Goal: Task Accomplishment & Management: Manage account settings

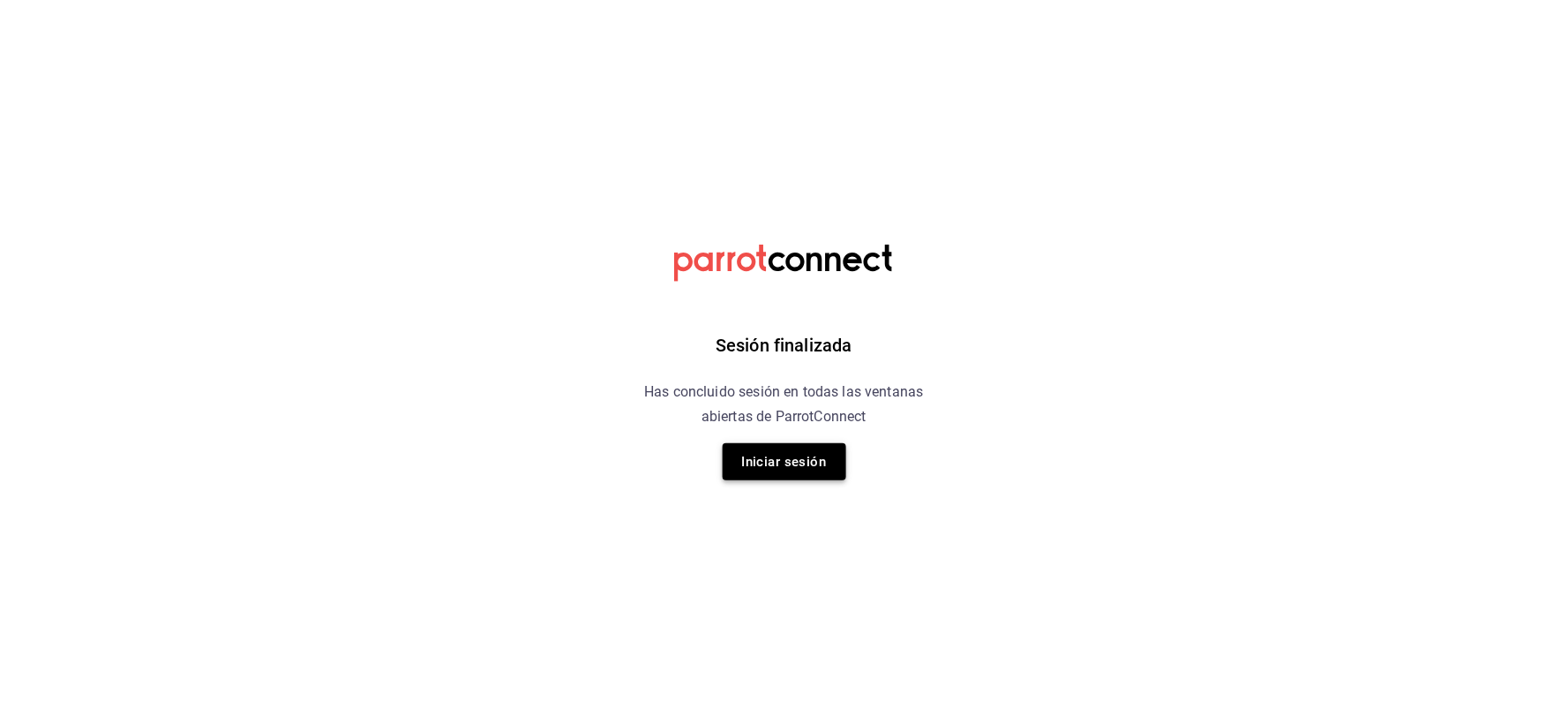
click at [778, 461] on button "Iniciar sesión" at bounding box center [784, 461] width 124 height 37
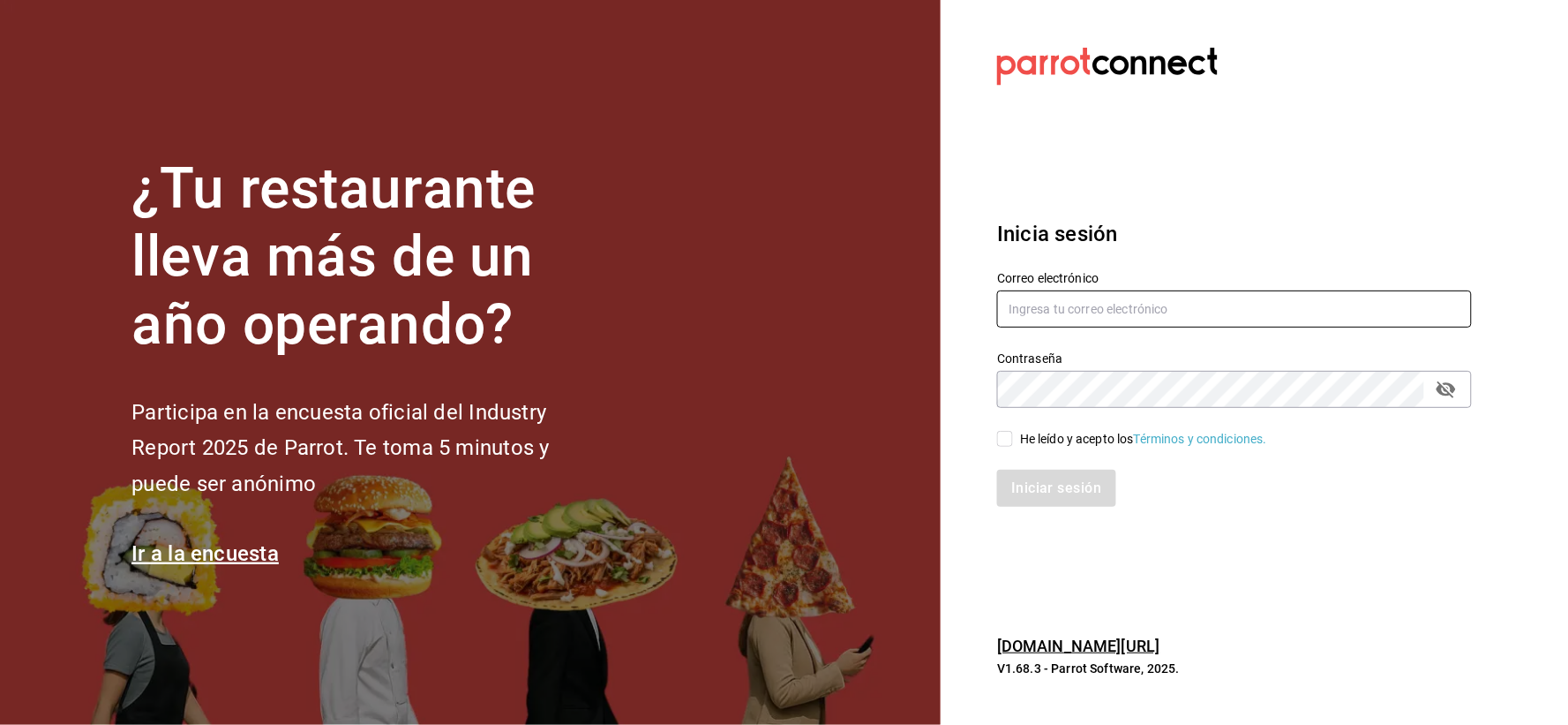
type input "[EMAIL_ADDRESS][DOMAIN_NAME]"
click at [1008, 441] on input "He leído y acepto los Términos y condiciones." at bounding box center [1004, 438] width 16 height 16
checkbox input "true"
click at [1039, 493] on button "Iniciar sesión" at bounding box center [1056, 488] width 120 height 37
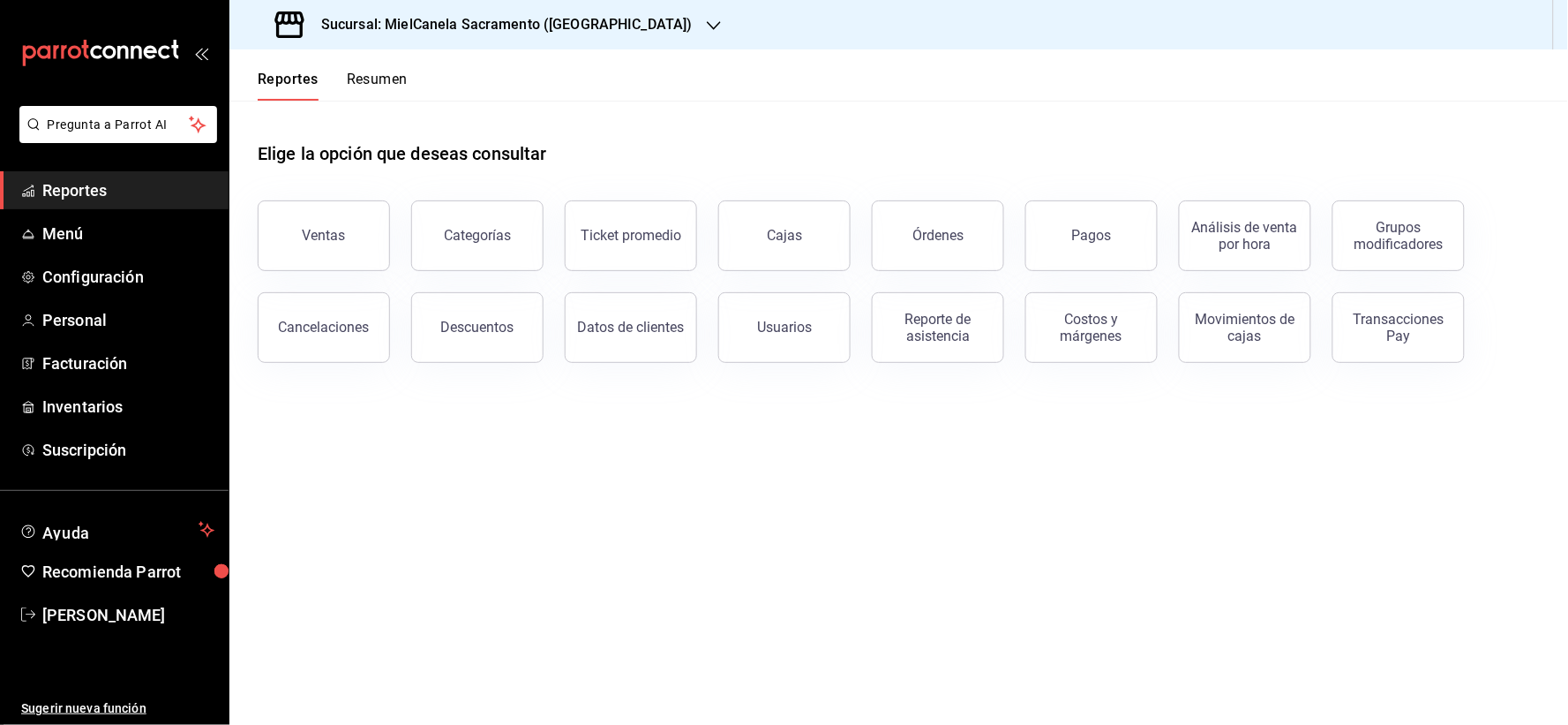
click at [730, 570] on main "Elige la opción que deseas consultar Ventas Categorías Ticket promedio Cajas Ór…" at bounding box center [898, 412] width 1339 height 624
click at [631, 317] on div "Datos de clientes" at bounding box center [620, 317] width 153 height 92
click at [97, 185] on span "Reportes" at bounding box center [128, 190] width 173 height 24
click at [1059, 226] on button "Pagos" at bounding box center [1092, 236] width 132 height 71
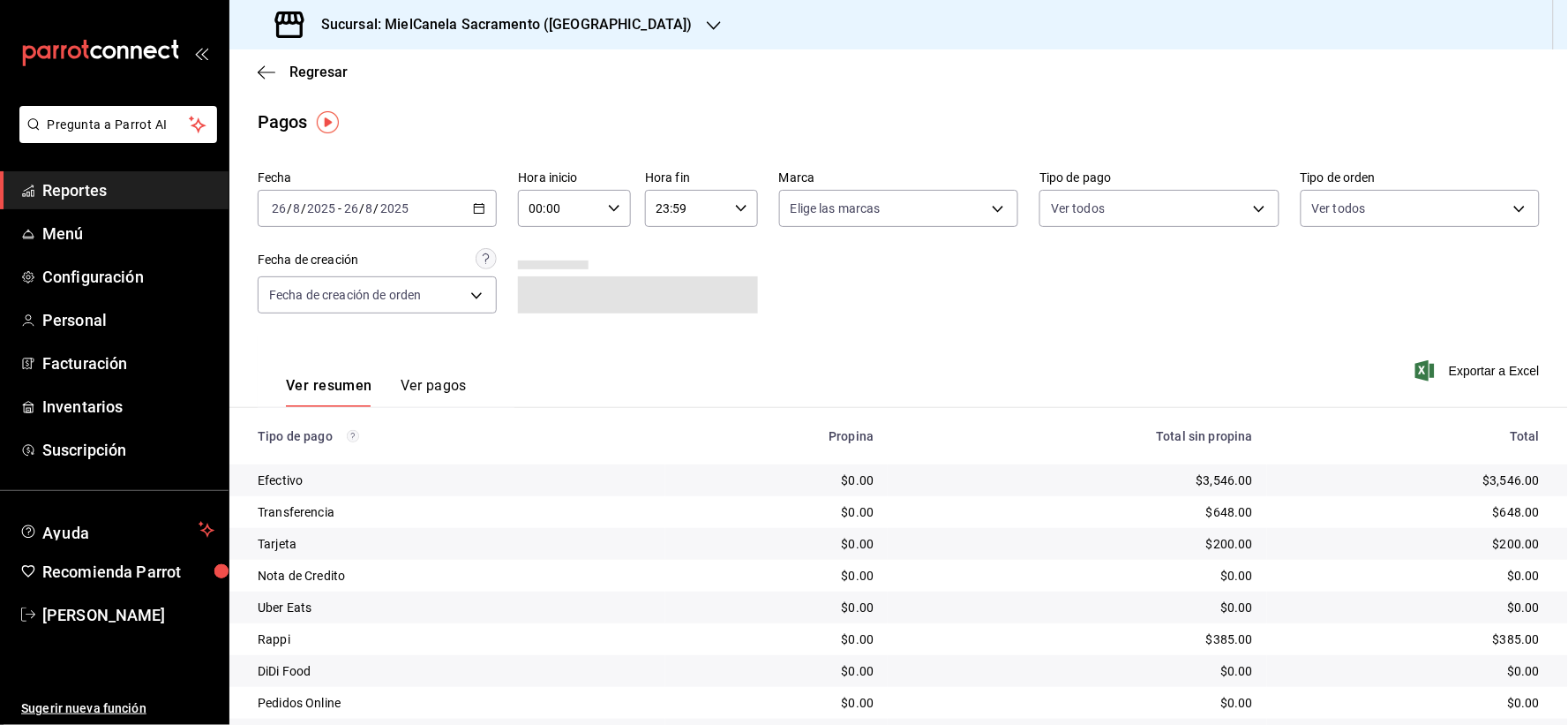
click at [427, 225] on div "2025-08-26 26 / 8 / 2025 - 2025-08-26 26 / 8 / 2025" at bounding box center [377, 208] width 239 height 37
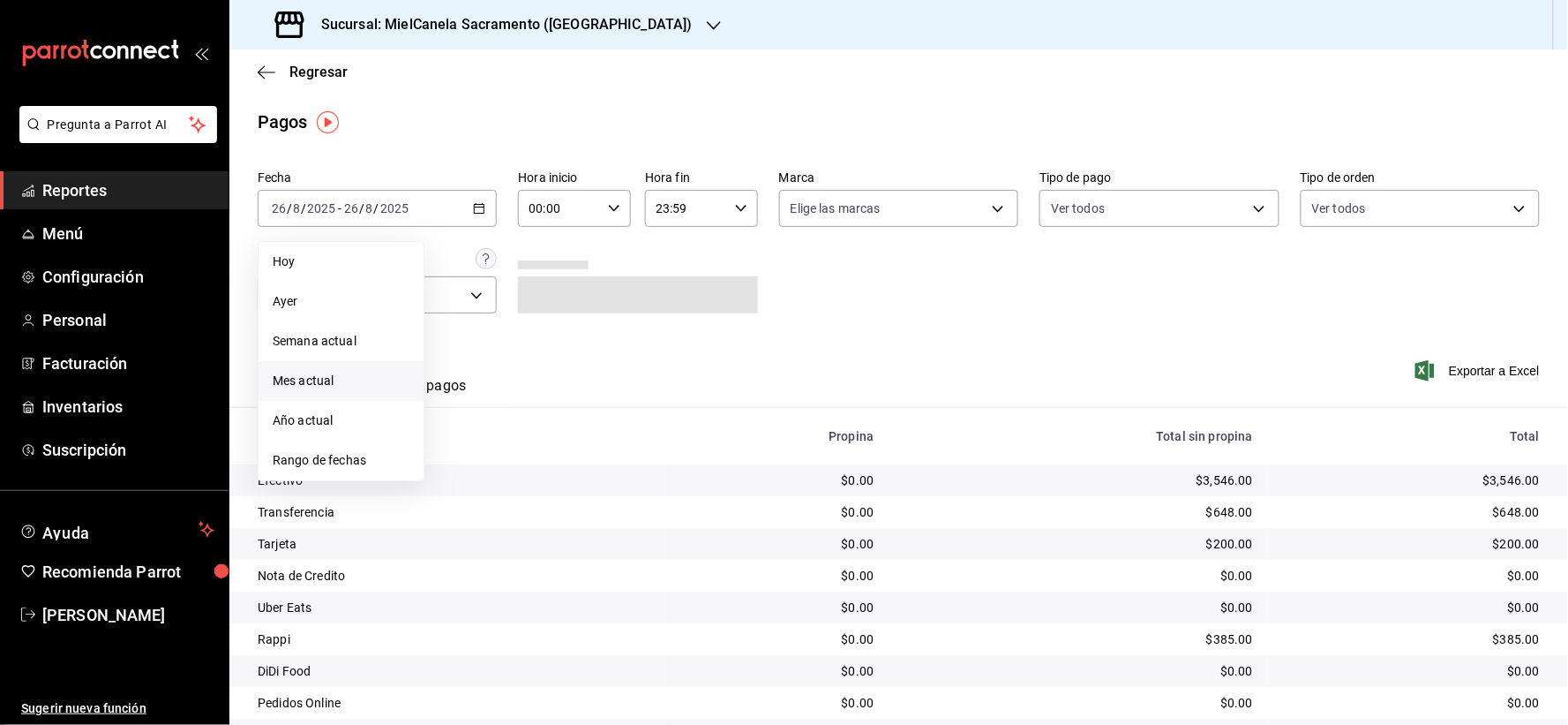
click at [285, 389] on span "Mes actual" at bounding box center [340, 381] width 137 height 18
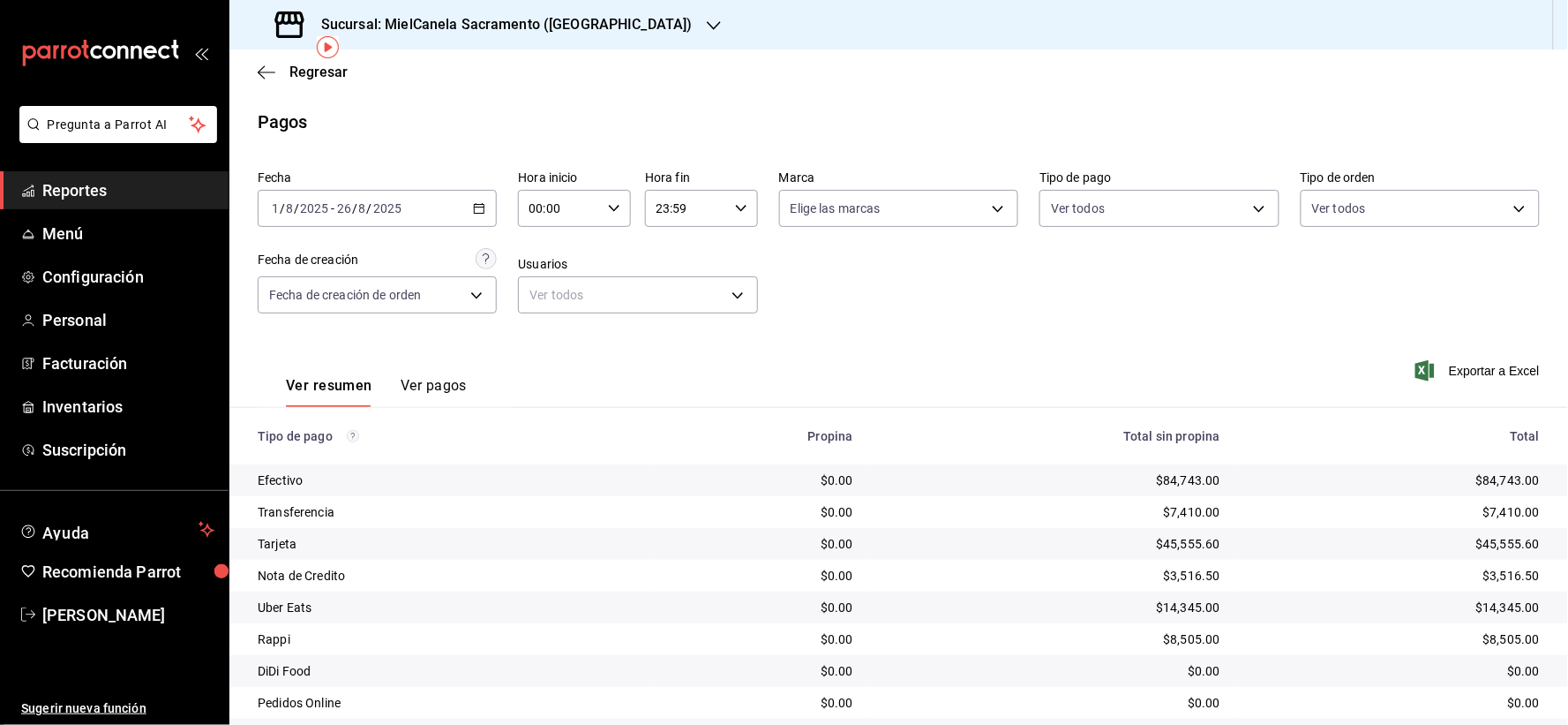
scroll to position [85, 0]
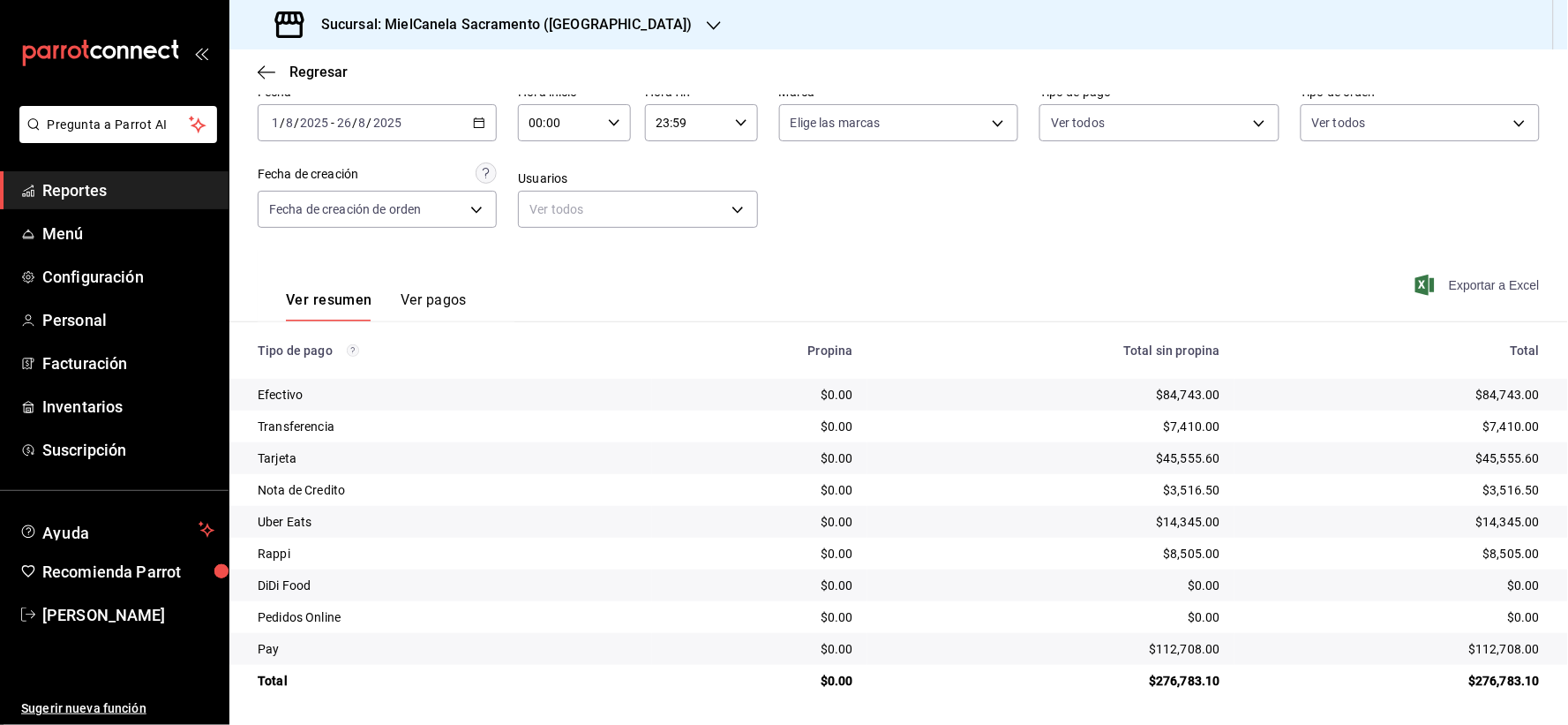
click at [1462, 283] on span "Exportar a Excel" at bounding box center [1479, 285] width 121 height 21
click at [476, 31] on h3 "Sucursal: MielCanela Sacramento ([GEOGRAPHIC_DATA])" at bounding box center [499, 25] width 385 height 21
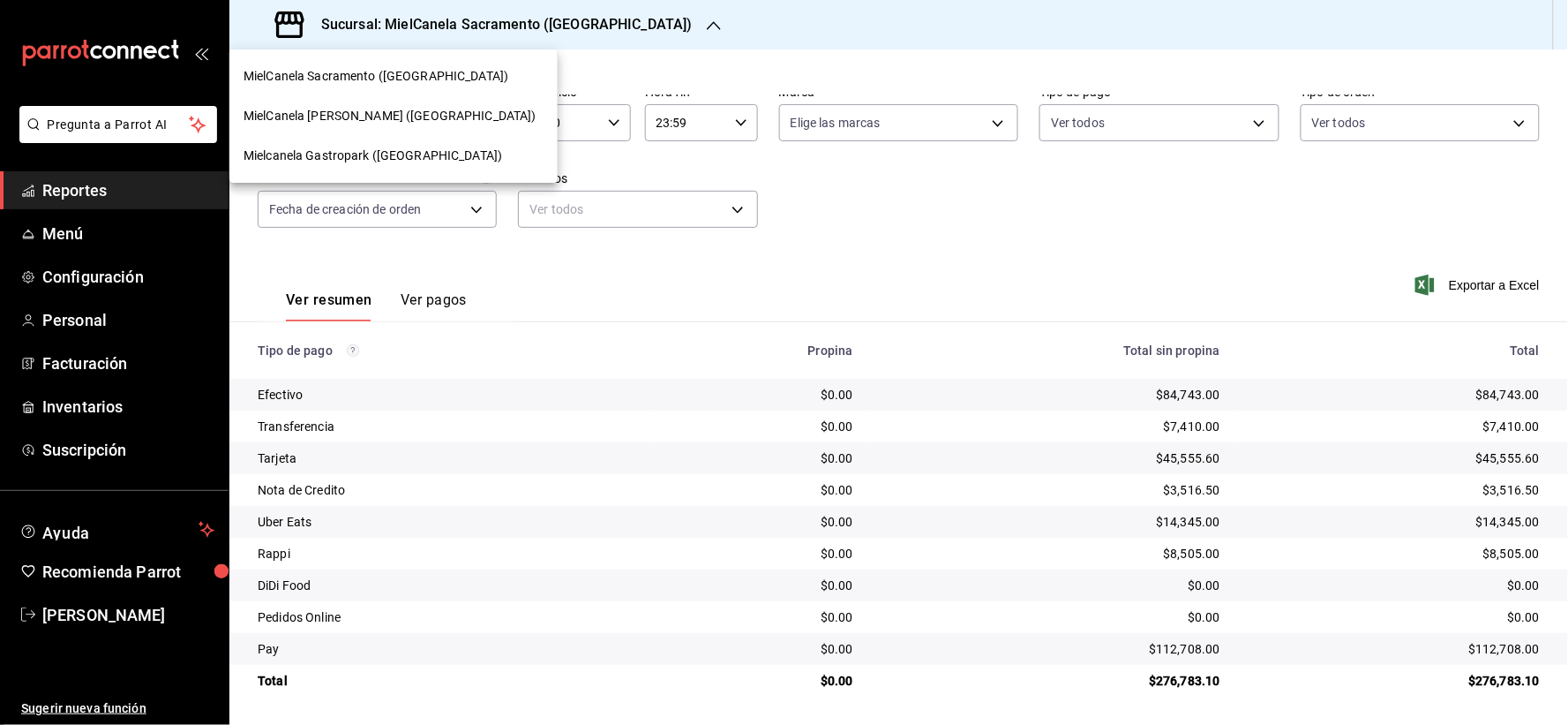
click at [383, 117] on span "MielCanela [PERSON_NAME] ([GEOGRAPHIC_DATA])" at bounding box center [390, 115] width 293 height 18
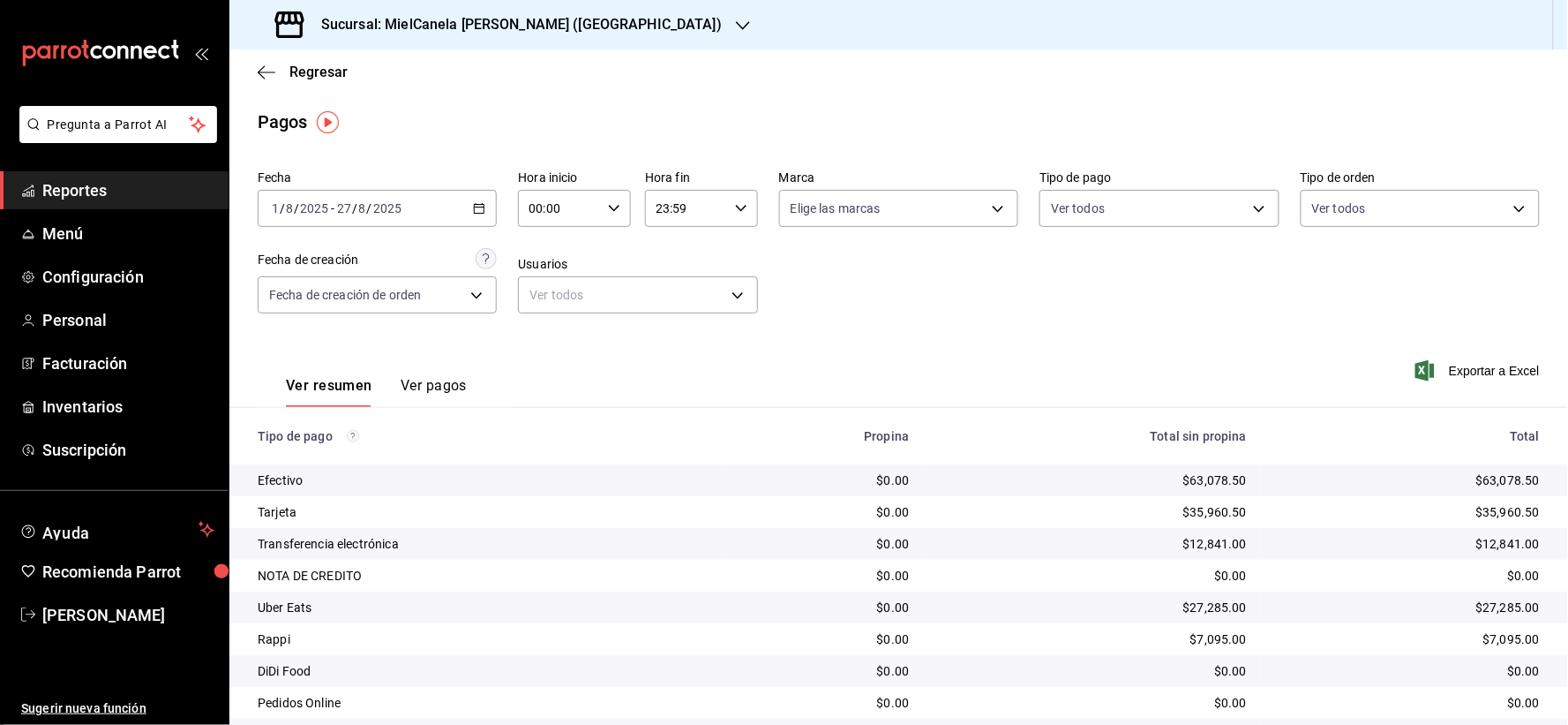
click at [1427, 372] on span "Exportar a Excel" at bounding box center [1479, 371] width 121 height 21
click at [382, 33] on h3 "Sucursal: MielCanela [PERSON_NAME] ([GEOGRAPHIC_DATA])" at bounding box center [514, 25] width 415 height 21
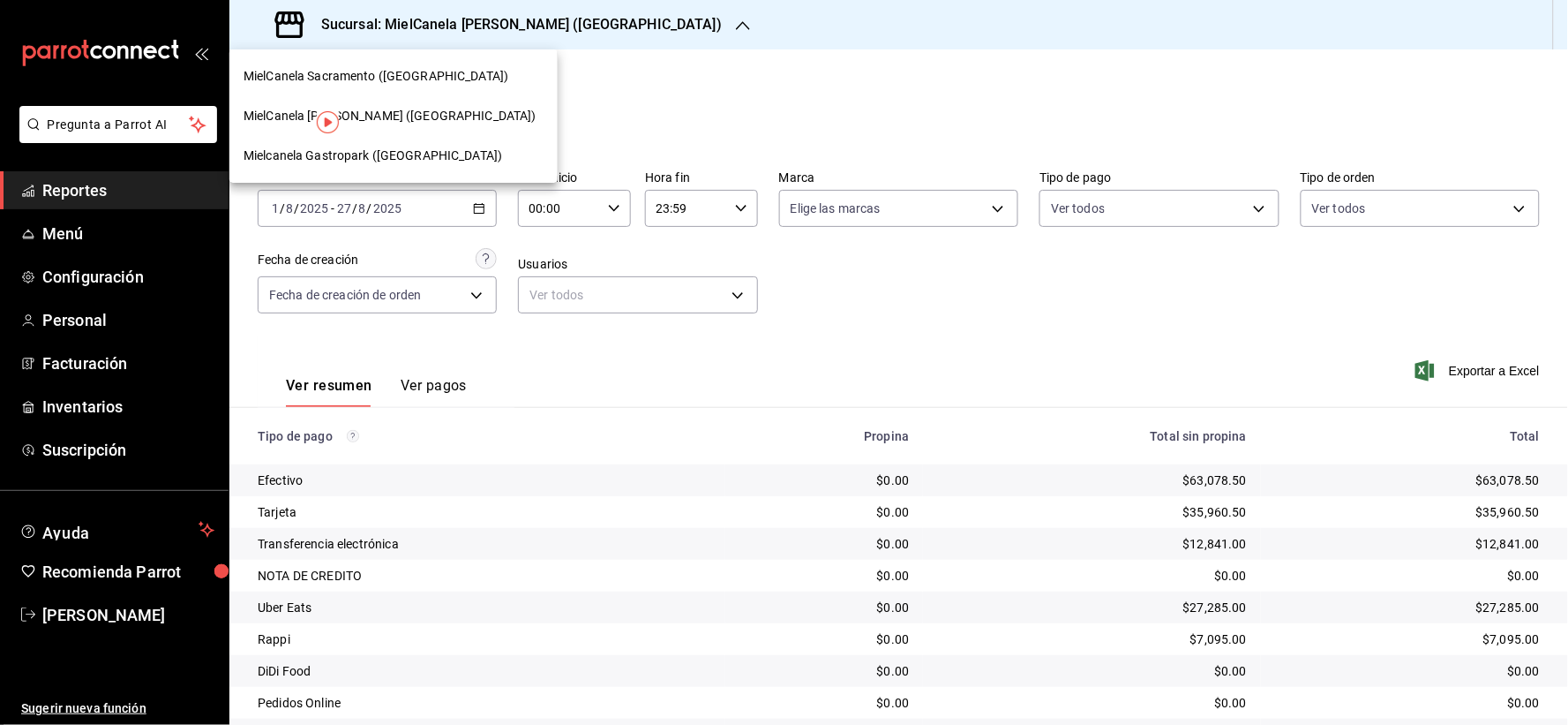
click at [344, 159] on span "Mielcanela Gastropark ([GEOGRAPHIC_DATA])" at bounding box center [373, 155] width 259 height 18
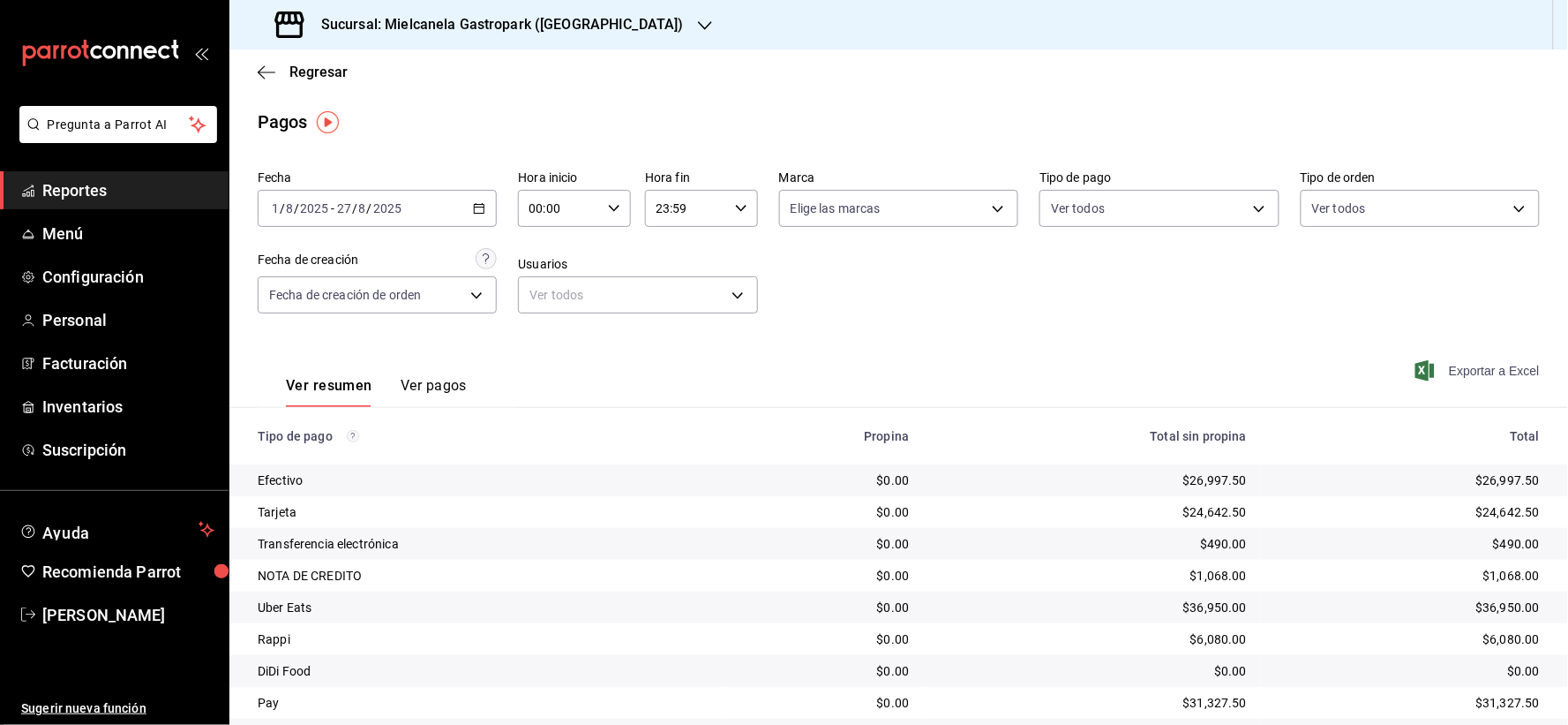
click at [1424, 368] on span "Exportar a Excel" at bounding box center [1479, 371] width 121 height 21
click at [72, 362] on span "Facturación" at bounding box center [128, 362] width 173 height 24
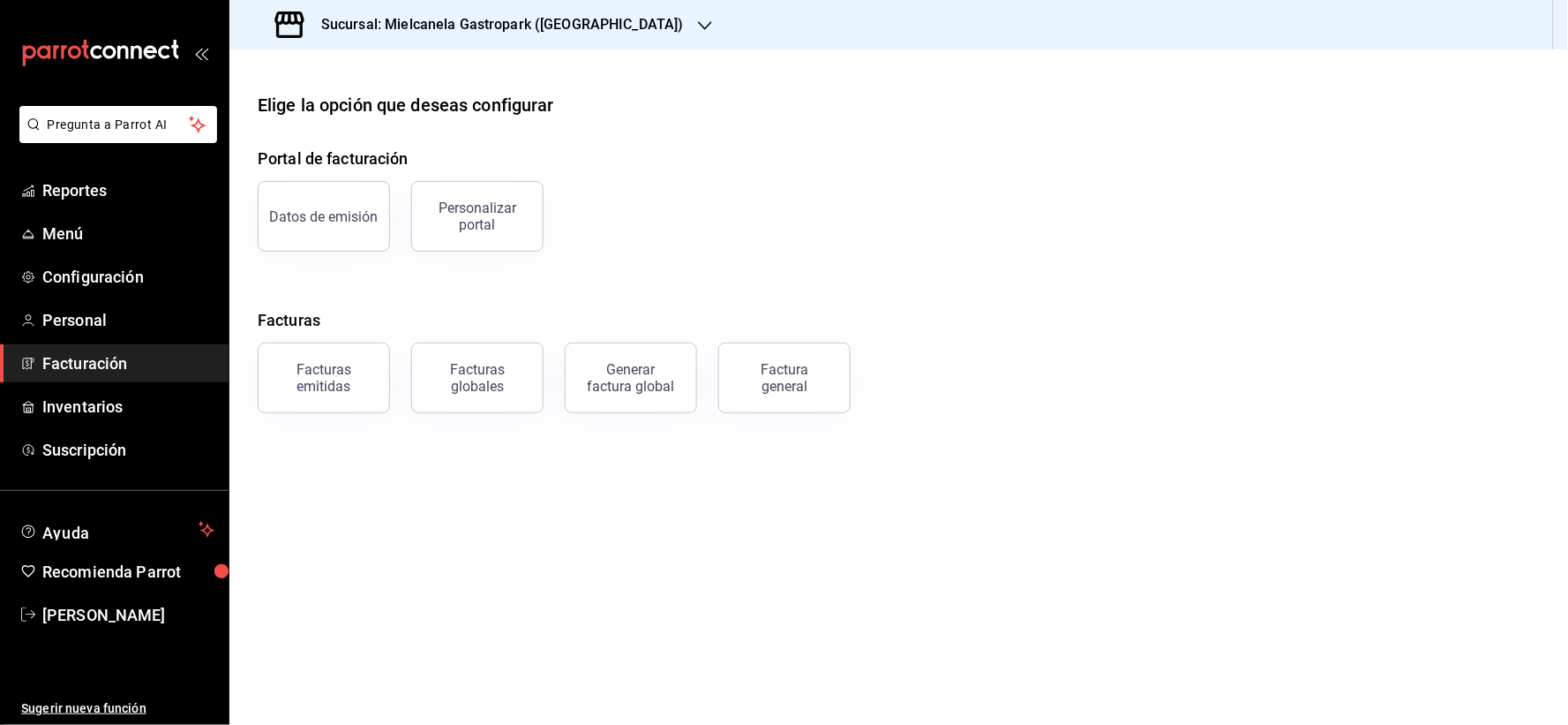
click at [634, 391] on div "Generar factura global" at bounding box center [631, 378] width 88 height 34
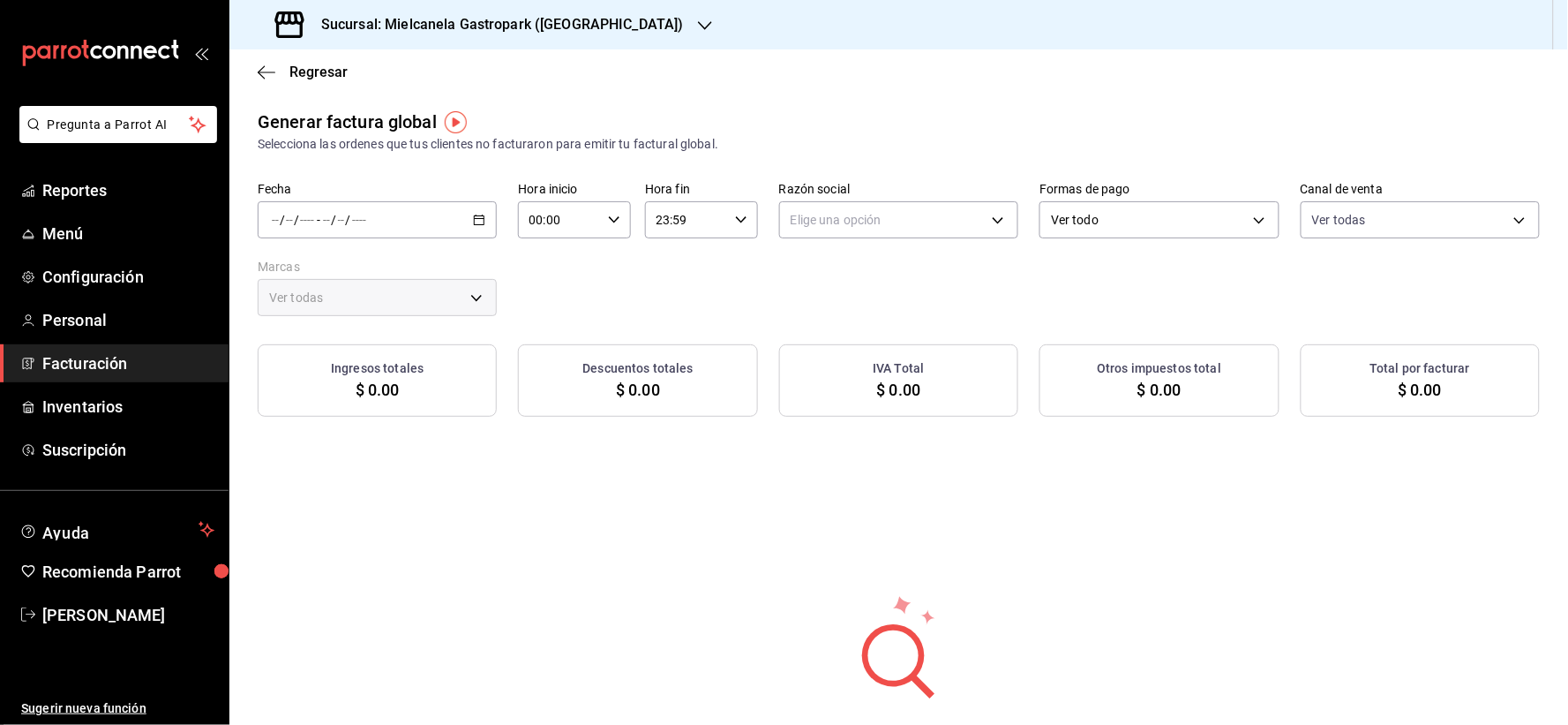
type input "PARROT,UBER_EATS,RAPPI,DIDI_FOOD,ONLINE"
click at [425, 256] on div "Fecha / / - / / Hora inicio 00:00 Hora inicio Hora fin 23:59 Hora fin Razón soc…" at bounding box center [899, 249] width 1282 height 134
click at [429, 224] on div "/ / - / /" at bounding box center [377, 220] width 239 height 37
click at [357, 272] on span "Rango de fechas" at bounding box center [340, 272] width 137 height 18
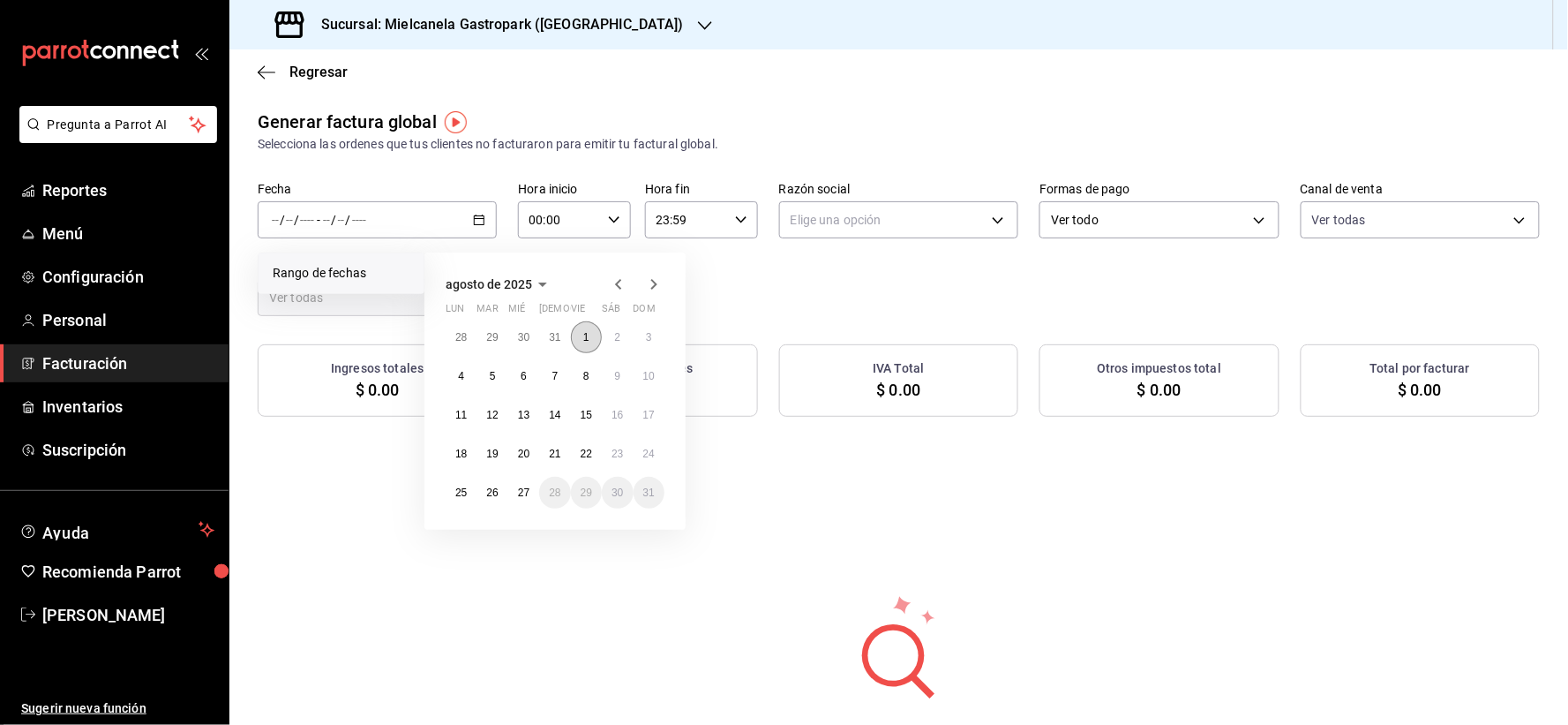
click at [576, 344] on button "1" at bounding box center [587, 337] width 31 height 32
click at [518, 495] on abbr "27" at bounding box center [523, 492] width 12 height 12
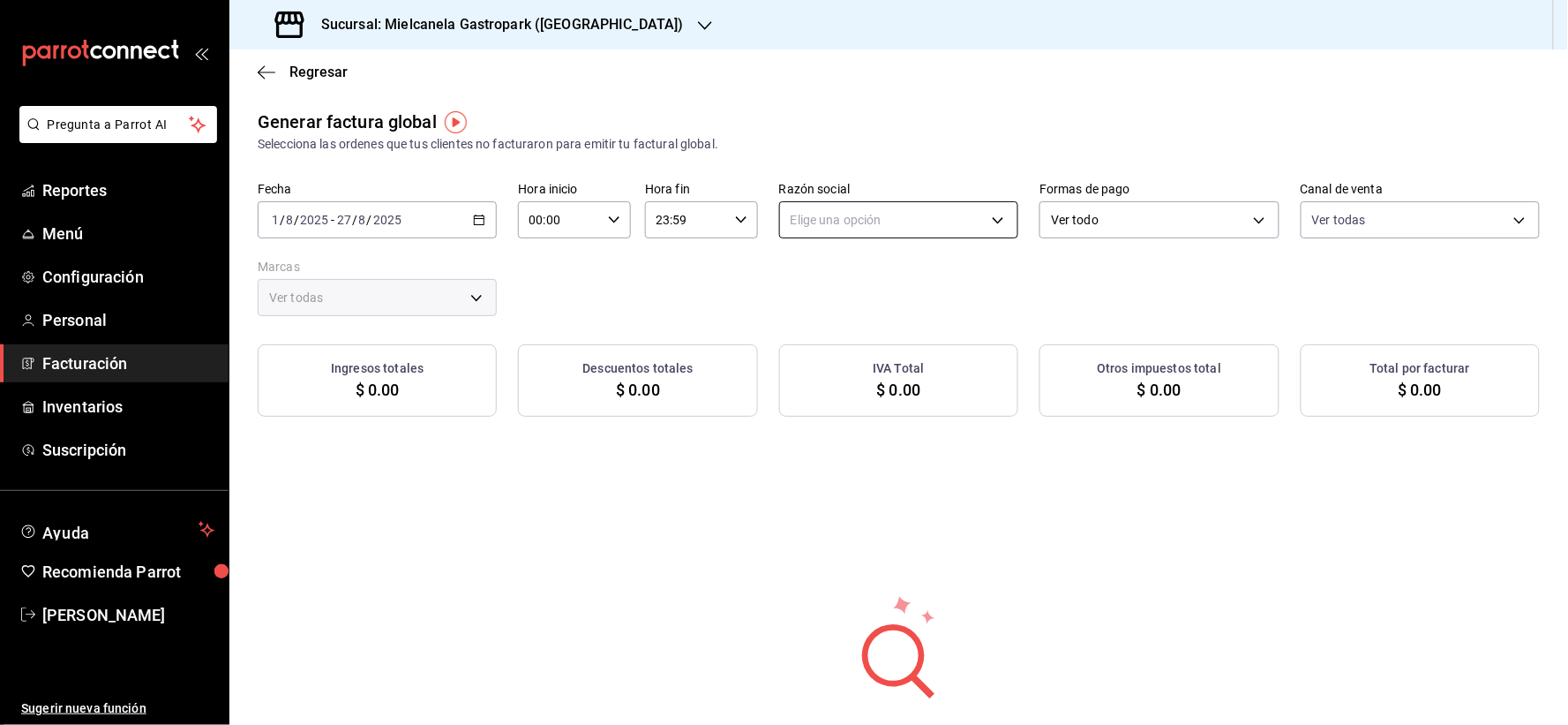
click at [896, 223] on body "Pregunta a Parrot AI Reportes Menú Configuración Personal Facturación Inventari…" at bounding box center [784, 362] width 1568 height 725
click at [885, 310] on li "[PERSON_NAME] [PERSON_NAME]" at bounding box center [890, 311] width 235 height 33
type input "51422dab-59c1-400a-aa04-d91653ba8a8d"
type input "4bdac99d-ff86-4692-8761-a740891a25df"
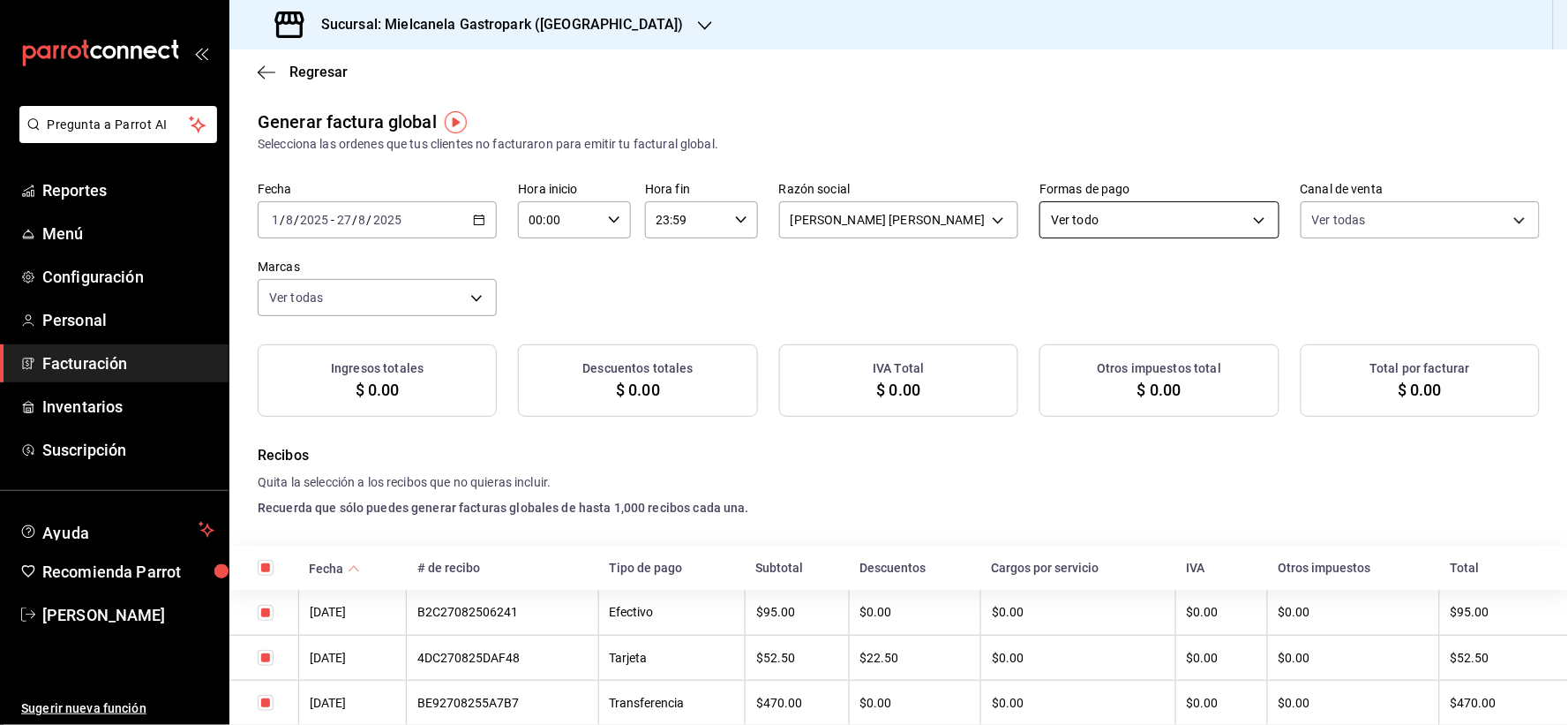
checkbox input "true"
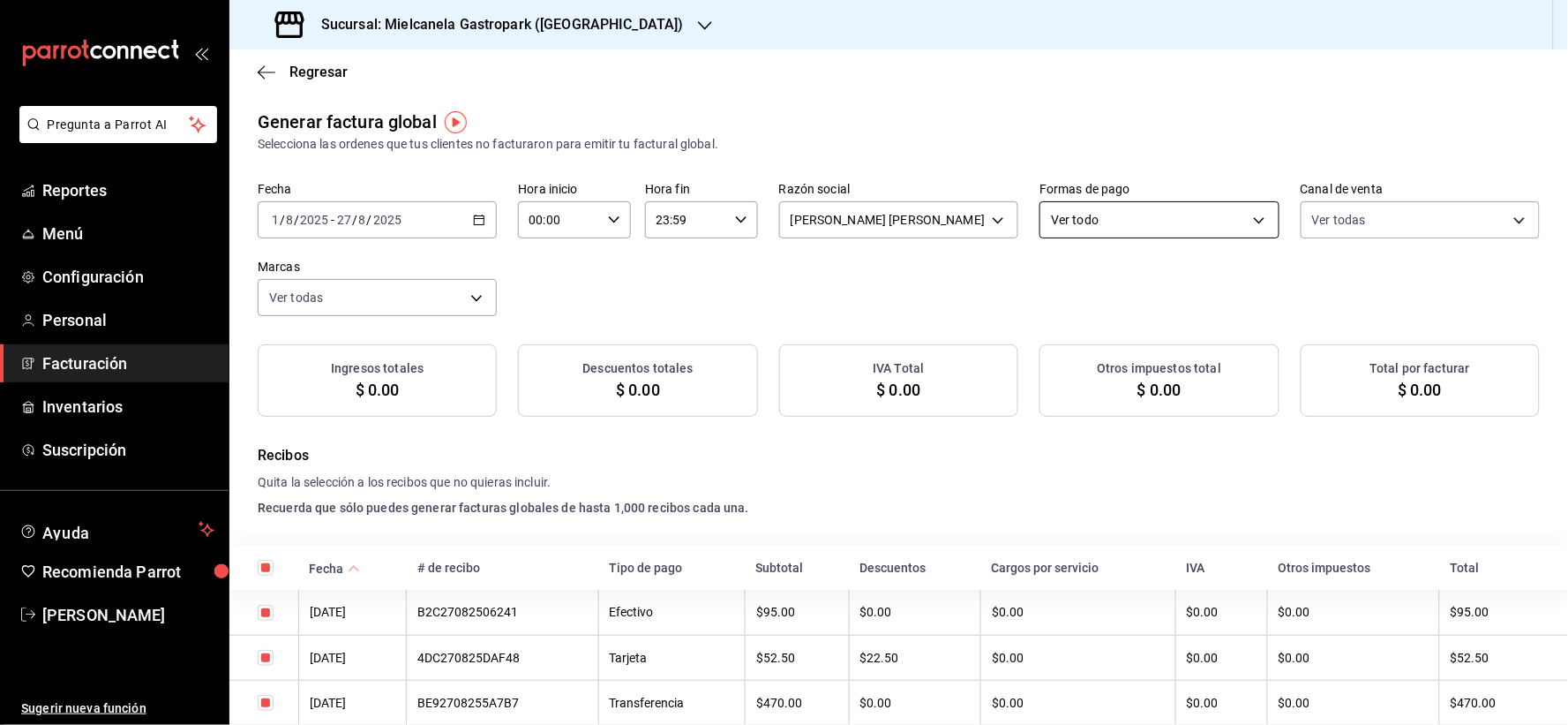
checkbox input "true"
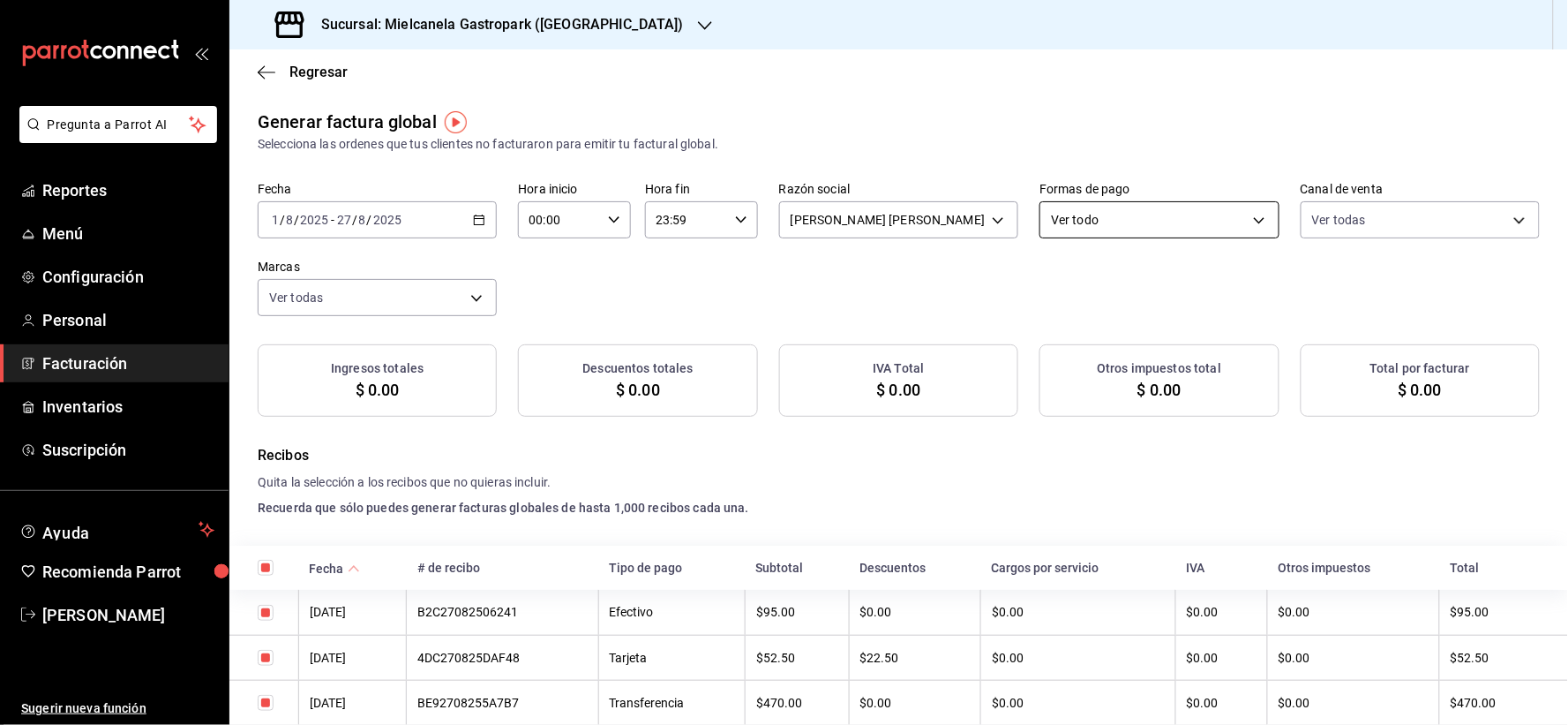
checkbox input "true"
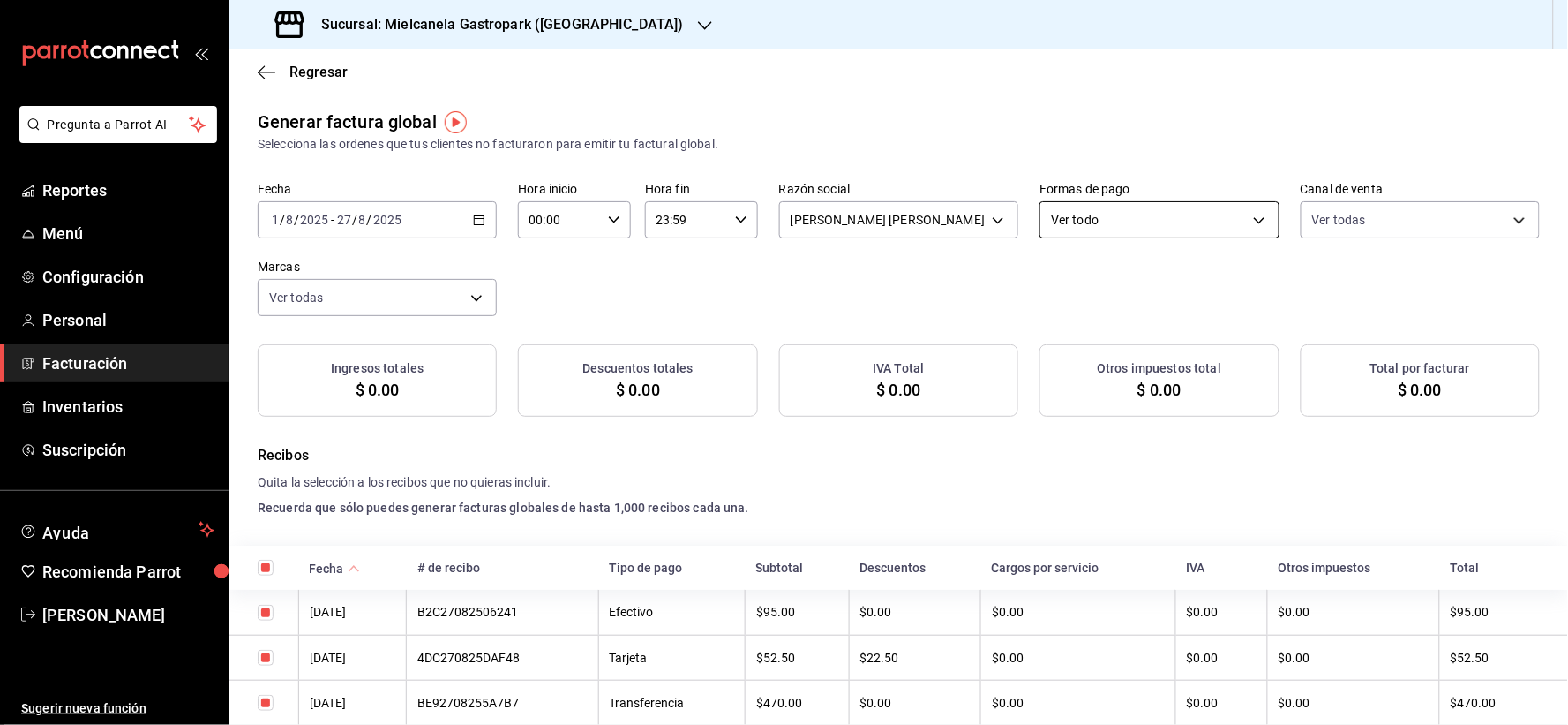
checkbox input "true"
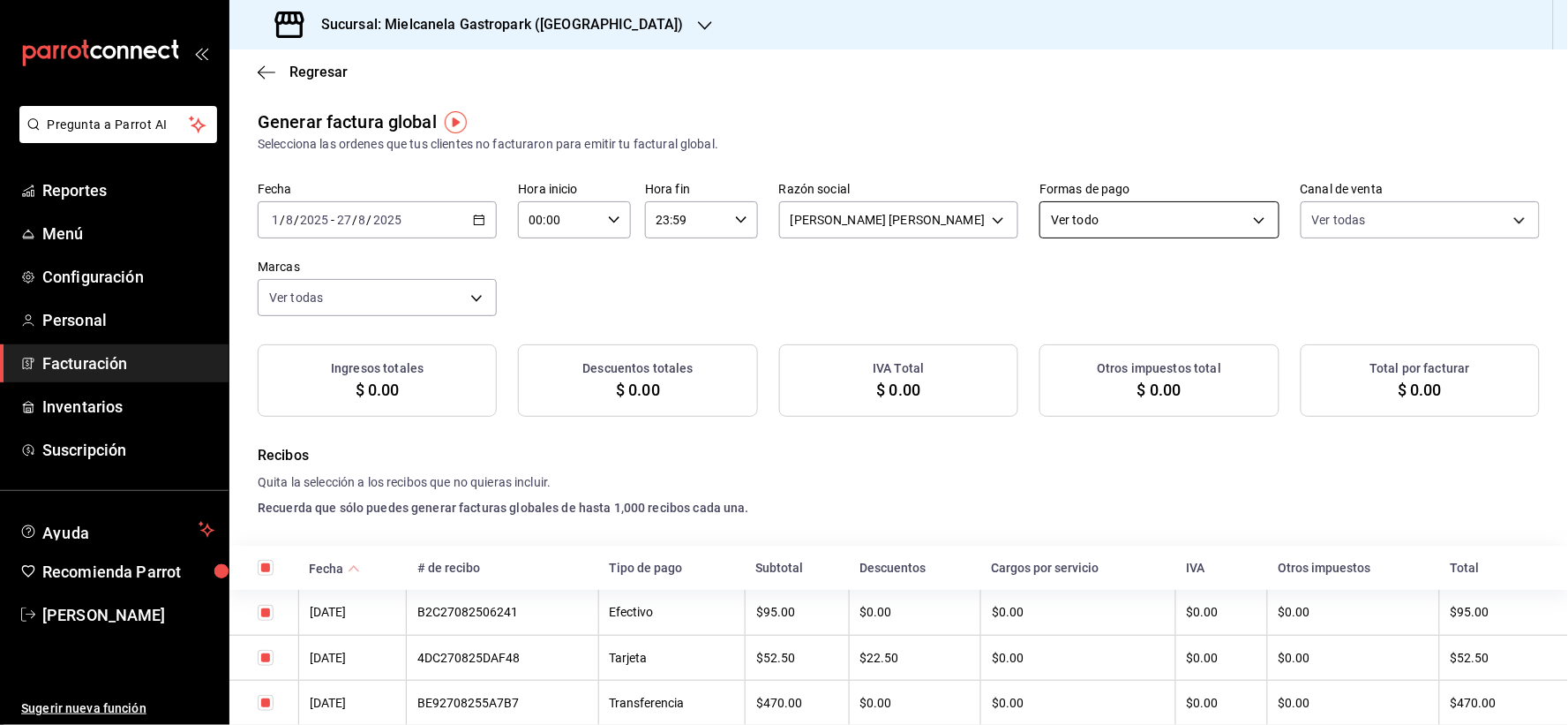
checkbox input "true"
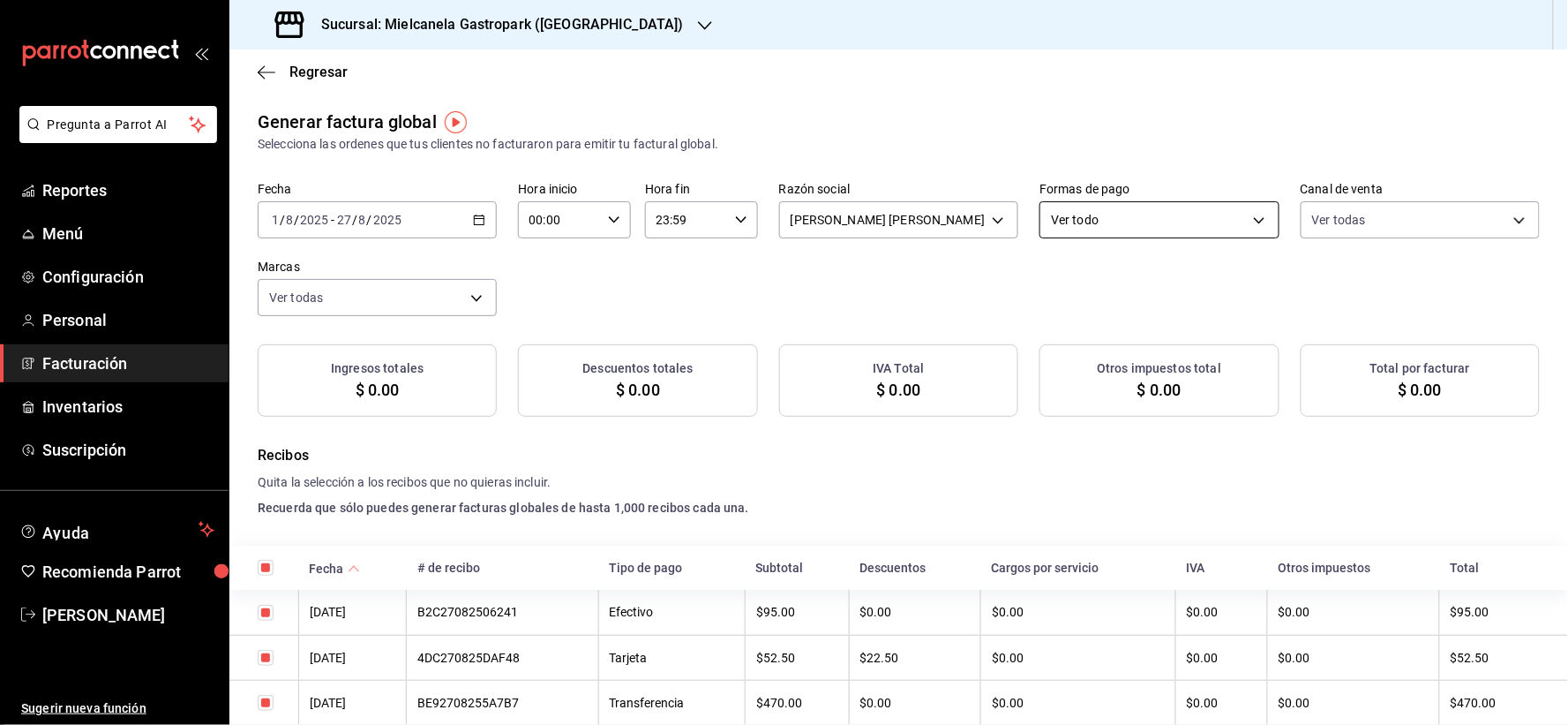
checkbox input "true"
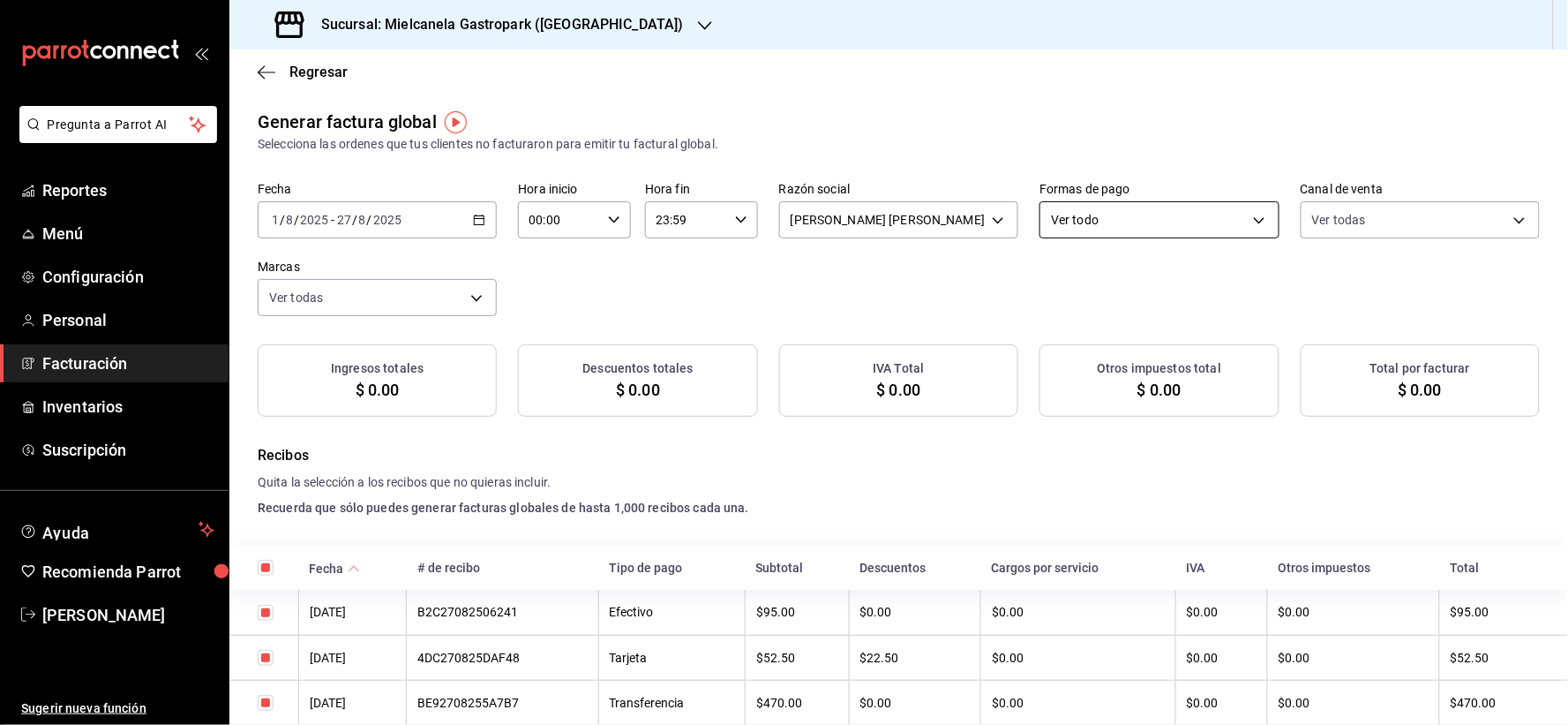
checkbox input "true"
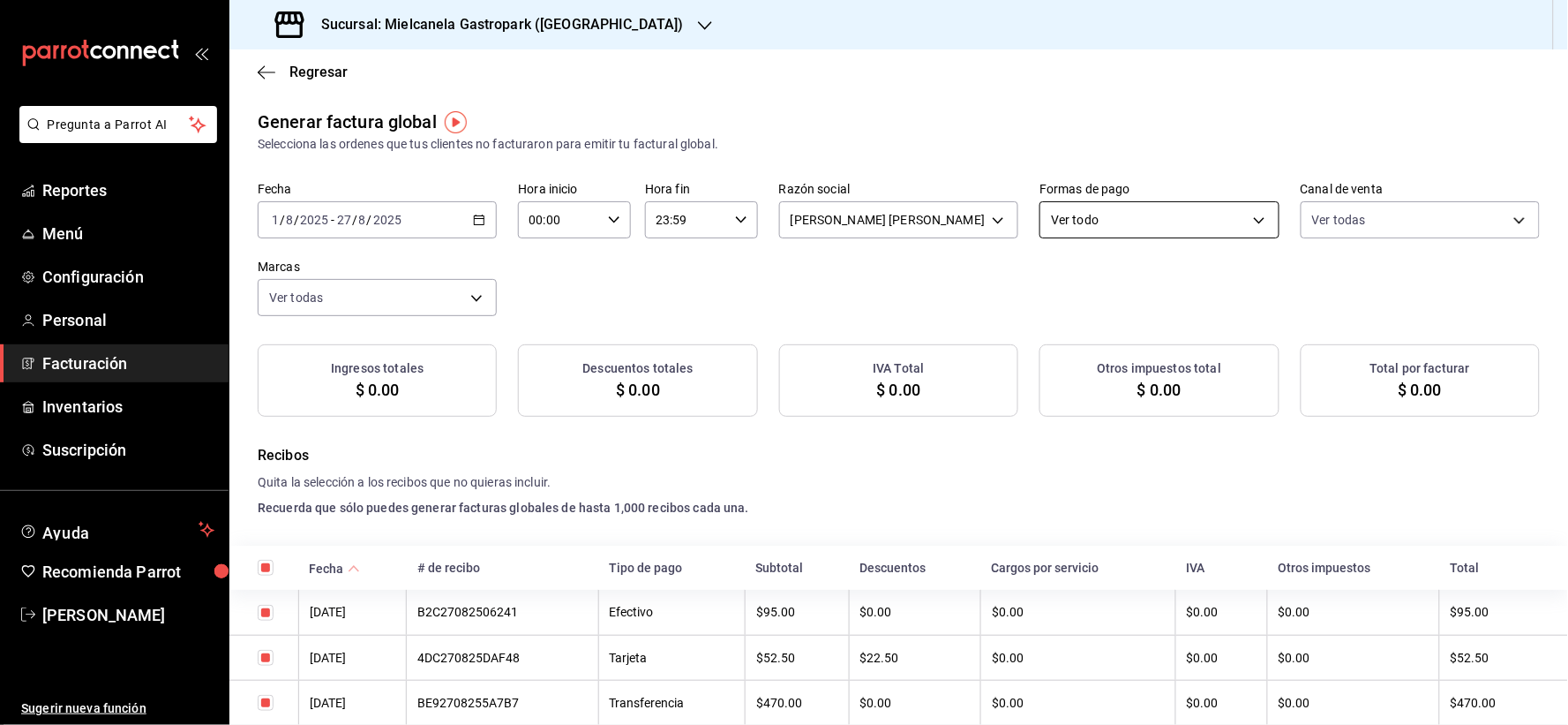
checkbox input "true"
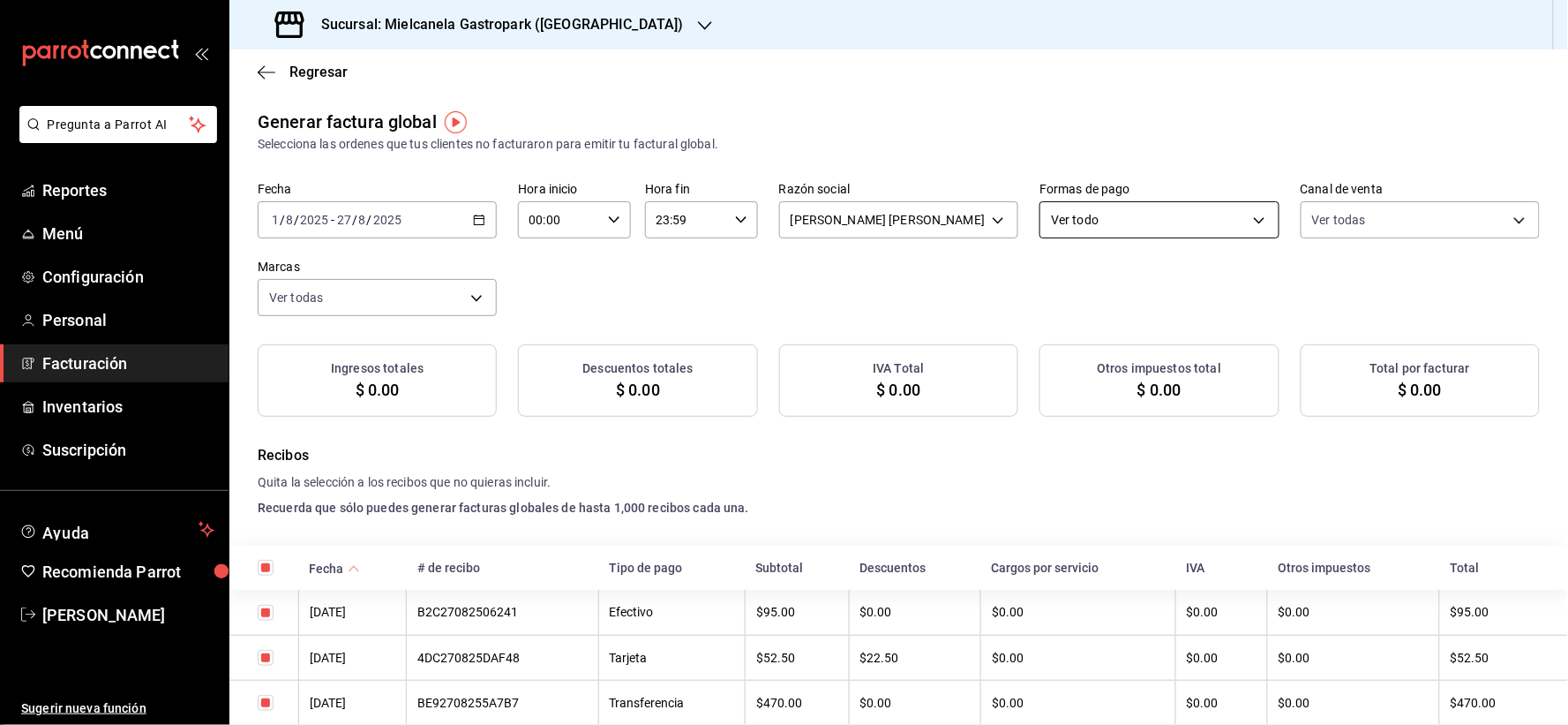
checkbox input "true"
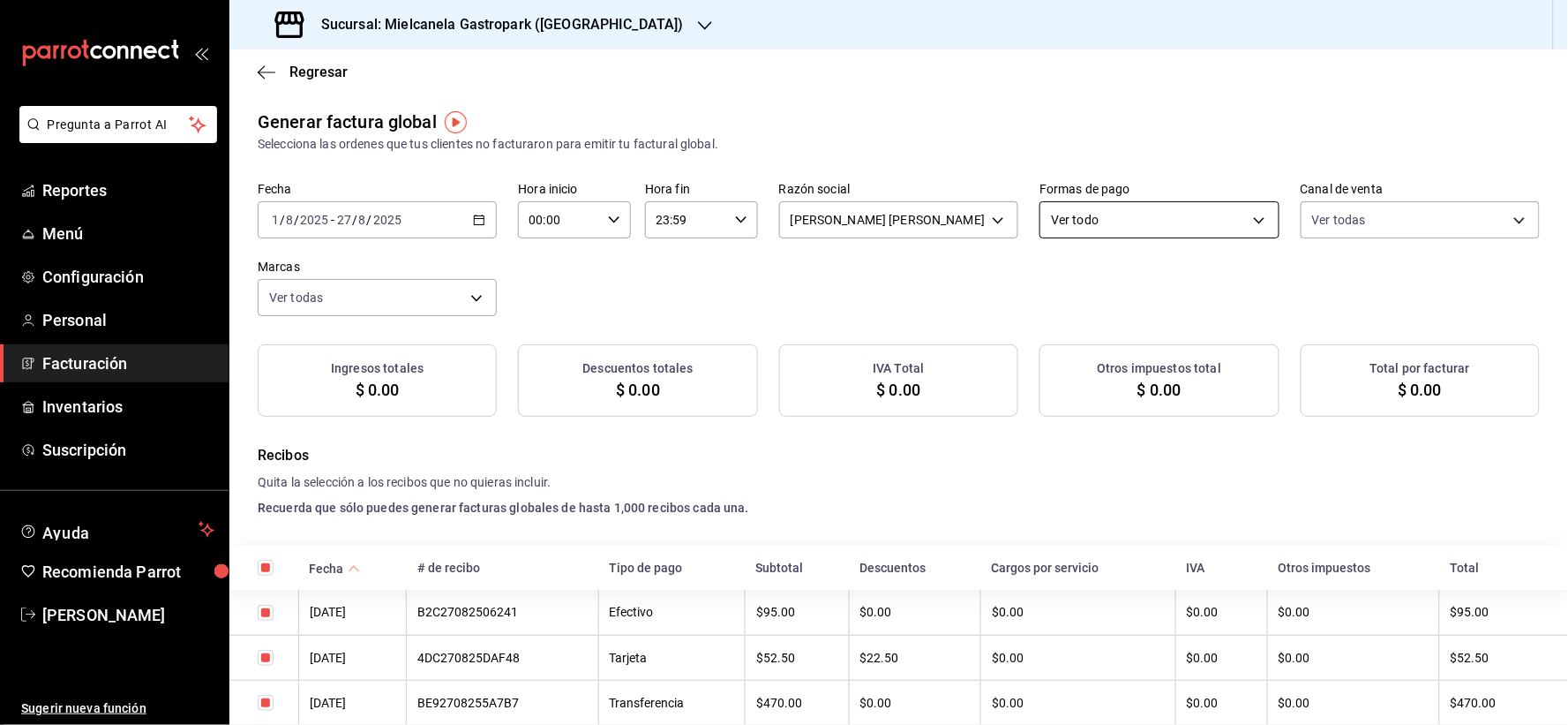
checkbox input "true"
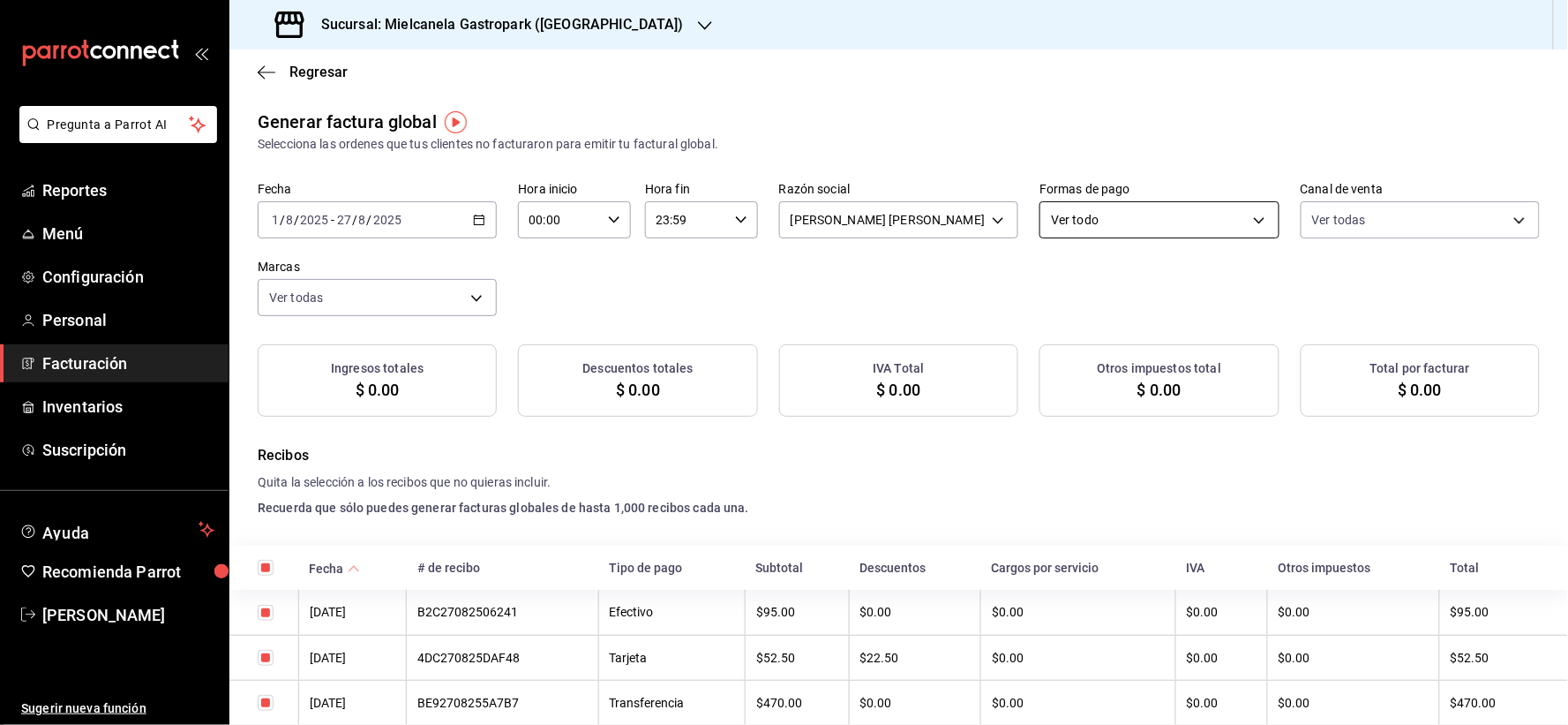
checkbox input "true"
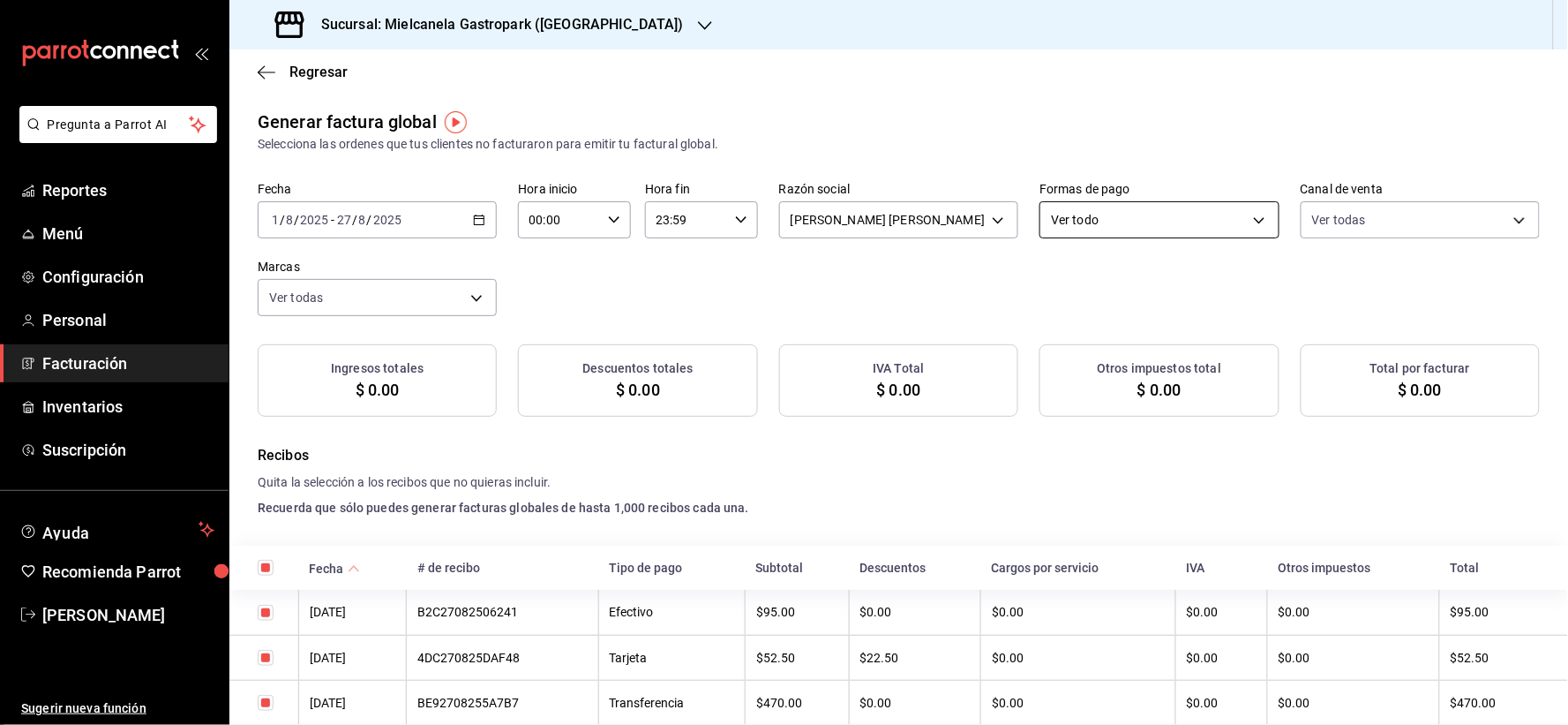
checkbox input "true"
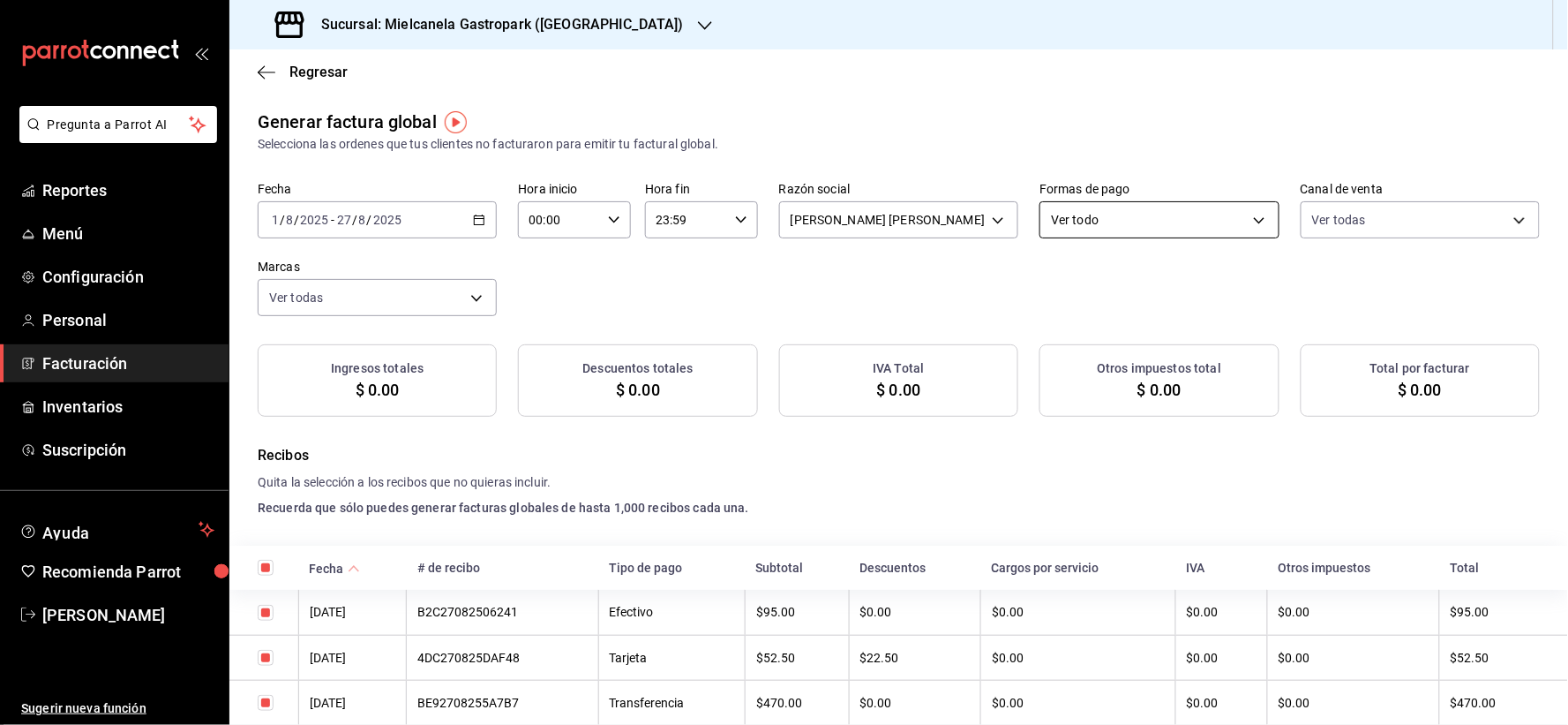
checkbox input "true"
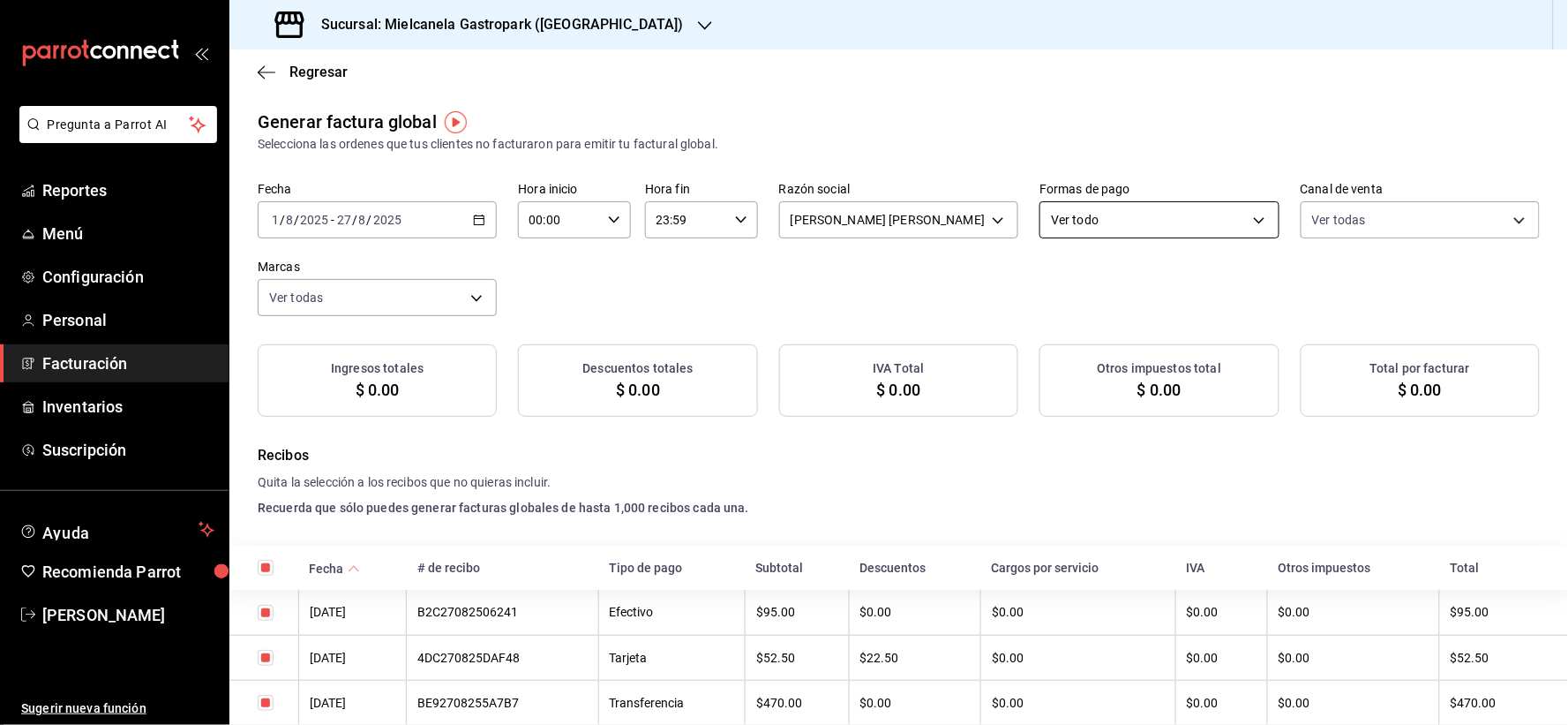
checkbox input "true"
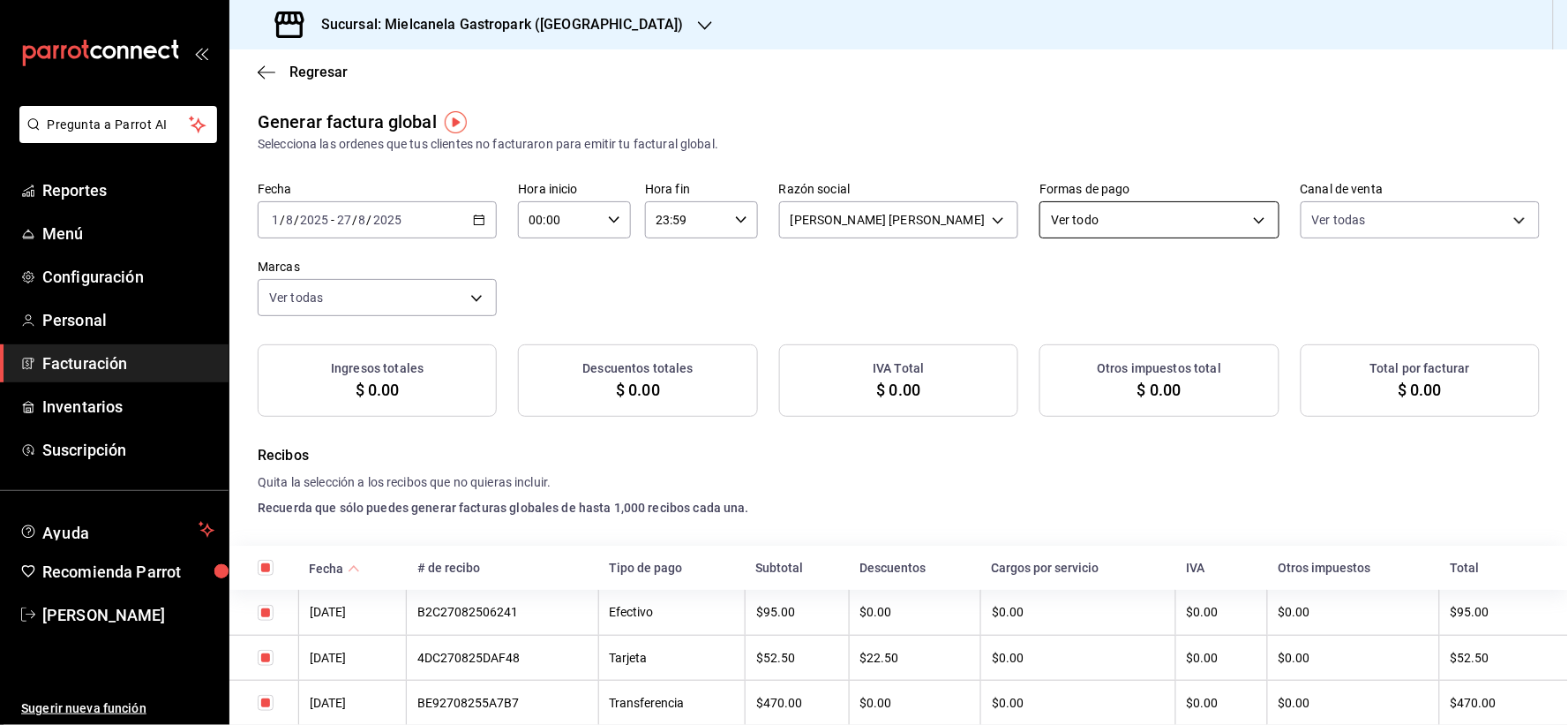
checkbox input "true"
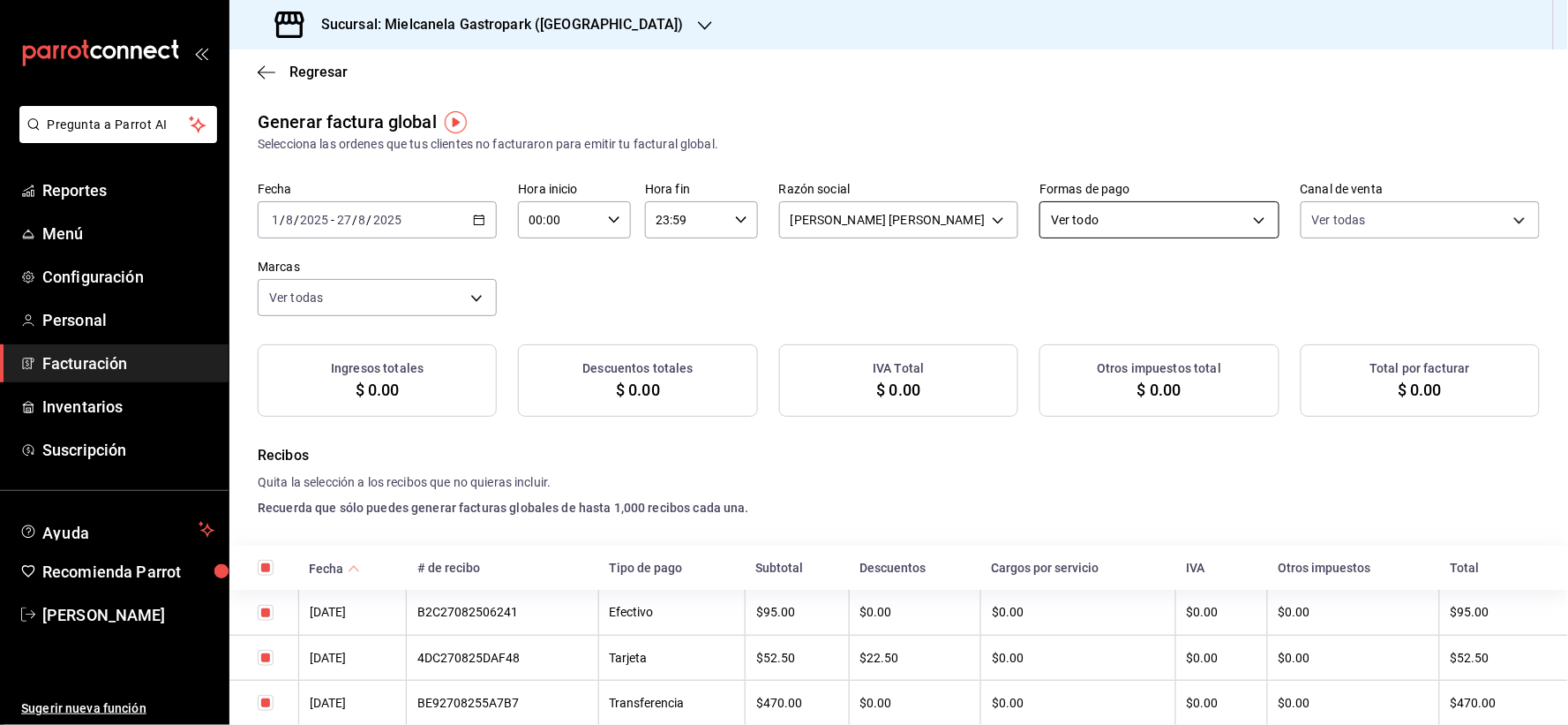
checkbox input "true"
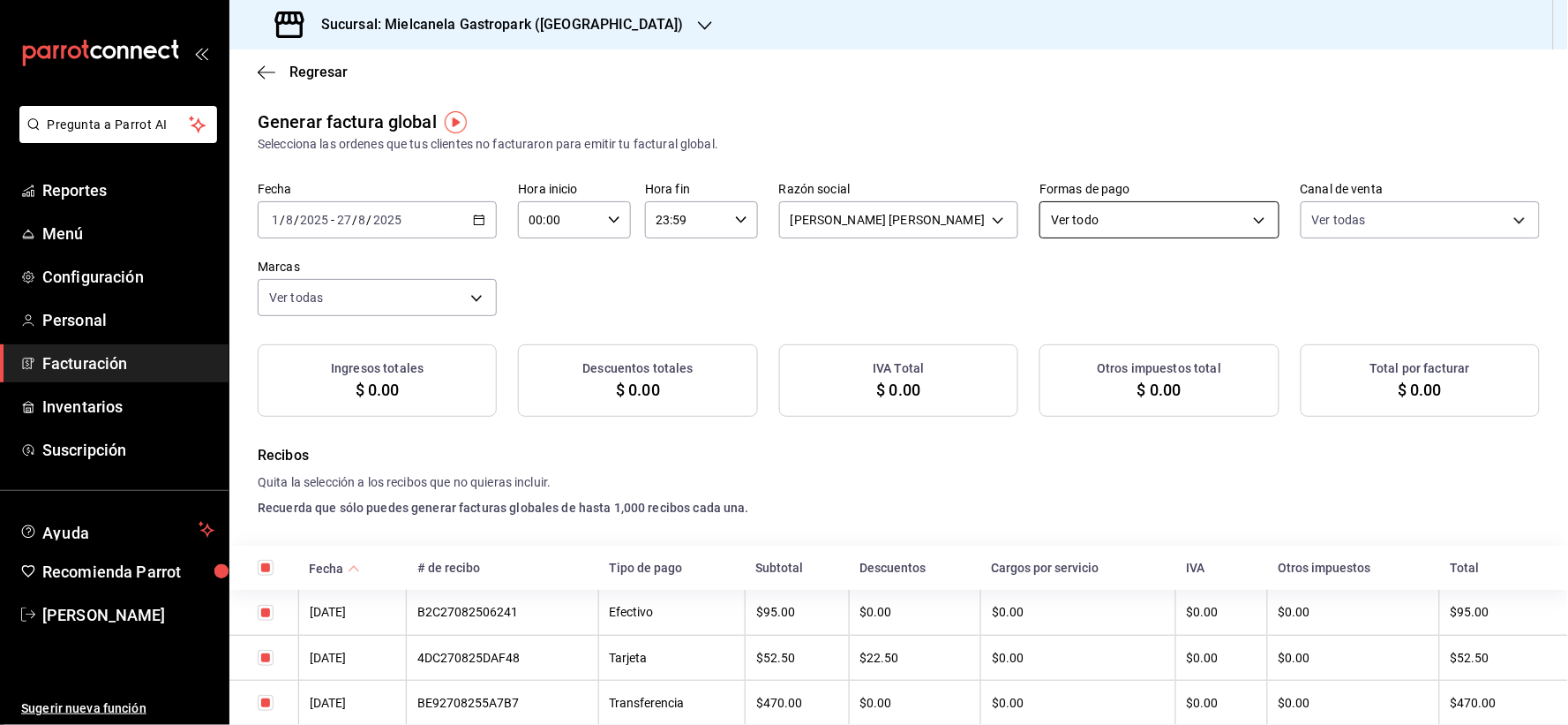
checkbox input "true"
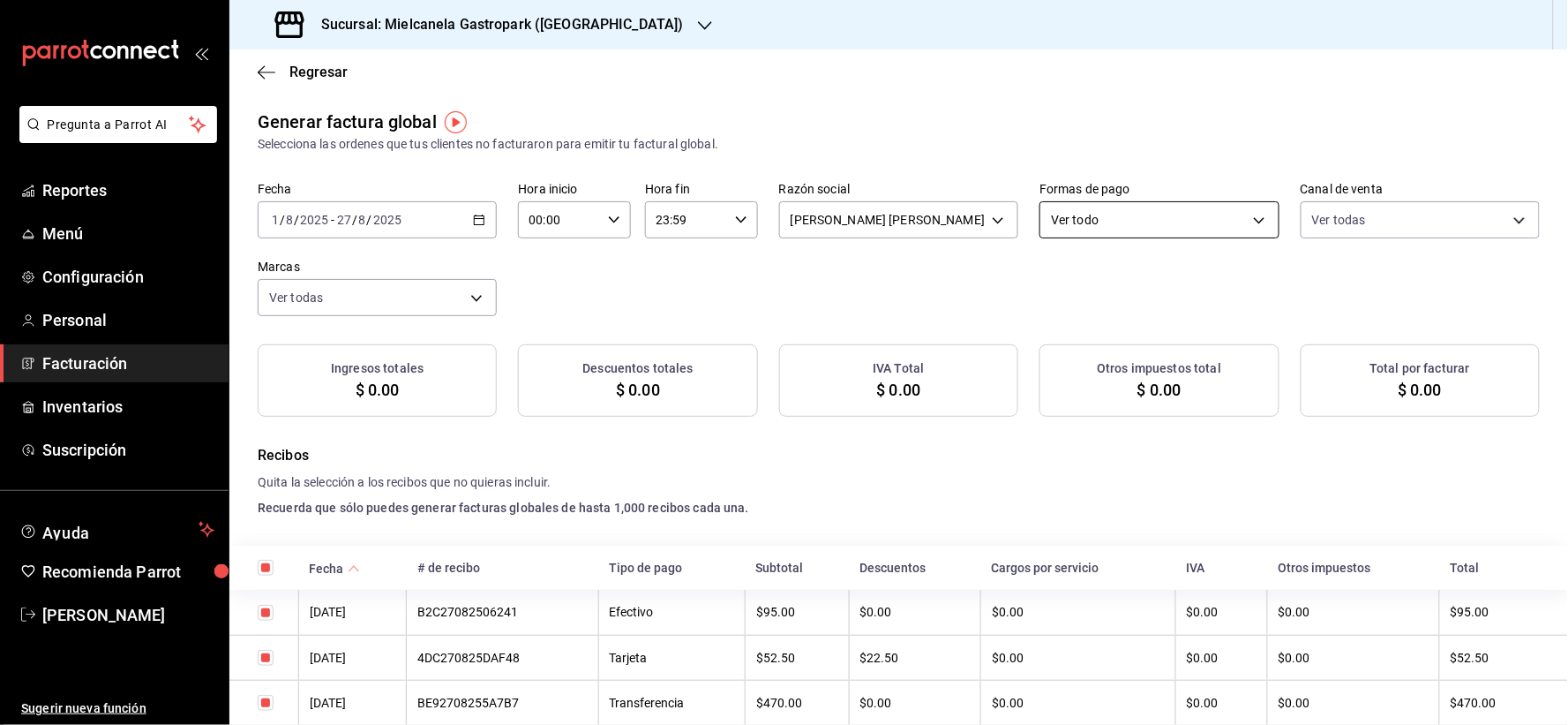
checkbox input "true"
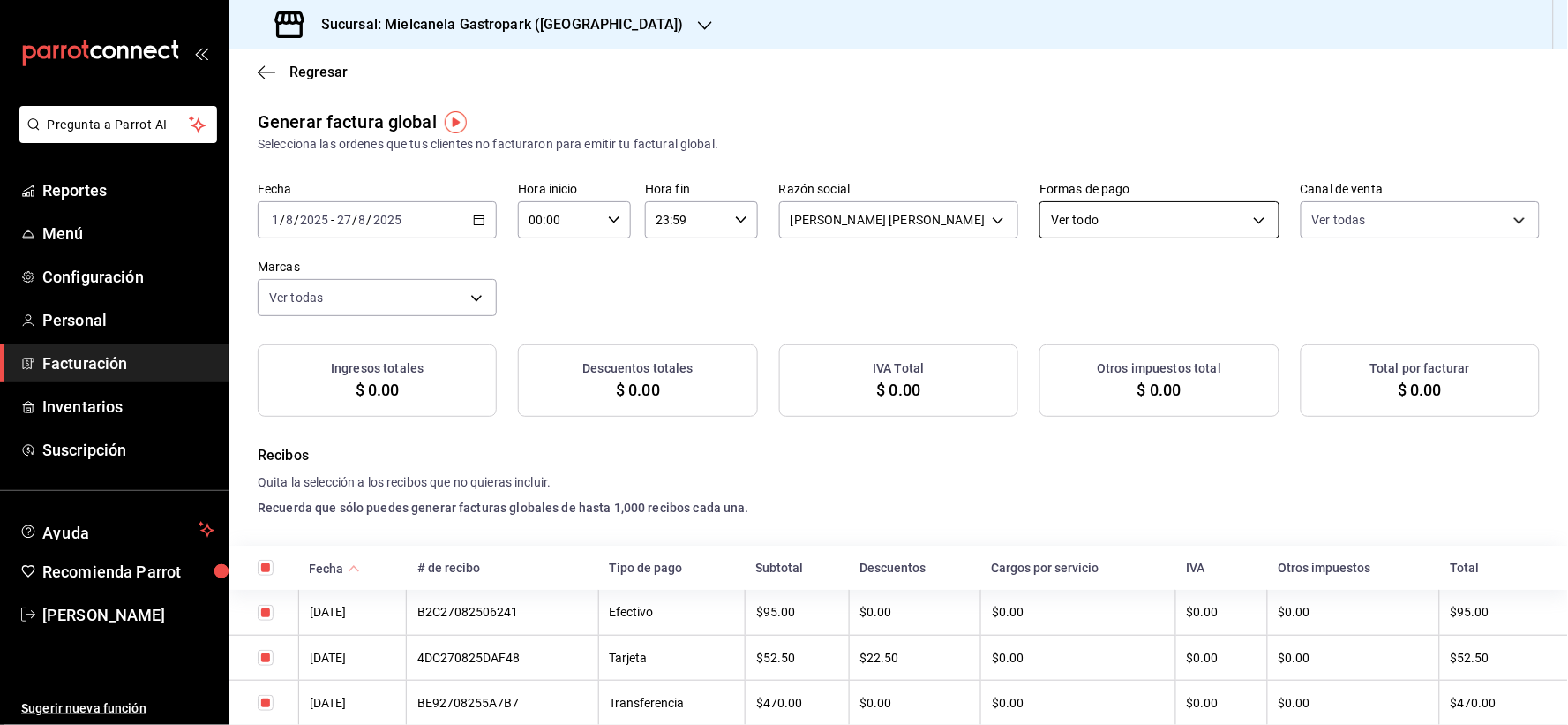
checkbox input "true"
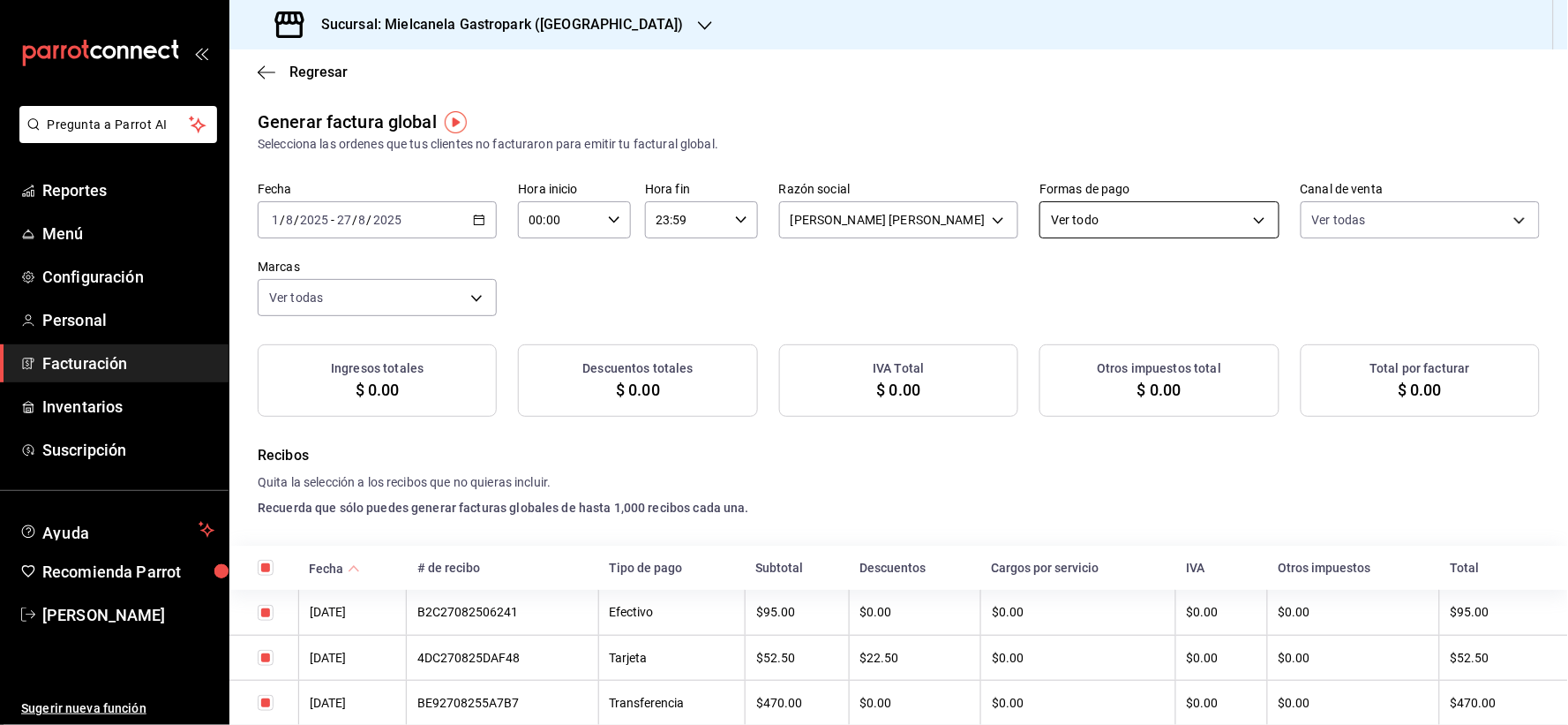
checkbox input "true"
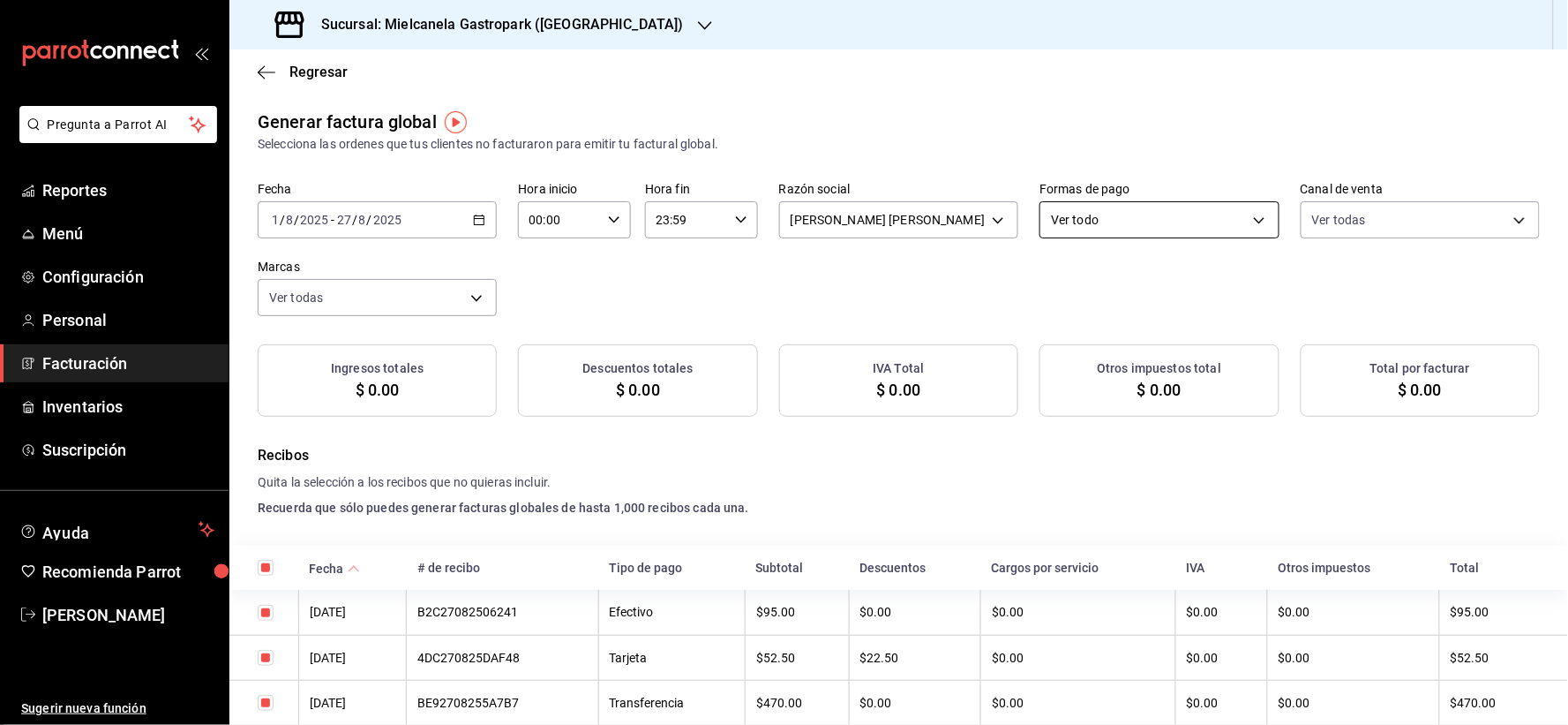
checkbox input "true"
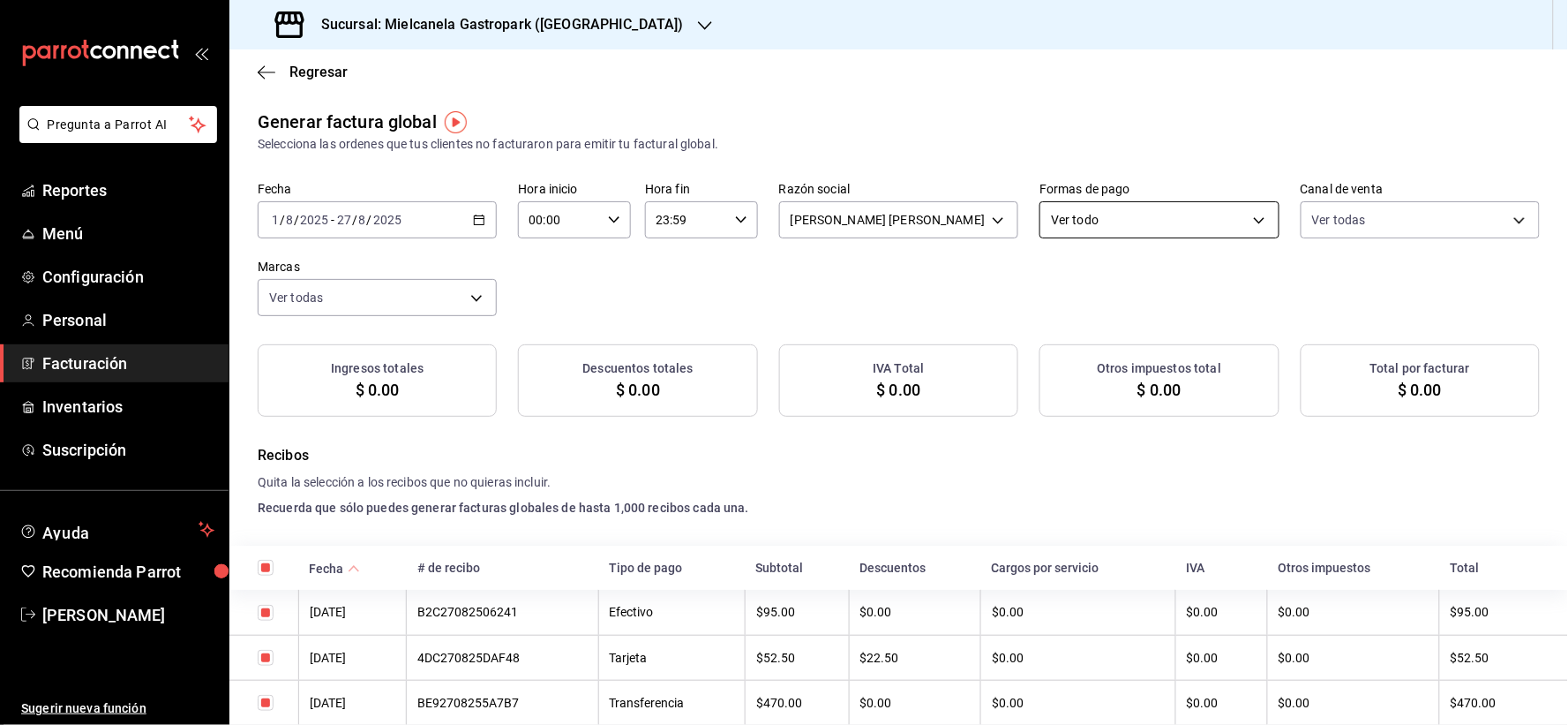
checkbox input "true"
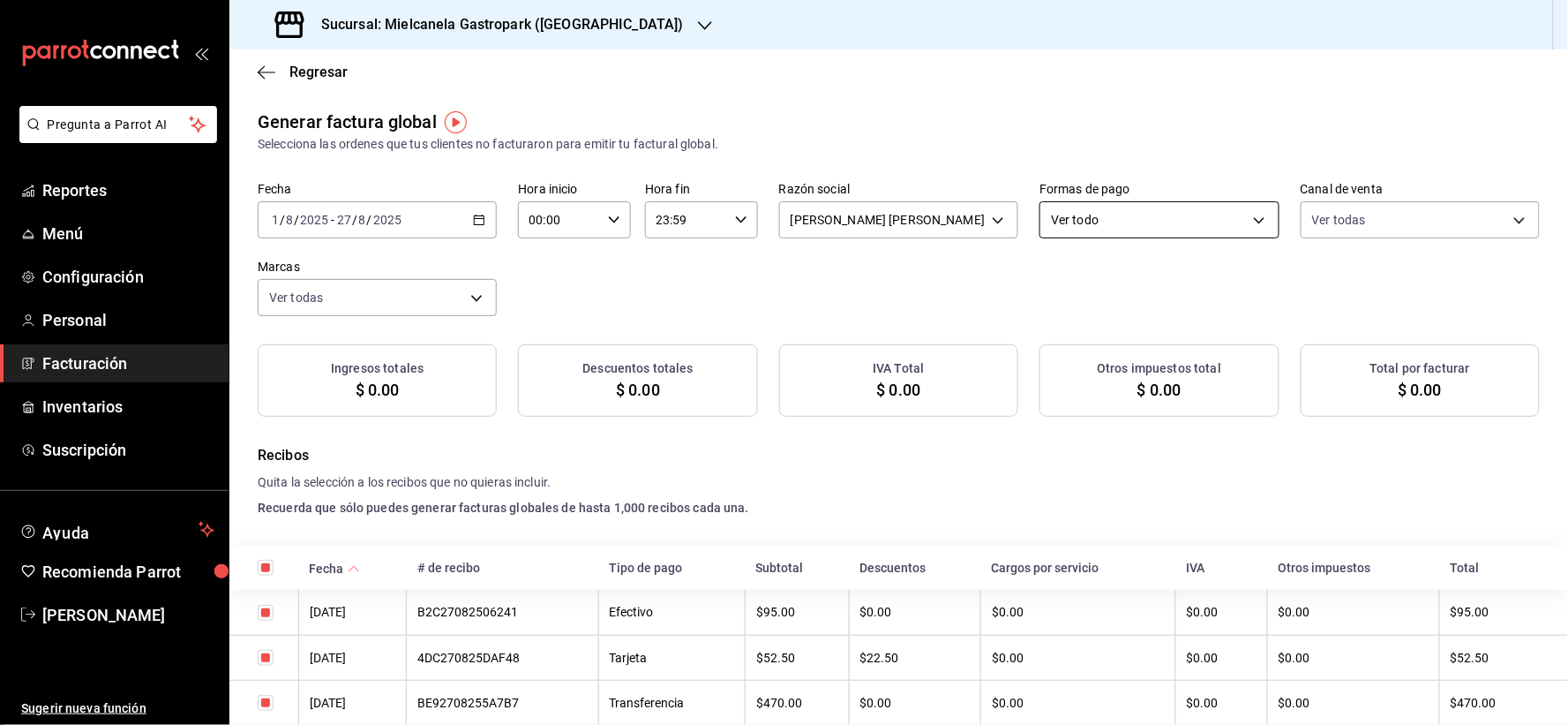
checkbox input "true"
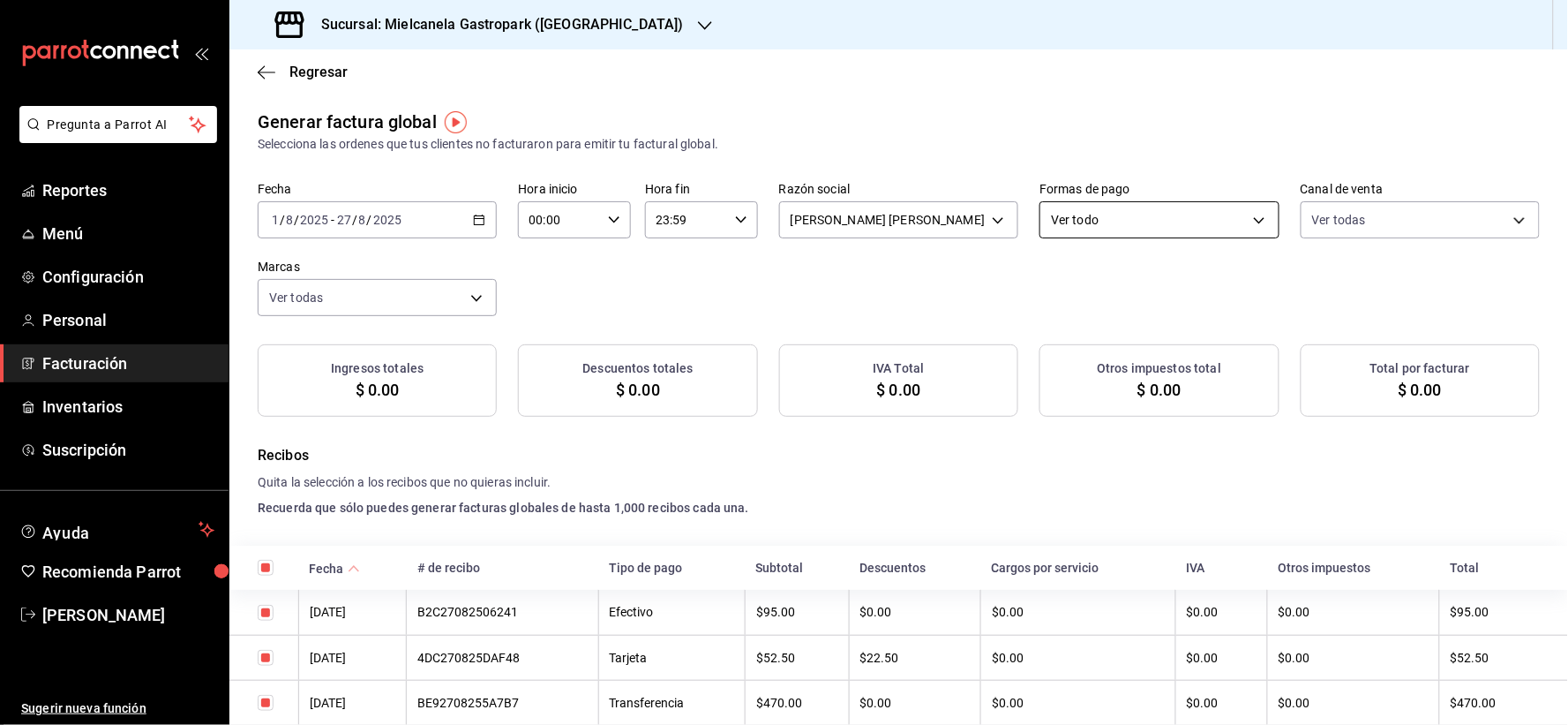
checkbox input "true"
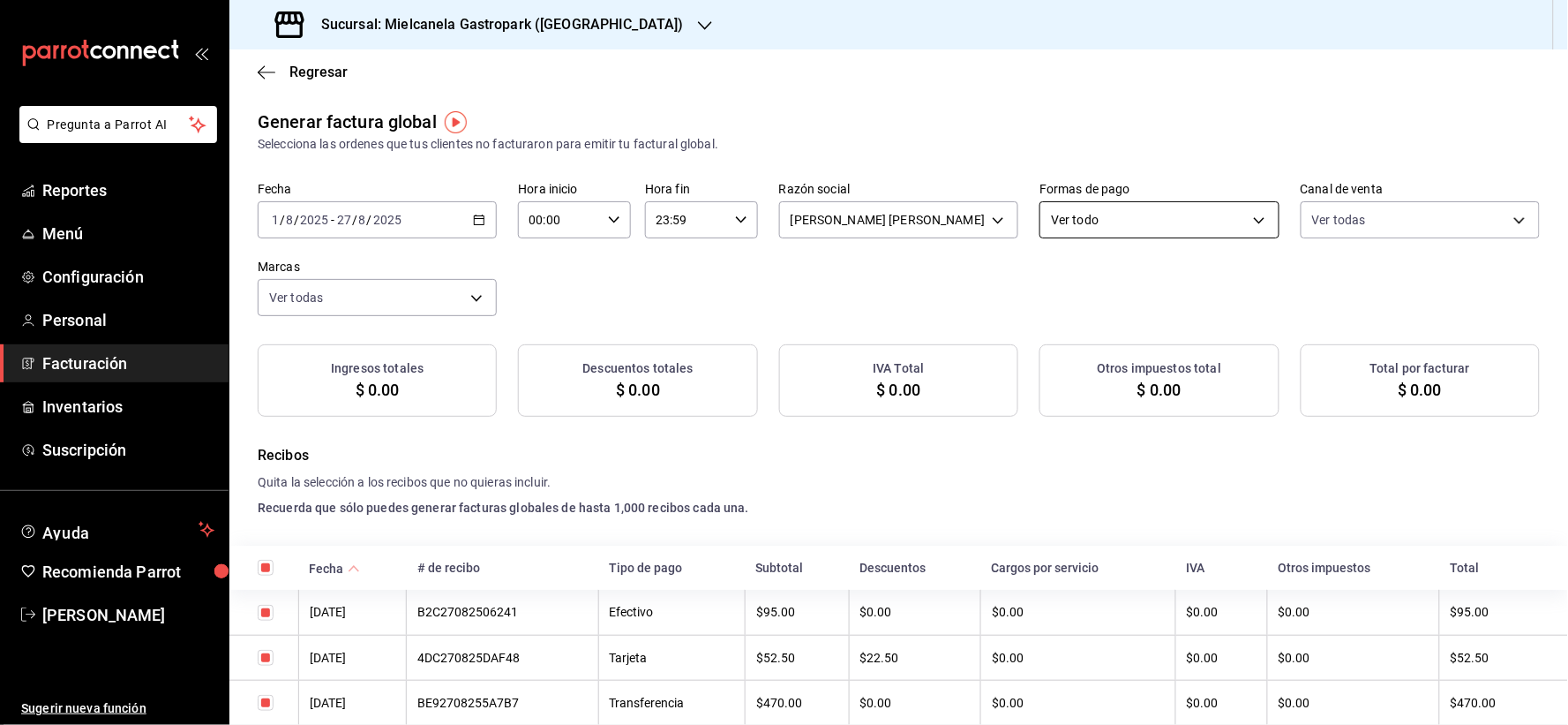
checkbox input "true"
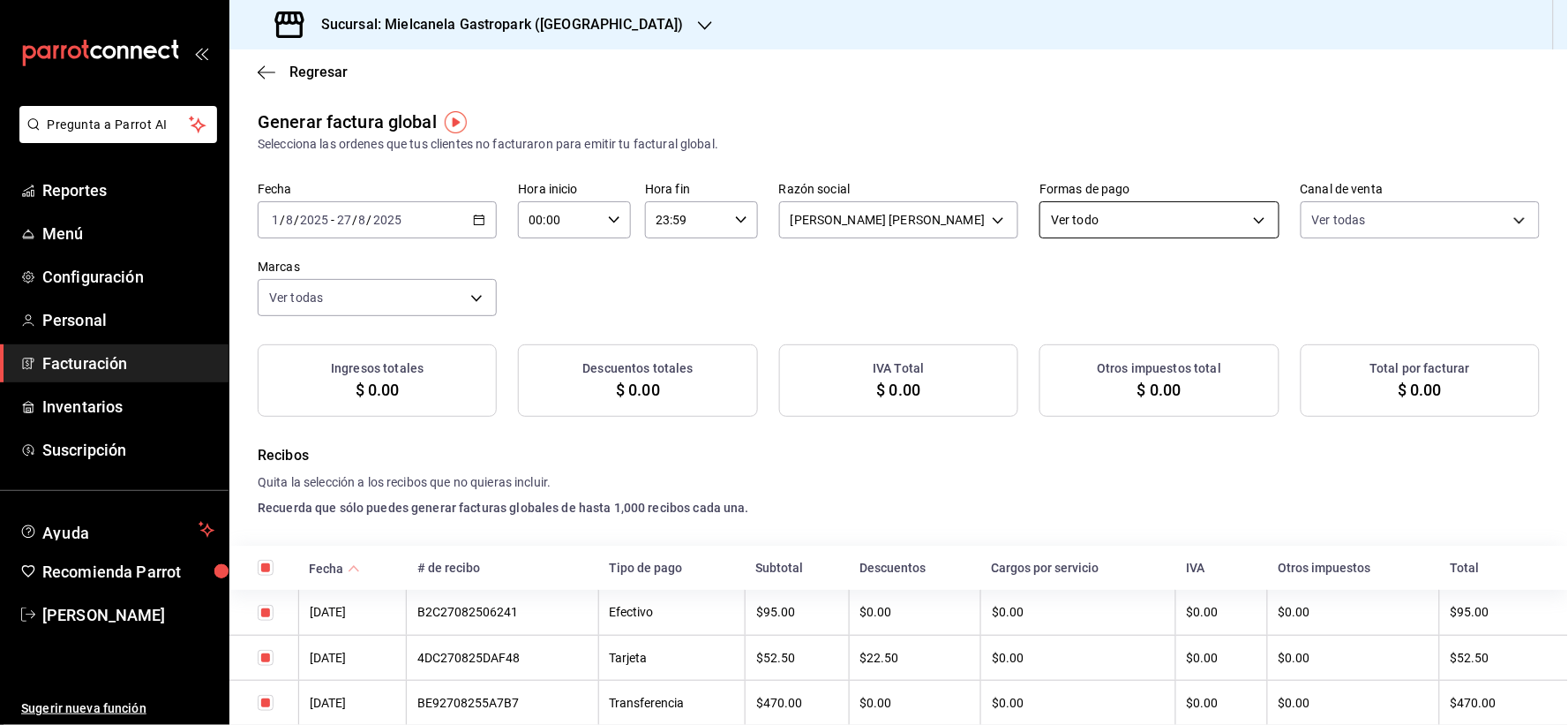
checkbox input "true"
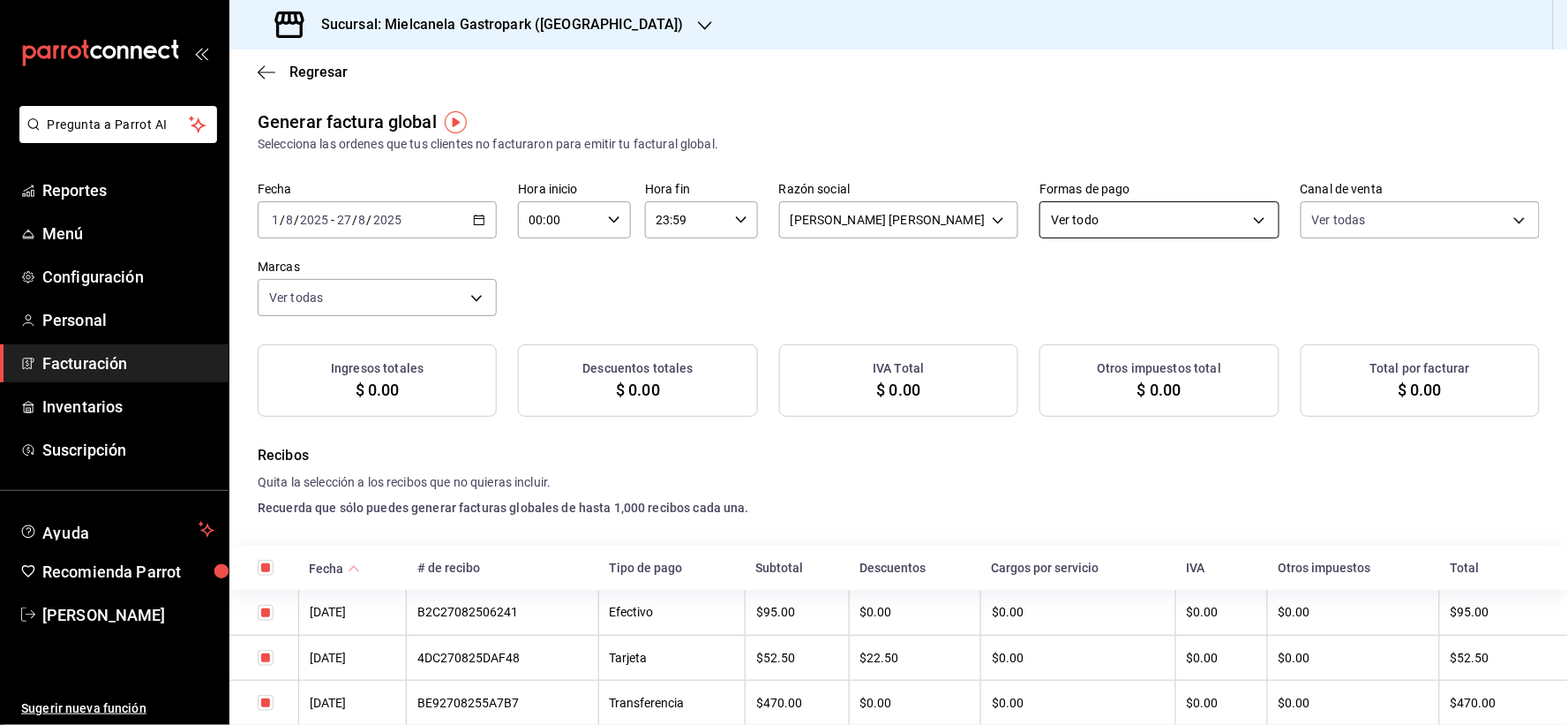
checkbox input "true"
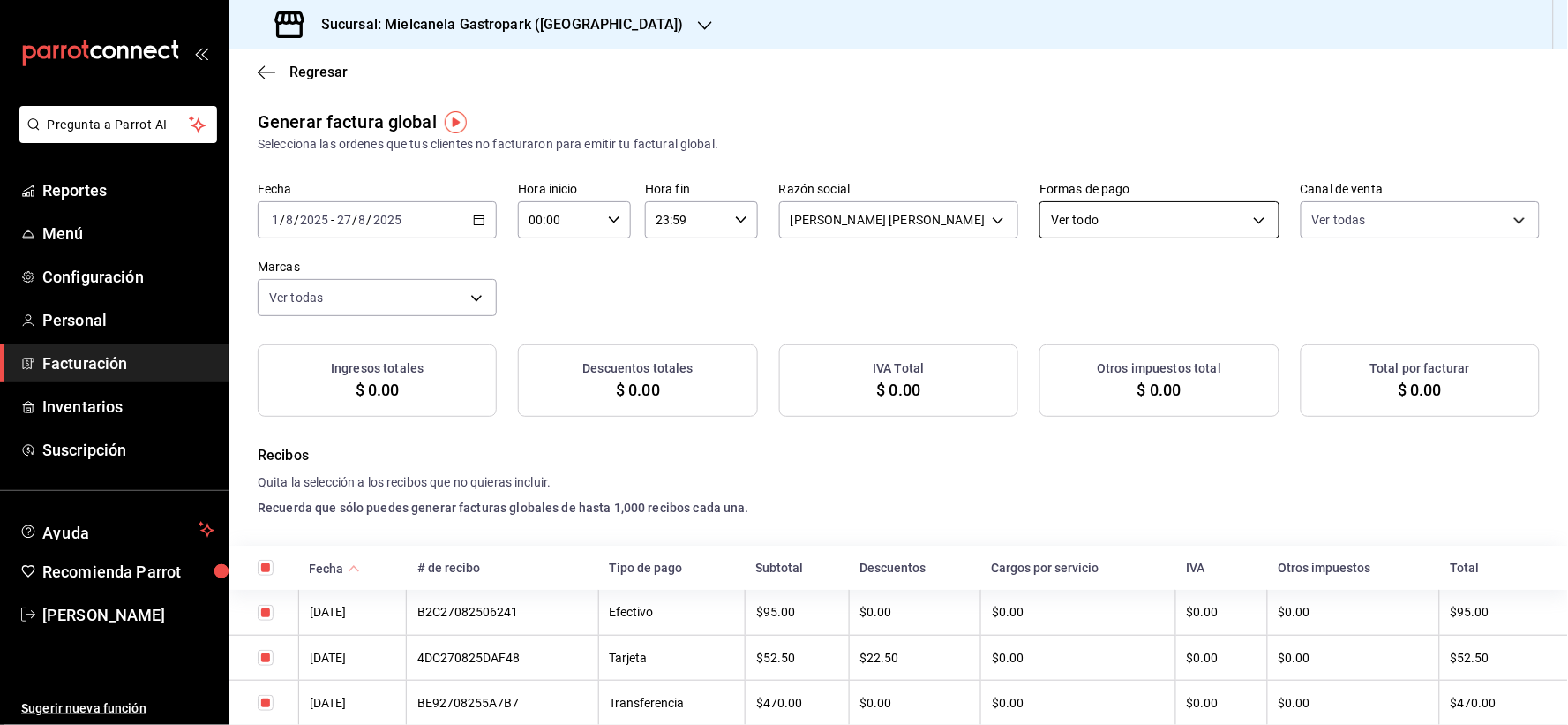
checkbox input "true"
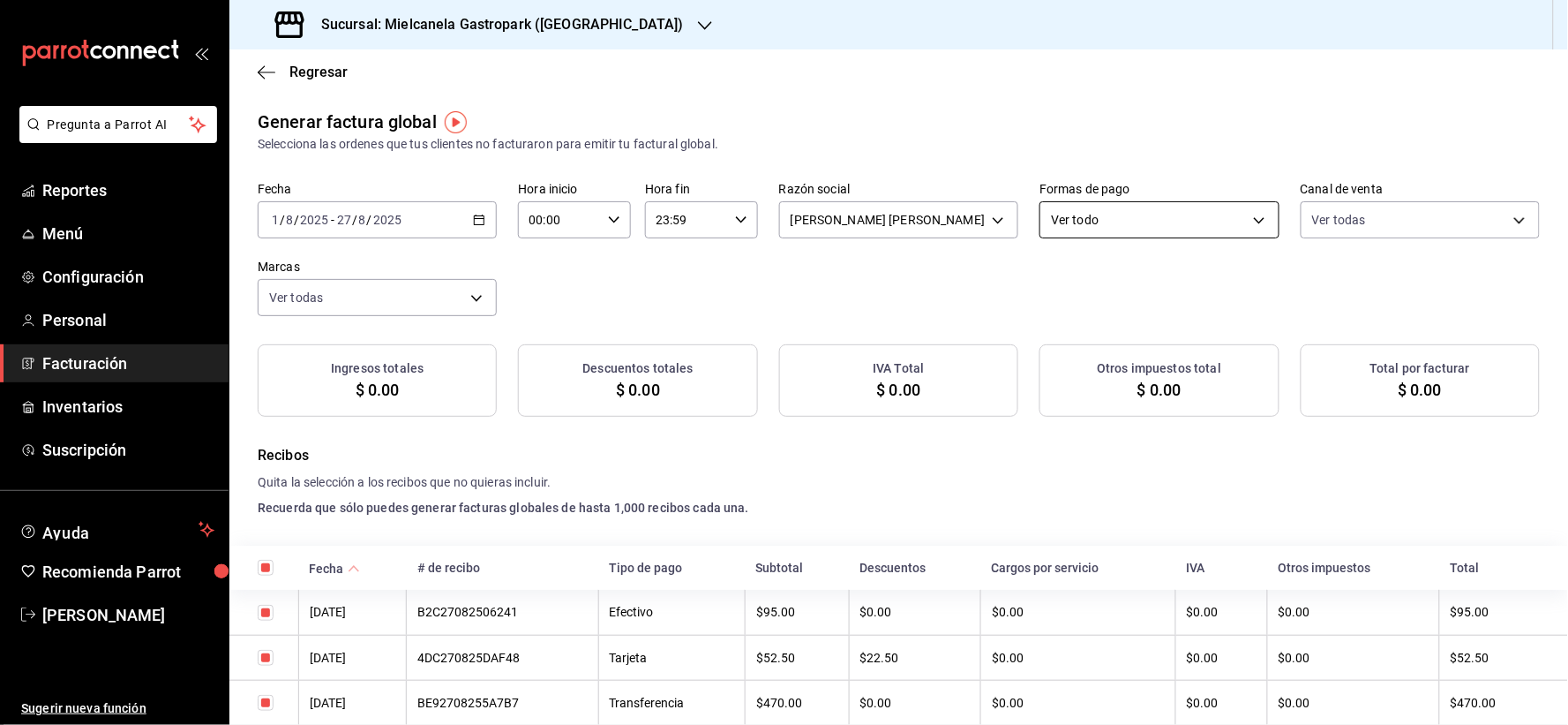
checkbox input "true"
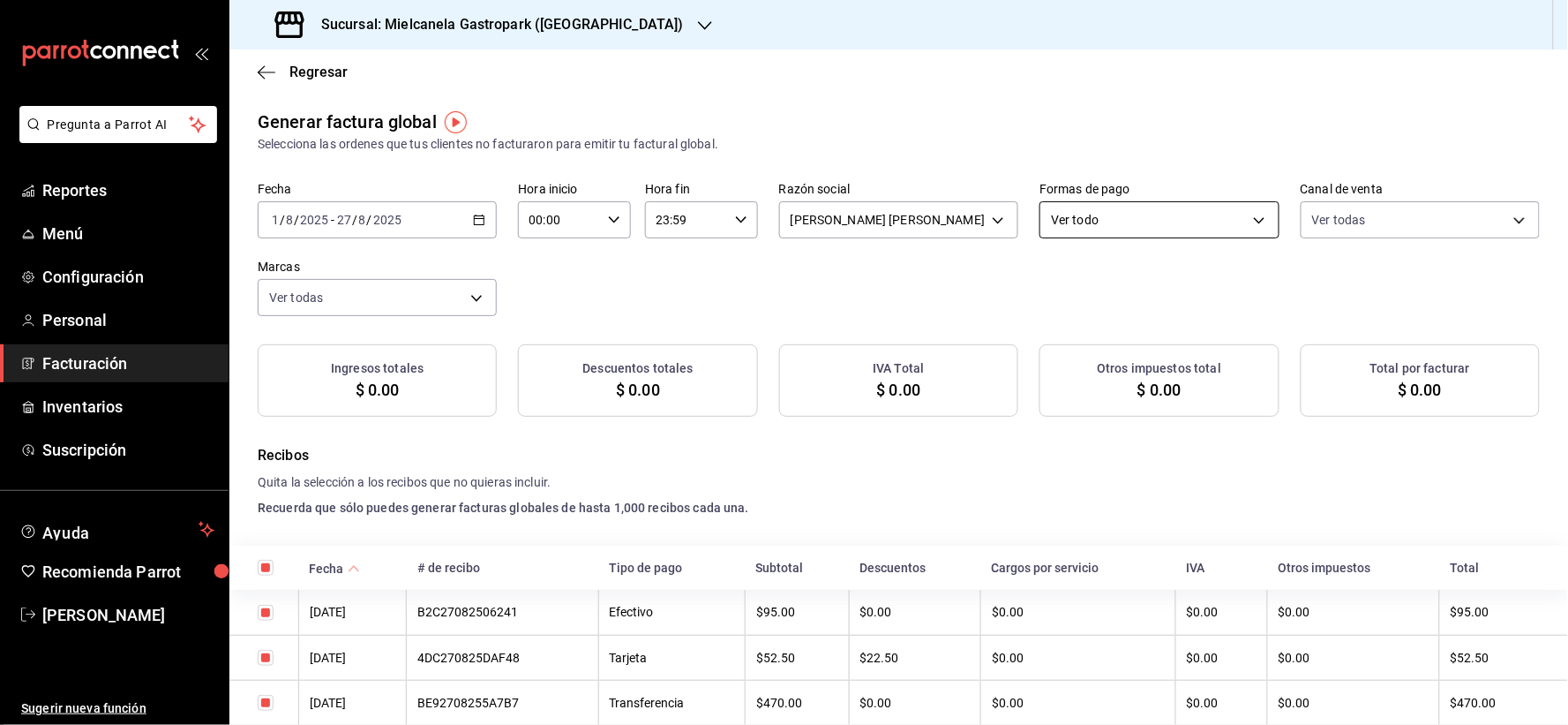
checkbox input "true"
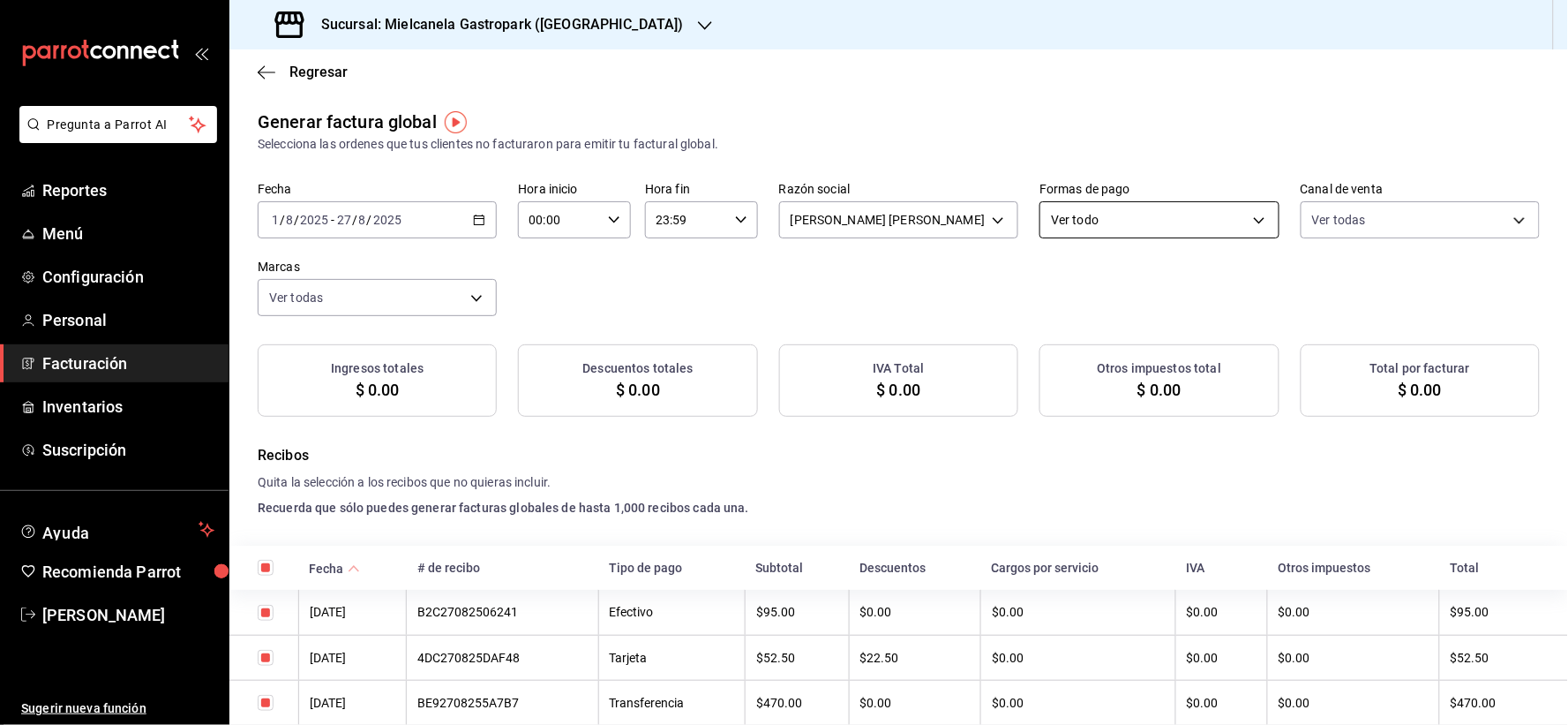
checkbox input "true"
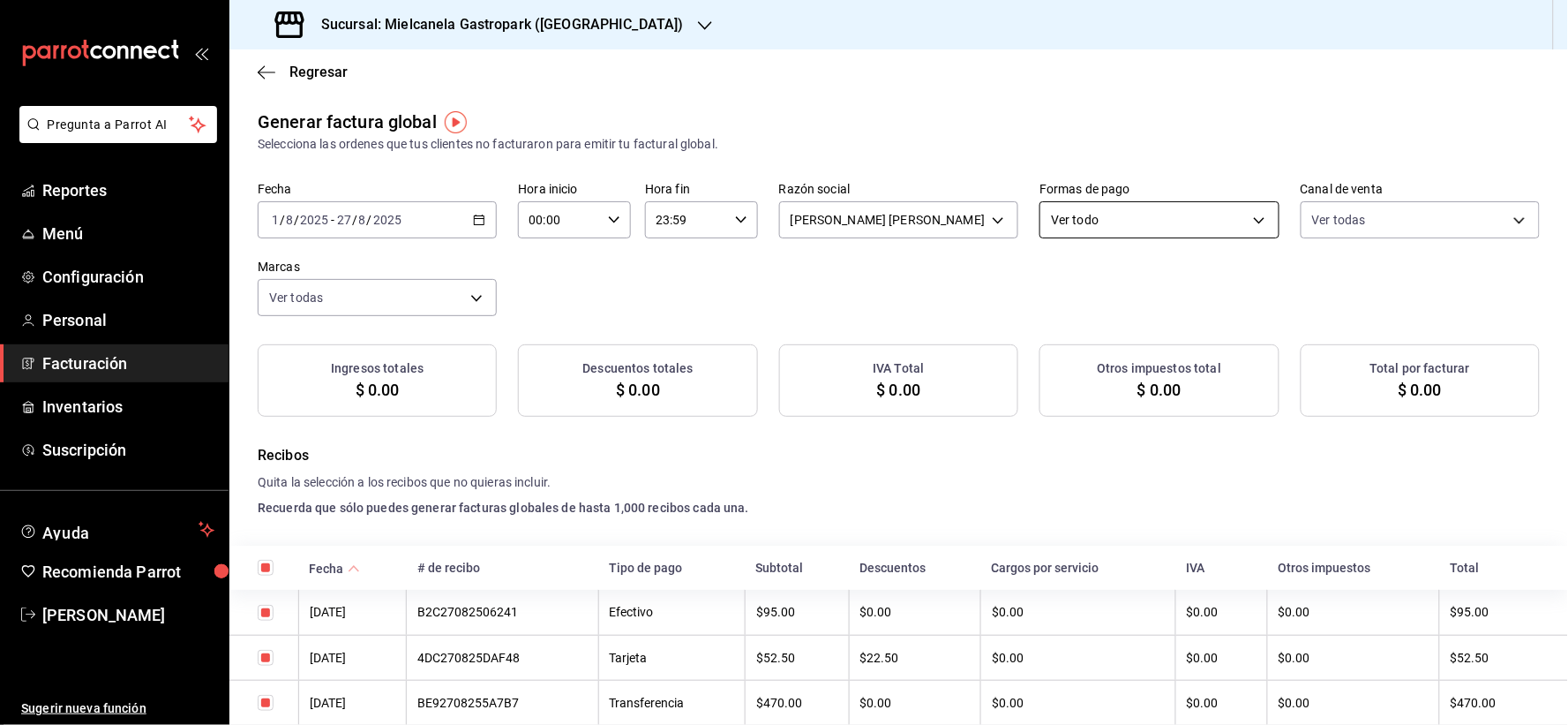
checkbox input "true"
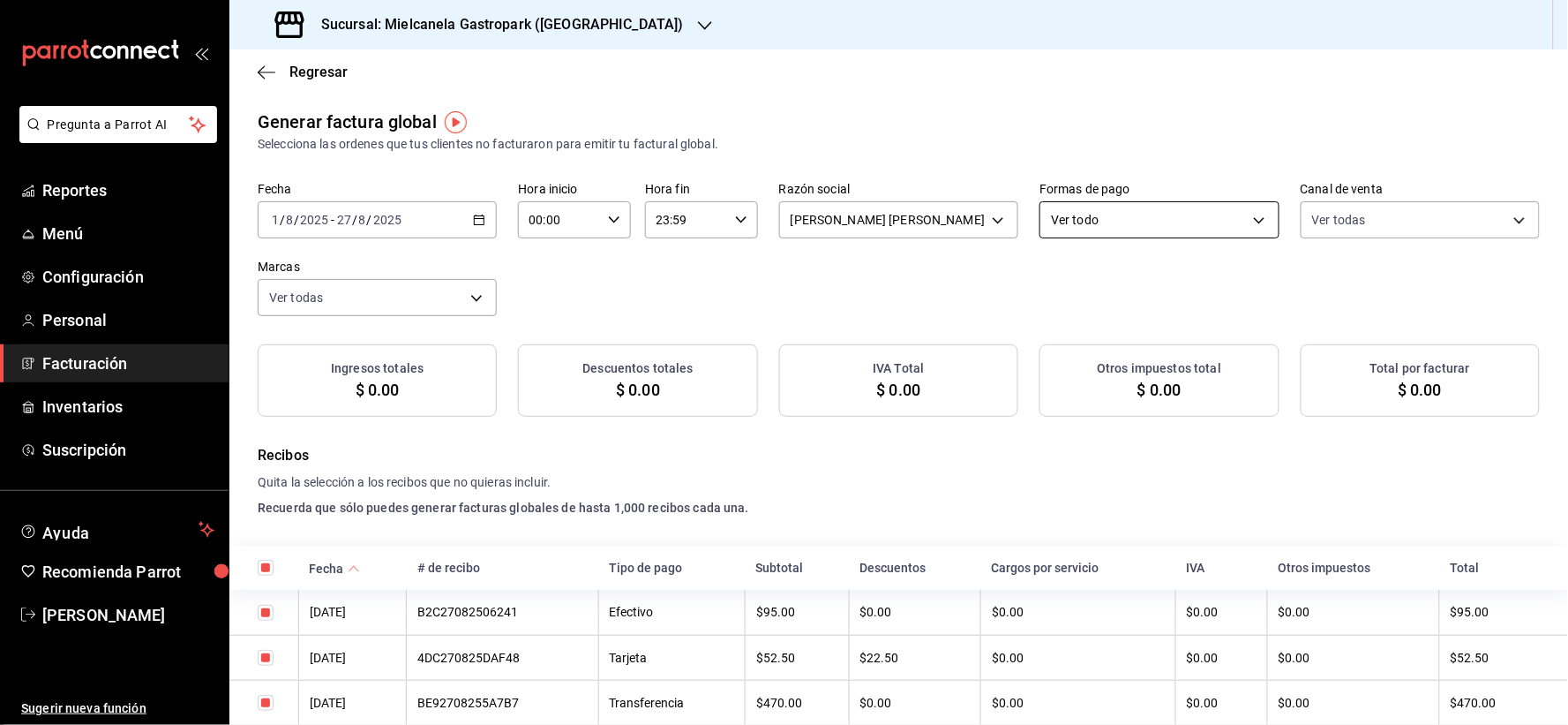
checkbox input "true"
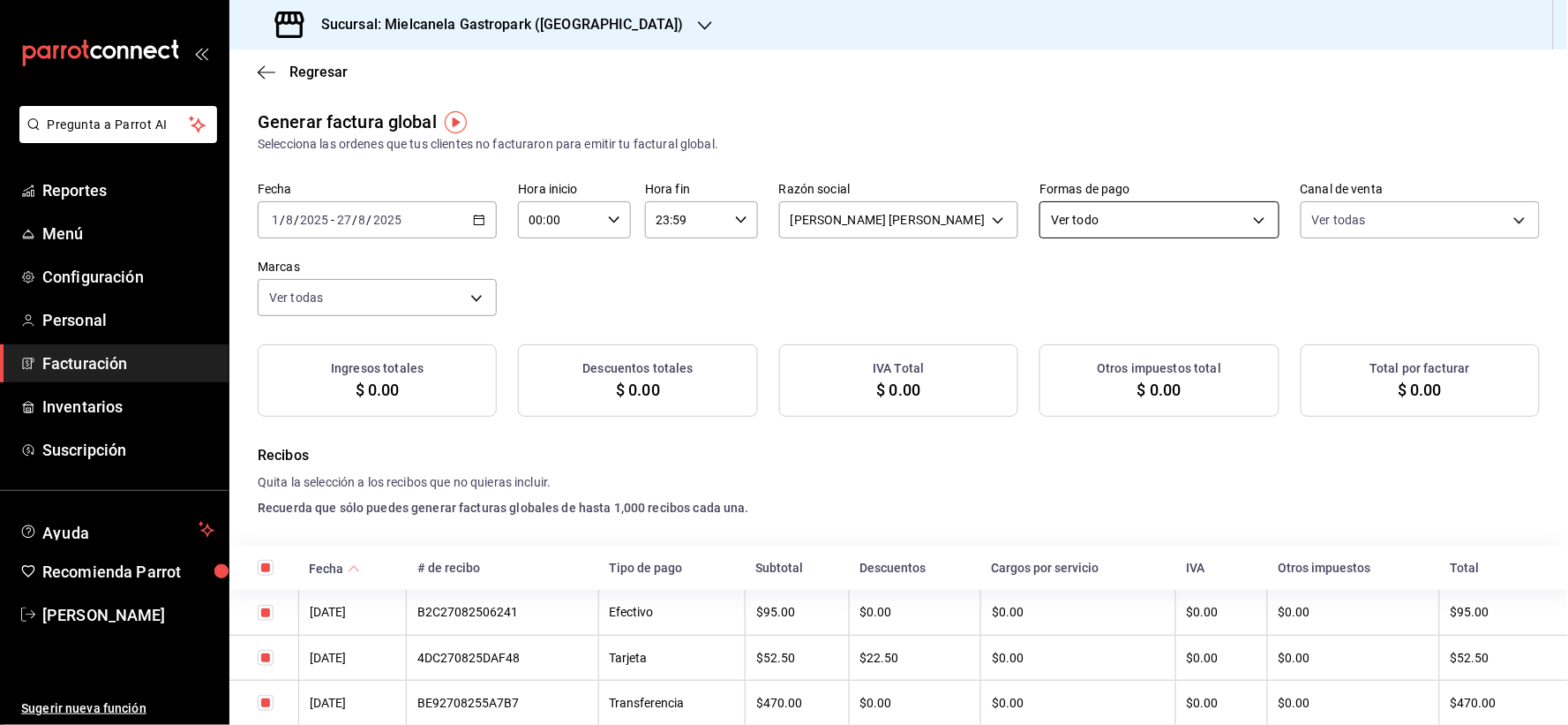
checkbox input "true"
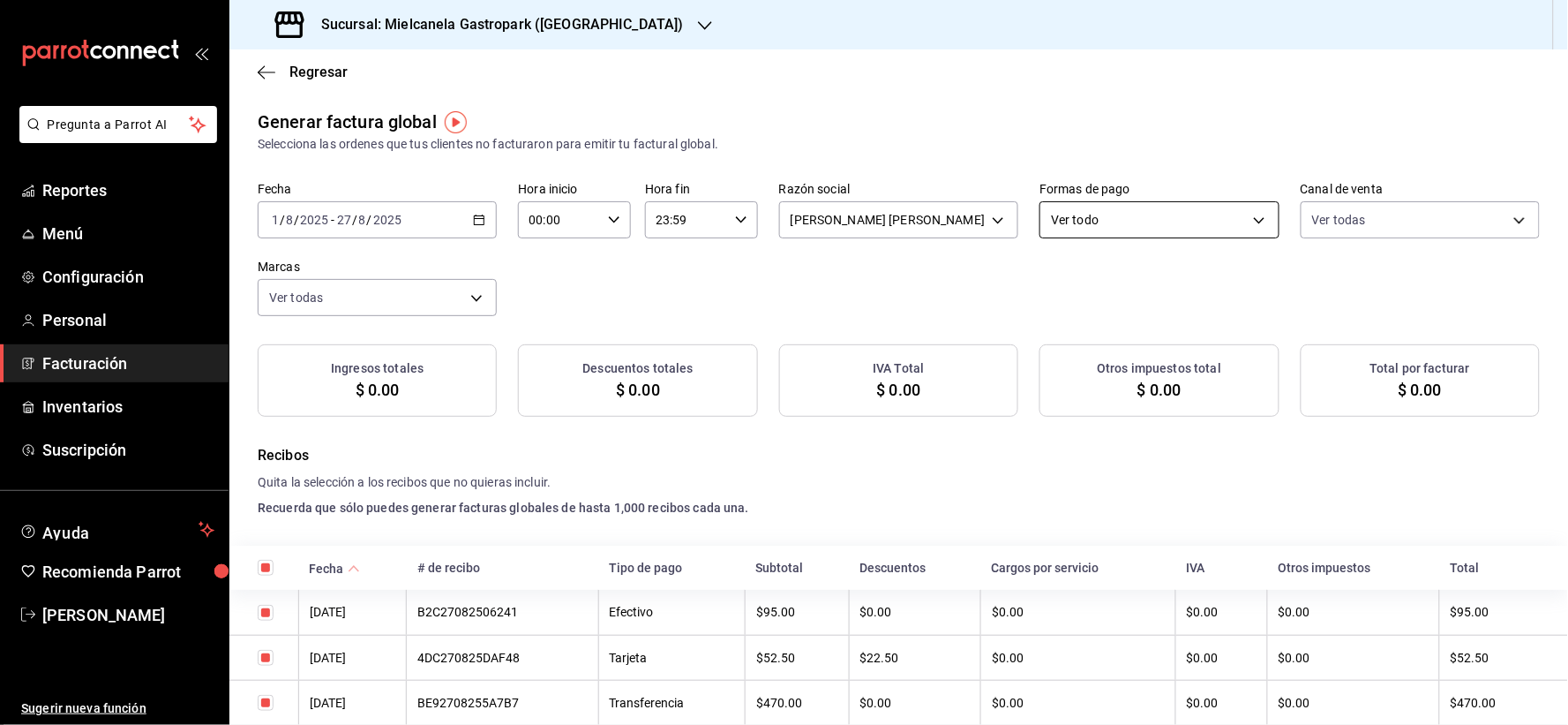
checkbox input "true"
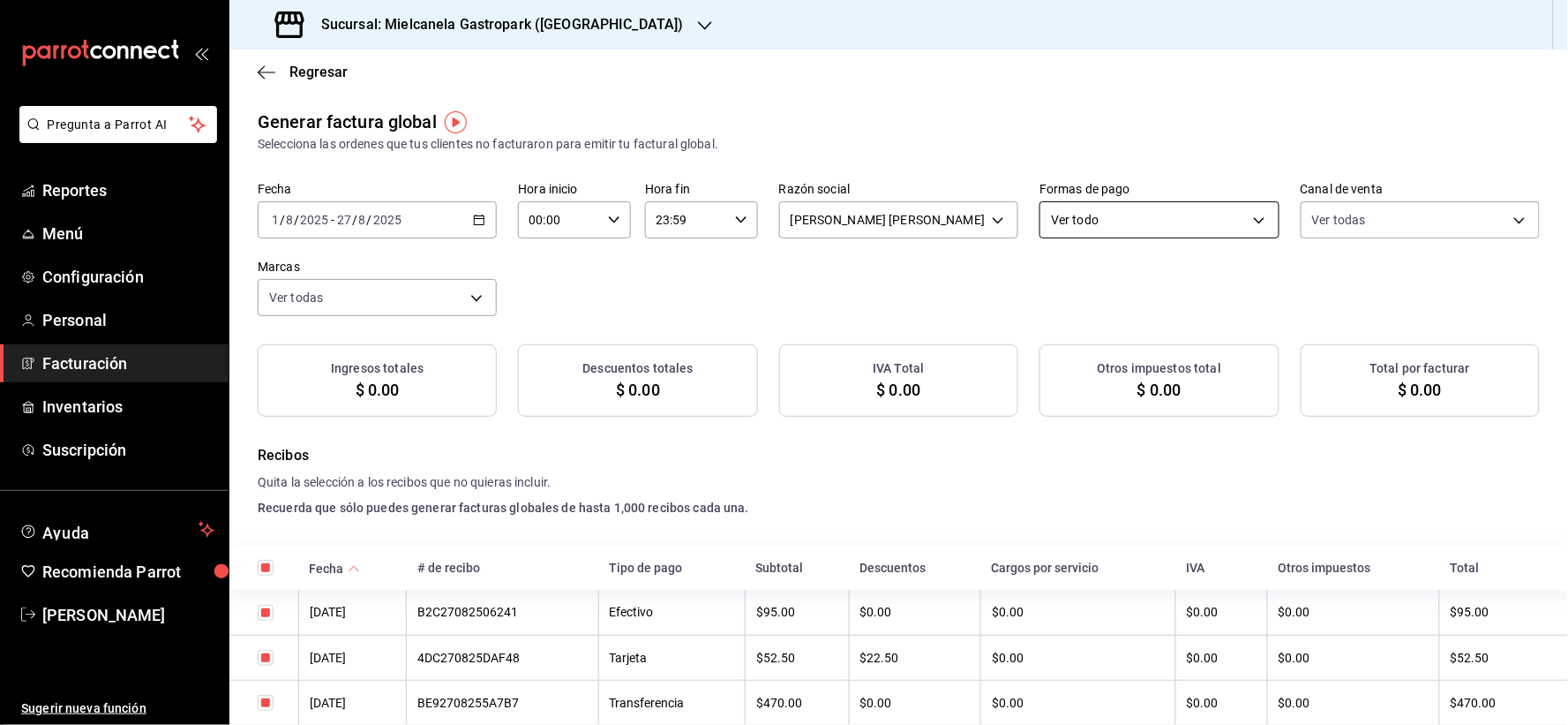
checkbox input "true"
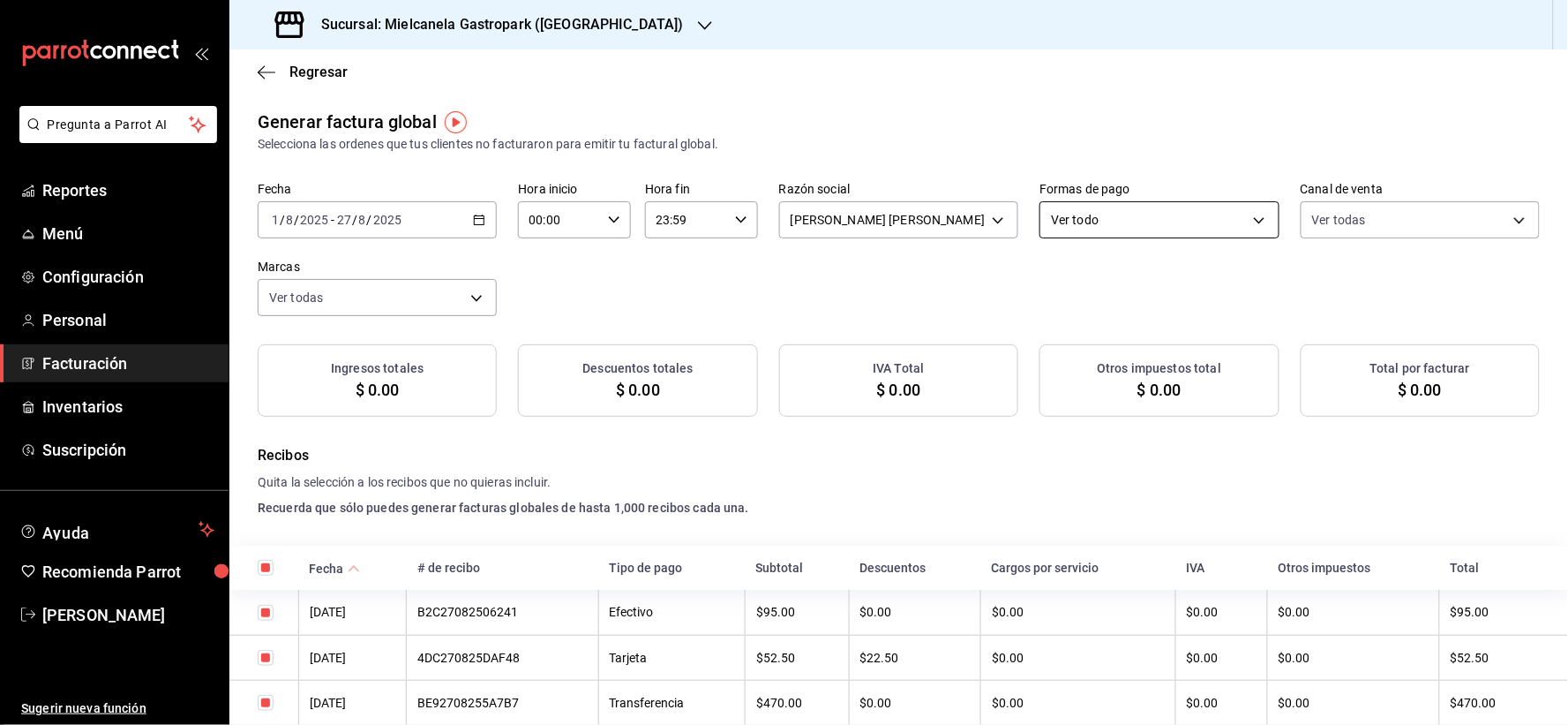
checkbox input "true"
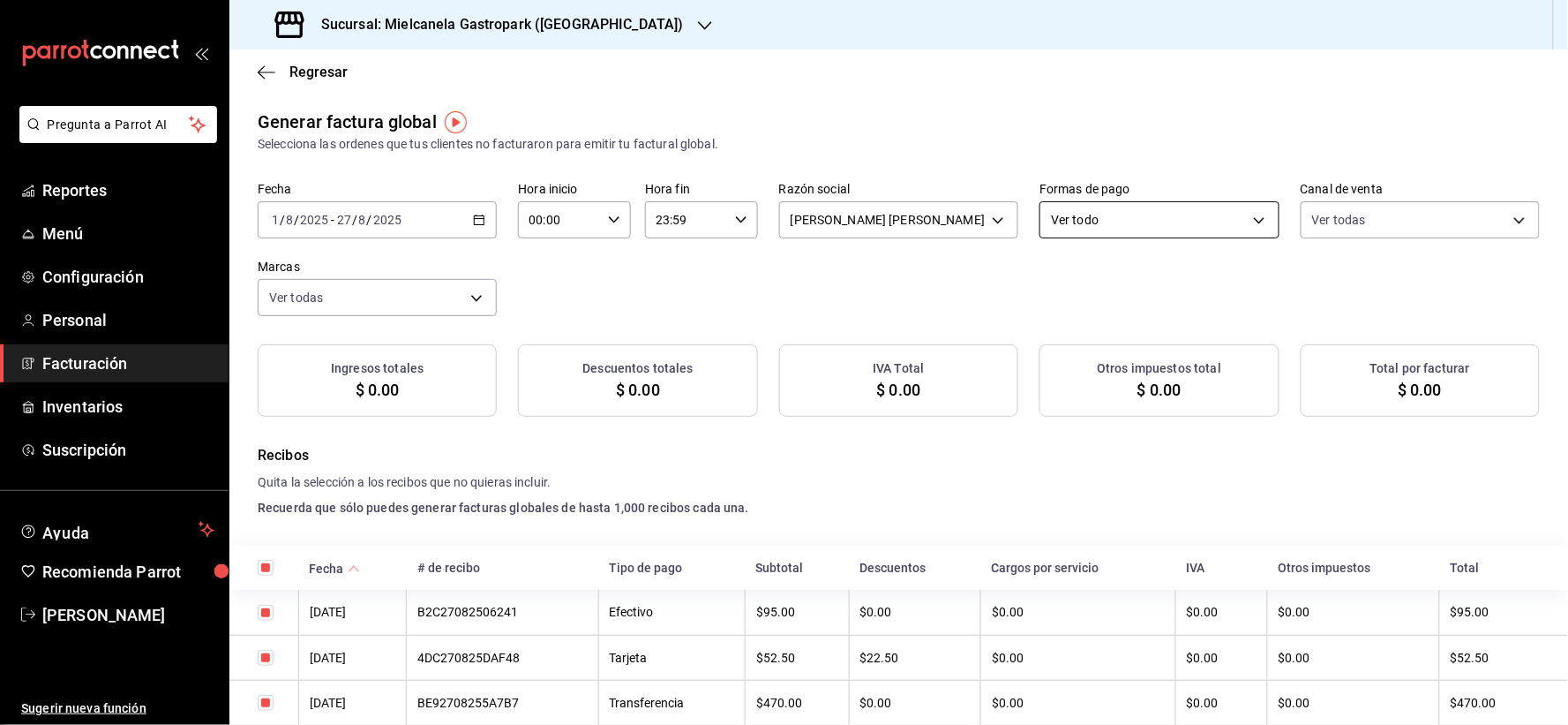
checkbox input "true"
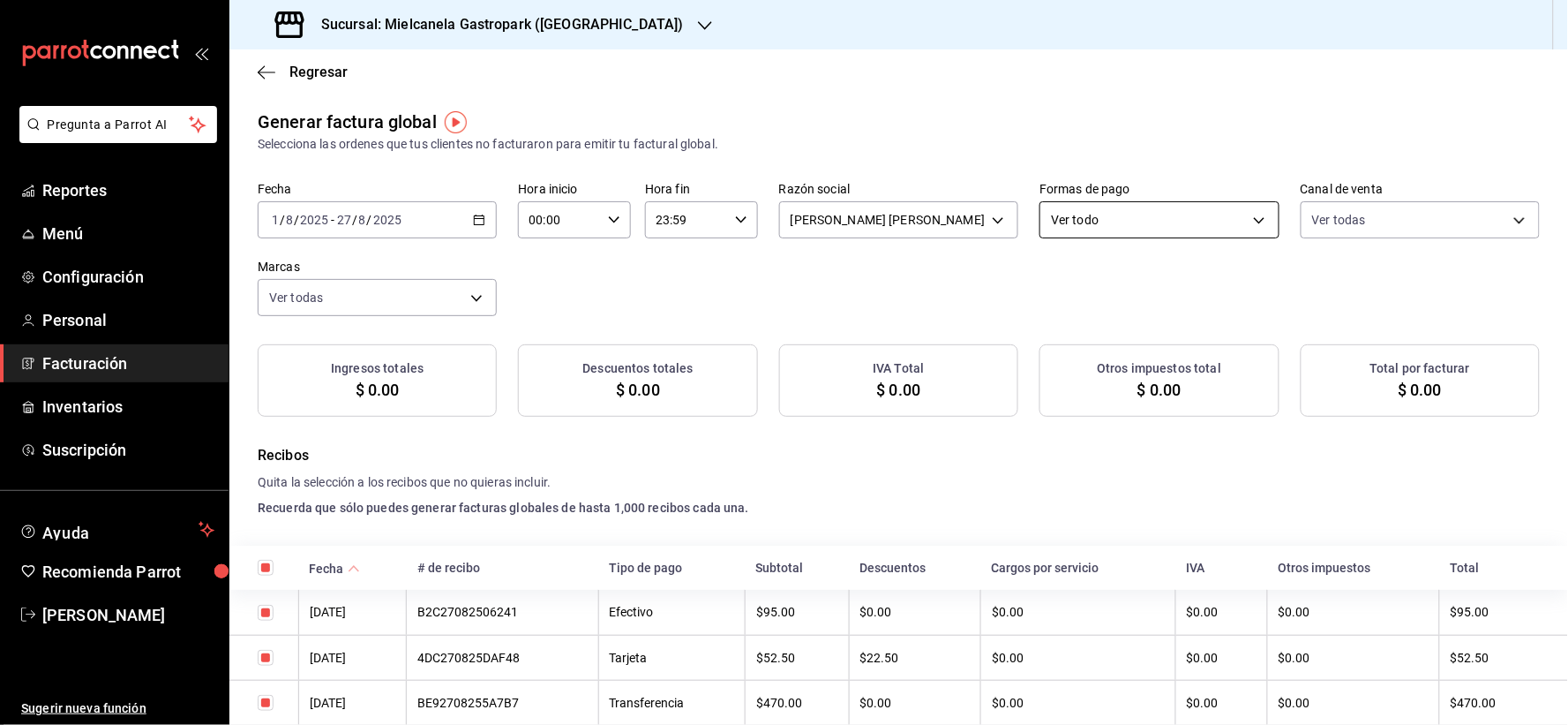
checkbox input "true"
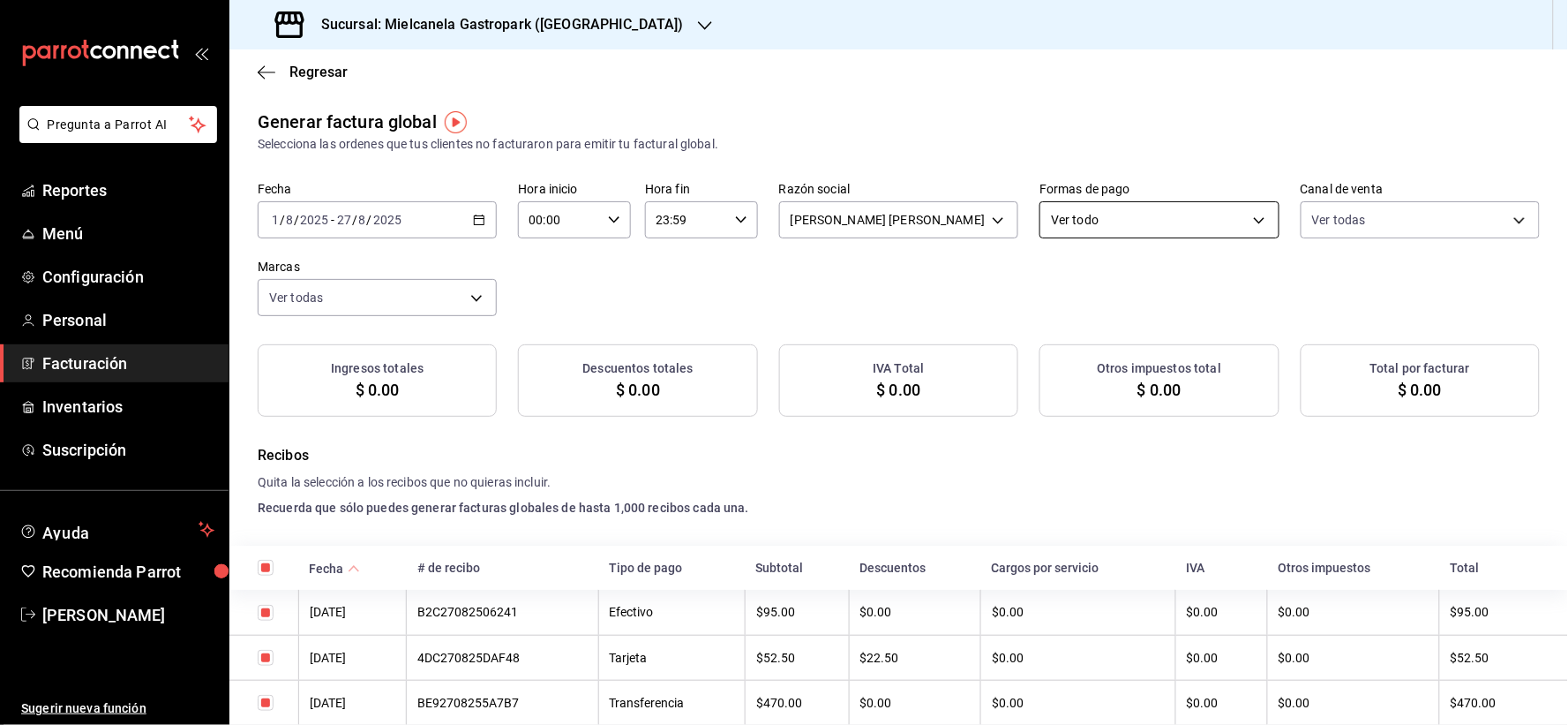
click at [1059, 233] on body "Pregunta a Parrot AI Reportes Menú Configuración Personal Facturación Inventari…" at bounding box center [784, 362] width 1568 height 725
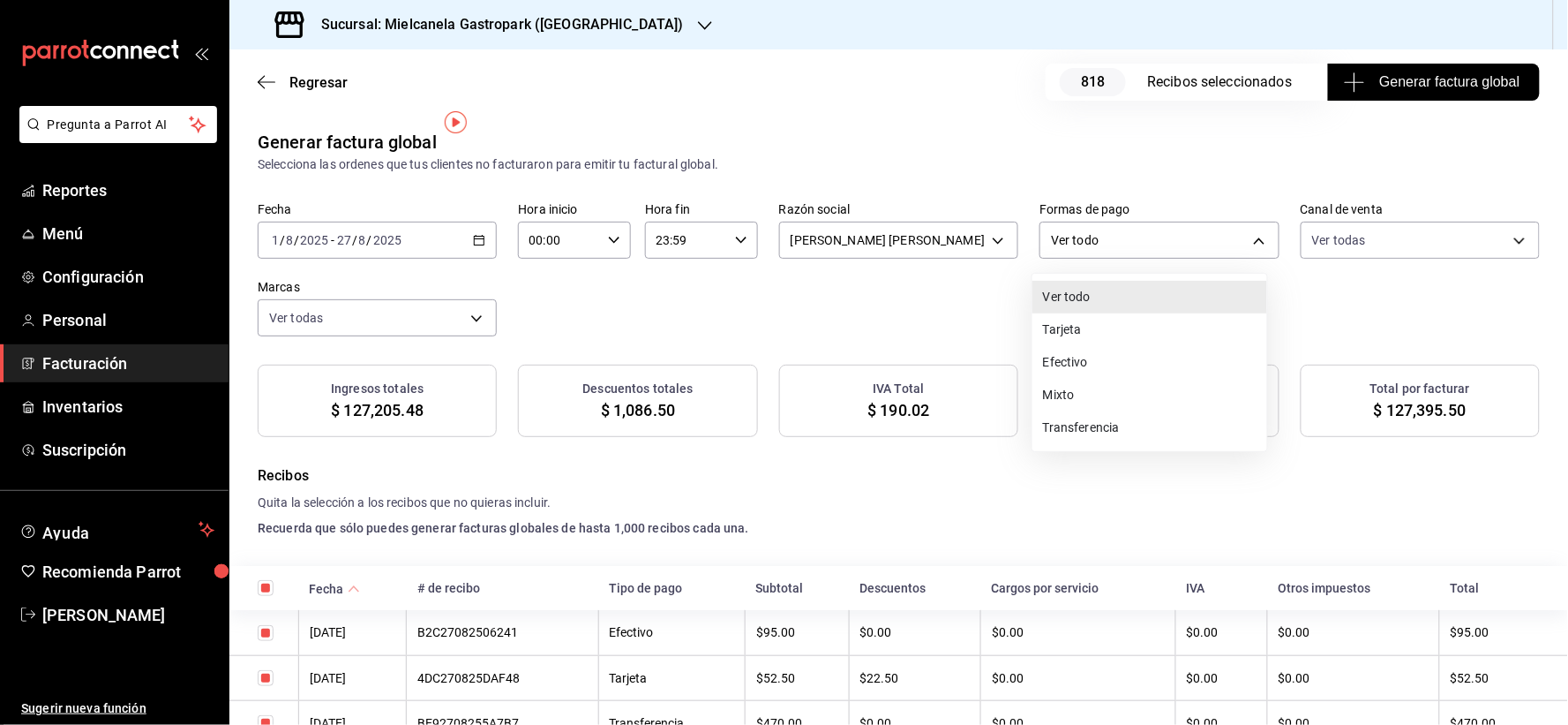
click at [1066, 225] on div at bounding box center [784, 362] width 1568 height 725
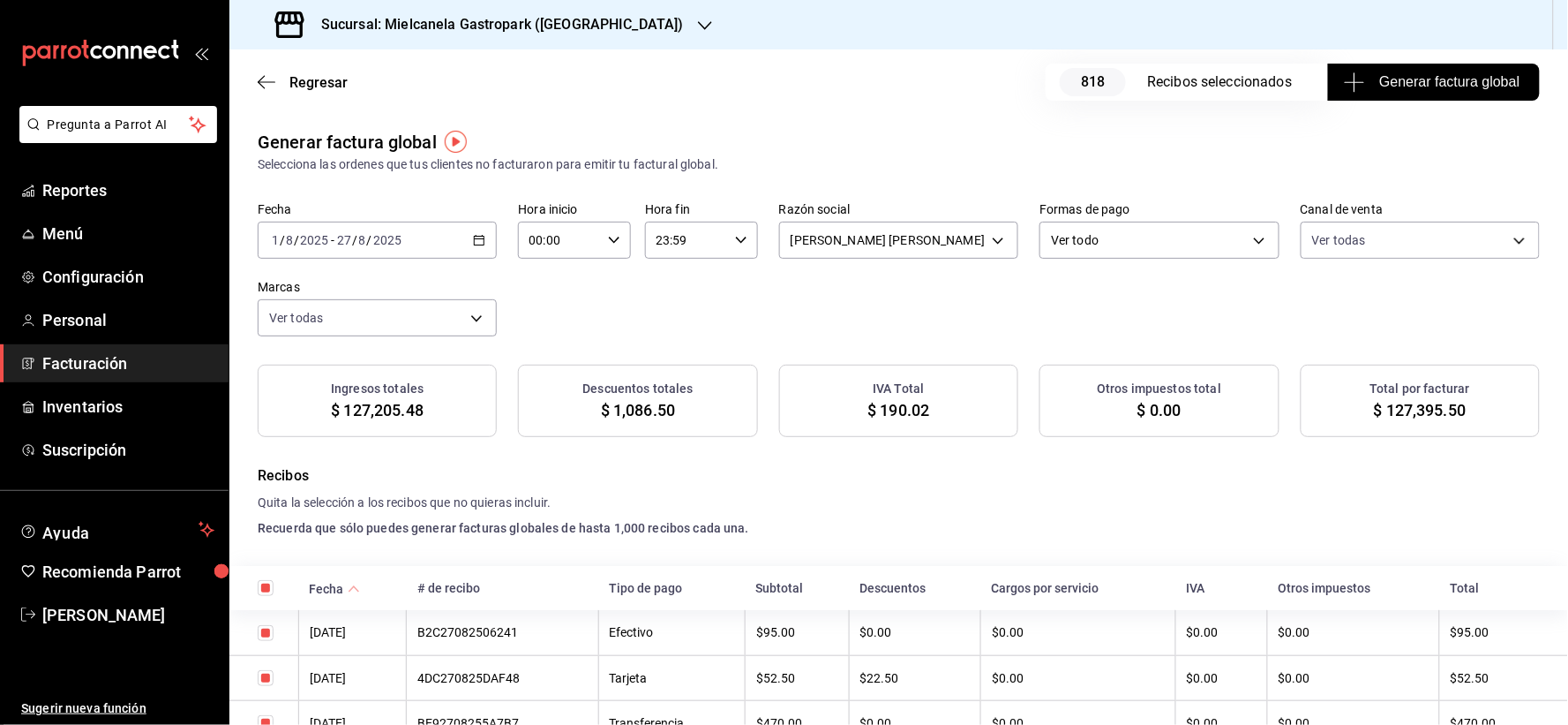
click at [1066, 225] on body "Pregunta a Parrot AI Reportes Menú Configuración Personal Facturación Inventari…" at bounding box center [784, 362] width 1568 height 725
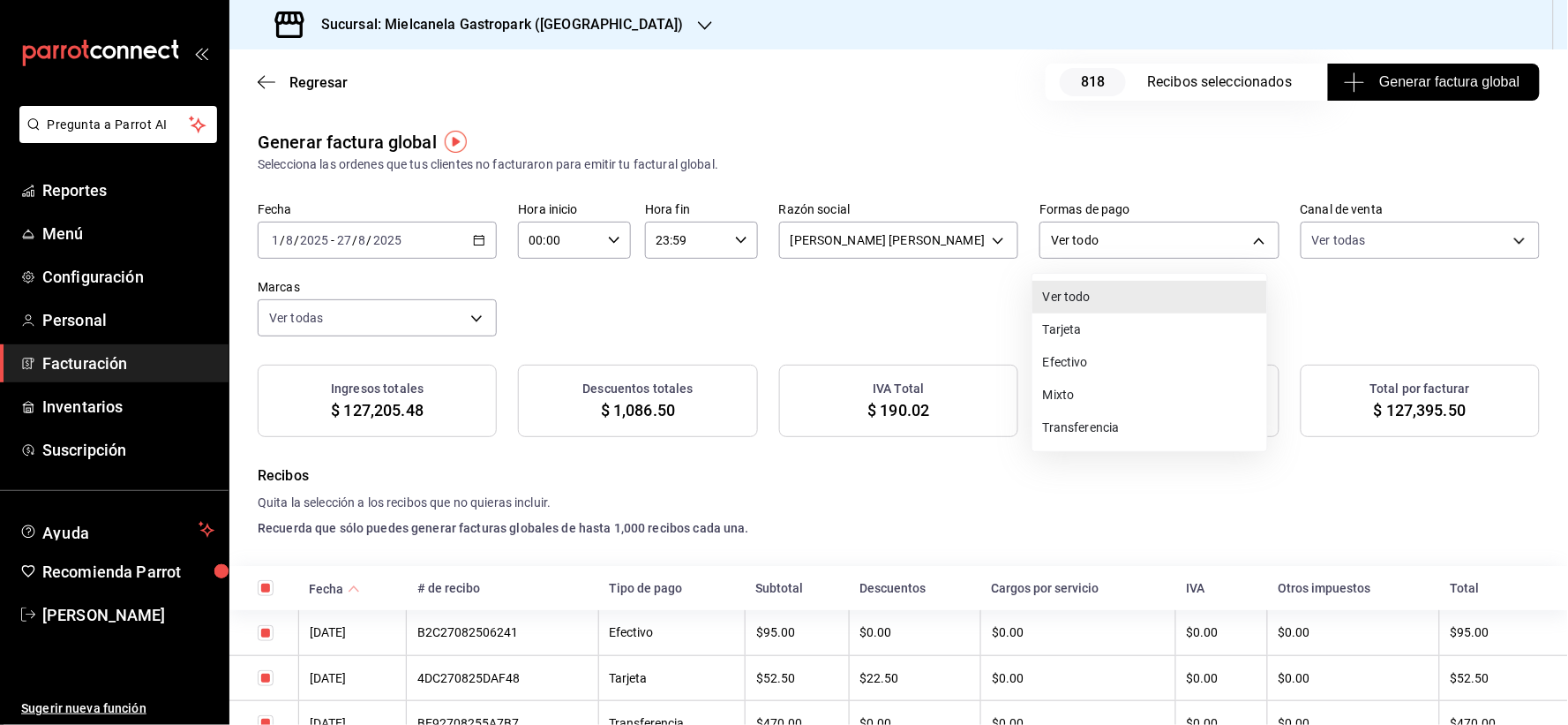
click at [1074, 351] on li "Efectivo" at bounding box center [1149, 362] width 235 height 33
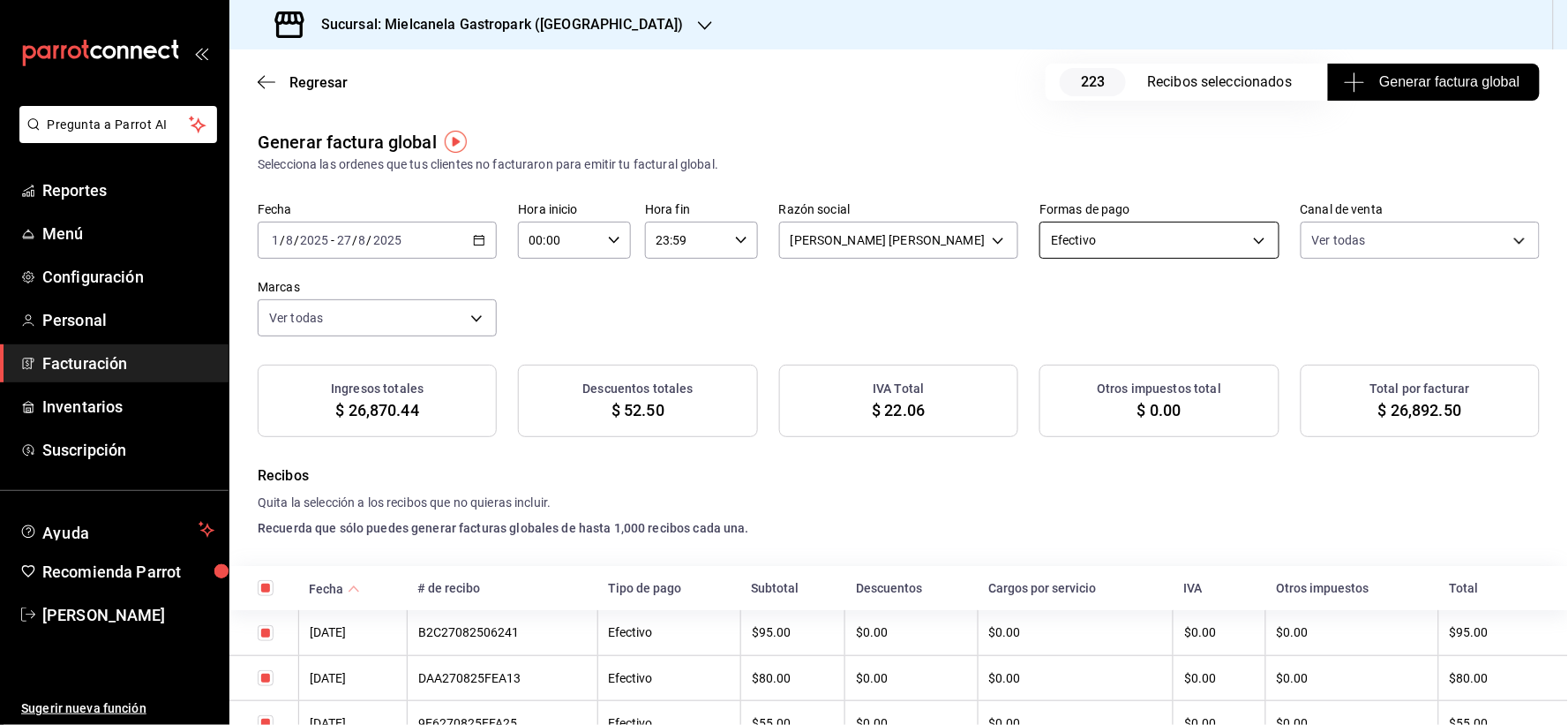
click at [1135, 240] on body "Pregunta a Parrot AI Reportes Menú Configuración Personal Facturación Inventari…" at bounding box center [784, 362] width 1568 height 725
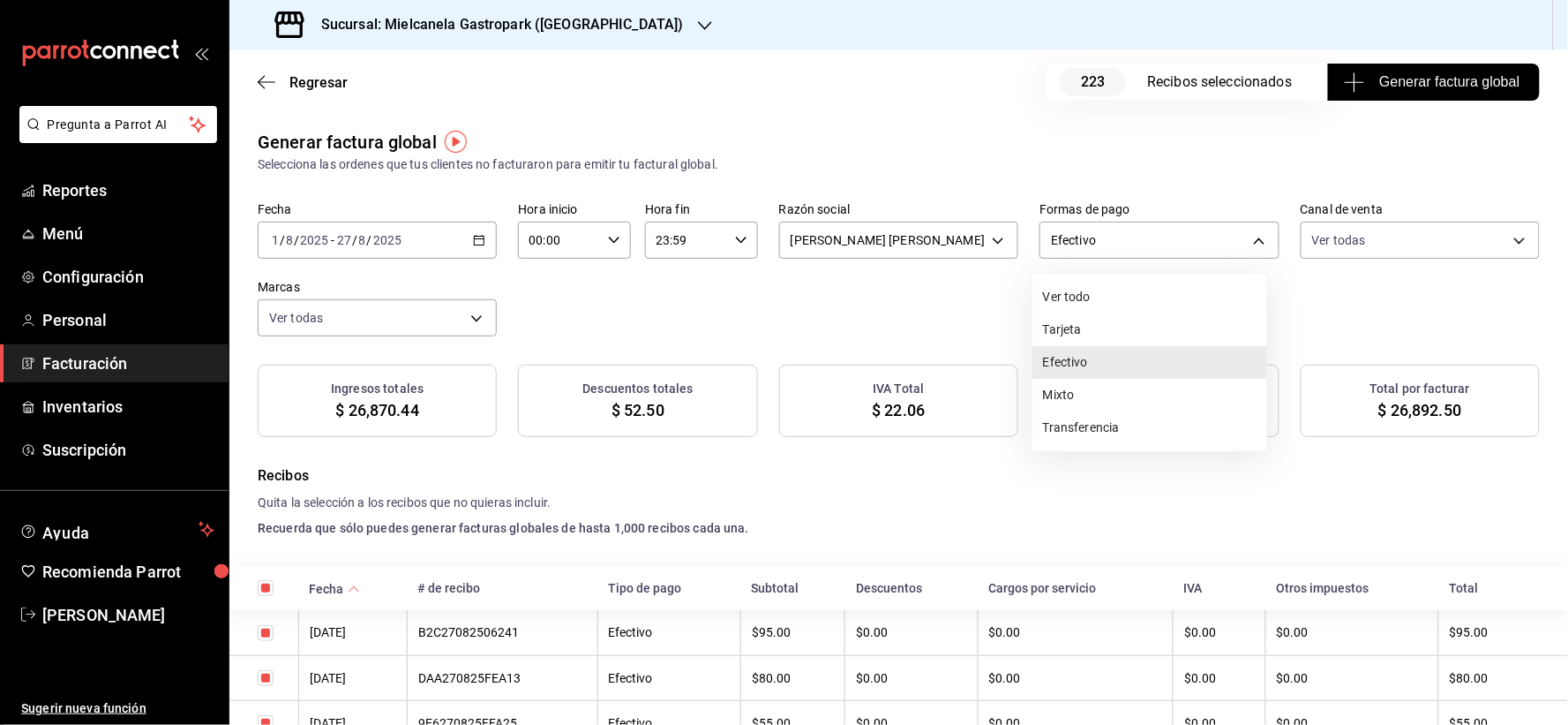
click at [1085, 327] on li "Tarjeta" at bounding box center [1149, 330] width 235 height 33
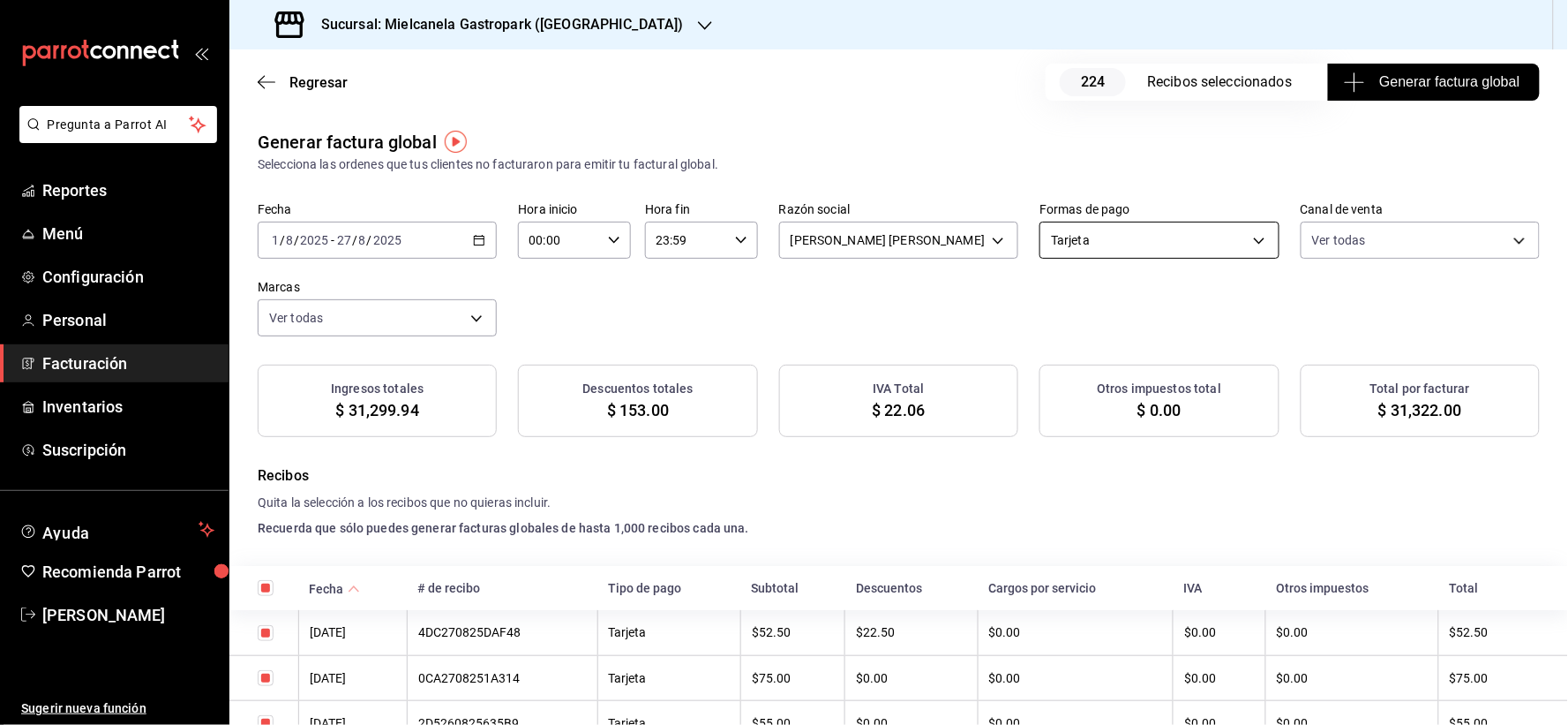
click at [1071, 226] on body "Pregunta a Parrot AI Reportes Menú Configuración Personal Facturación Inventari…" at bounding box center [784, 362] width 1568 height 725
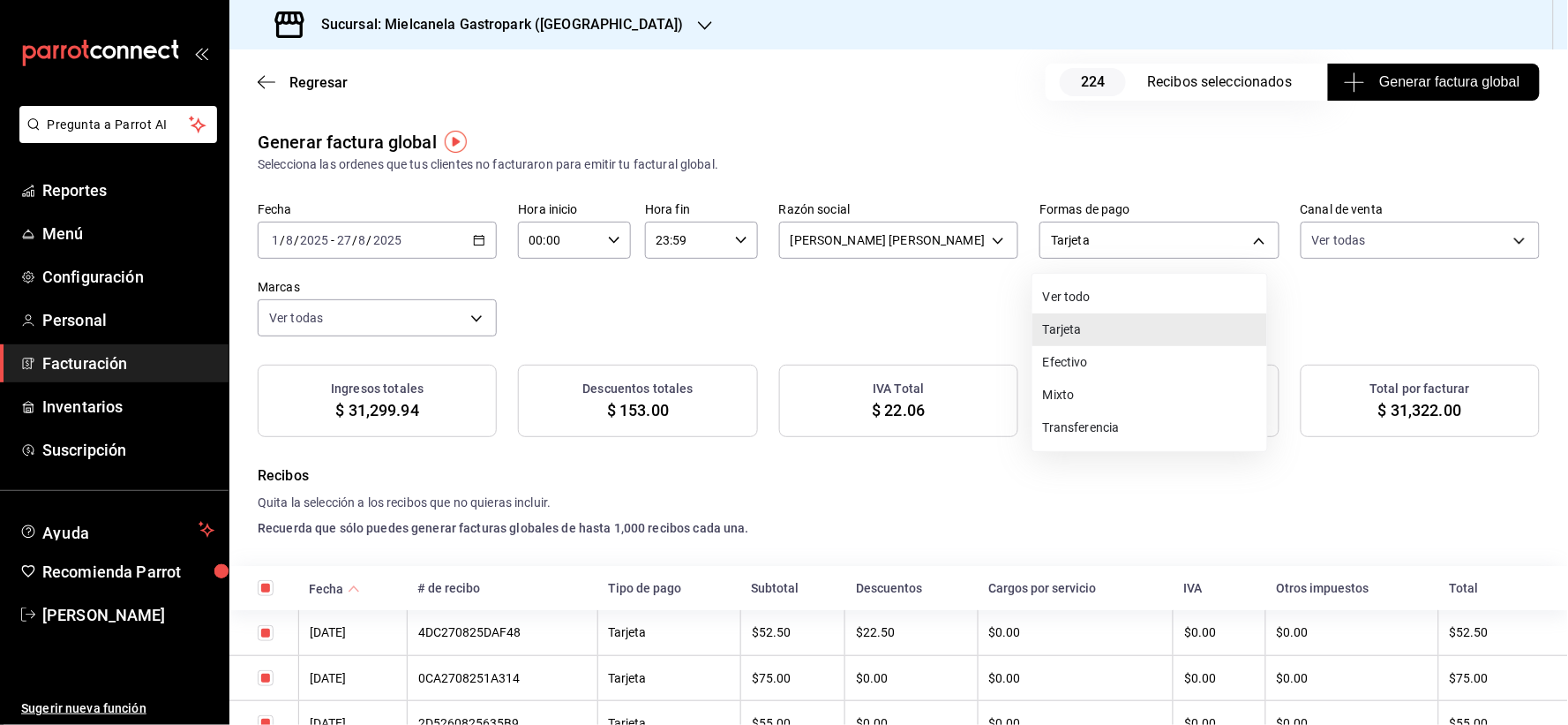
click at [1076, 419] on li "Transferencia" at bounding box center [1149, 428] width 235 height 33
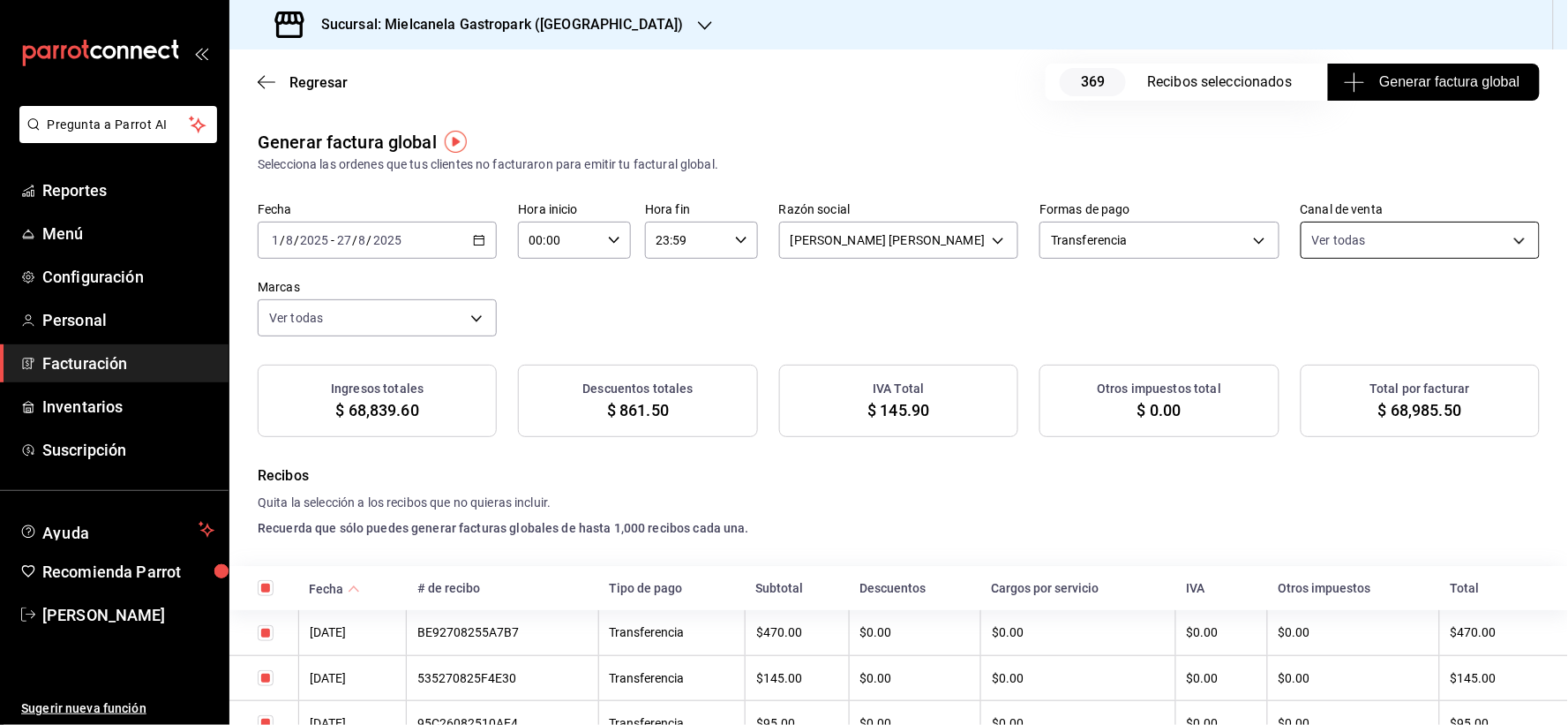
click at [1315, 240] on body "Pregunta a Parrot AI Reportes Menú Configuración Personal Facturación Inventari…" at bounding box center [784, 362] width 1568 height 725
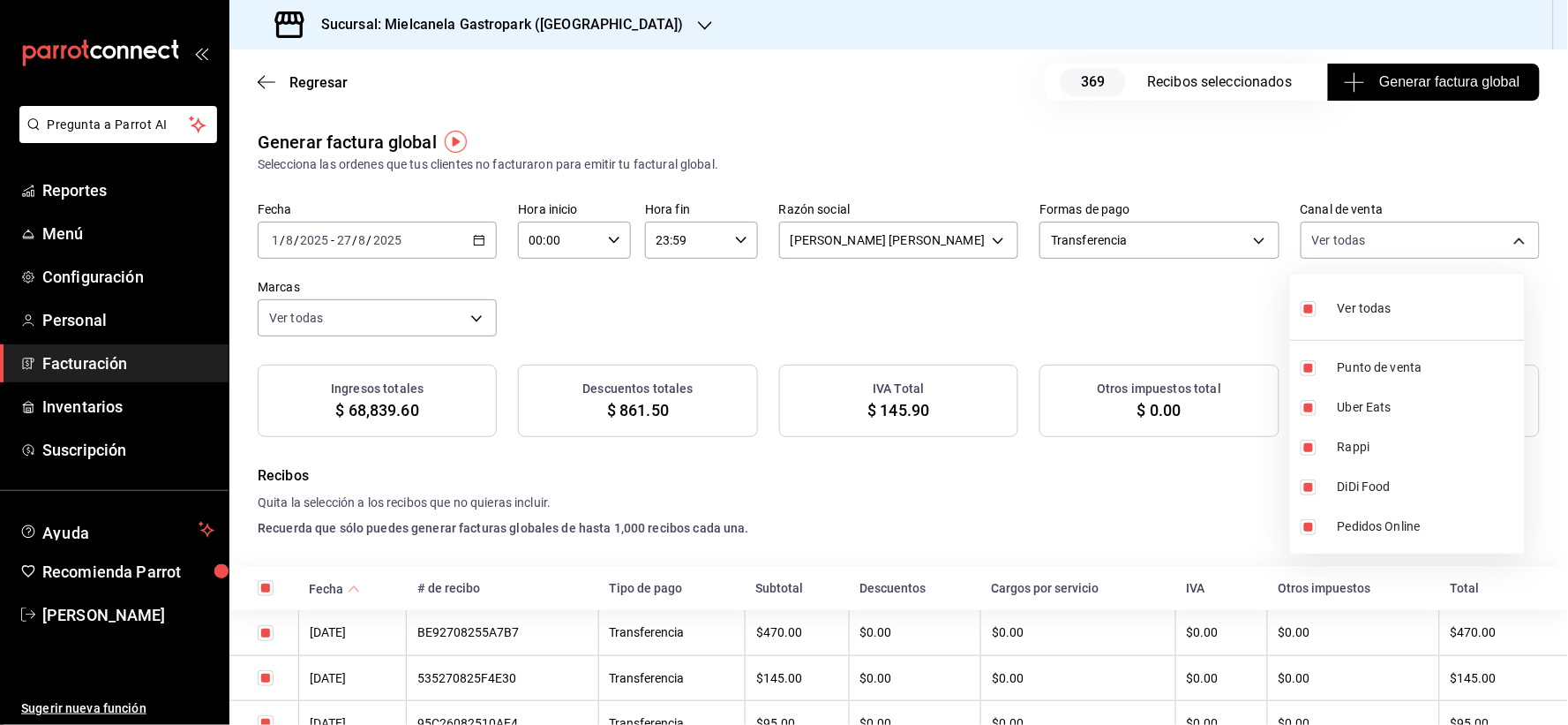
click at [1348, 317] on span "Ver todas" at bounding box center [1365, 308] width 54 height 18
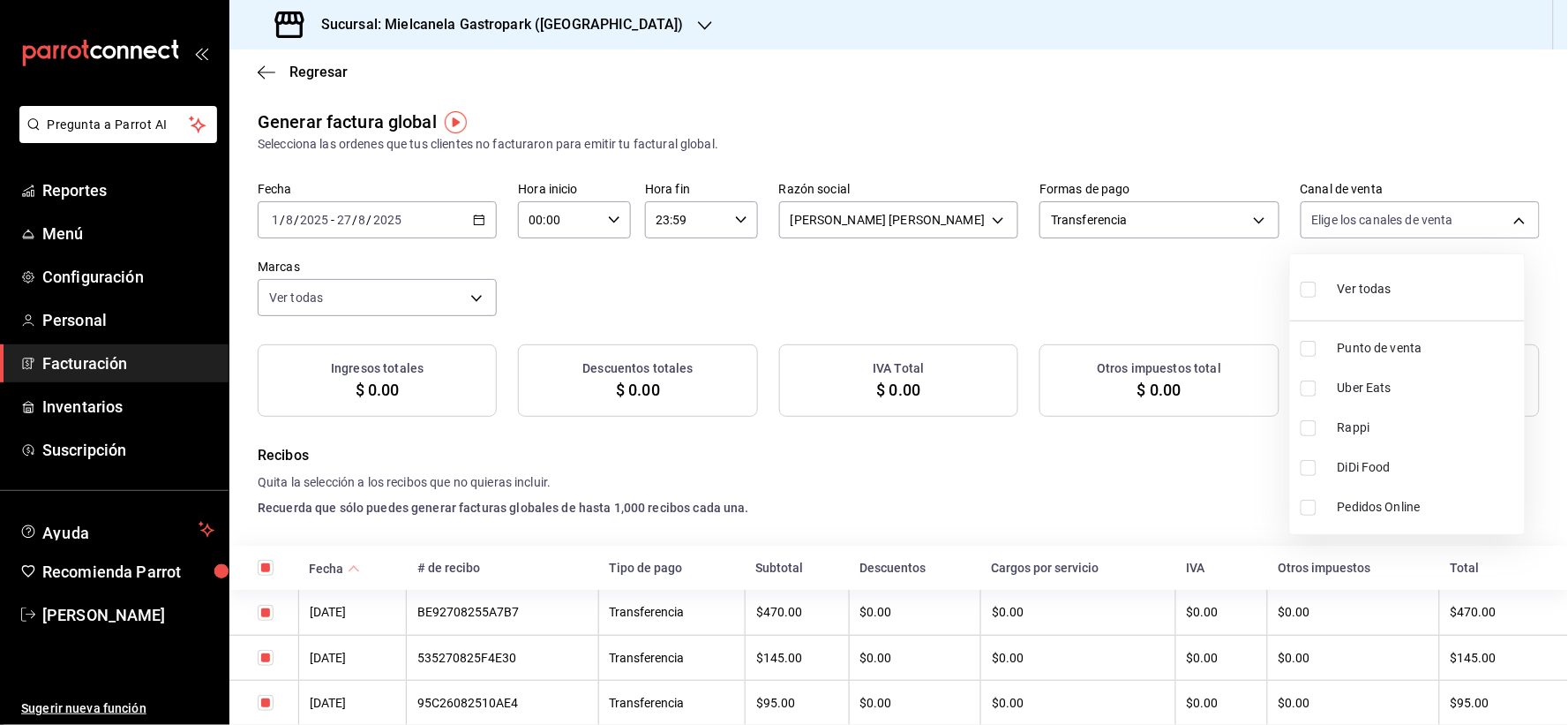
click at [1306, 386] on li "Uber Eats" at bounding box center [1407, 387] width 235 height 39
click at [1309, 441] on li "Rappi" at bounding box center [1407, 427] width 235 height 39
click at [1116, 338] on div at bounding box center [784, 362] width 1568 height 725
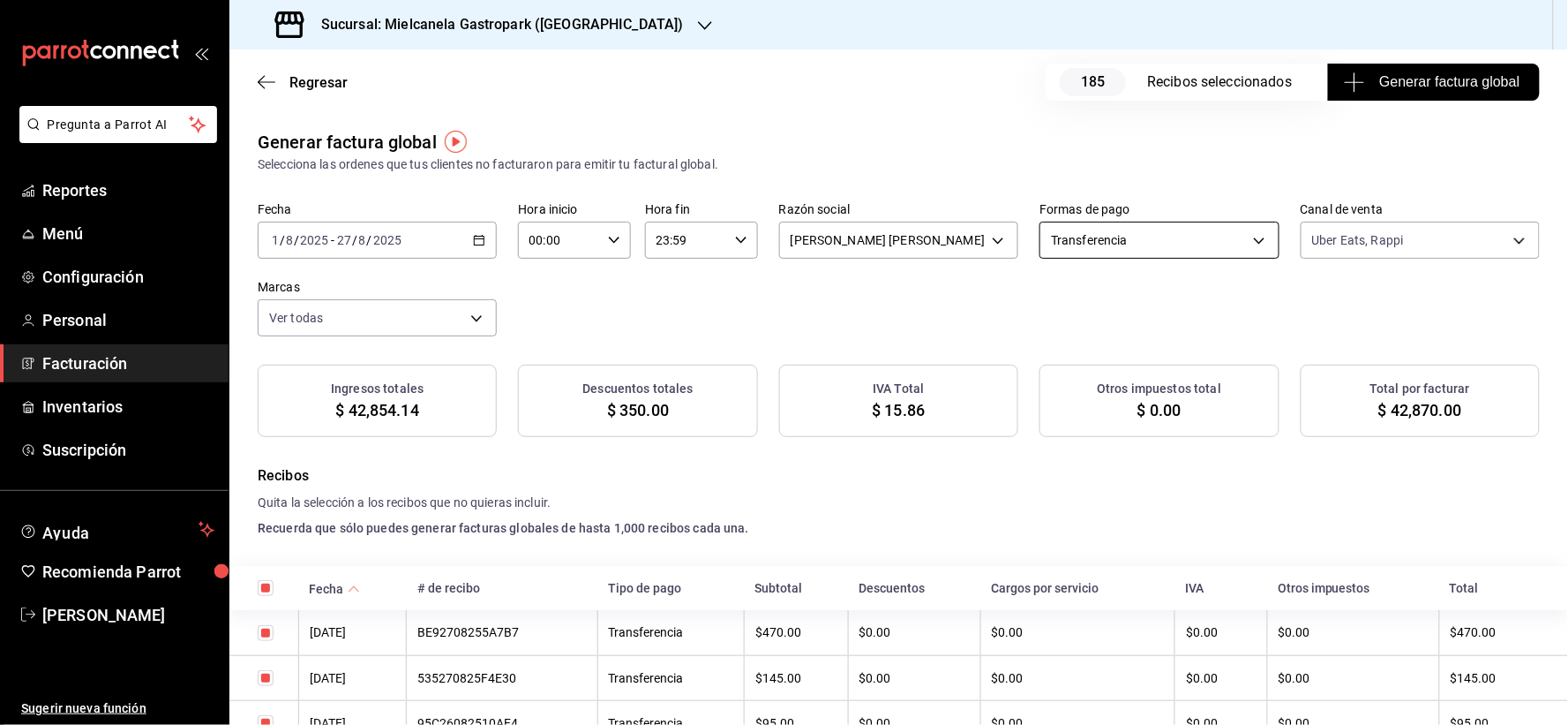
click at [1137, 240] on body "Pregunta a Parrot AI Reportes Menú Configuración Personal Facturación Inventari…" at bounding box center [784, 362] width 1568 height 725
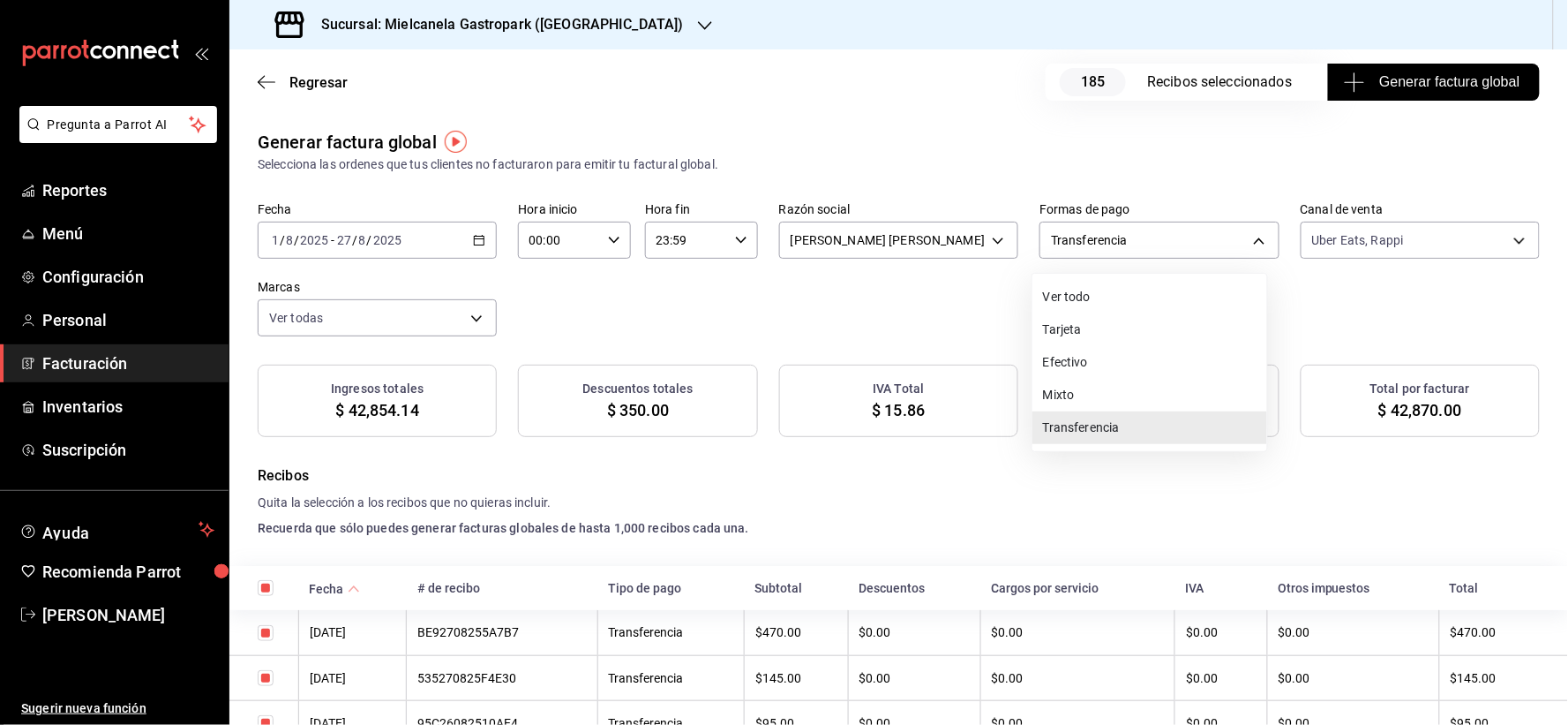
click at [1110, 298] on li "Ver todo" at bounding box center [1149, 297] width 235 height 33
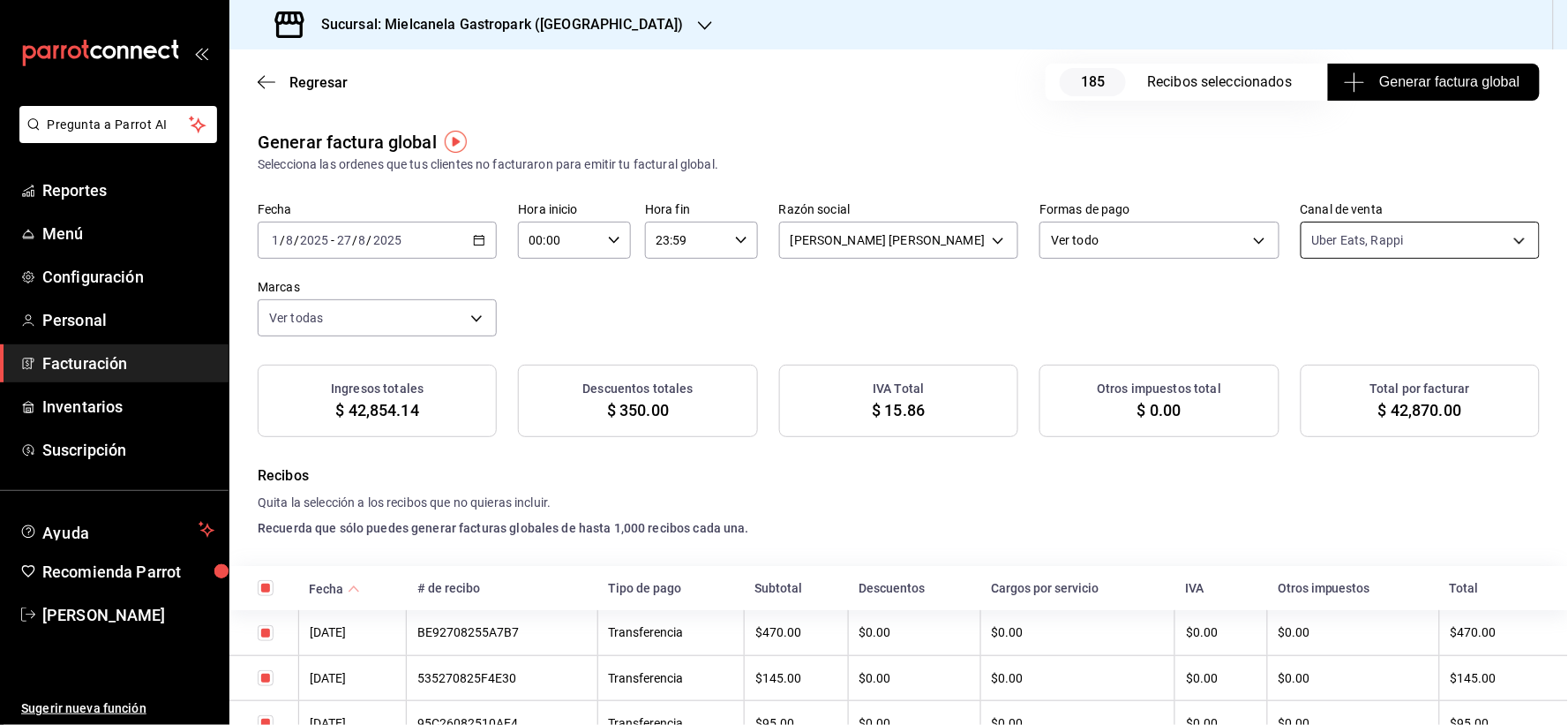
click at [1329, 233] on body "Pregunta a Parrot AI Reportes Menú Configuración Personal Facturación Inventari…" at bounding box center [784, 362] width 1568 height 725
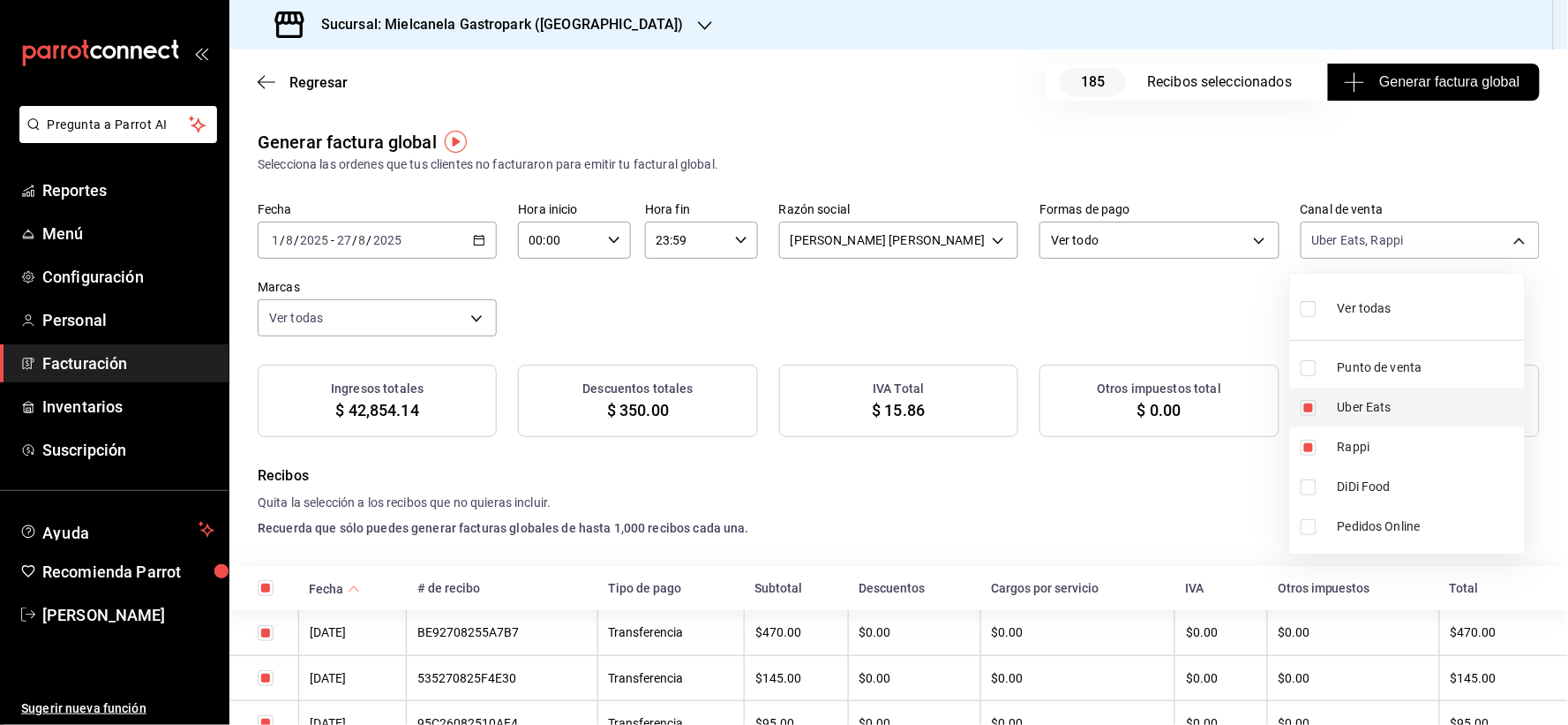
click at [1346, 407] on span "Uber Eats" at bounding box center [1428, 407] width 180 height 18
click at [1308, 437] on li "Rappi" at bounding box center [1407, 447] width 235 height 39
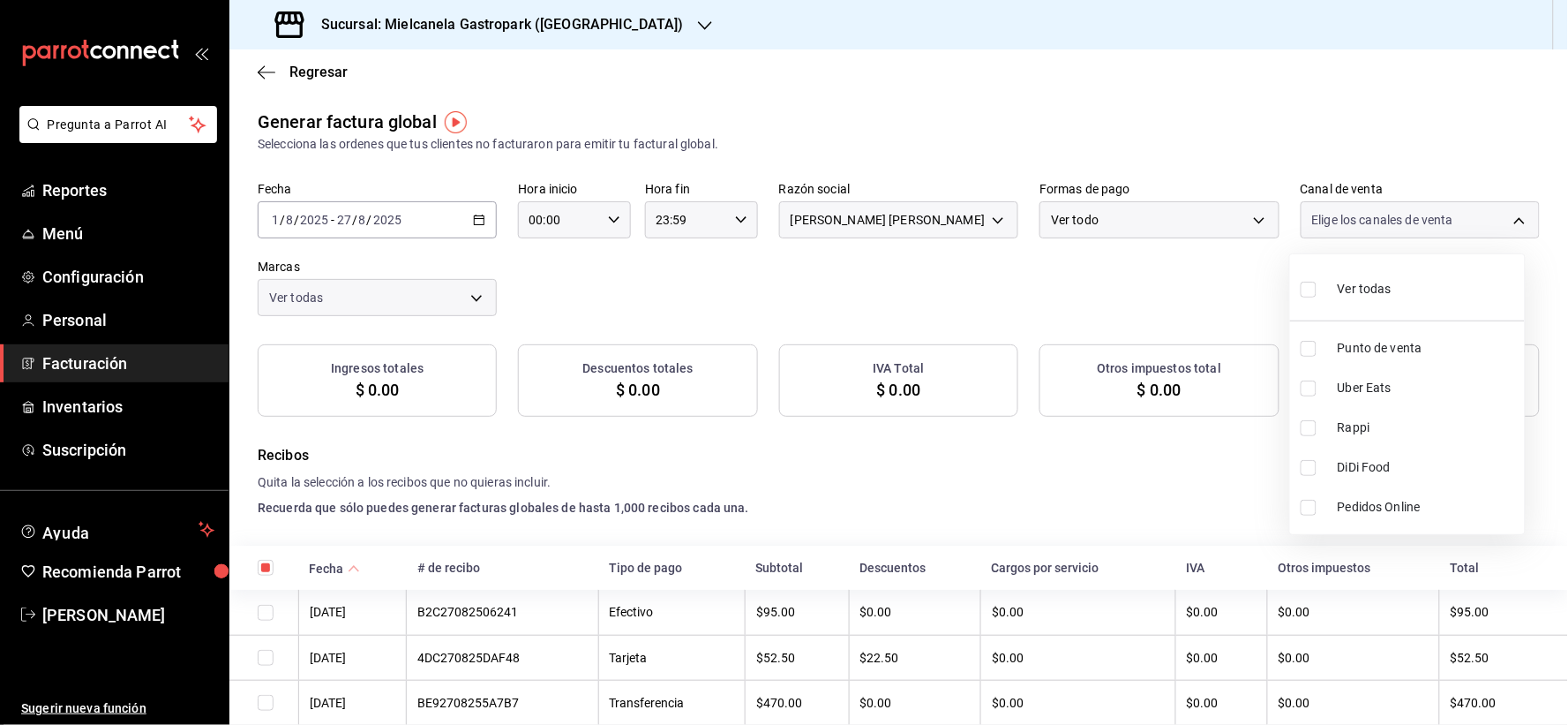
click at [1309, 350] on input "checkbox" at bounding box center [1308, 348] width 16 height 16
click at [1027, 305] on div at bounding box center [784, 362] width 1568 height 725
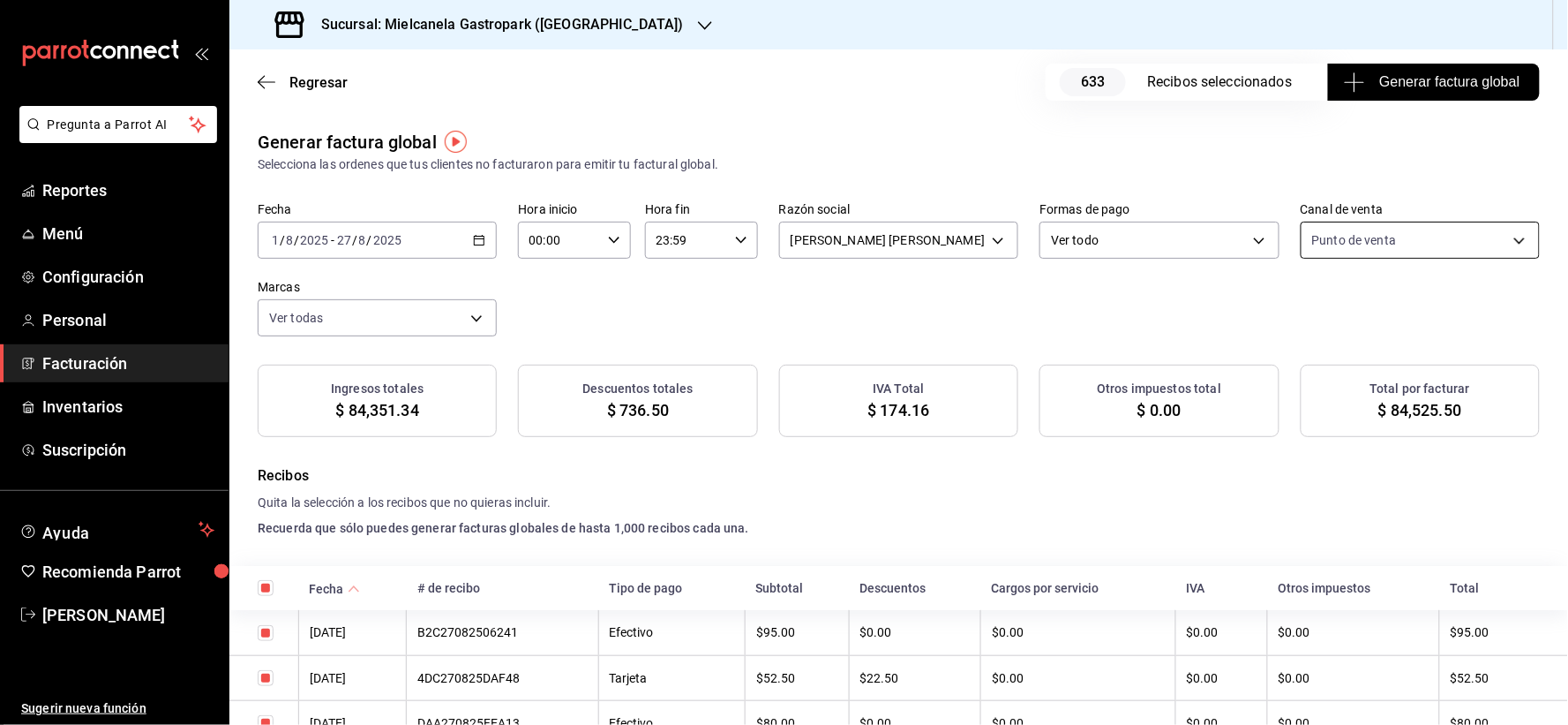
click at [1362, 240] on body "Pregunta a Parrot AI Reportes Menú Configuración Personal Facturación Inventari…" at bounding box center [784, 362] width 1568 height 725
click at [1354, 241] on div at bounding box center [784, 362] width 1568 height 725
click at [1063, 242] on body "Pregunta a Parrot AI Reportes Menú Configuración Personal Facturación Inventari…" at bounding box center [784, 362] width 1568 height 725
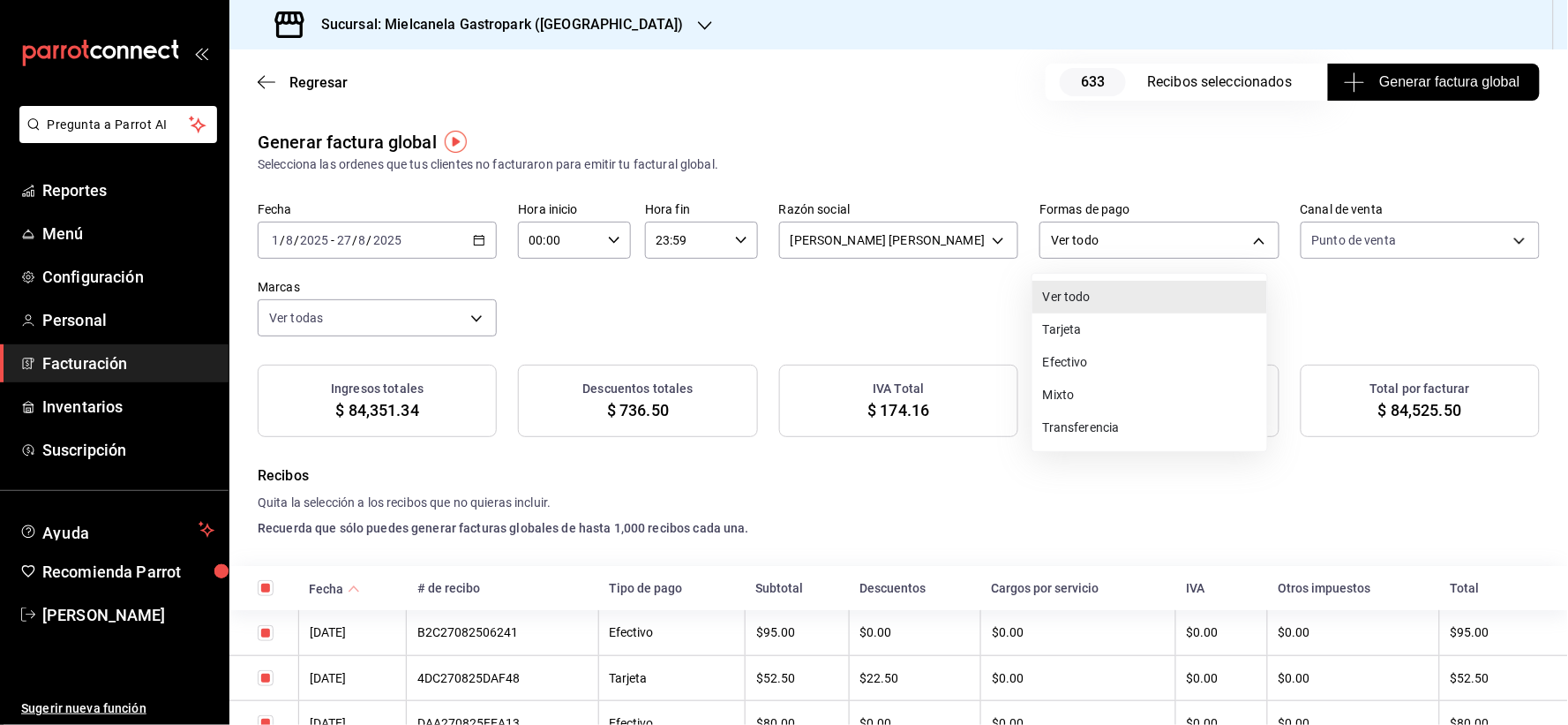
click at [1070, 426] on li "Transferencia" at bounding box center [1149, 428] width 235 height 33
type input "TRANSFERENCE"
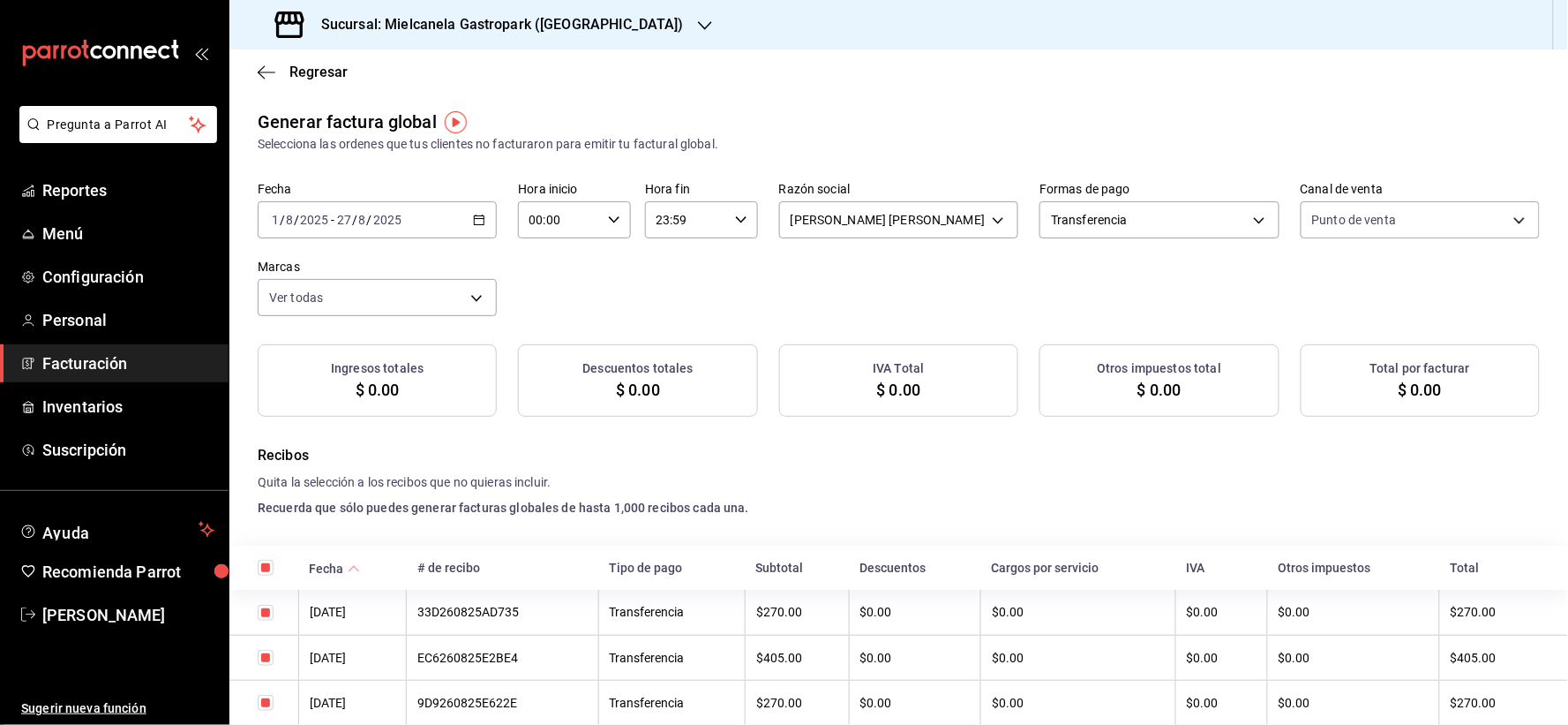
checkbox input "true"
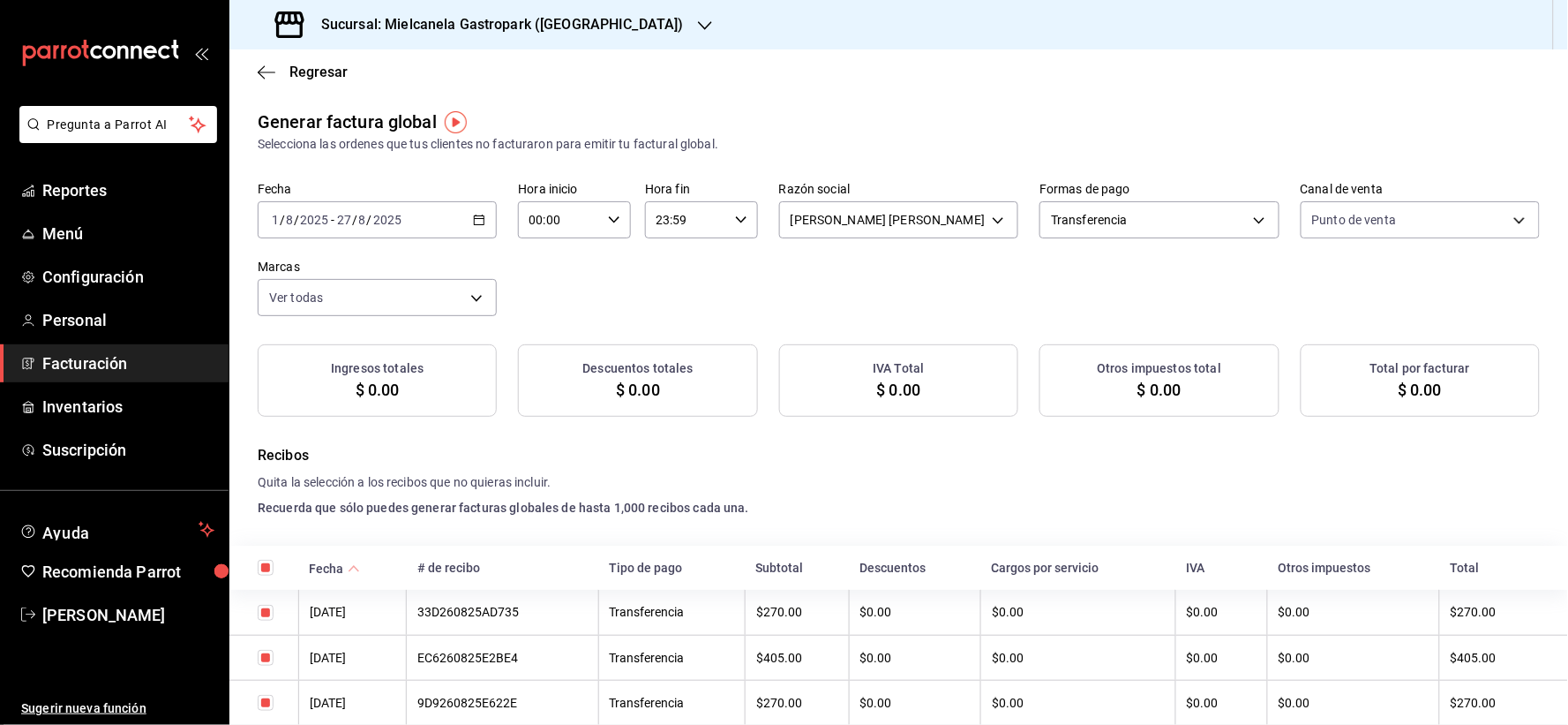
checkbox input "true"
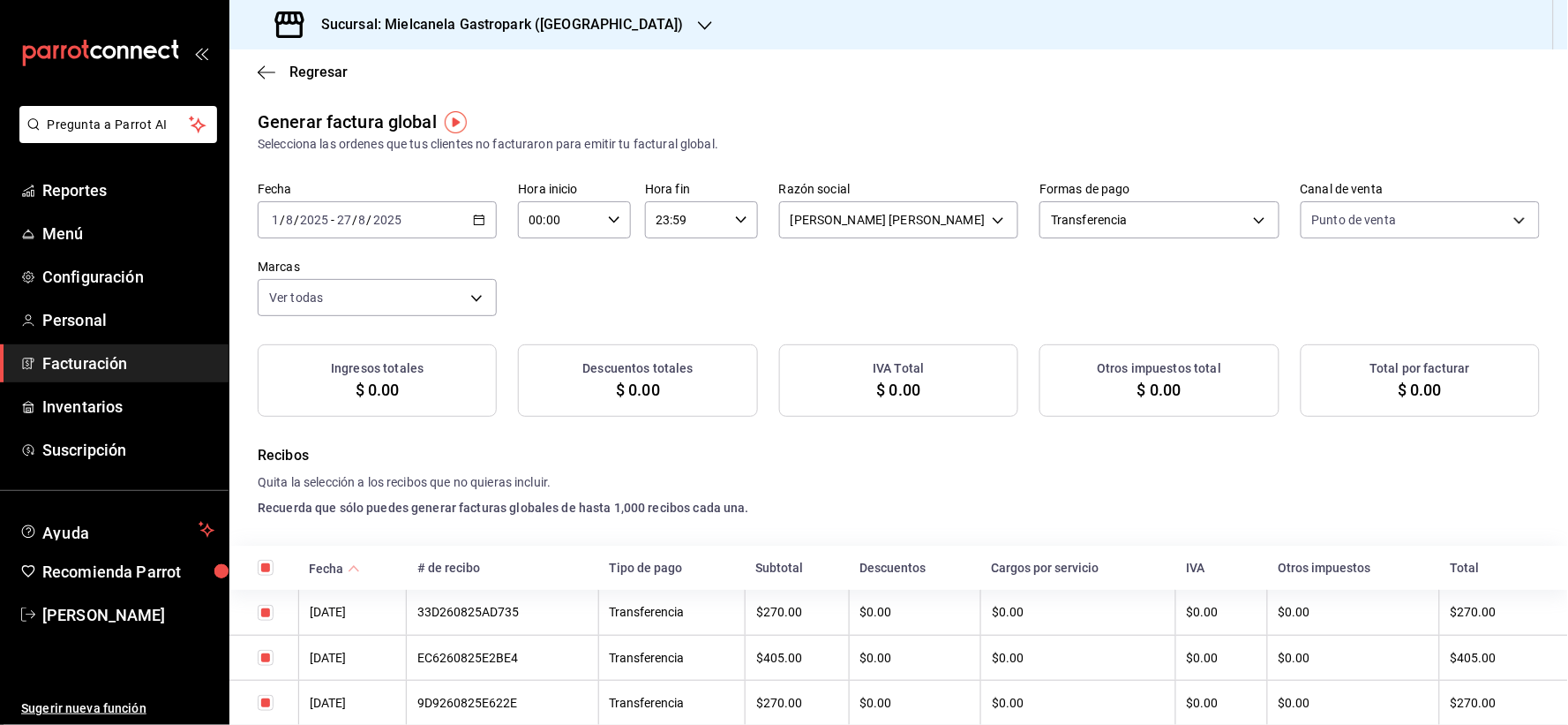
checkbox input "true"
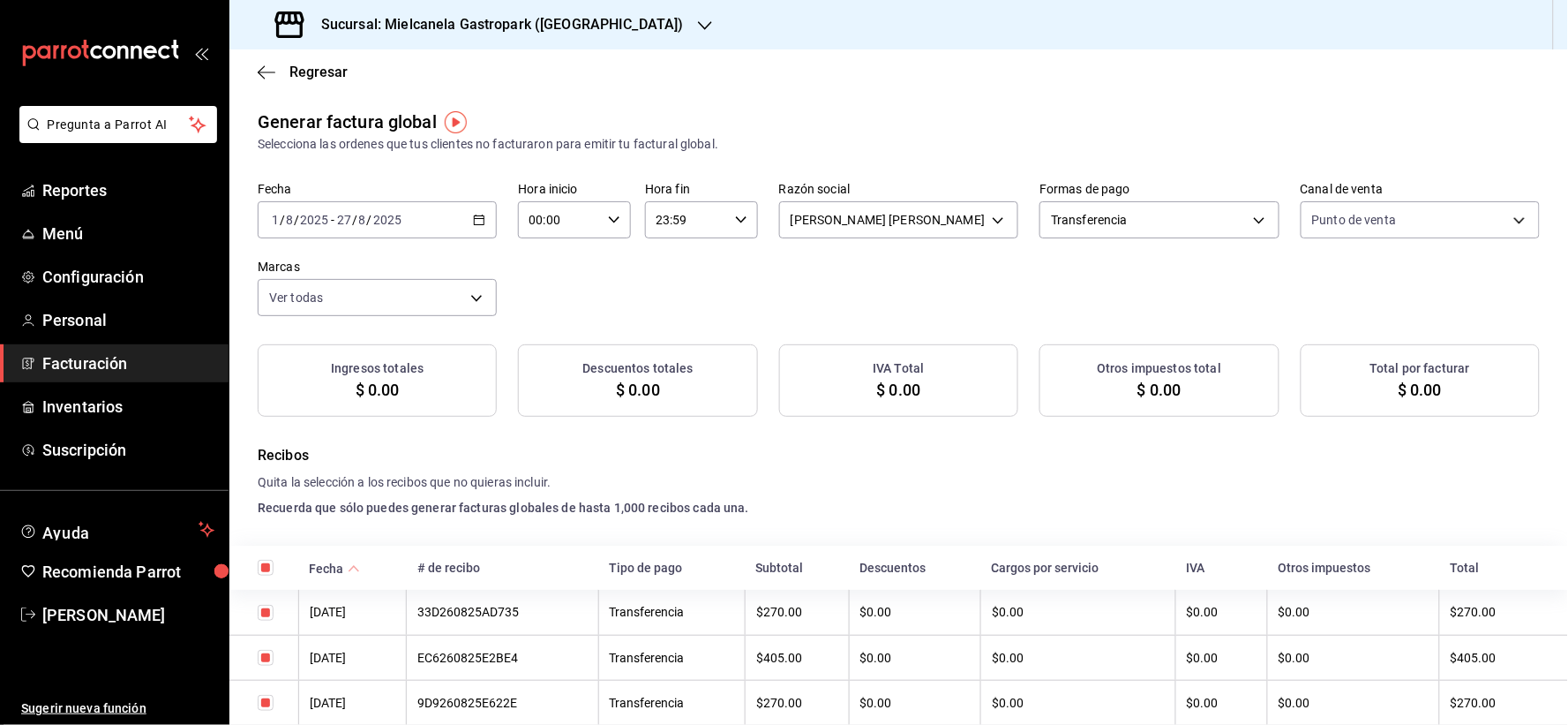
checkbox input "true"
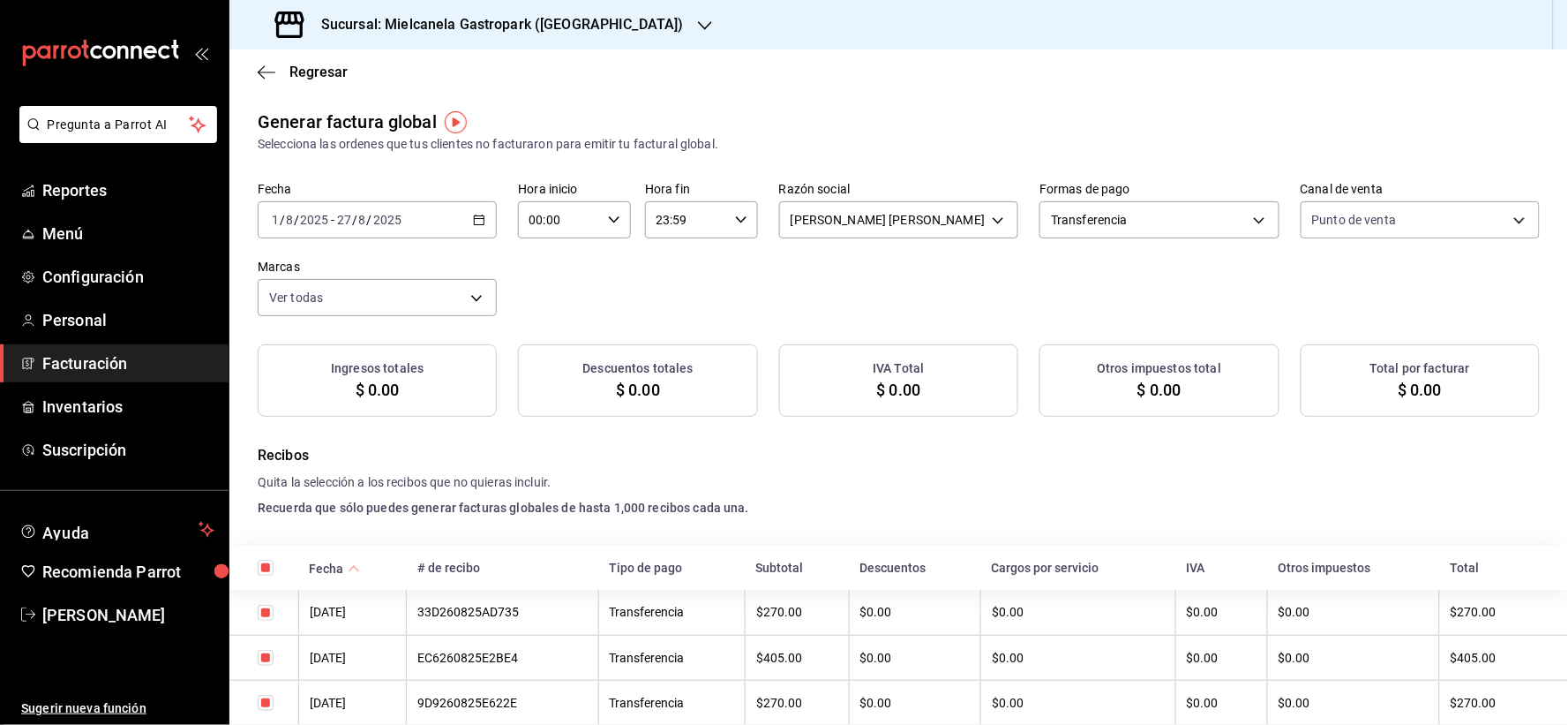
checkbox input "true"
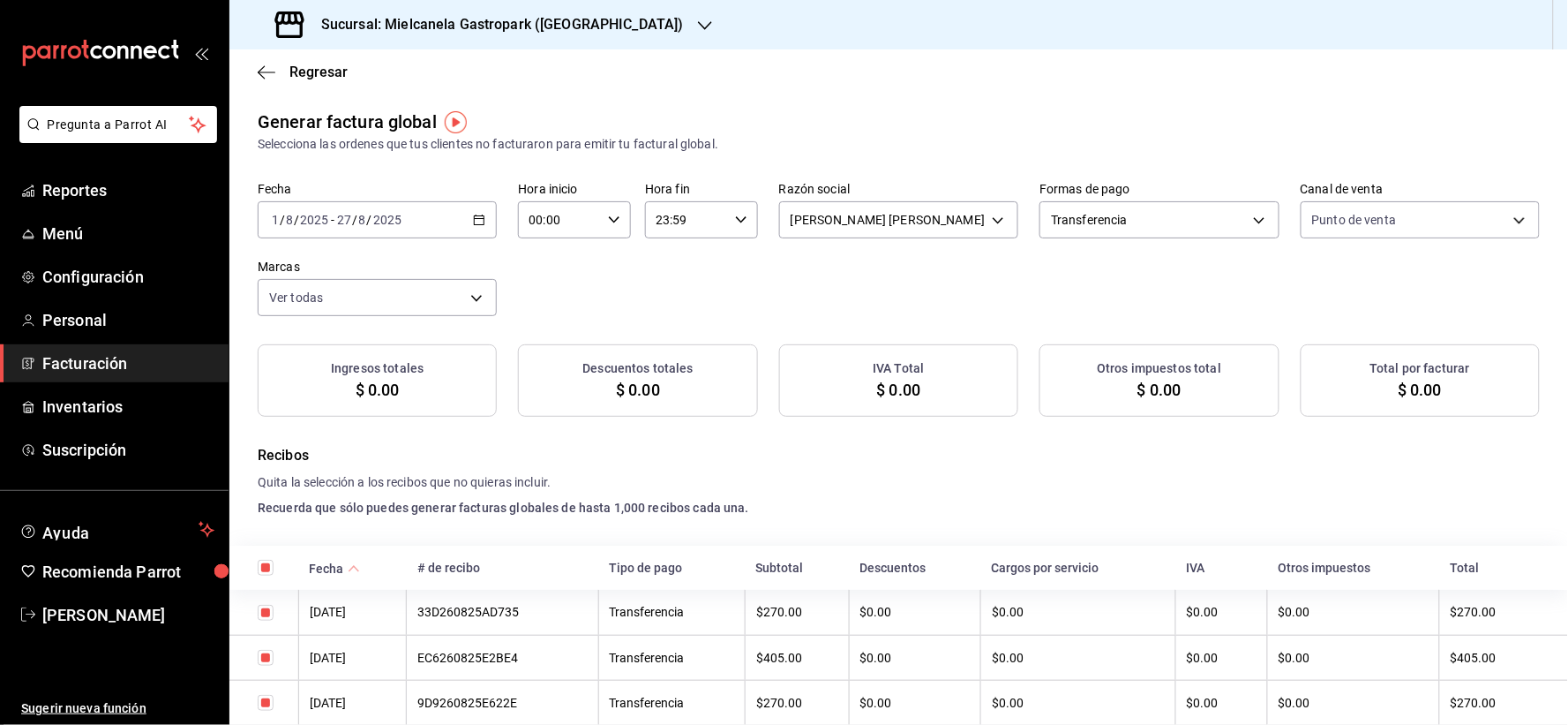
checkbox input "true"
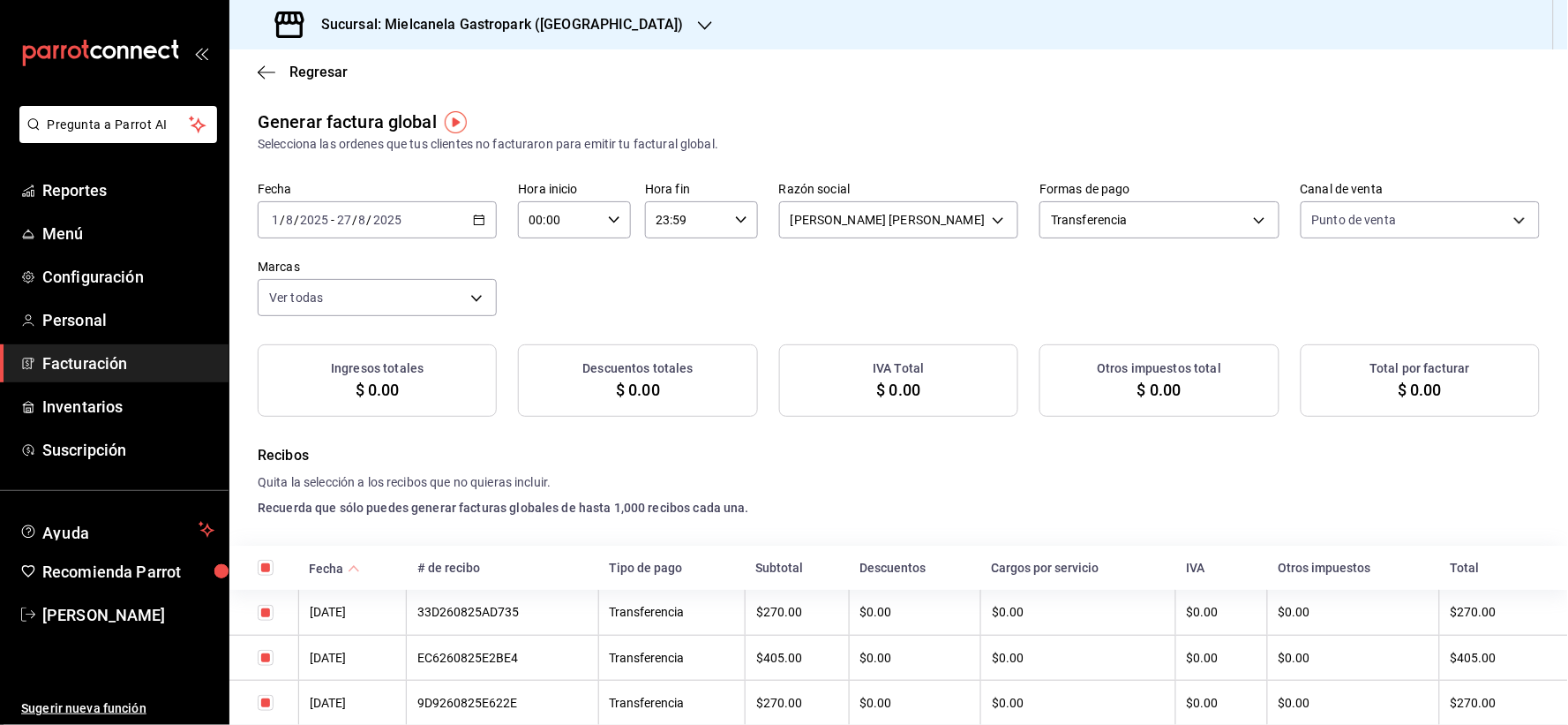
checkbox input "true"
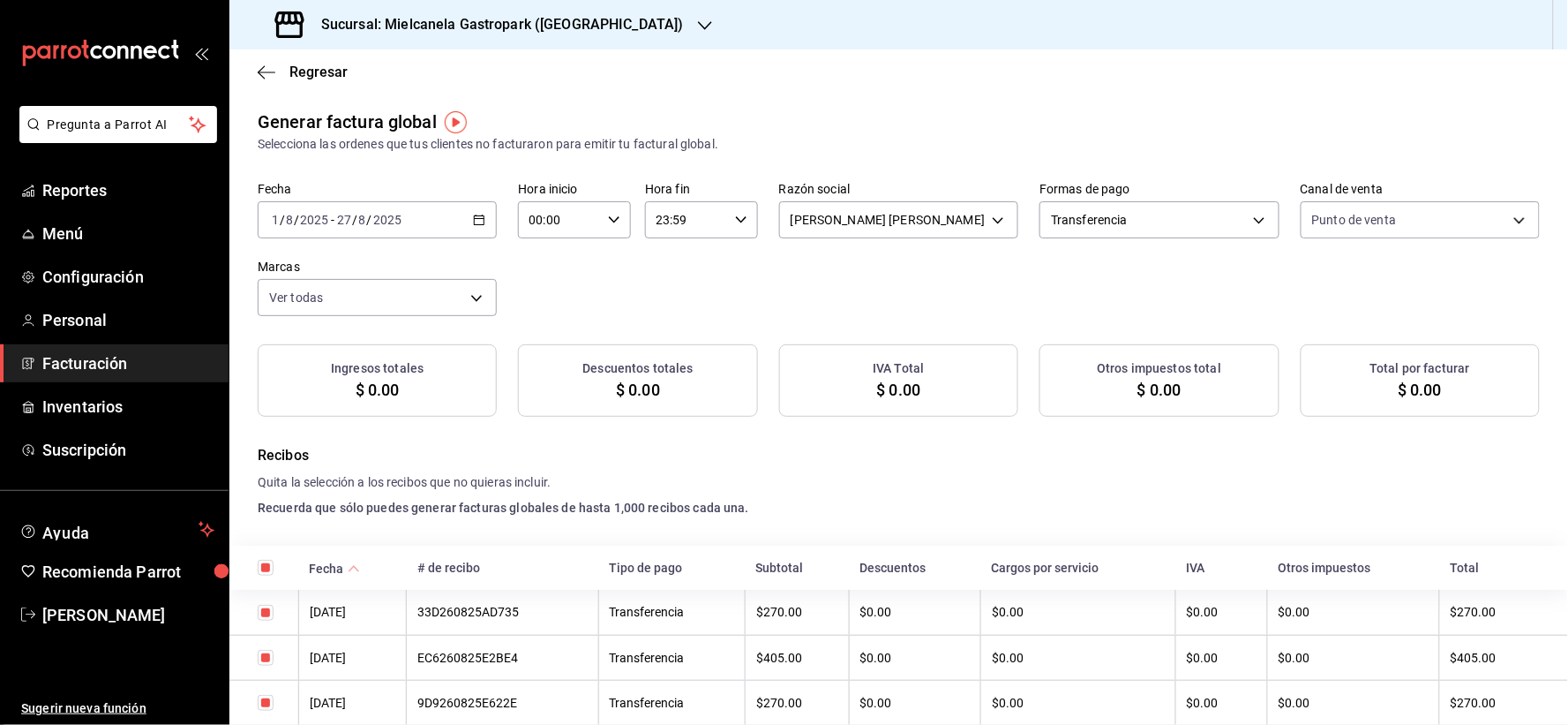
checkbox input "true"
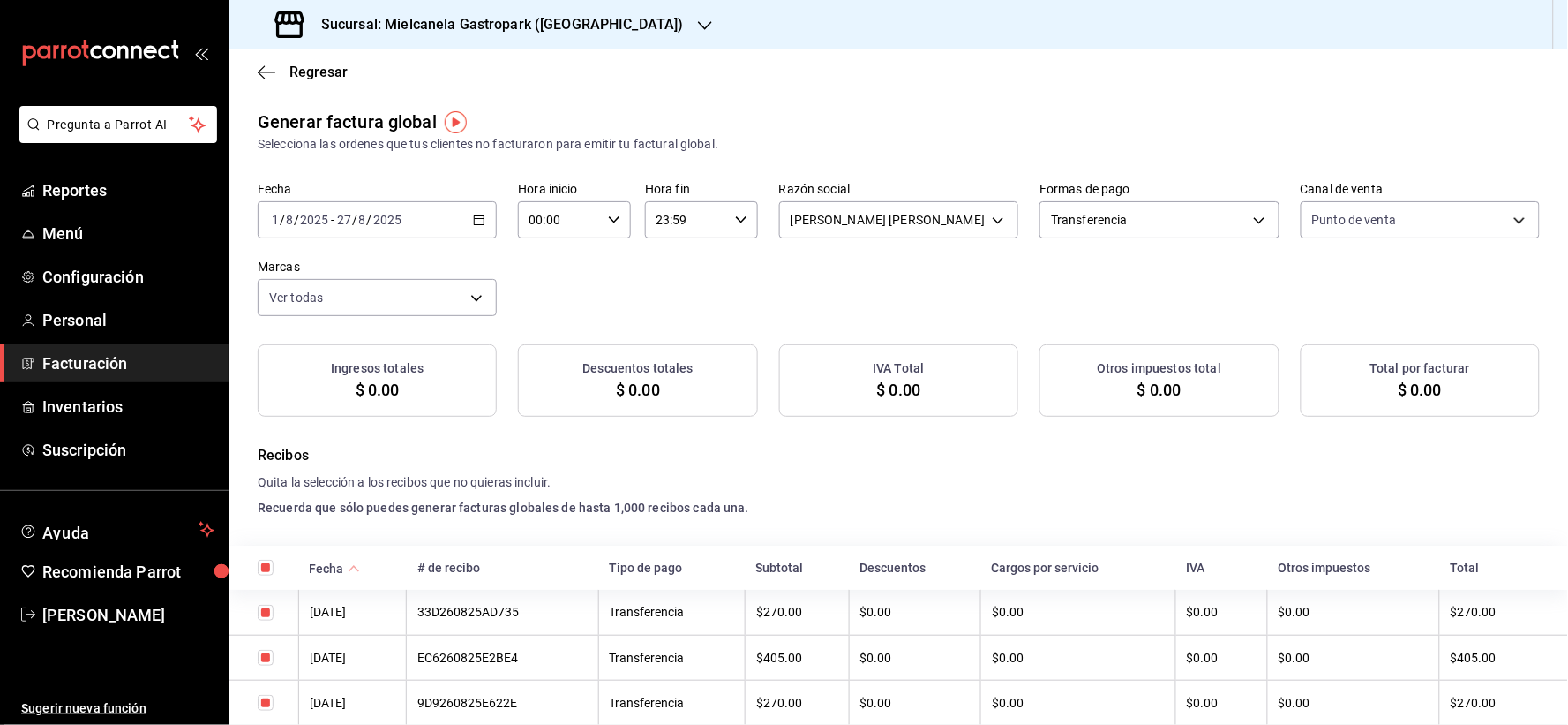
checkbox input "true"
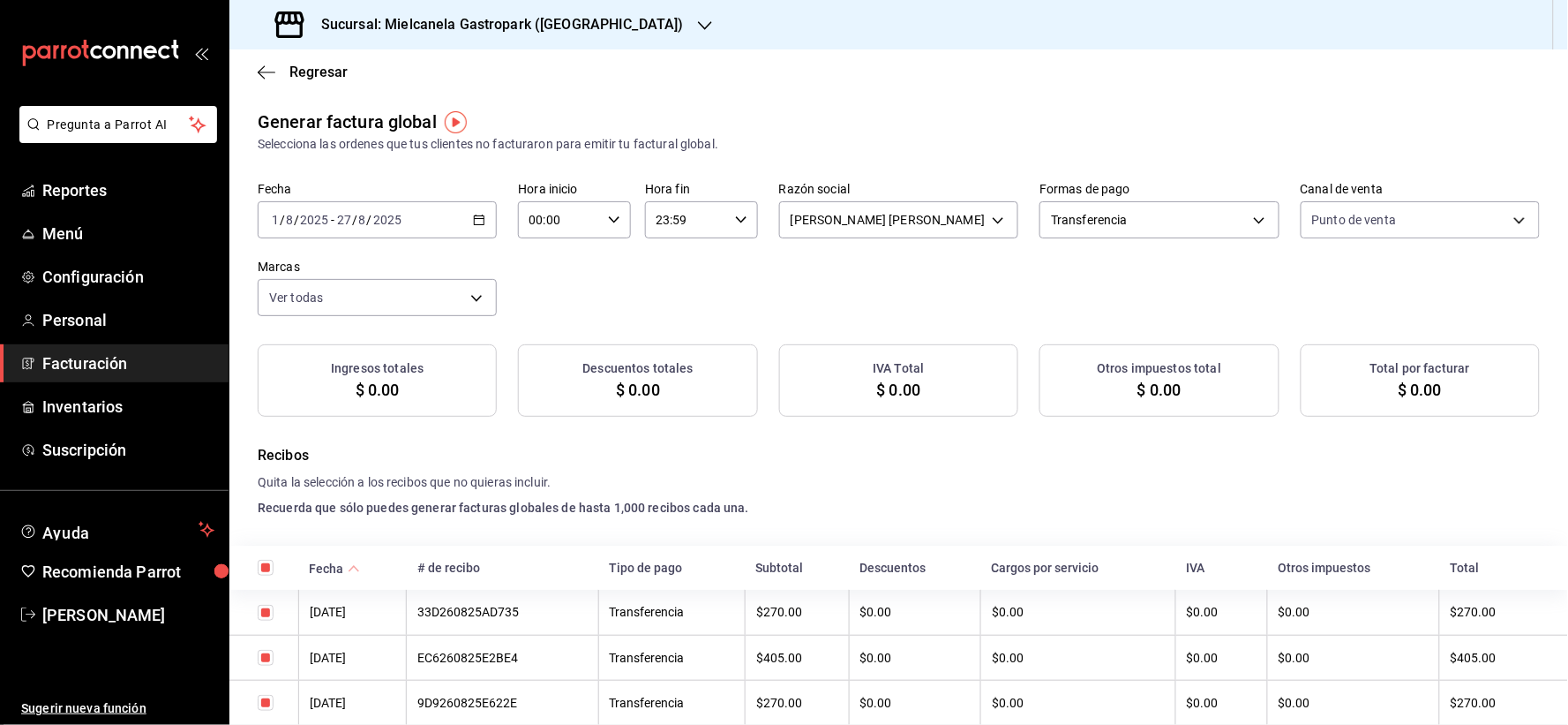
checkbox input "true"
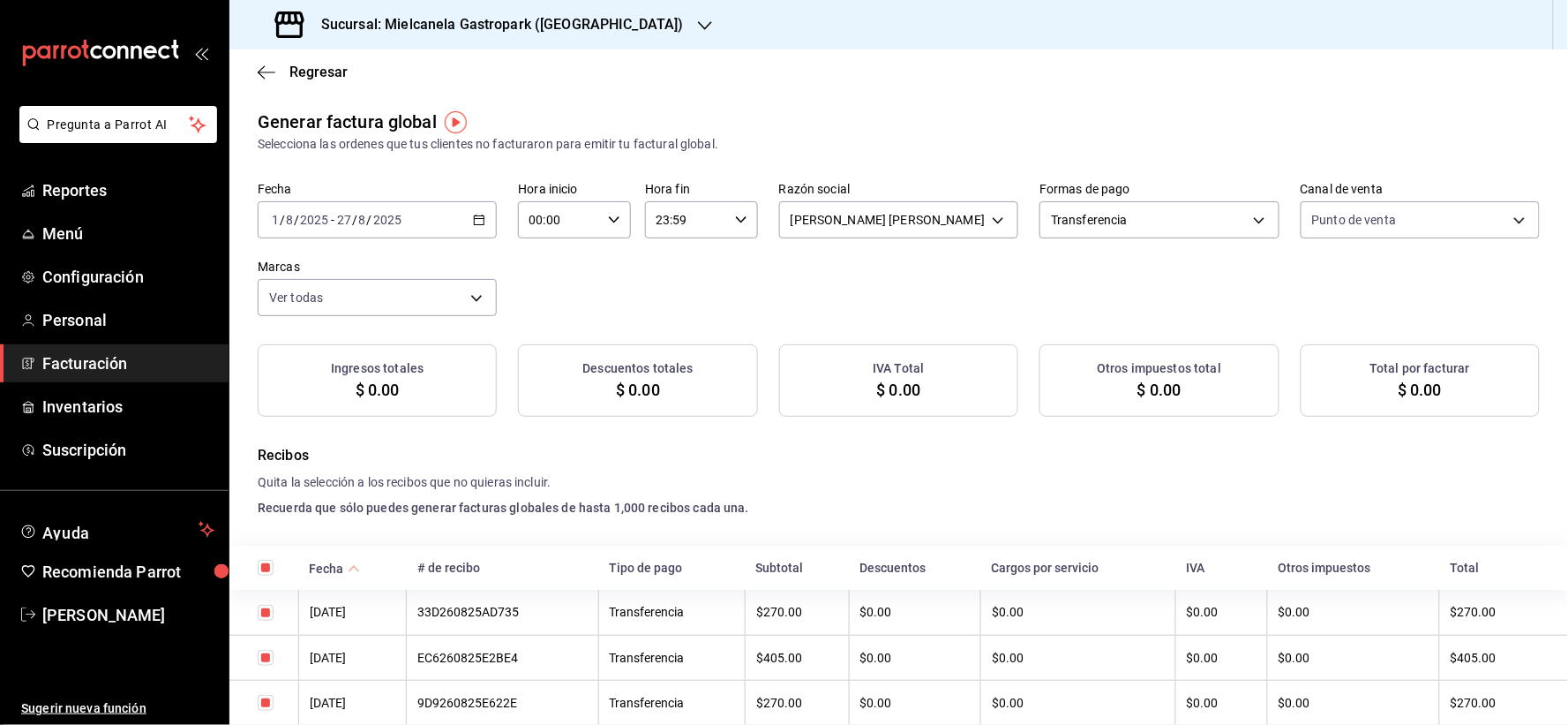
checkbox input "true"
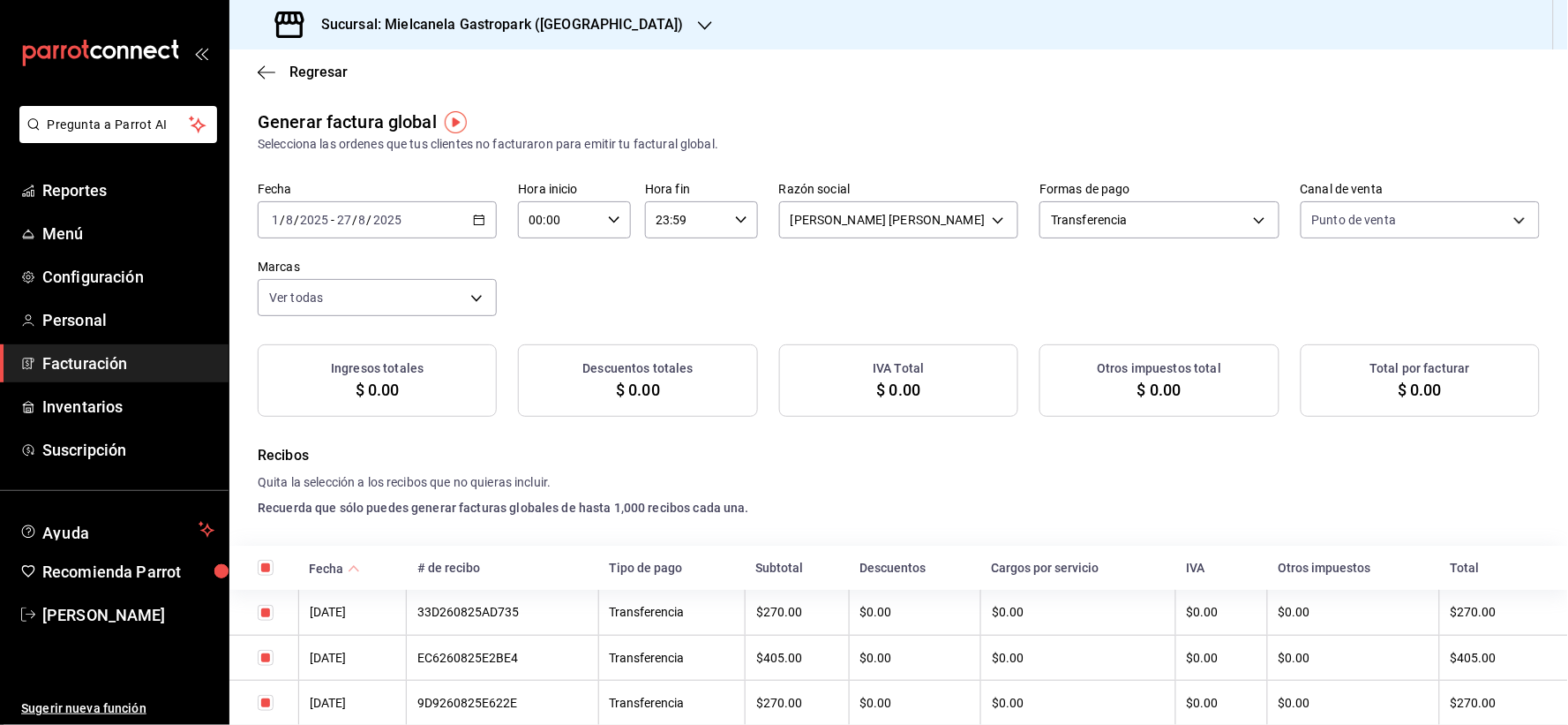
checkbox input "true"
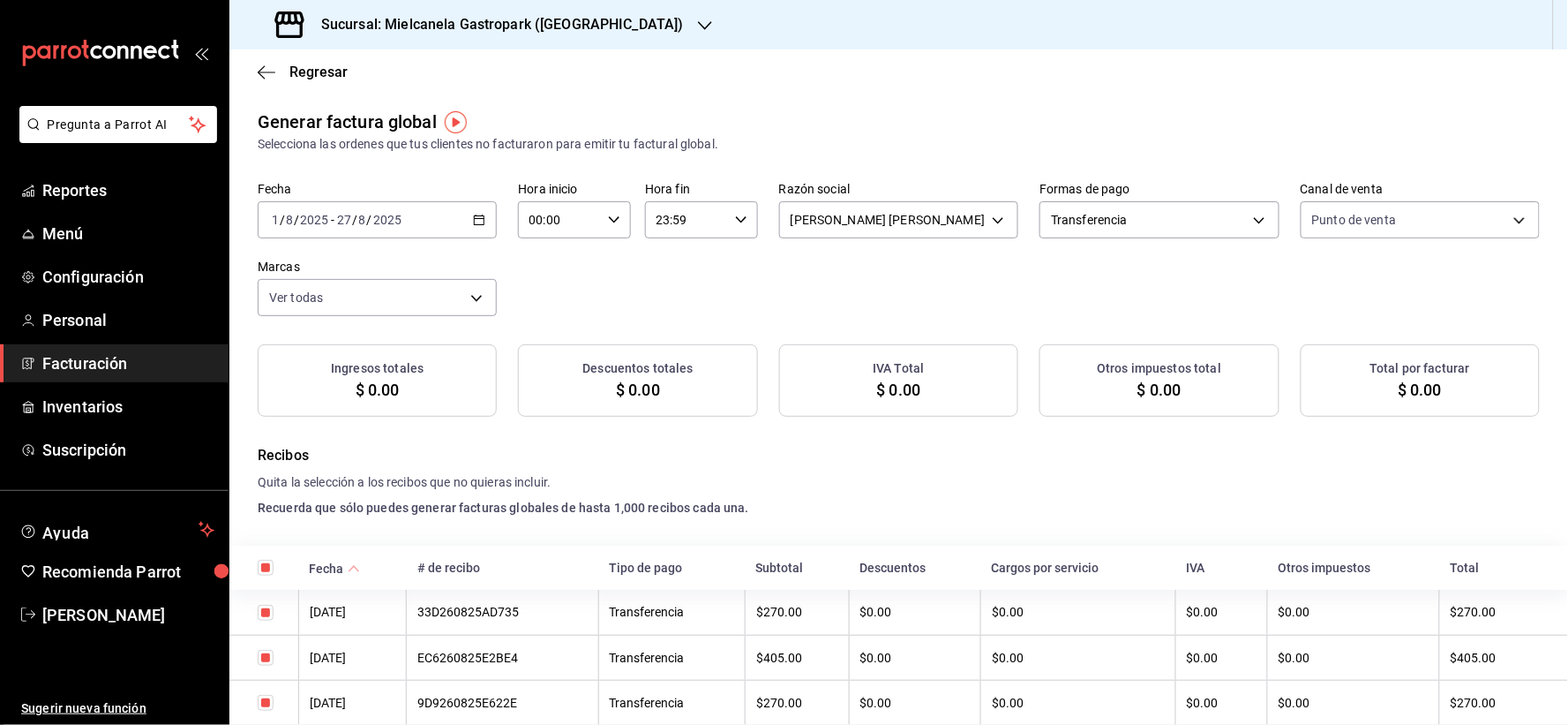
checkbox input "true"
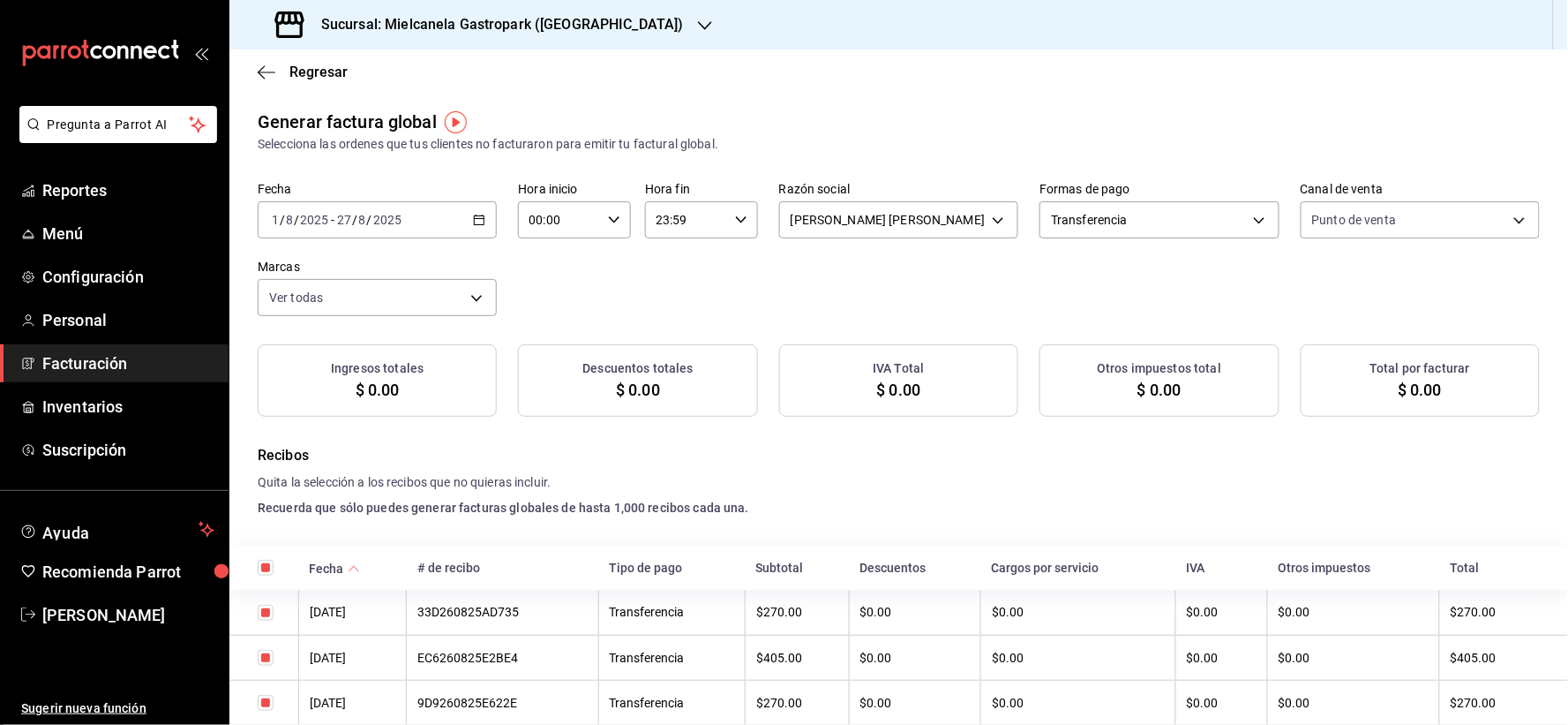
checkbox input "true"
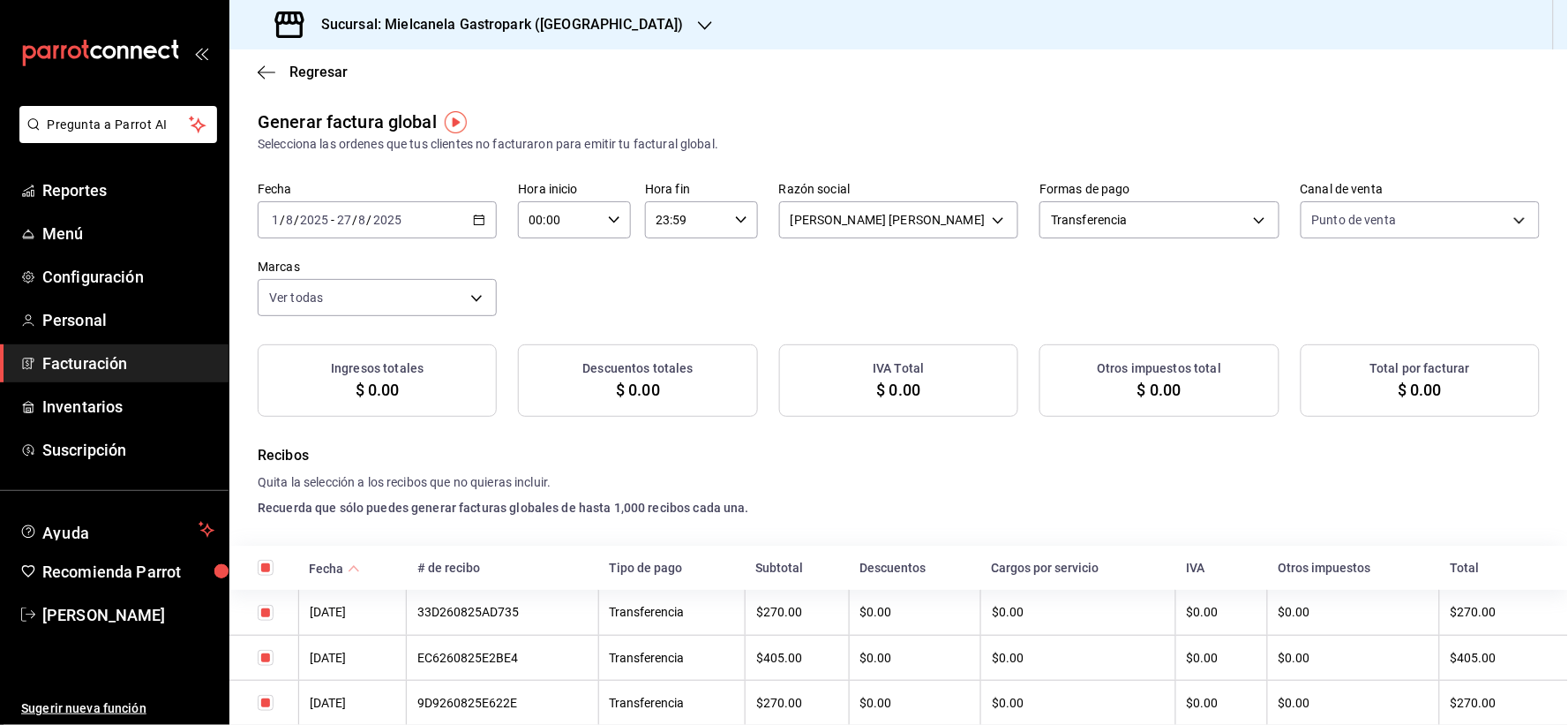
checkbox input "true"
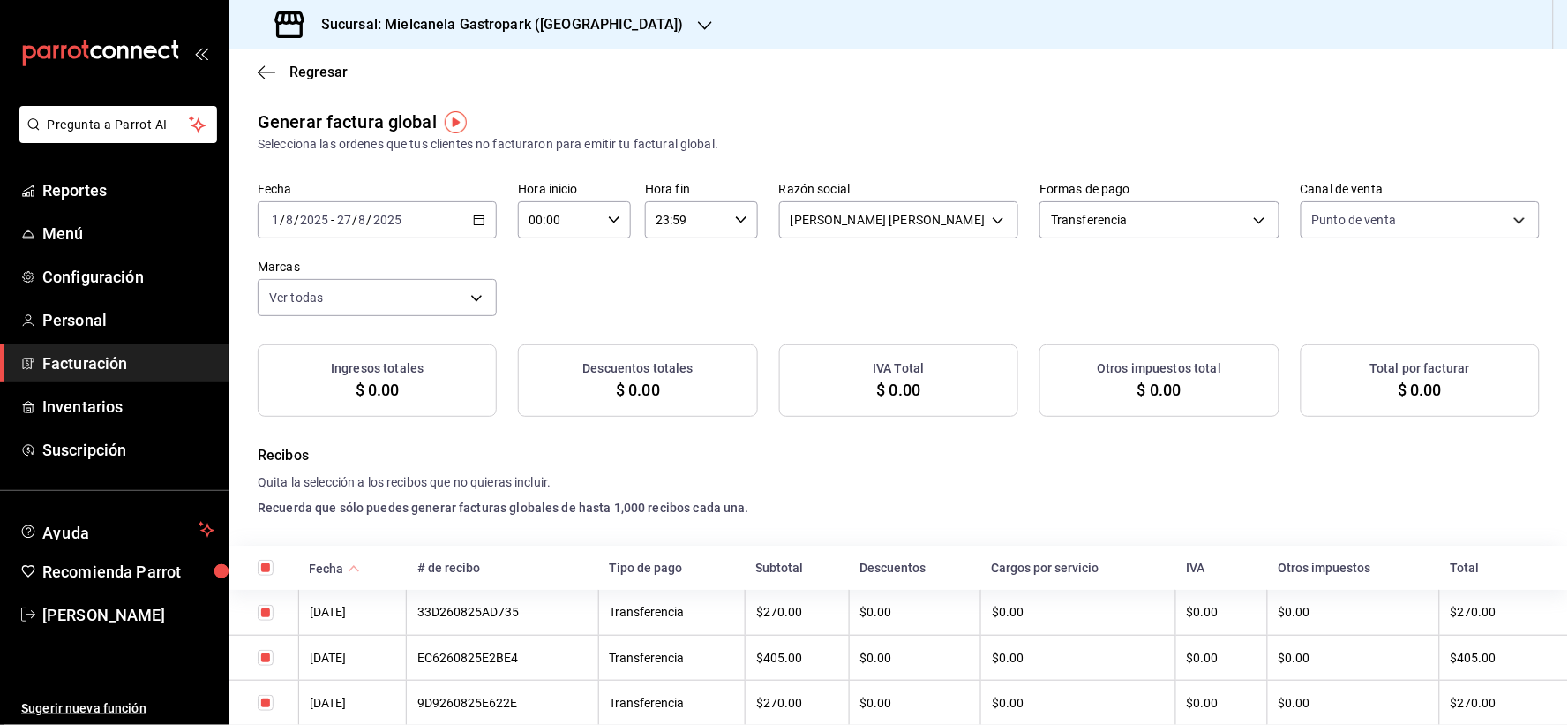
checkbox input "true"
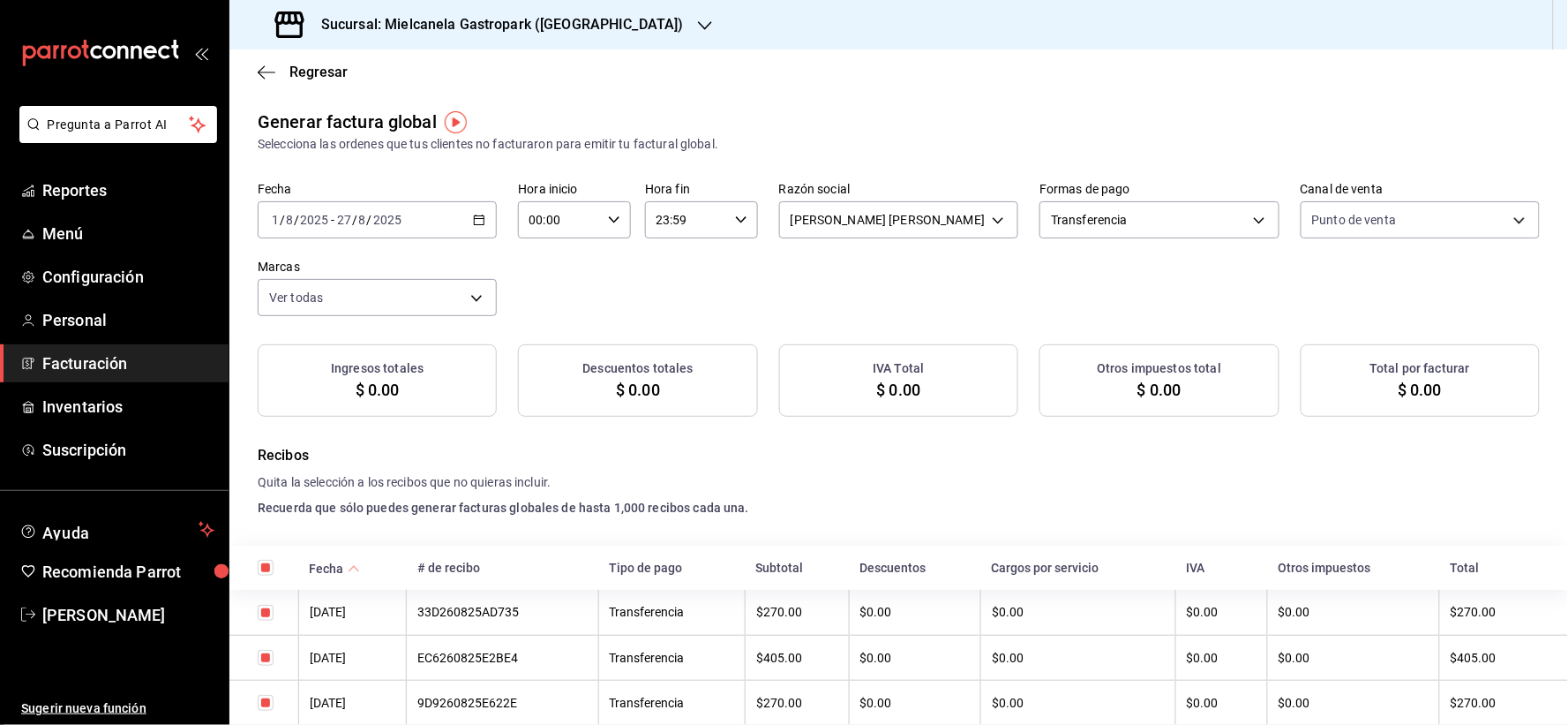
checkbox input "true"
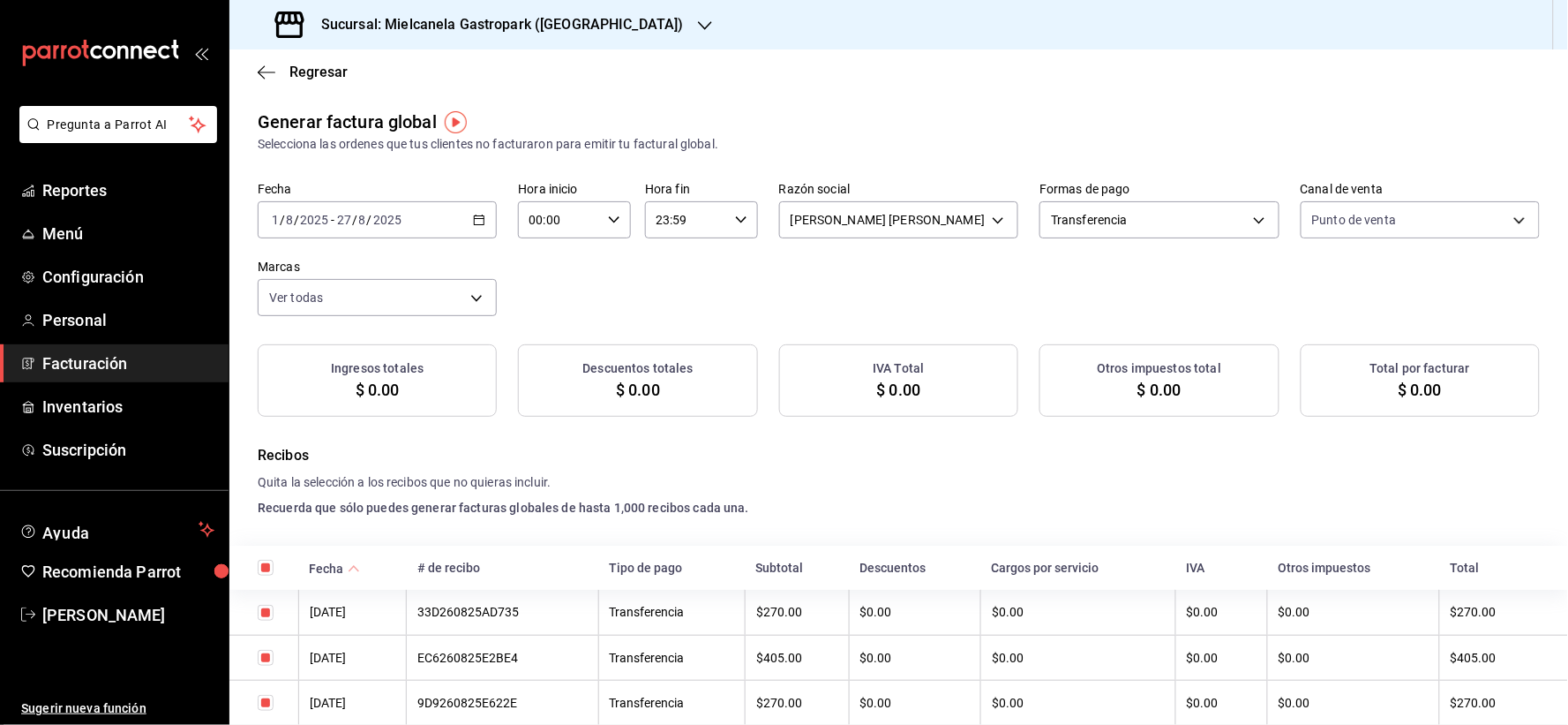
checkbox input "true"
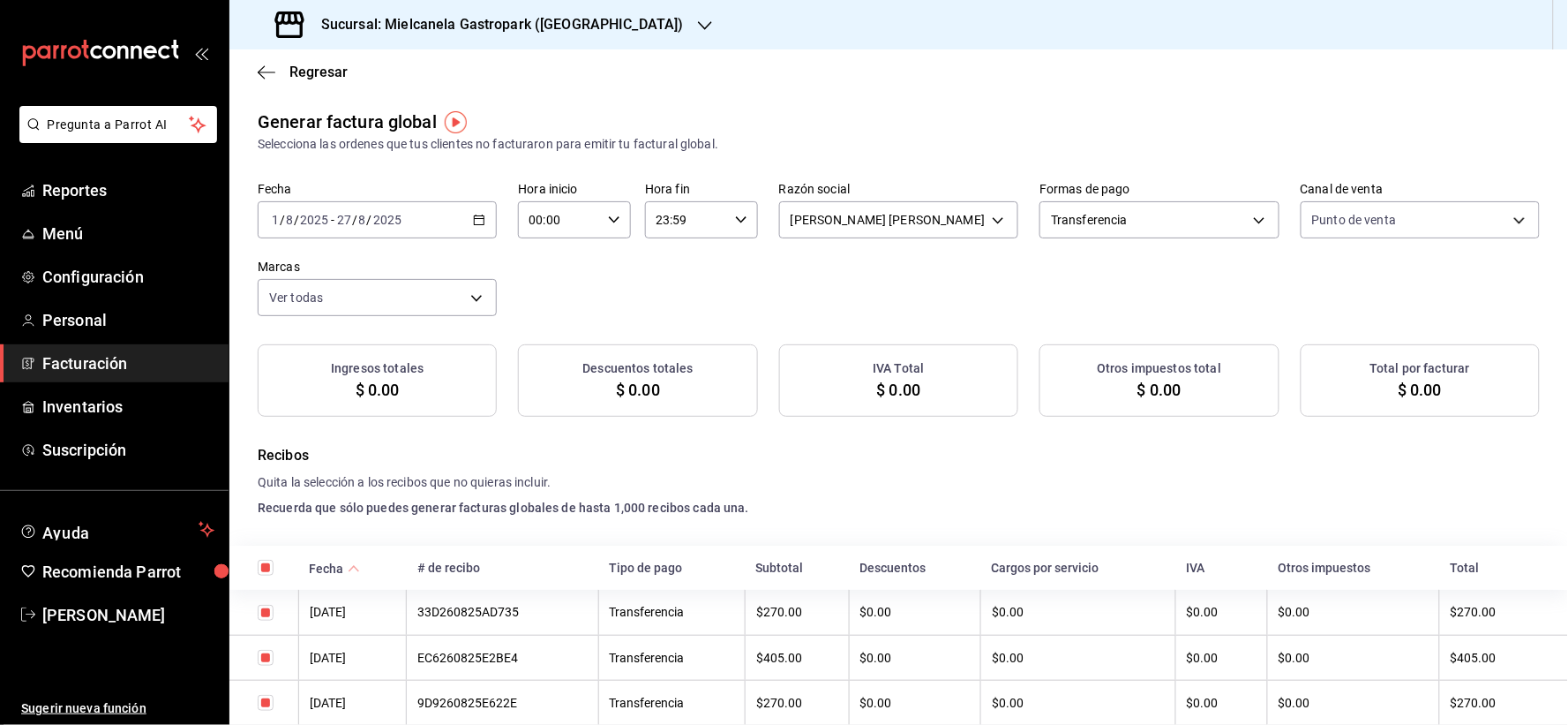
checkbox input "true"
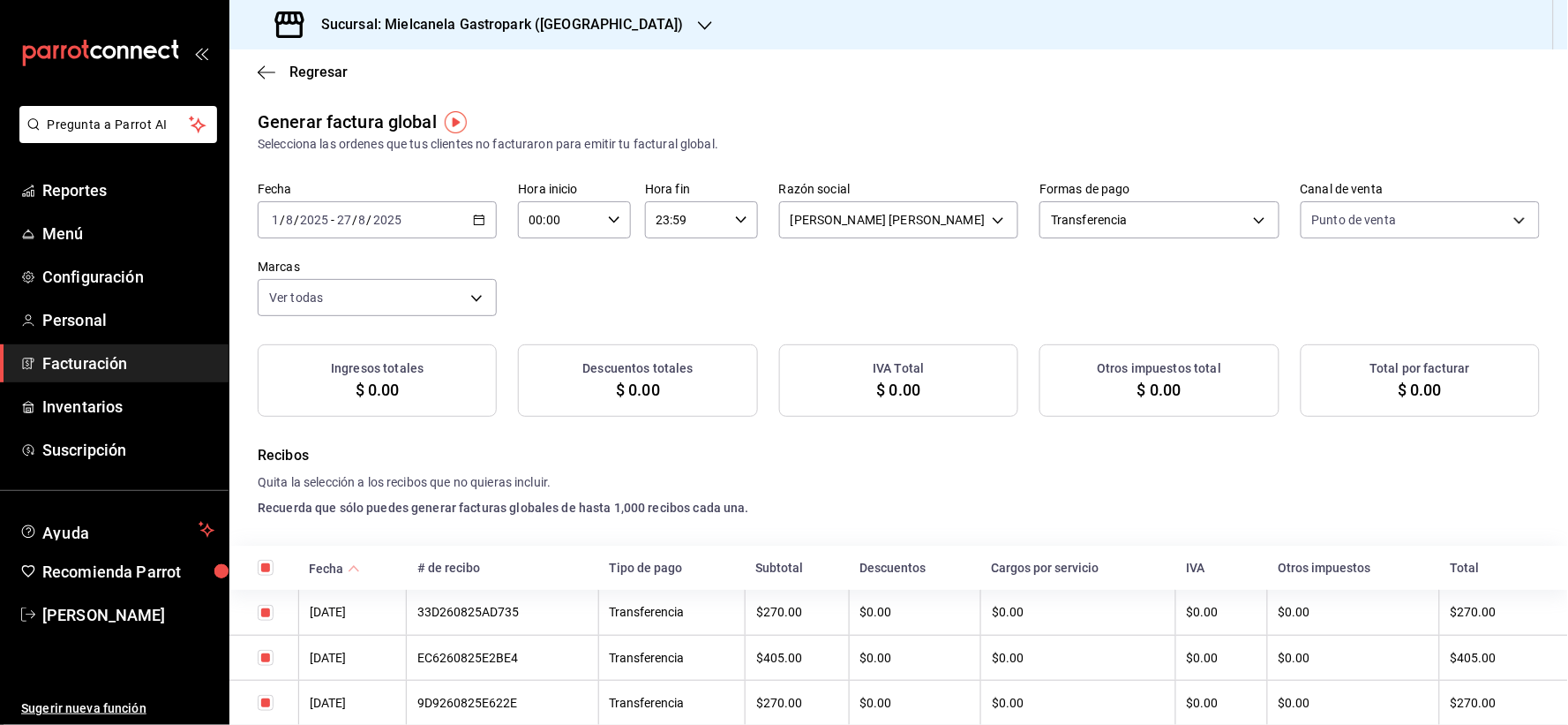
checkbox input "true"
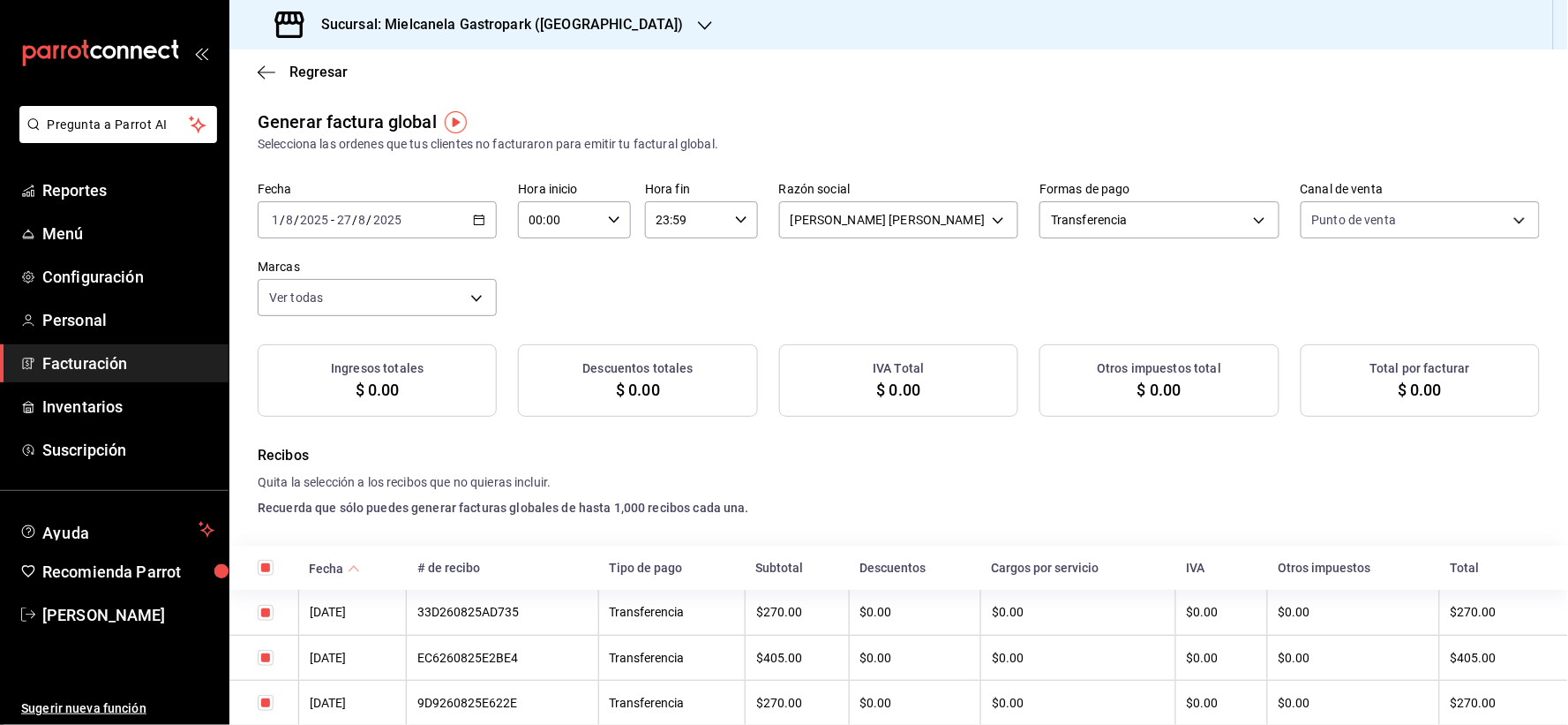
checkbox input "true"
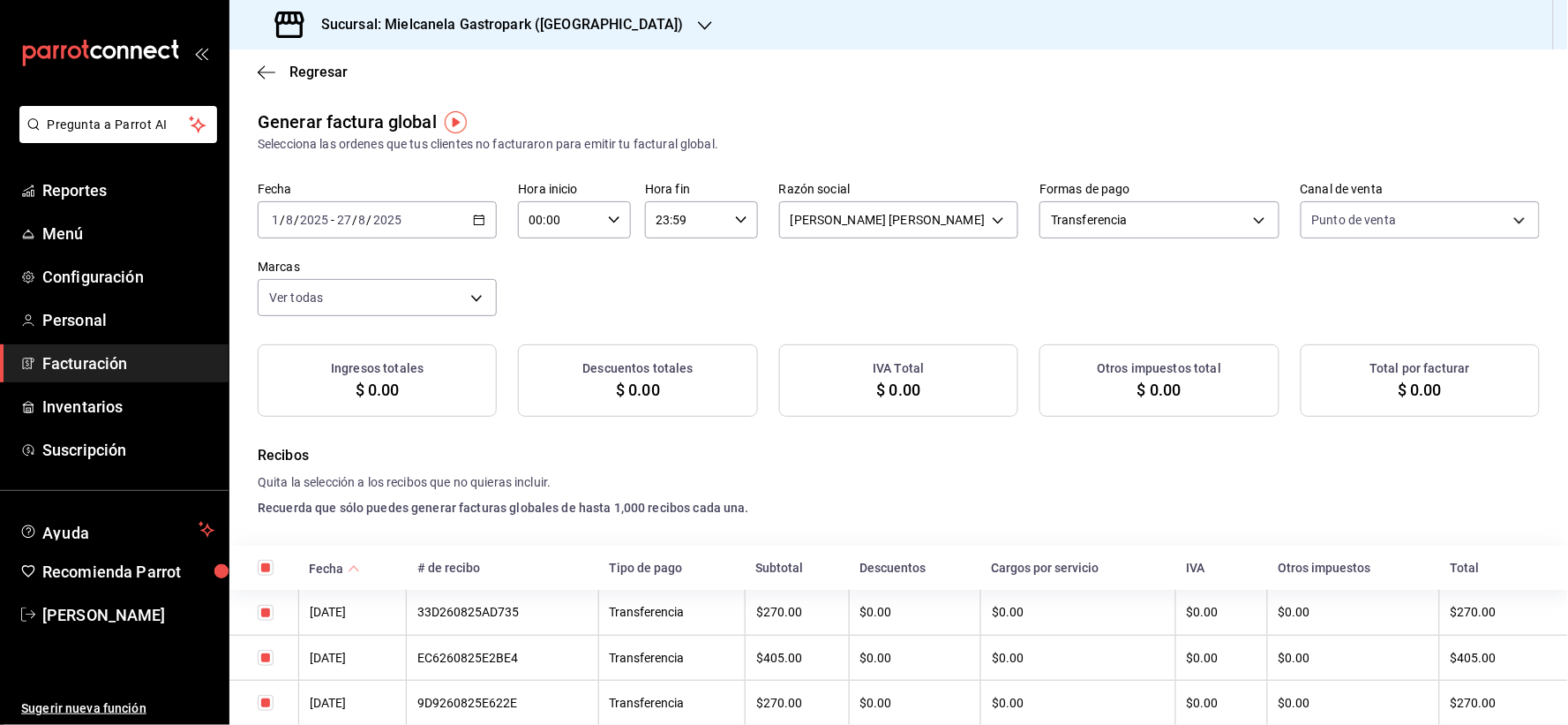
checkbox input "true"
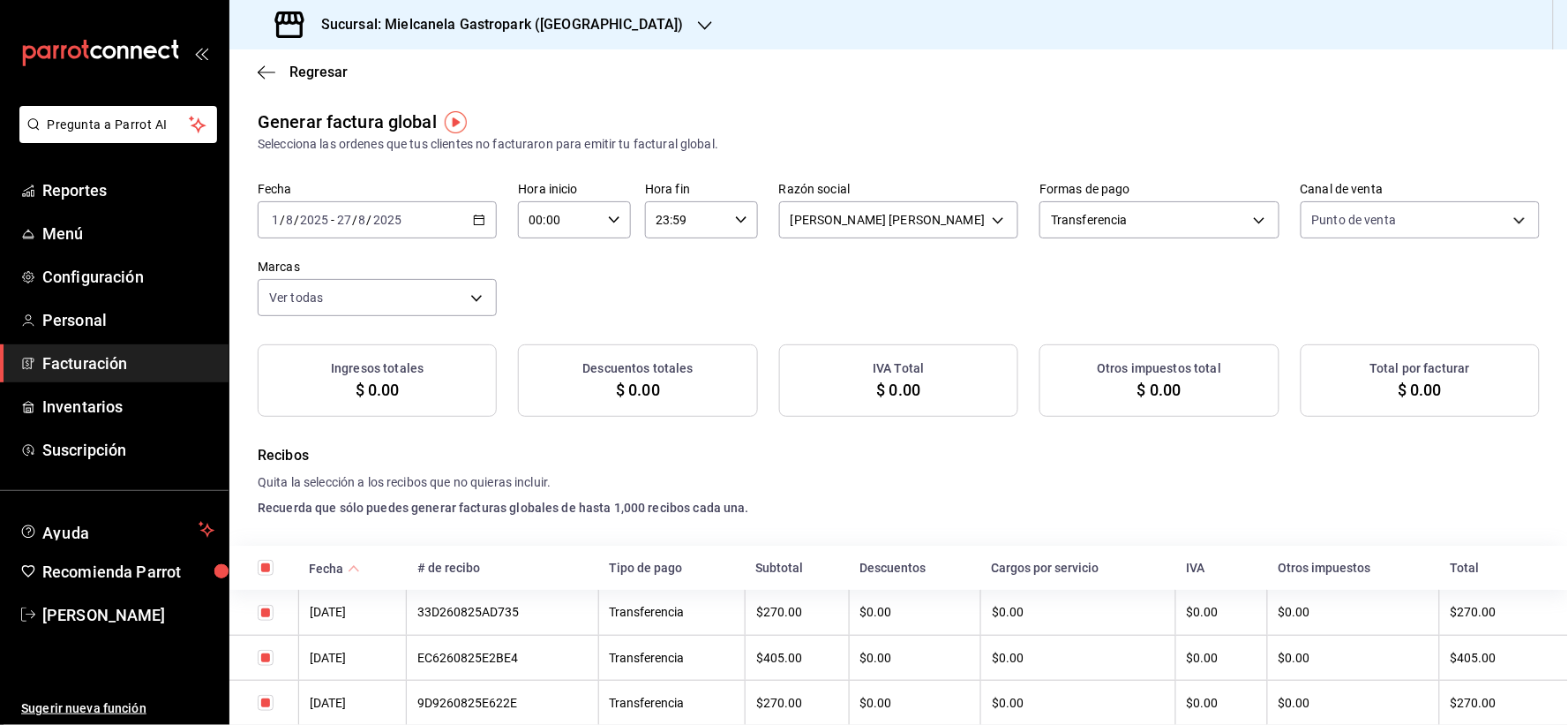
checkbox input "true"
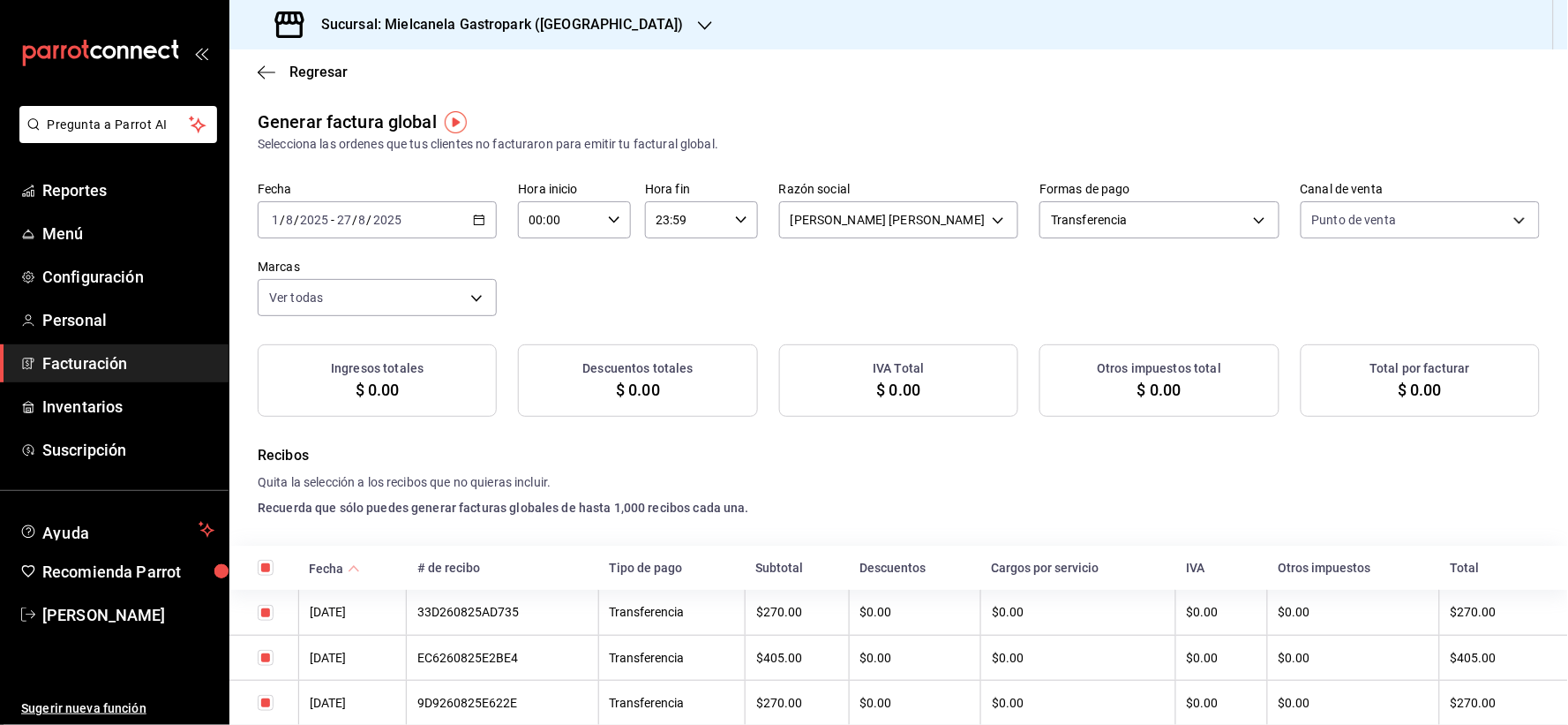
checkbox input "true"
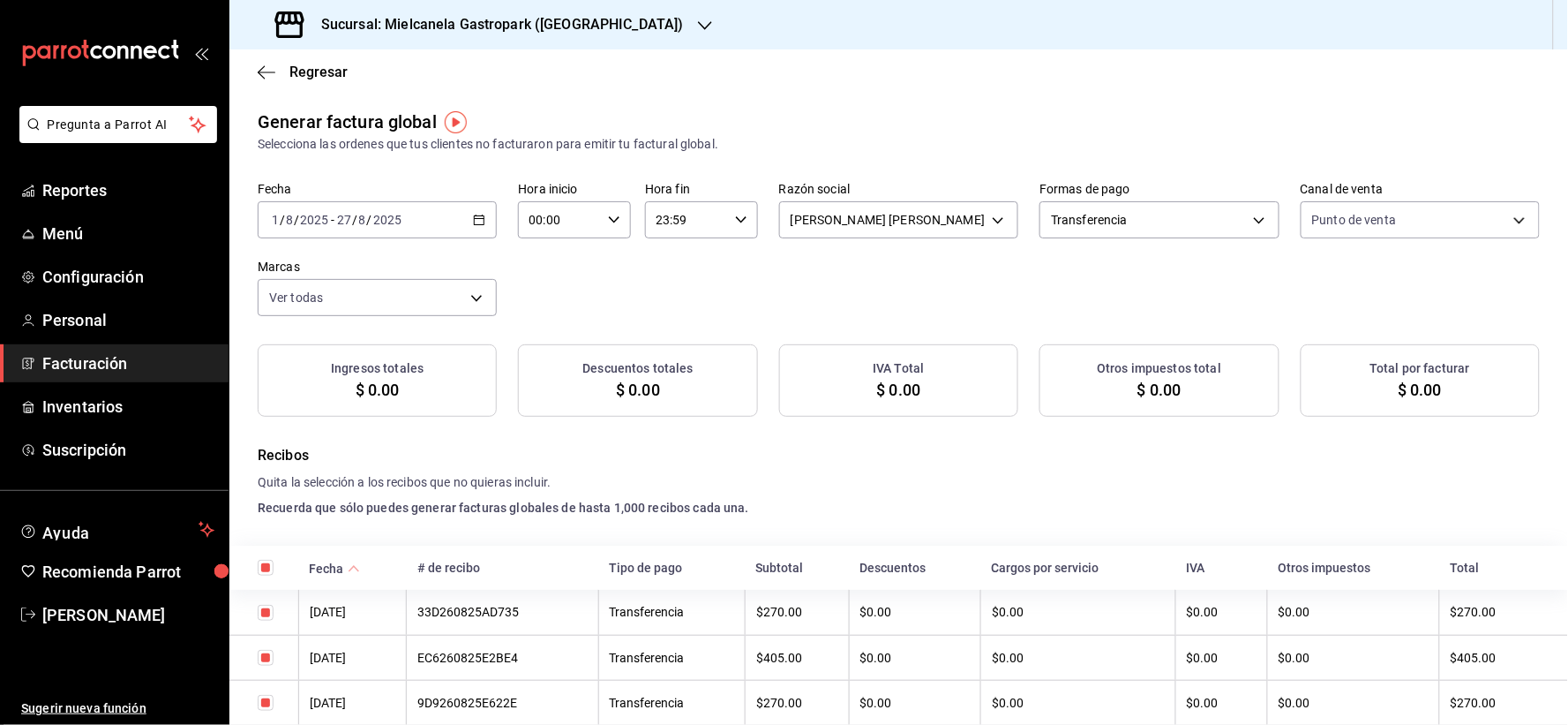
checkbox input "true"
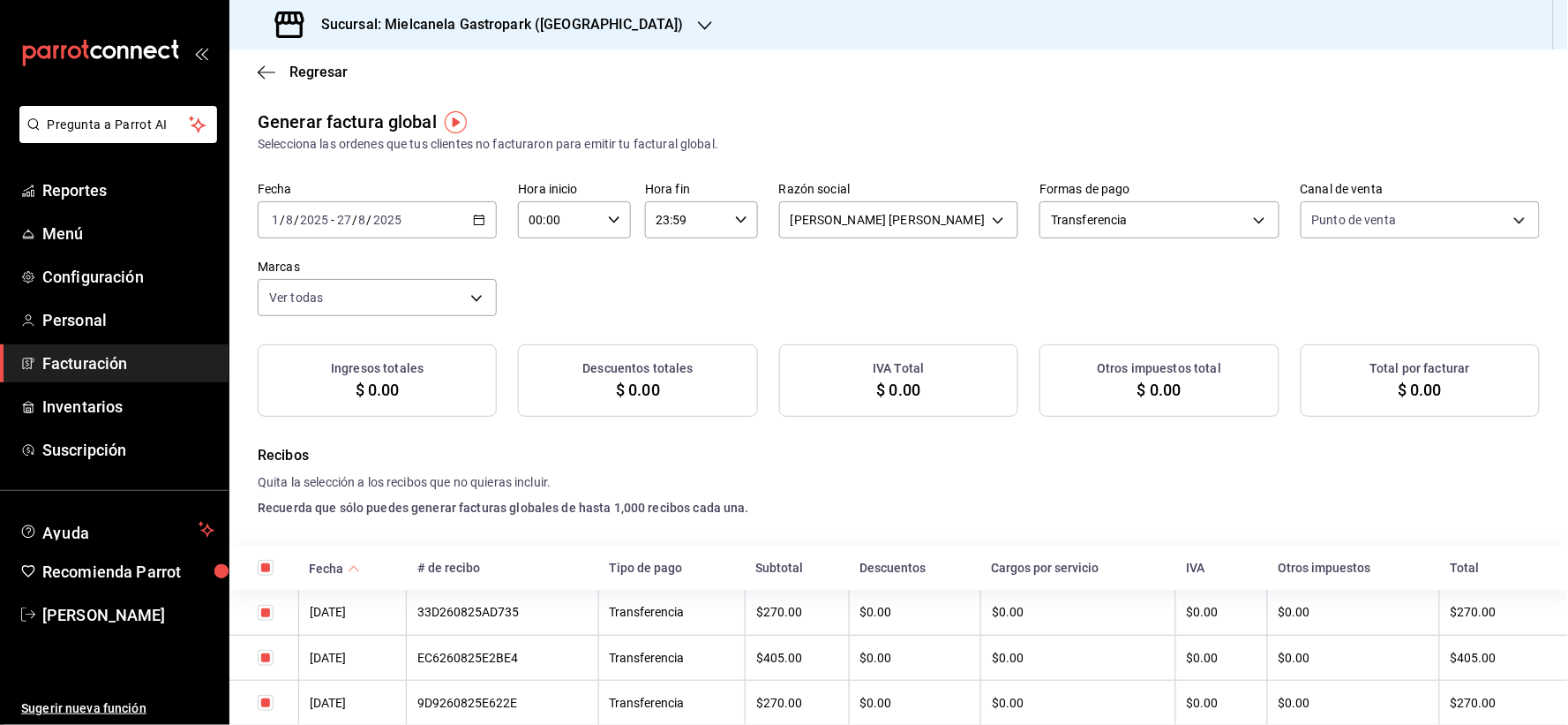
checkbox input "true"
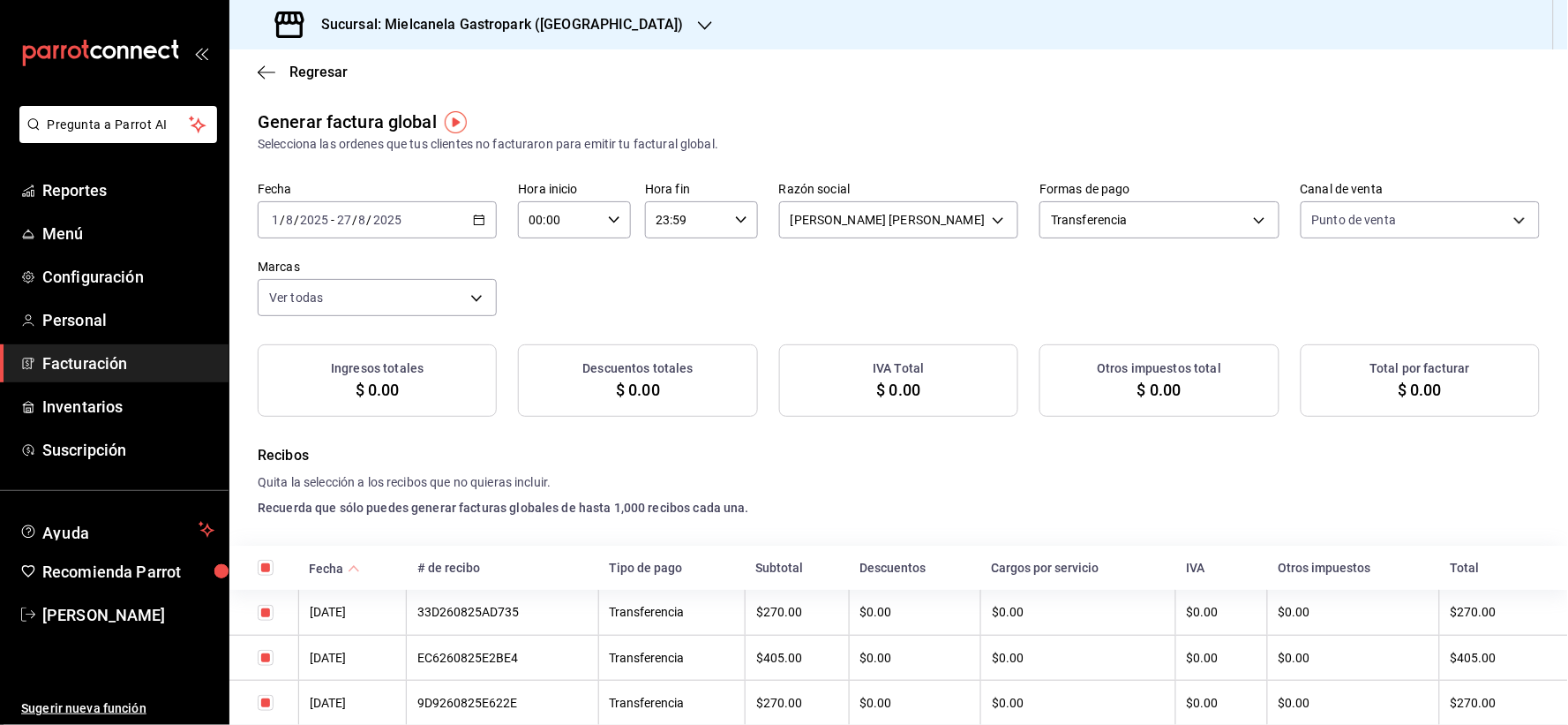
checkbox input "true"
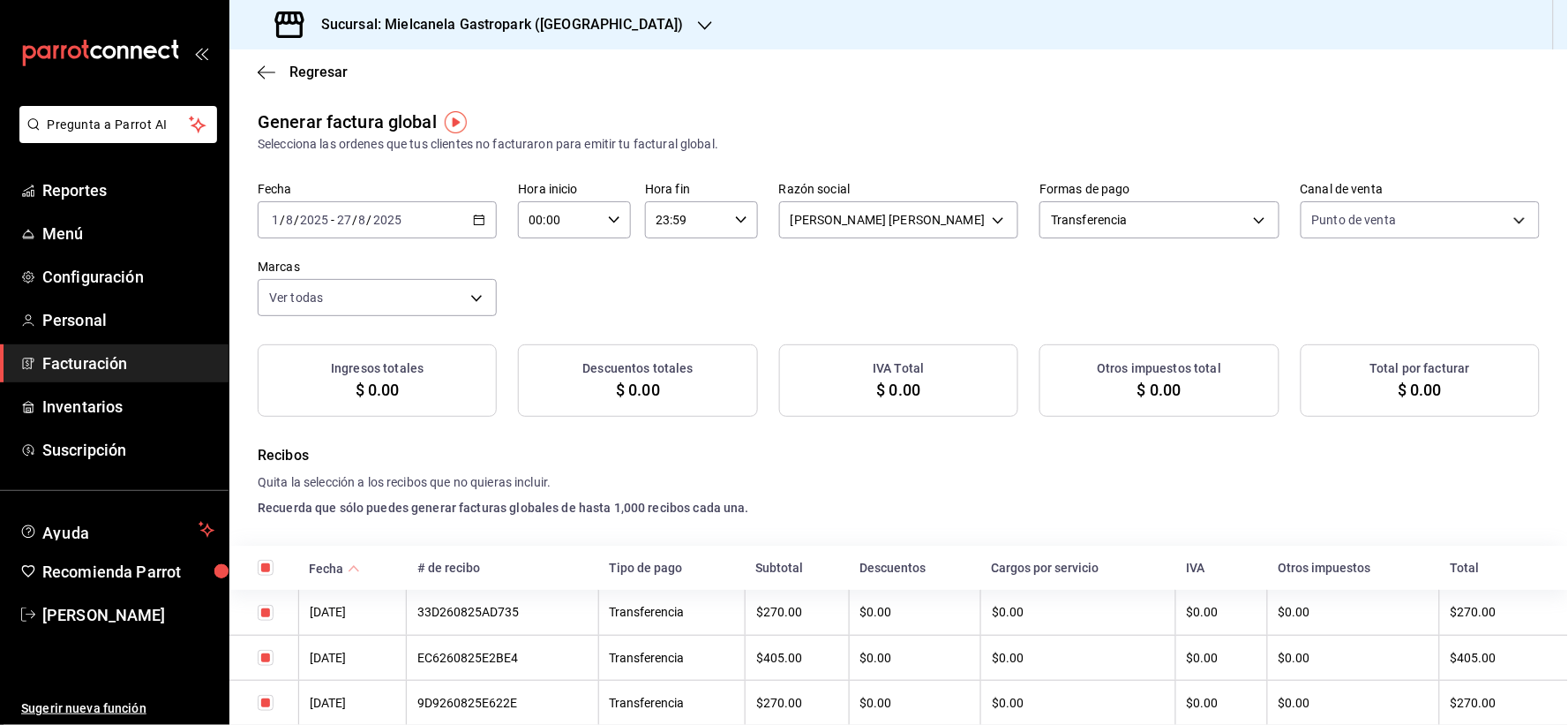
checkbox input "true"
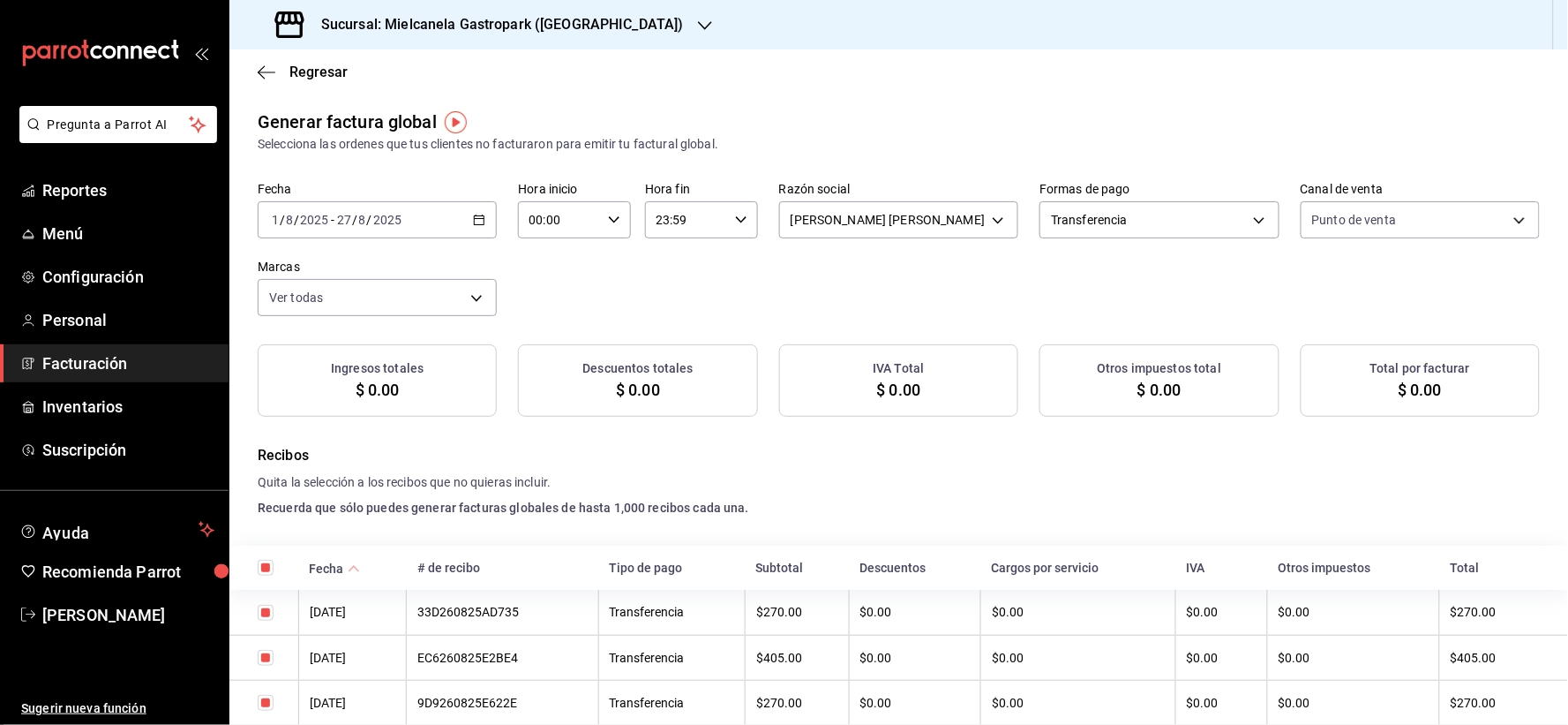
checkbox input "true"
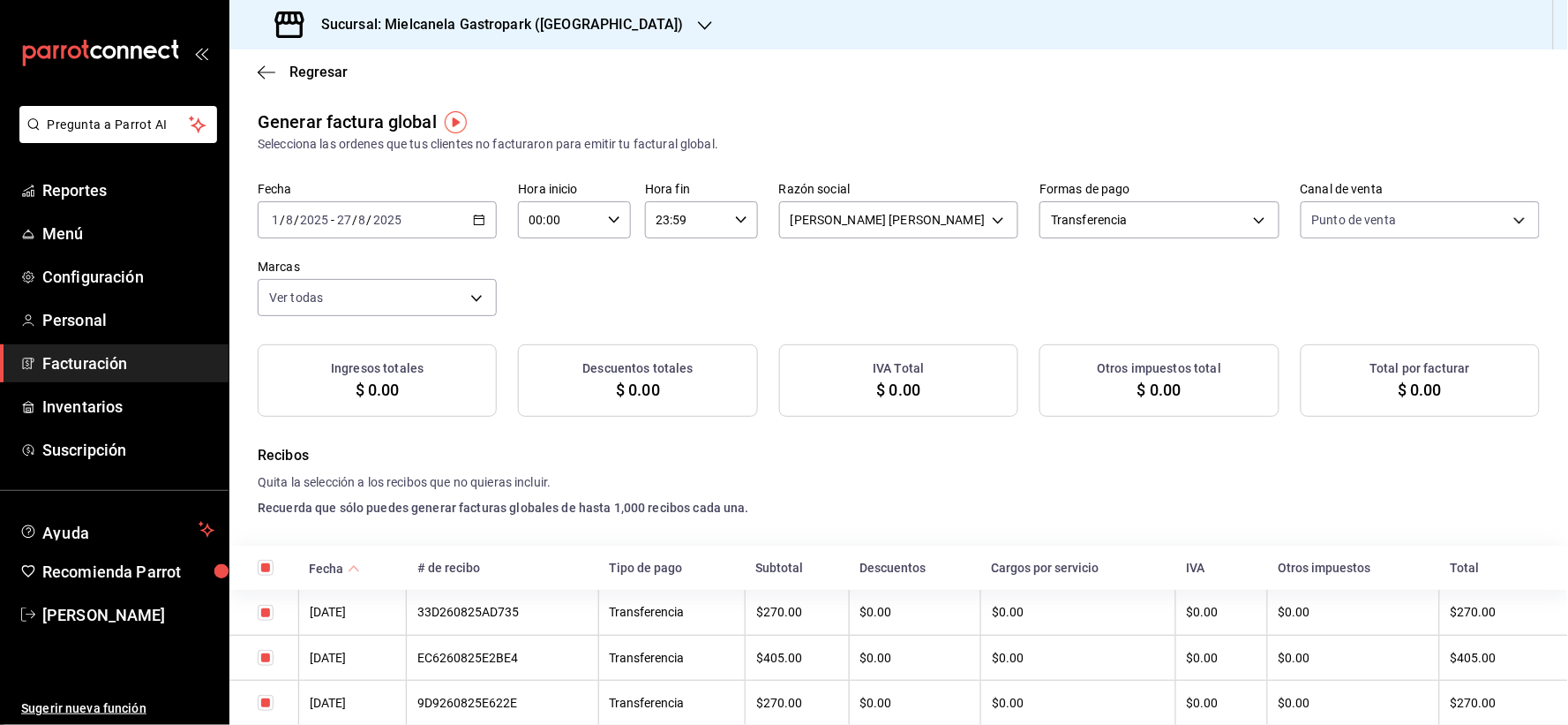
checkbox input "true"
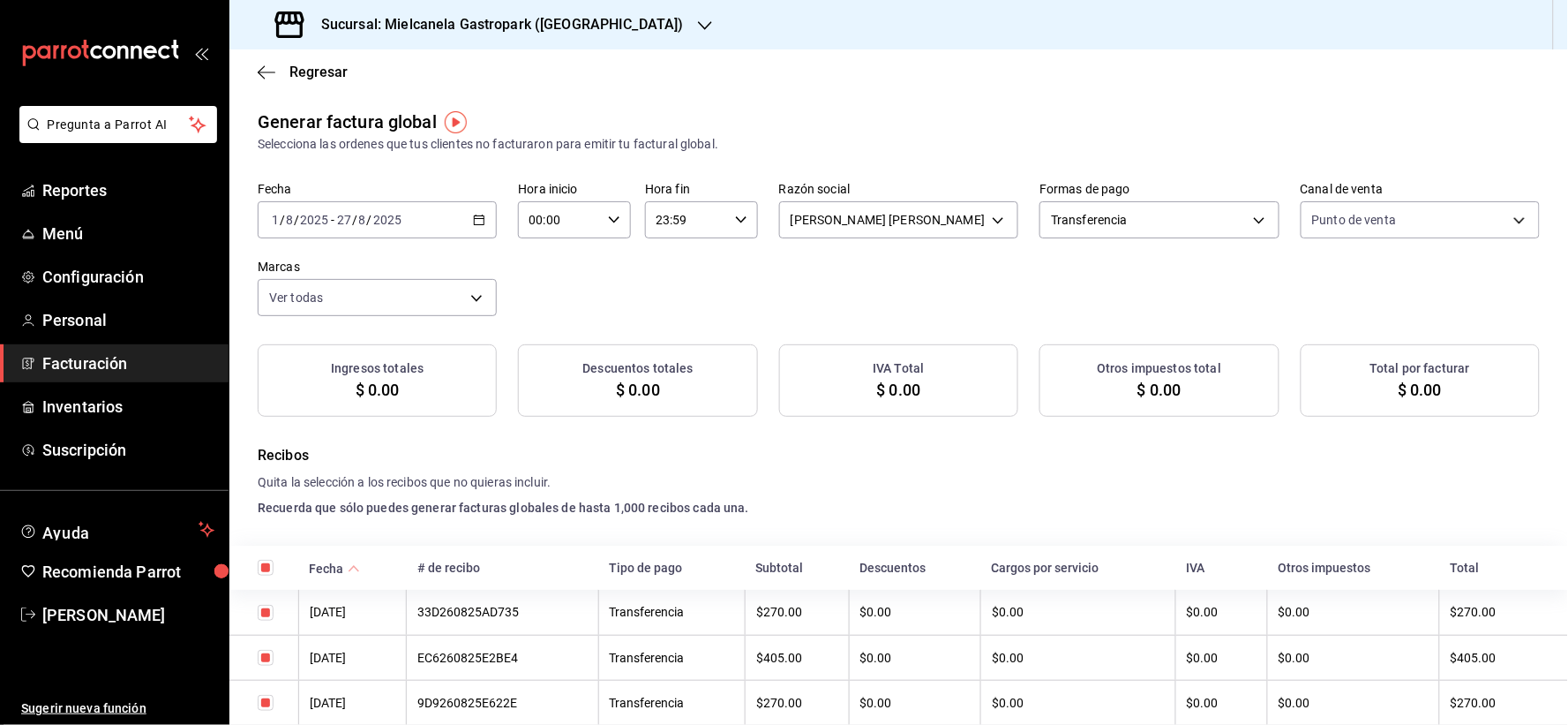
checkbox input "true"
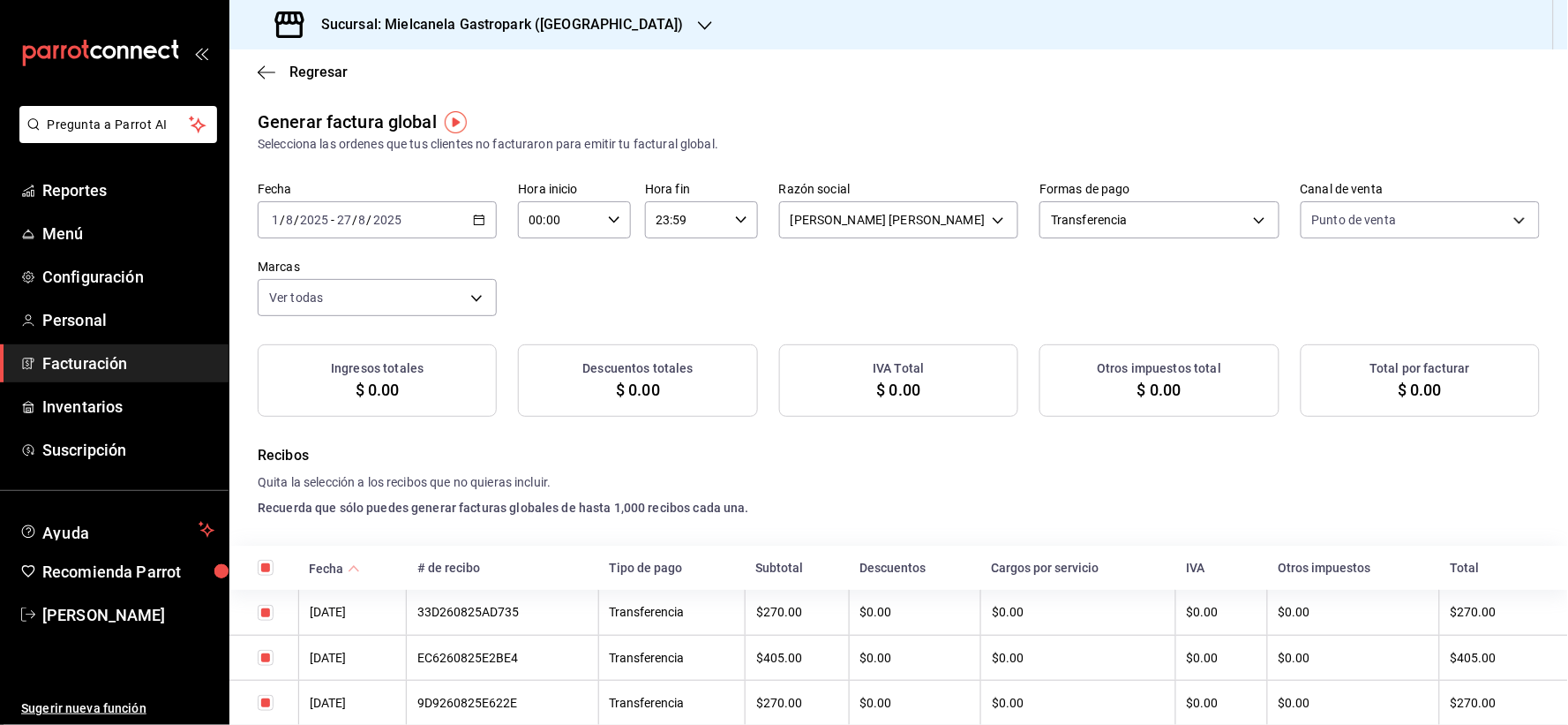
checkbox input "true"
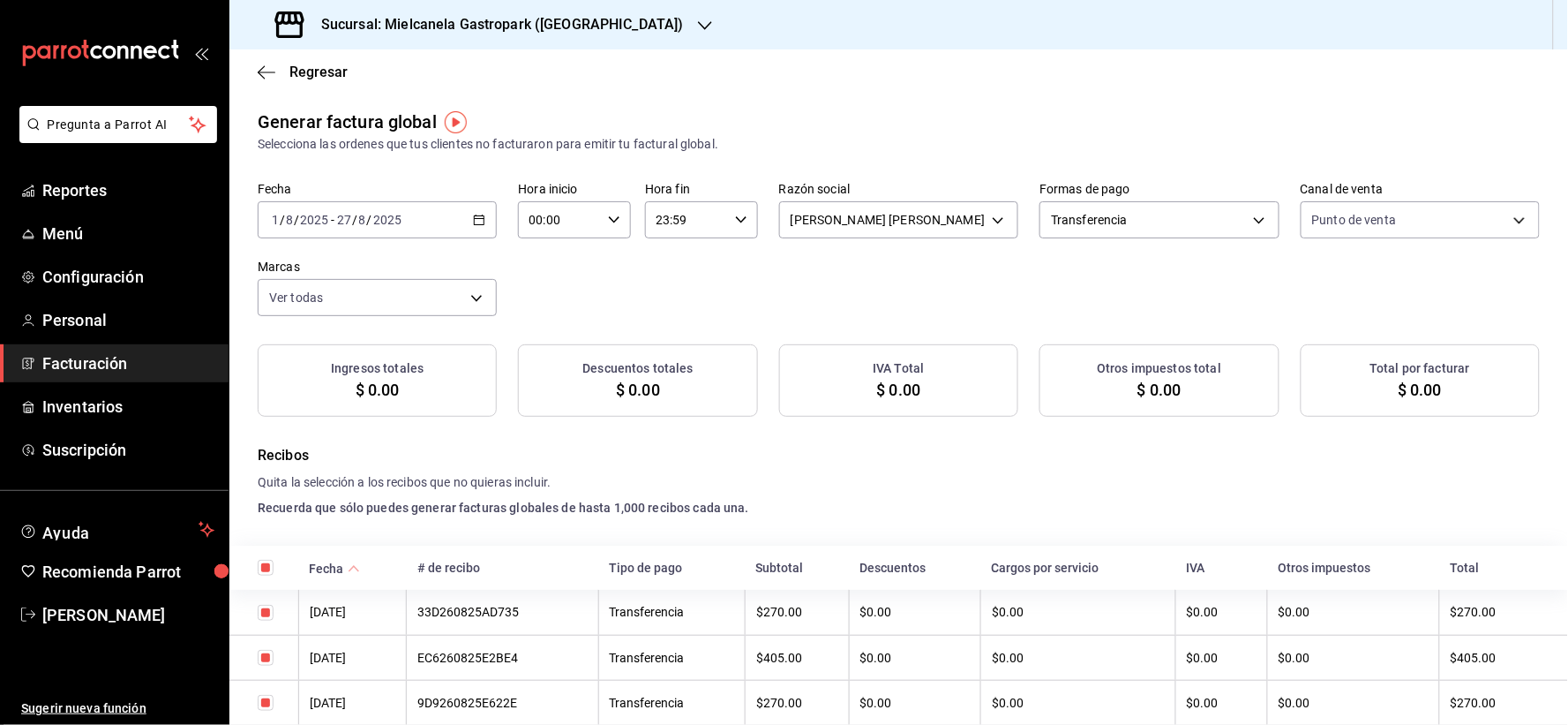
checkbox input "true"
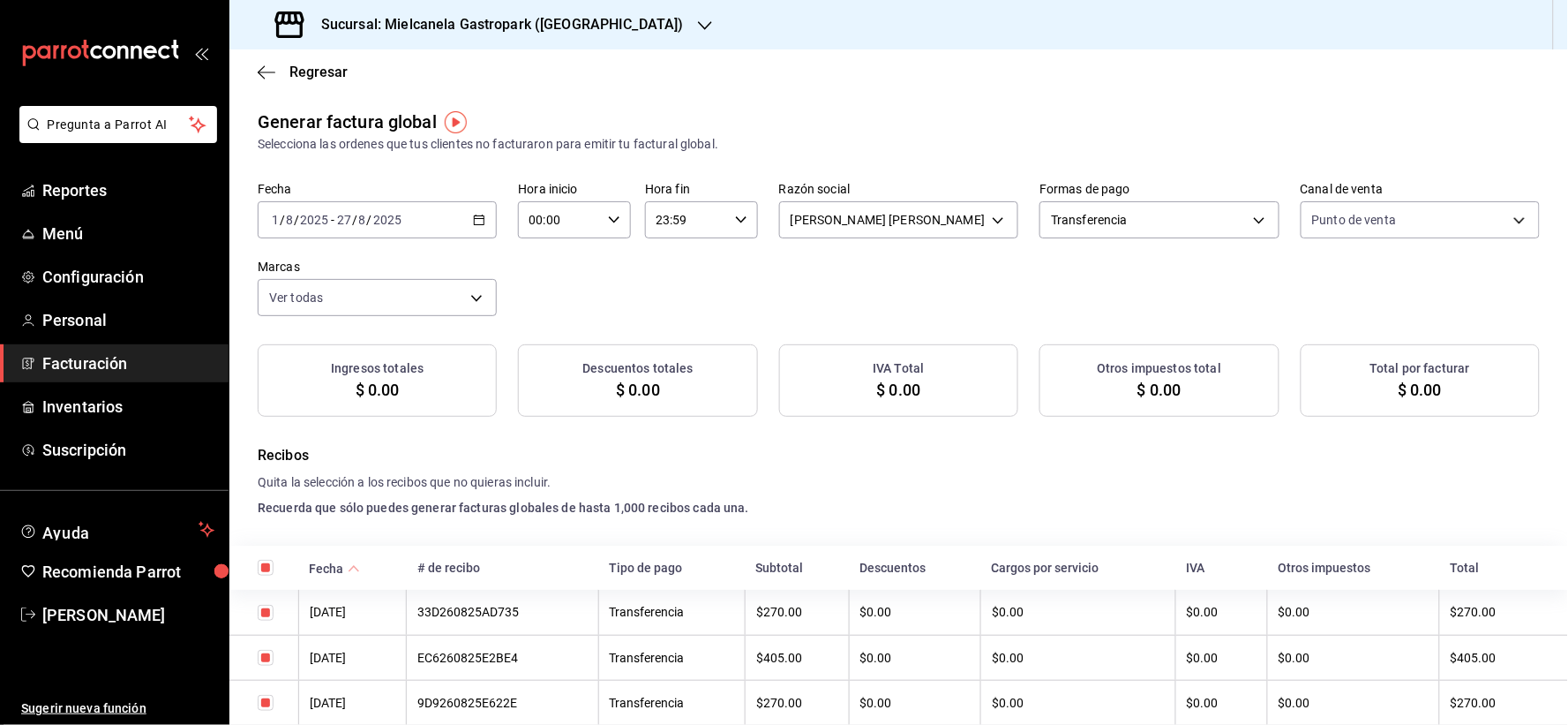
checkbox input "true"
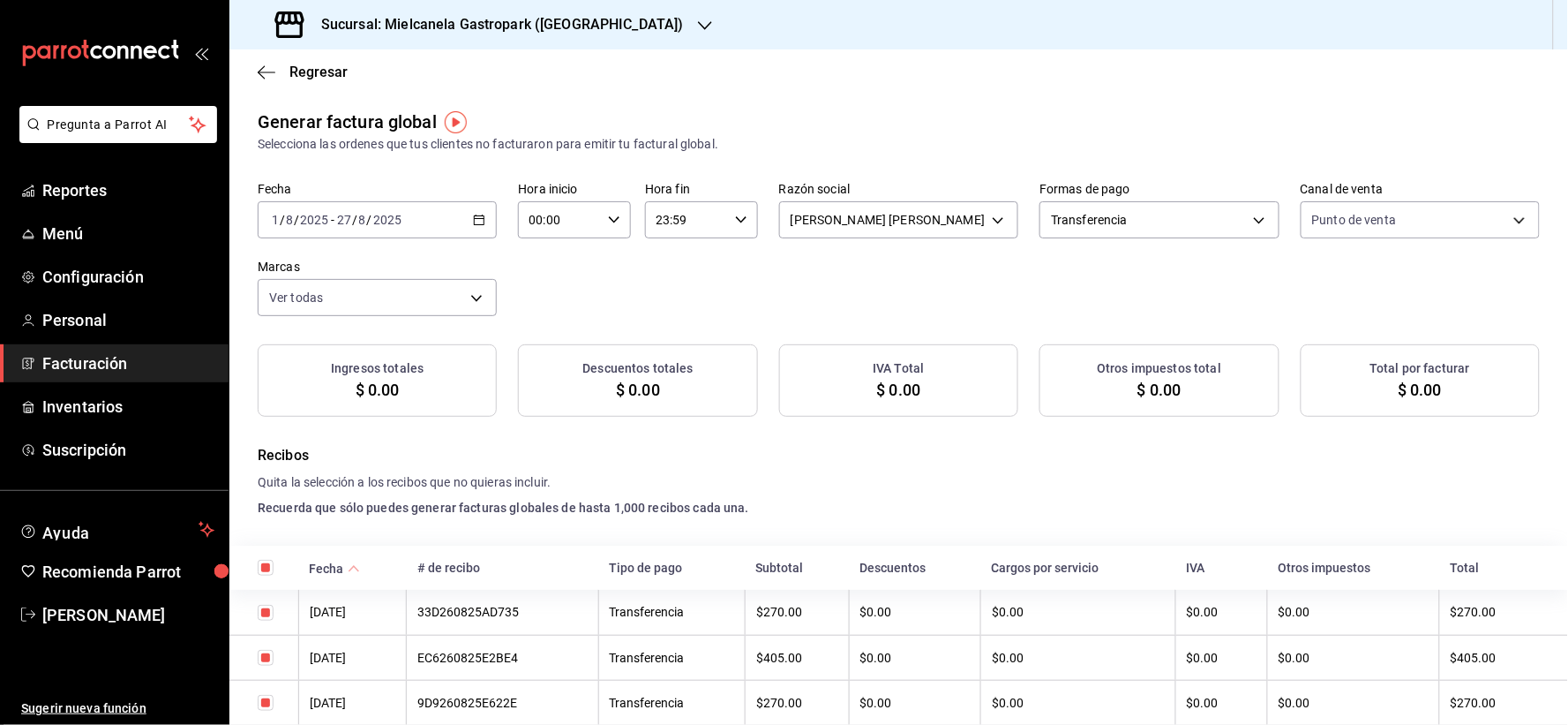
checkbox input "true"
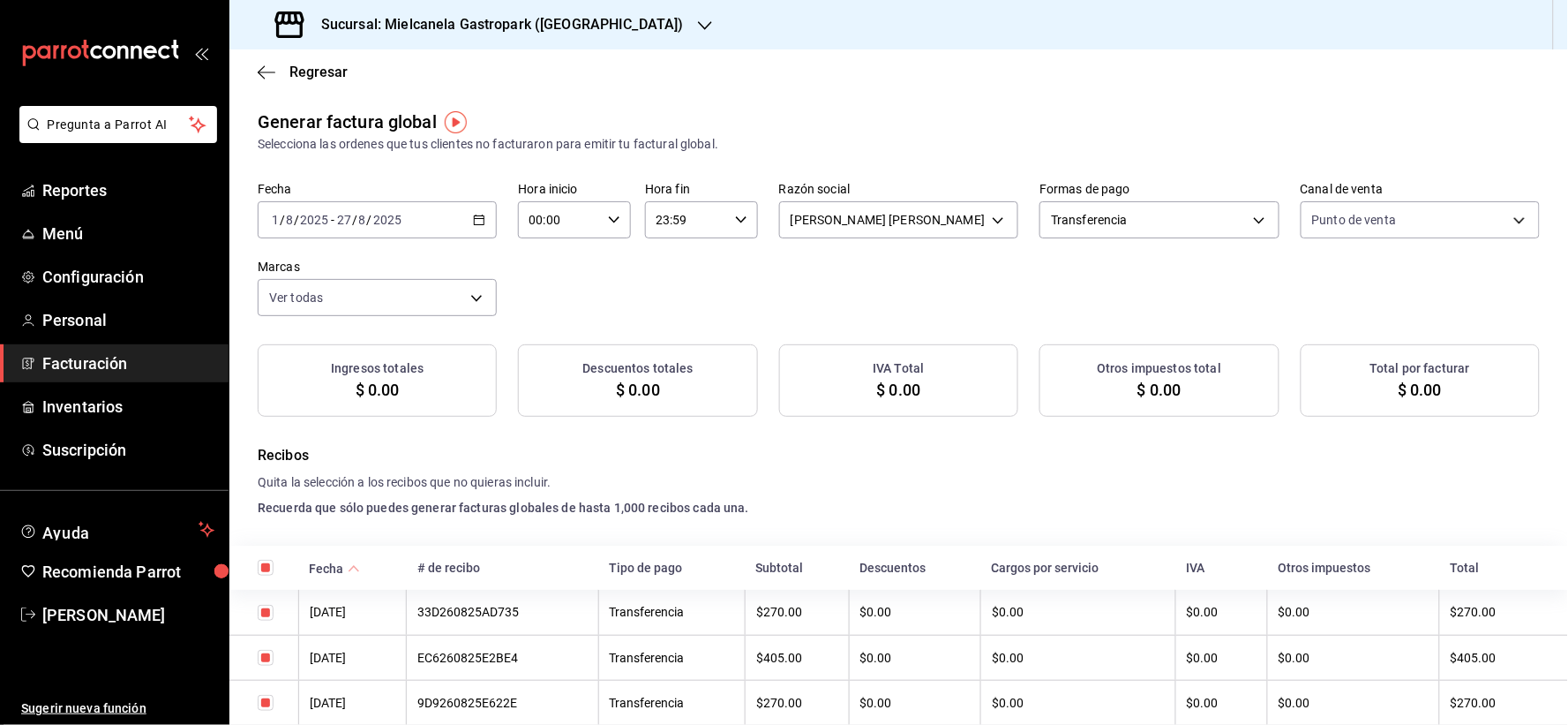
checkbox input "true"
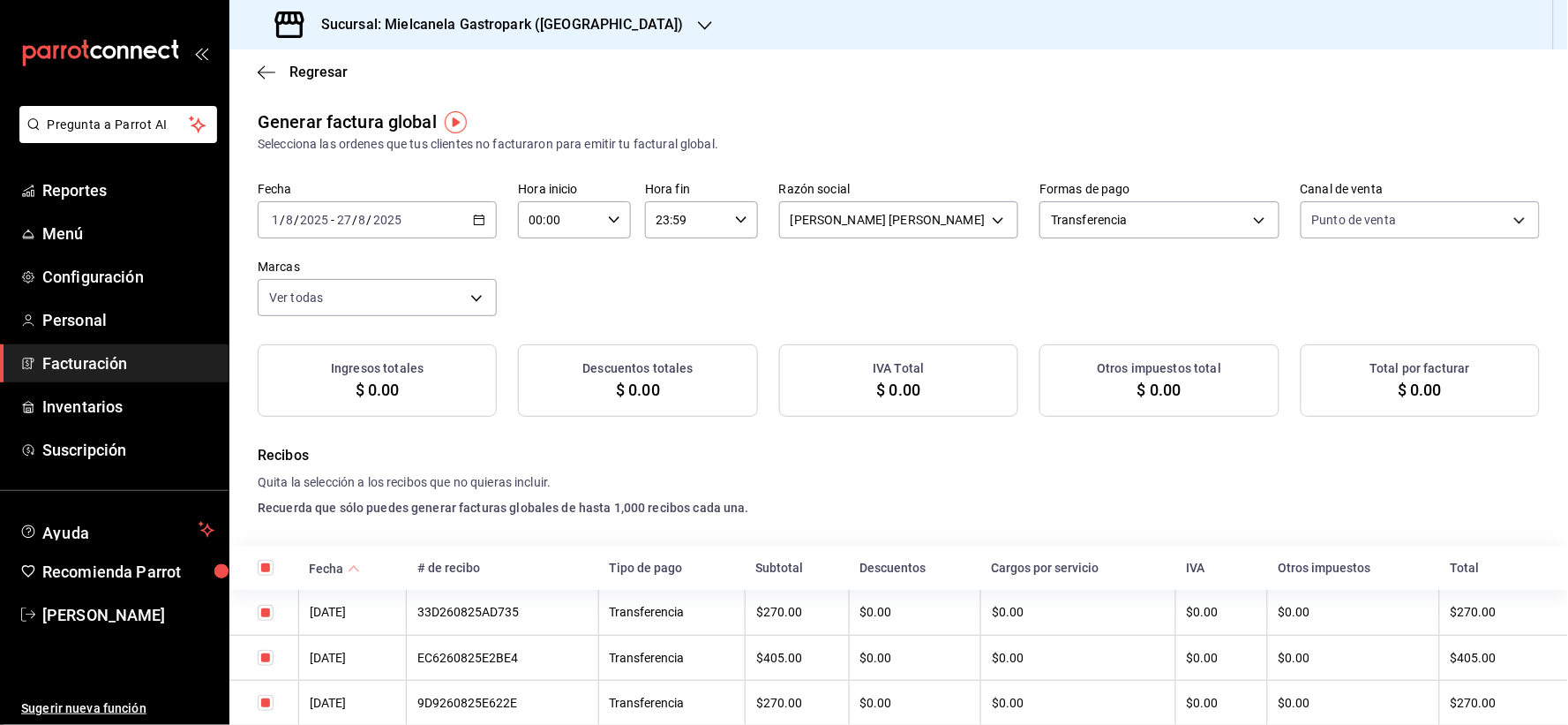
checkbox input "true"
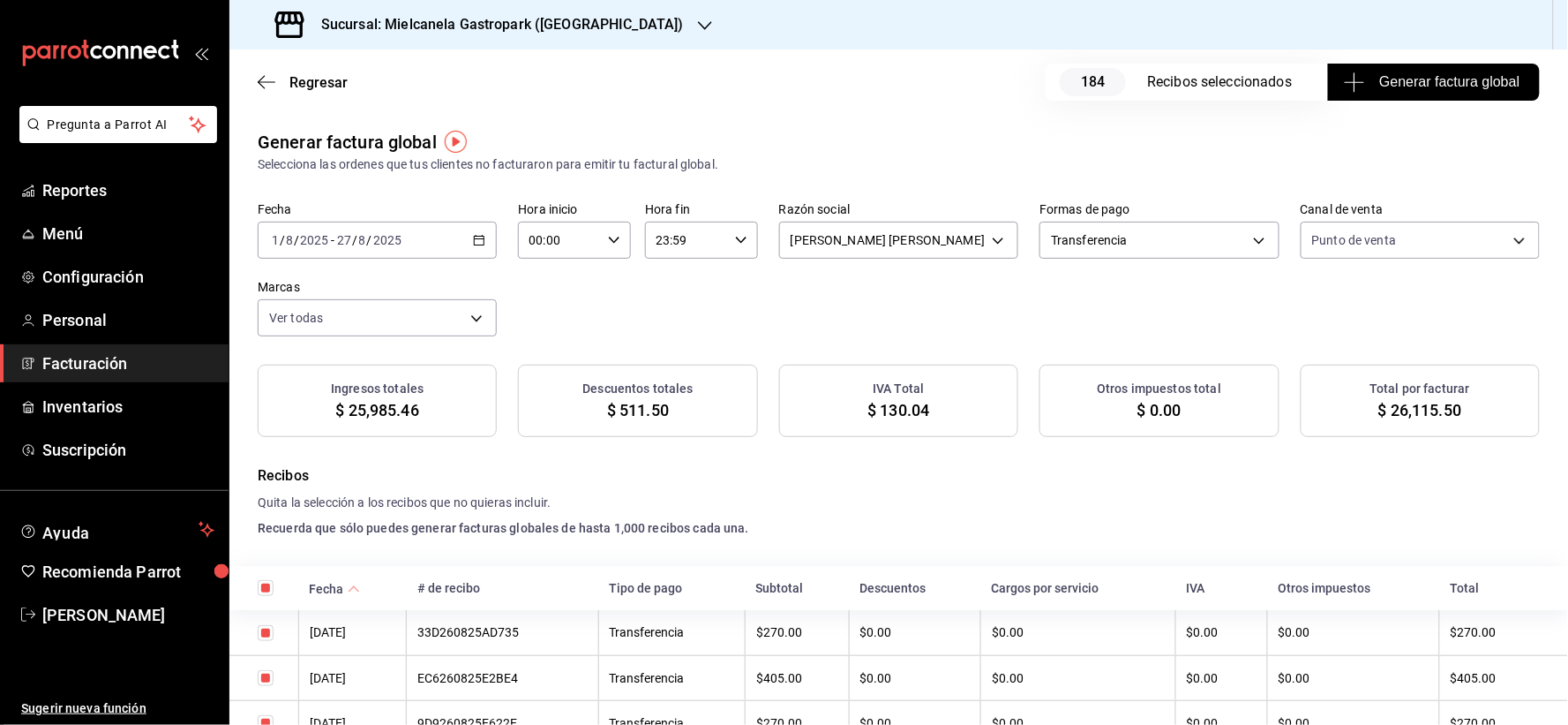
click at [521, 30] on h3 "Sucursal: Mielcanela Gastropark ([GEOGRAPHIC_DATA])" at bounding box center [495, 25] width 377 height 21
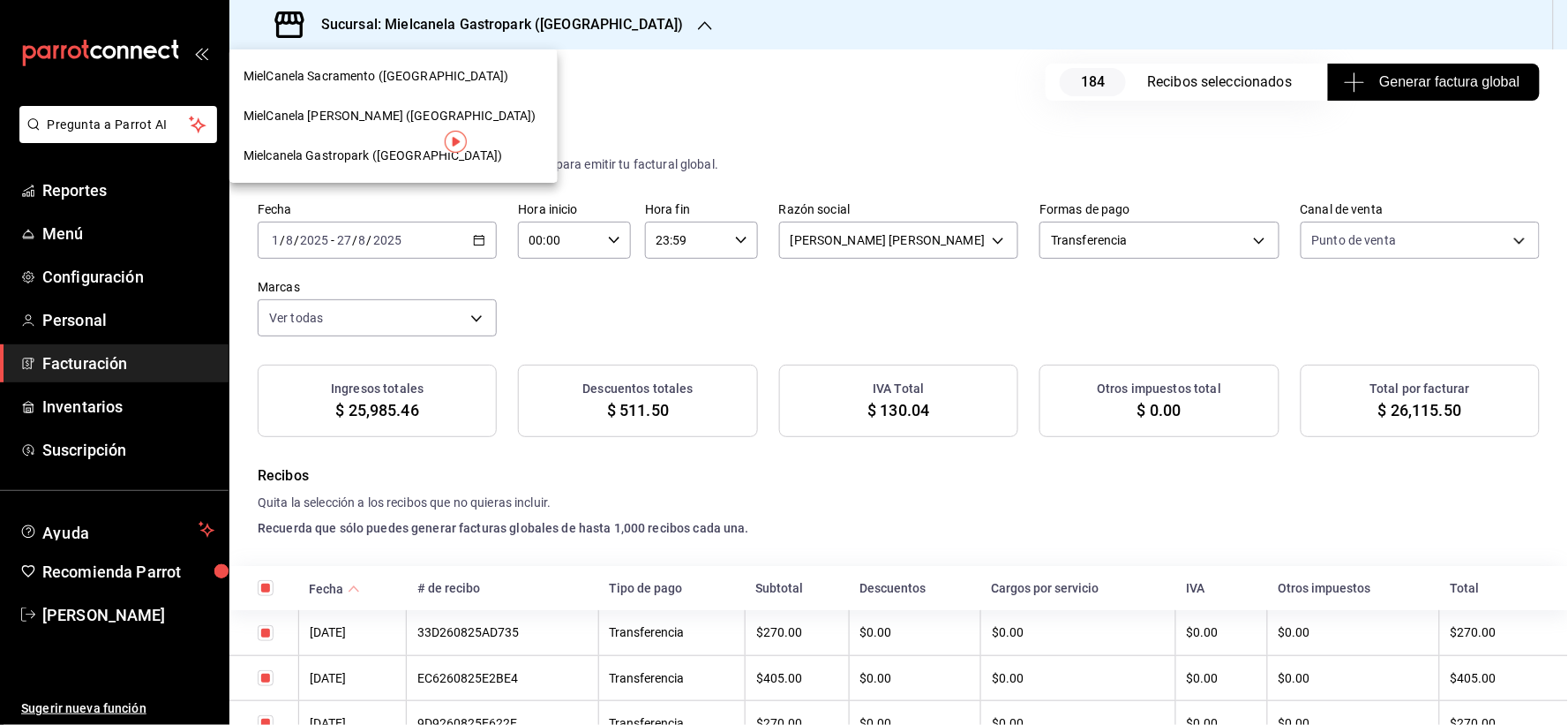
click at [374, 110] on span "MielCanela [PERSON_NAME] ([GEOGRAPHIC_DATA])" at bounding box center [390, 115] width 293 height 18
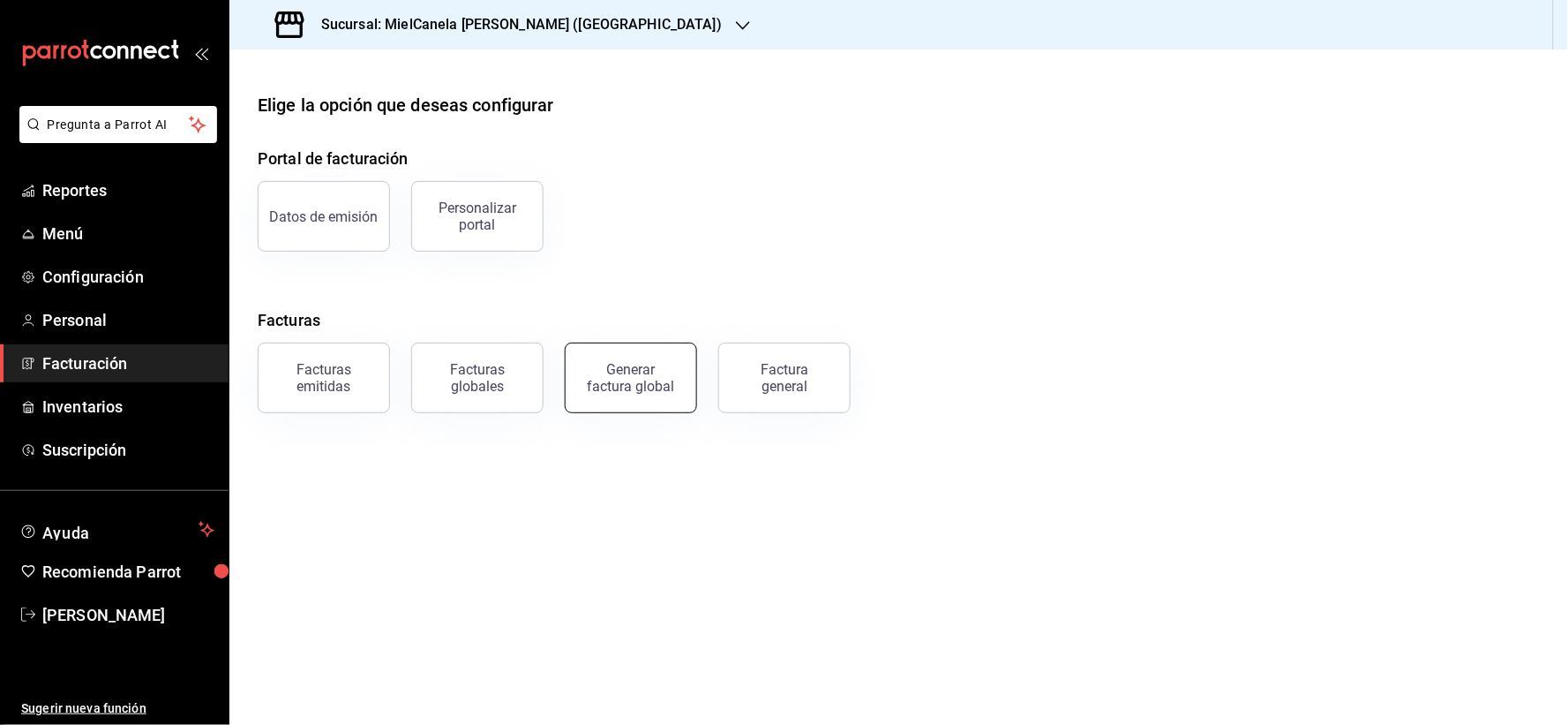
click at [634, 386] on div "Generar factura global" at bounding box center [631, 378] width 88 height 34
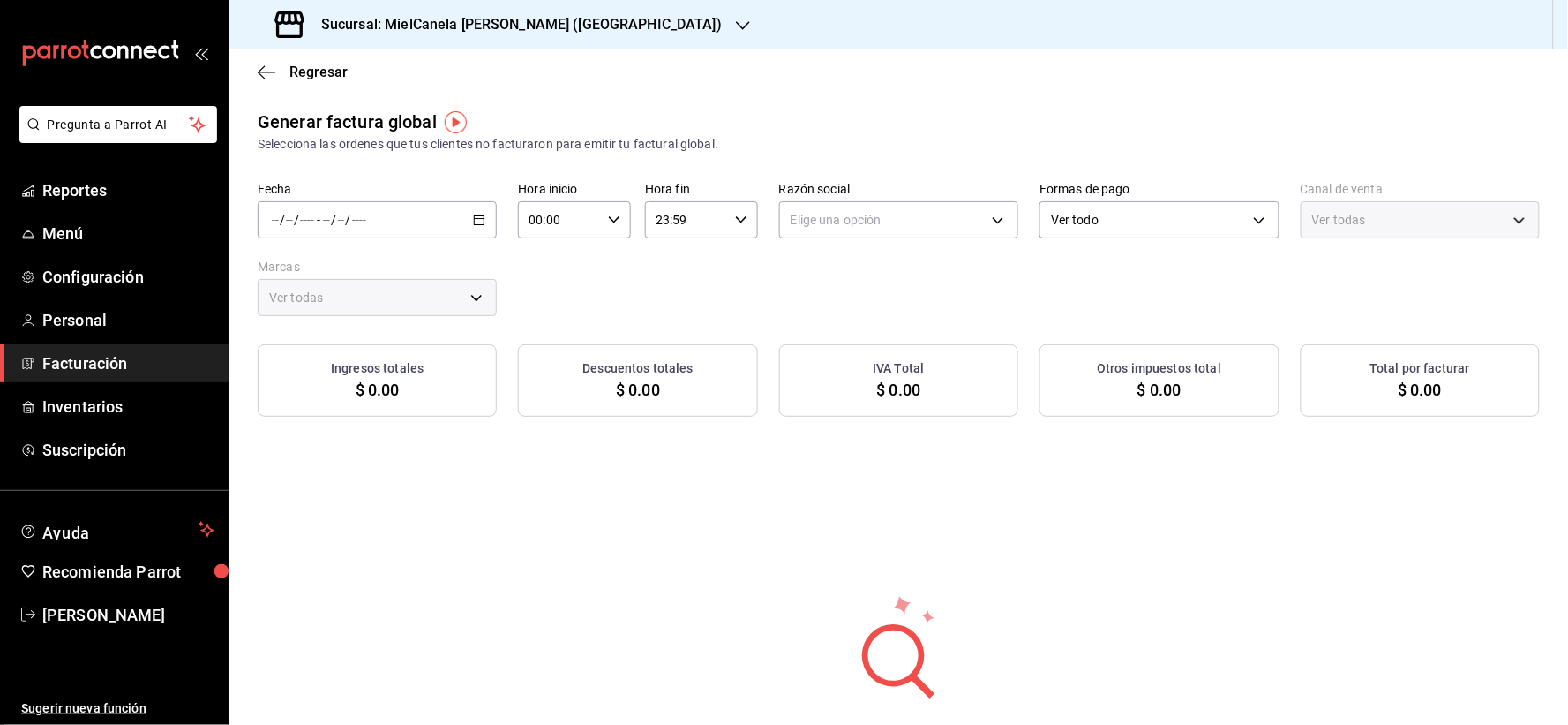
type input "PARROT,UBER_EATS,RAPPI,DIDI_FOOD,ONLINE"
click at [356, 232] on div "/ / - / /" at bounding box center [377, 220] width 239 height 37
click at [345, 287] on li "Rango de fechas" at bounding box center [341, 272] width 165 height 39
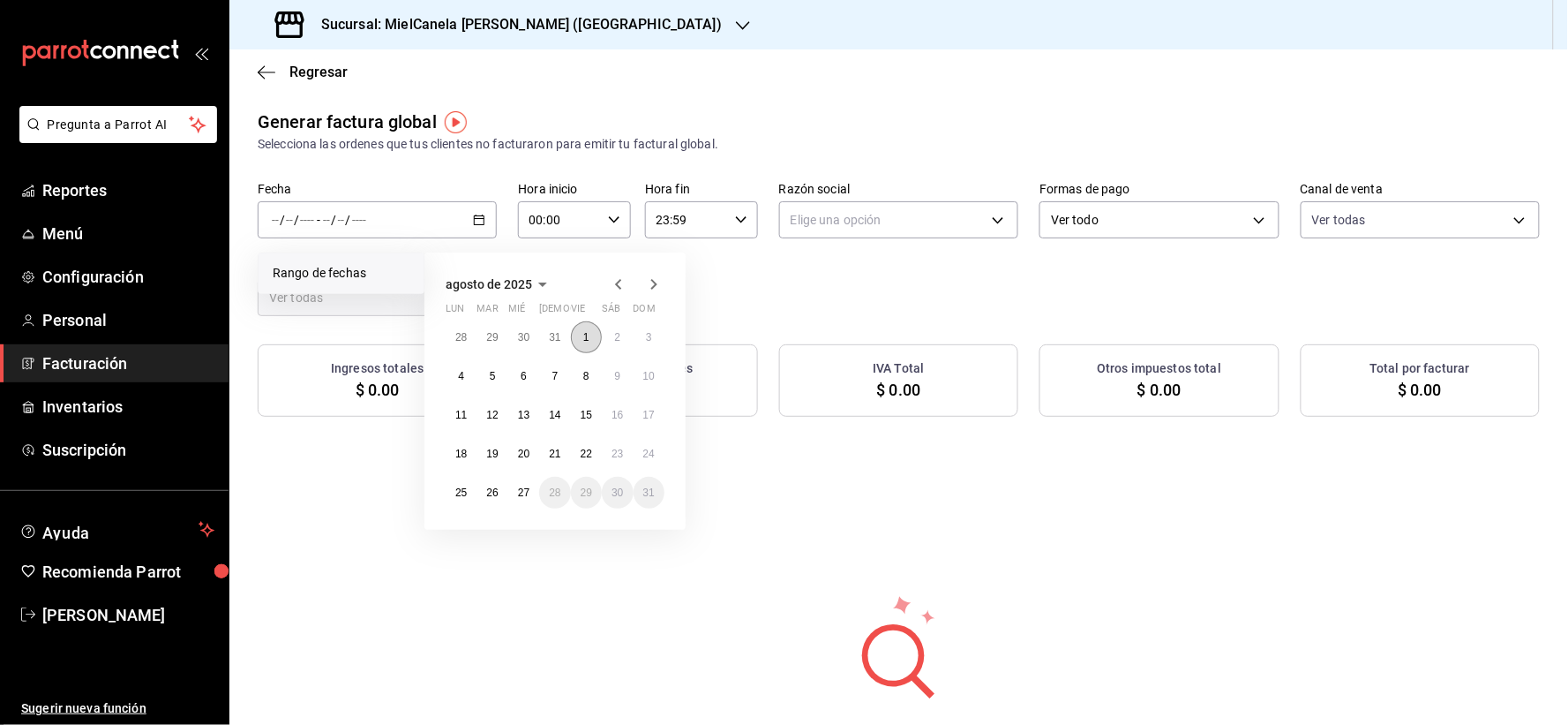
click at [574, 341] on button "1" at bounding box center [587, 337] width 31 height 32
click at [521, 495] on abbr "27" at bounding box center [523, 492] width 12 height 12
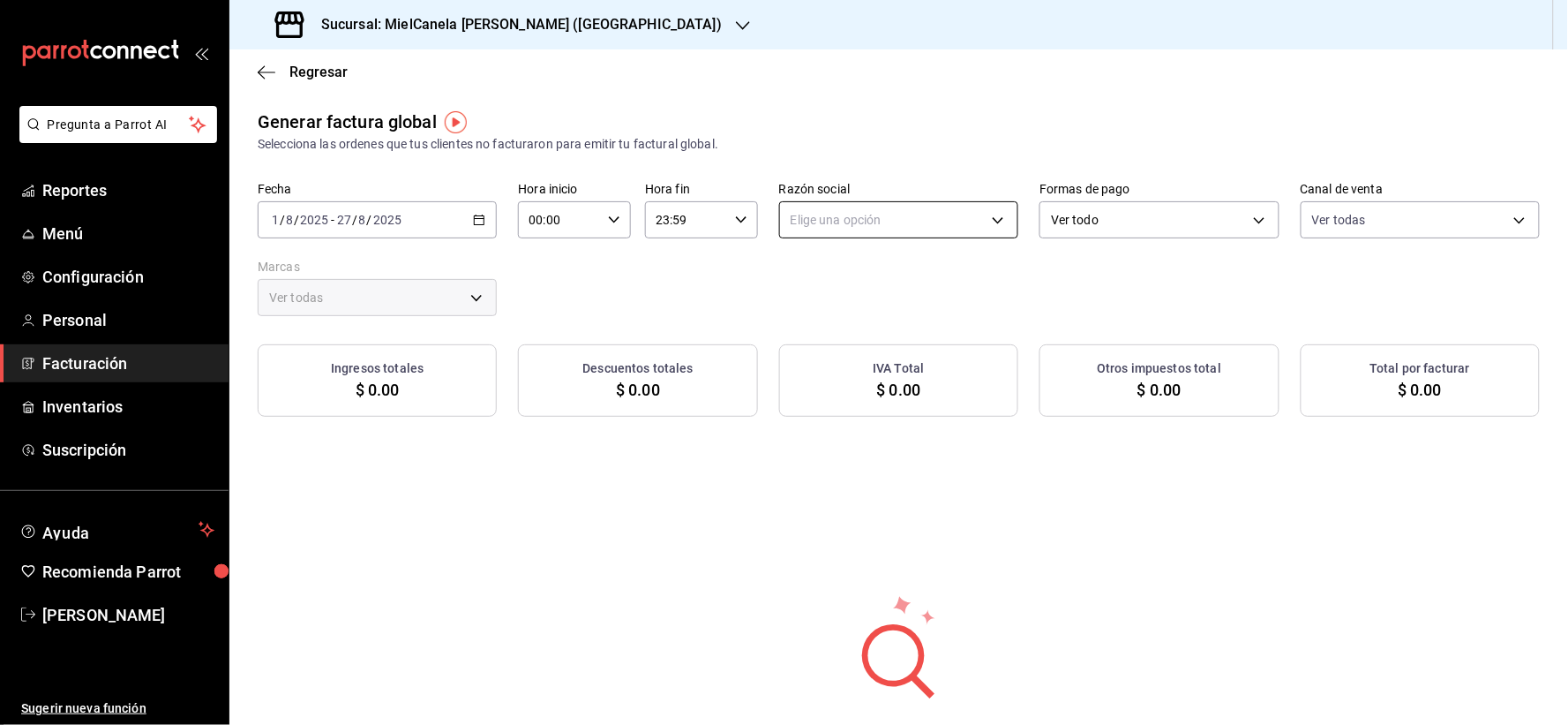
click at [831, 222] on body "Pregunta a Parrot AI Reportes Menú Configuración Personal Facturación Inventari…" at bounding box center [784, 362] width 1568 height 725
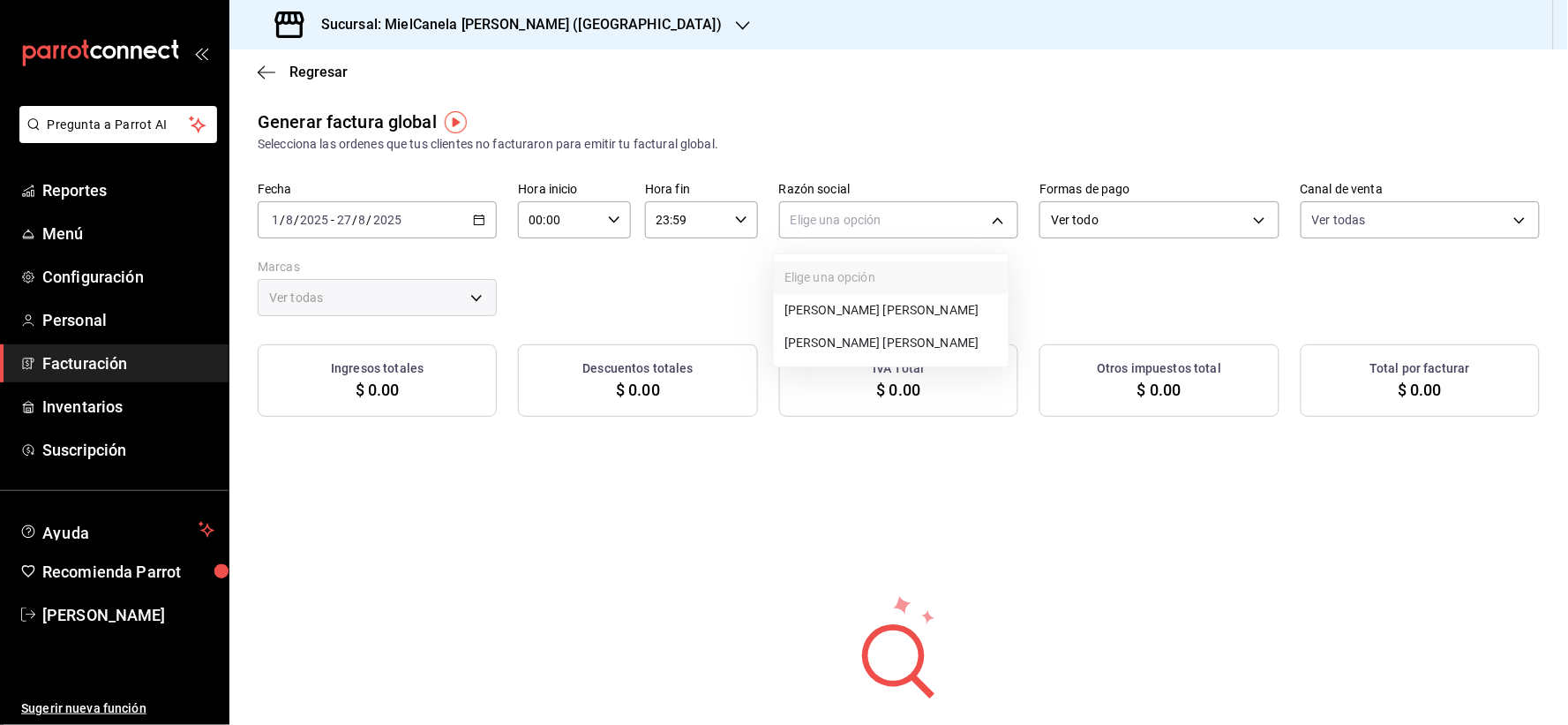
click at [861, 340] on li "[PERSON_NAME] [PERSON_NAME]" at bounding box center [890, 343] width 235 height 33
type input "bb053d67-563e-400c-b129-7b694e0b102c"
type input "639269c5-0ef2-4e0c-be1a-f98249bd9e2f"
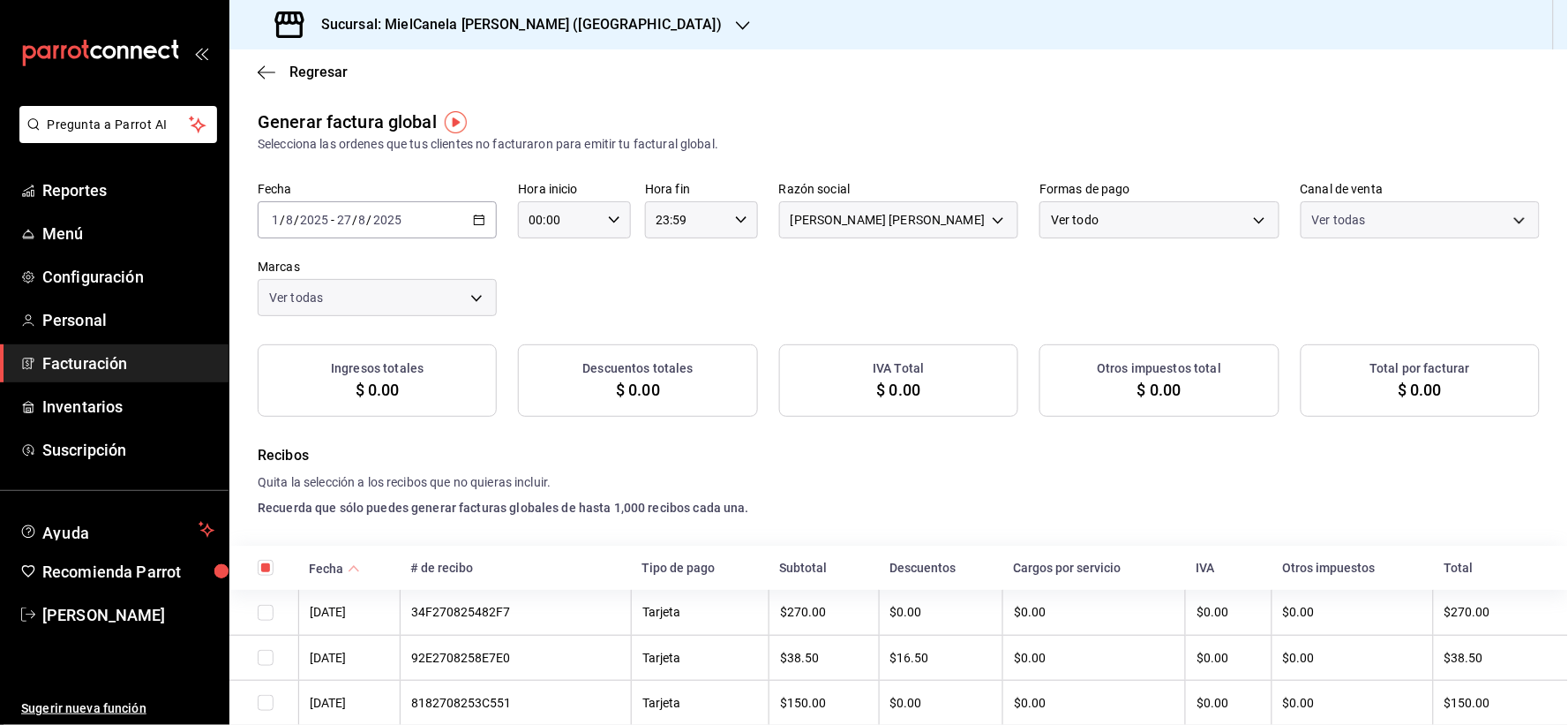
click at [1106, 234] on body "Pregunta a Parrot AI Reportes Menú Configuración Personal Facturación Inventari…" at bounding box center [784, 362] width 1568 height 725
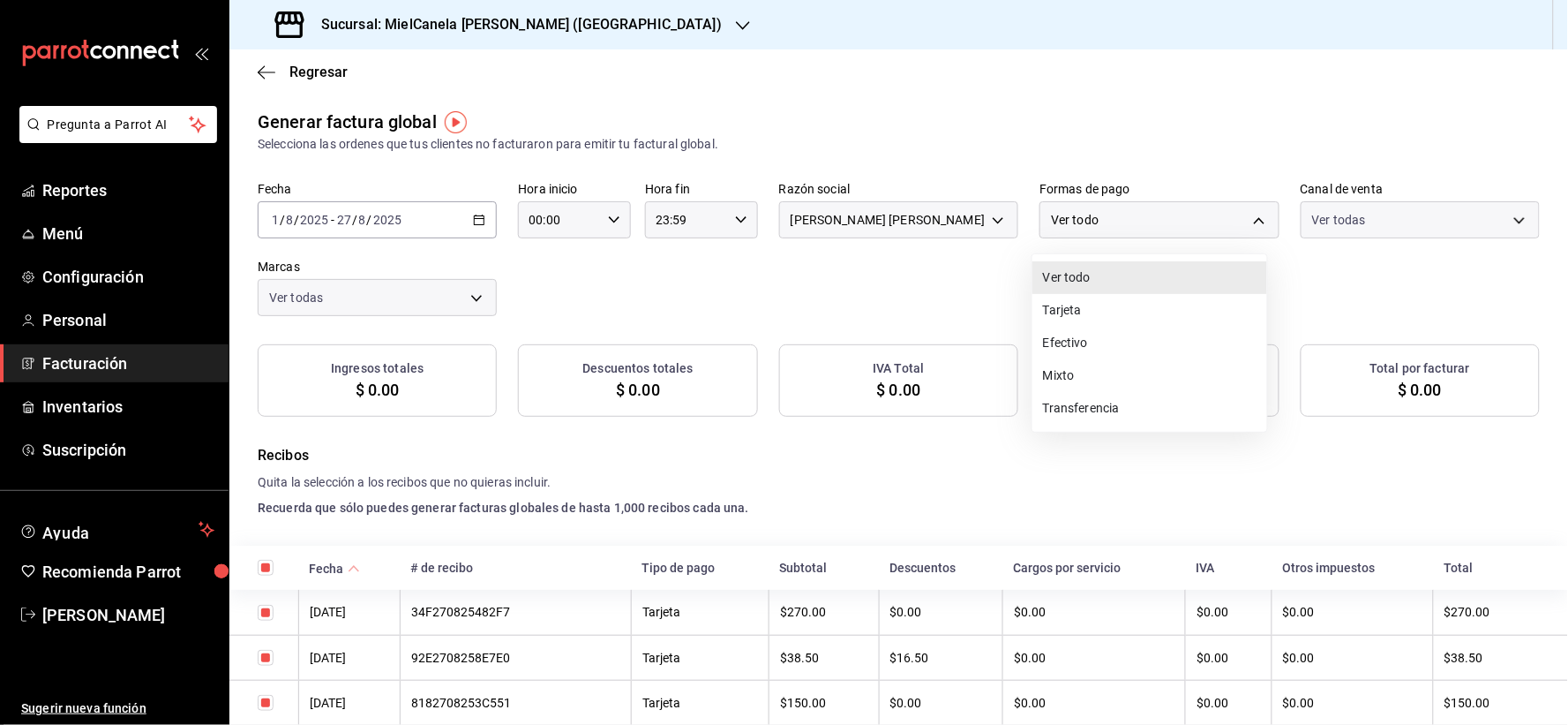
click at [1098, 228] on div at bounding box center [784, 362] width 1568 height 725
checkbox input "true"
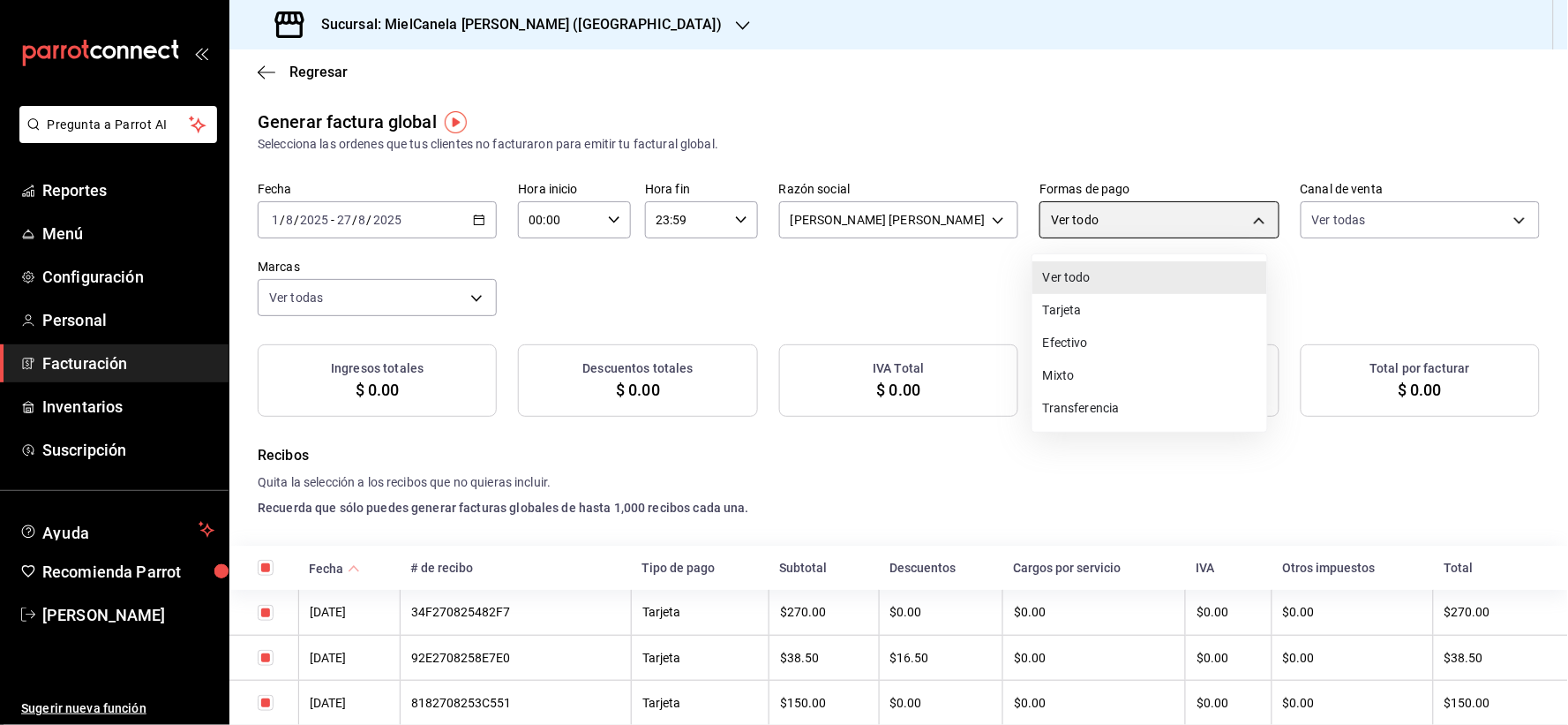
checkbox input "true"
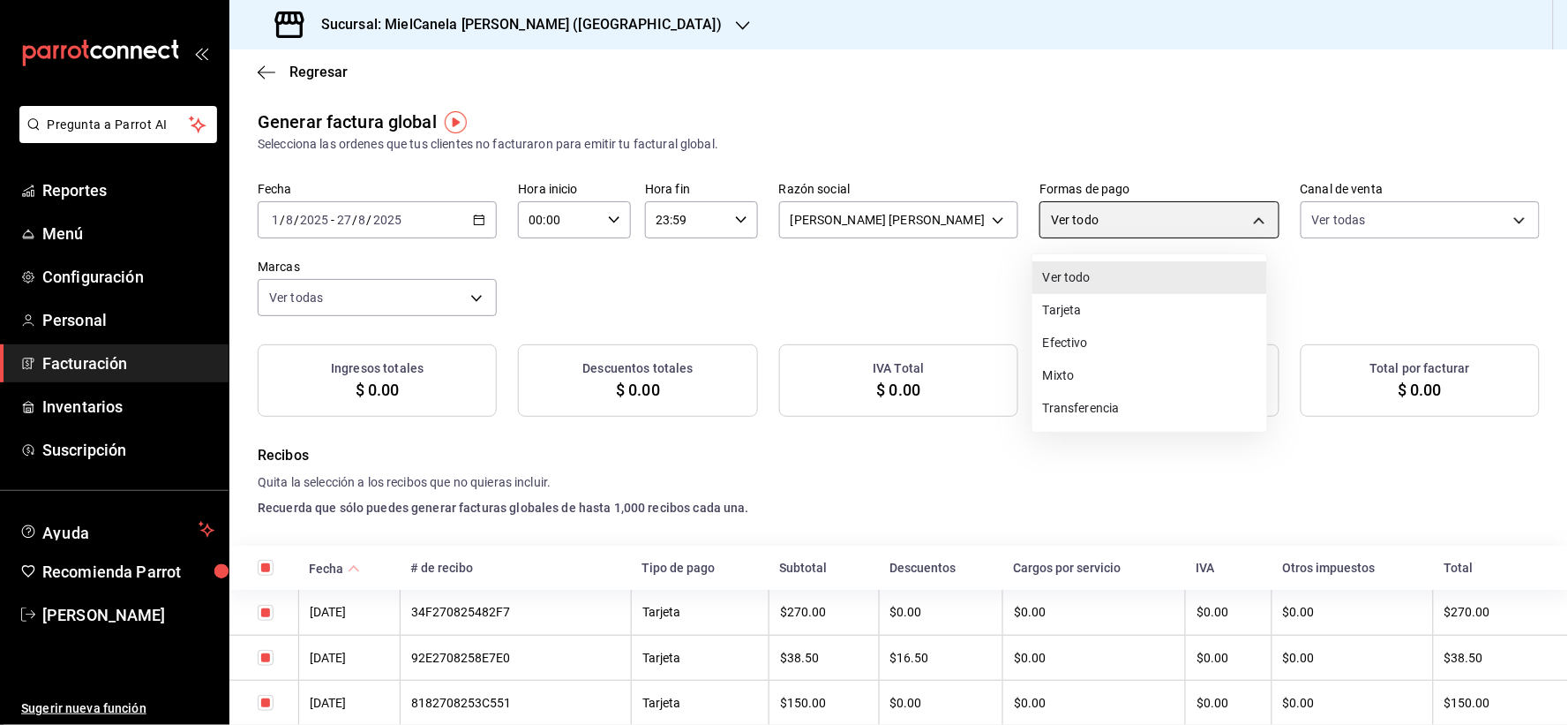
checkbox input "true"
click at [1082, 229] on div at bounding box center [784, 362] width 1568 height 725
click at [1073, 217] on div at bounding box center [784, 362] width 1568 height 725
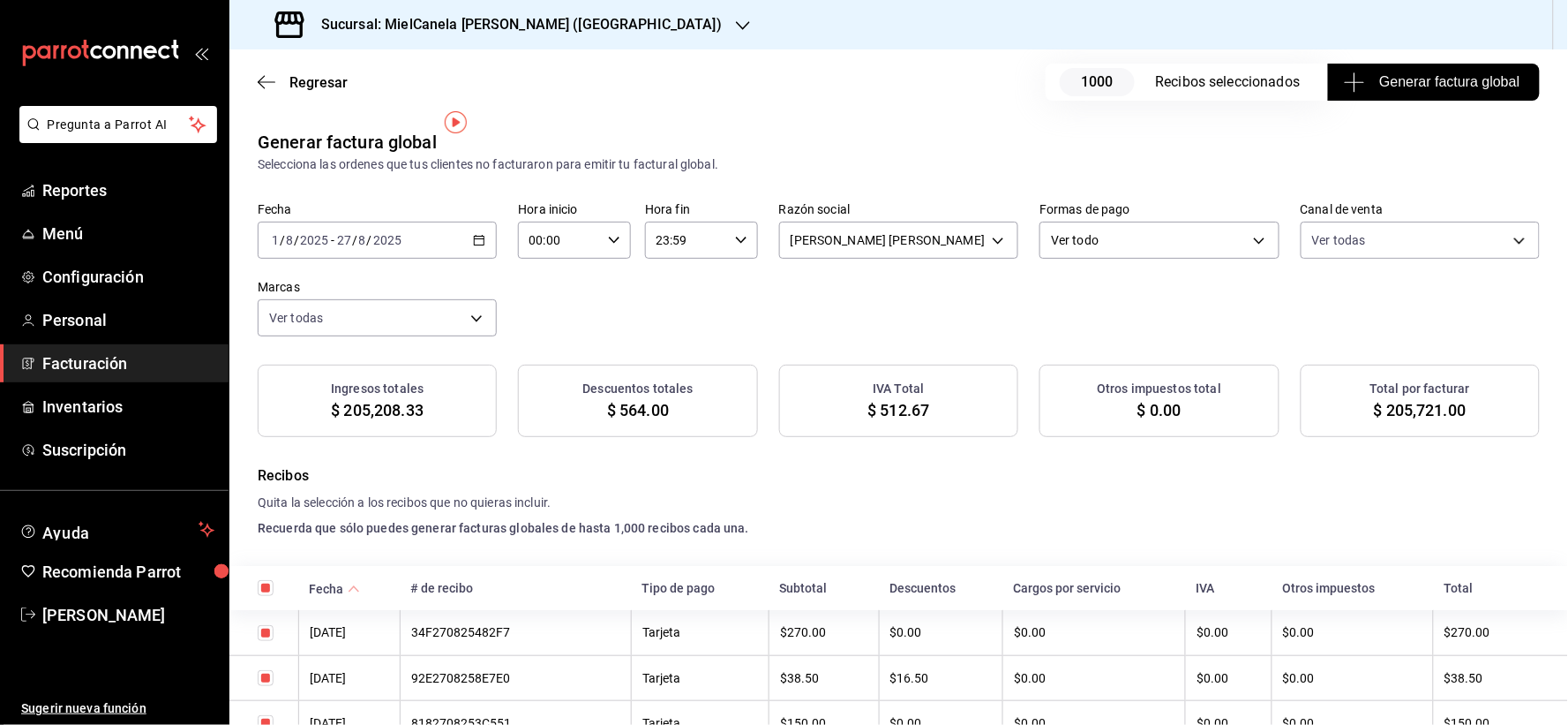
click at [1112, 223] on div at bounding box center [784, 362] width 1568 height 725
click at [1108, 227] on body "Pregunta a Parrot AI Reportes Menú Configuración Personal Facturación Inventari…" at bounding box center [784, 362] width 1568 height 725
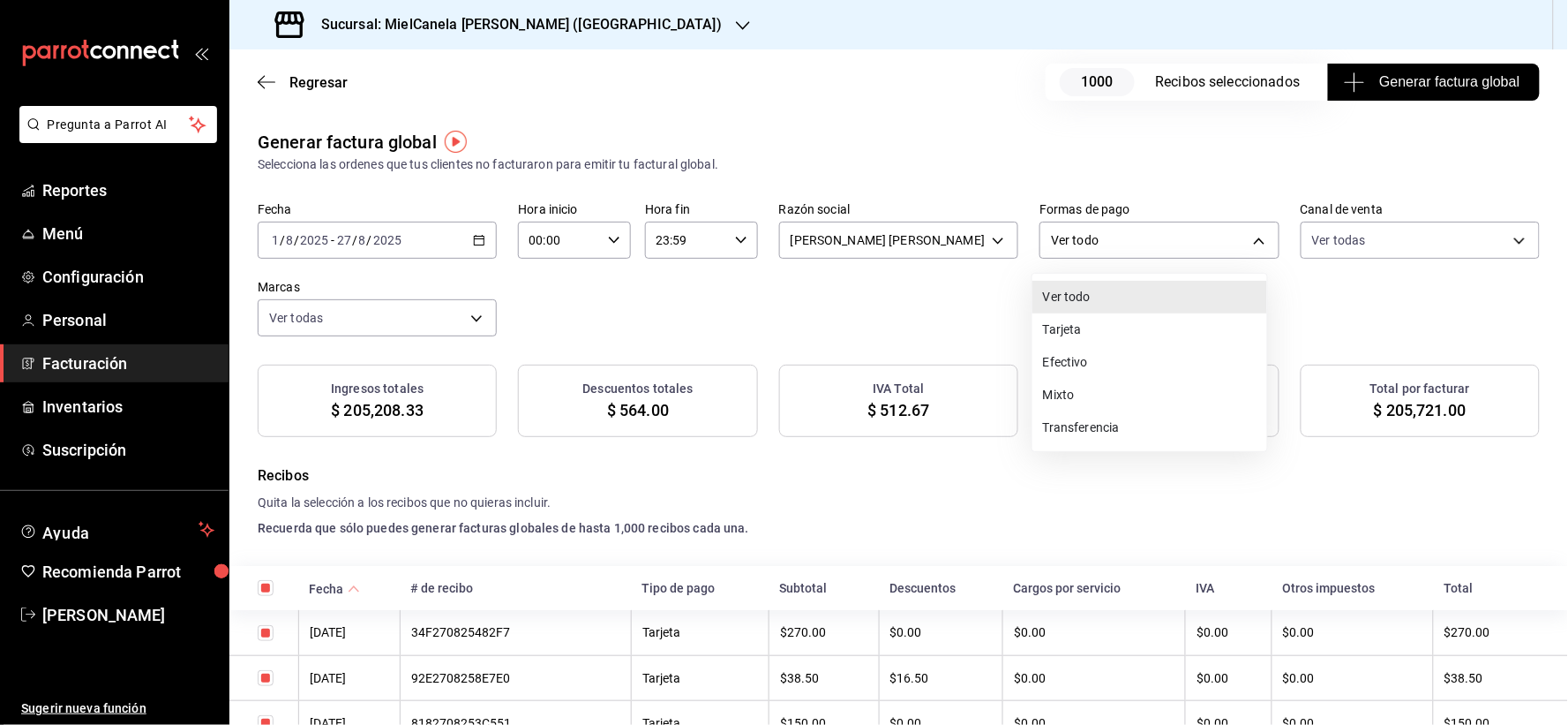
click at [1118, 422] on li "Transferencia" at bounding box center [1149, 428] width 235 height 33
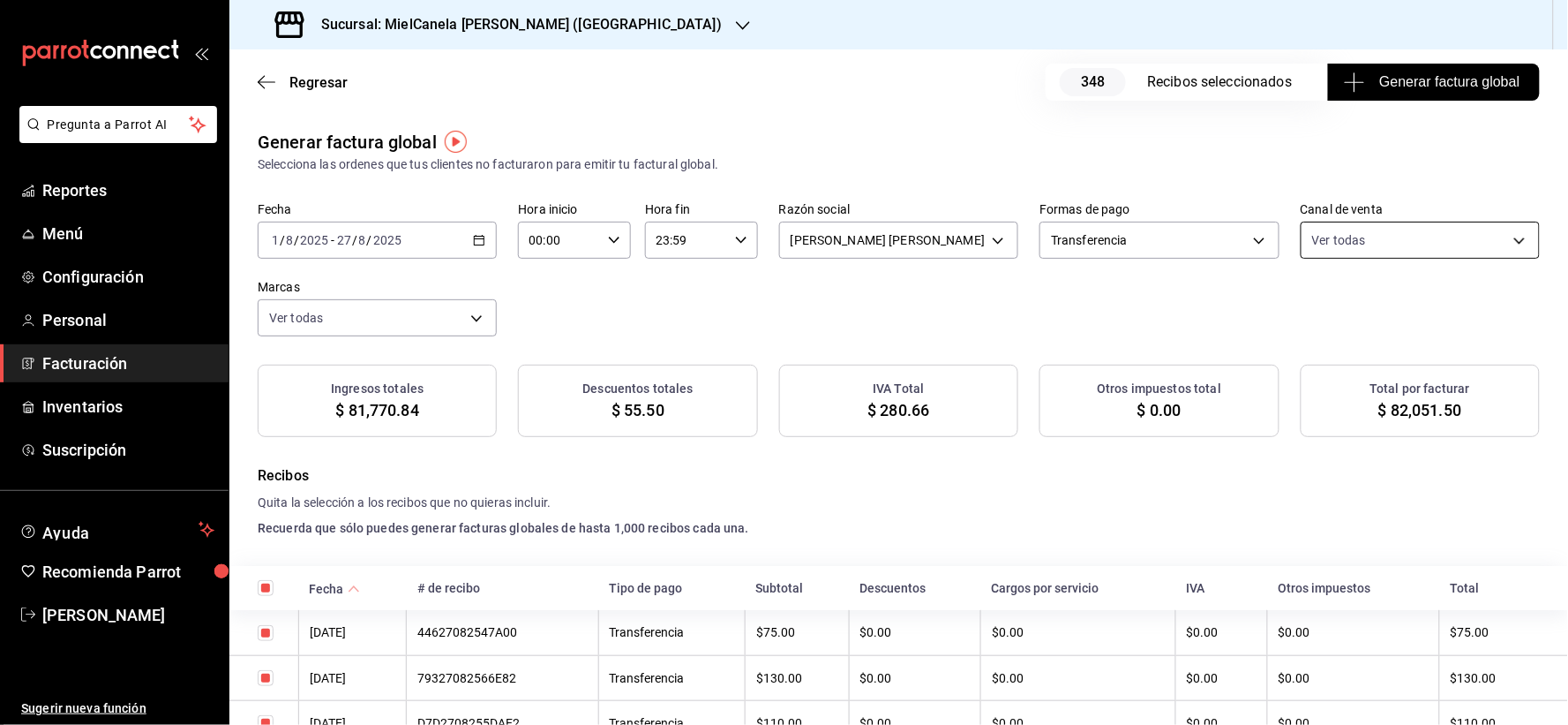
click at [1372, 237] on body "Pregunta a Parrot AI Reportes Menú Configuración Personal Facturación Inventari…" at bounding box center [784, 362] width 1568 height 725
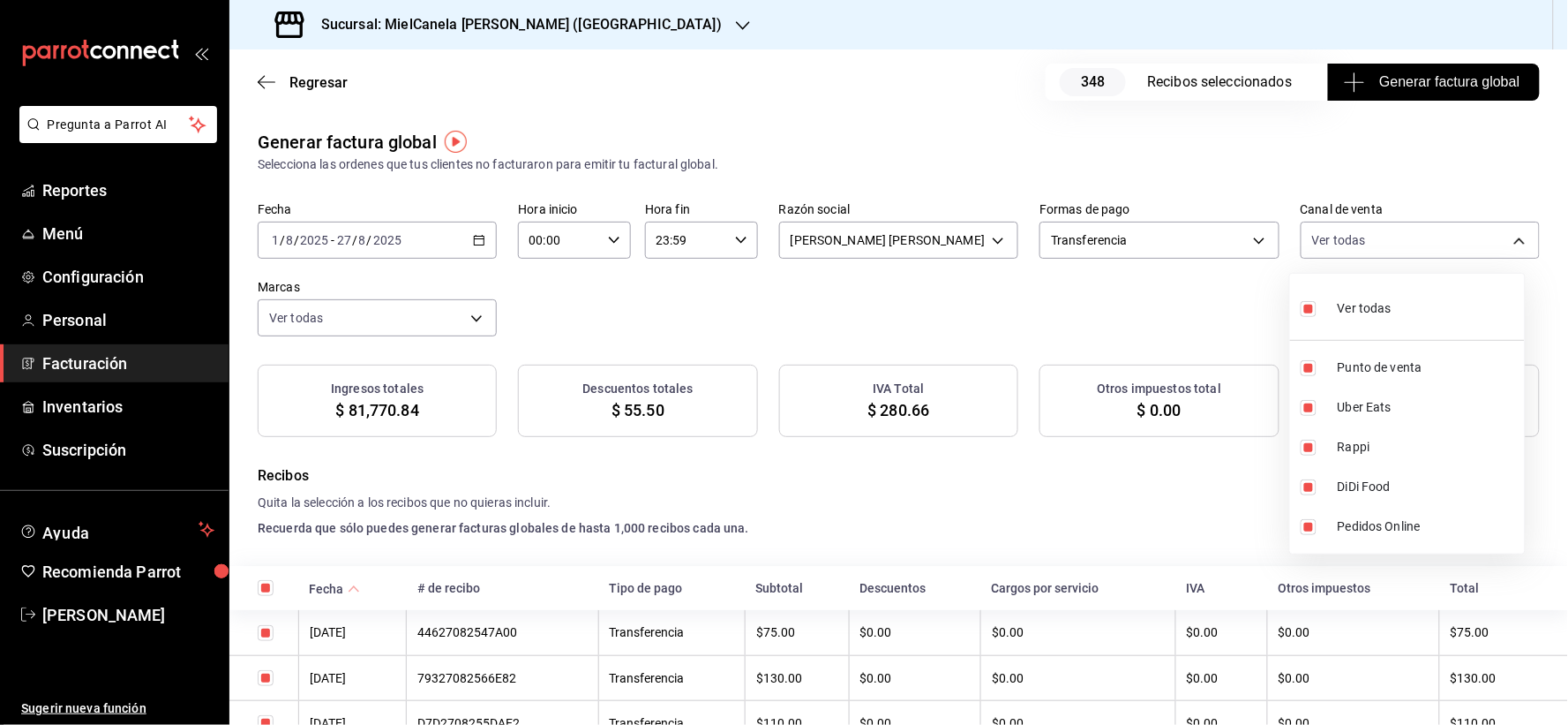
click at [1327, 316] on div "Ver todas" at bounding box center [1346, 307] width 91 height 38
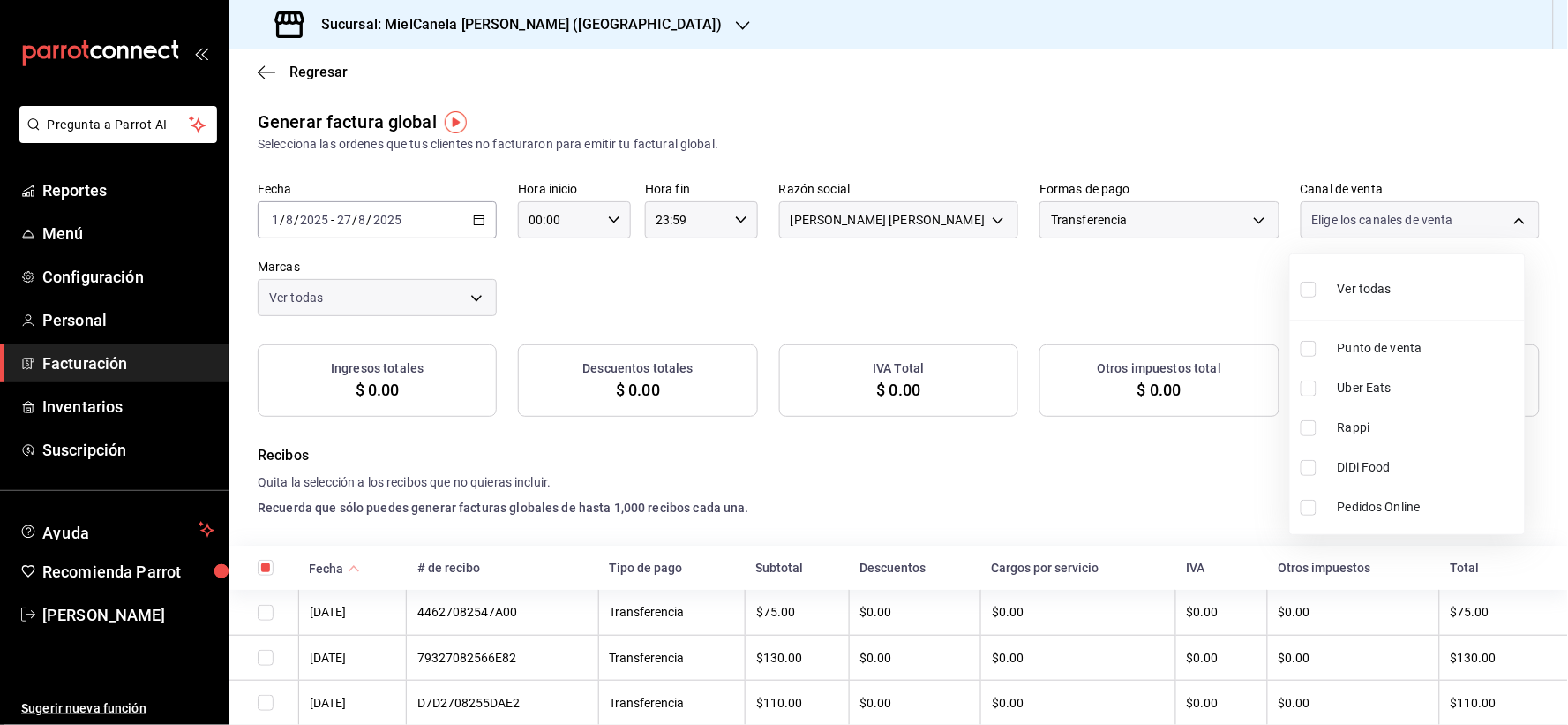
click at [1306, 365] on li "Punto de venta" at bounding box center [1407, 347] width 235 height 39
click at [1013, 304] on div at bounding box center [784, 362] width 1568 height 725
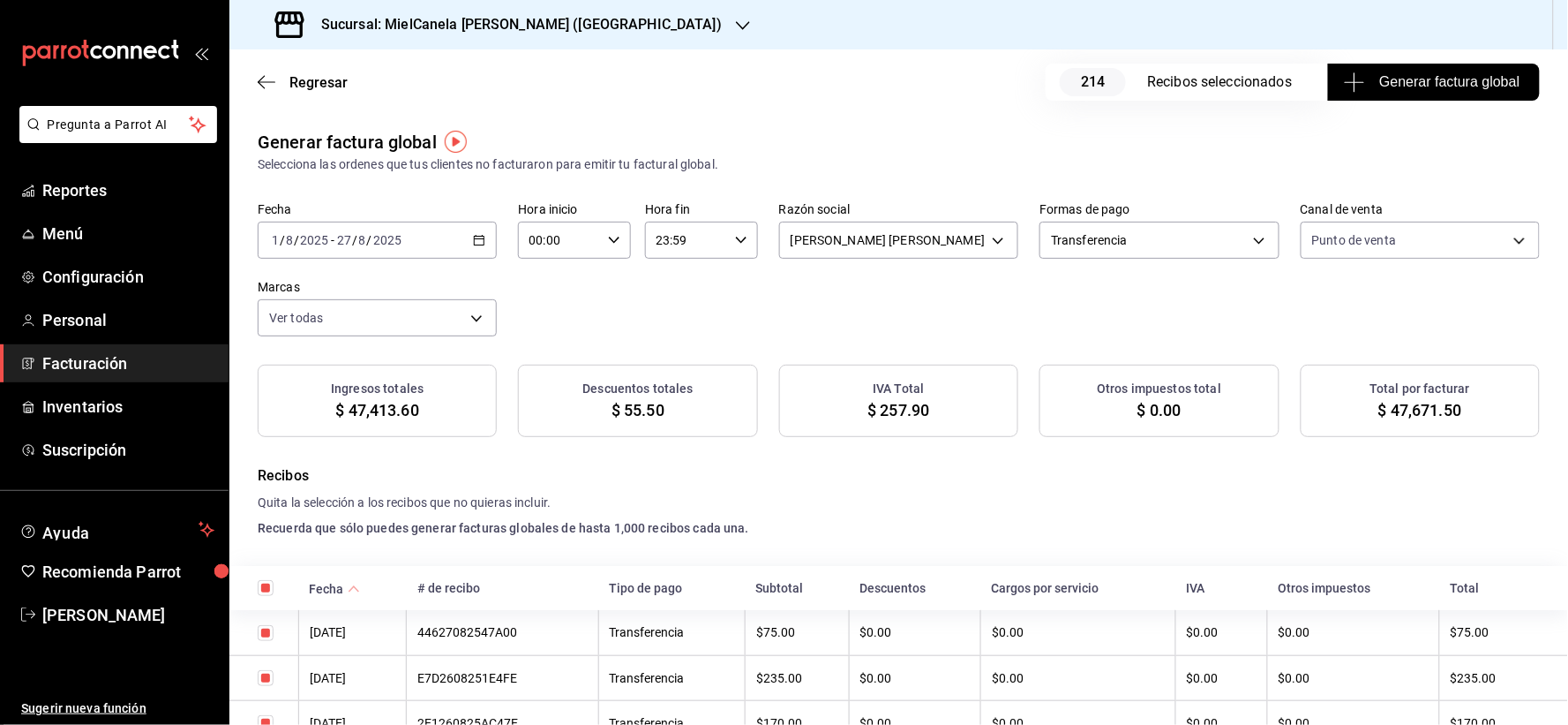
click at [395, 226] on div "2025-08-01 1 / 8 / 2025 - 2025-08-27 27 / 8 / 2025" at bounding box center [377, 240] width 239 height 37
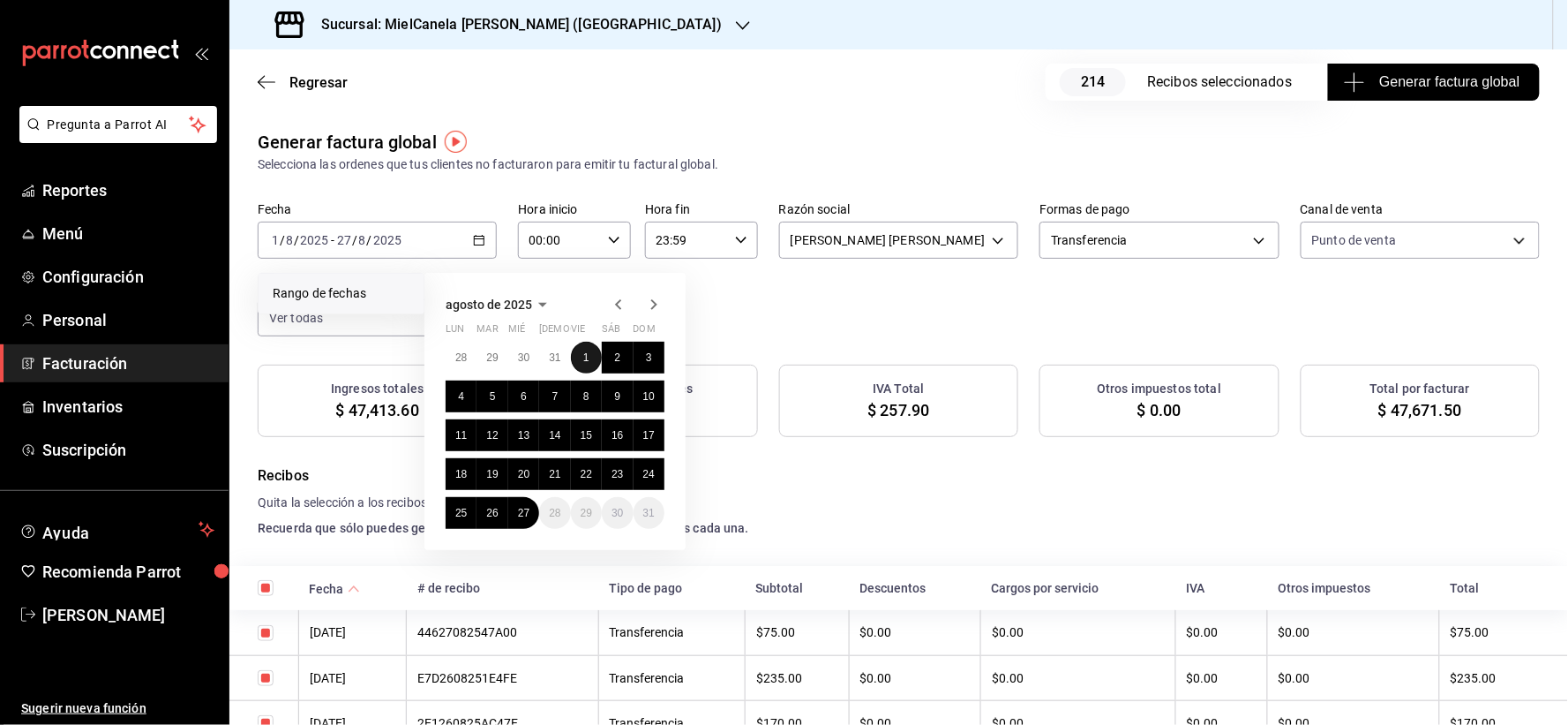
click at [579, 355] on button "1" at bounding box center [587, 357] width 31 height 32
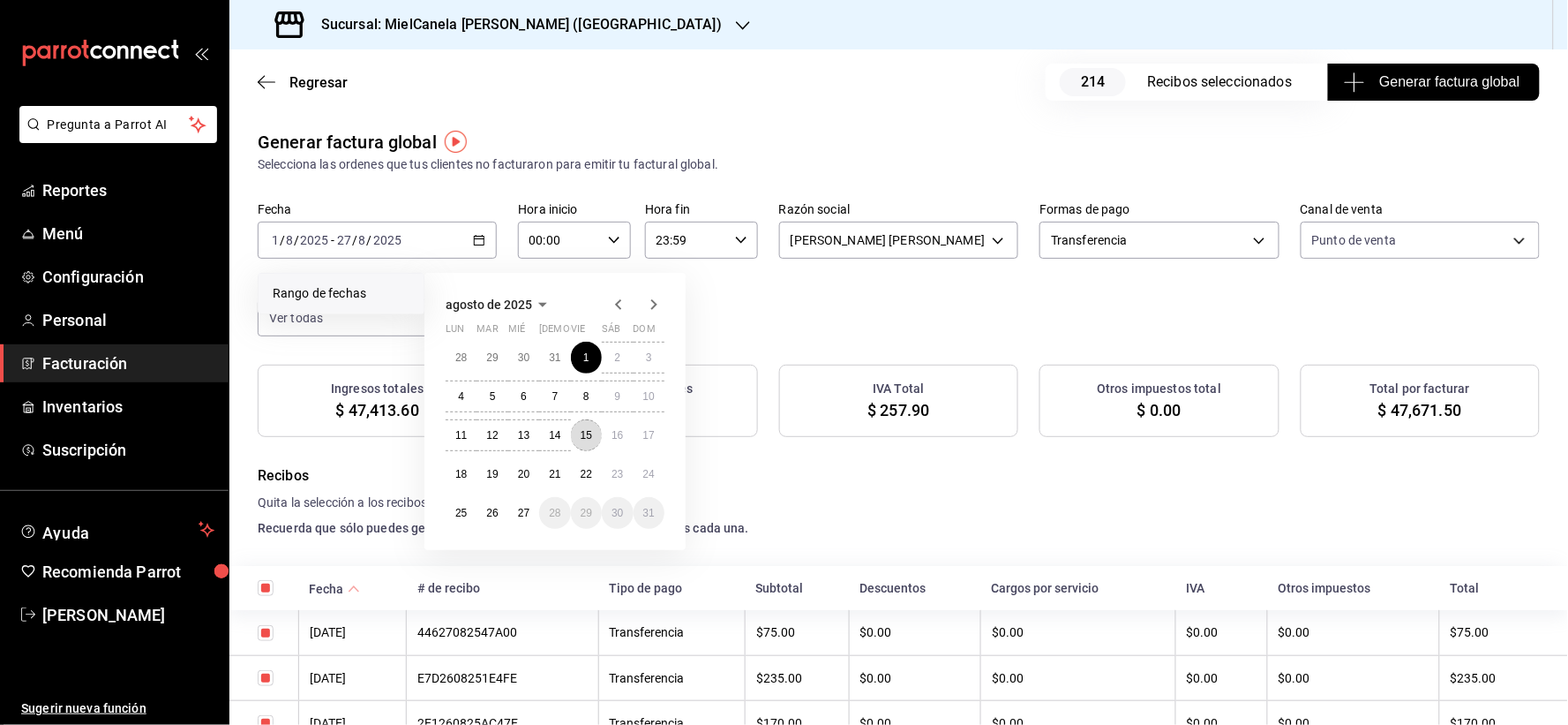
click at [581, 437] on abbr "15" at bounding box center [587, 434] width 12 height 12
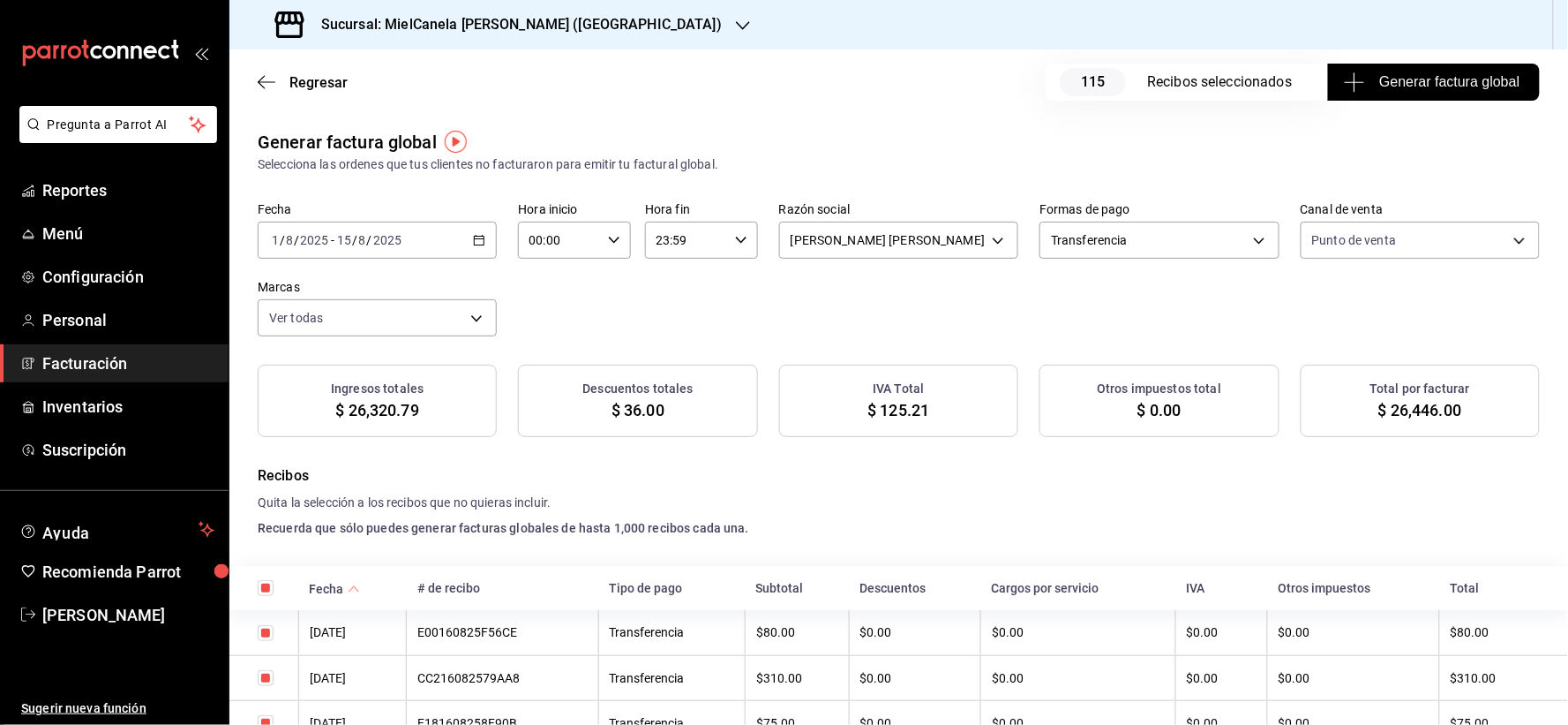
click at [448, 229] on div "2025-08-01 1 / 8 / 2025 - 2025-08-15 15 / 8 / 2025" at bounding box center [377, 240] width 239 height 37
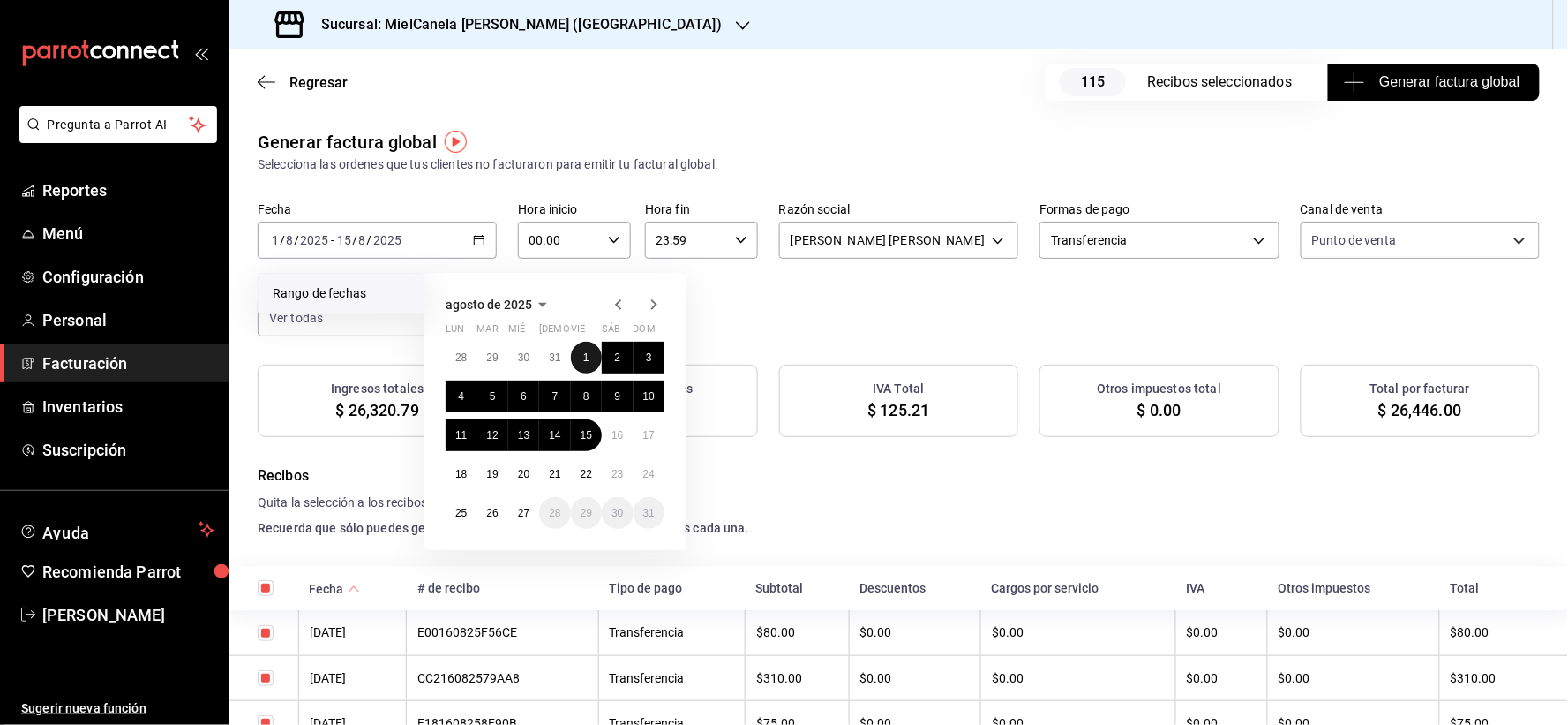
click at [588, 349] on button "1" at bounding box center [587, 357] width 31 height 32
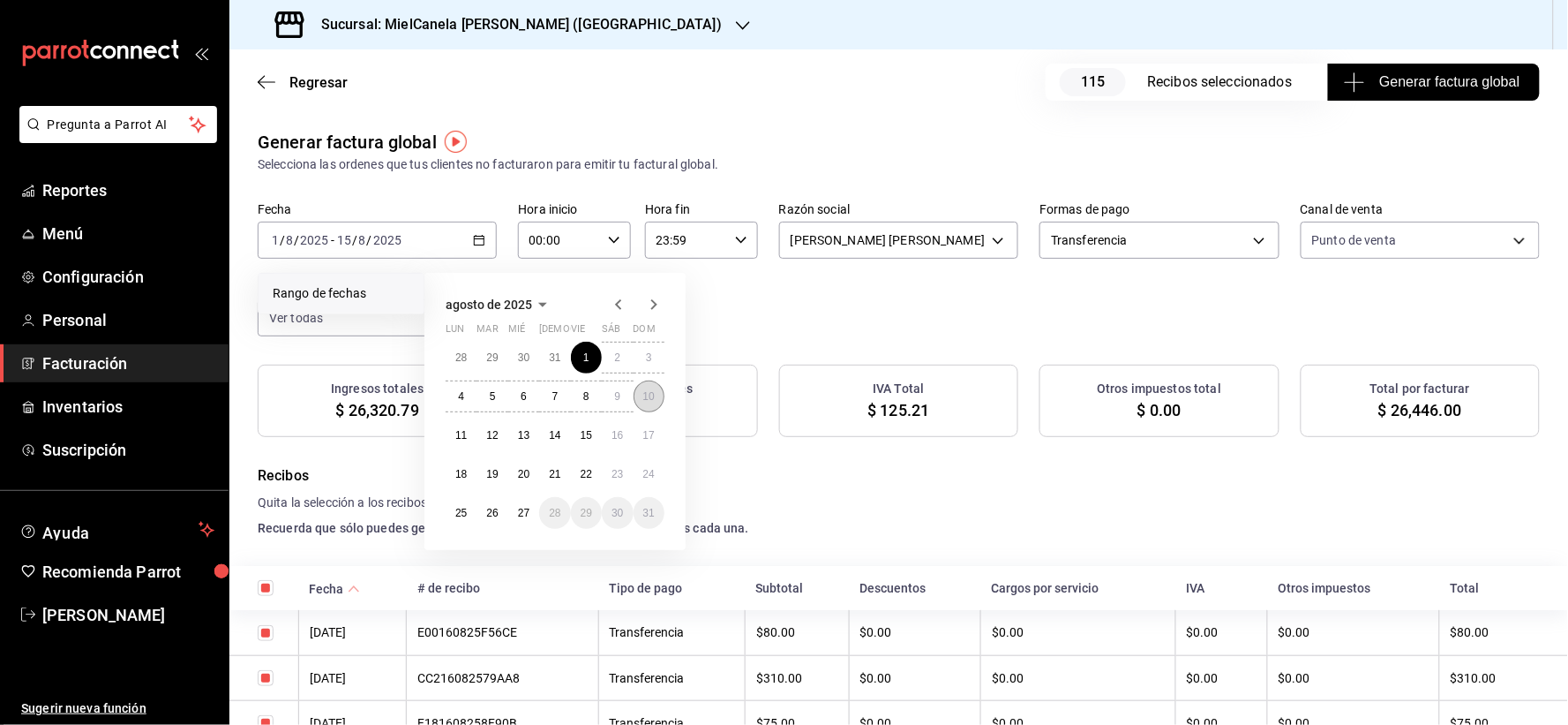
click at [648, 394] on abbr "10" at bounding box center [649, 396] width 12 height 12
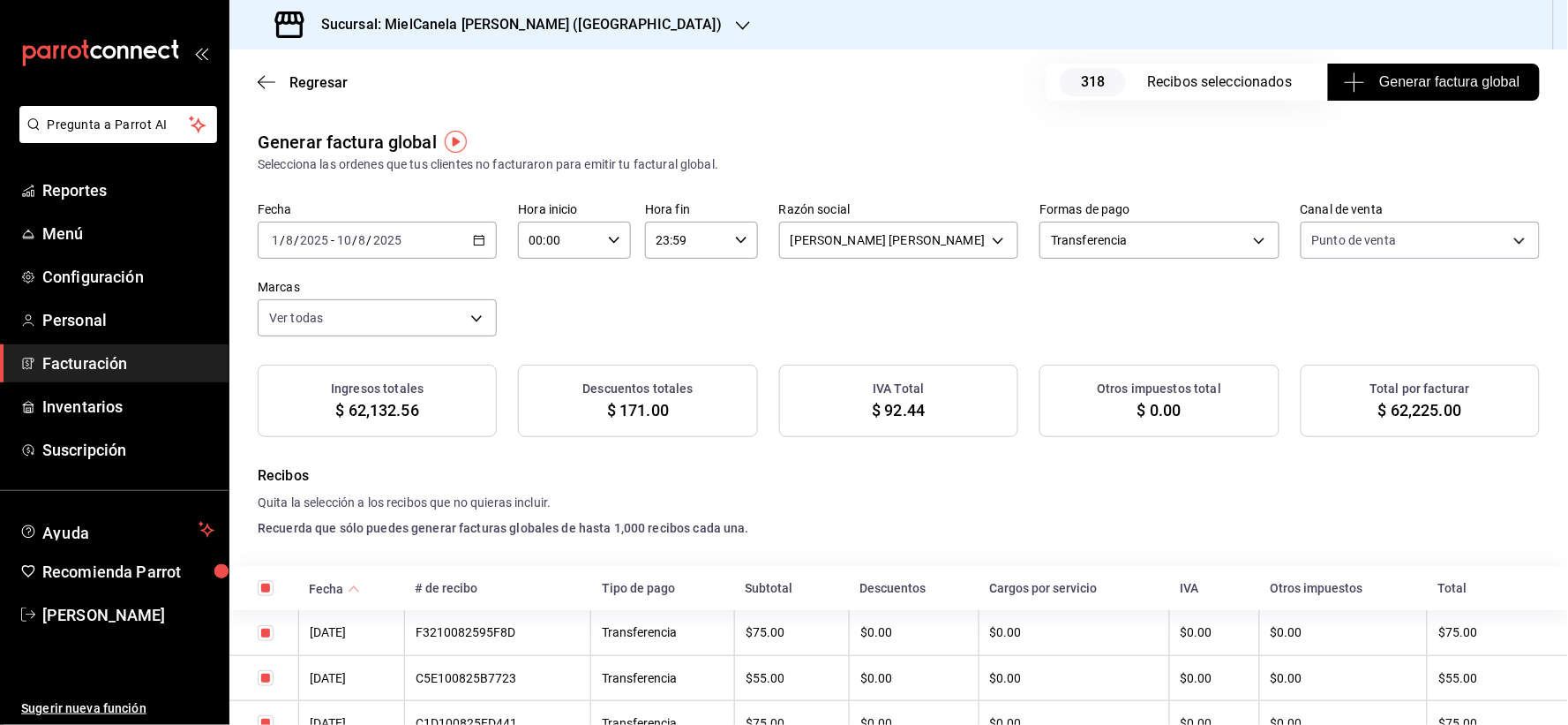
click at [1098, 292] on div "Fecha 2025-08-01 1 / 8 / 2025 - 2025-08-10 10 / 8 / 2025 Hora inicio 00:00 Hora…" at bounding box center [899, 269] width 1282 height 134
click at [450, 249] on div "2025-08-01 1 / 8 / 2025 - 2025-08-10 10 / 8 / 2025" at bounding box center [377, 240] width 239 height 37
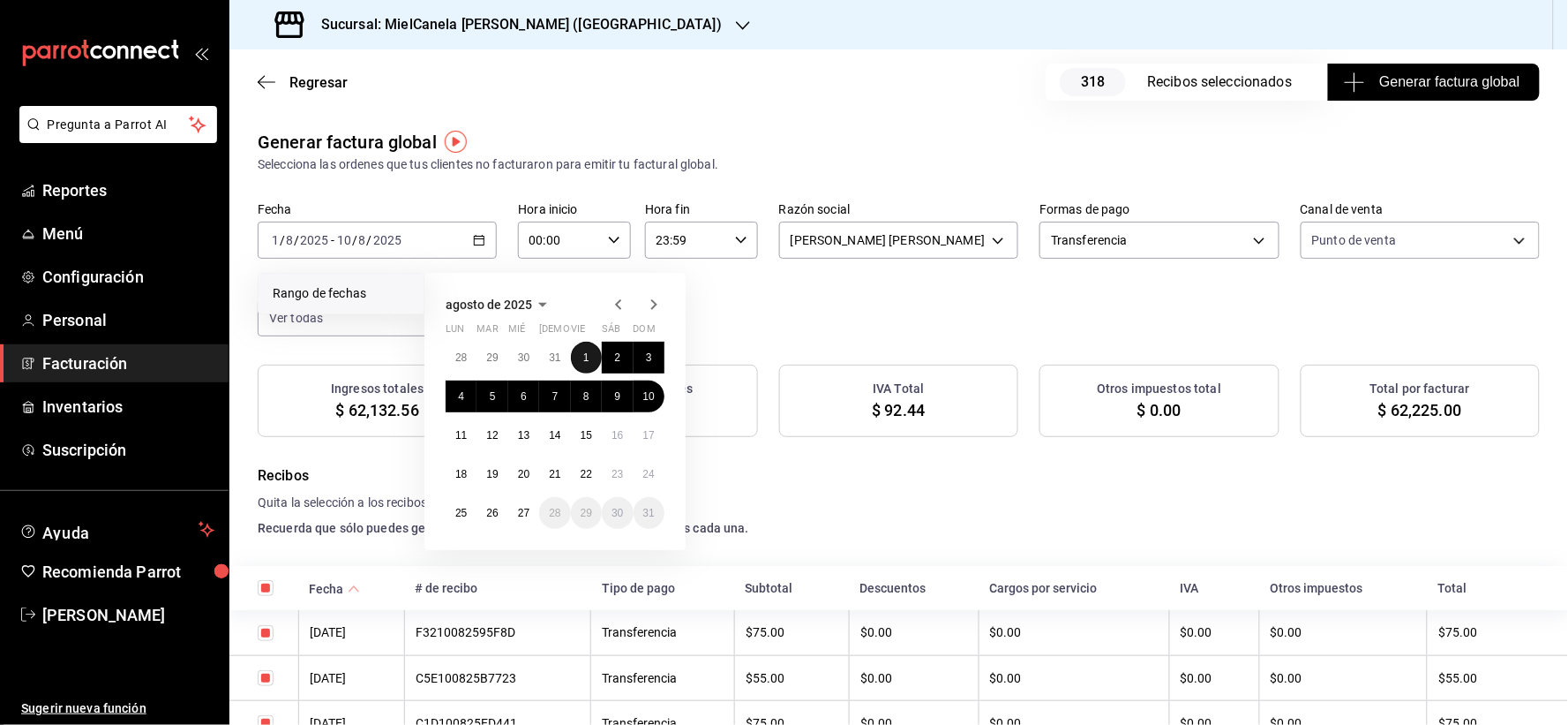
click at [588, 350] on button "1" at bounding box center [587, 357] width 31 height 32
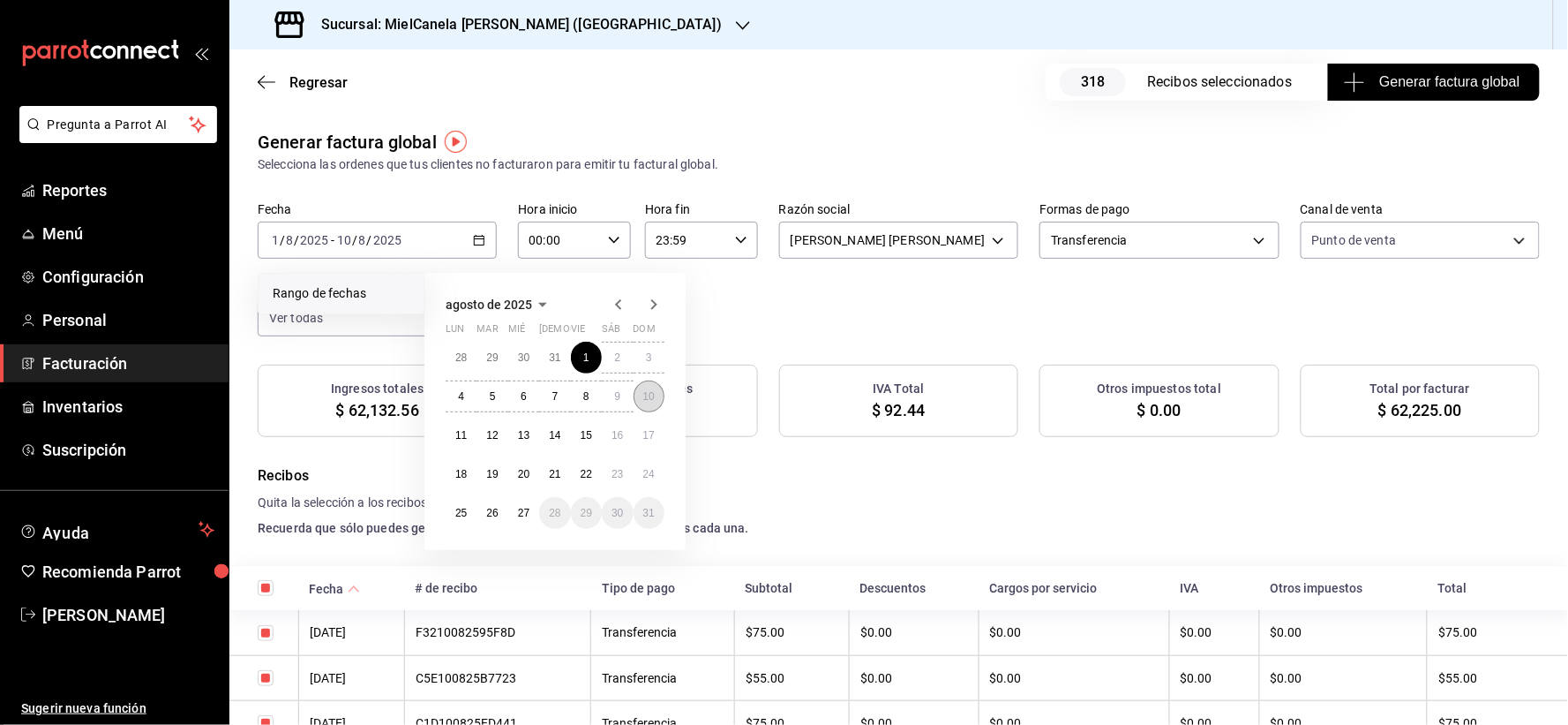
click at [651, 393] on abbr "10" at bounding box center [649, 396] width 12 height 12
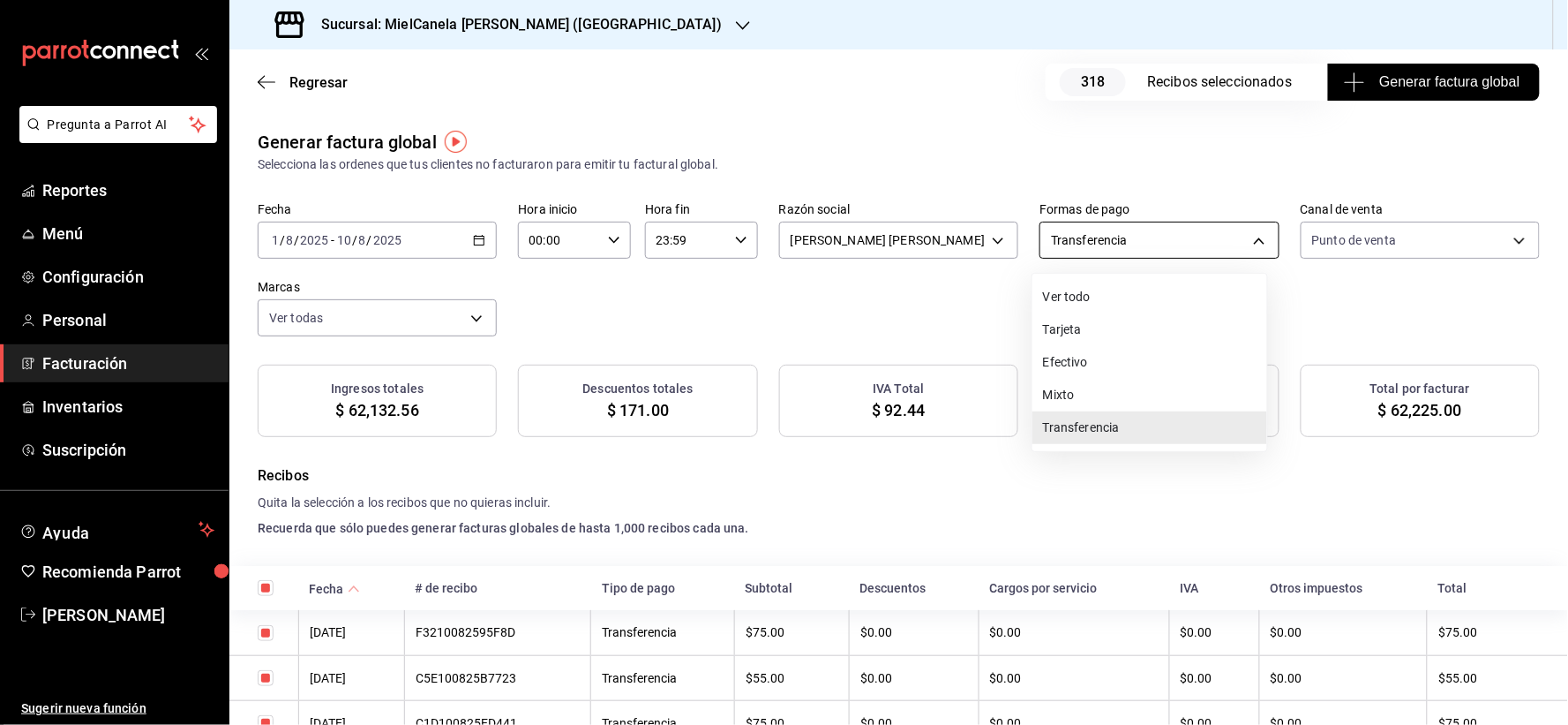
click at [1216, 232] on body "Pregunta a Parrot AI Reportes Menú Configuración Personal Facturación Inventari…" at bounding box center [784, 362] width 1568 height 725
click at [1118, 417] on li "Transferencia" at bounding box center [1149, 428] width 235 height 33
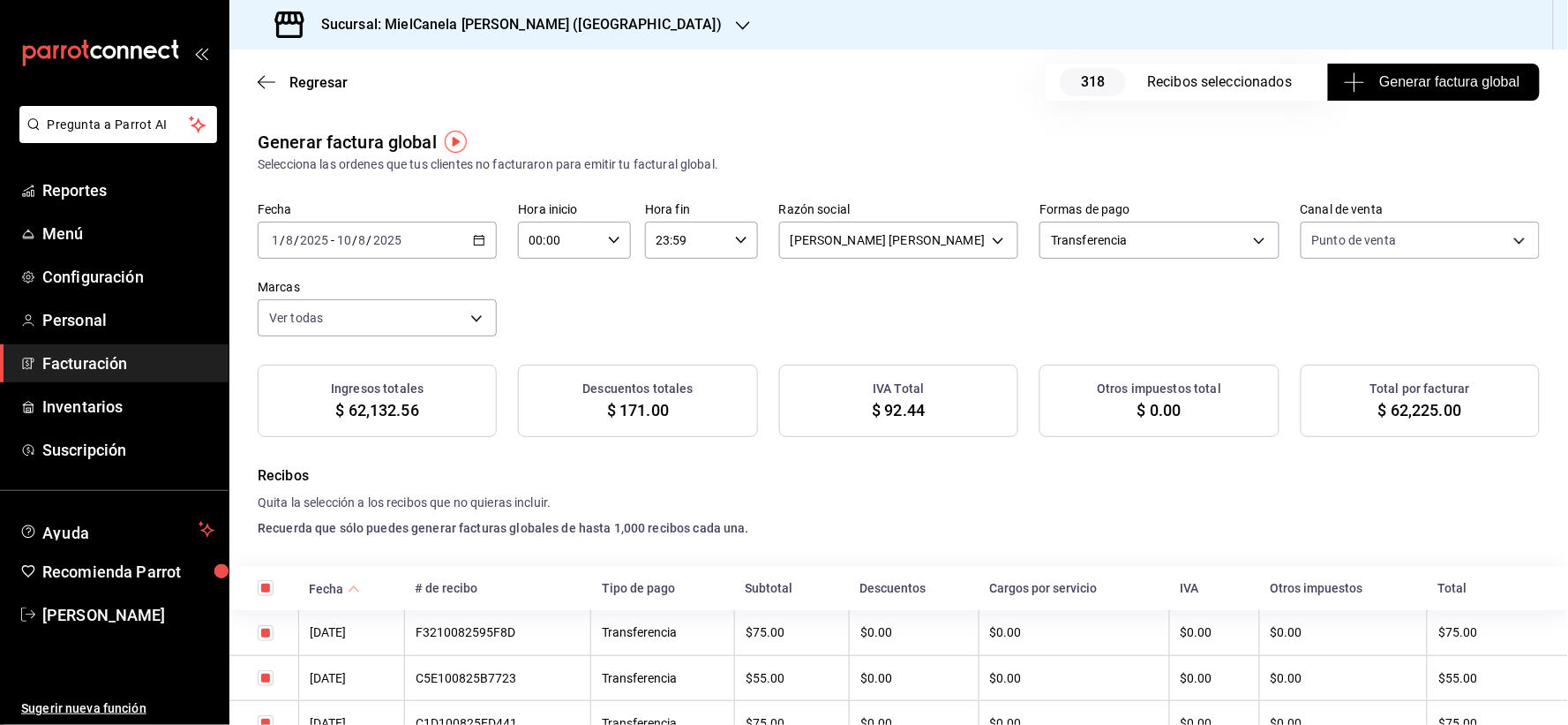
click at [1211, 332] on div "Fecha 2025-08-01 1 / 8 / 2025 - 2025-08-10 10 / 8 / 2025 Hora inicio 00:00 Hora…" at bounding box center [899, 269] width 1282 height 134
click at [1368, 241] on body "Pregunta a Parrot AI Reportes Menú Configuración Personal Facturación Inventari…" at bounding box center [784, 362] width 1568 height 725
click at [1180, 339] on div at bounding box center [784, 362] width 1568 height 725
click at [1143, 325] on div "Fecha 2025-08-01 1 / 8 / 2025 - 2025-08-10 10 / 8 / 2025 Hora inicio 00:00 Hora…" at bounding box center [899, 269] width 1282 height 134
click at [912, 247] on body "Pregunta a Parrot AI Reportes Menú Configuración Personal Facturación Inventari…" at bounding box center [784, 362] width 1568 height 725
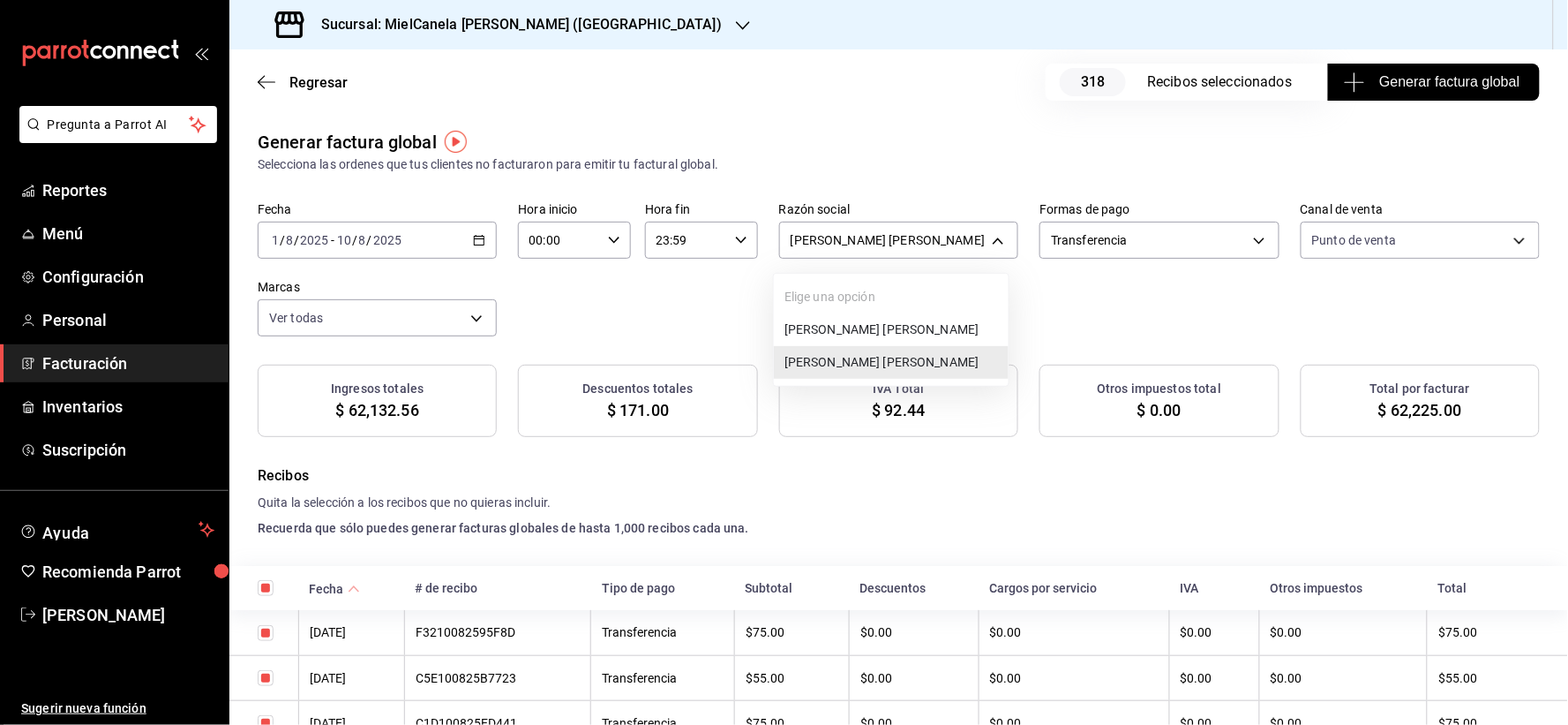
click at [911, 246] on div at bounding box center [784, 362] width 1568 height 725
click at [930, 292] on div "Fecha 2025-08-01 1 / 8 / 2025 - 2025-08-10 10 / 8 / 2025 Hora inicio 00:00 Hora…" at bounding box center [899, 269] width 1282 height 134
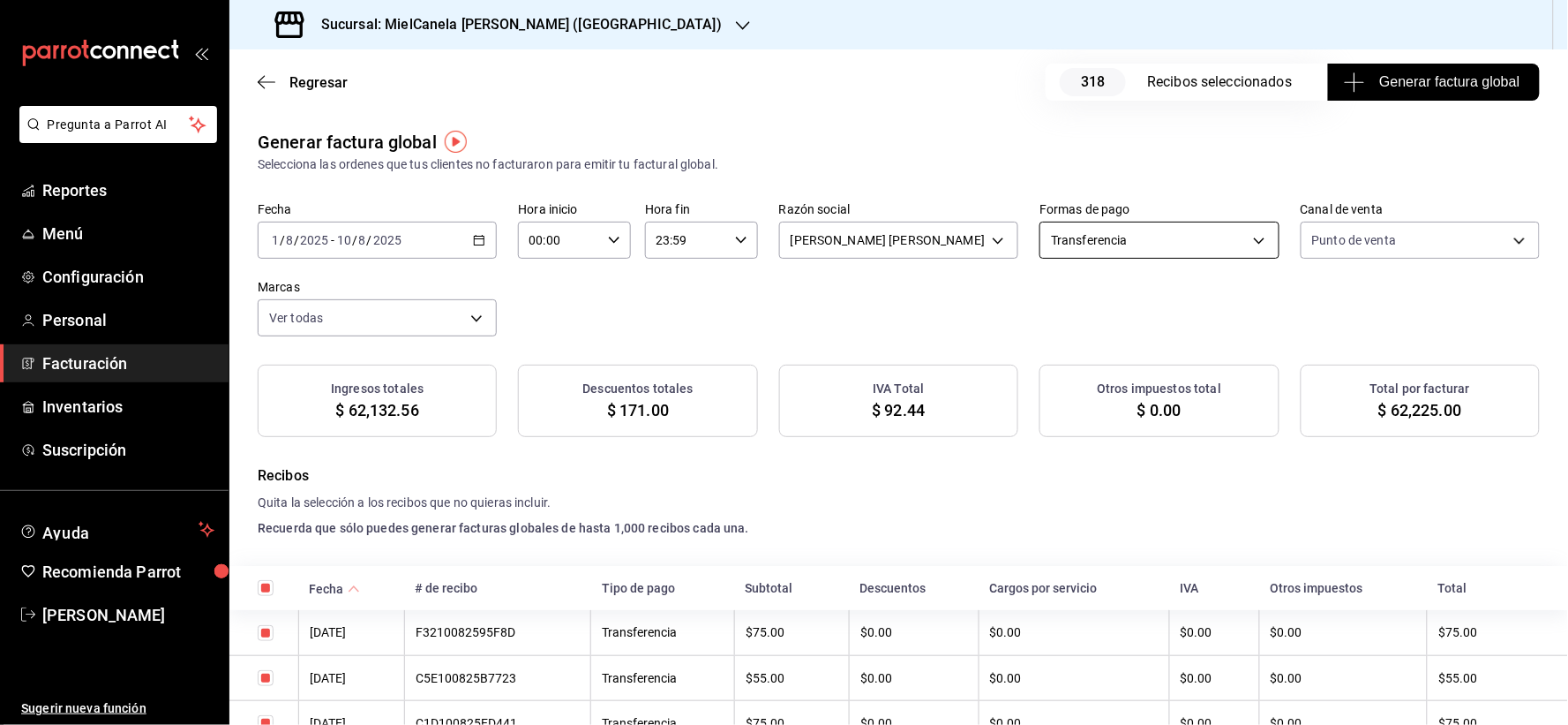
click at [1161, 235] on body "Pregunta a Parrot AI Reportes Menú Configuración Personal Facturación Inventari…" at bounding box center [784, 362] width 1568 height 725
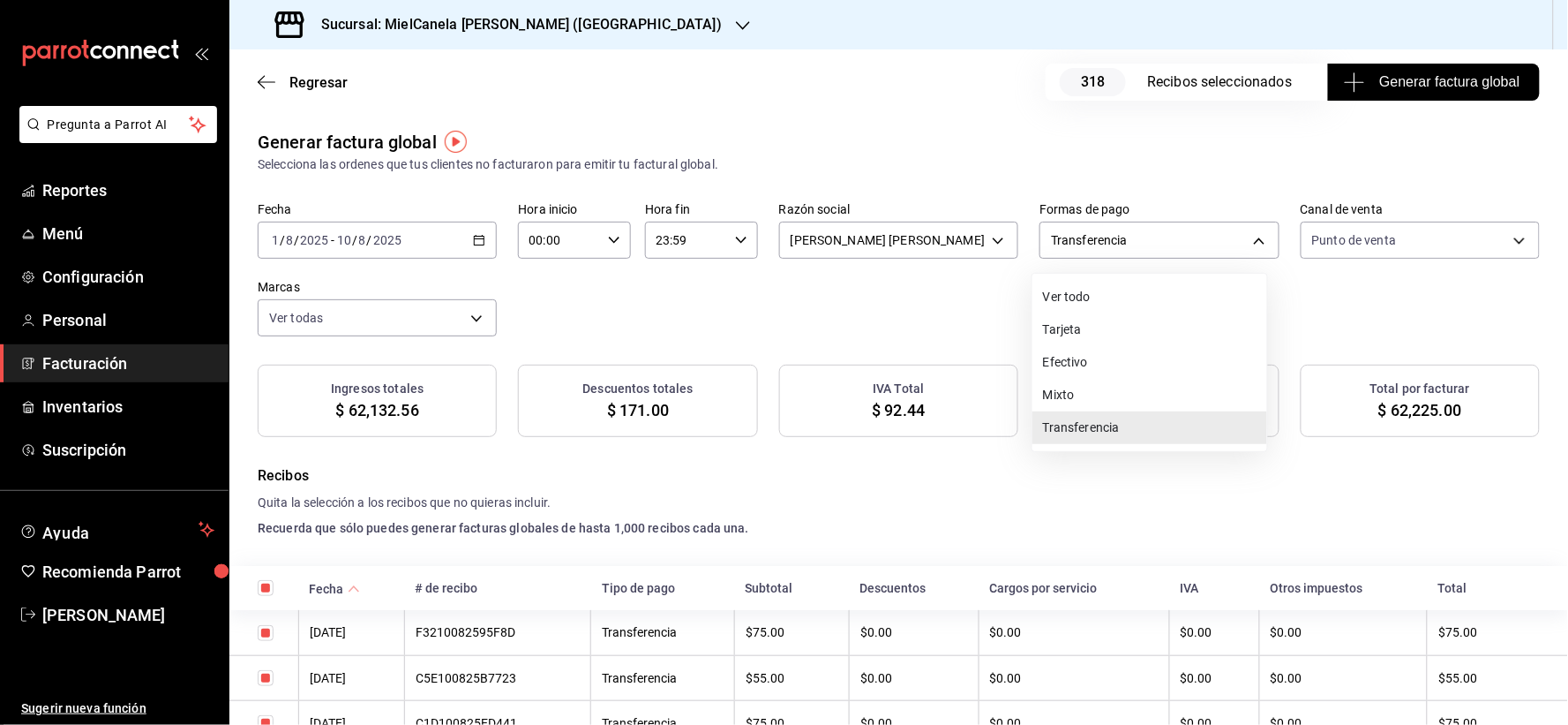
click at [1098, 363] on li "Efectivo" at bounding box center [1149, 362] width 235 height 33
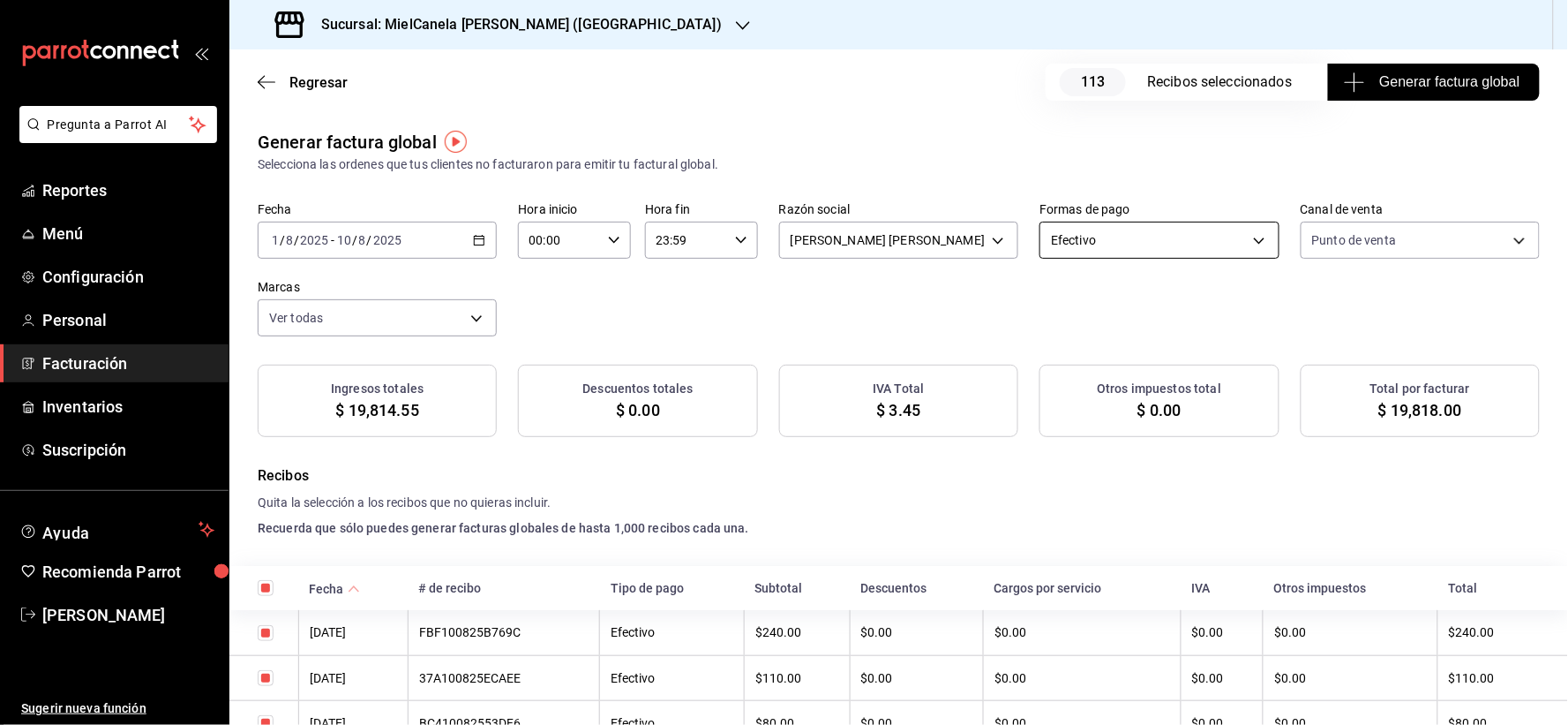
click at [1132, 237] on body "Pregunta a Parrot AI Reportes Menú Configuración Personal Facturación Inventari…" at bounding box center [784, 362] width 1568 height 725
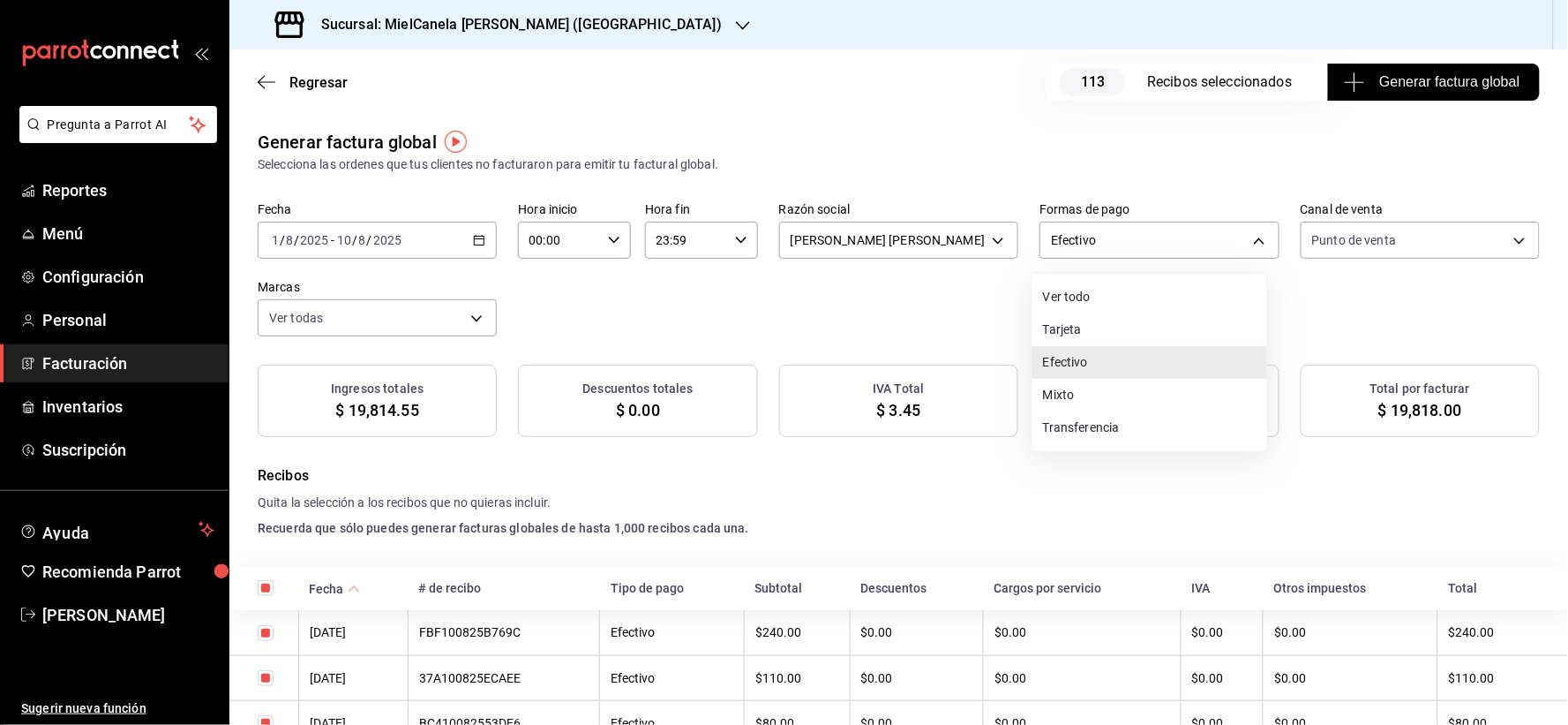
click at [1105, 422] on li "Transferencia" at bounding box center [1149, 428] width 235 height 33
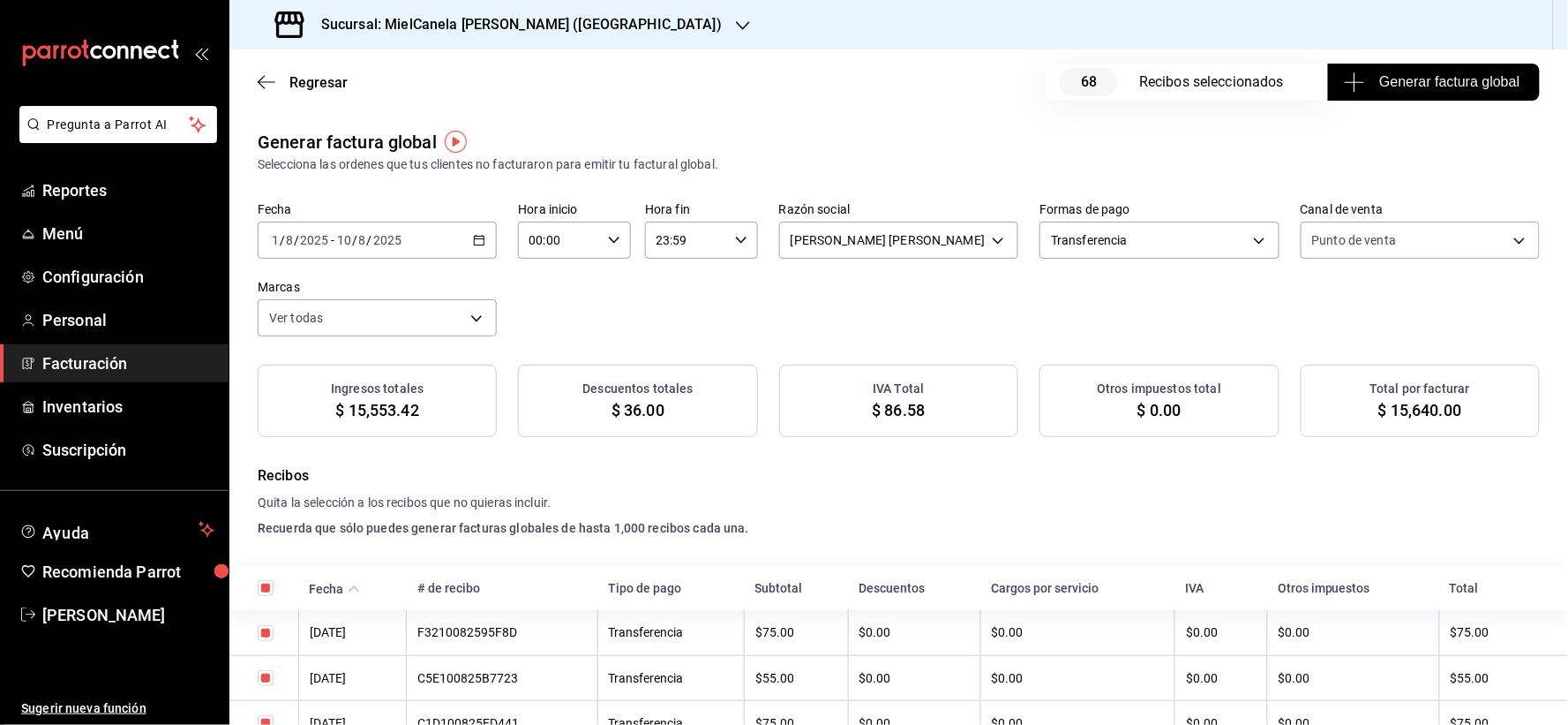
click at [331, 243] on span "-" at bounding box center [333, 240] width 4 height 14
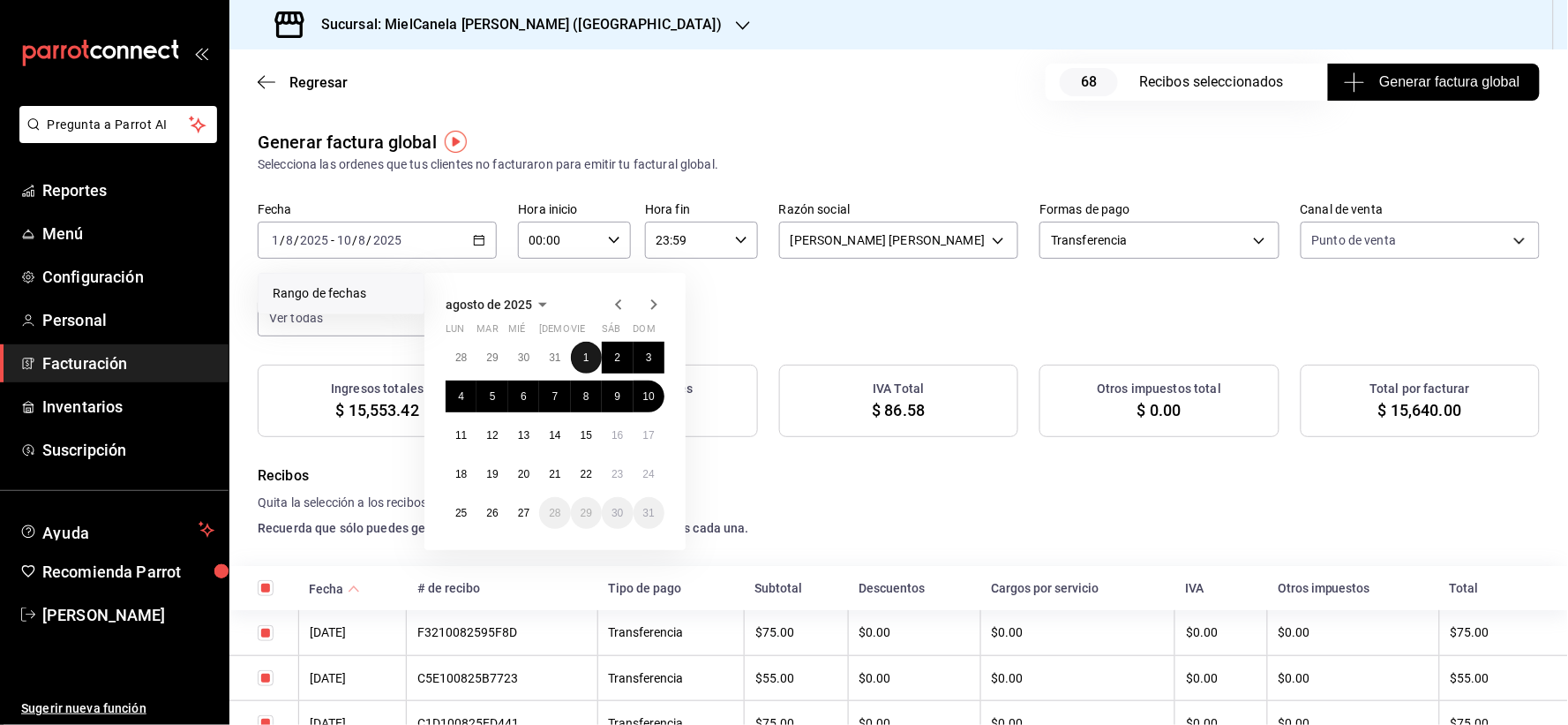
click at [585, 354] on abbr "1" at bounding box center [587, 357] width 6 height 12
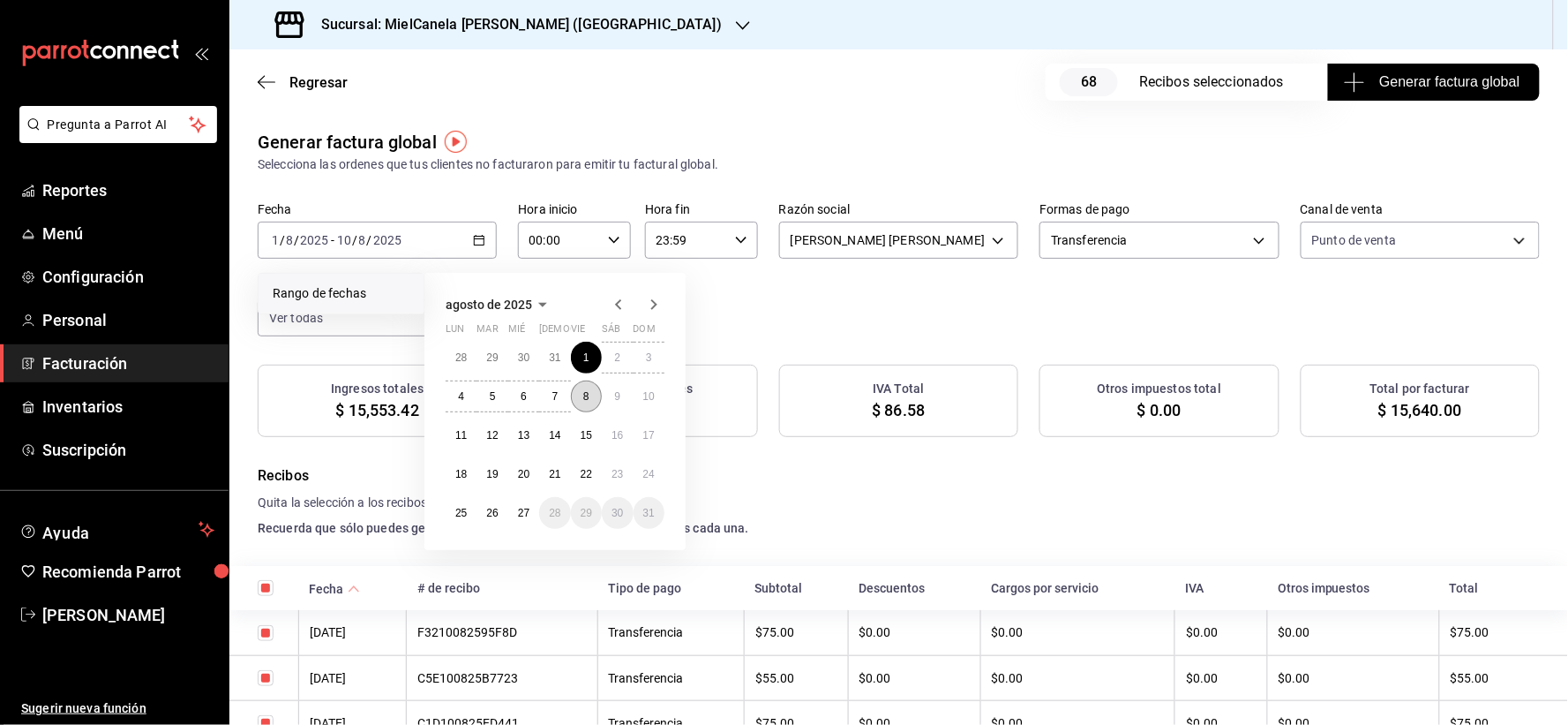
click at [588, 394] on abbr "8" at bounding box center [587, 396] width 6 height 12
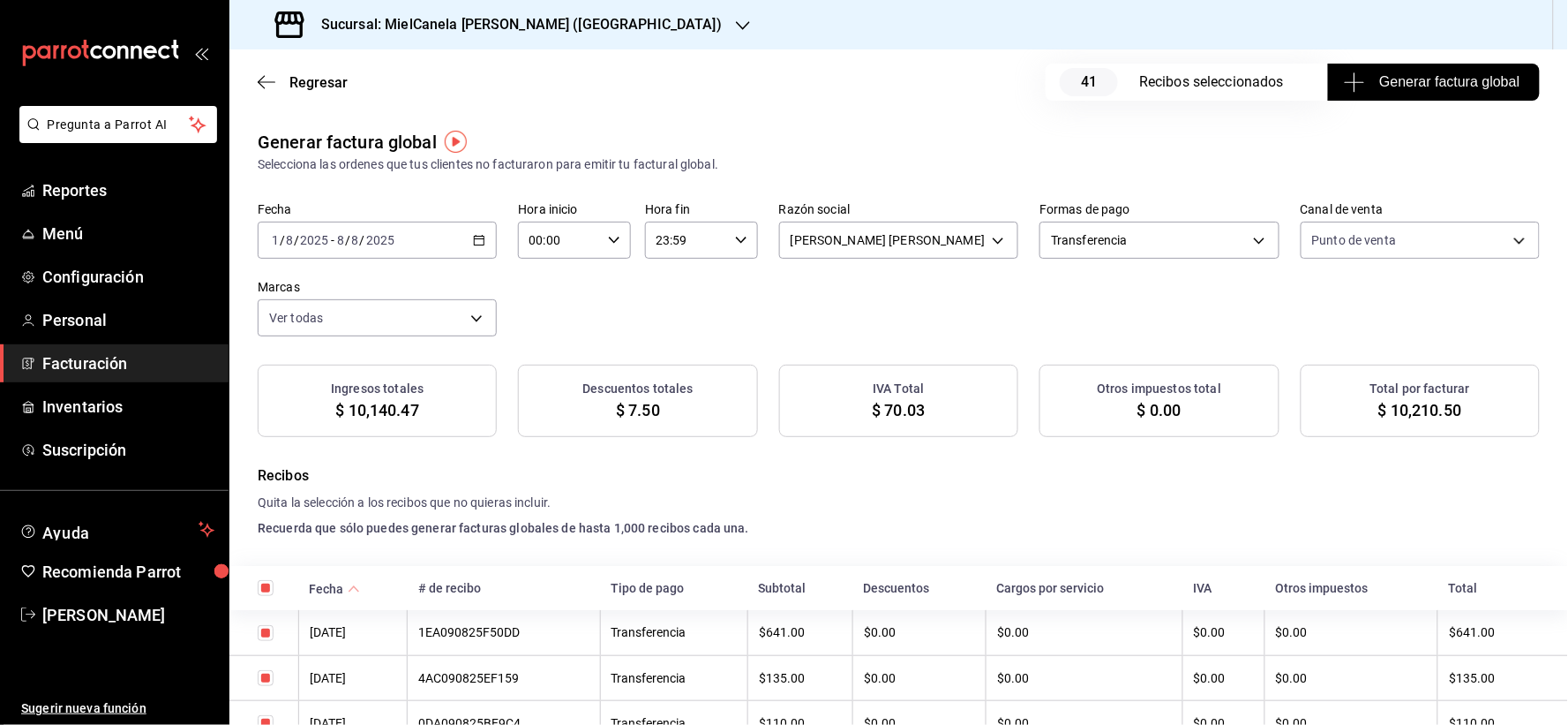
click at [462, 245] on div "2025-08-01 1 / 8 / 2025 - 2025-08-08 8 / 8 / 2025" at bounding box center [377, 240] width 239 height 37
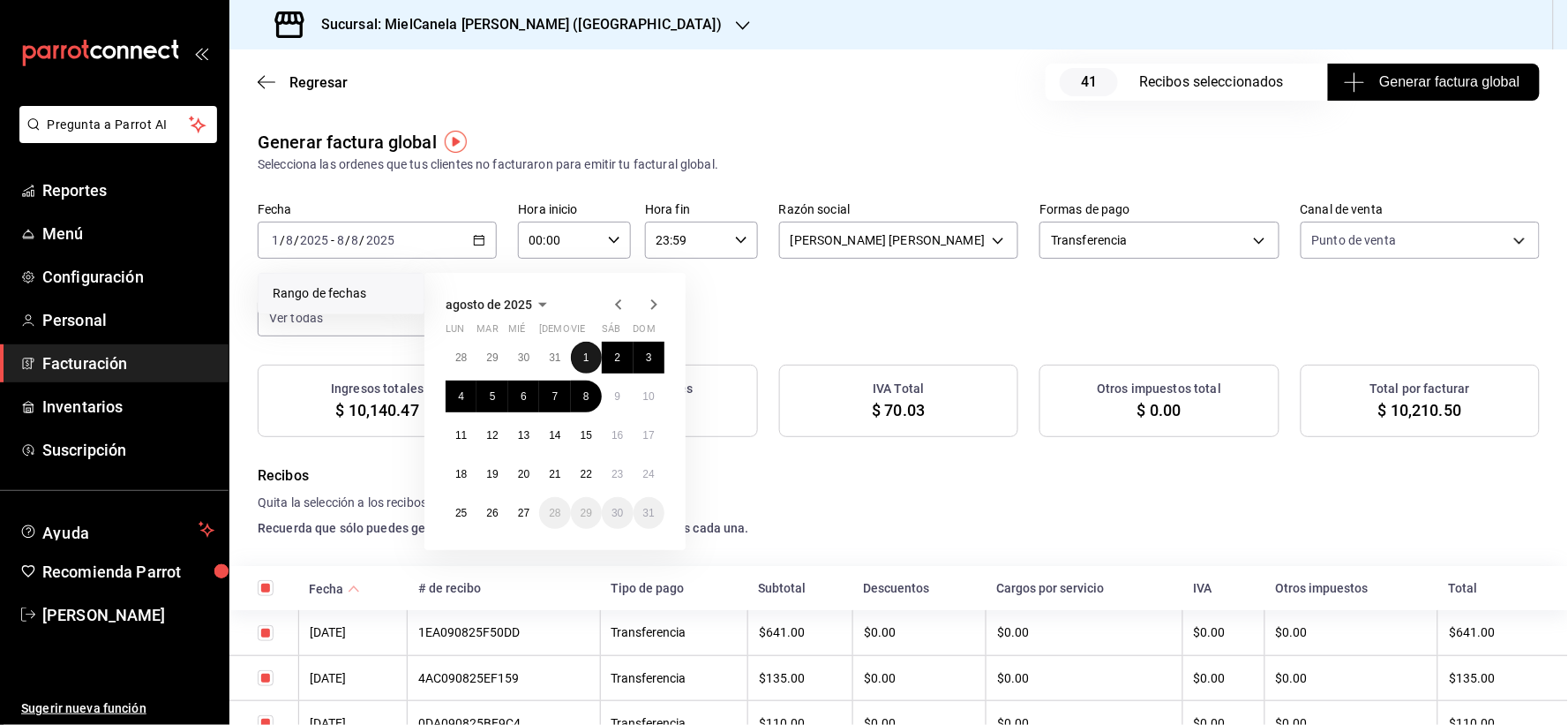
click at [586, 351] on abbr "1" at bounding box center [587, 357] width 6 height 12
click at [611, 398] on button "9" at bounding box center [617, 396] width 31 height 32
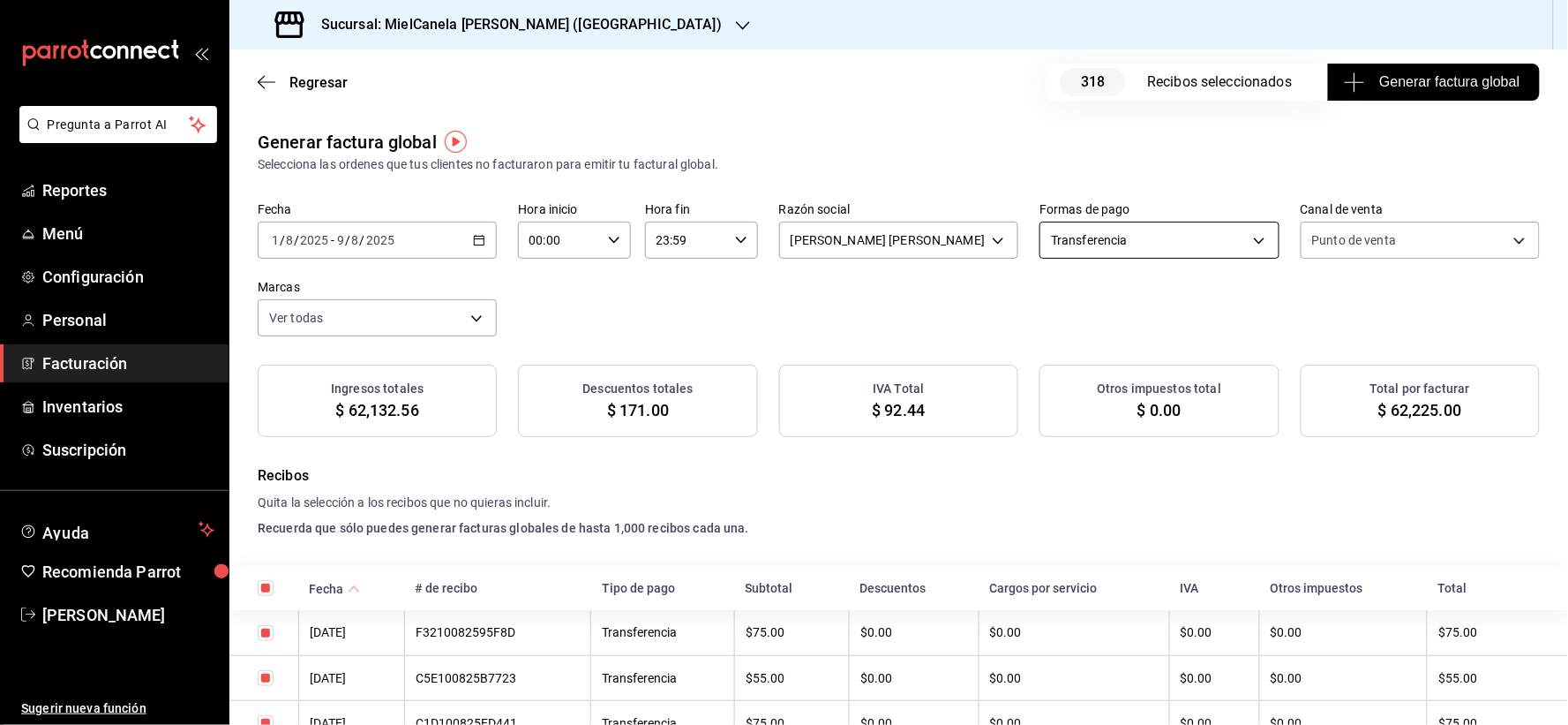
click at [1047, 257] on body "Pregunta a Parrot AI Reportes Menú Configuración Personal Facturación Inventari…" at bounding box center [784, 362] width 1568 height 725
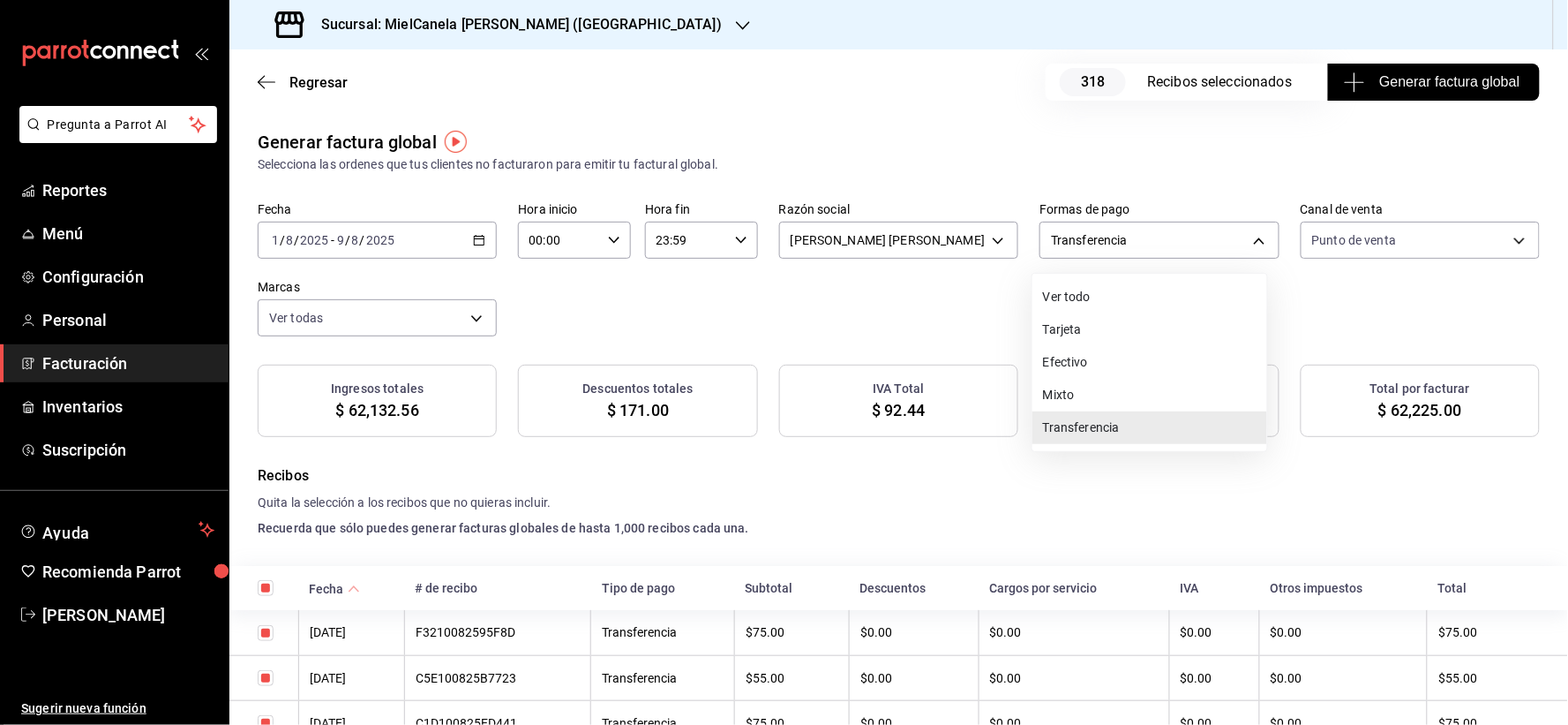
click at [1072, 323] on li "Tarjeta" at bounding box center [1149, 330] width 235 height 33
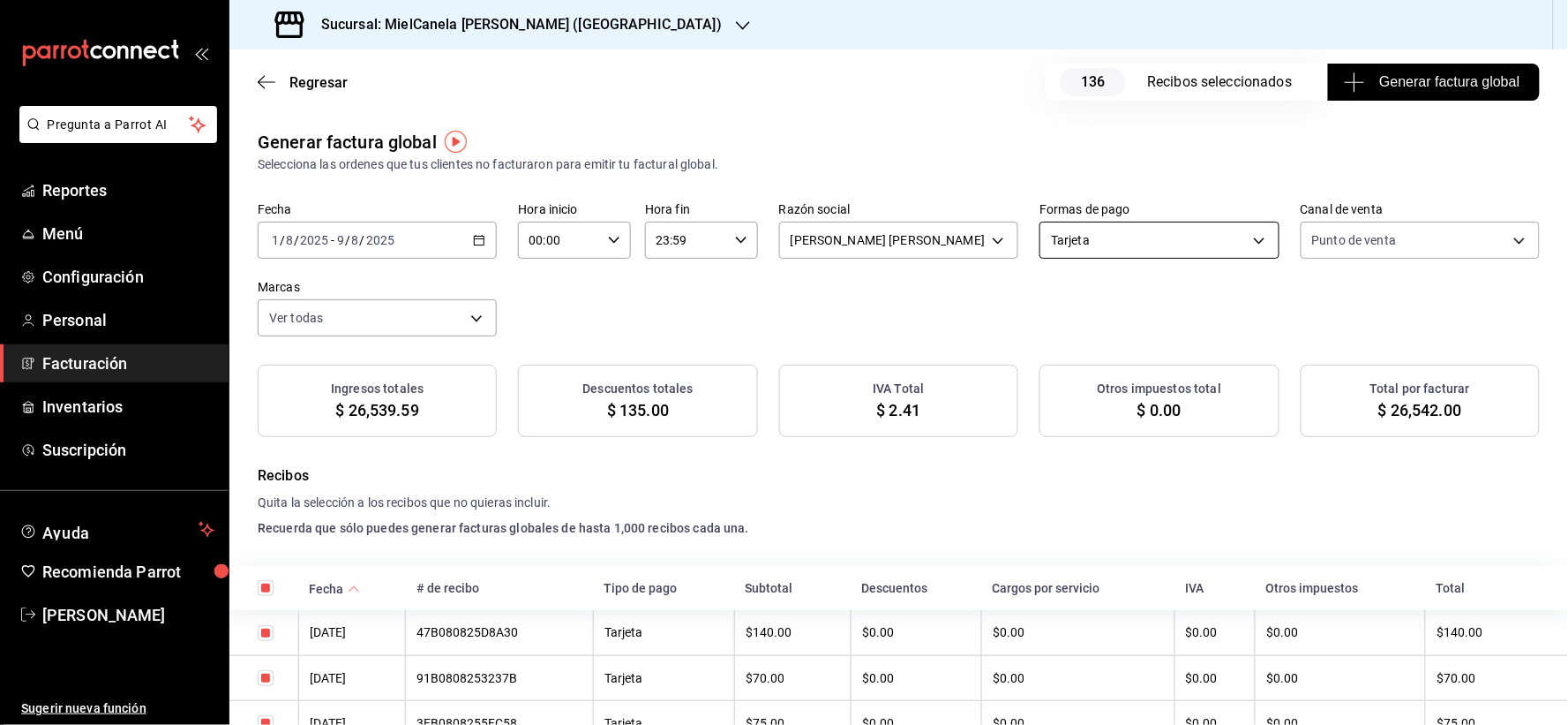
click at [1080, 224] on body "Pregunta a Parrot AI Reportes Menú Configuración Personal Facturación Inventari…" at bounding box center [784, 362] width 1568 height 725
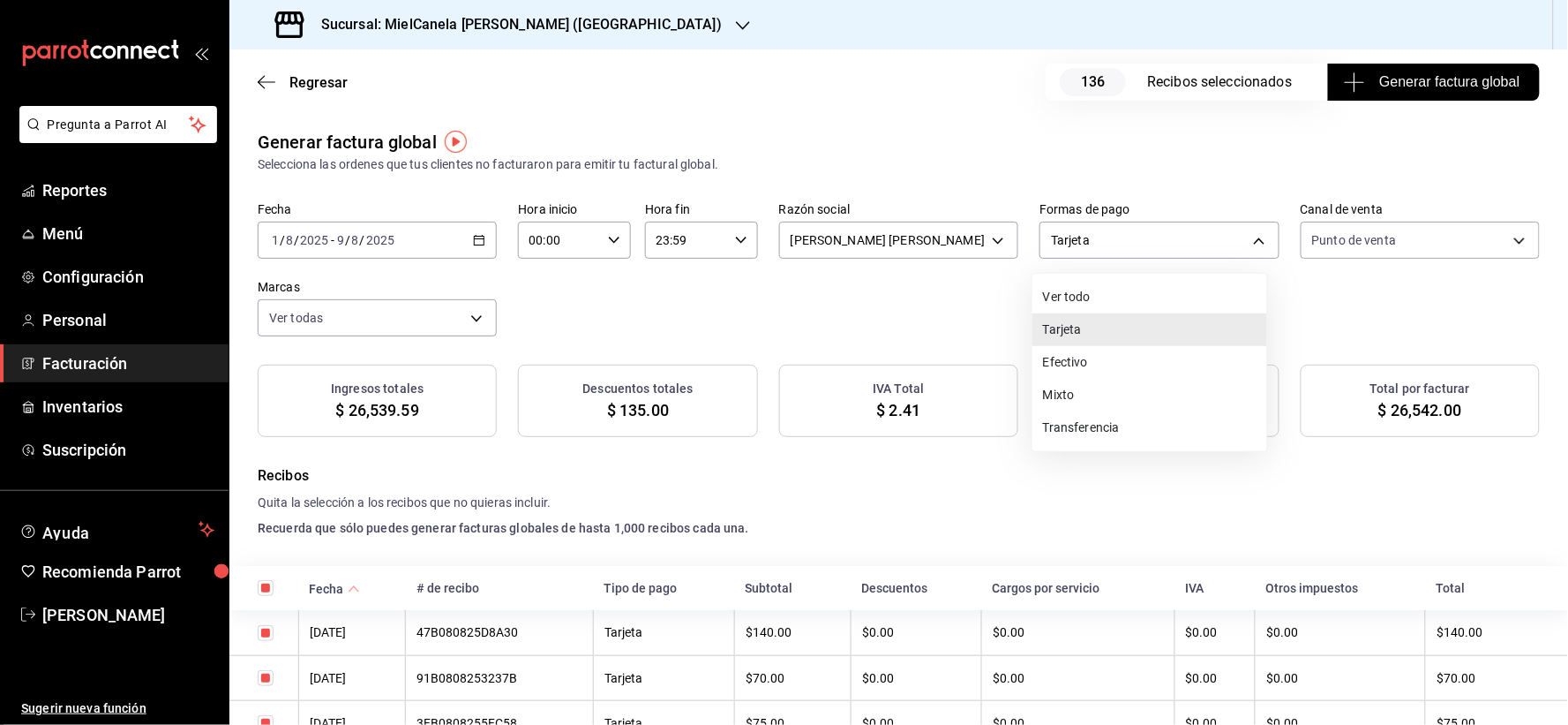
drag, startPoint x: 1072, startPoint y: 419, endPoint x: 1066, endPoint y: 406, distance: 14.3
click at [1072, 420] on li "Transferencia" at bounding box center [1149, 428] width 235 height 33
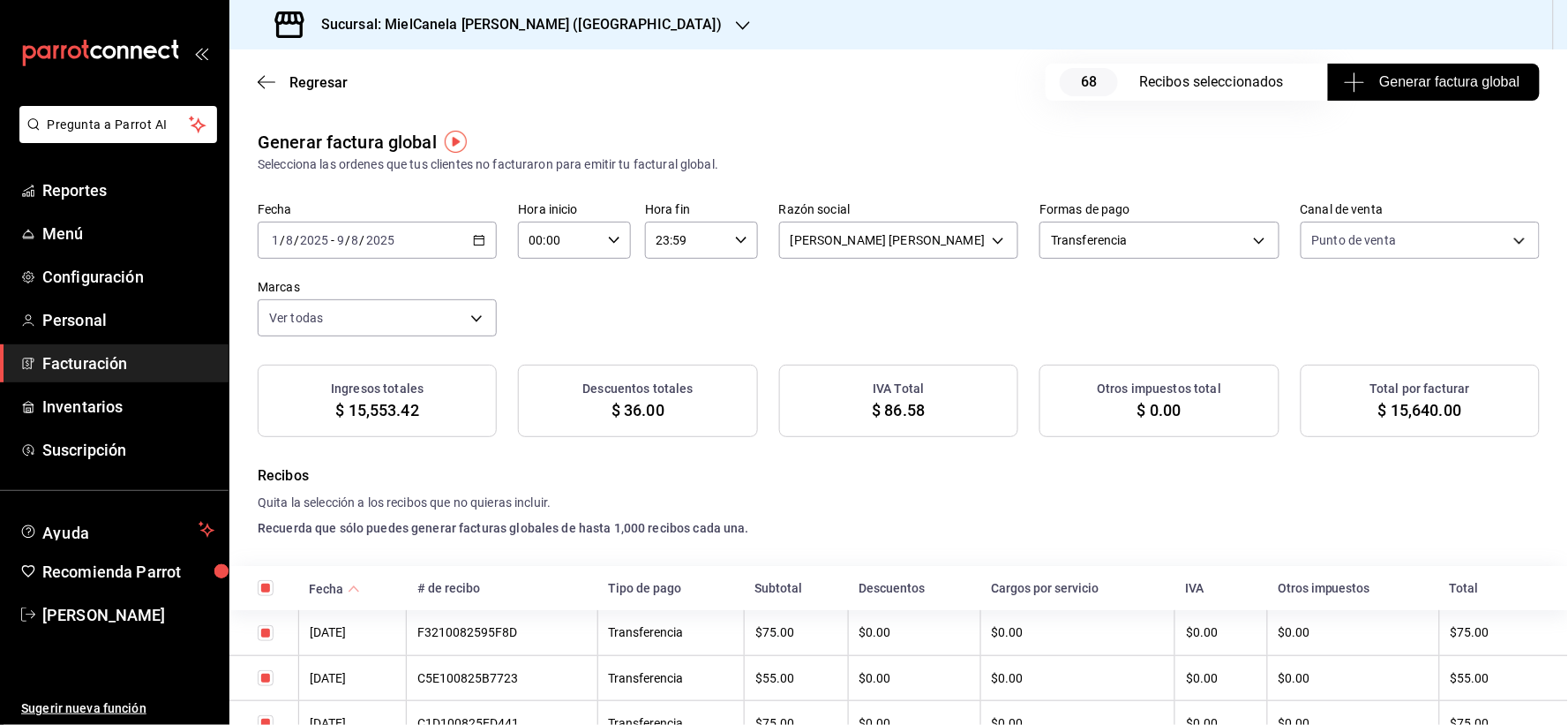
click at [408, 243] on div "2025-08-01 1 / 8 / 2025 - 2025-08-09 9 / 8 / 2025" at bounding box center [377, 240] width 239 height 37
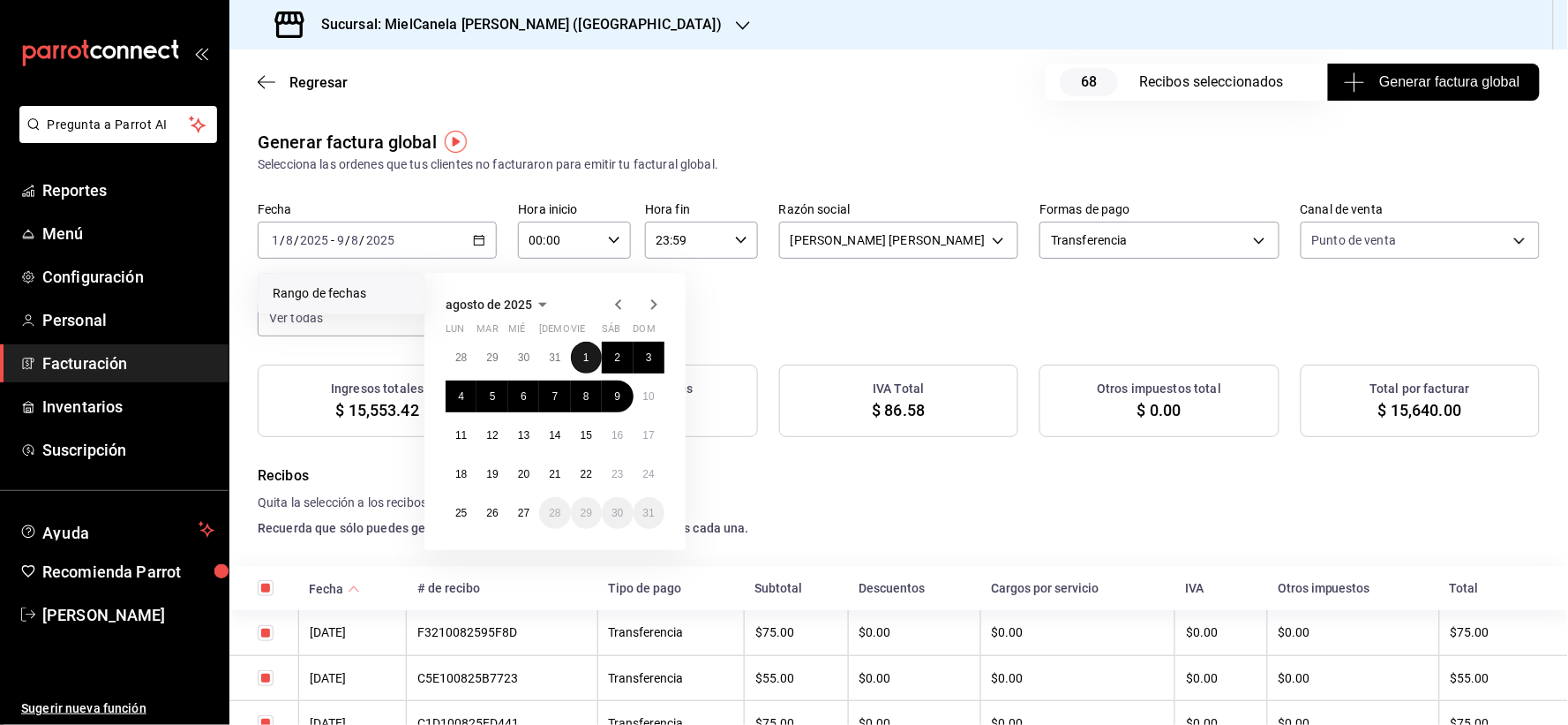
click at [588, 351] on abbr "1" at bounding box center [587, 357] width 6 height 12
click at [594, 395] on button "8" at bounding box center [587, 396] width 31 height 32
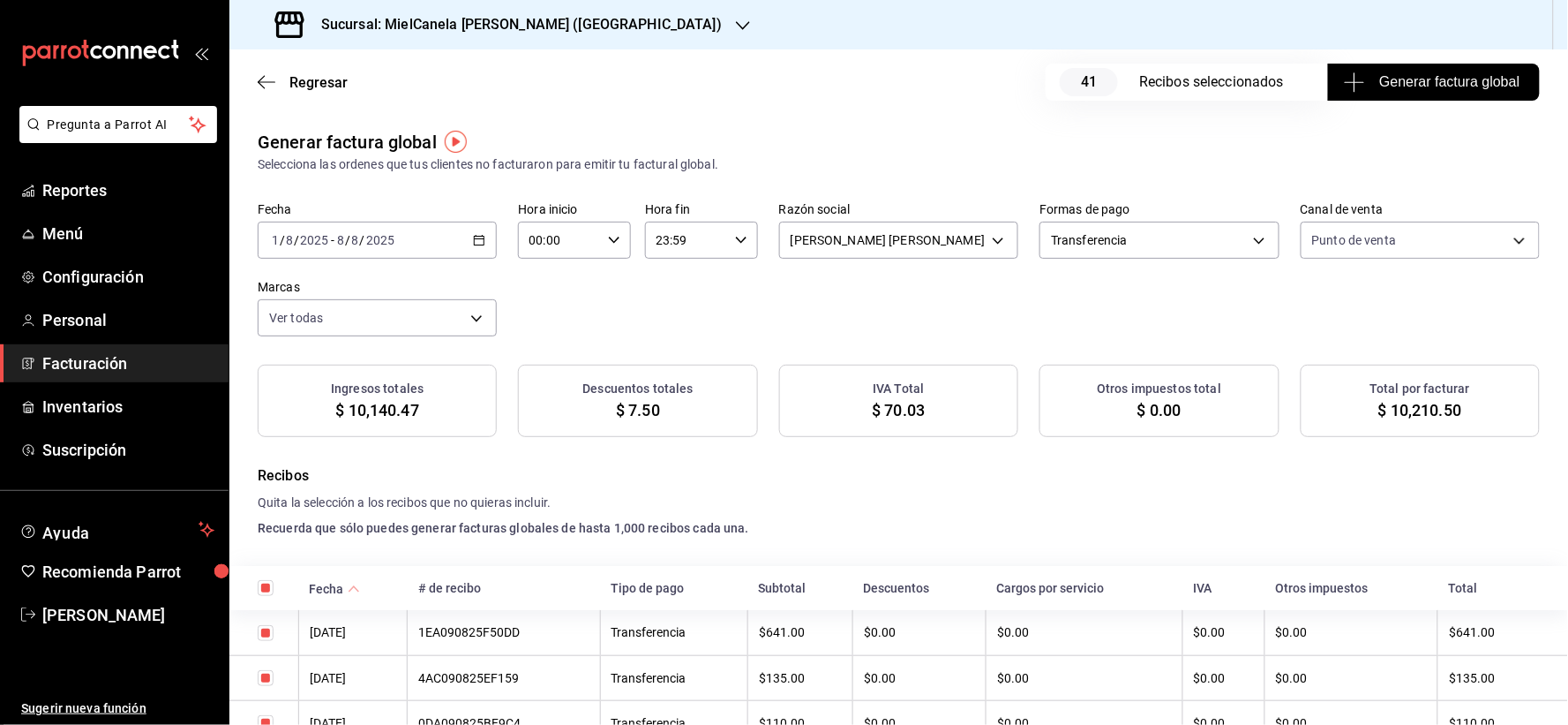
click at [425, 235] on div "2025-08-01 1 / 8 / 2025 - 2025-08-08 8 / 8 / 2025" at bounding box center [377, 240] width 239 height 37
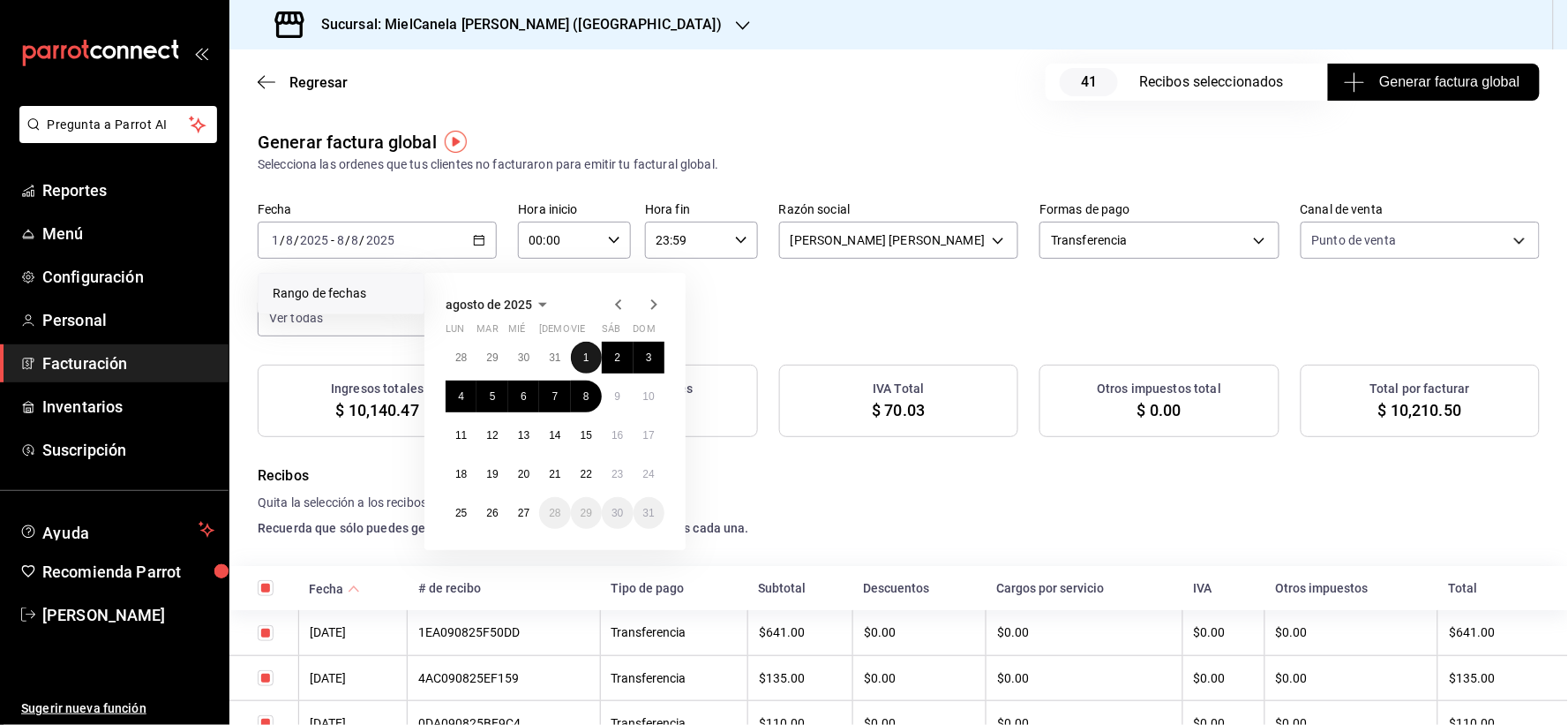
click at [584, 356] on abbr "1" at bounding box center [587, 357] width 6 height 12
click at [611, 395] on button "9" at bounding box center [617, 396] width 31 height 32
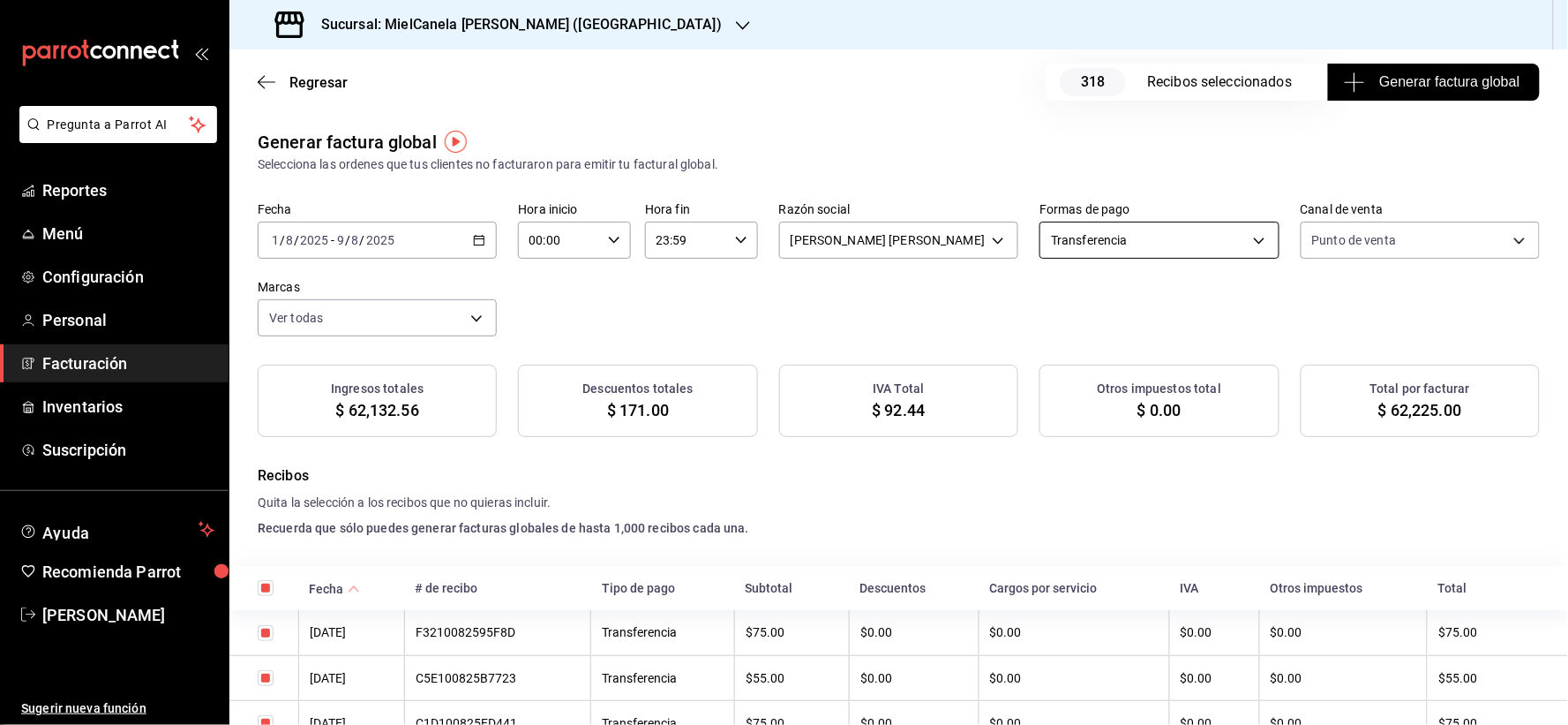
click at [1078, 258] on body "Pregunta a Parrot AI Reportes Menú Configuración Personal Facturación Inventari…" at bounding box center [784, 362] width 1568 height 725
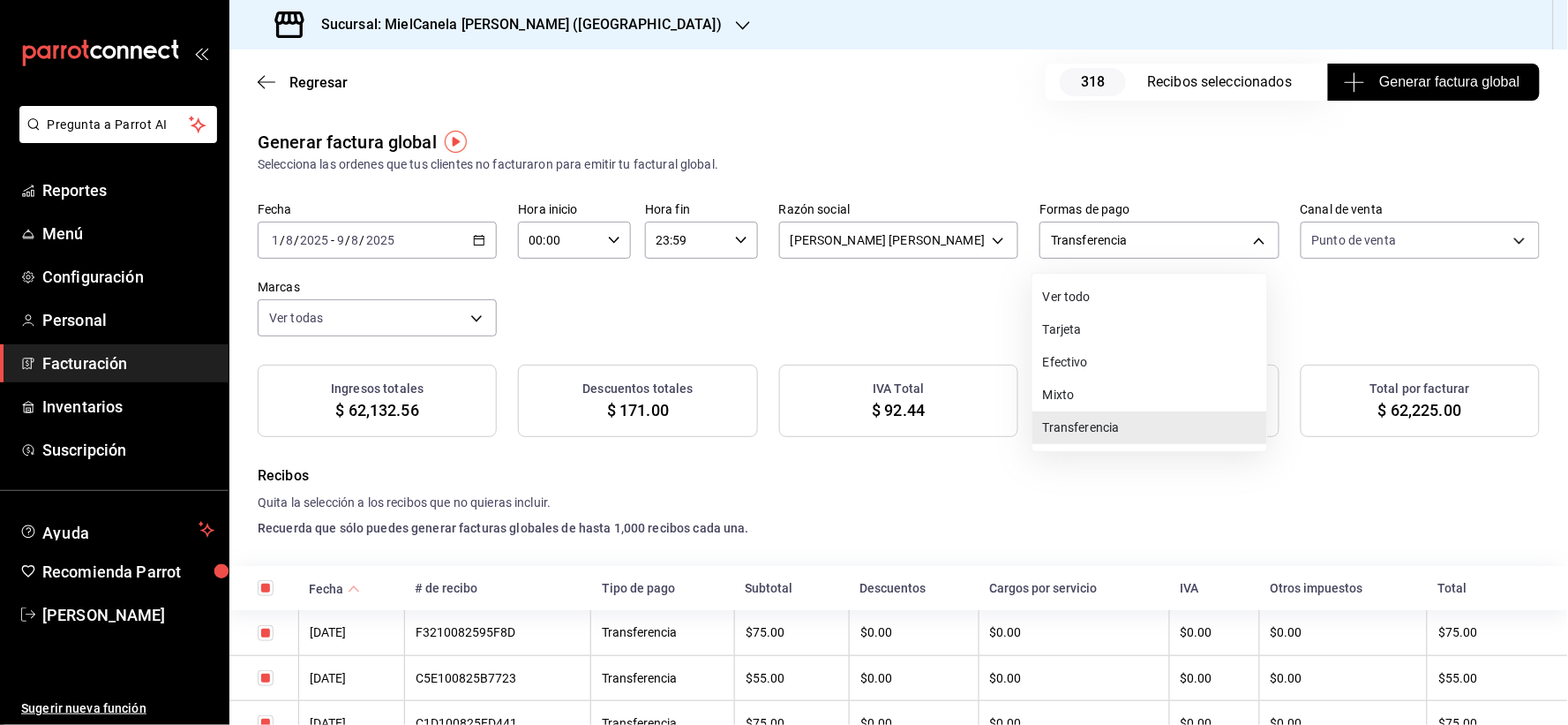
click at [1057, 356] on li "Efectivo" at bounding box center [1149, 362] width 235 height 33
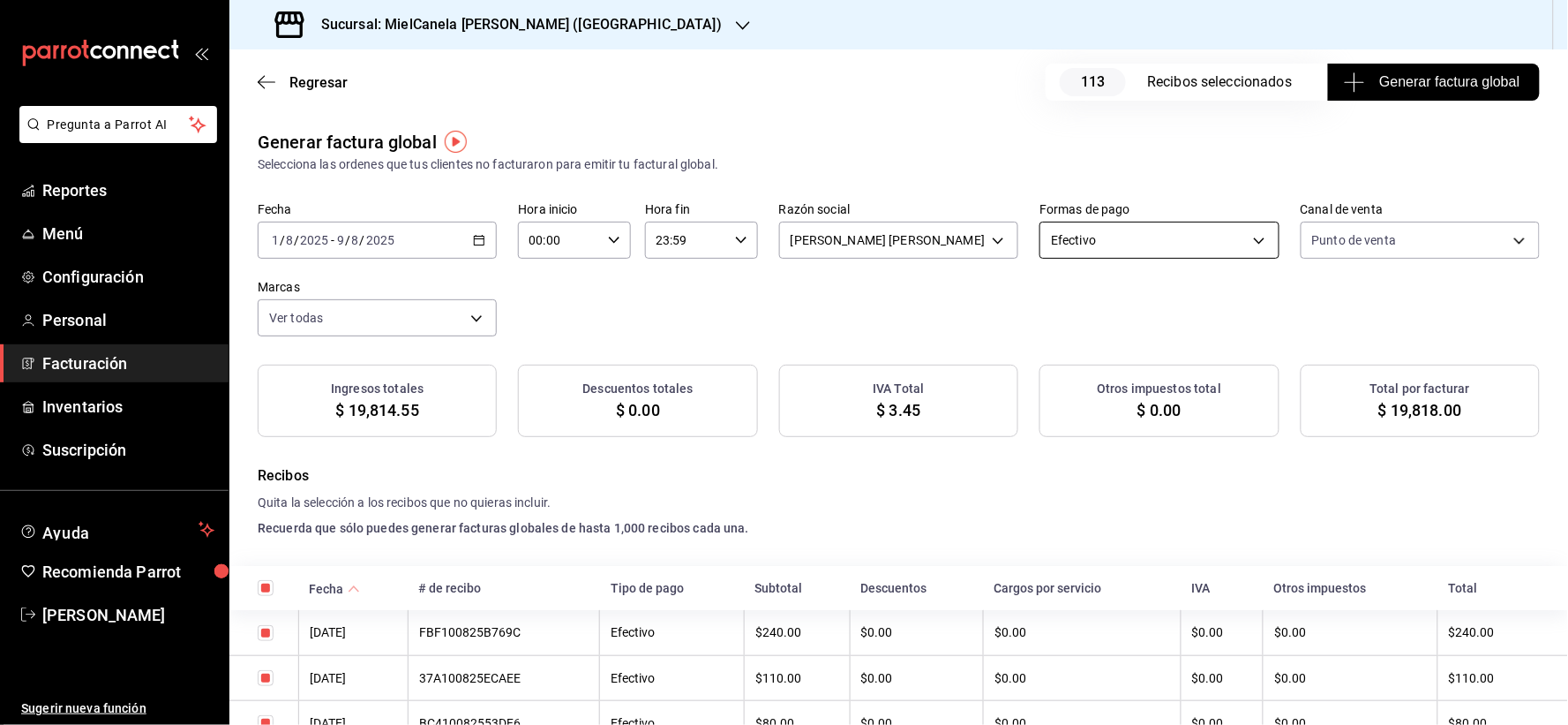
click at [1059, 237] on body "Pregunta a Parrot AI Reportes Menú Configuración Personal Facturación Inventari…" at bounding box center [784, 362] width 1568 height 725
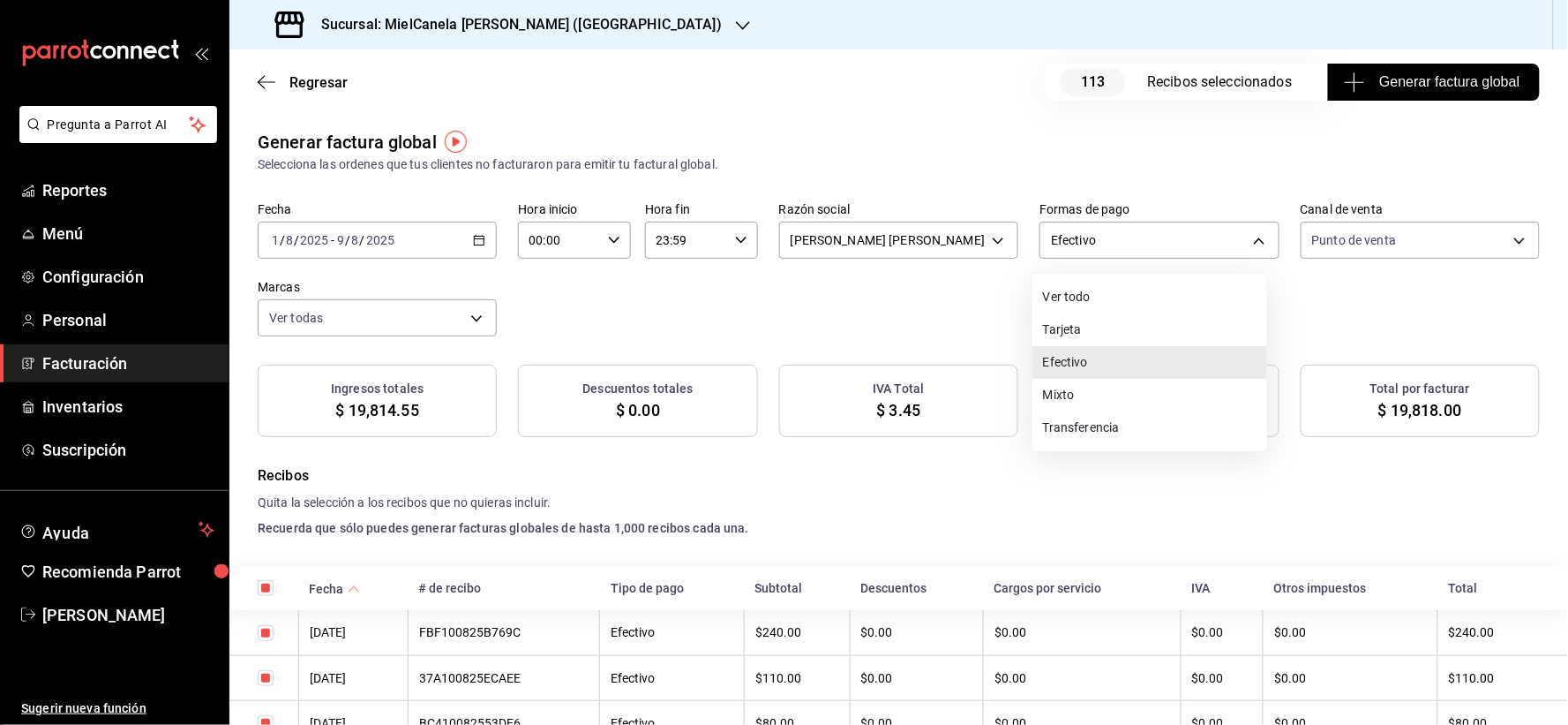
click at [1084, 426] on li "Transferencia" at bounding box center [1149, 428] width 235 height 33
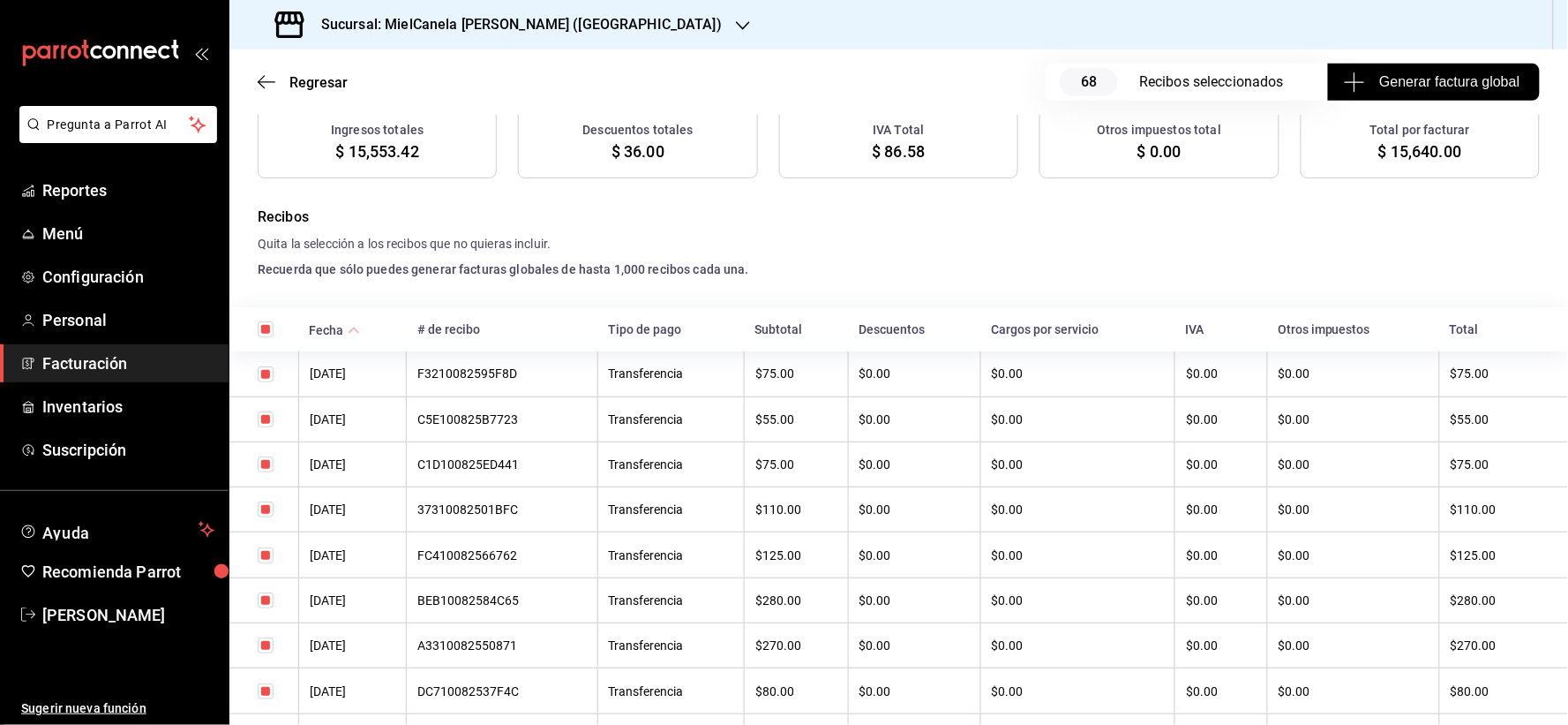
scroll to position [260, 0]
click at [261, 371] on input "checkbox" at bounding box center [265, 373] width 16 height 16
click at [261, 419] on input "checkbox" at bounding box center [265, 418] width 16 height 16
click at [263, 473] on td at bounding box center [264, 462] width 70 height 45
click at [260, 466] on input "checkbox" at bounding box center [265, 463] width 16 height 16
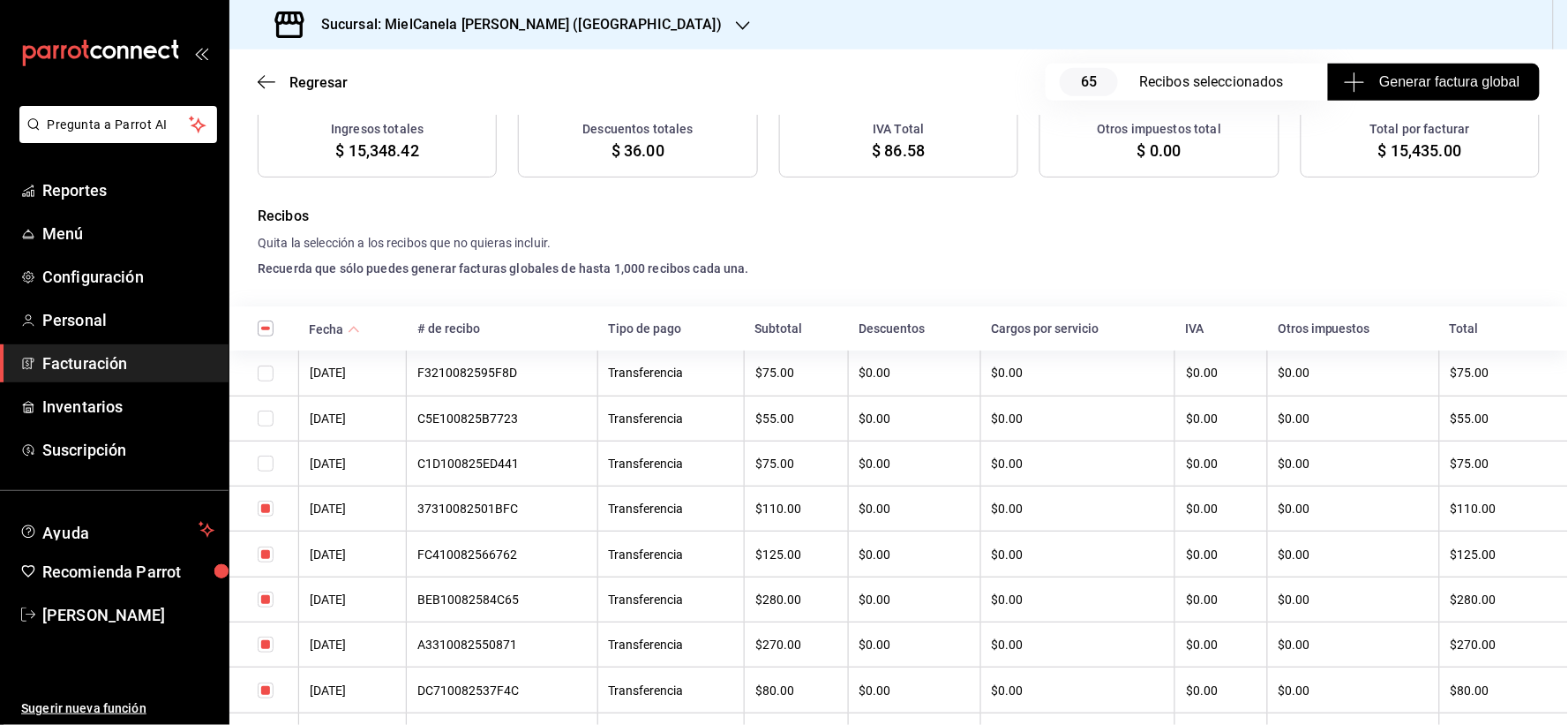
click at [261, 518] on td at bounding box center [264, 508] width 70 height 45
click at [261, 515] on input "checkbox" at bounding box center [265, 508] width 16 height 16
click at [266, 554] on input "checkbox" at bounding box center [265, 554] width 16 height 16
click at [268, 606] on input "checkbox" at bounding box center [265, 599] width 16 height 16
click at [269, 652] on input "checkbox" at bounding box center [265, 644] width 16 height 16
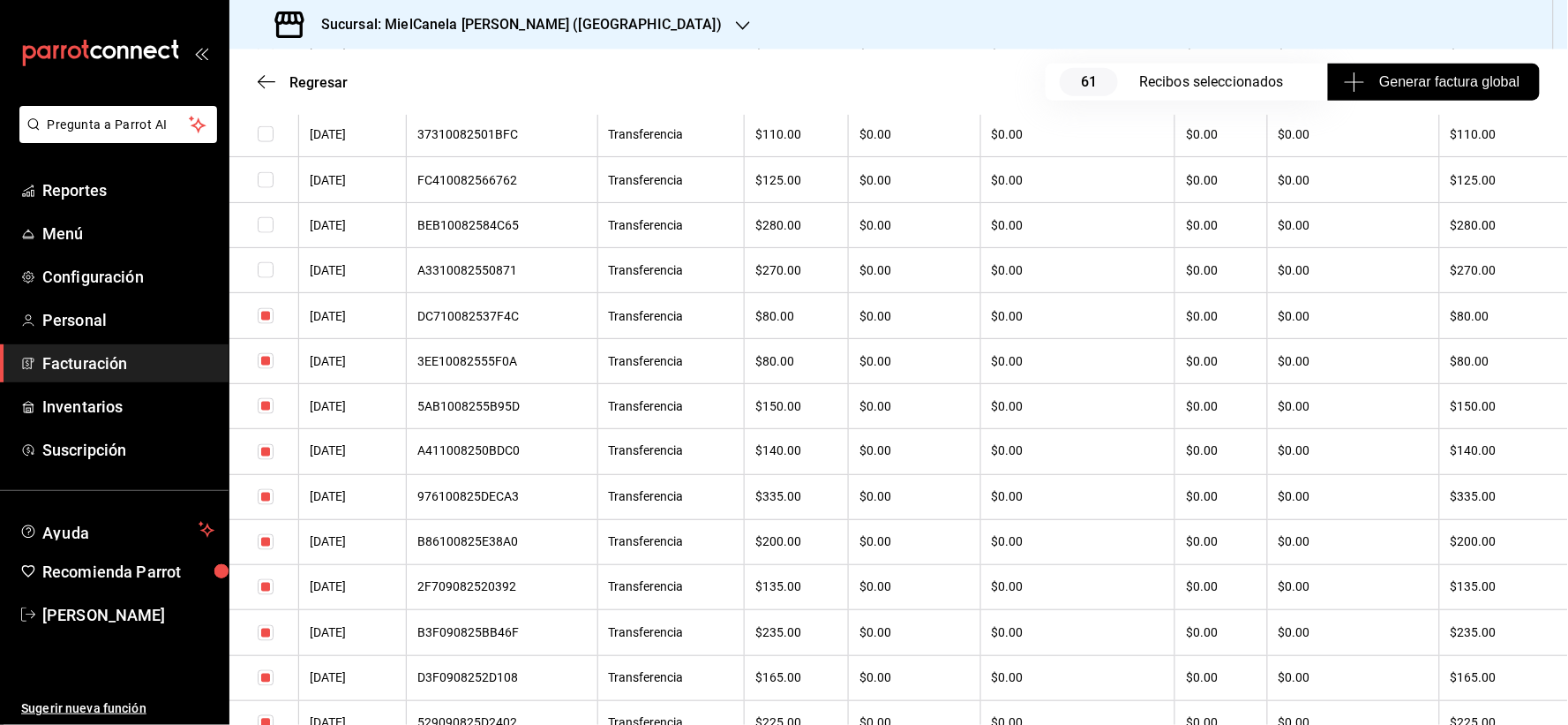
scroll to position [691, 0]
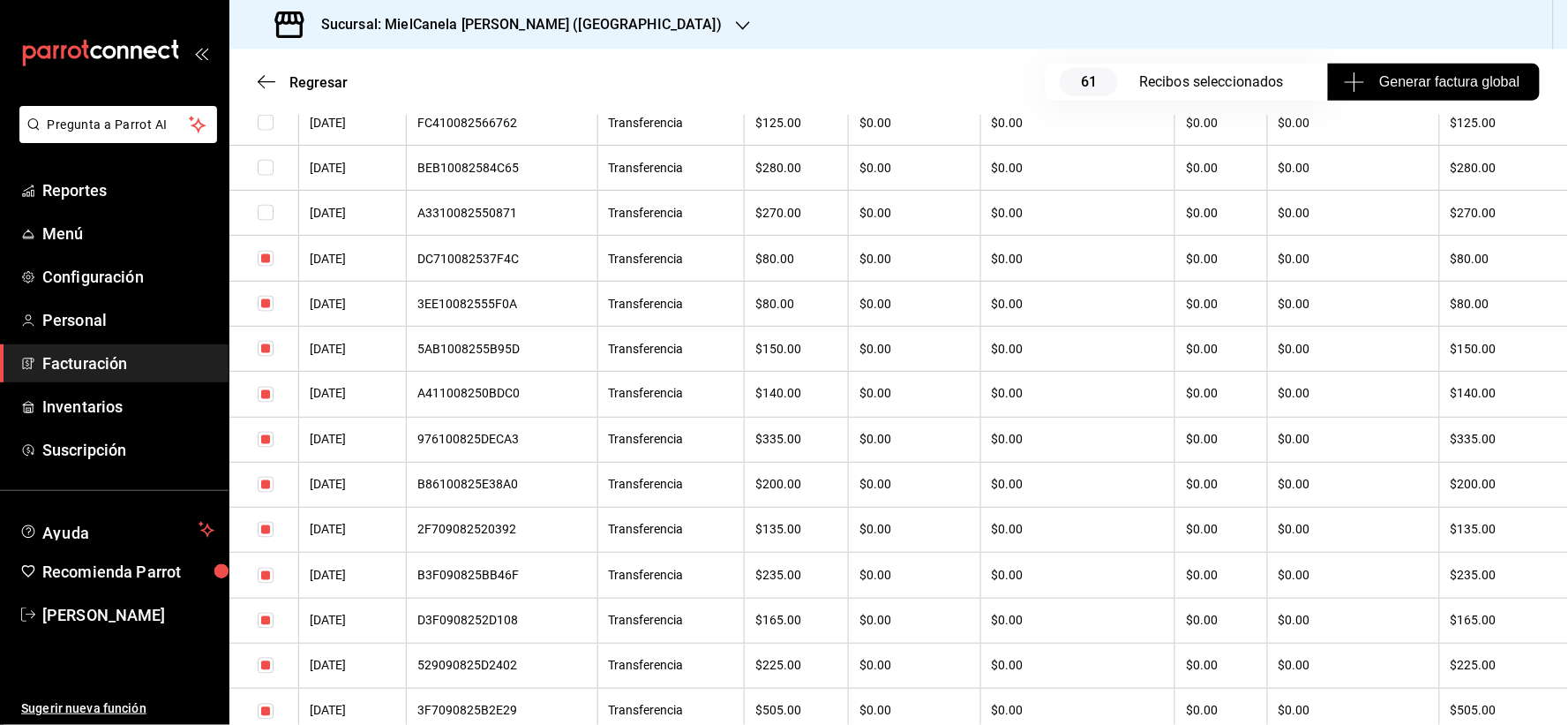
click at [262, 262] on input "checkbox" at bounding box center [265, 258] width 16 height 16
click at [260, 306] on input "checkbox" at bounding box center [265, 303] width 16 height 16
click at [262, 355] on input "checkbox" at bounding box center [265, 348] width 16 height 16
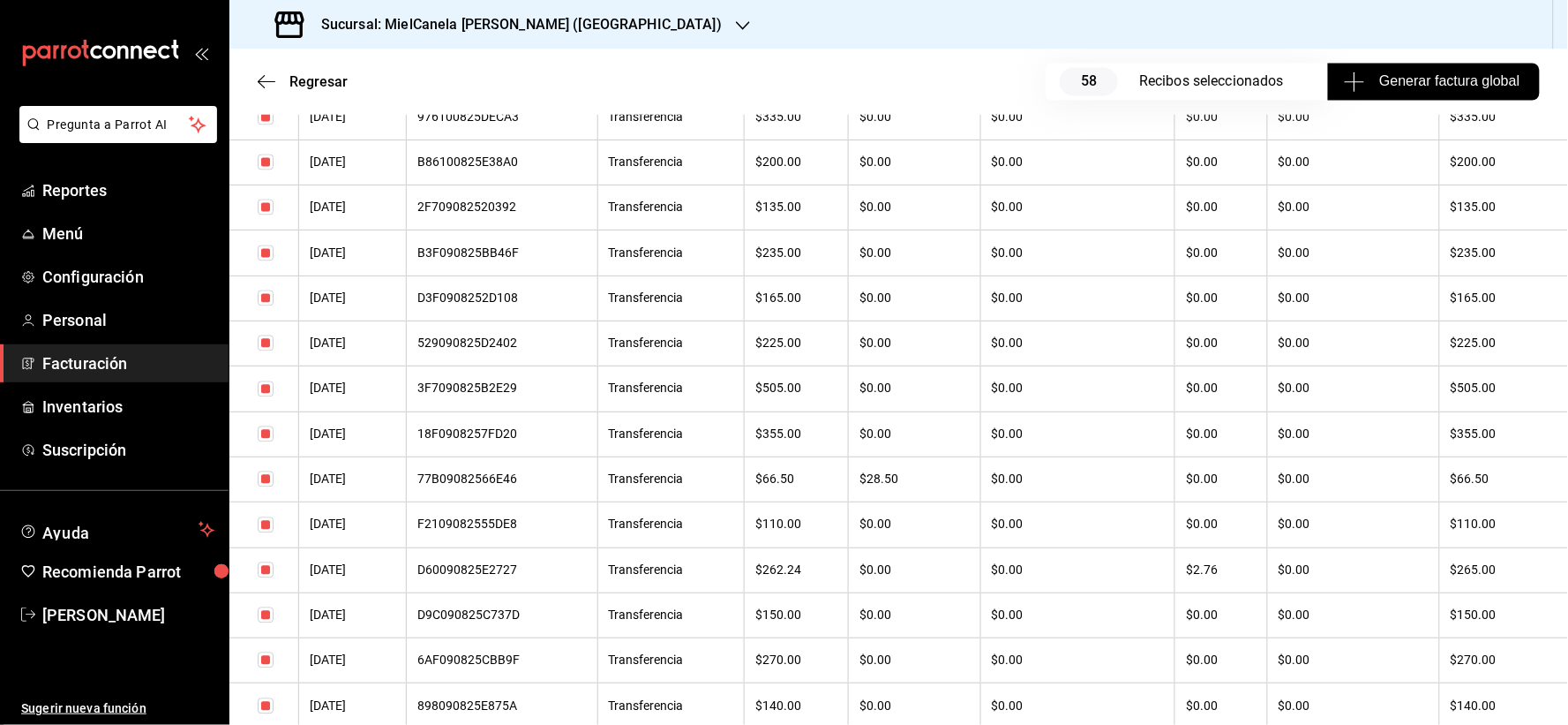
scroll to position [709, 0]
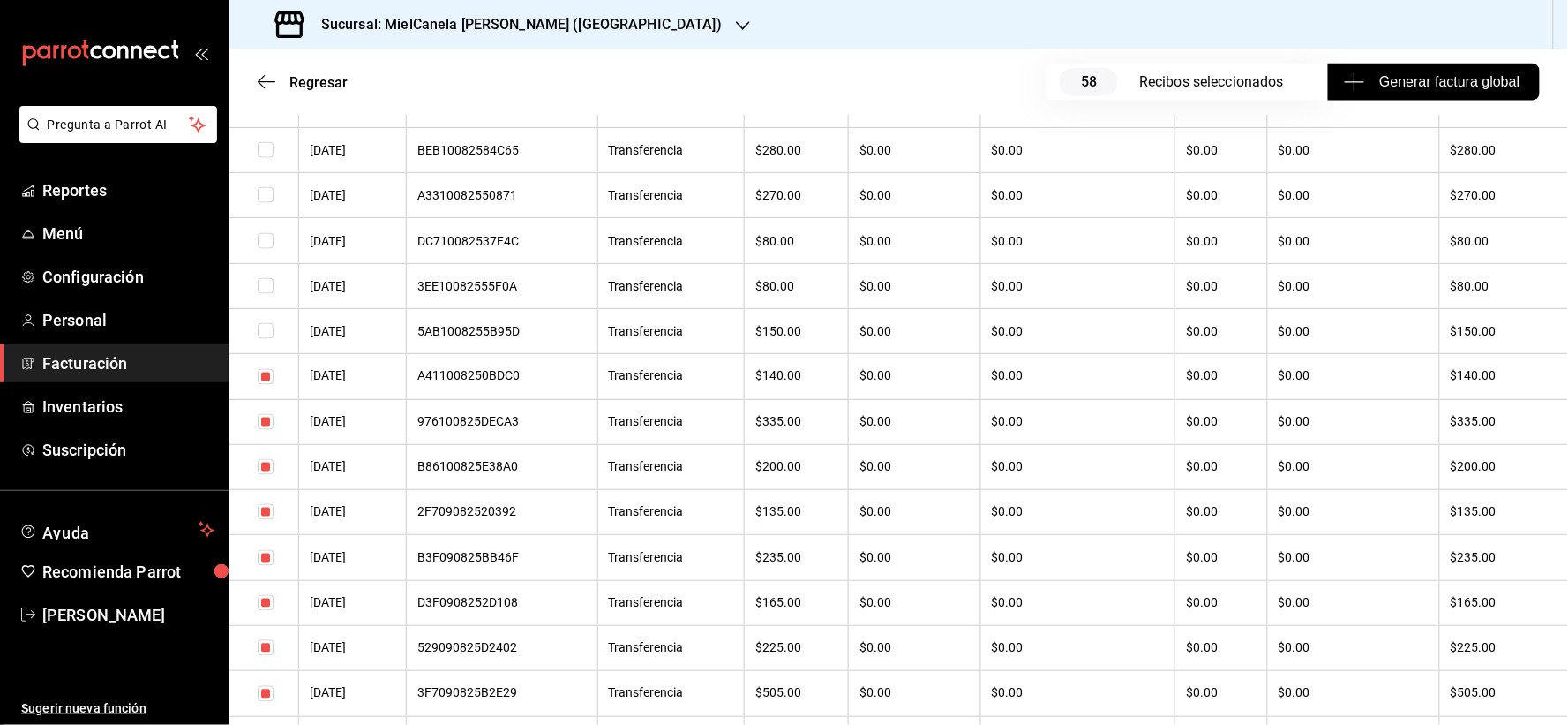
click at [266, 383] on input "checkbox" at bounding box center [265, 377] width 16 height 16
click at [266, 430] on input "checkbox" at bounding box center [265, 422] width 16 height 16
drag, startPoint x: 266, startPoint y: 473, endPoint x: 265, endPoint y: 516, distance: 43.0
click at [265, 473] on input "checkbox" at bounding box center [265, 467] width 16 height 16
click at [263, 517] on input "checkbox" at bounding box center [265, 512] width 16 height 16
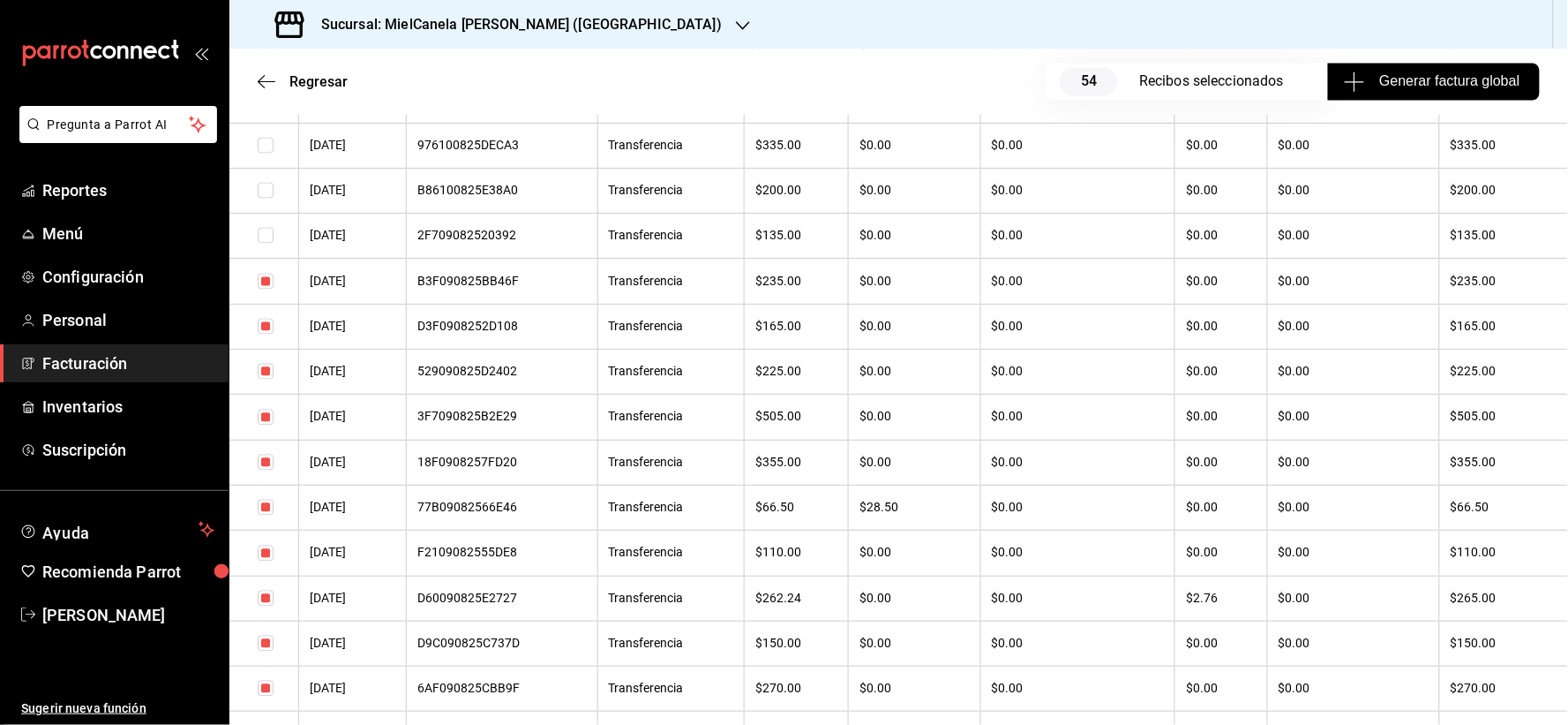
scroll to position [992, 0]
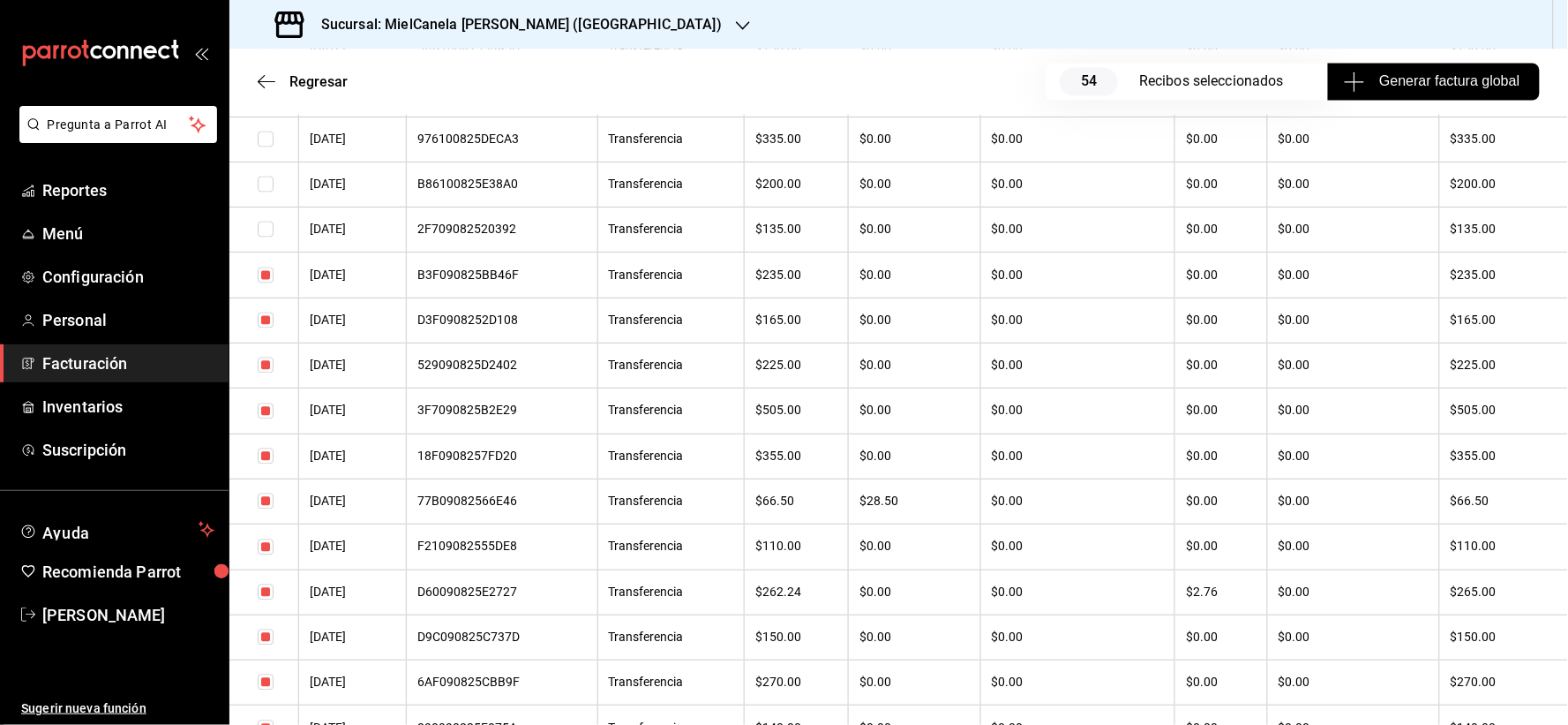
click at [262, 280] on input "checkbox" at bounding box center [265, 275] width 16 height 16
click at [266, 328] on input "checkbox" at bounding box center [265, 320] width 16 height 16
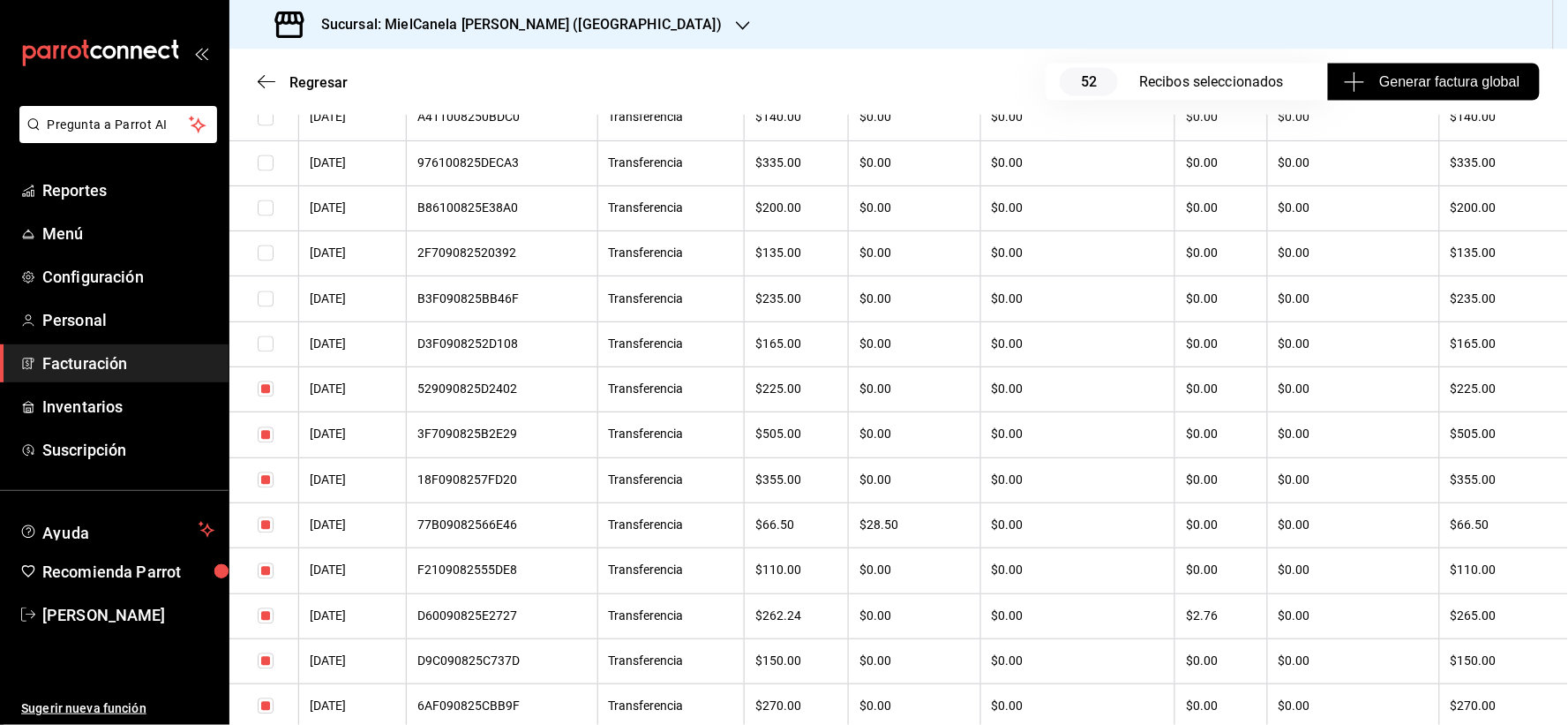
scroll to position [963, 0]
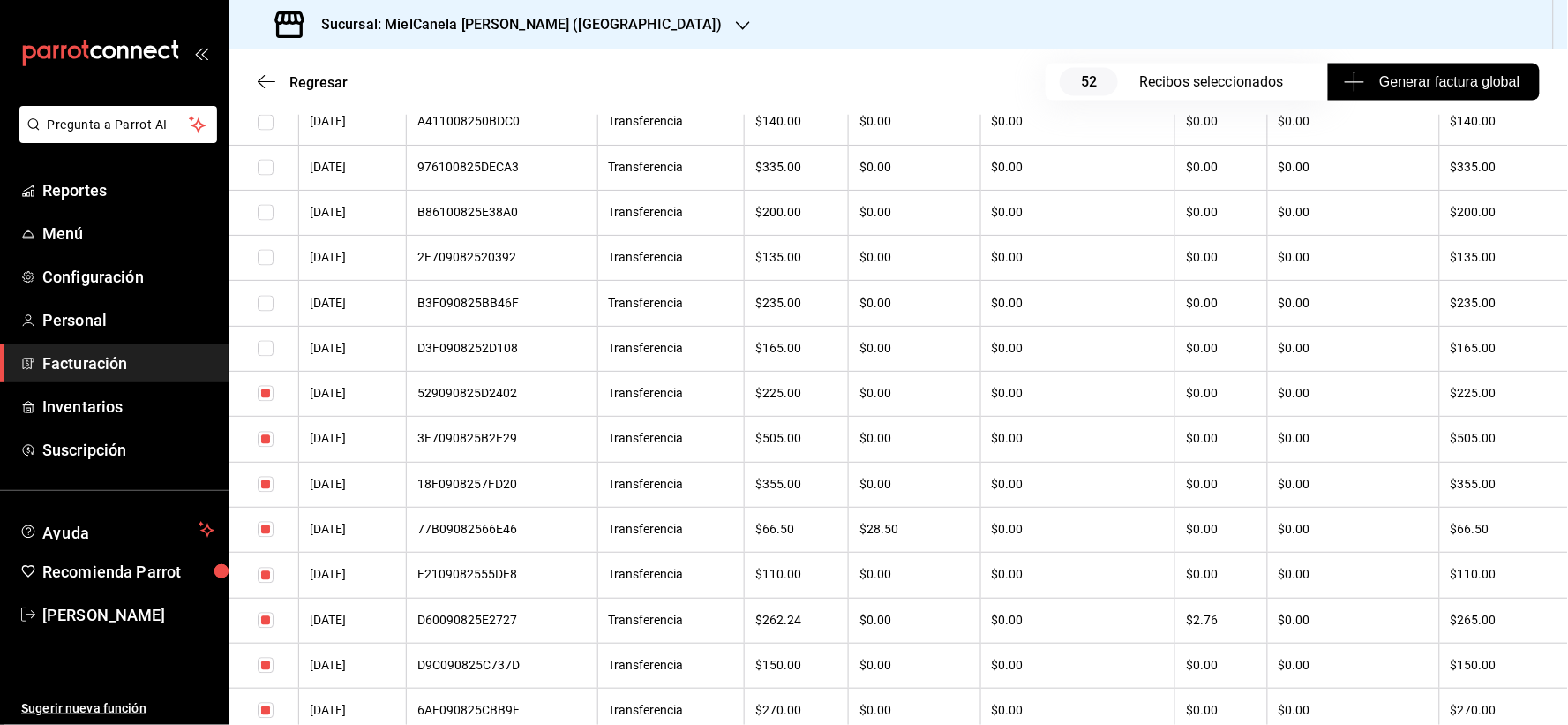
click at [262, 402] on input "checkbox" at bounding box center [265, 393] width 16 height 16
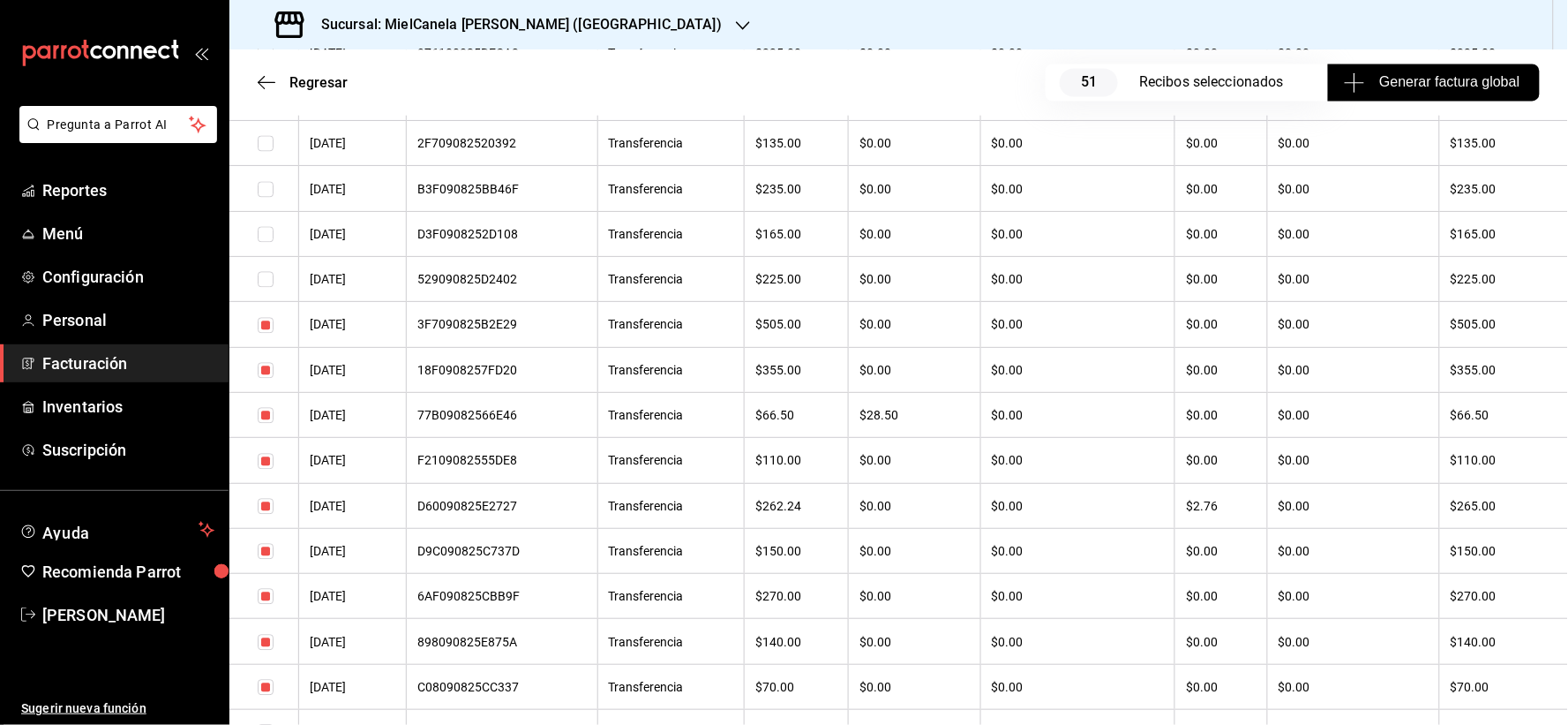
scroll to position [1072, 0]
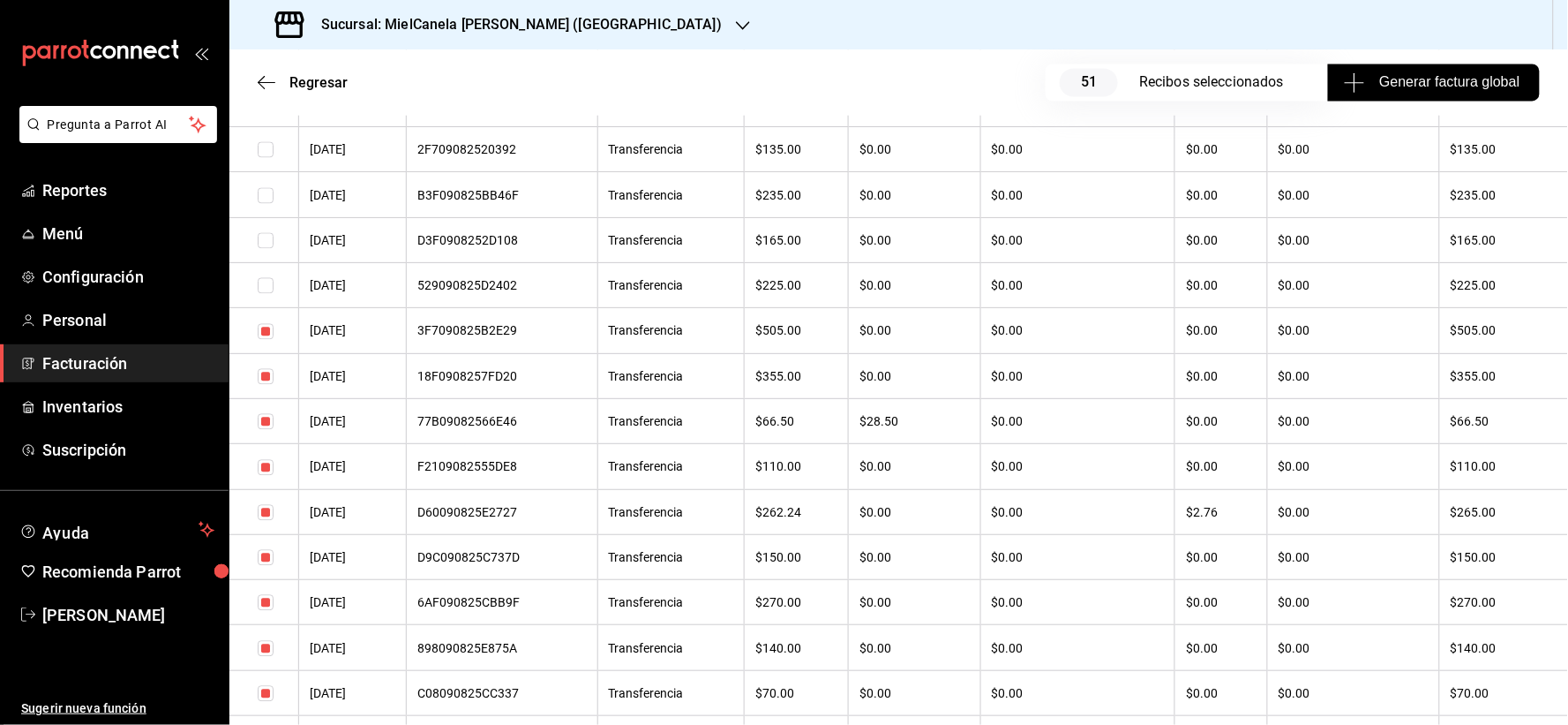
click at [267, 338] on input "checkbox" at bounding box center [265, 331] width 16 height 16
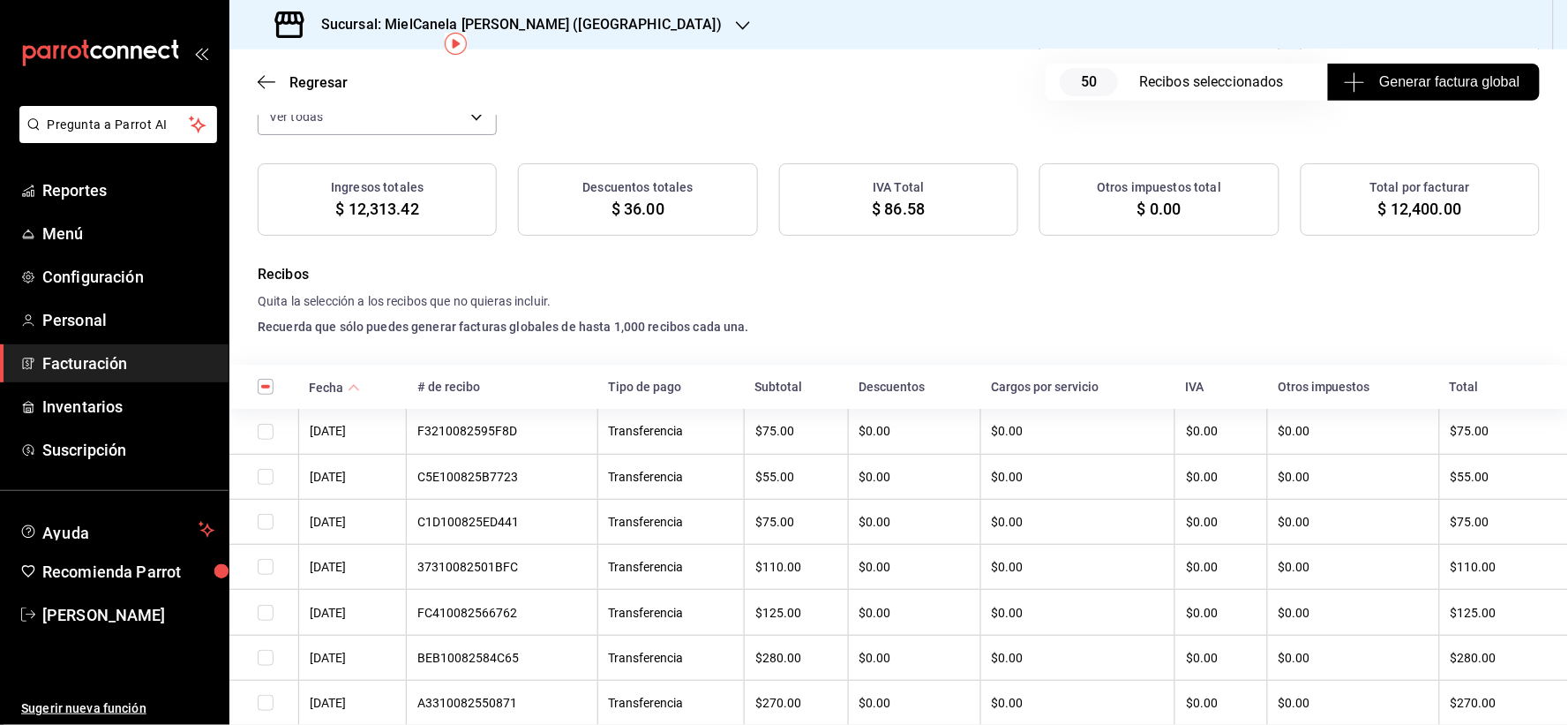
scroll to position [39, 0]
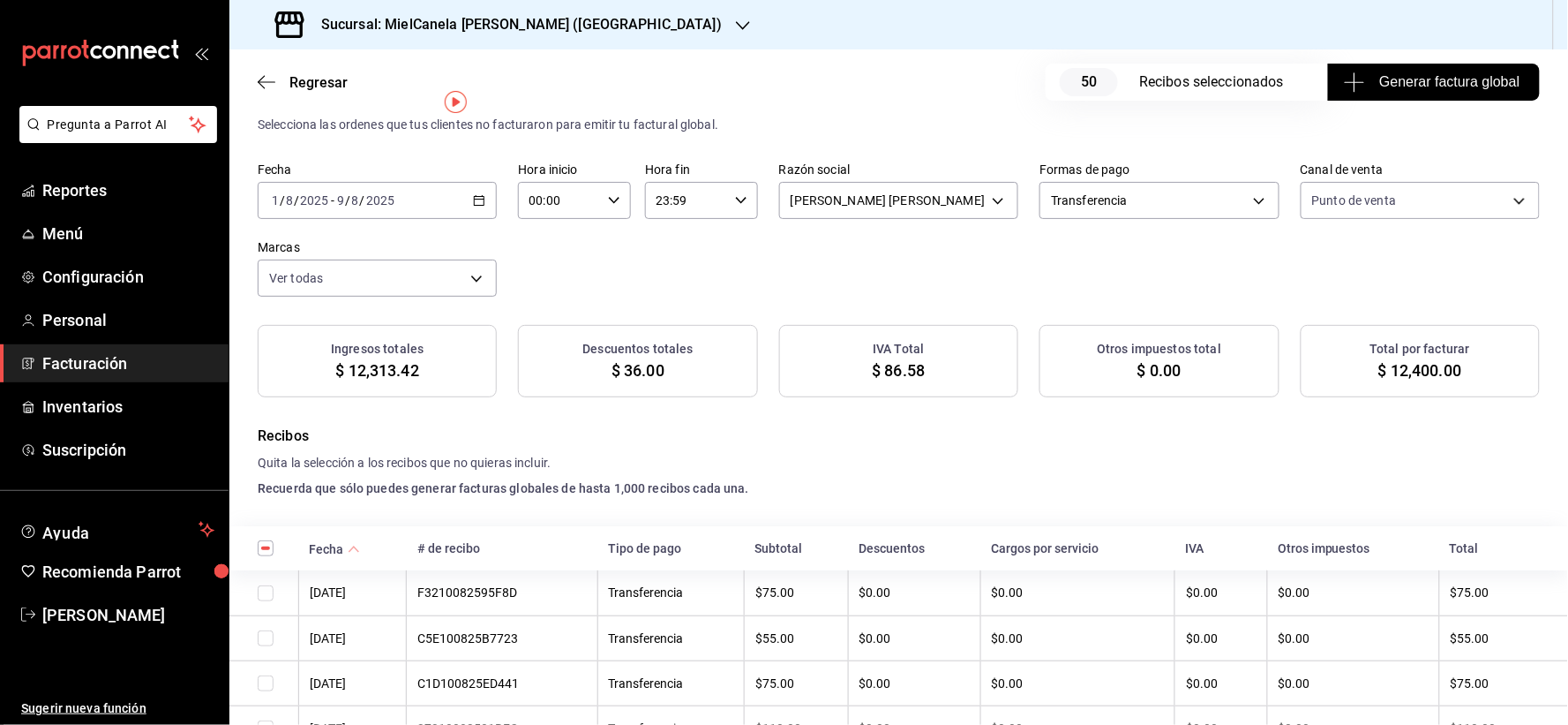
click at [1427, 82] on span "Generar factura global" at bounding box center [1434, 82] width 173 height 21
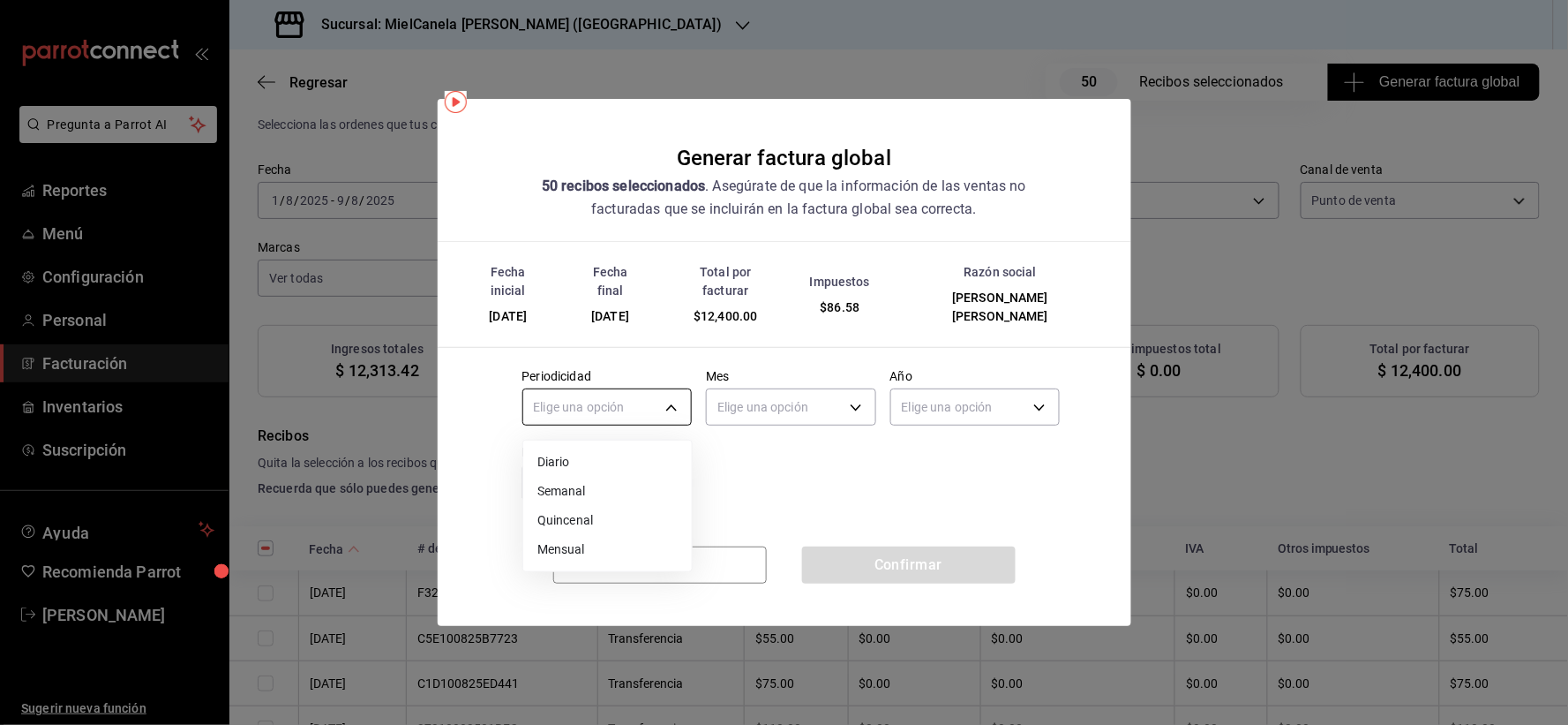
click at [653, 391] on body "Pregunta a Parrot AI Reportes Menú Configuración Personal Facturación Inventari…" at bounding box center [784, 362] width 1568 height 725
click at [553, 514] on li "Quincenal" at bounding box center [608, 521] width 169 height 29
click at [786, 404] on body "Pregunta a Parrot AI Reportes Menú Configuración Personal Facturación Inventari…" at bounding box center [784, 362] width 1568 height 725
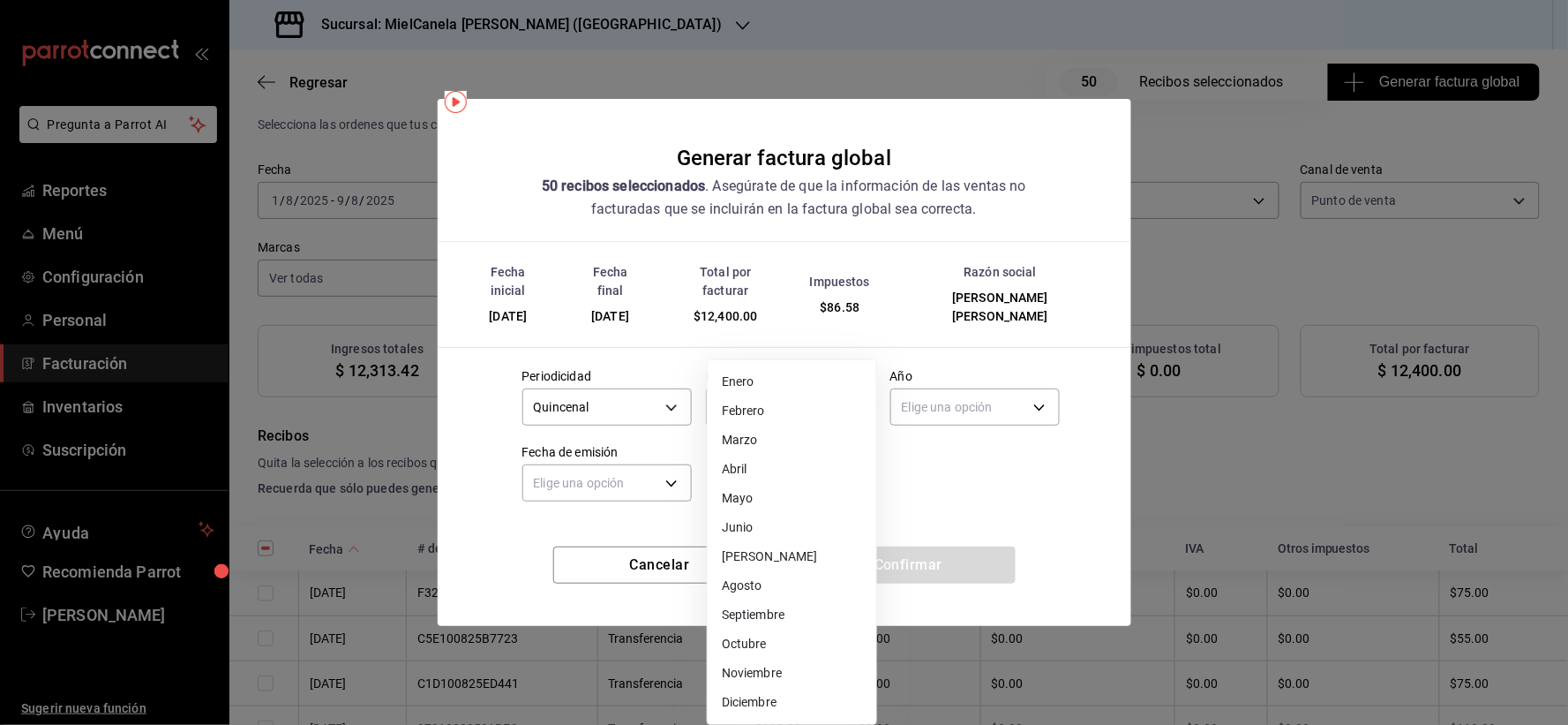
click at [746, 590] on li "Agosto" at bounding box center [792, 586] width 169 height 29
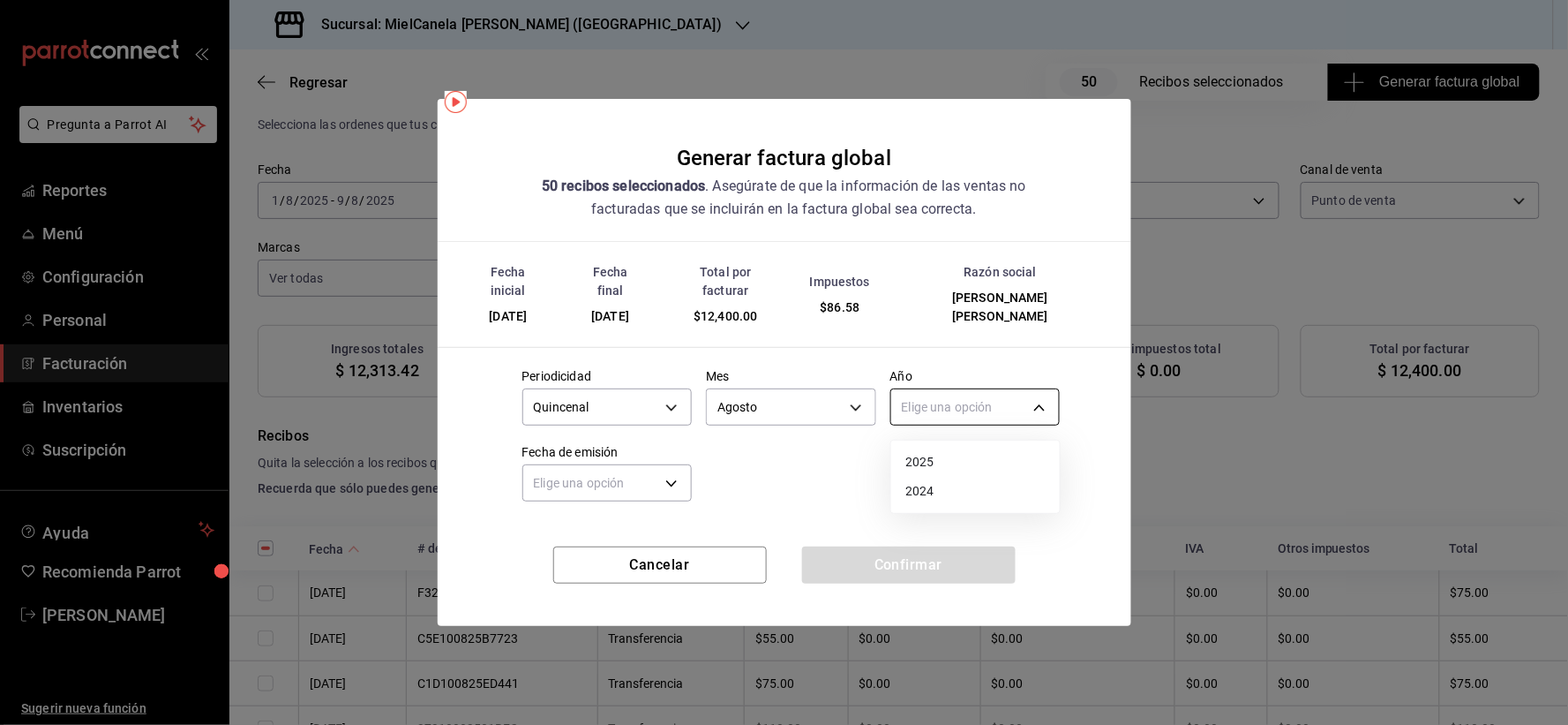
click at [1039, 408] on body "Pregunta a Parrot AI Reportes Menú Configuración Personal Facturación Inventari…" at bounding box center [784, 362] width 1568 height 725
click at [931, 473] on li "2025" at bounding box center [976, 462] width 169 height 29
click at [589, 491] on body "Pregunta a Parrot AI Reportes Menú Configuración Personal Facturación Inventari…" at bounding box center [784, 362] width 1568 height 725
click at [559, 569] on li "Ayer" at bounding box center [608, 567] width 169 height 29
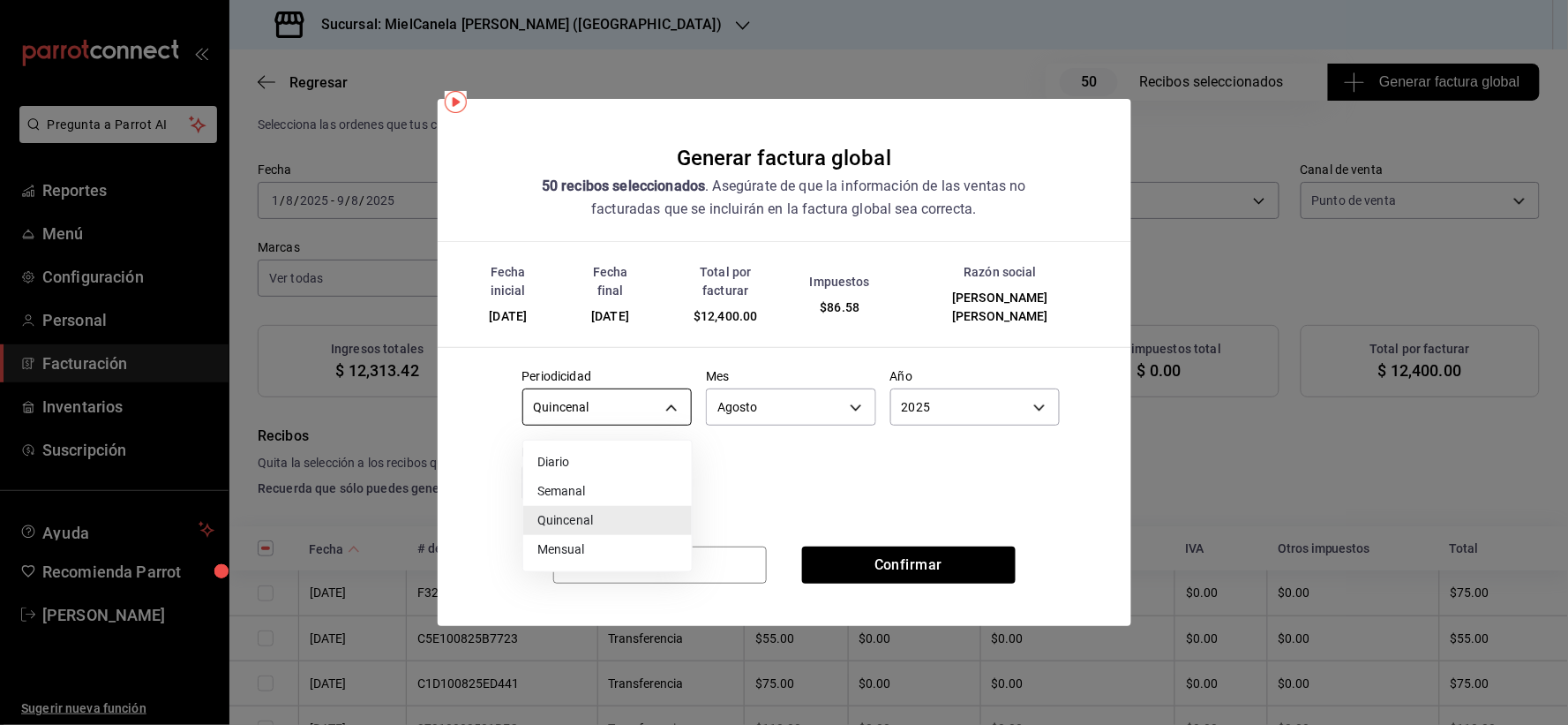
click at [646, 415] on body "Pregunta a Parrot AI Reportes Menú Configuración Personal Facturación Inventari…" at bounding box center [784, 362] width 1568 height 725
click at [588, 548] on li "Mensual" at bounding box center [608, 550] width 169 height 29
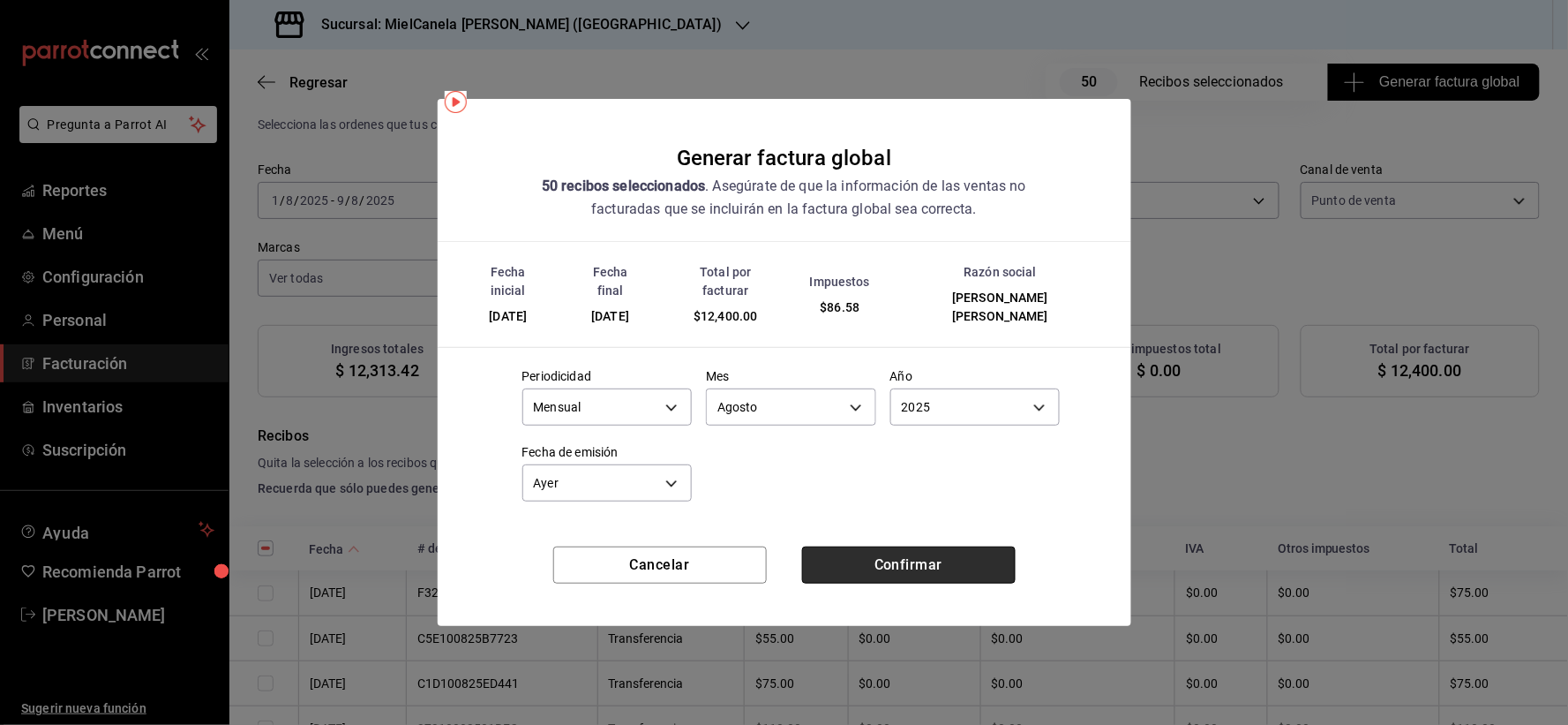
click at [873, 559] on button "Confirmar" at bounding box center [909, 565] width 214 height 37
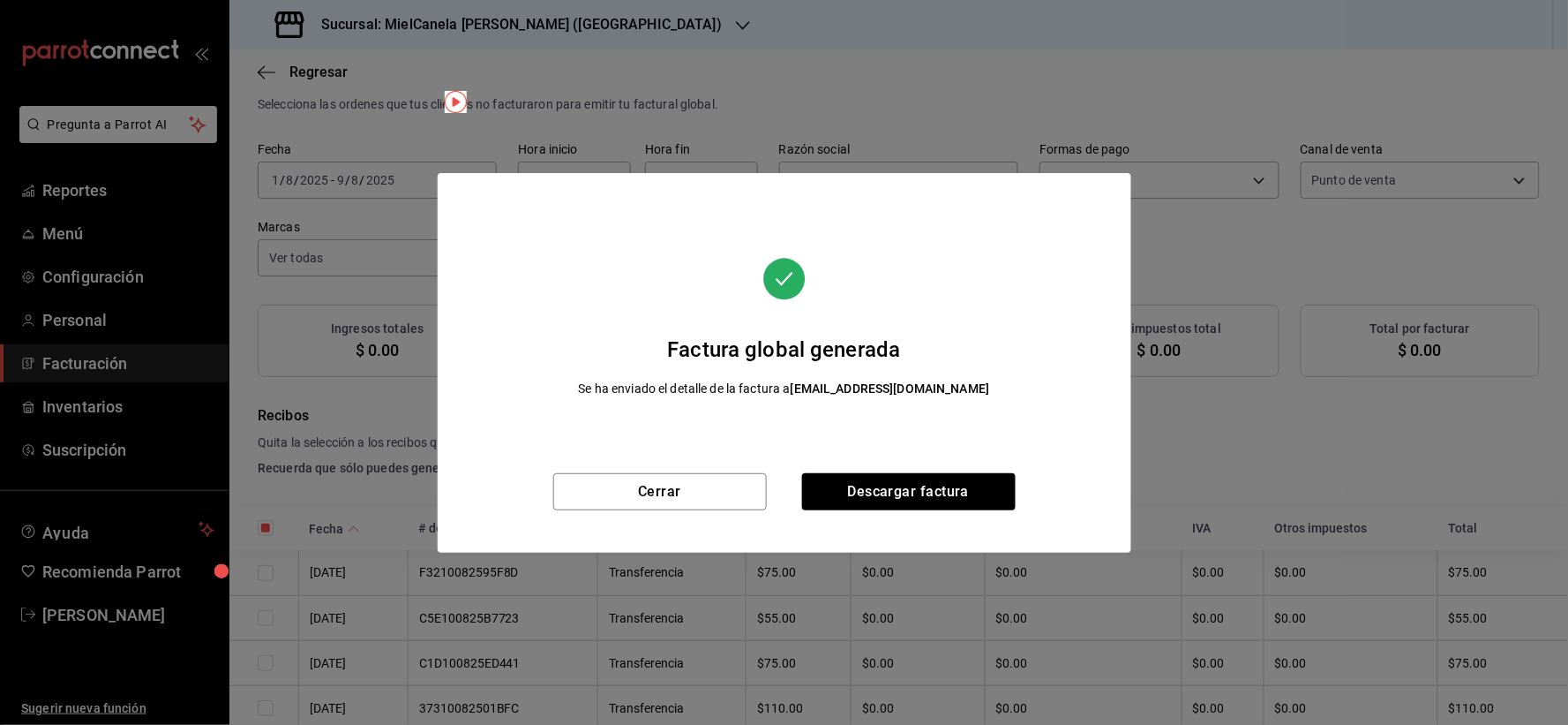
scroll to position [20, 0]
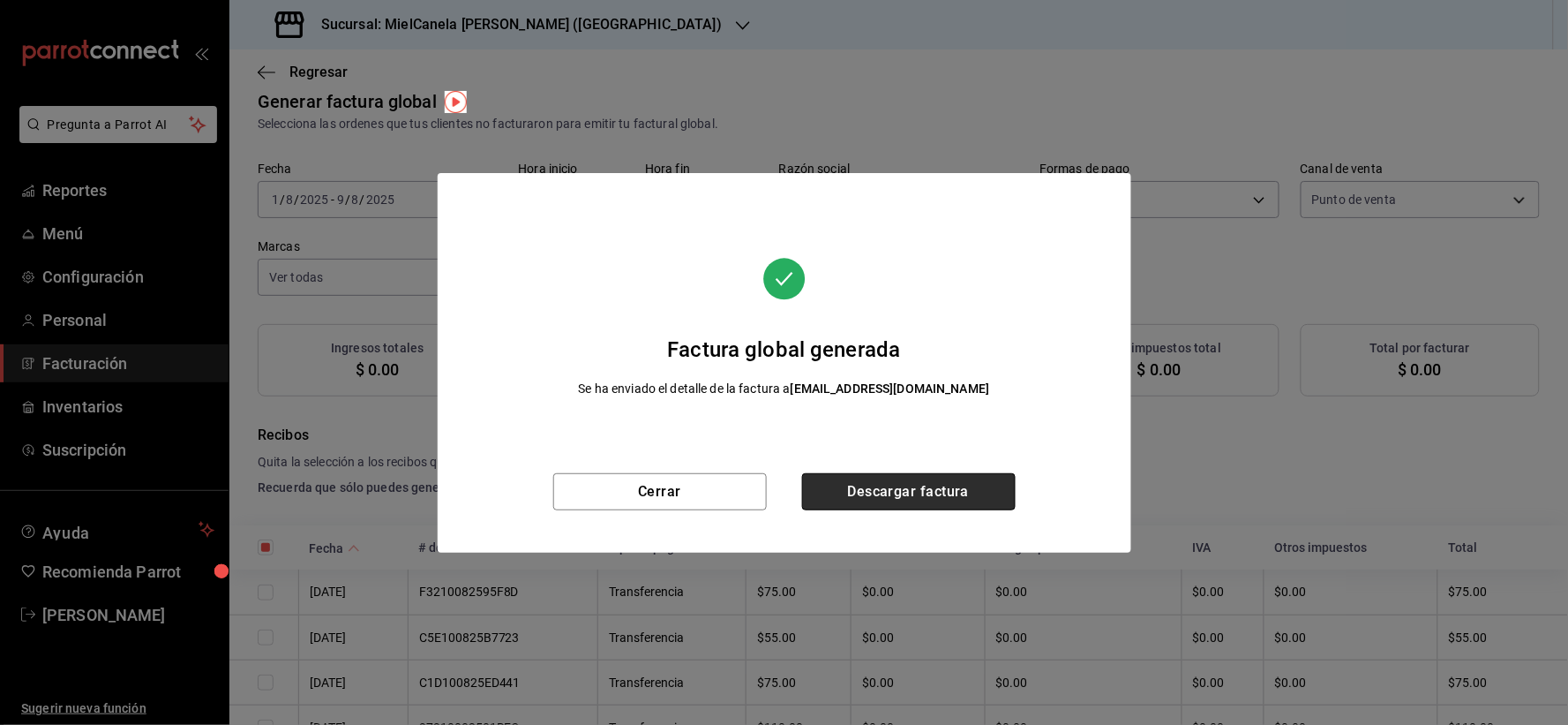
click at [917, 487] on button "Descargar factura" at bounding box center [909, 491] width 214 height 37
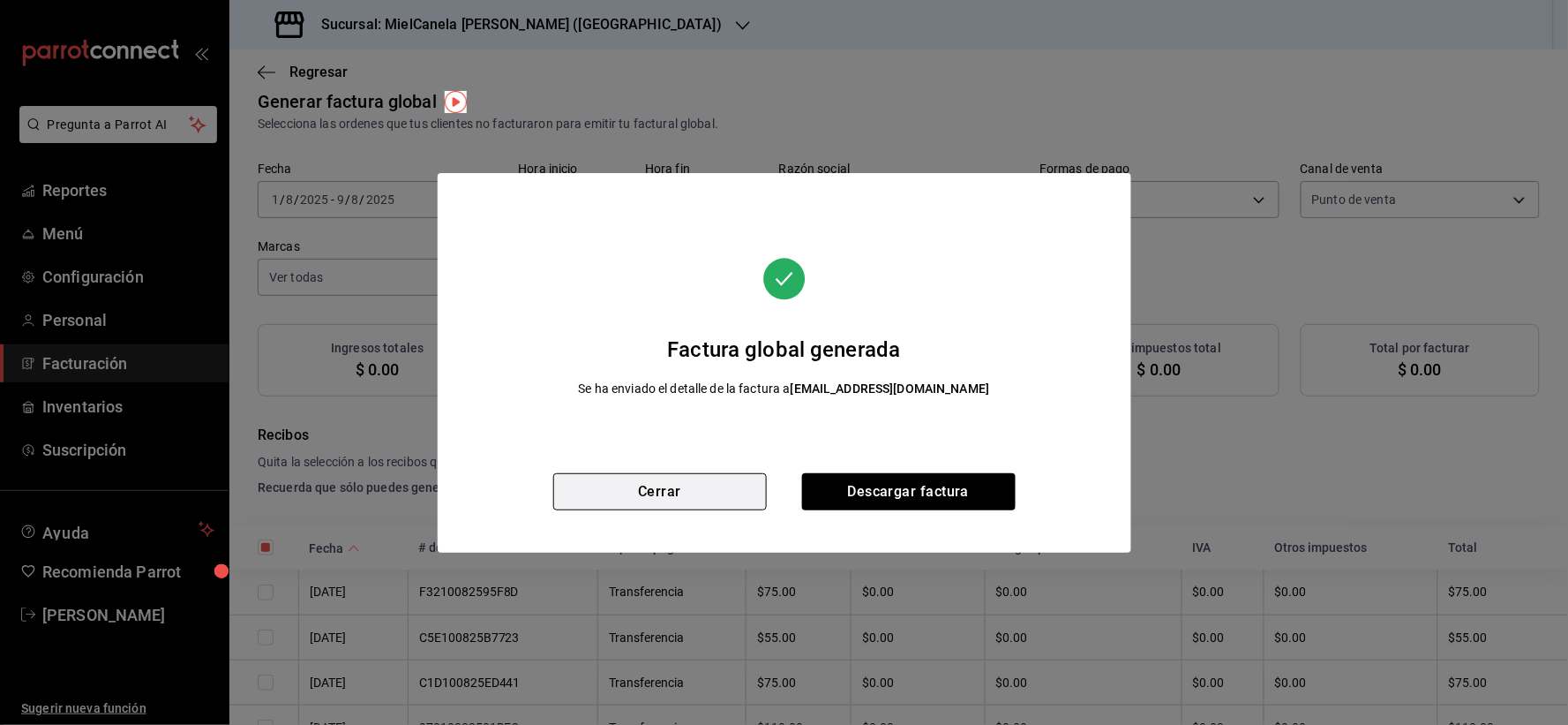
click at [697, 495] on button "Cerrar" at bounding box center [659, 491] width 214 height 37
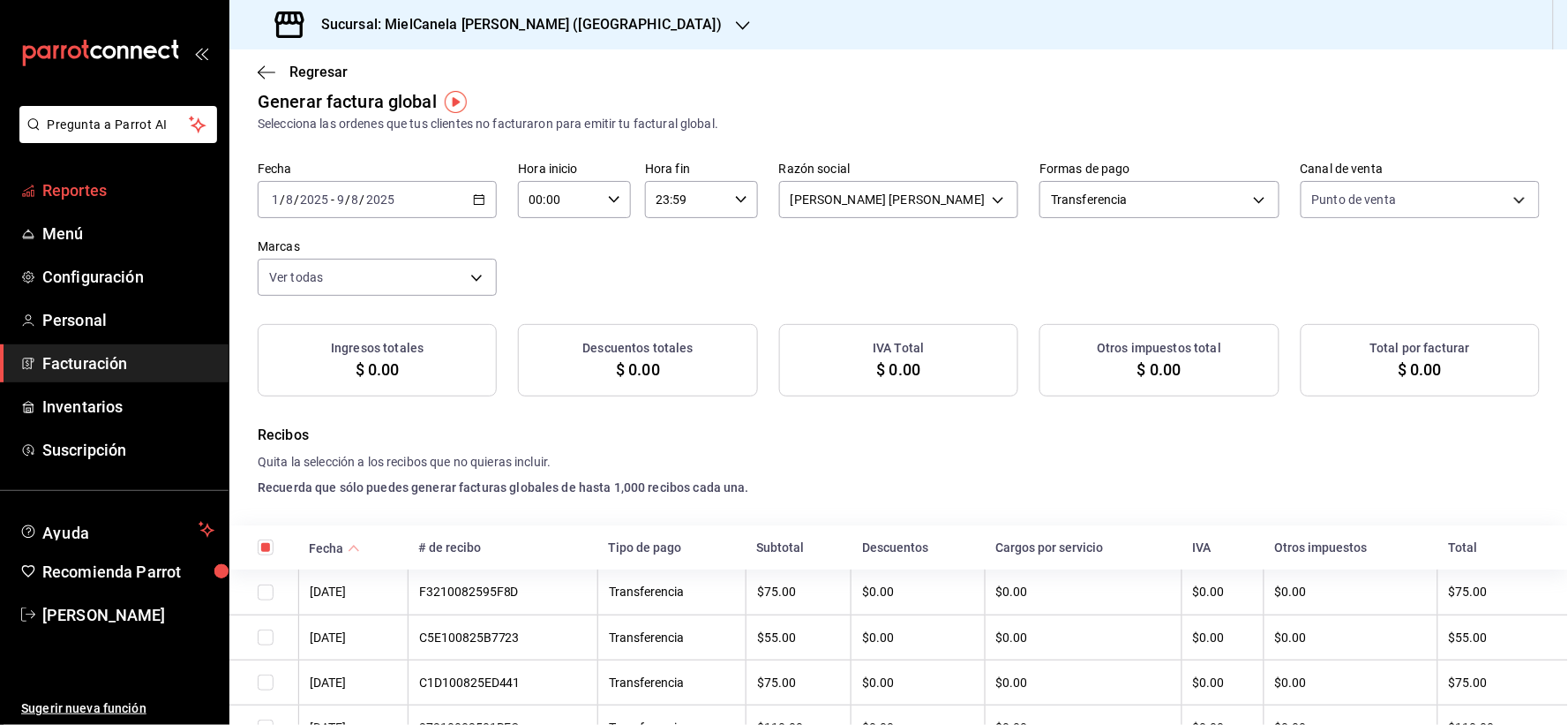
click at [104, 187] on span "Reportes" at bounding box center [128, 190] width 173 height 24
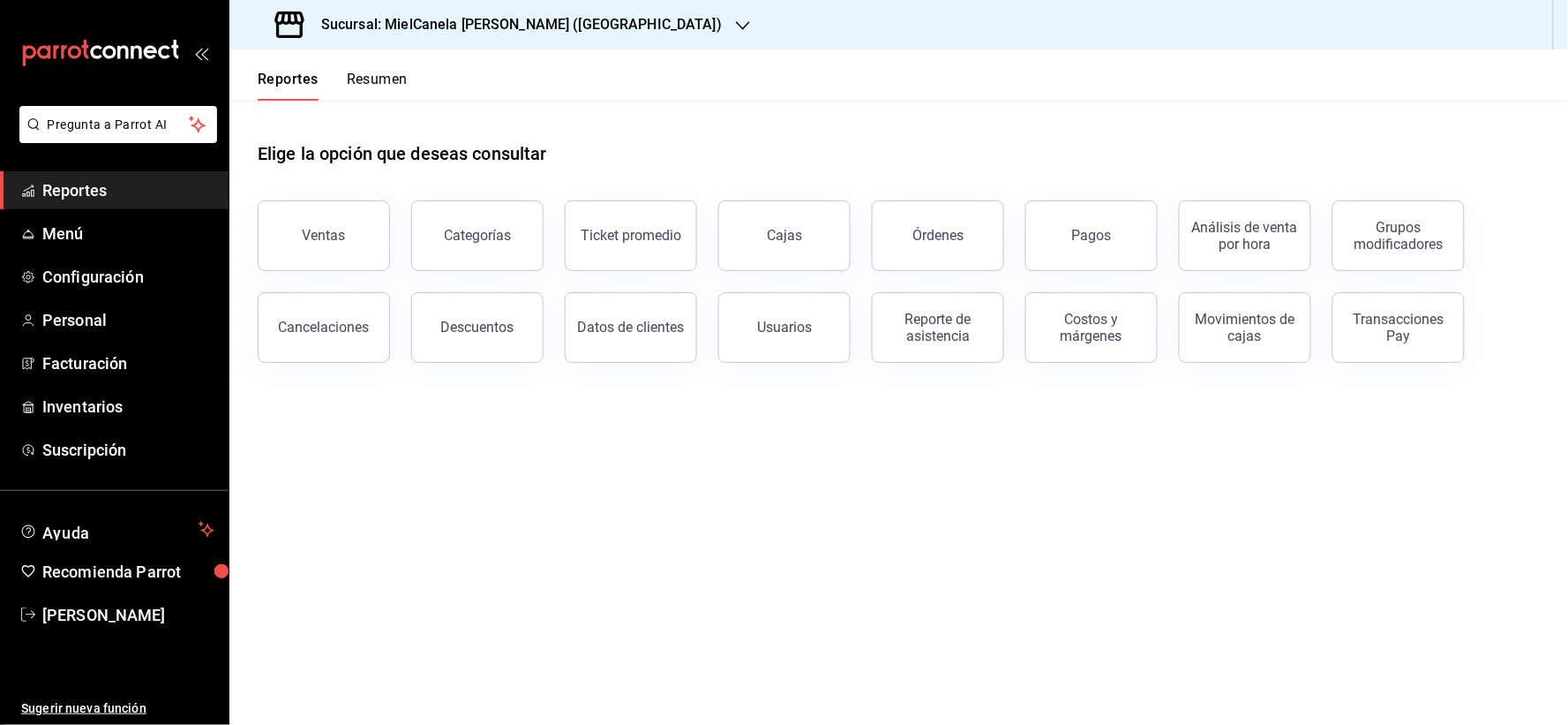
click at [991, 251] on button "Órdenes" at bounding box center [938, 236] width 132 height 71
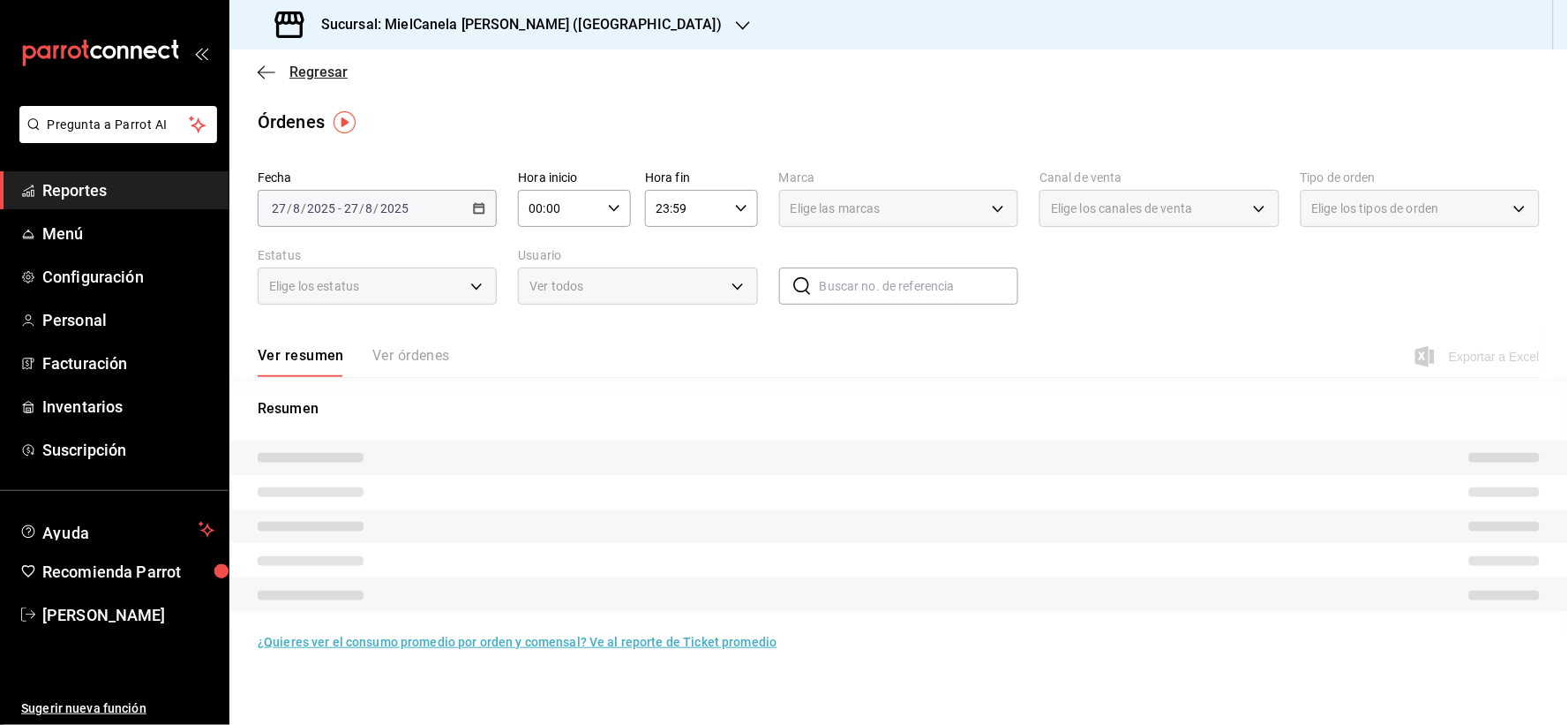
click at [309, 75] on span "Regresar" at bounding box center [318, 71] width 58 height 16
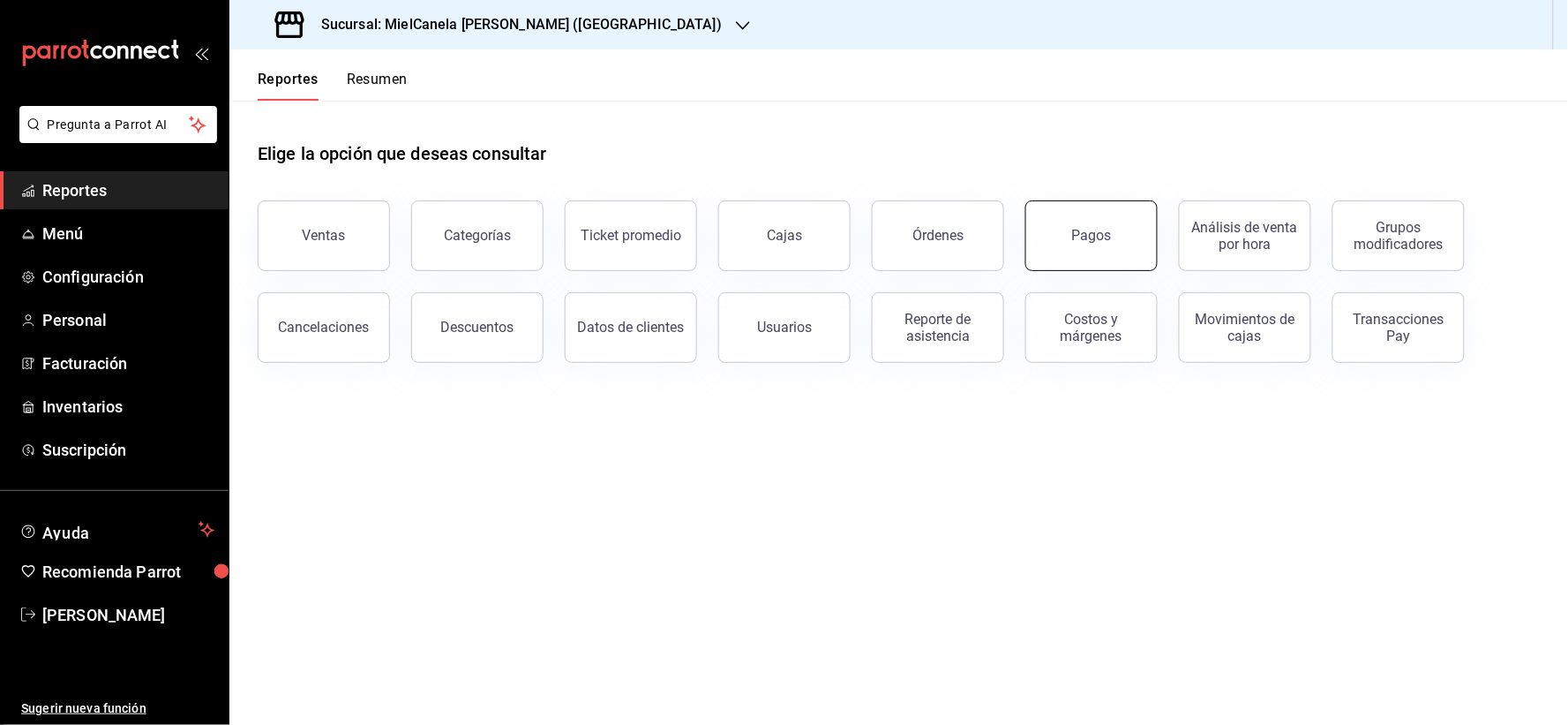
click at [1084, 239] on div "Pagos" at bounding box center [1092, 235] width 39 height 16
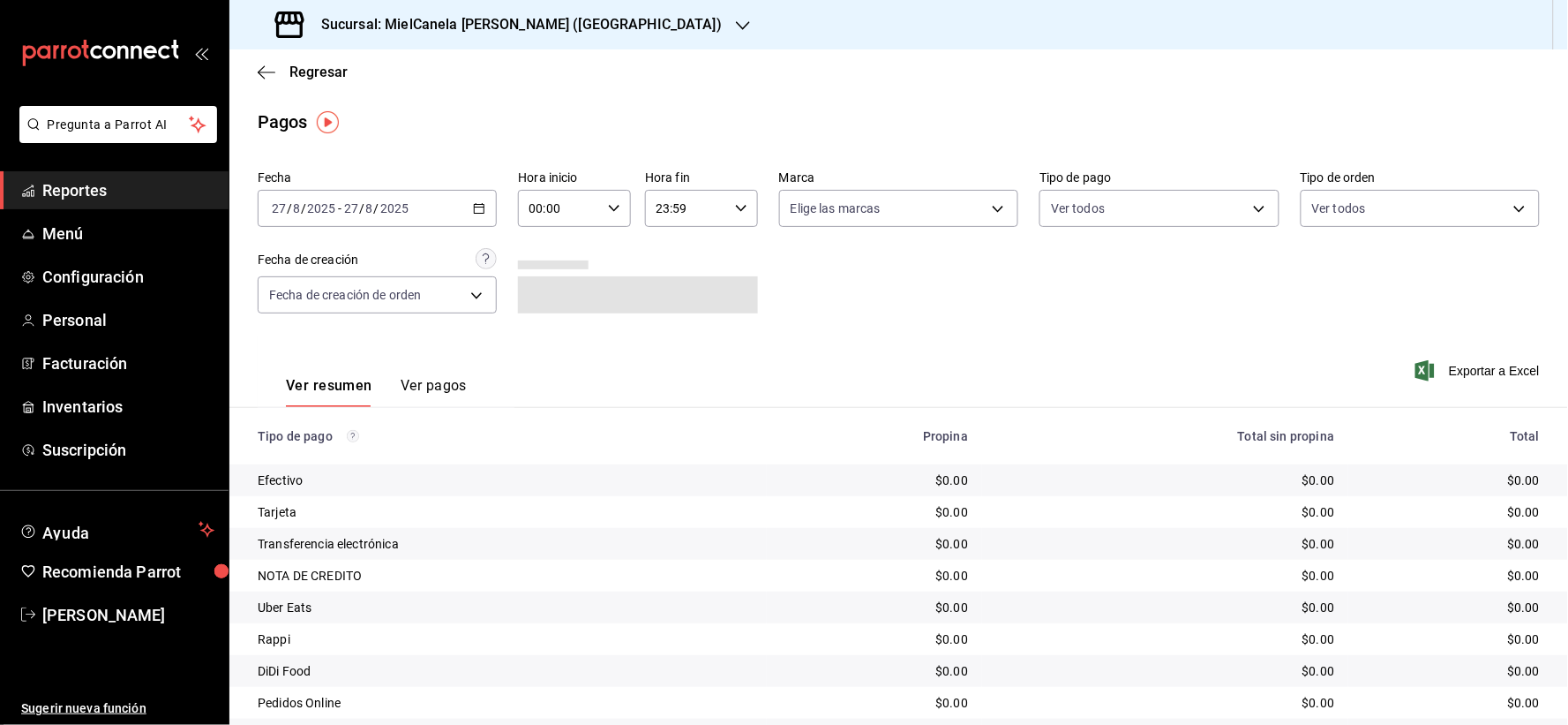
click at [450, 384] on button "Ver pagos" at bounding box center [433, 391] width 66 height 30
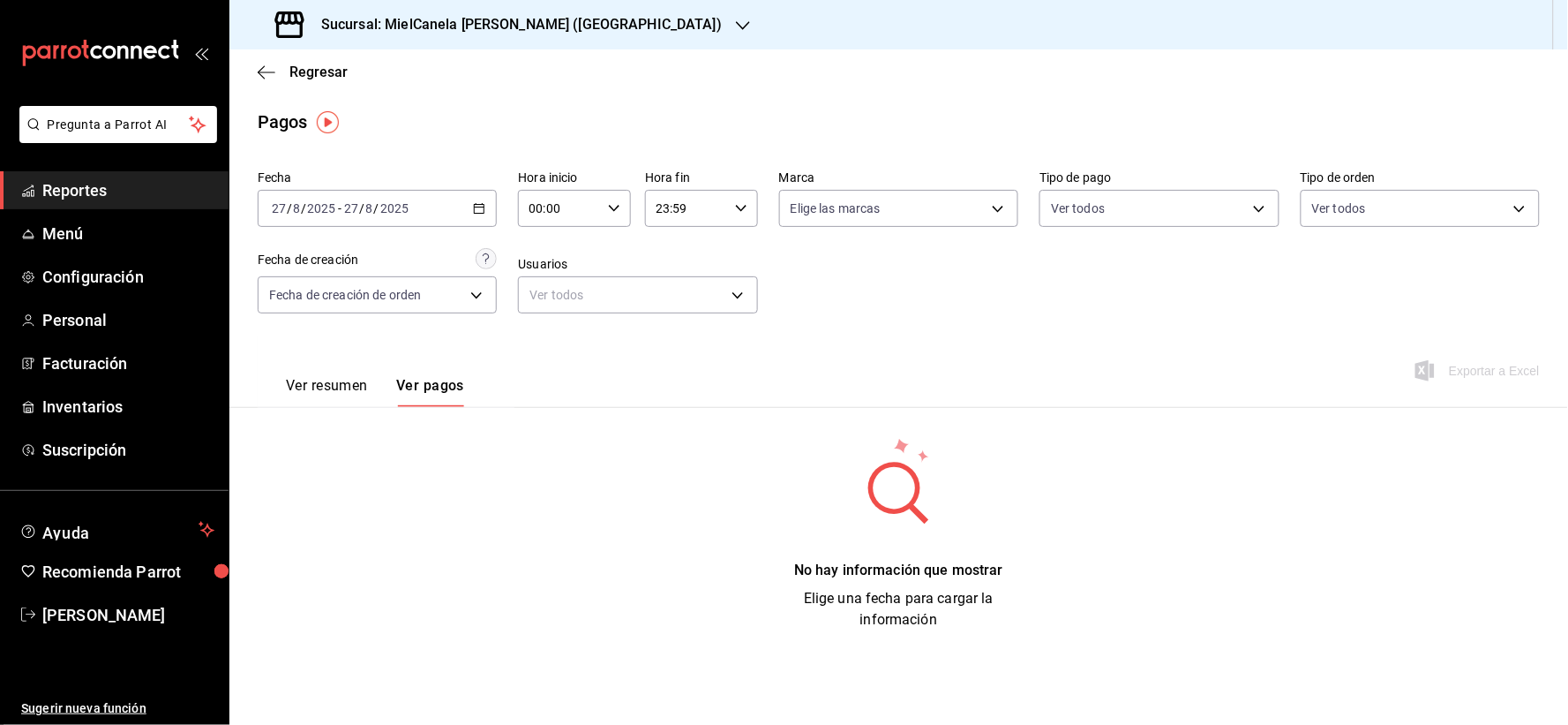
click at [388, 217] on div "[DATE] [DATE] - [DATE] [DATE]" at bounding box center [377, 208] width 239 height 37
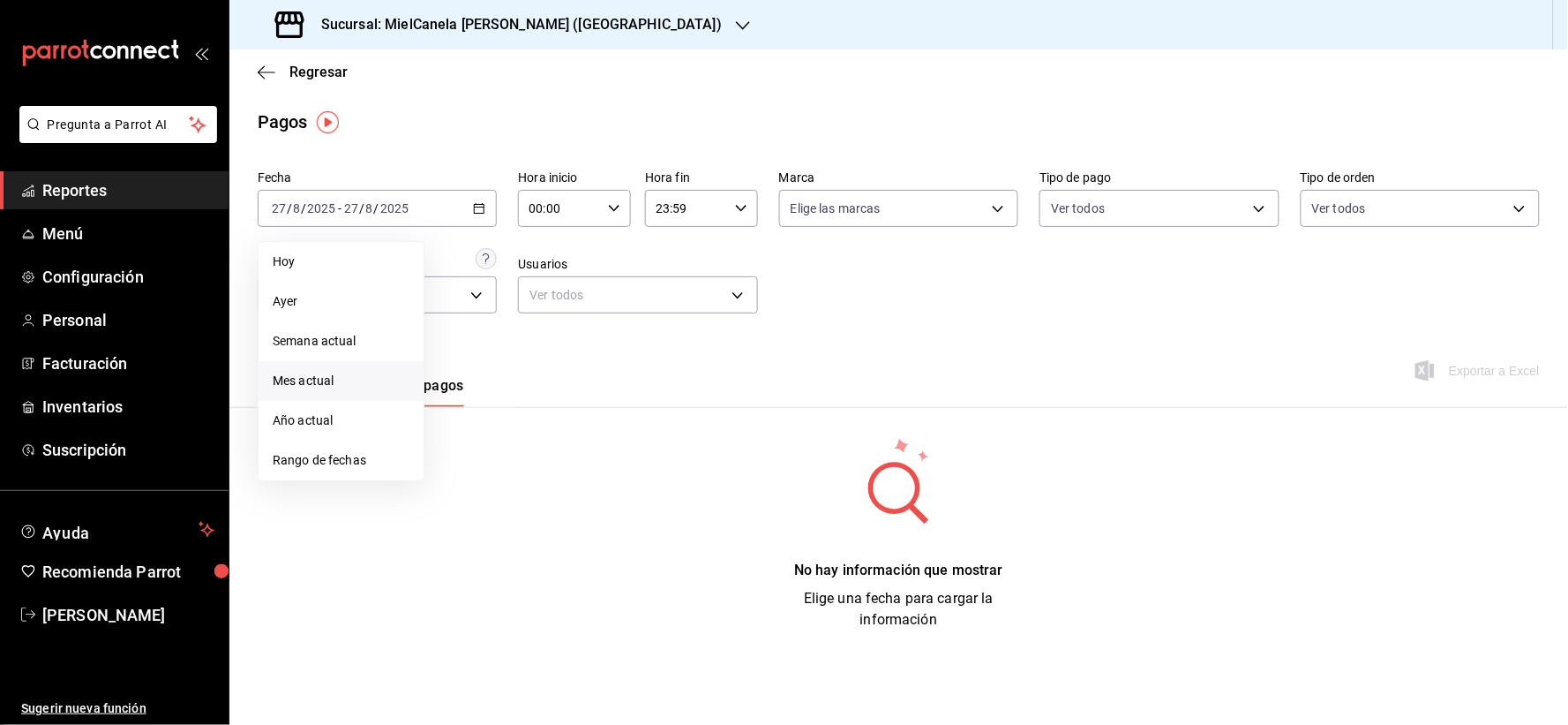
click at [365, 378] on span "Mes actual" at bounding box center [340, 381] width 137 height 18
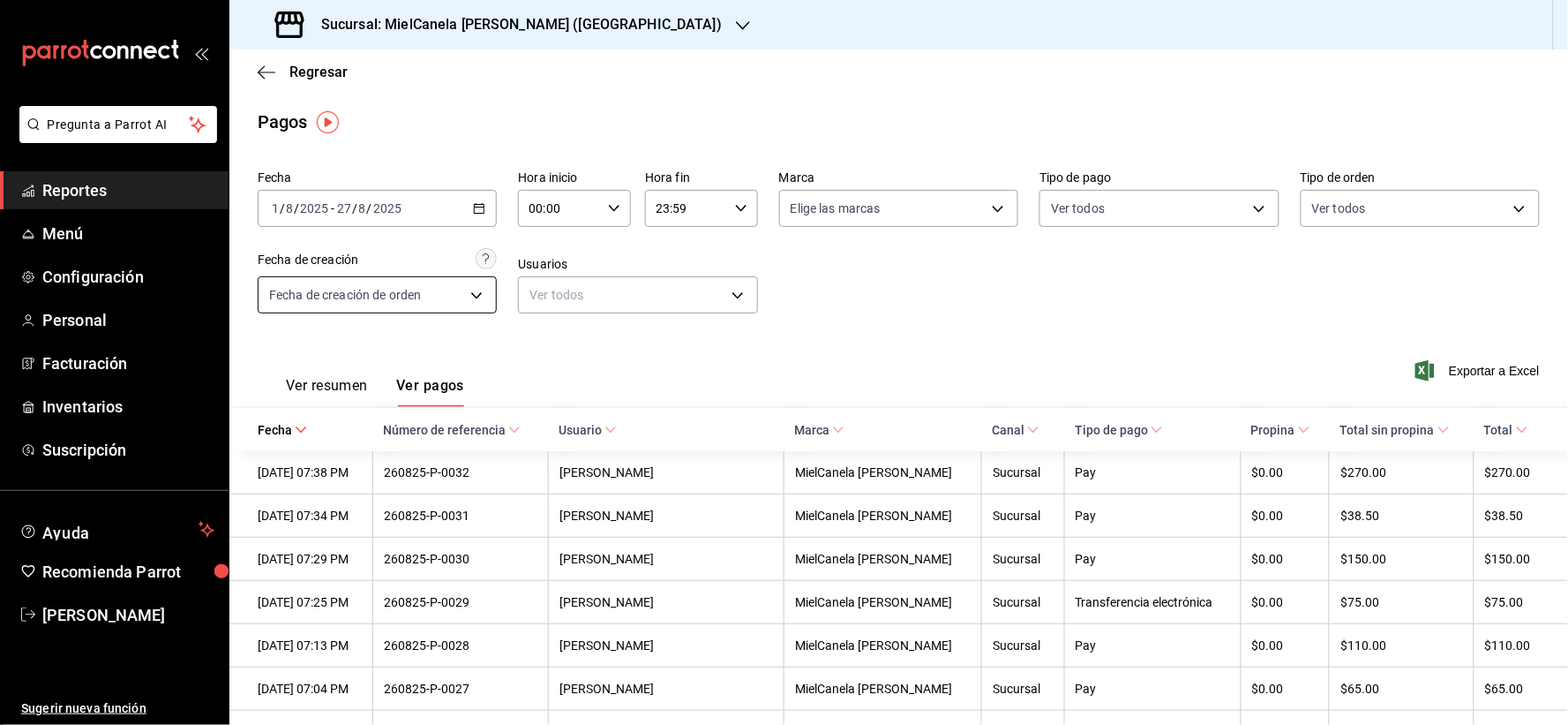
click at [365, 289] on body "Pregunta a Parrot AI Reportes Menú Configuración Personal Facturación Inventari…" at bounding box center [784, 362] width 1568 height 725
click at [365, 289] on div at bounding box center [784, 362] width 1568 height 725
click at [872, 201] on body "Pregunta a Parrot AI Reportes Menú Configuración Personal Facturación Inventari…" at bounding box center [784, 362] width 1568 height 725
click at [871, 201] on div at bounding box center [784, 362] width 1568 height 725
click at [1057, 199] on body "Pregunta a Parrot AI Reportes Menú Configuración Personal Facturación Inventari…" at bounding box center [784, 362] width 1568 height 725
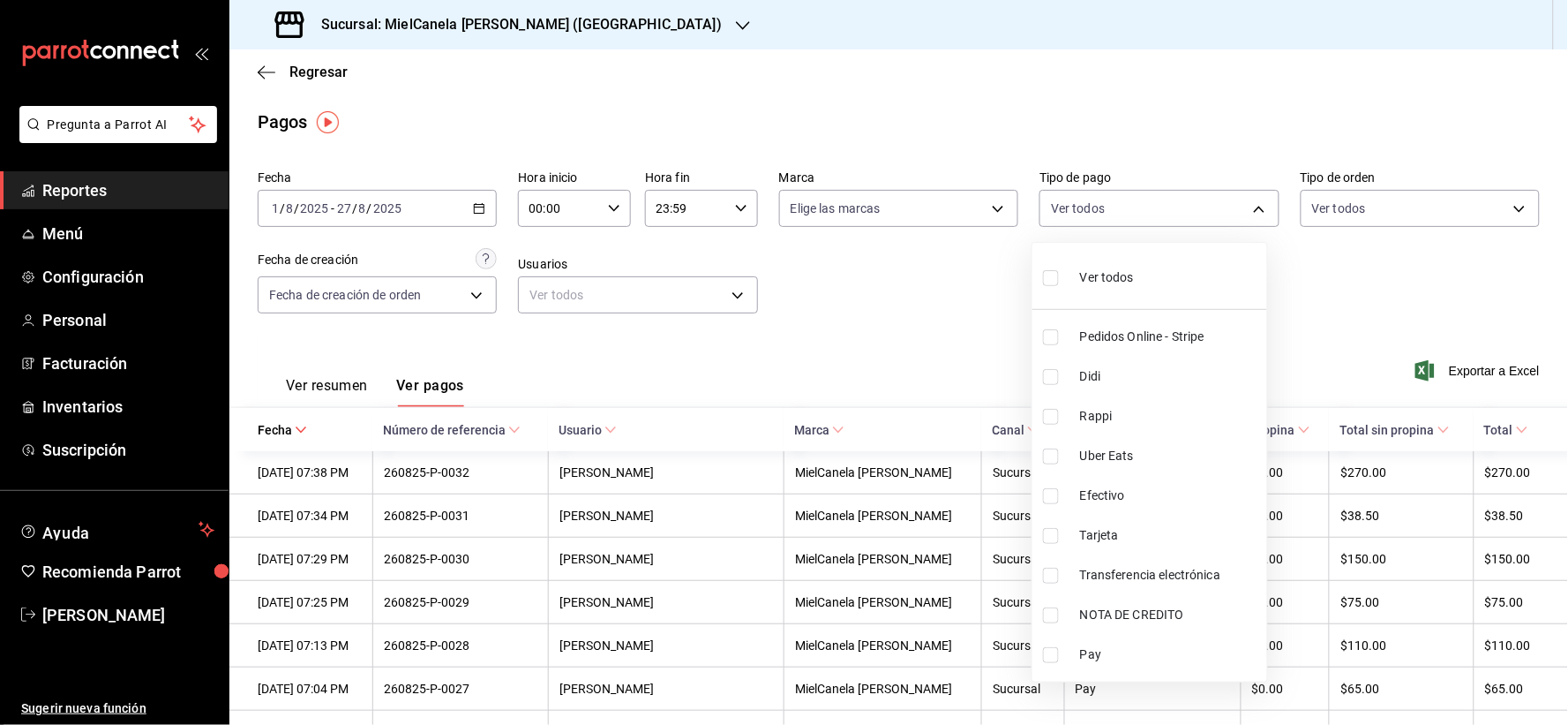
click at [1338, 204] on div at bounding box center [784, 362] width 1568 height 725
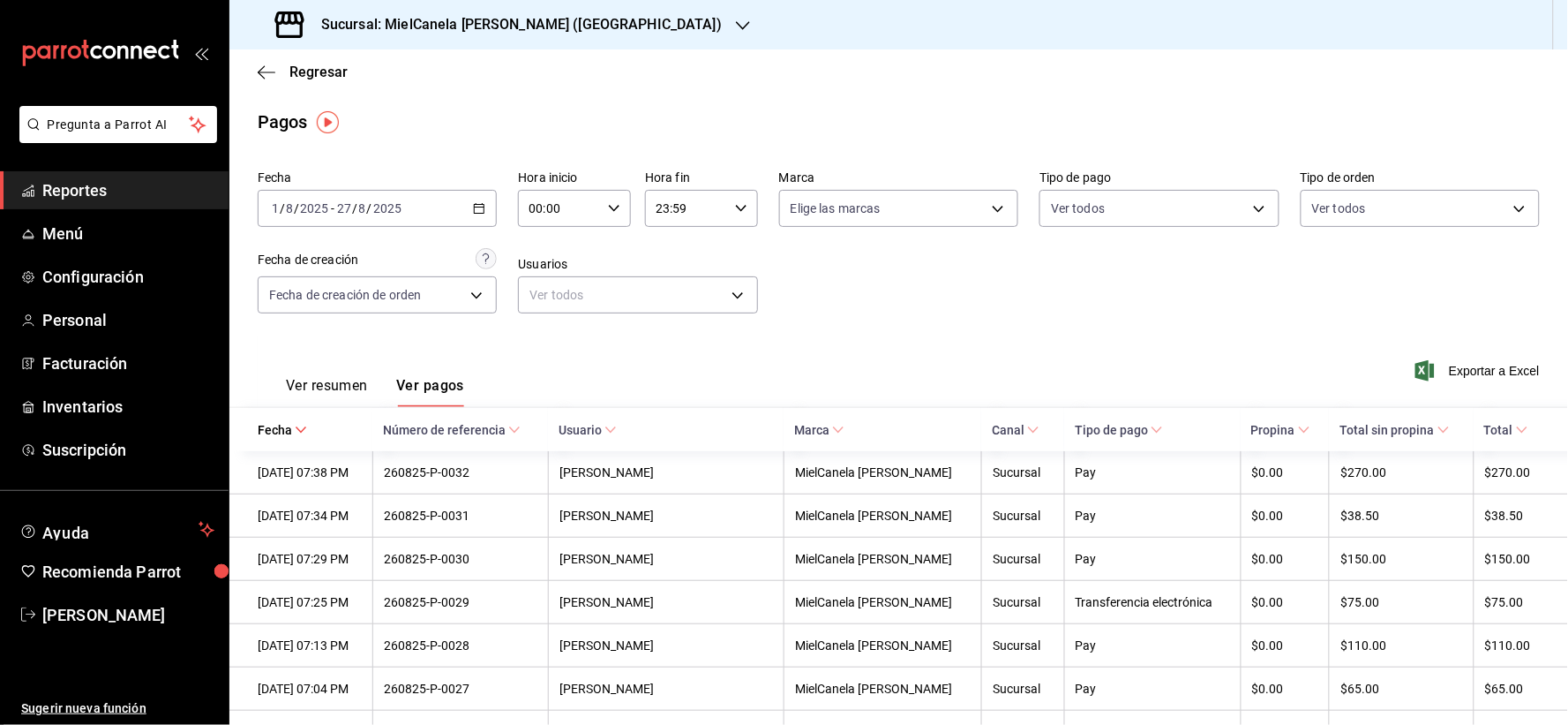
click at [1329, 199] on body "Pregunta a Parrot AI Reportes Menú Configuración Personal Facturación Inventari…" at bounding box center [784, 362] width 1568 height 725
click at [1003, 300] on div at bounding box center [784, 362] width 1568 height 725
click at [349, 207] on input "27" at bounding box center [344, 208] width 16 height 14
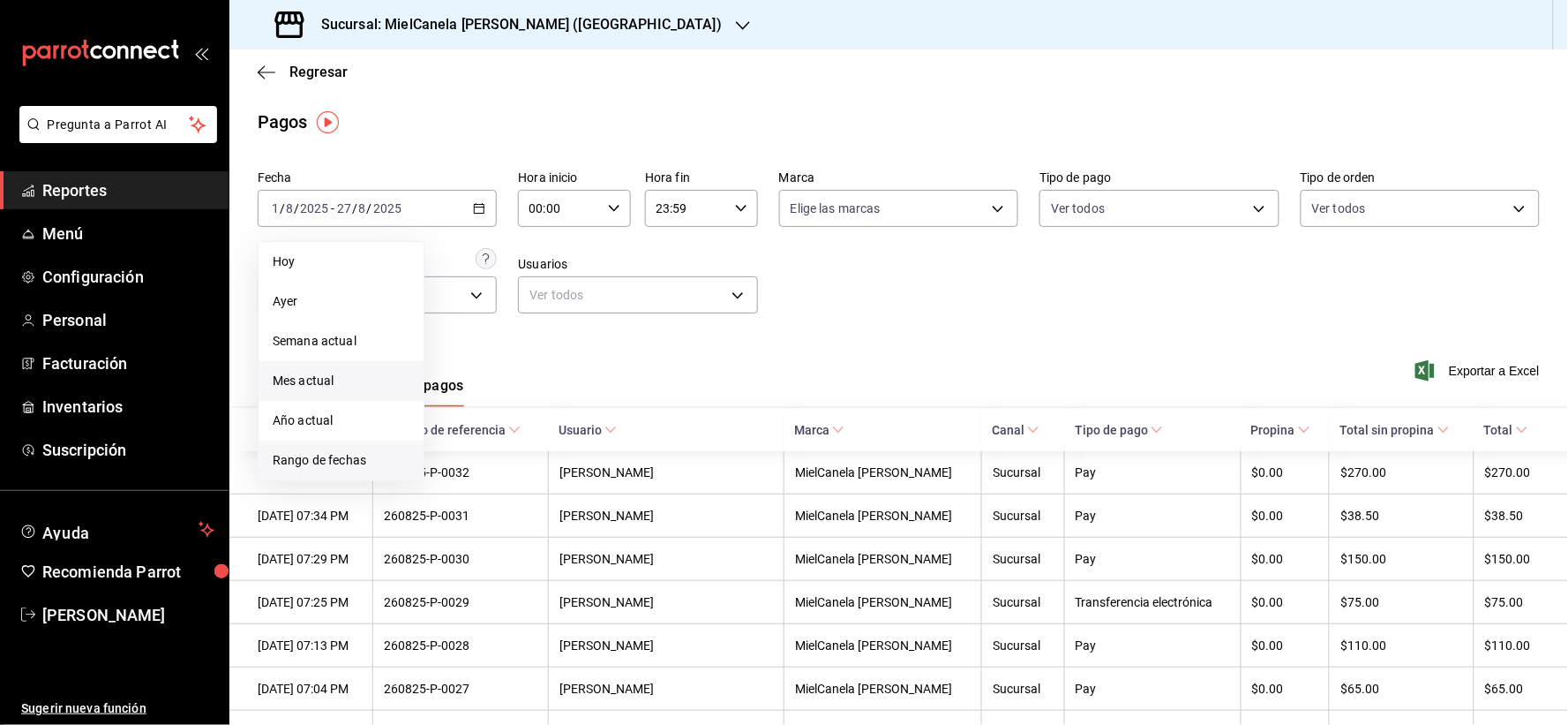
click at [346, 447] on li "Rango de fechas" at bounding box center [341, 459] width 165 height 39
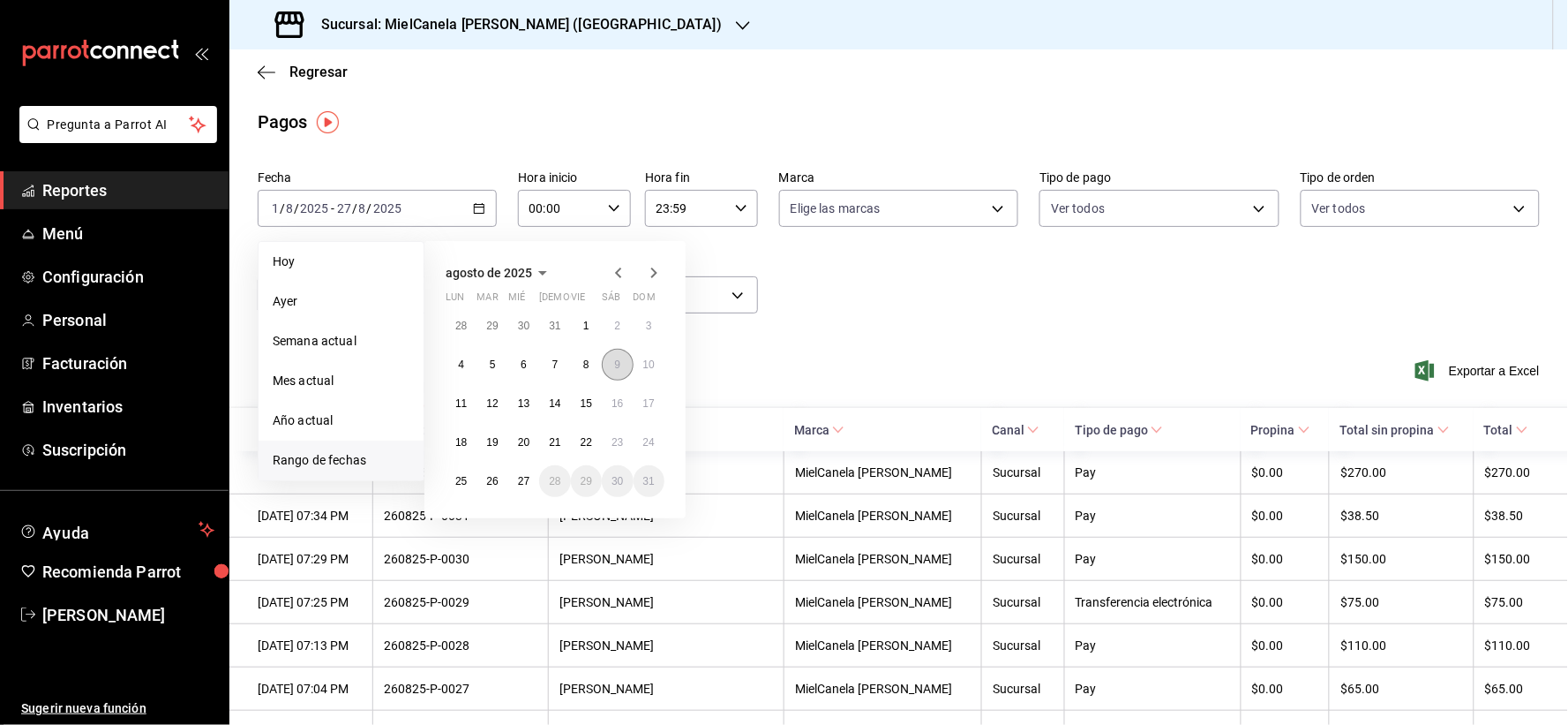
click at [617, 357] on button "9" at bounding box center [617, 364] width 31 height 32
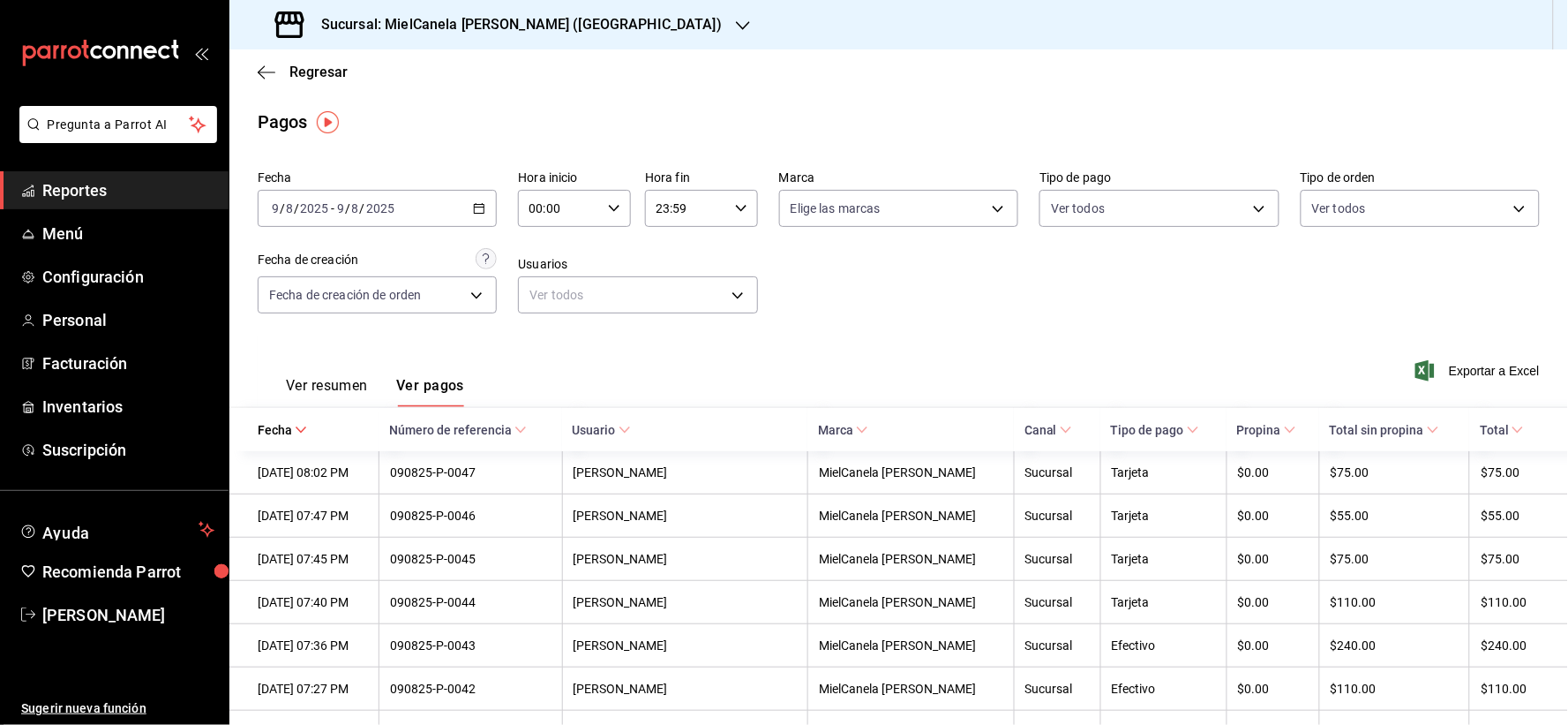
scroll to position [130, 0]
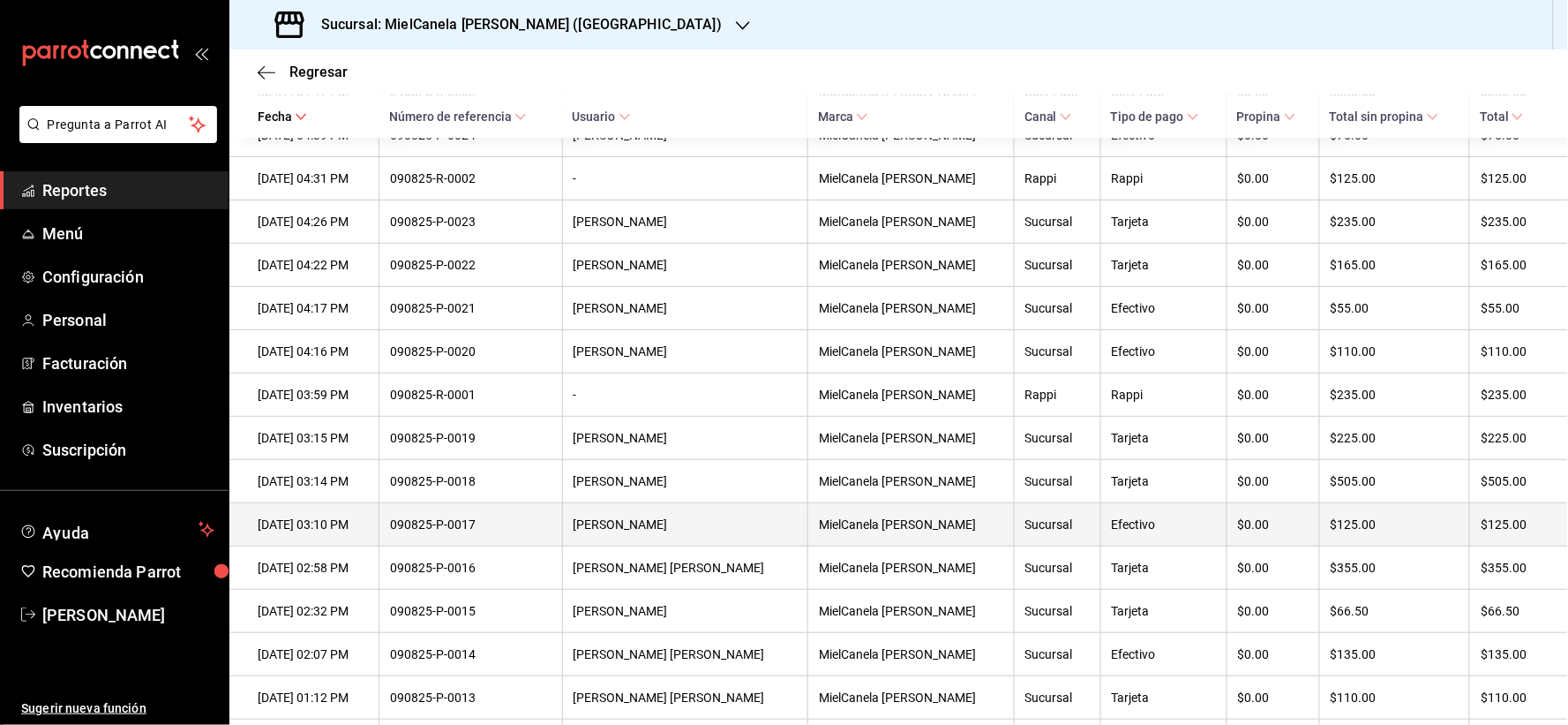
scroll to position [1406, 0]
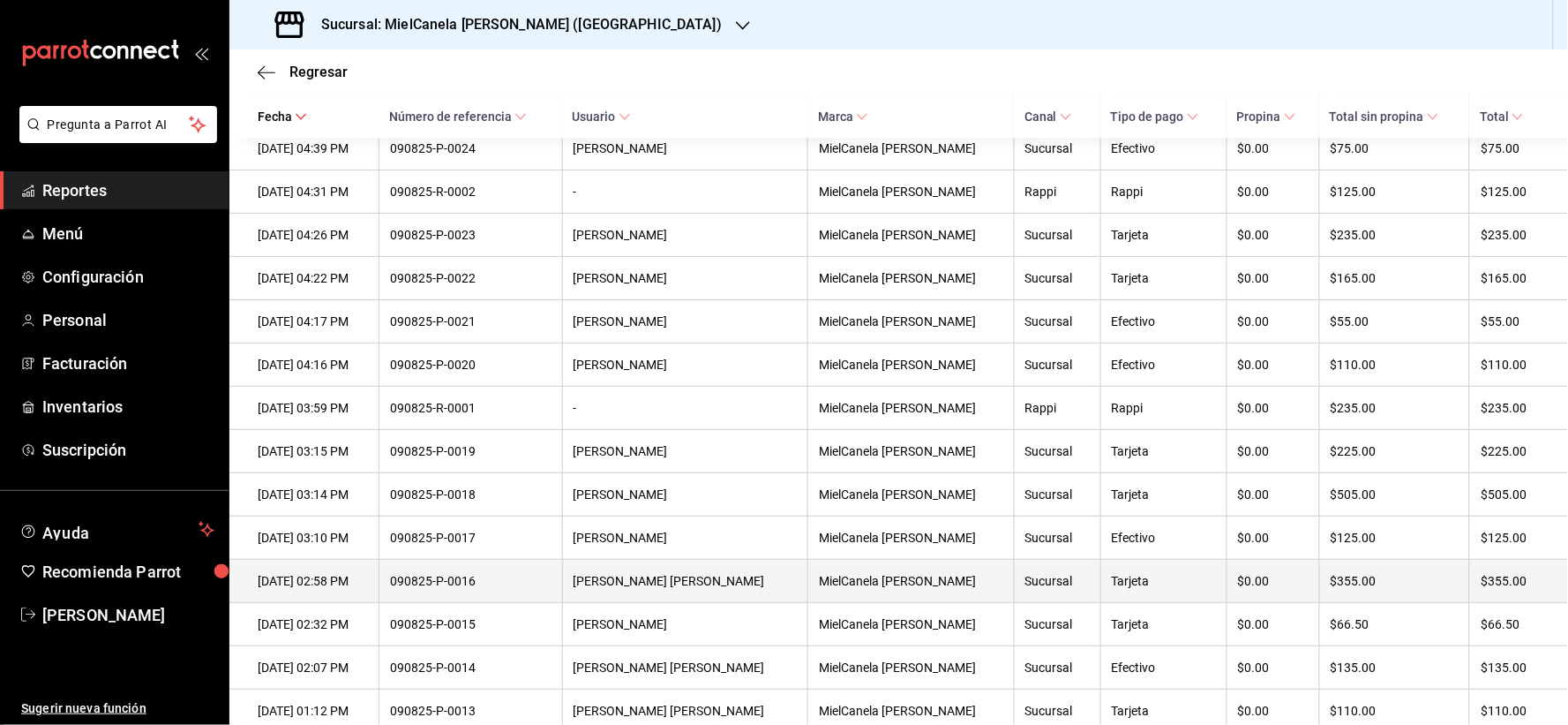
click at [753, 588] on div "[PERSON_NAME] [PERSON_NAME]" at bounding box center [685, 580] width 224 height 14
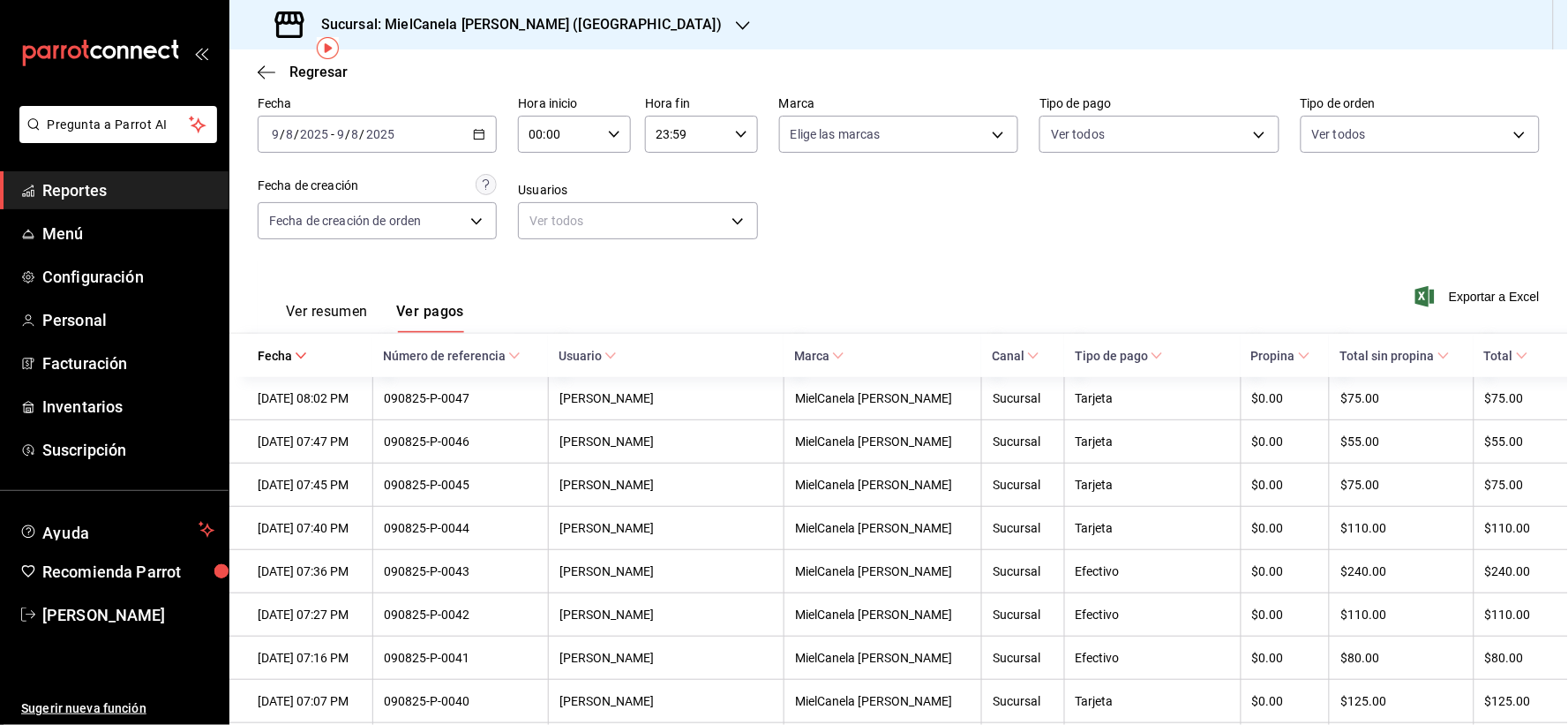
scroll to position [0, 0]
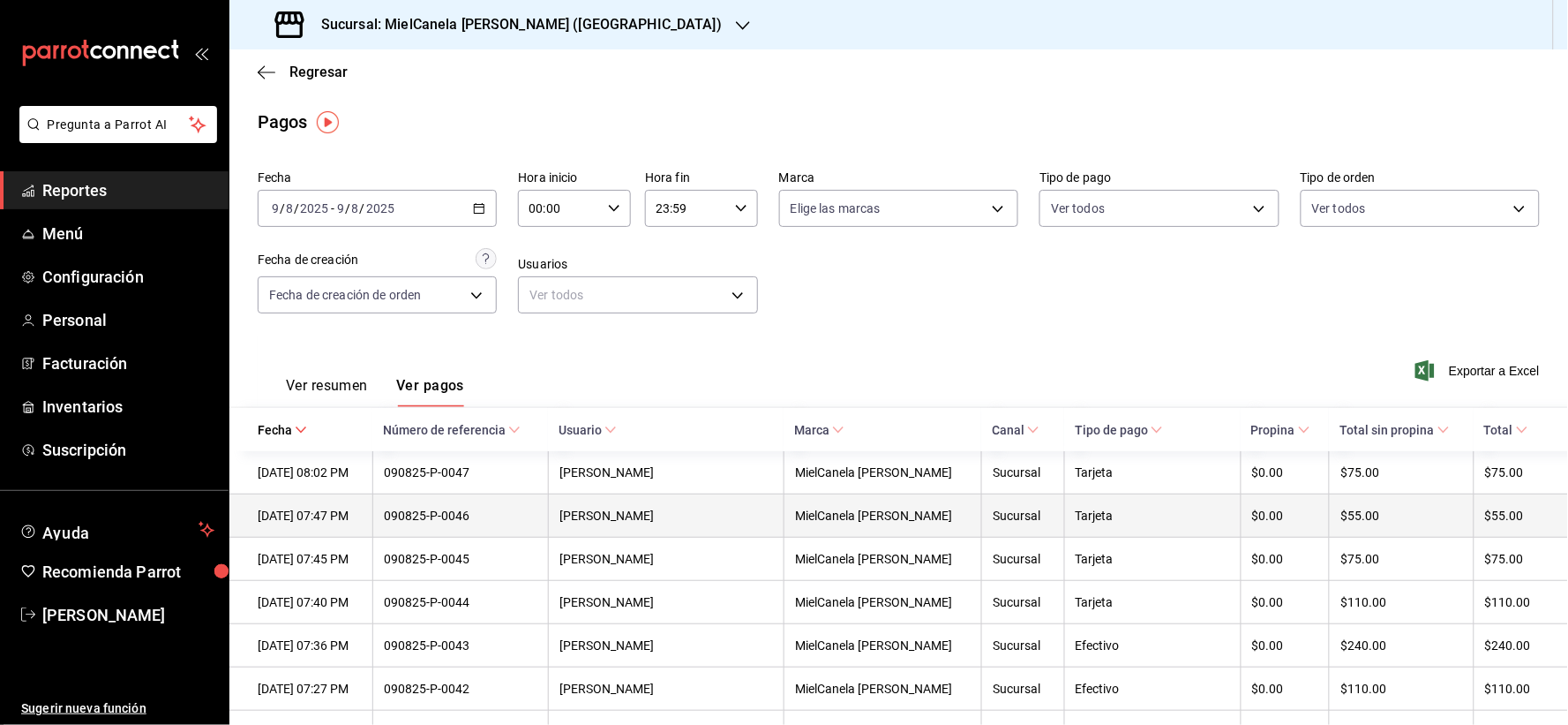
click at [951, 504] on th "MielCanela [PERSON_NAME]" at bounding box center [883, 516] width 197 height 43
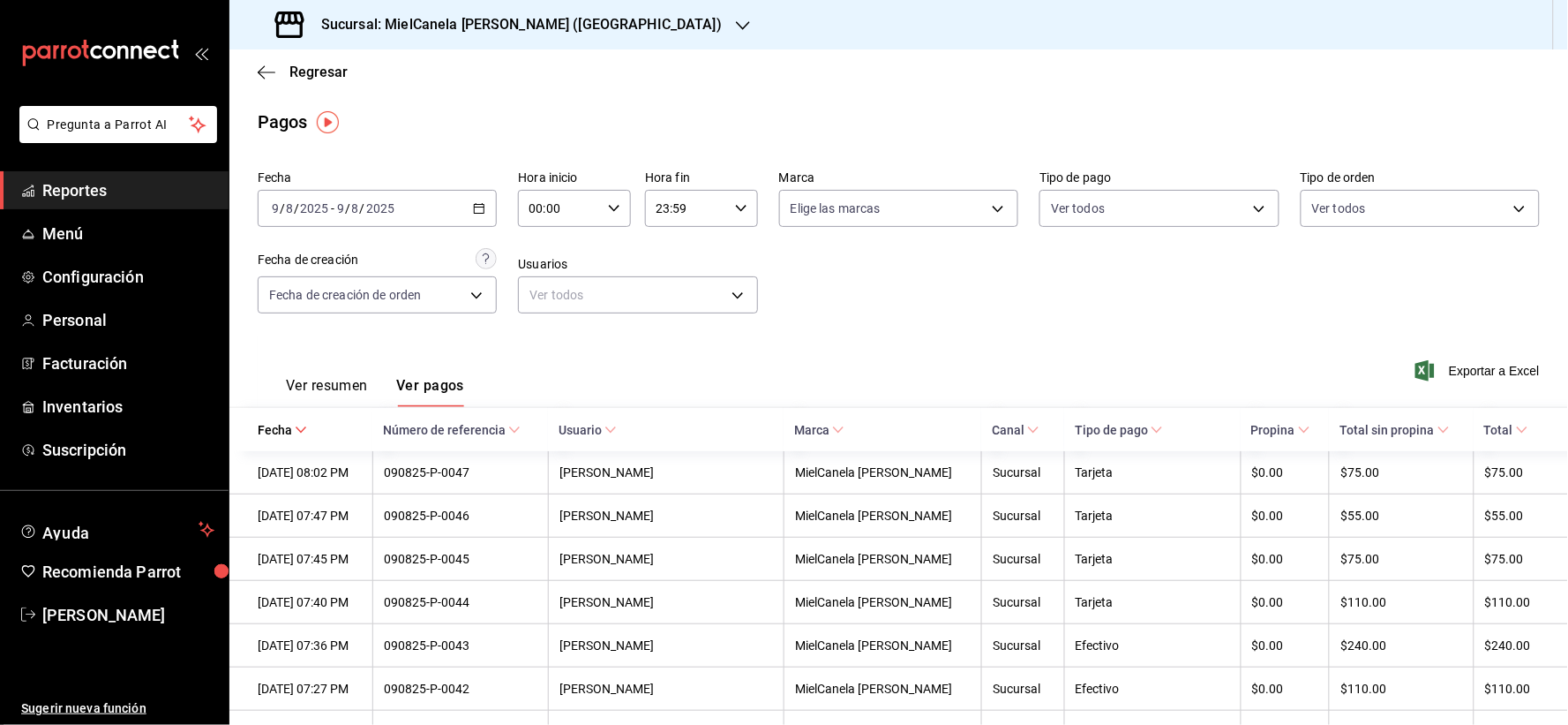
click at [369, 203] on input "2025" at bounding box center [380, 208] width 30 height 14
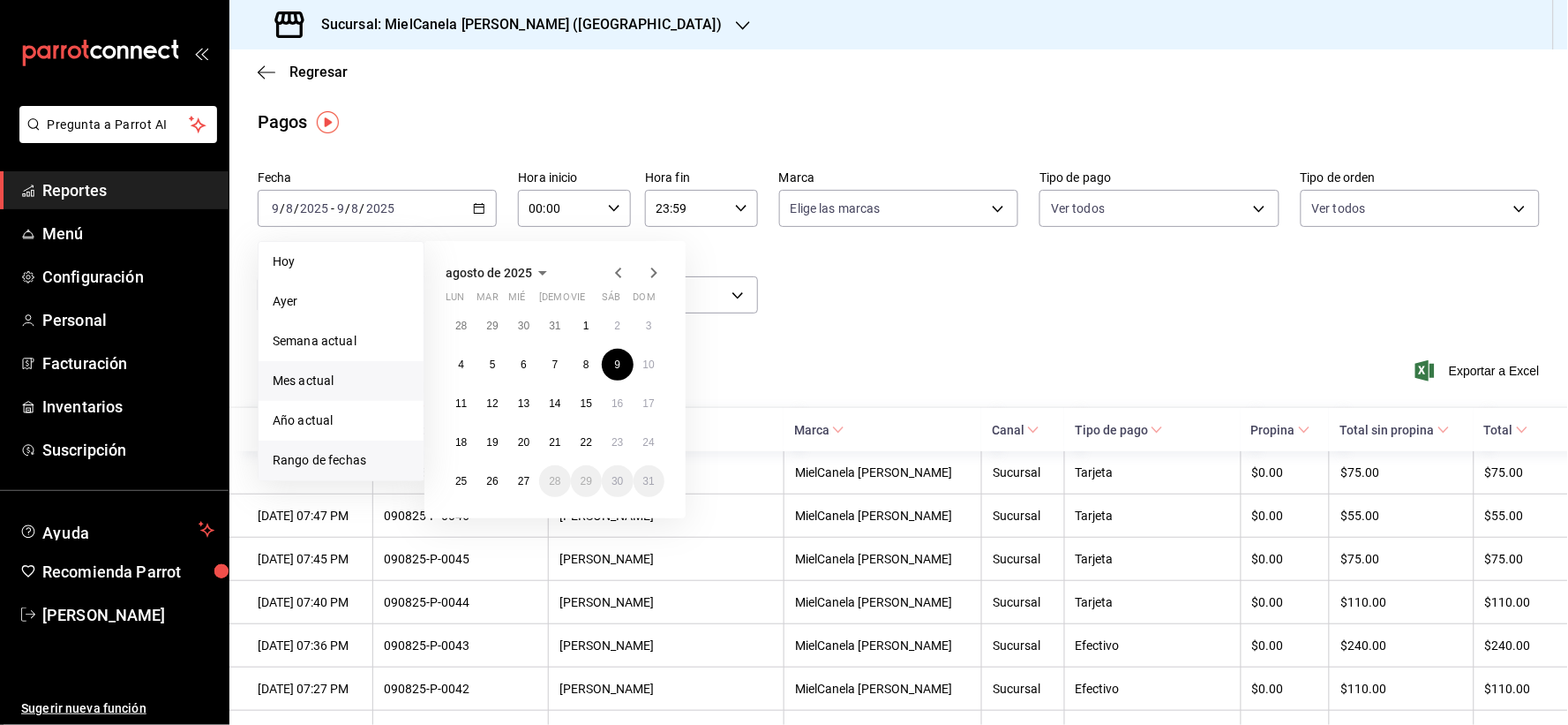
click at [357, 382] on span "Mes actual" at bounding box center [340, 381] width 137 height 18
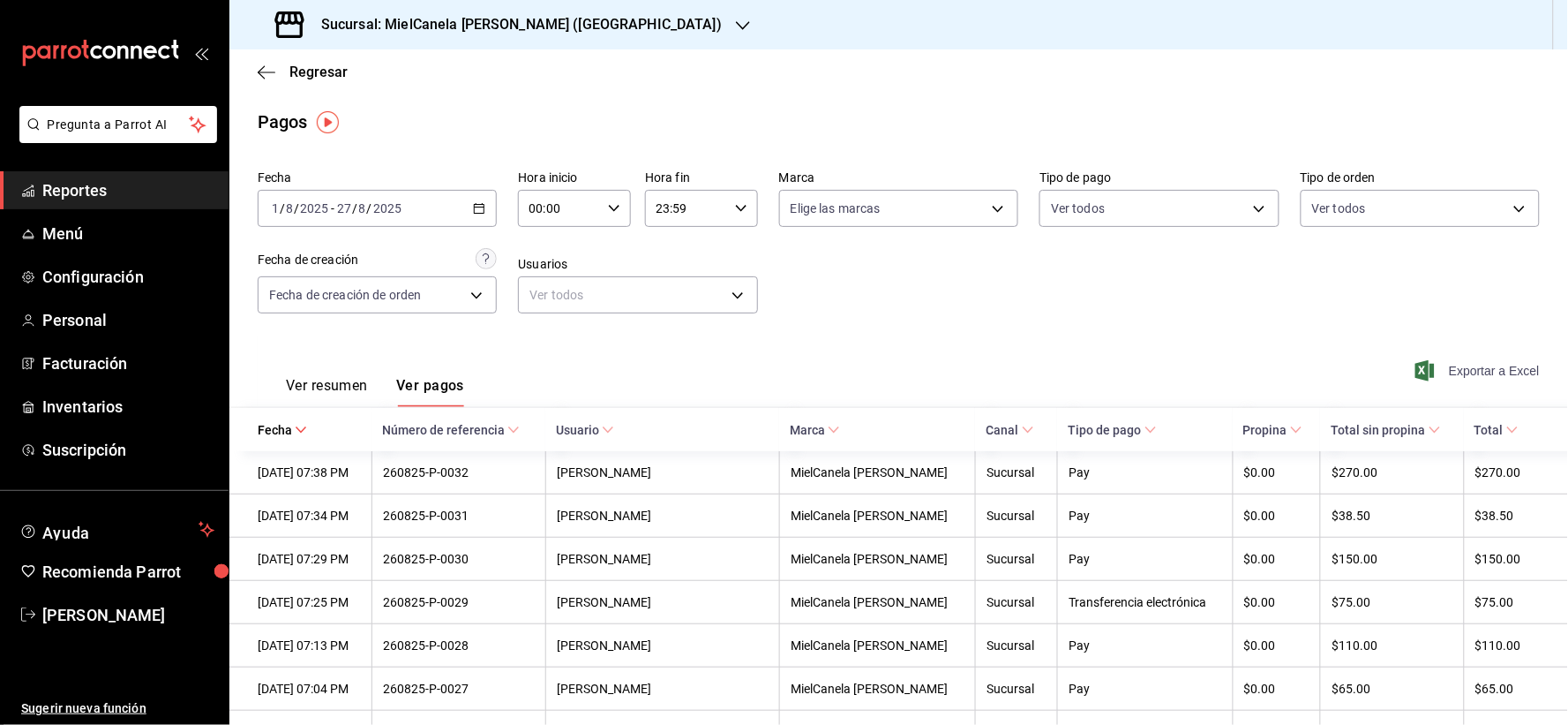
click at [1465, 373] on span "Exportar a Excel" at bounding box center [1479, 371] width 121 height 21
drag, startPoint x: 133, startPoint y: 278, endPoint x: 840, endPoint y: 285, distance: 707.0
click at [129, 278] on span "Configuración" at bounding box center [128, 276] width 173 height 24
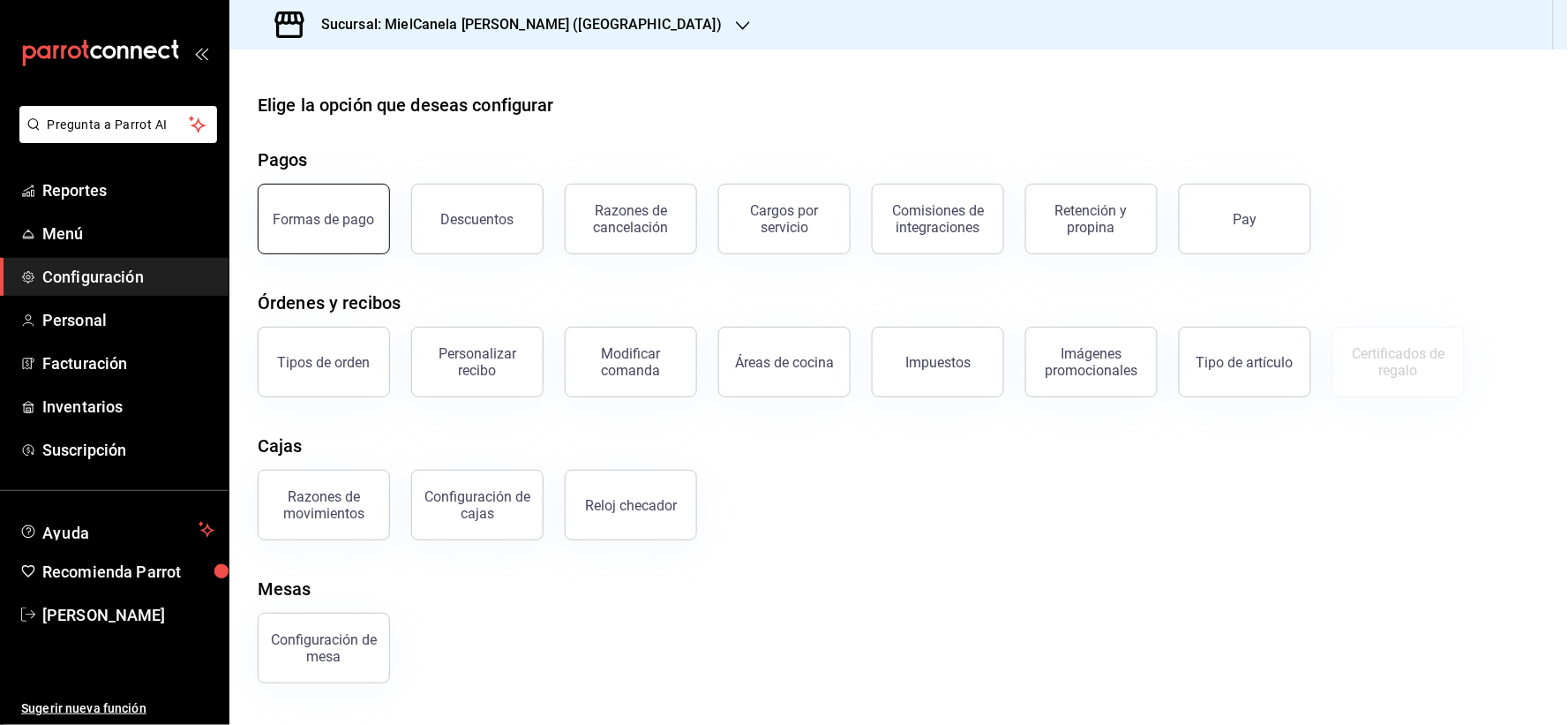
click at [330, 247] on button "Formas de pago" at bounding box center [324, 219] width 132 height 71
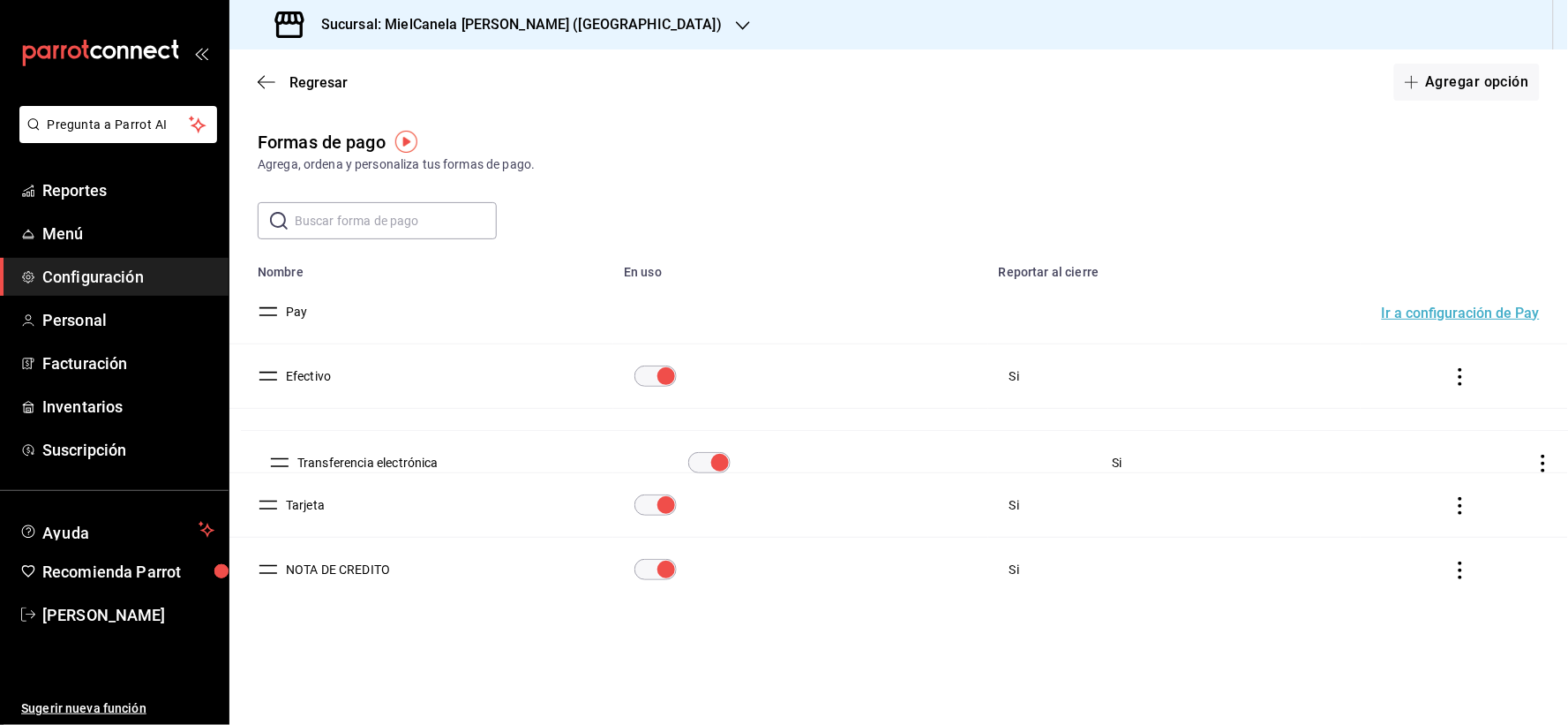
drag, startPoint x: 269, startPoint y: 505, endPoint x: 280, endPoint y: 456, distance: 50.2
drag, startPoint x: 267, startPoint y: 501, endPoint x: 276, endPoint y: 449, distance: 52.8
click at [1462, 437] on icon "actions" at bounding box center [1460, 441] width 17 height 17
click at [271, 453] on div at bounding box center [784, 362] width 1568 height 725
click at [295, 443] on button "Tarjeta" at bounding box center [302, 440] width 46 height 17
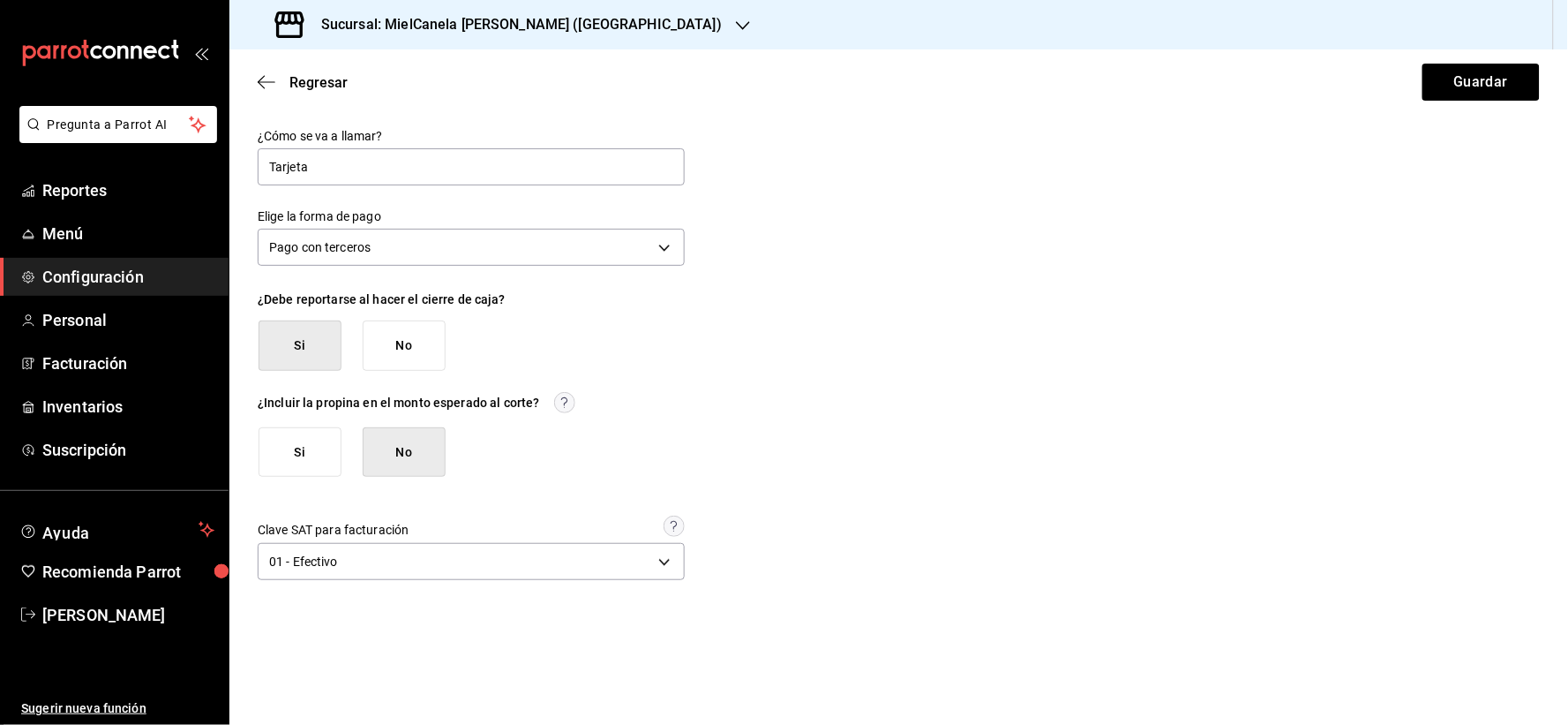
click at [461, 268] on div "Pago con terceros THIRD_PARTY" at bounding box center [472, 245] width 427 height 47
click at [461, 254] on body "Pregunta a Parrot AI Reportes Menú Configuración Personal Facturación Inventari…" at bounding box center [784, 362] width 1568 height 725
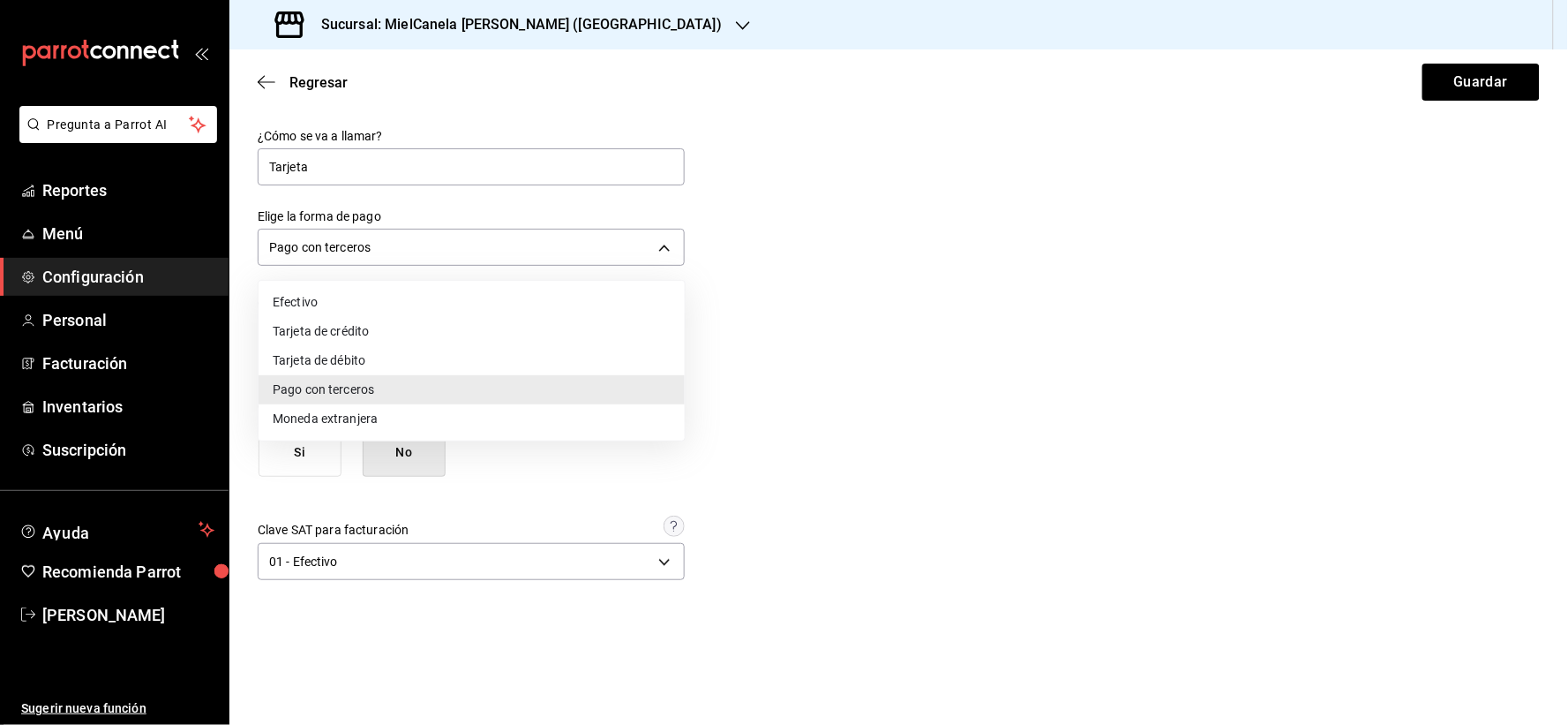
drag, startPoint x: 304, startPoint y: 306, endPoint x: 329, endPoint y: 309, distance: 25.2
click at [305, 306] on li "Efectivo" at bounding box center [472, 302] width 427 height 29
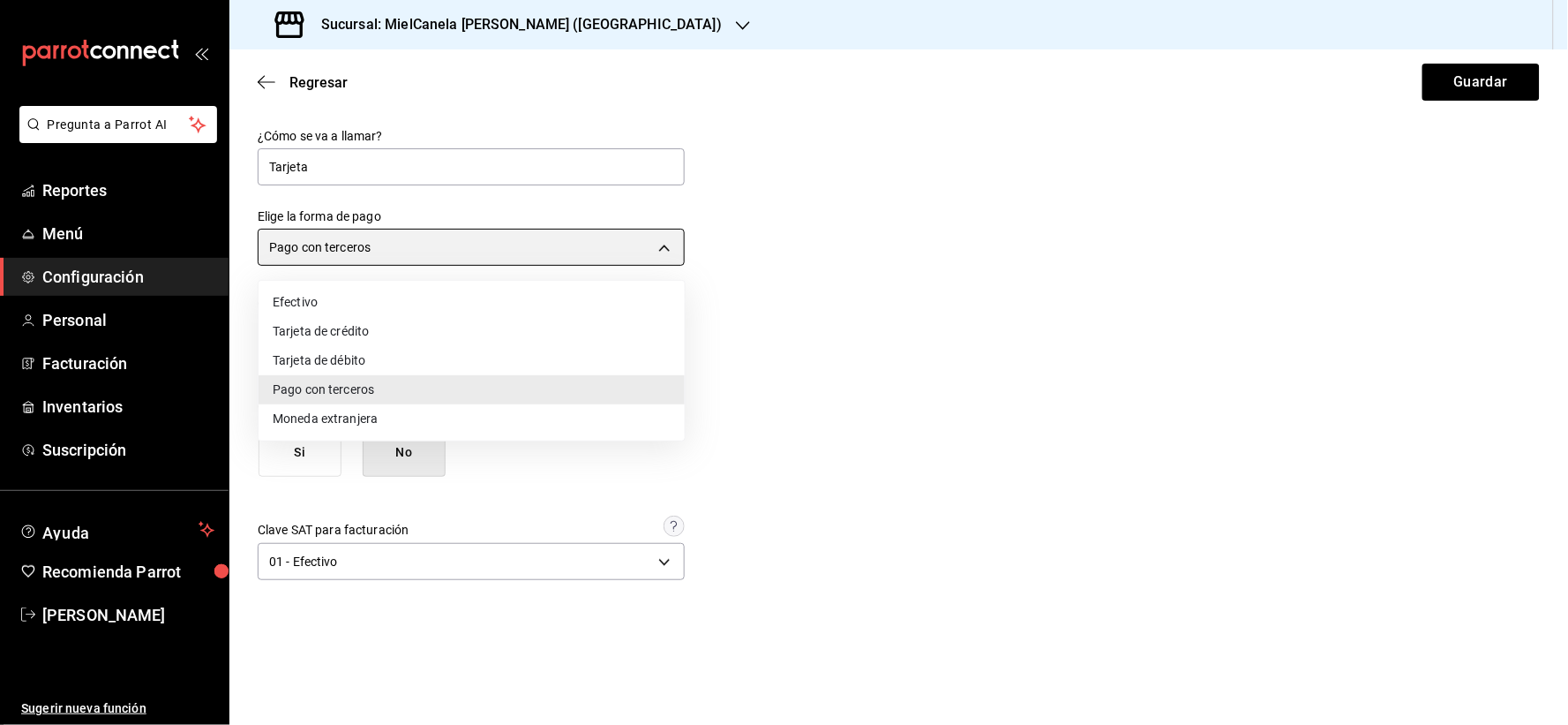
type input "CASH"
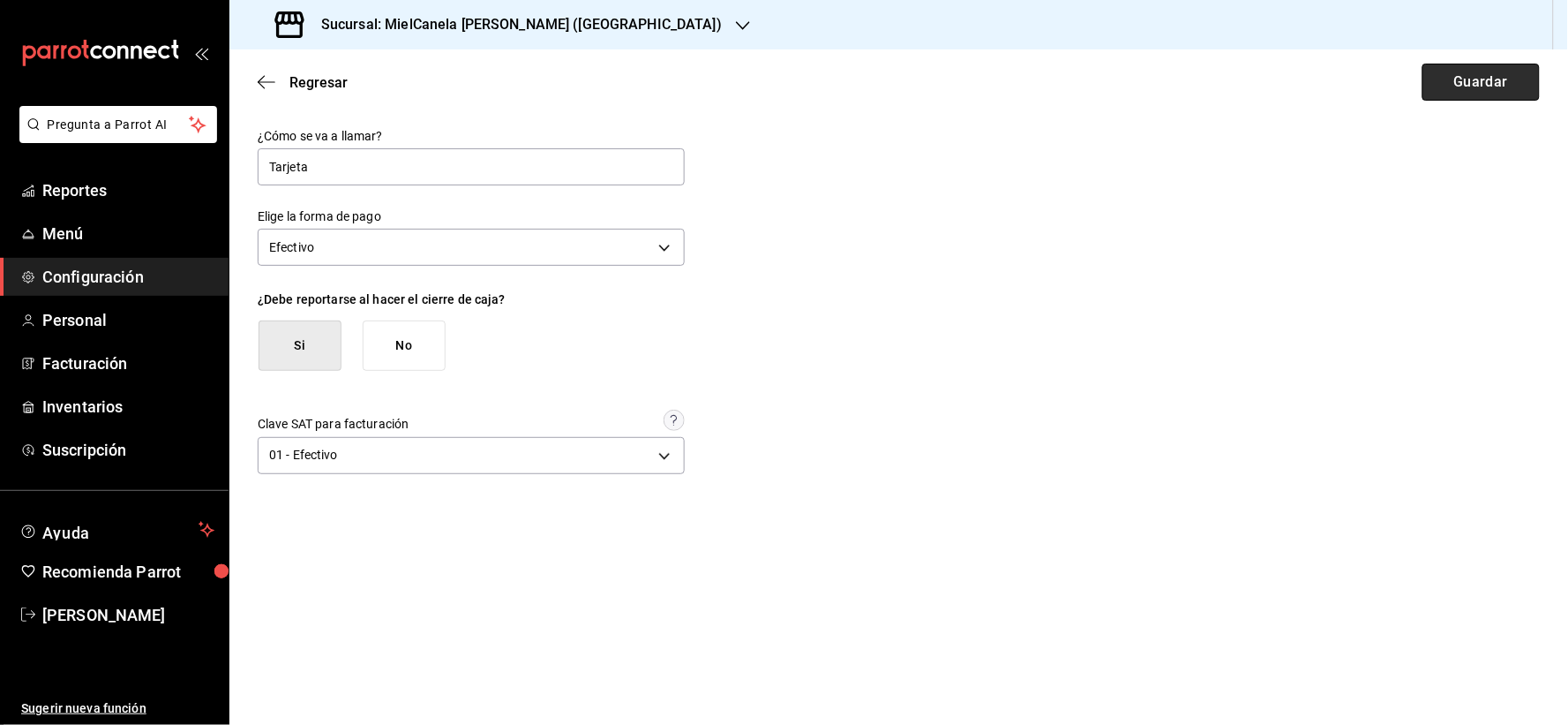
click at [1462, 81] on button "Guardar" at bounding box center [1481, 82] width 117 height 37
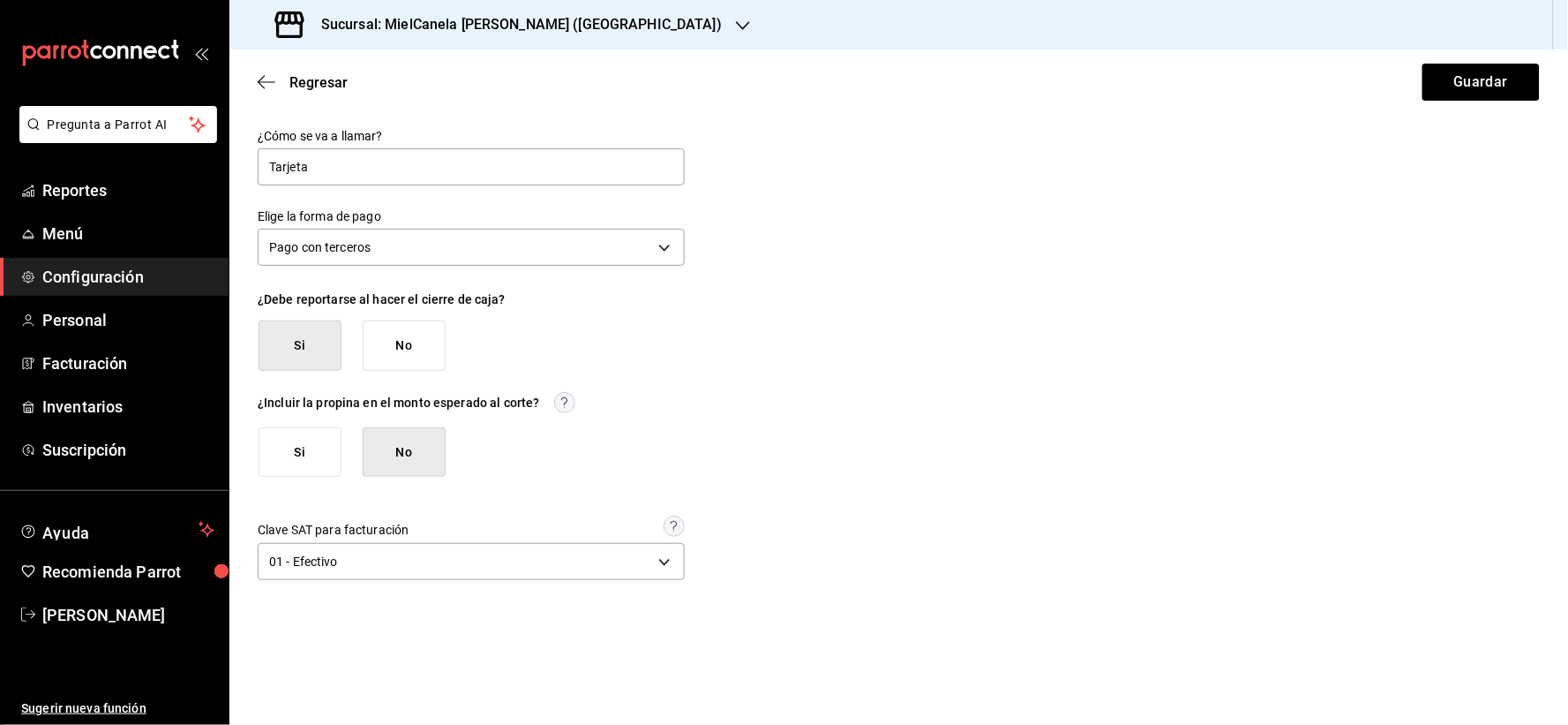
click at [358, 581] on div "01 - Efectivo [object Object]" at bounding box center [472, 562] width 427 height 39
click at [357, 571] on body "Pregunta a Parrot AI Reportes Menú Configuración Personal Facturación Inventari…" at bounding box center [784, 362] width 1568 height 725
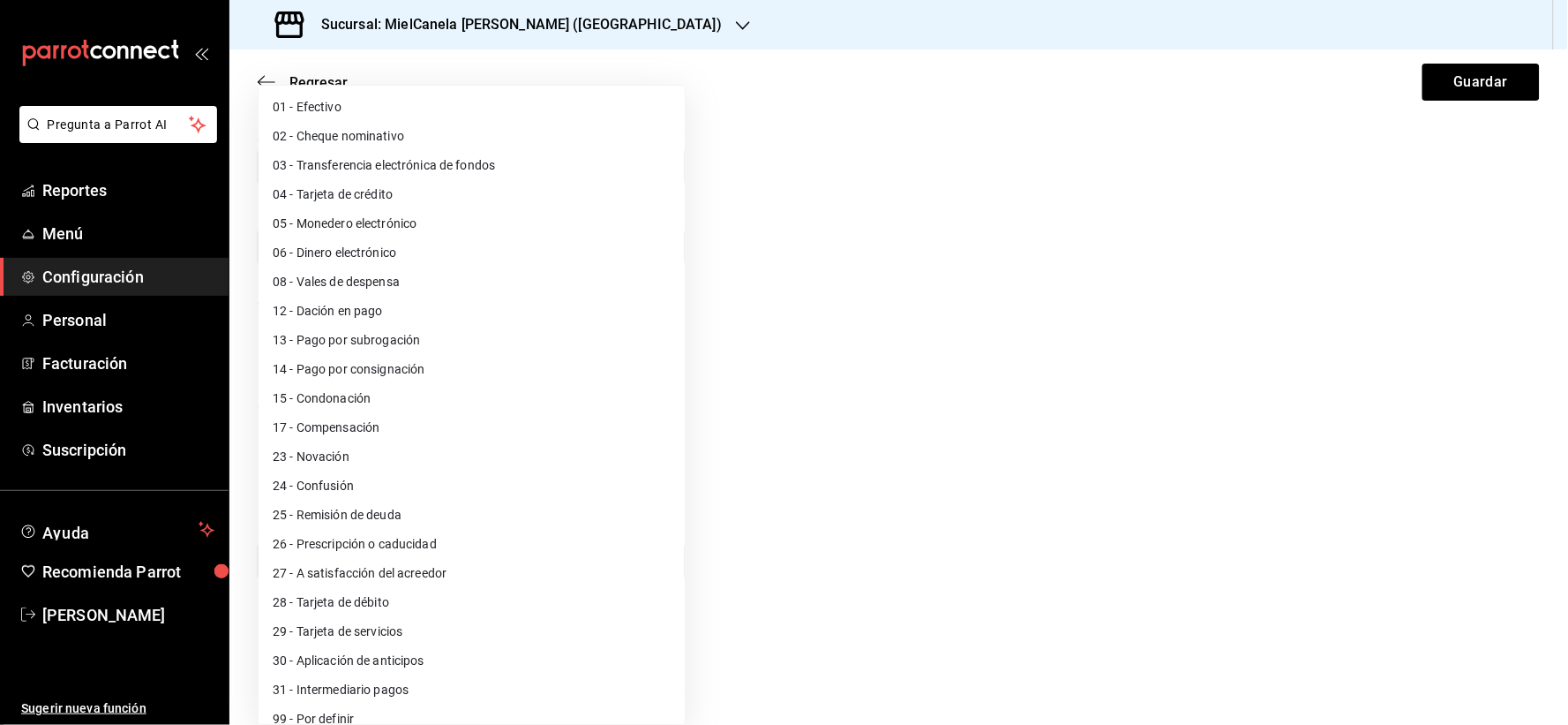
click at [473, 169] on li "03 - Transferencia electrónica de fondos" at bounding box center [472, 165] width 427 height 29
type input "03"
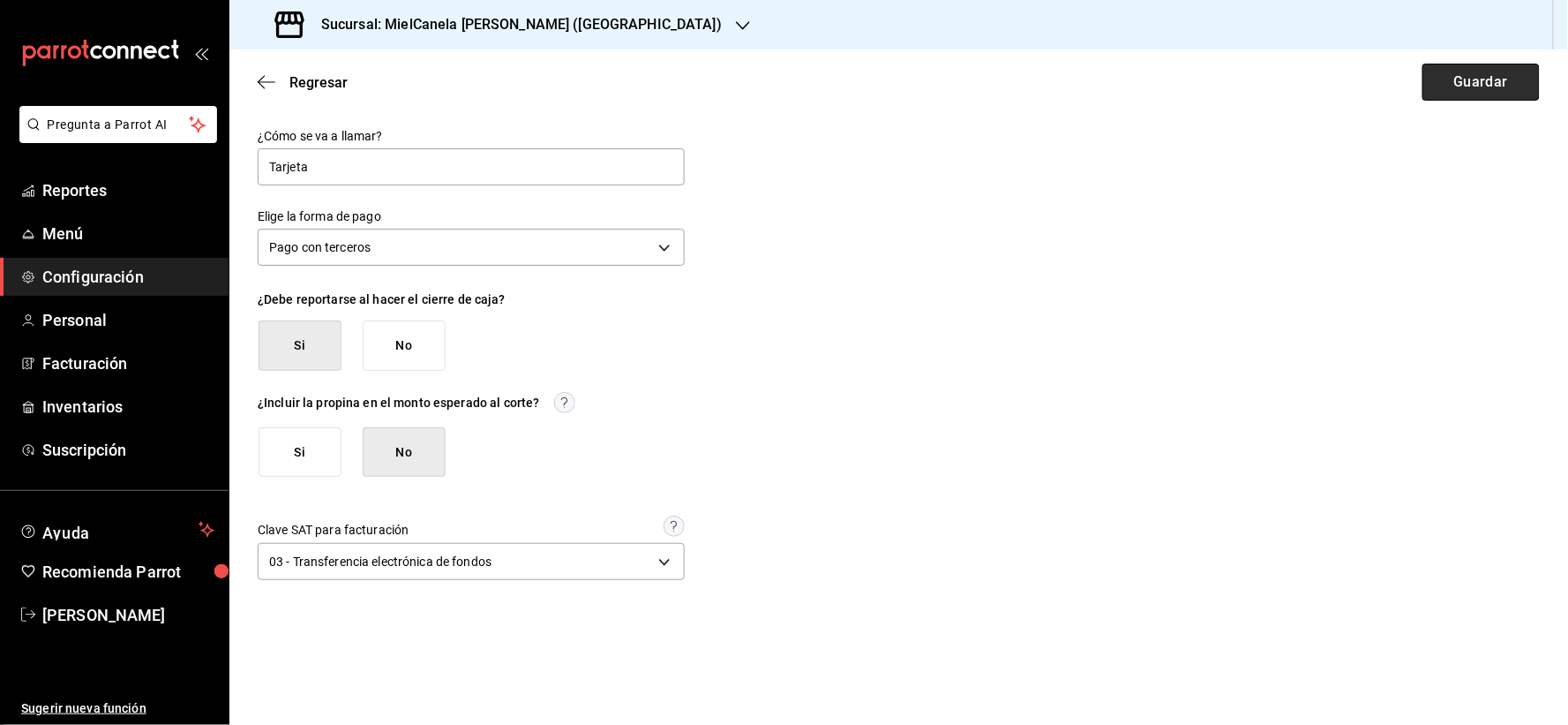
click at [1489, 84] on button "Guardar" at bounding box center [1481, 82] width 117 height 37
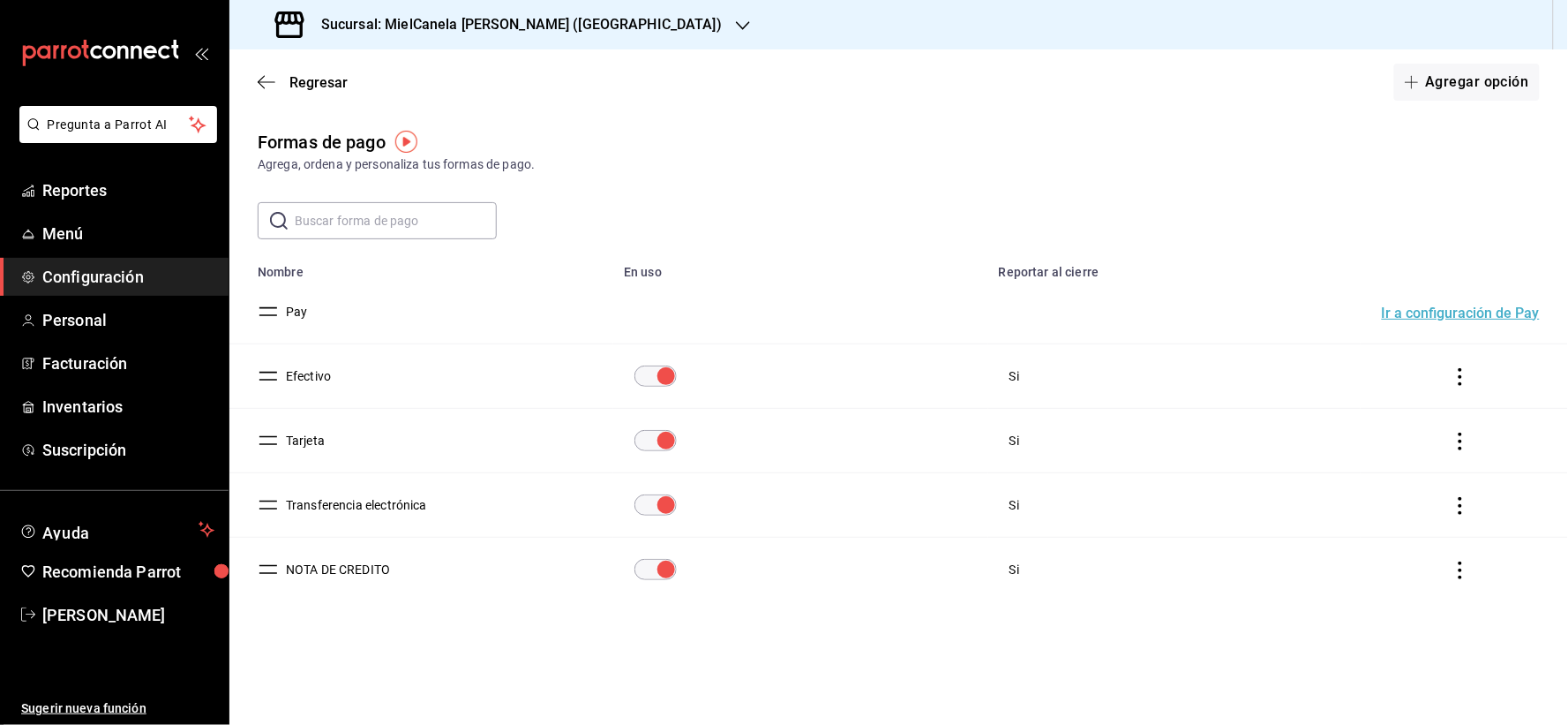
click at [322, 501] on button "Transferencia electrónica" at bounding box center [353, 504] width 149 height 17
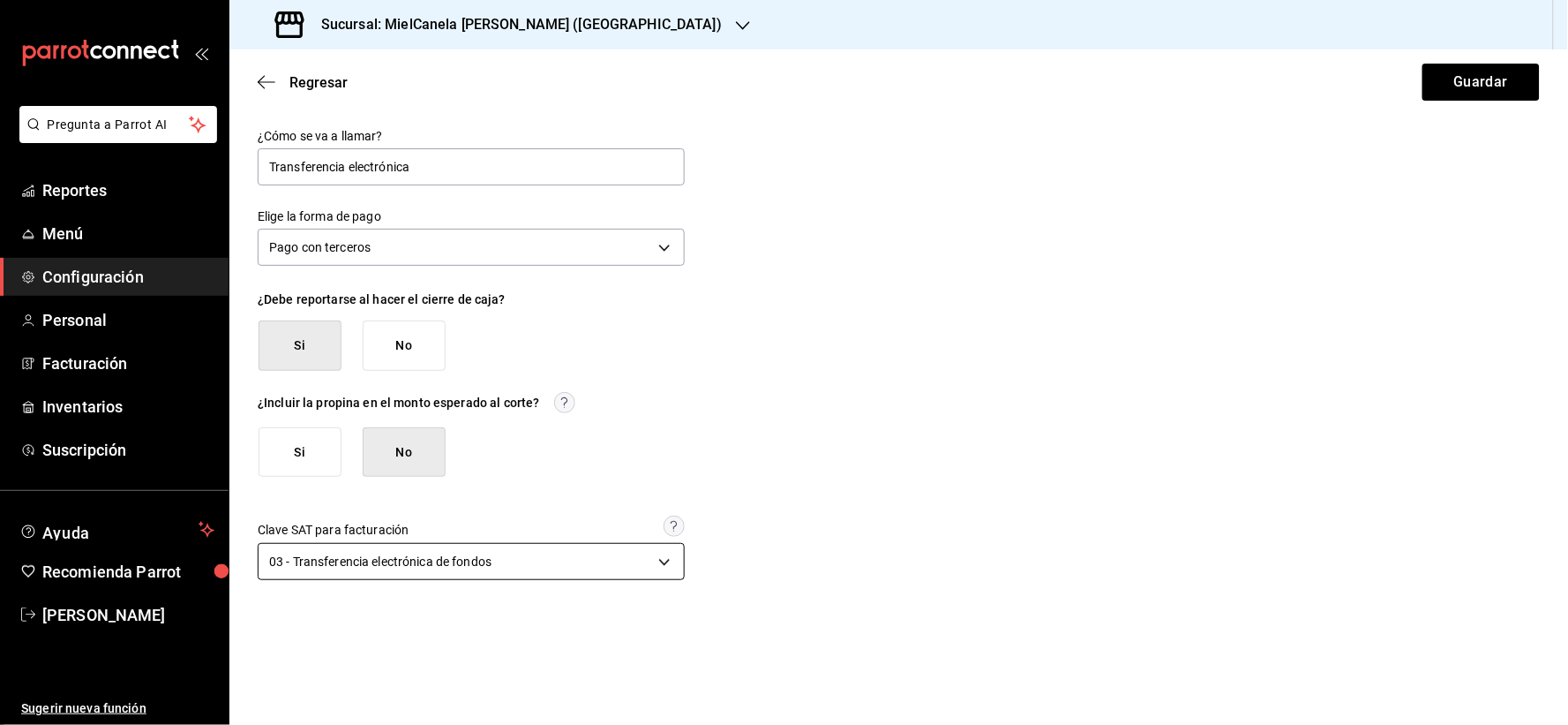
click at [419, 570] on body "Pregunta a Parrot AI Reportes Menú Configuración Personal Facturación Inventari…" at bounding box center [784, 362] width 1568 height 725
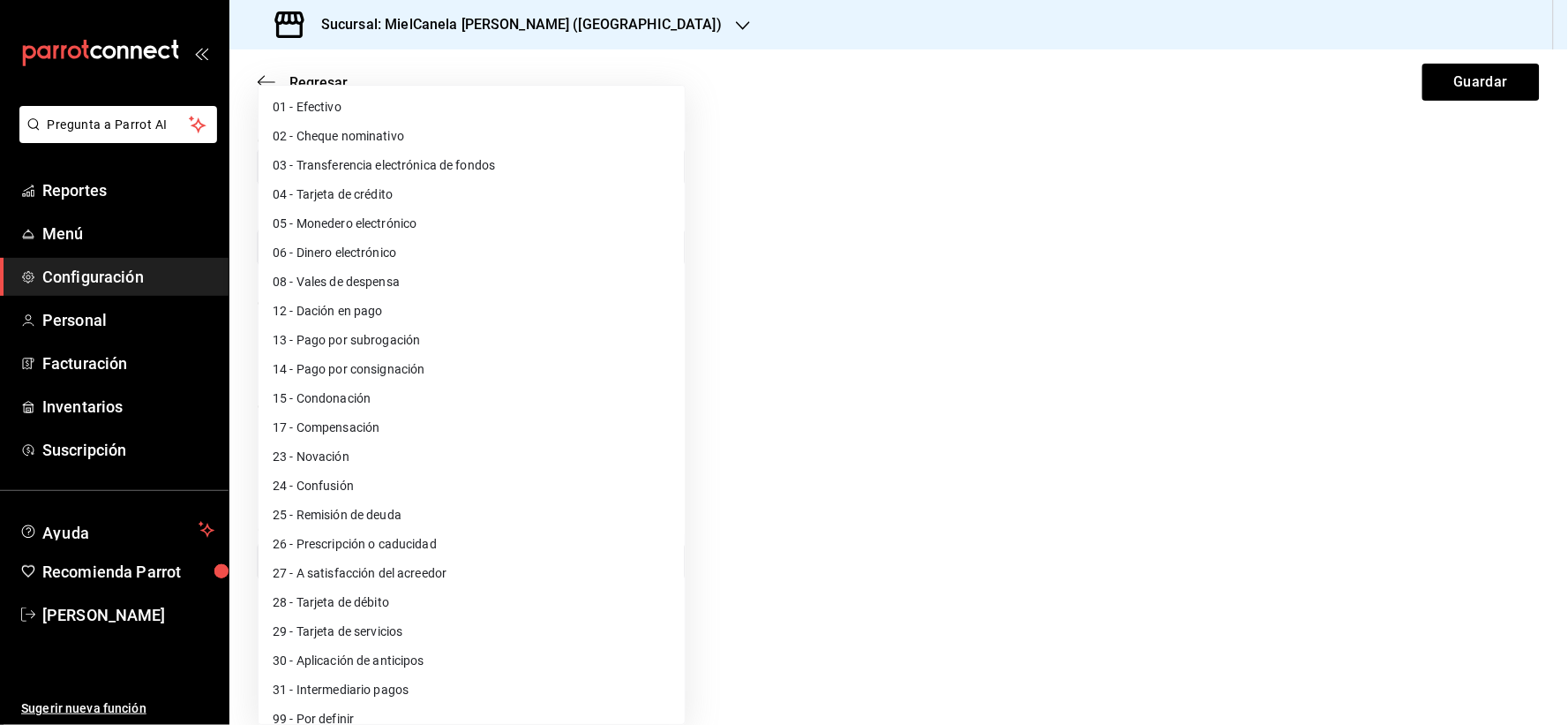
click at [1262, 178] on div at bounding box center [784, 362] width 1568 height 725
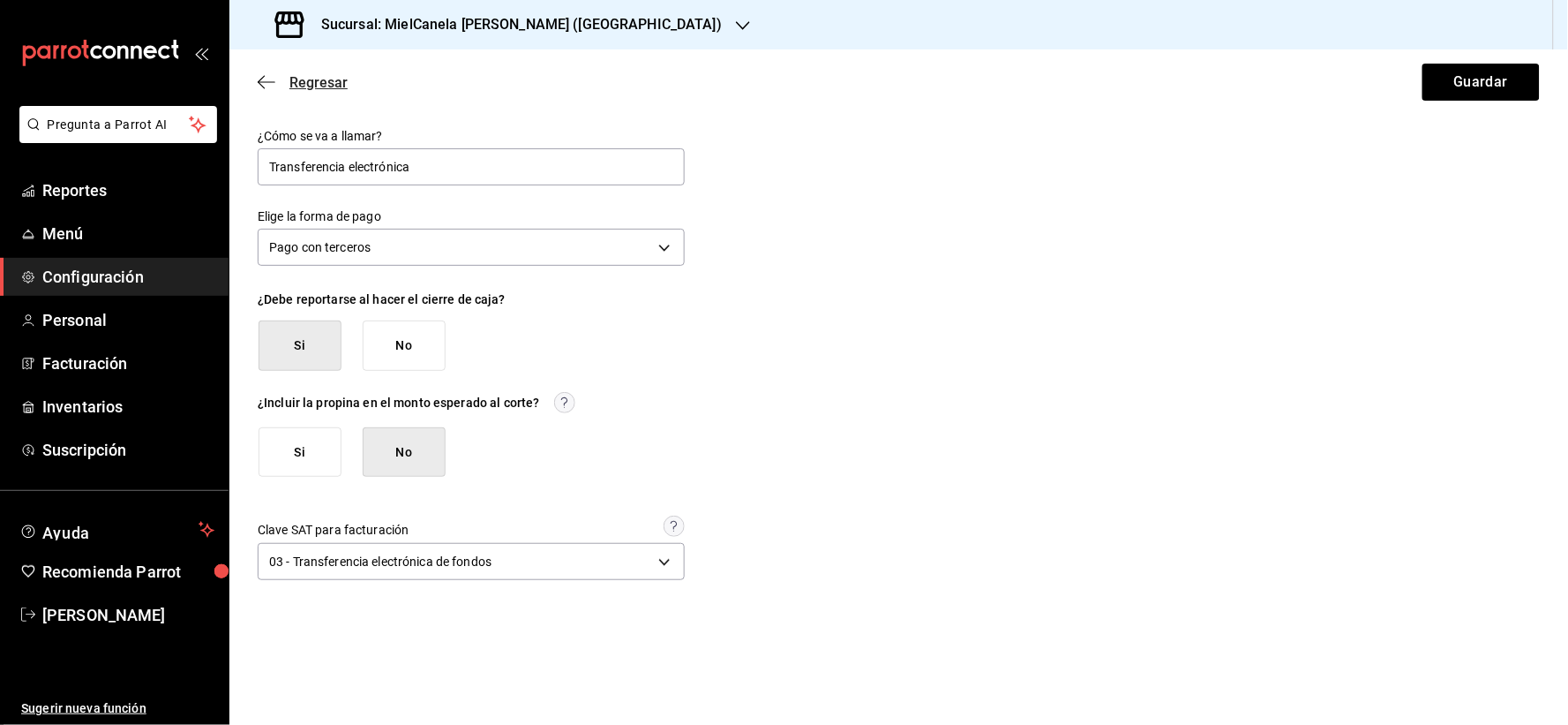
click at [302, 75] on span "Regresar" at bounding box center [318, 82] width 58 height 16
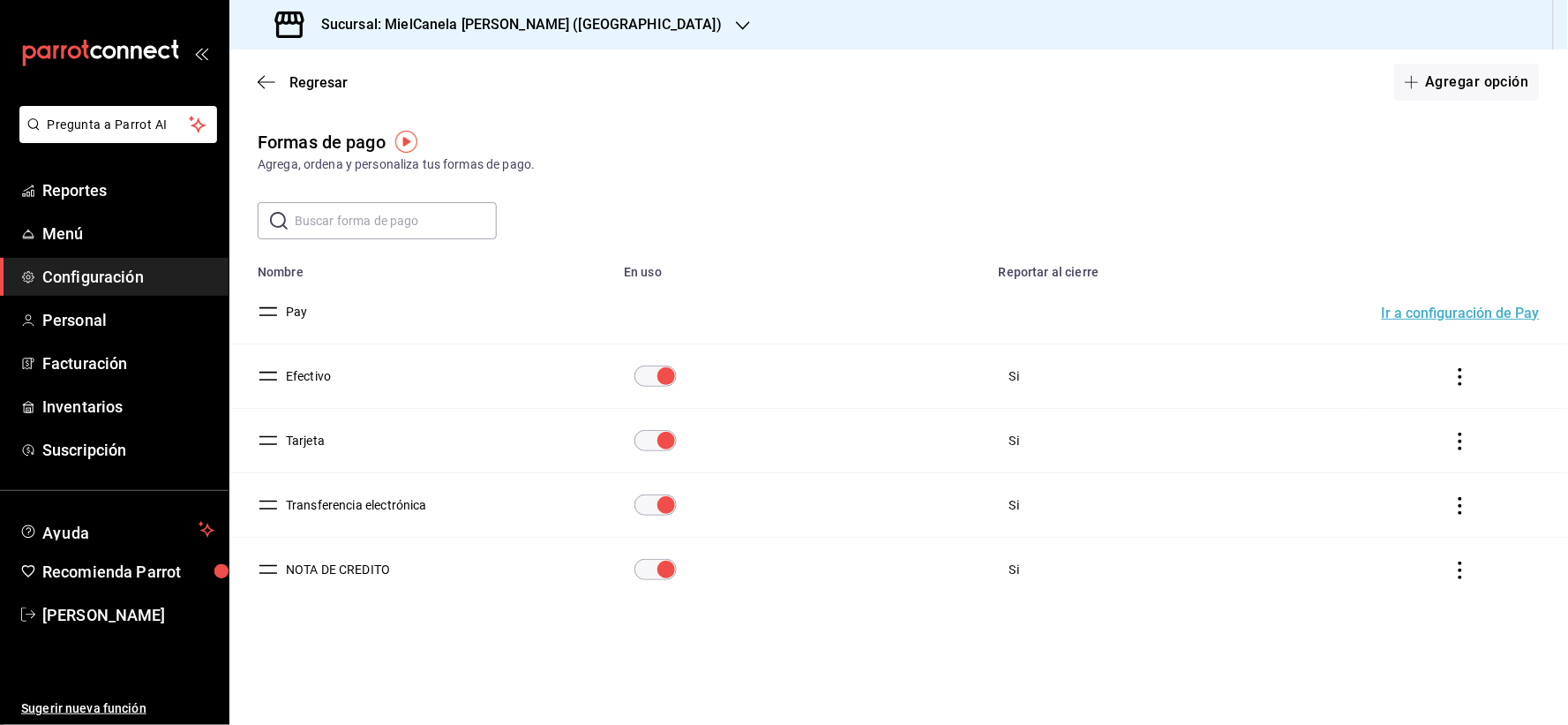
click at [337, 576] on button "NOTA DE CREDITO" at bounding box center [334, 570] width 111 height 17
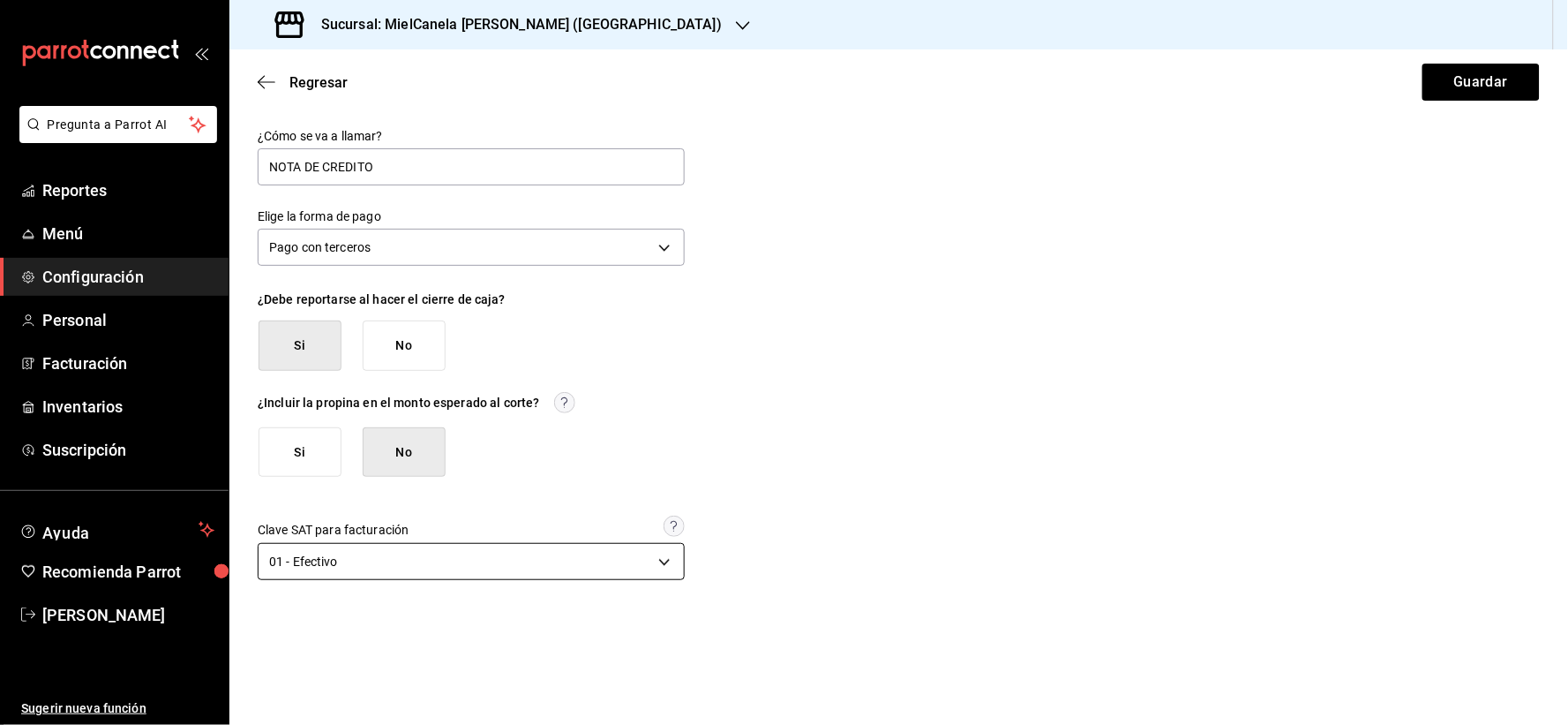
click at [368, 558] on body "Pregunta a Parrot AI Reportes Menú Configuración Personal Facturación Inventari…" at bounding box center [784, 362] width 1568 height 725
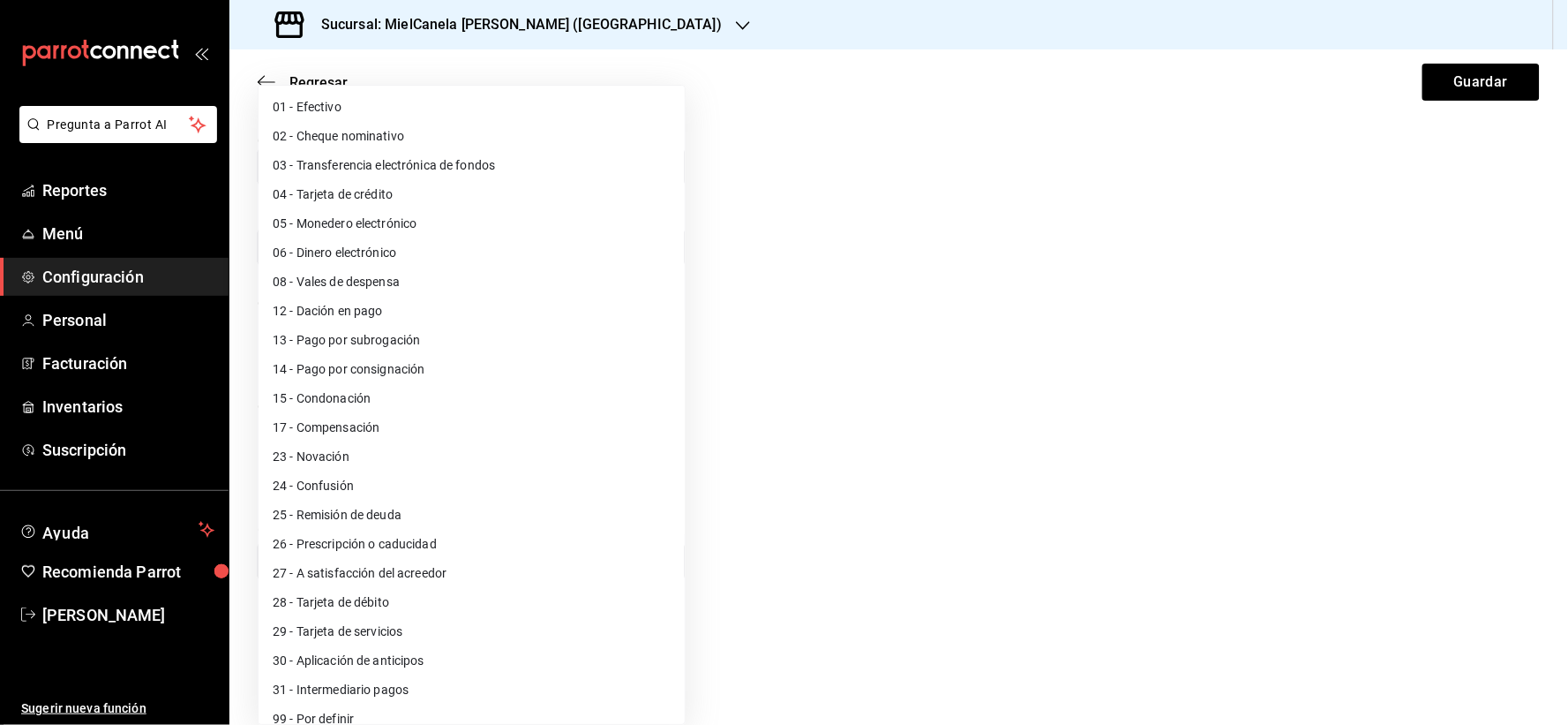
click at [520, 168] on li "03 - Transferencia electrónica de fondos" at bounding box center [472, 165] width 427 height 29
type input "03"
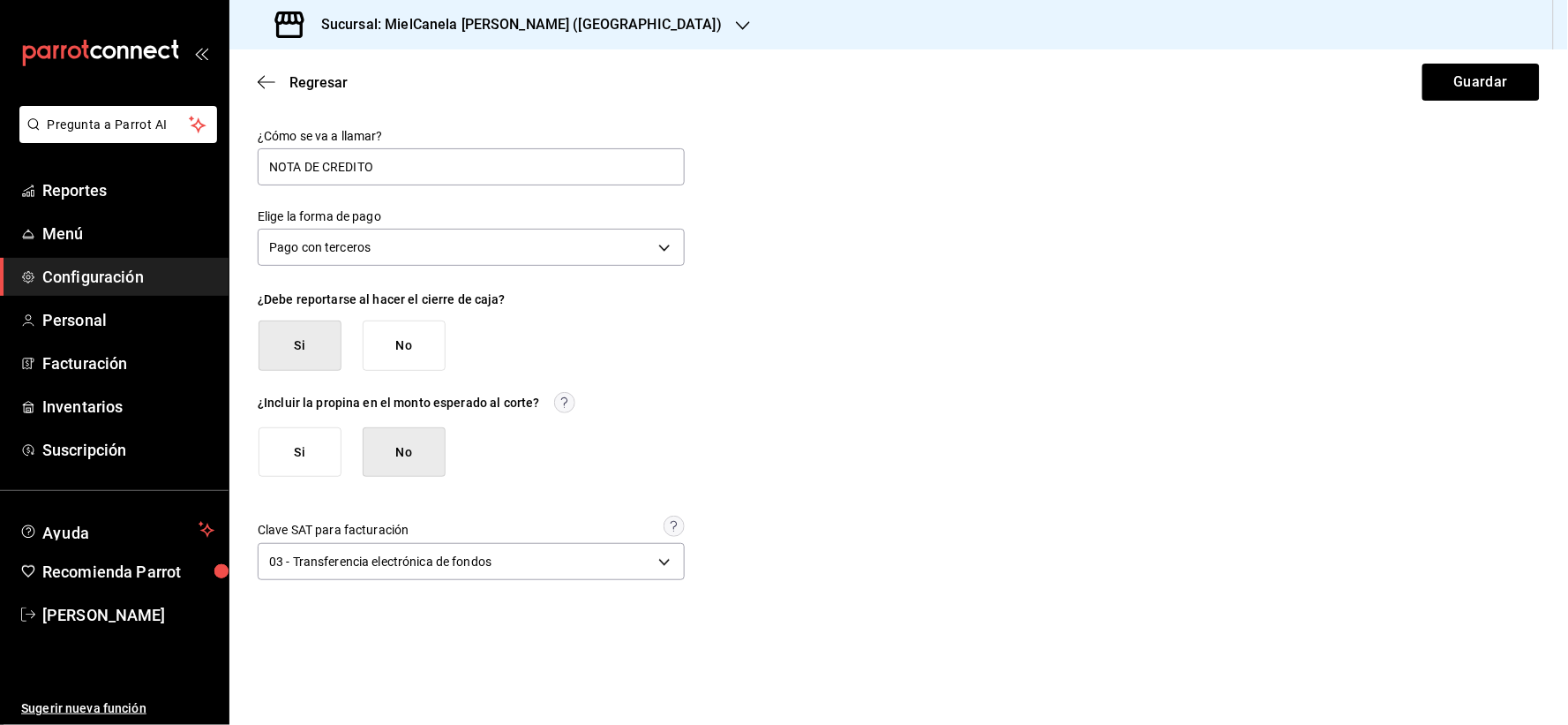
drag, startPoint x: 945, startPoint y: 508, endPoint x: 928, endPoint y: 506, distance: 17.1
click at [941, 510] on div "¿Cómo se va a llamar? NOTA DE CREDITO Elige la forma de pago Pago con terceros …" at bounding box center [899, 357] width 1282 height 456
click at [1500, 82] on button "Guardar" at bounding box center [1481, 82] width 117 height 37
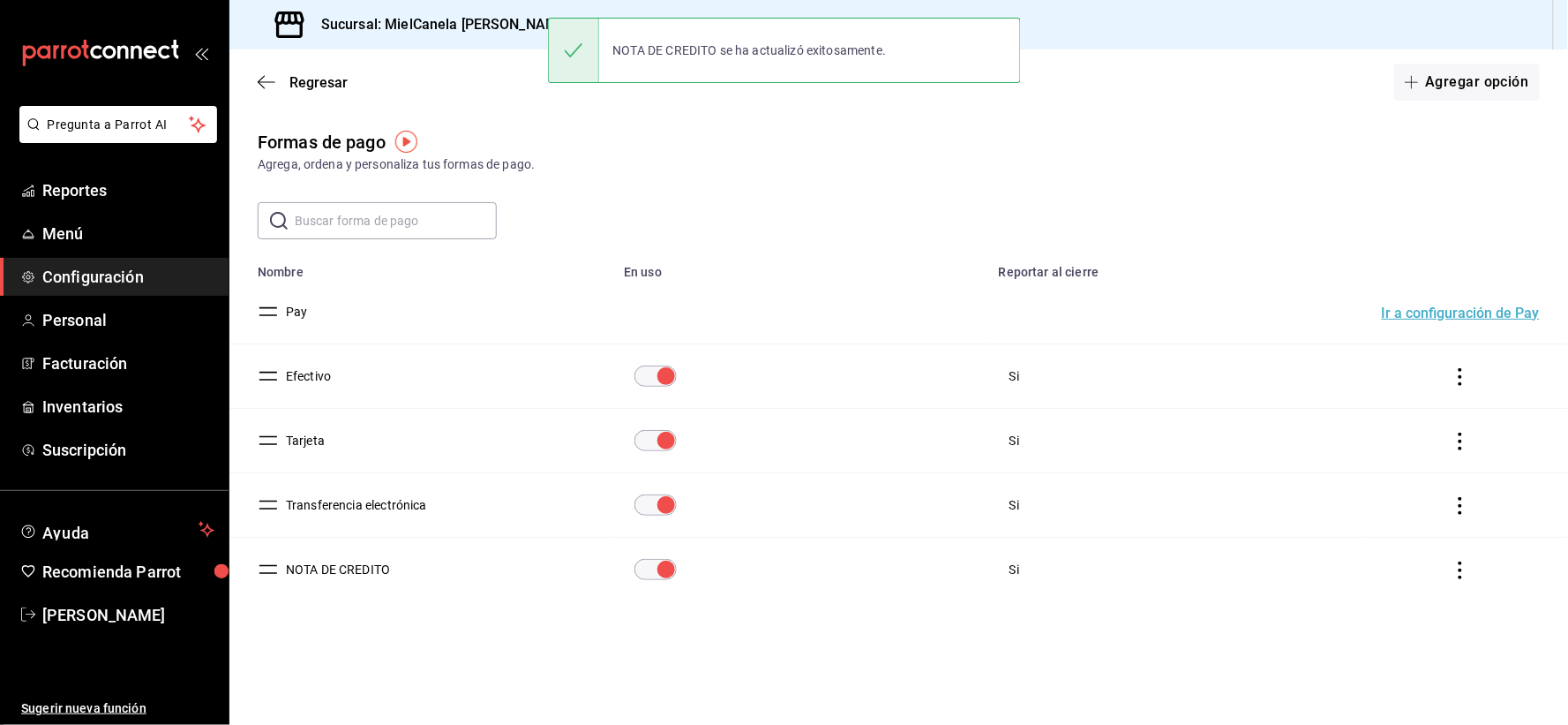
click at [413, 27] on h3 "Sucursal: MielCanela [PERSON_NAME] ([GEOGRAPHIC_DATA])" at bounding box center [514, 25] width 415 height 21
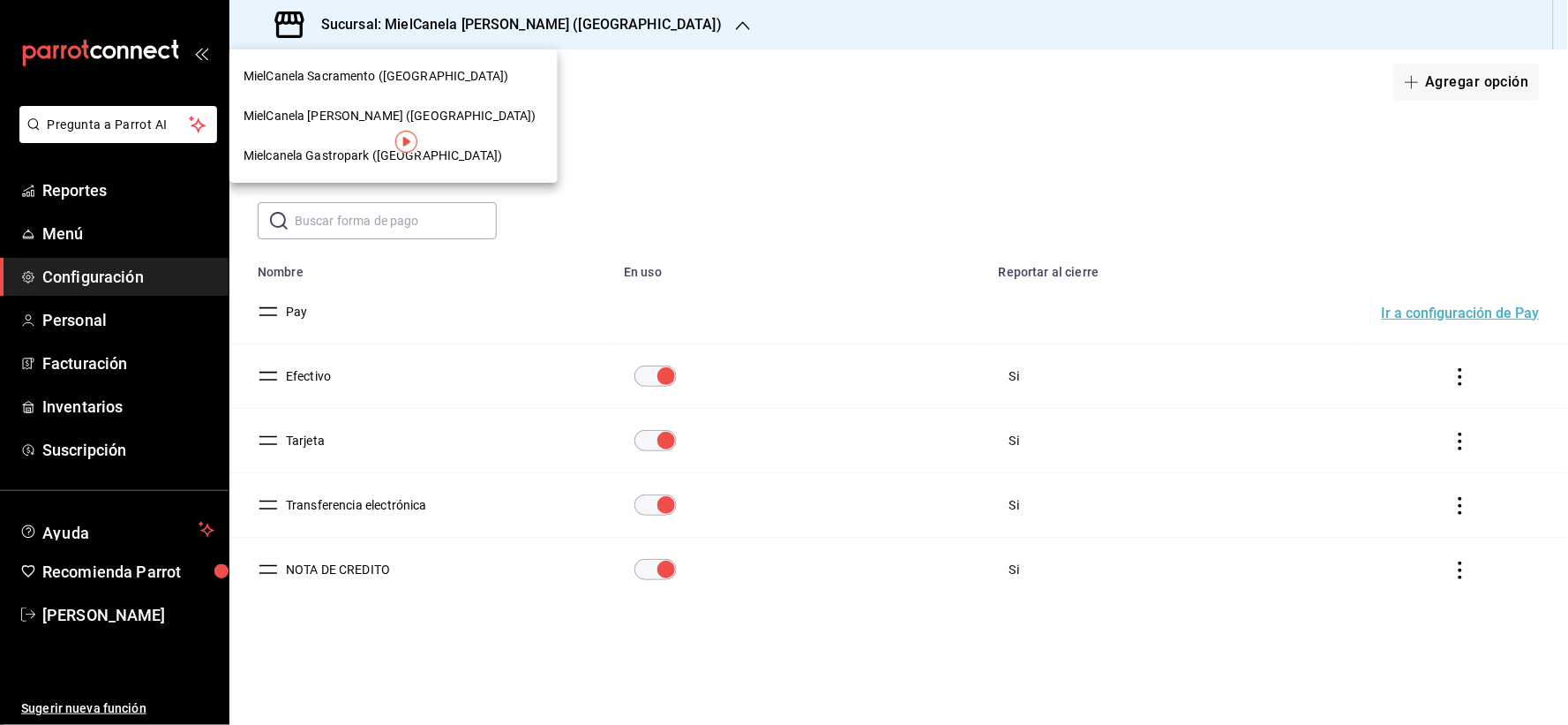
click at [369, 71] on span "MielCanela Sacramento ([GEOGRAPHIC_DATA])" at bounding box center [376, 76] width 265 height 18
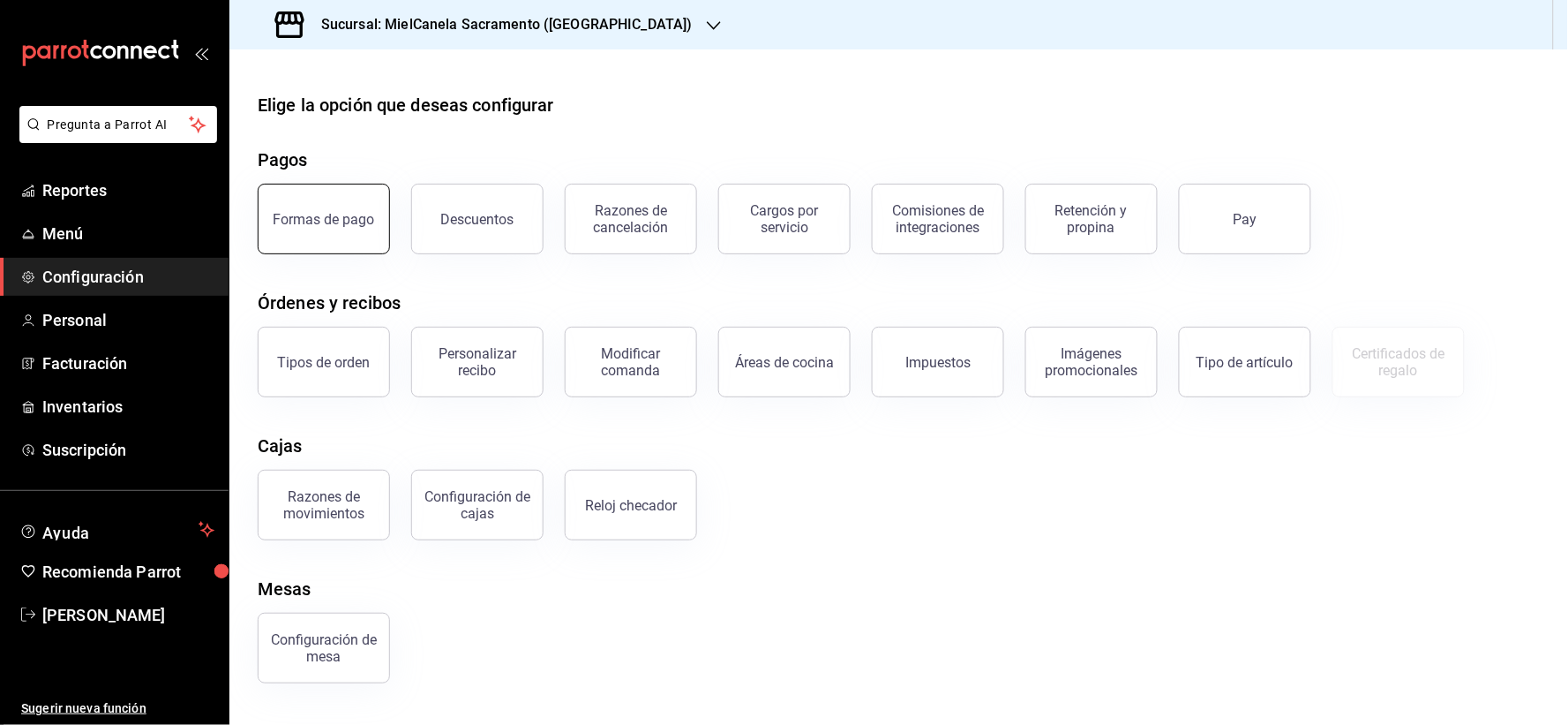
click at [317, 229] on button "Formas de pago" at bounding box center [324, 219] width 132 height 71
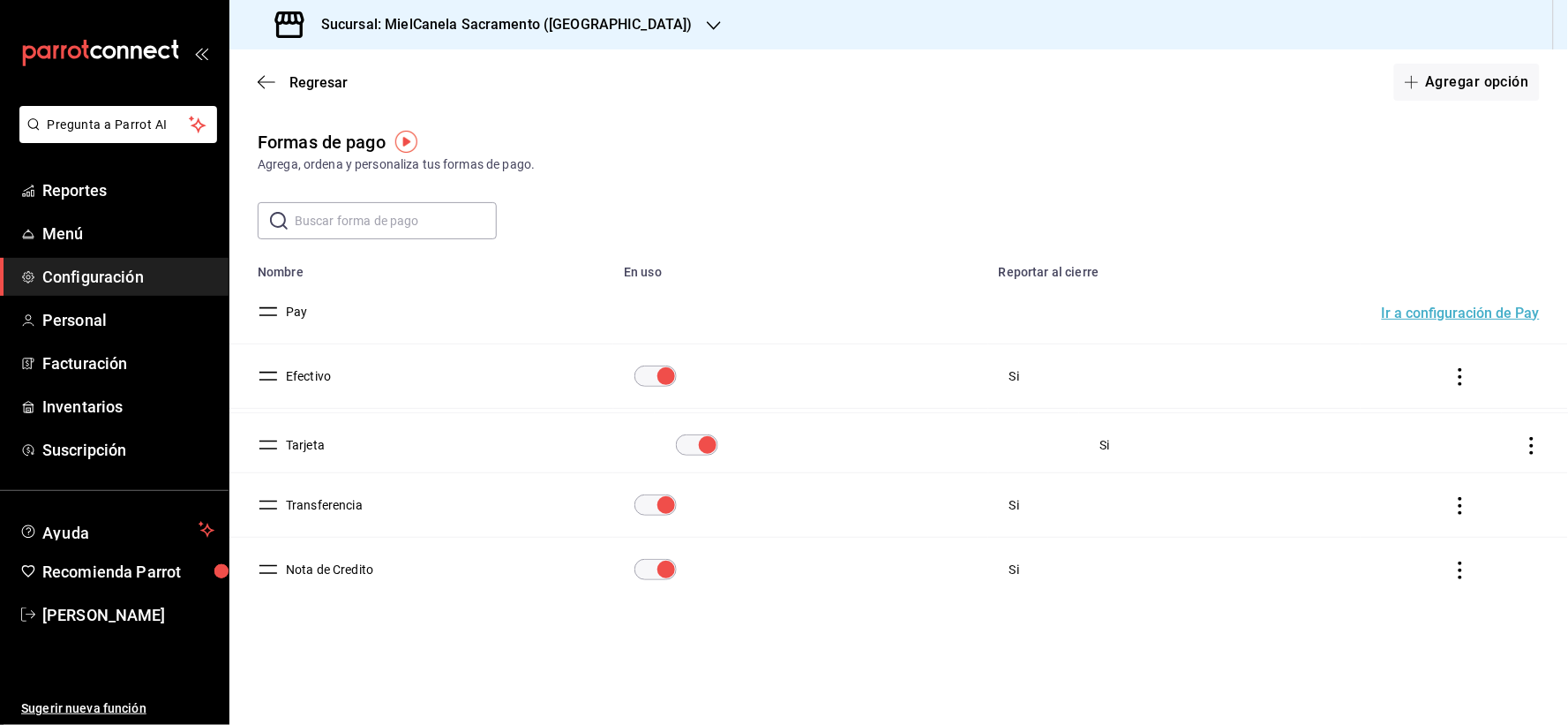
drag, startPoint x: 267, startPoint y: 513, endPoint x: 267, endPoint y: 449, distance: 64.0
click at [309, 434] on button "Tarjeta" at bounding box center [302, 440] width 46 height 17
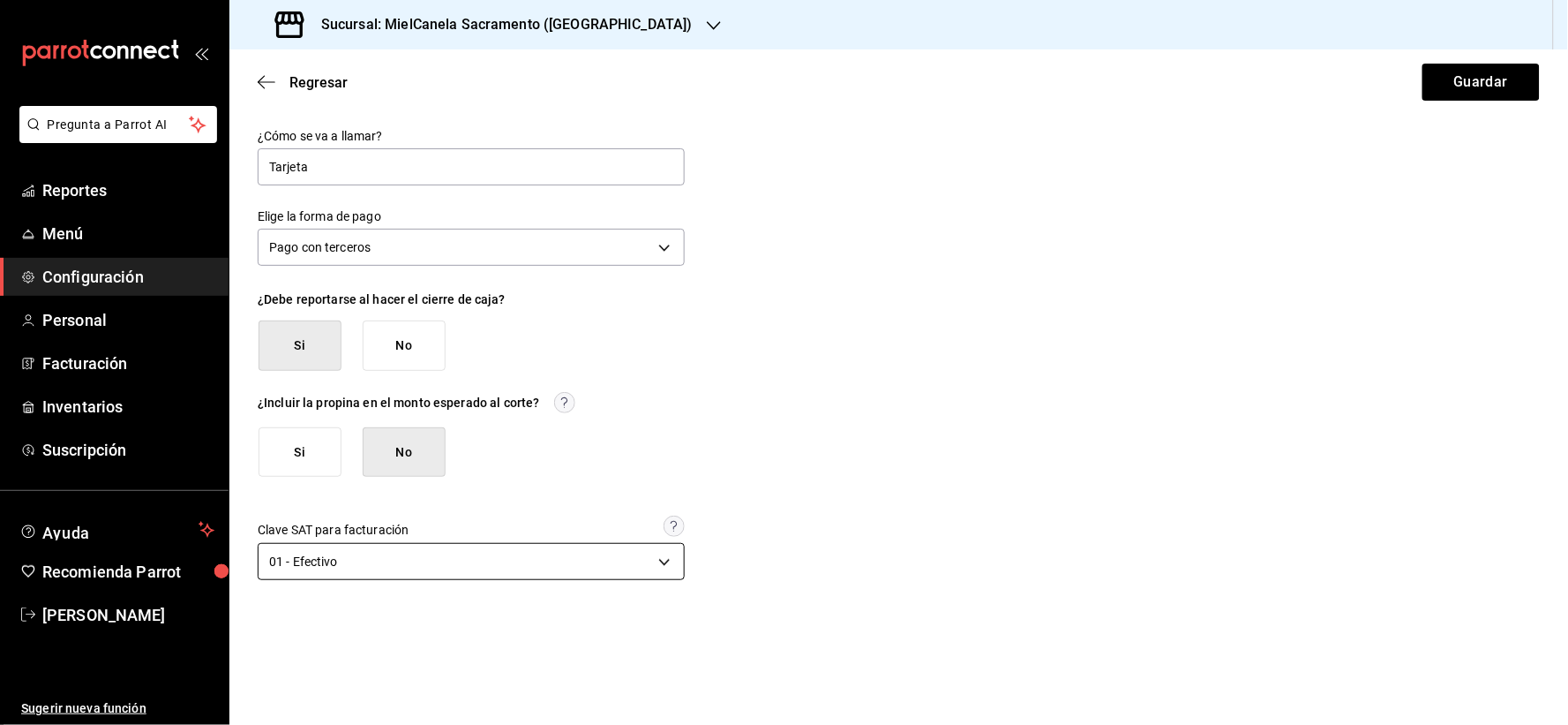
click at [375, 574] on body "Pregunta a Parrot AI Reportes Menú Configuración Personal Facturación Inventari…" at bounding box center [784, 362] width 1568 height 725
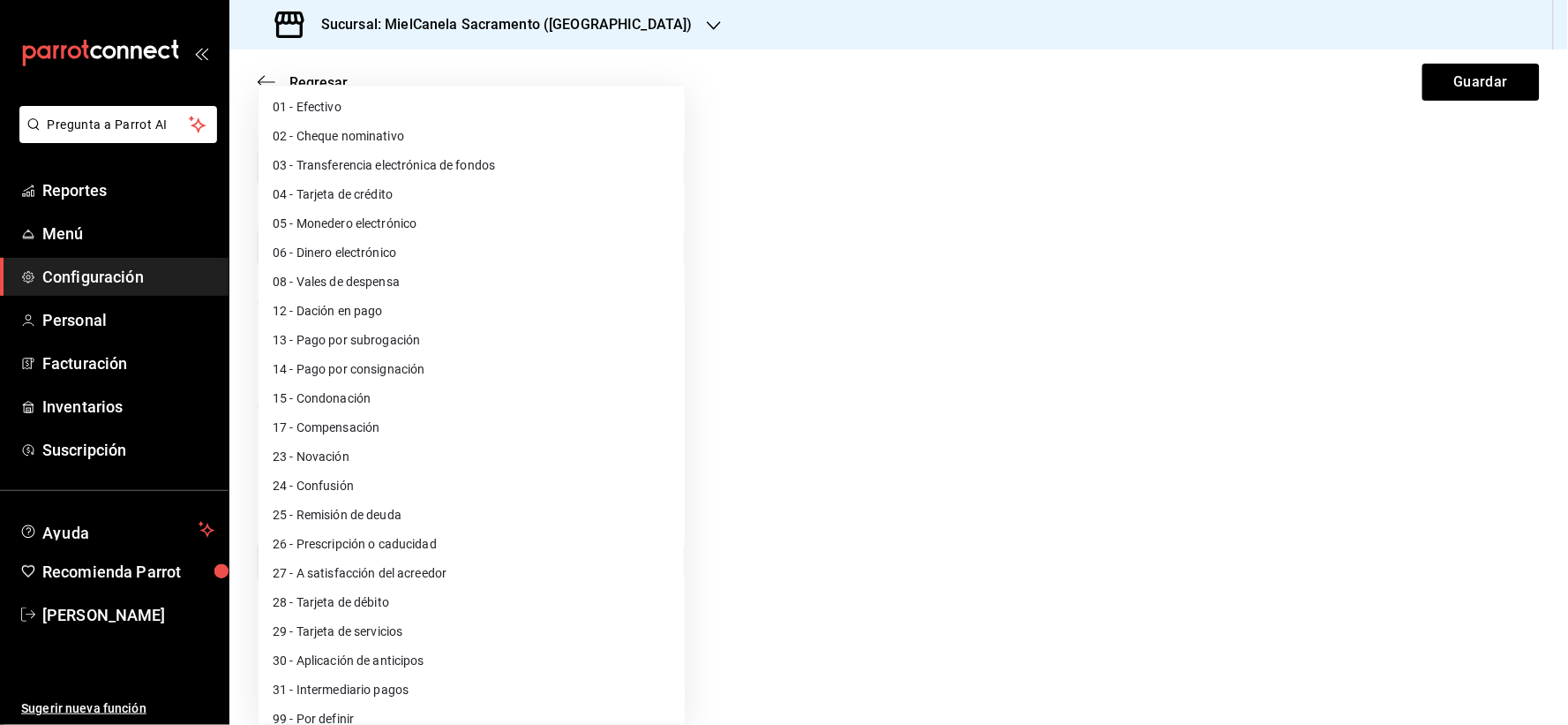
click at [417, 168] on li "03 - Transferencia electrónica de fondos" at bounding box center [472, 165] width 427 height 29
type input "03"
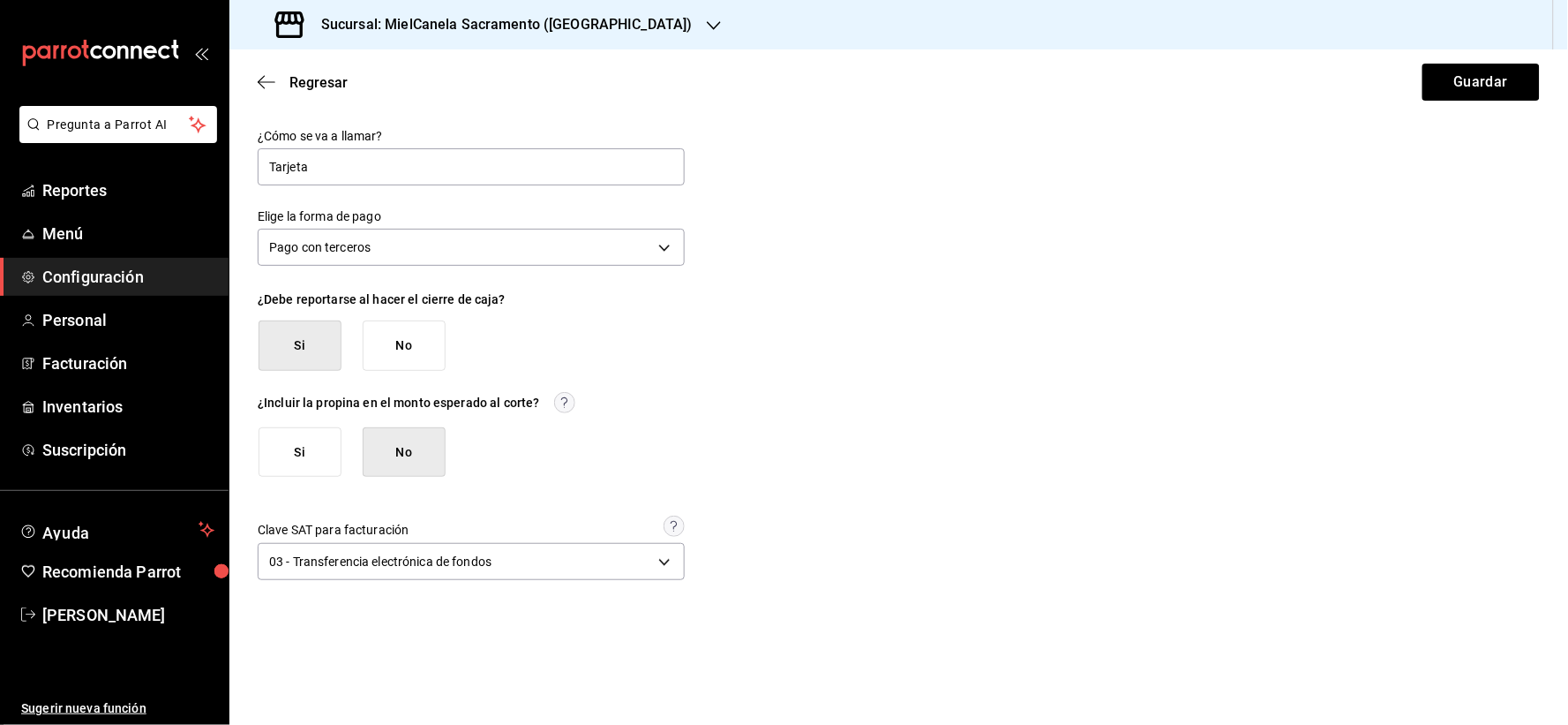
click at [1048, 242] on div "¿Cómo se va a llamar? Tarjeta Elige la forma de pago Pago con terceros THIRD_PA…" at bounding box center [899, 357] width 1282 height 456
click at [1510, 59] on div "Regresar Guardar" at bounding box center [898, 82] width 1339 height 65
click at [1495, 81] on button "Guardar" at bounding box center [1481, 82] width 117 height 37
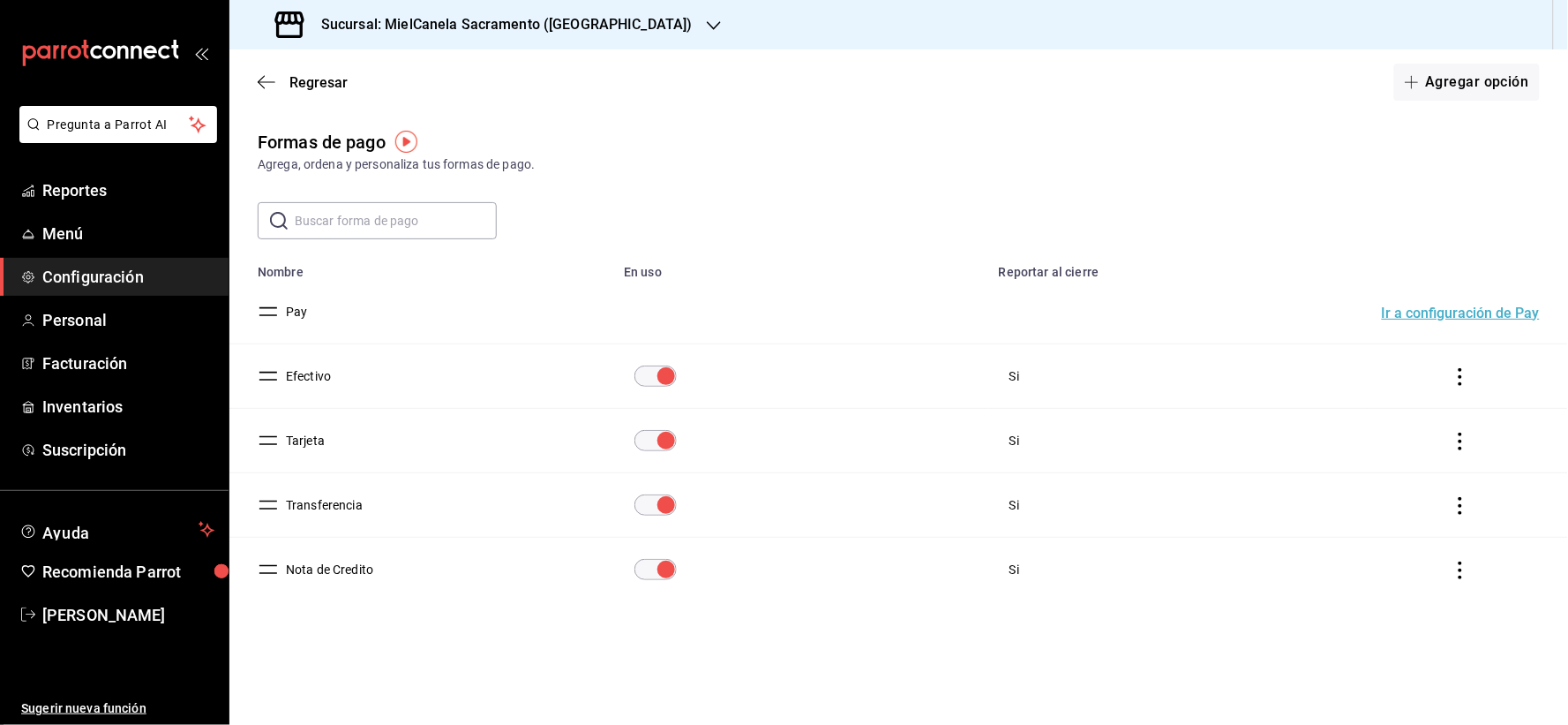
click at [313, 570] on button "Nota de Credito" at bounding box center [326, 570] width 95 height 17
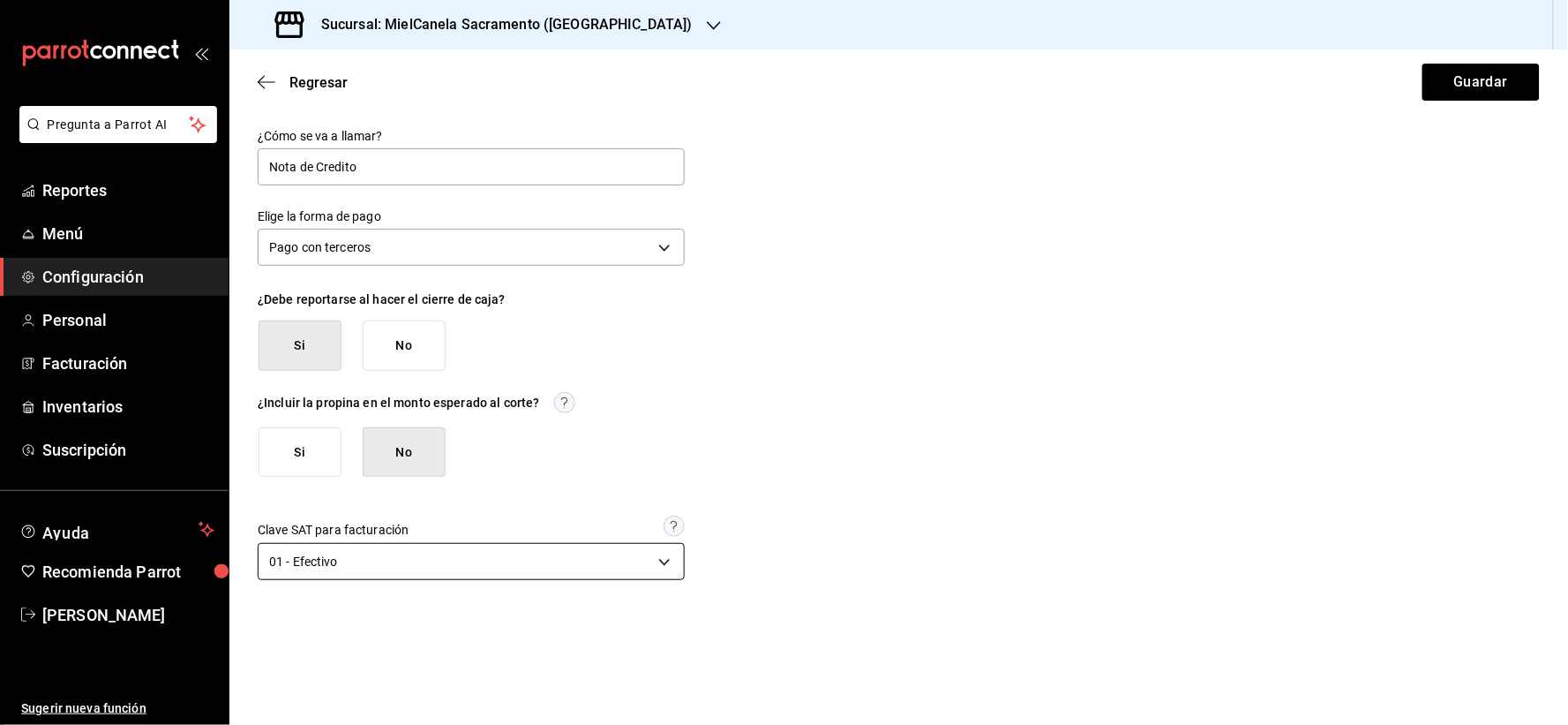
click at [336, 550] on body "Pregunta a Parrot AI Reportes Menú Configuración Personal Facturación Inventari…" at bounding box center [784, 362] width 1568 height 725
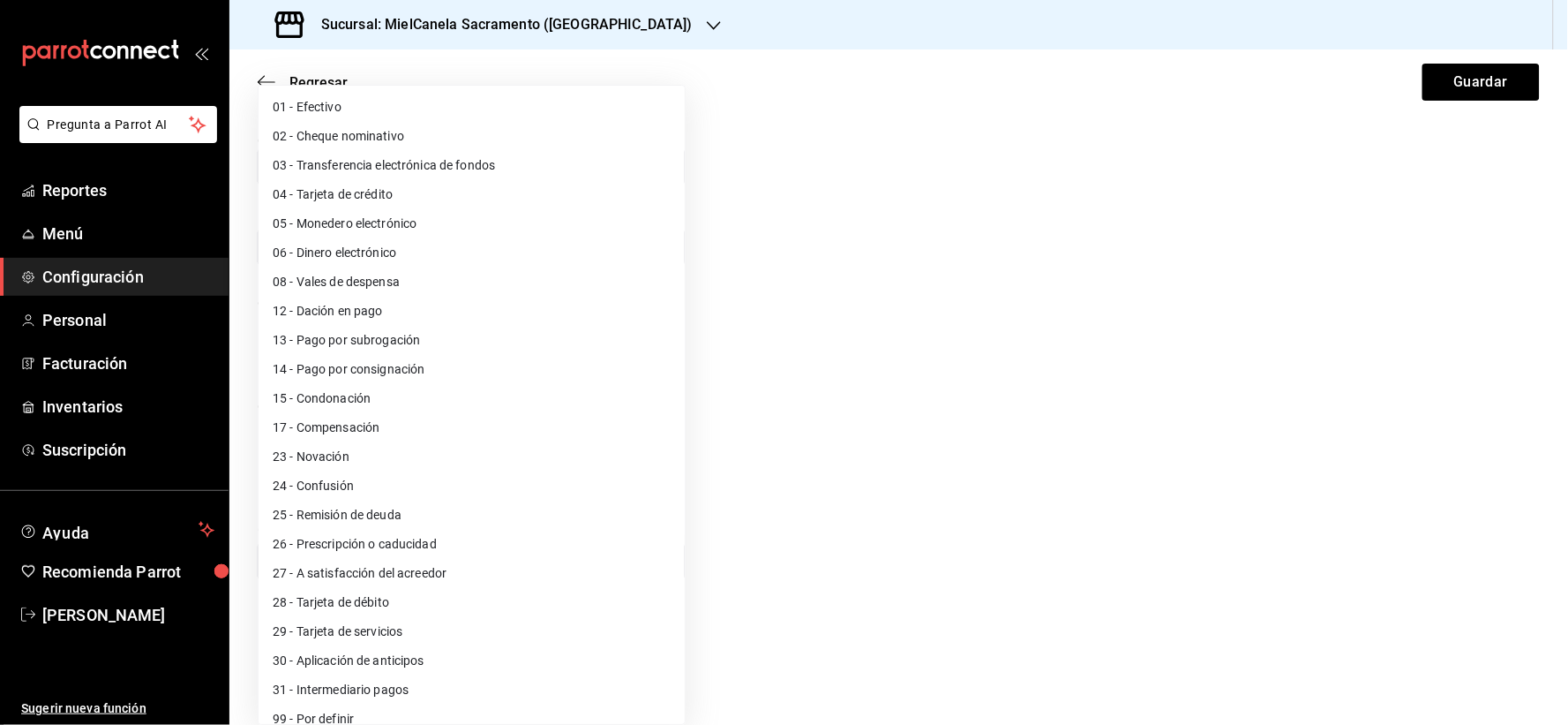
click at [500, 163] on li "03 - Transferencia electrónica de fondos" at bounding box center [472, 165] width 427 height 29
type input "03"
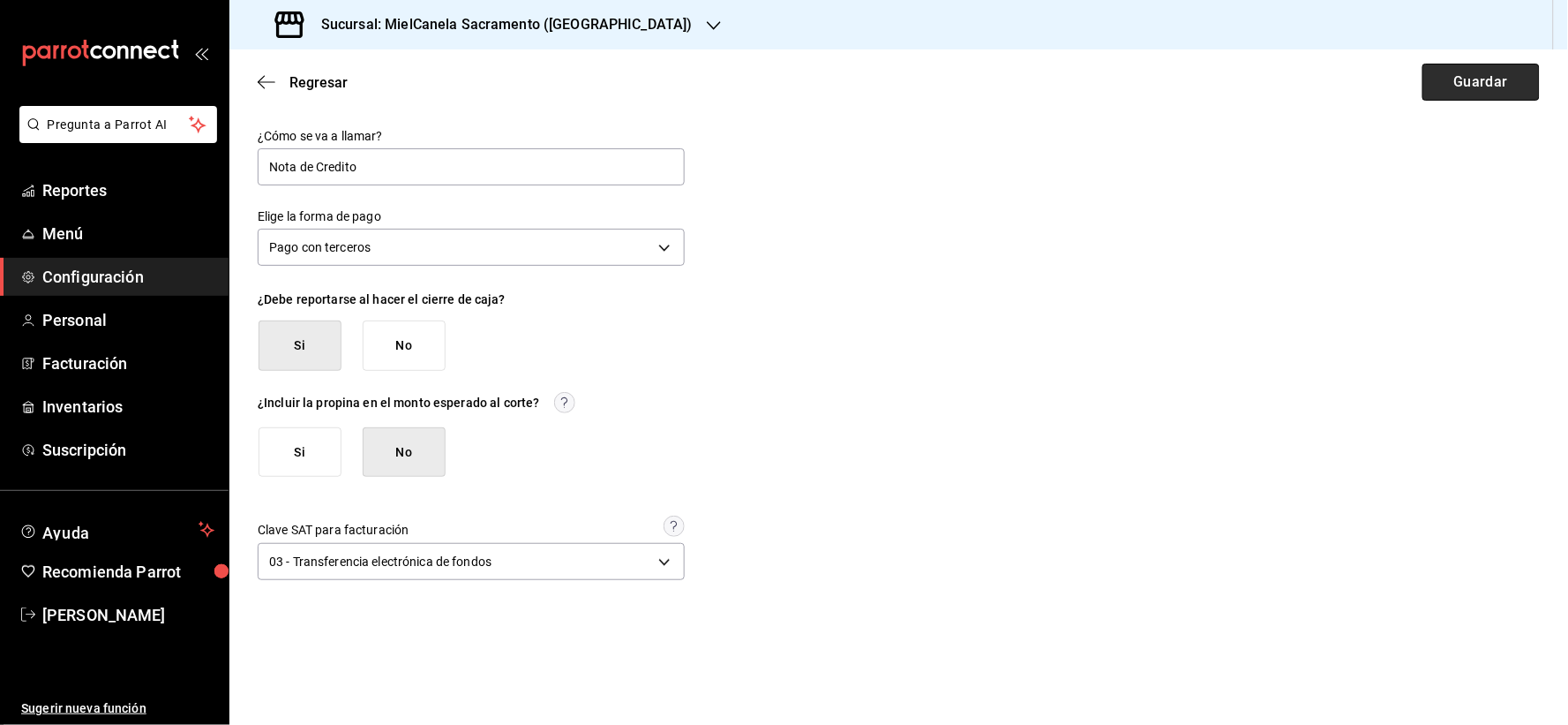
click at [1481, 83] on button "Guardar" at bounding box center [1481, 82] width 117 height 37
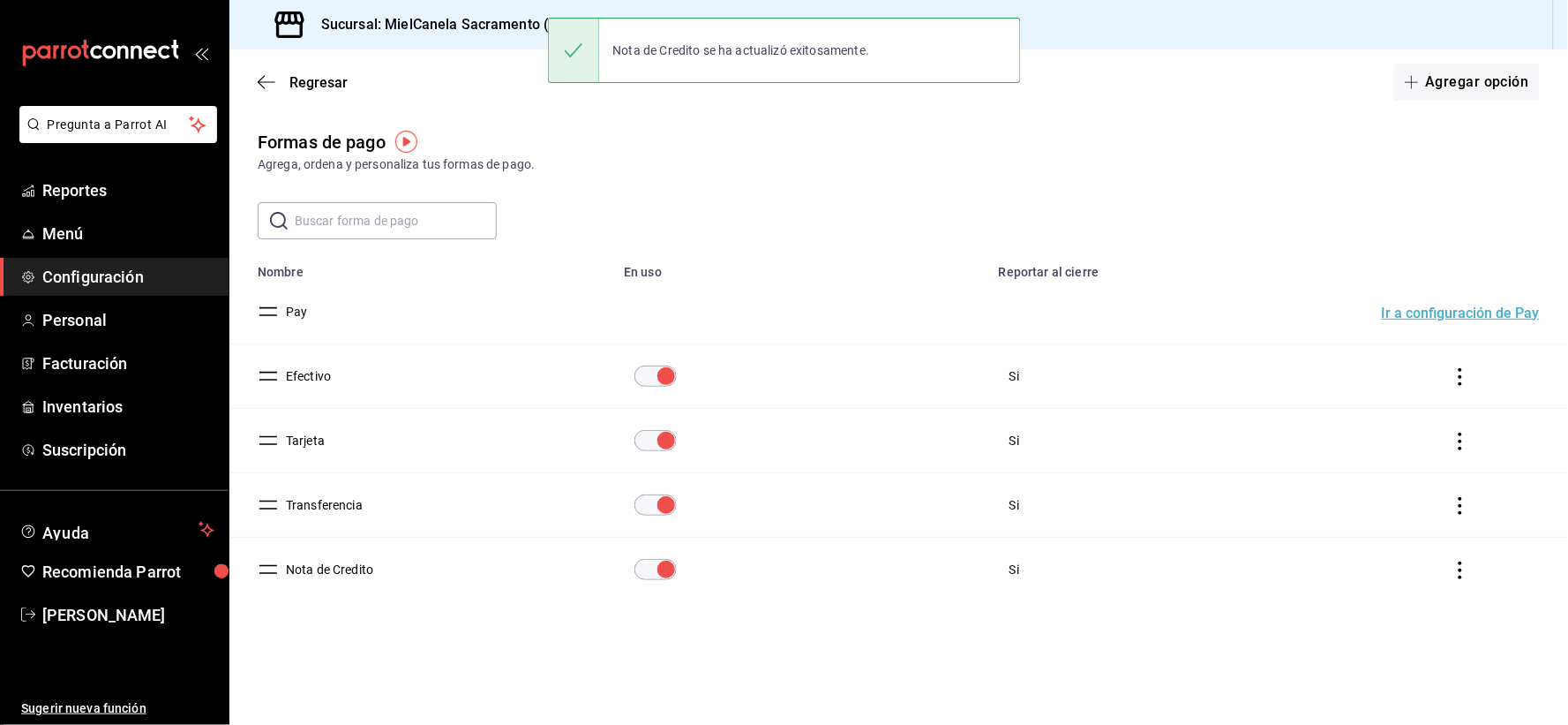
click at [432, 27] on h3 "Sucursal: MielCanela Sacramento ([GEOGRAPHIC_DATA])" at bounding box center [499, 25] width 385 height 21
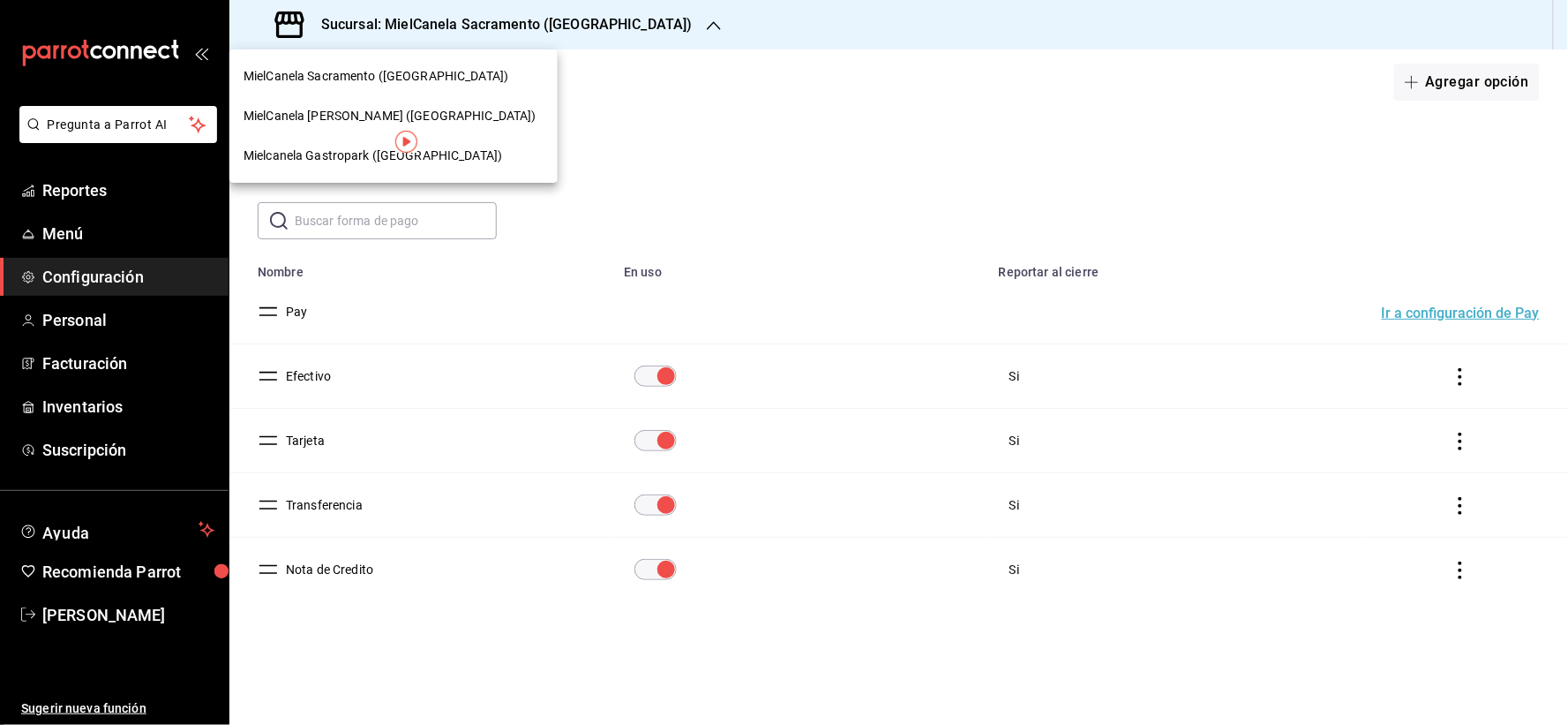
click at [323, 161] on span "Mielcanela Gastropark ([GEOGRAPHIC_DATA])" at bounding box center [373, 155] width 259 height 18
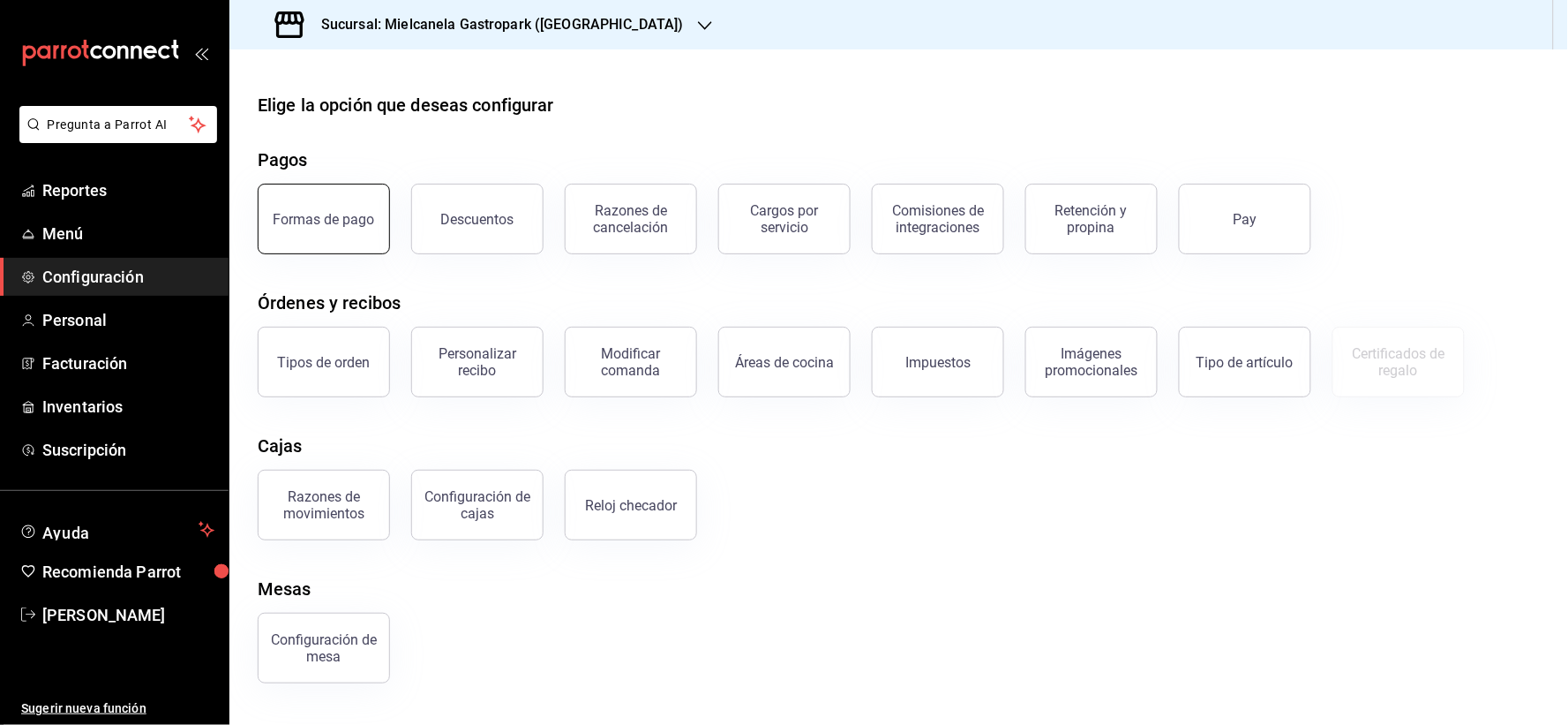
click at [319, 218] on div "Formas de pago" at bounding box center [324, 219] width 102 height 16
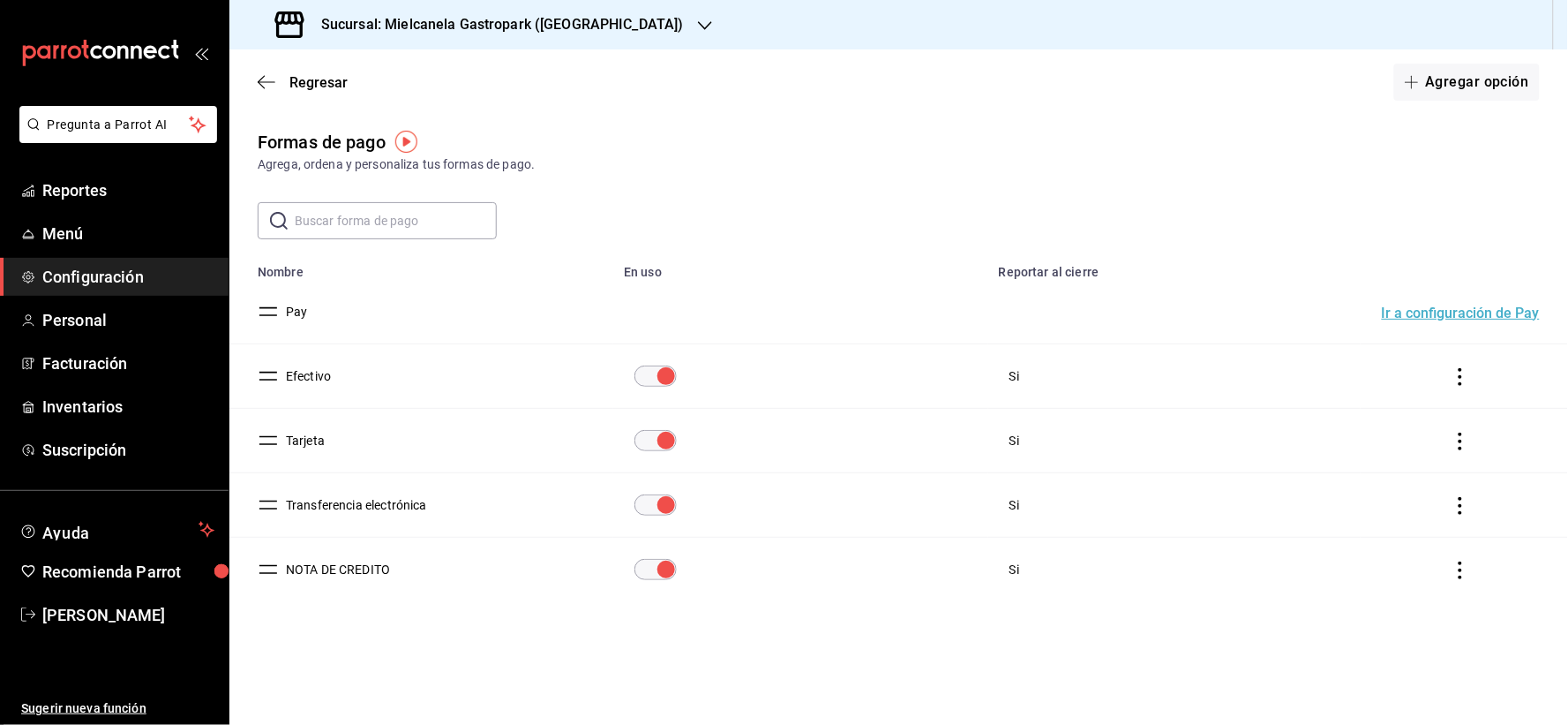
click at [306, 444] on button "Tarjeta" at bounding box center [302, 440] width 46 height 17
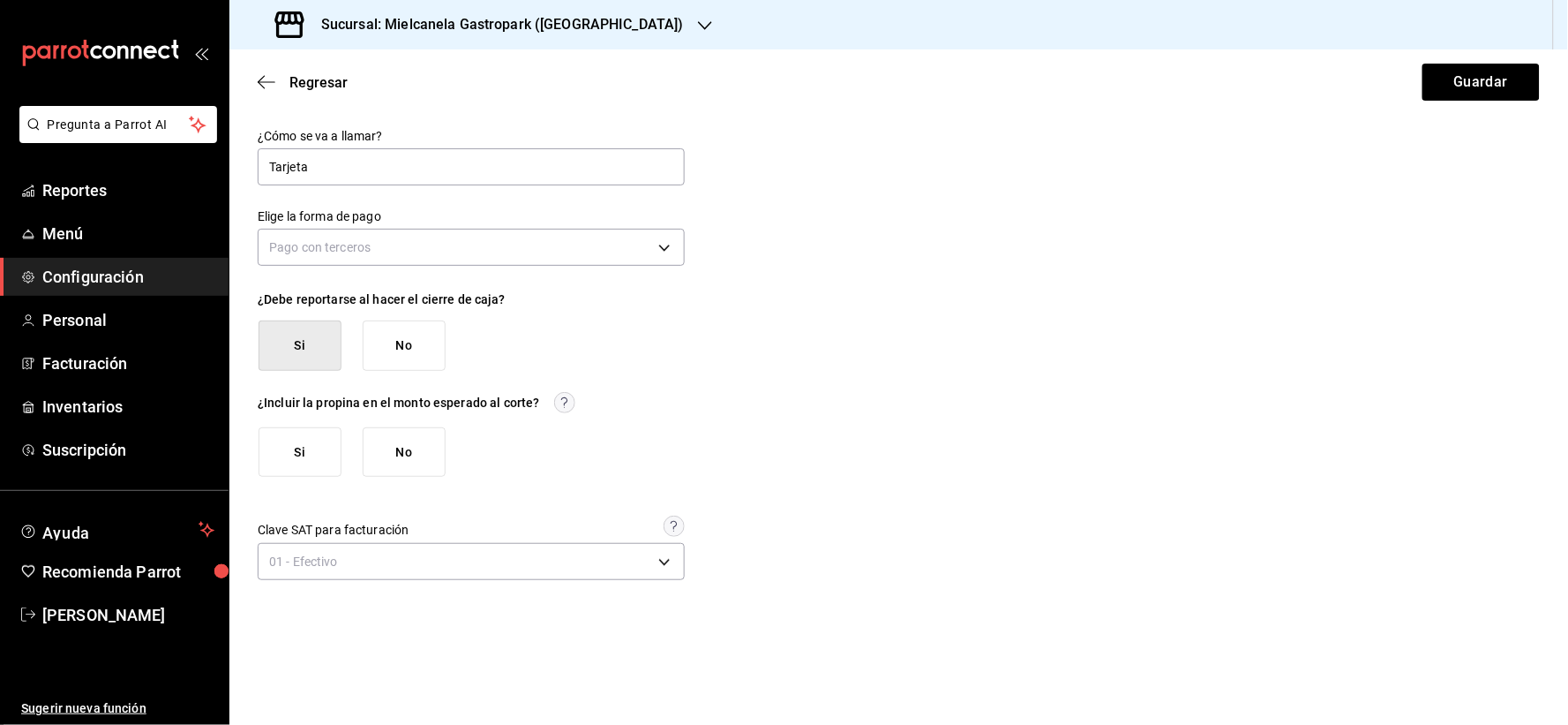
type input "[object Object]"
type input "THIRD_PARTY"
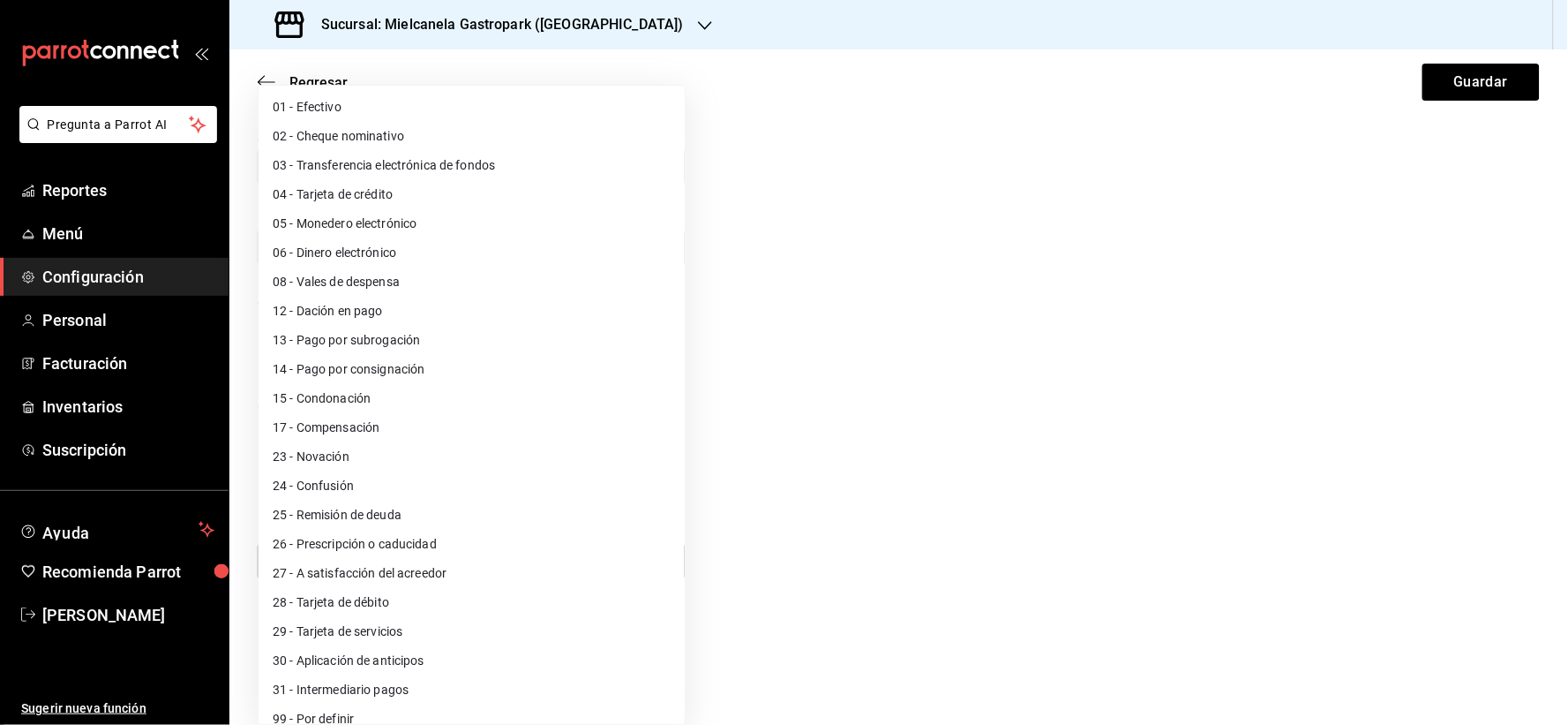
click at [353, 569] on body "Pregunta a Parrot AI Reportes Menú Configuración Personal Facturación Inventari…" at bounding box center [784, 362] width 1568 height 725
click at [498, 170] on li "03 - Transferencia electrónica de fondos" at bounding box center [472, 165] width 427 height 29
type input "03"
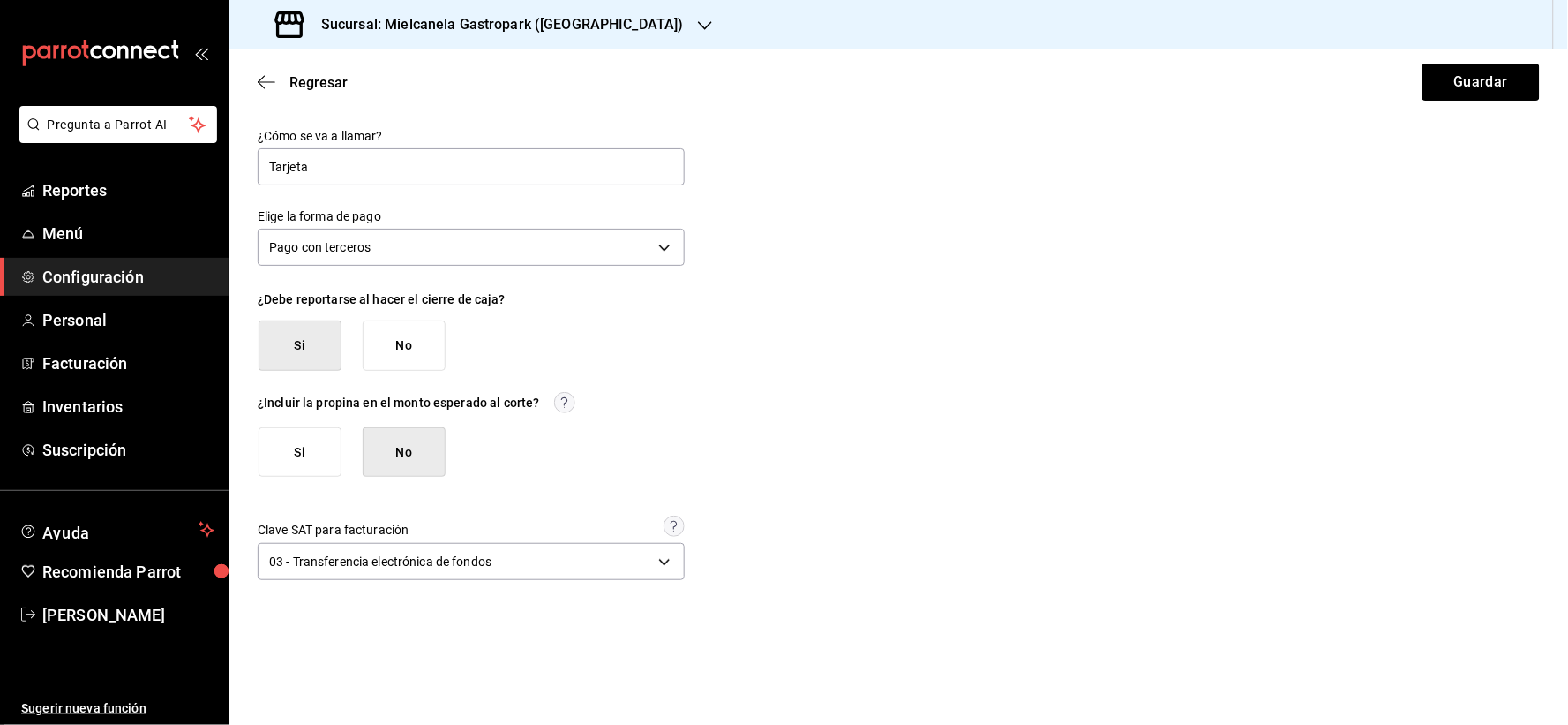
click at [1000, 233] on div "¿Cómo se va a llamar? Tarjeta Elige la forma de pago Pago con terceros THIRD_PA…" at bounding box center [899, 357] width 1282 height 456
click at [1487, 83] on button "Guardar" at bounding box center [1481, 82] width 117 height 37
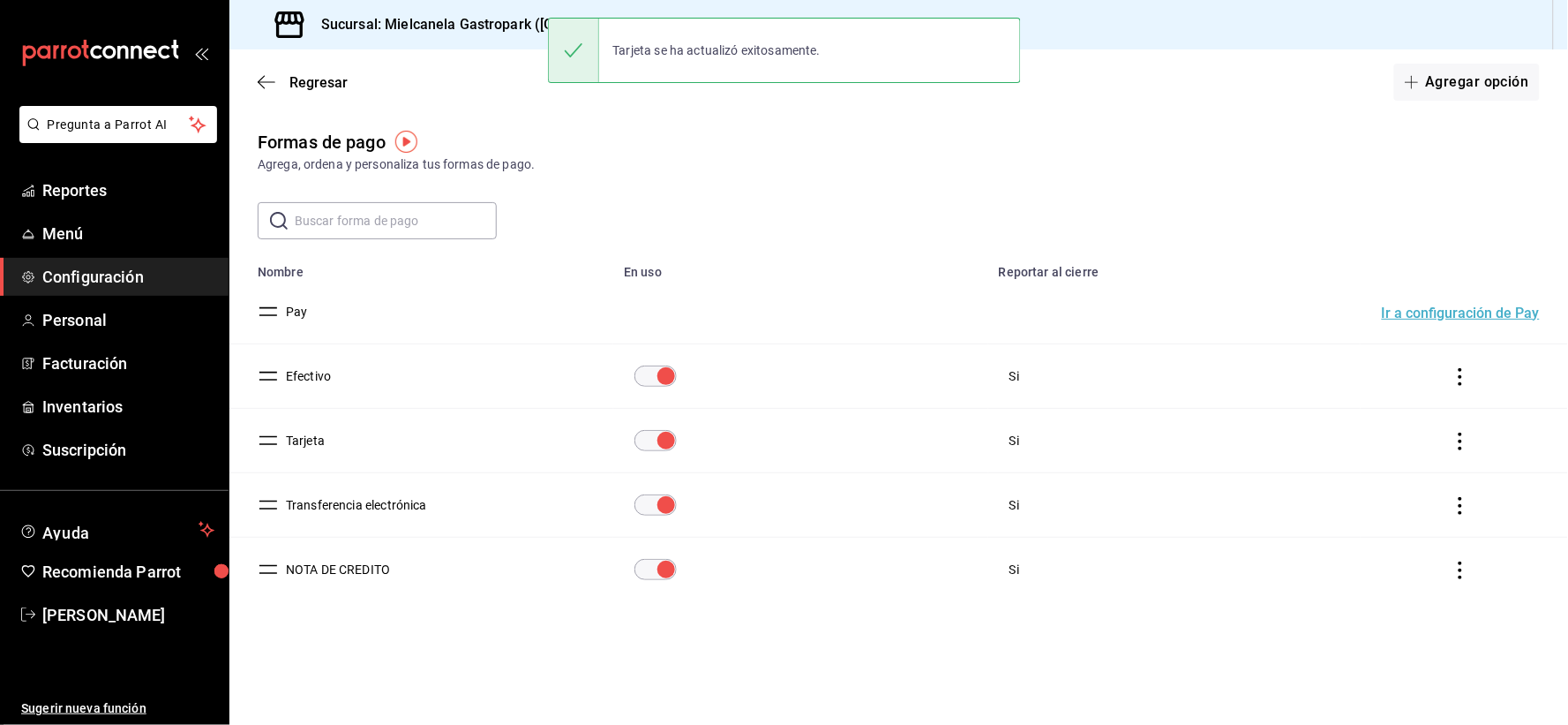
click at [297, 436] on button "Tarjeta" at bounding box center [302, 440] width 46 height 17
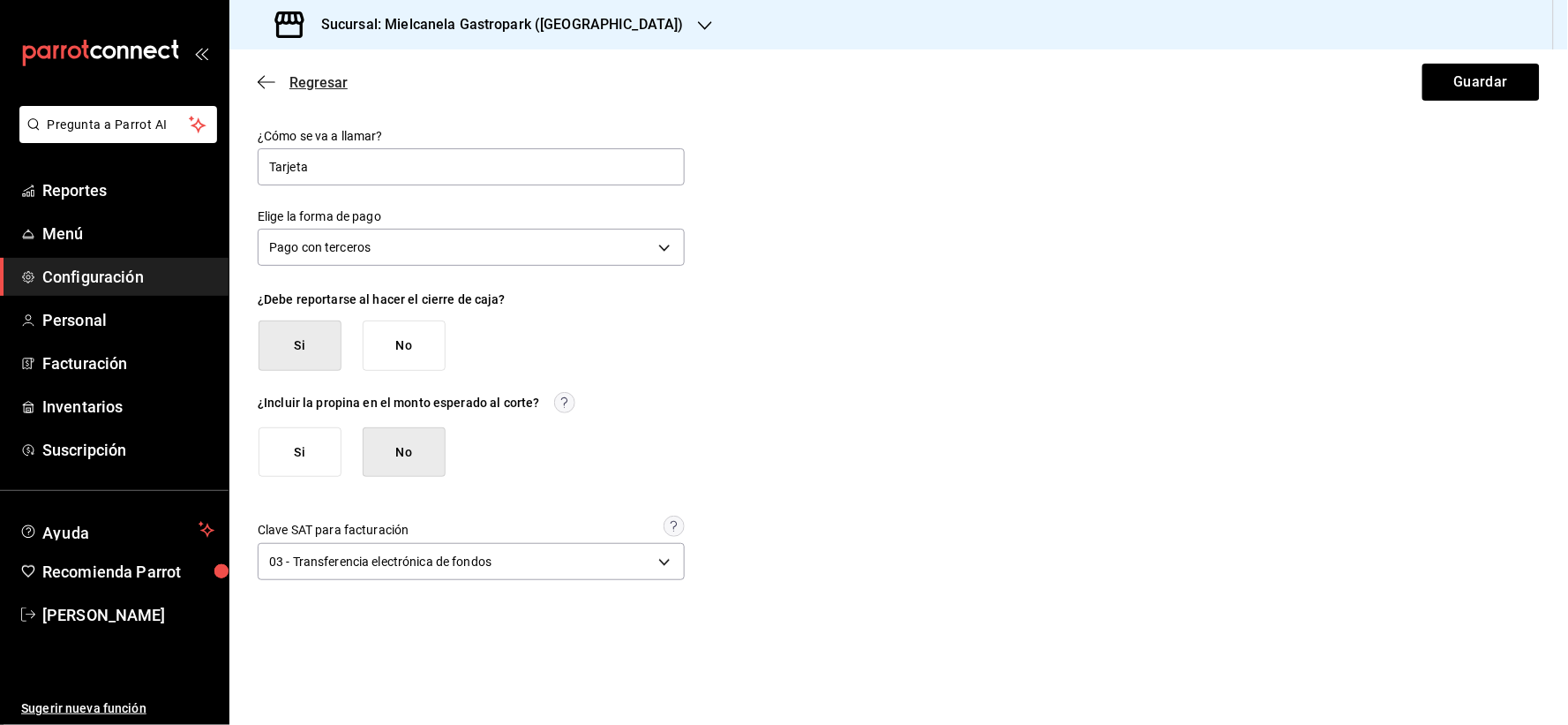
click at [306, 75] on span "Regresar" at bounding box center [318, 82] width 58 height 16
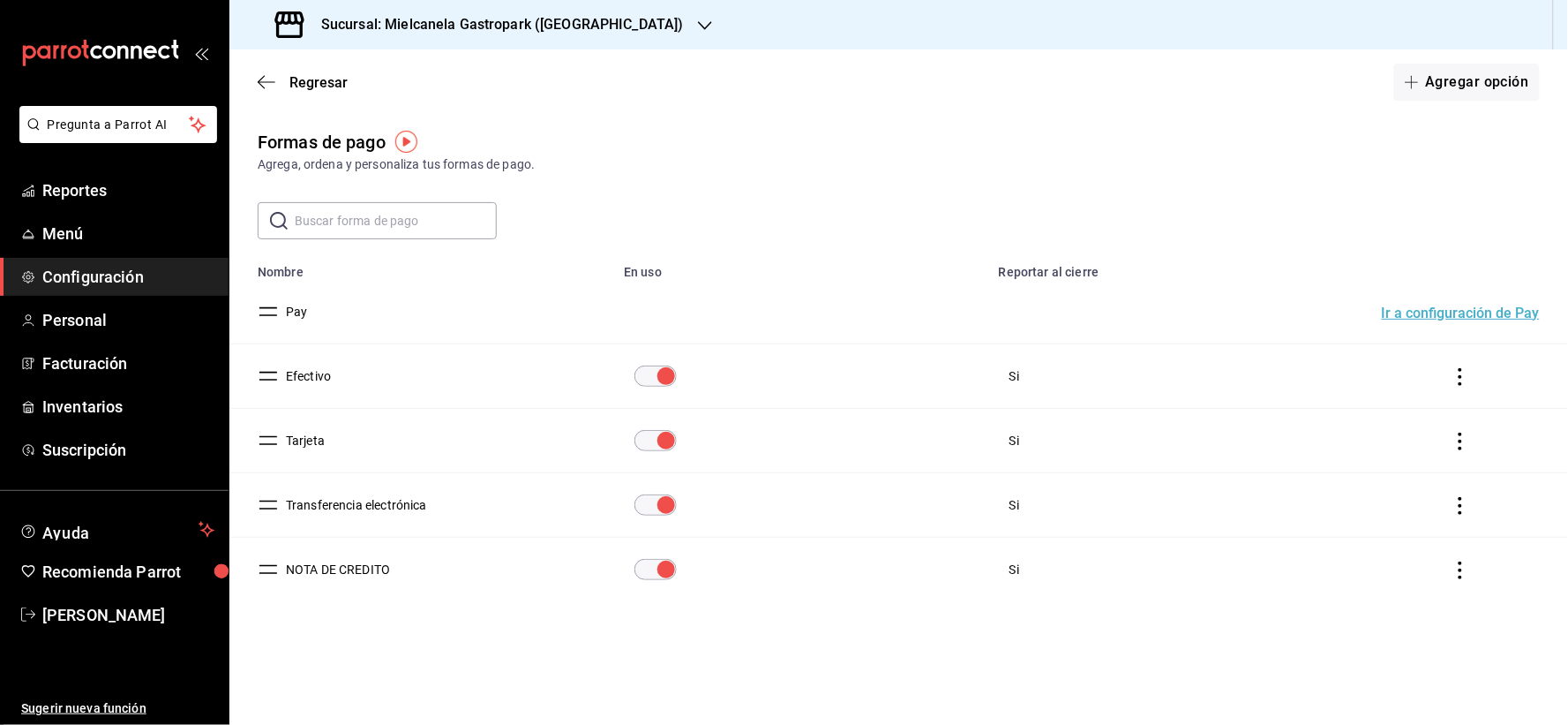
click at [346, 566] on button "NOTA DE CREDITO" at bounding box center [334, 570] width 111 height 17
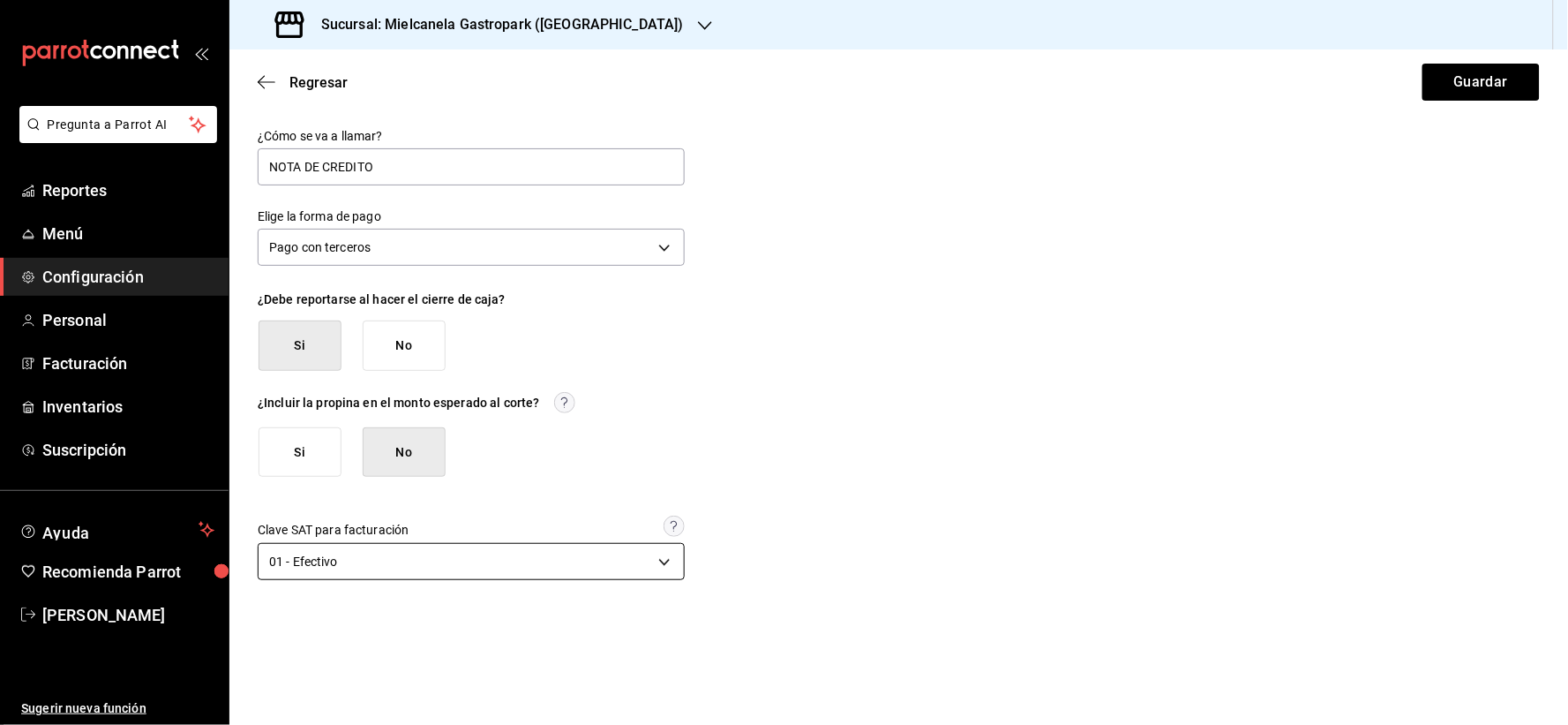
click at [351, 562] on body "Pregunta a Parrot AI Reportes Menú Configuración Personal Facturación Inventari…" at bounding box center [784, 362] width 1568 height 725
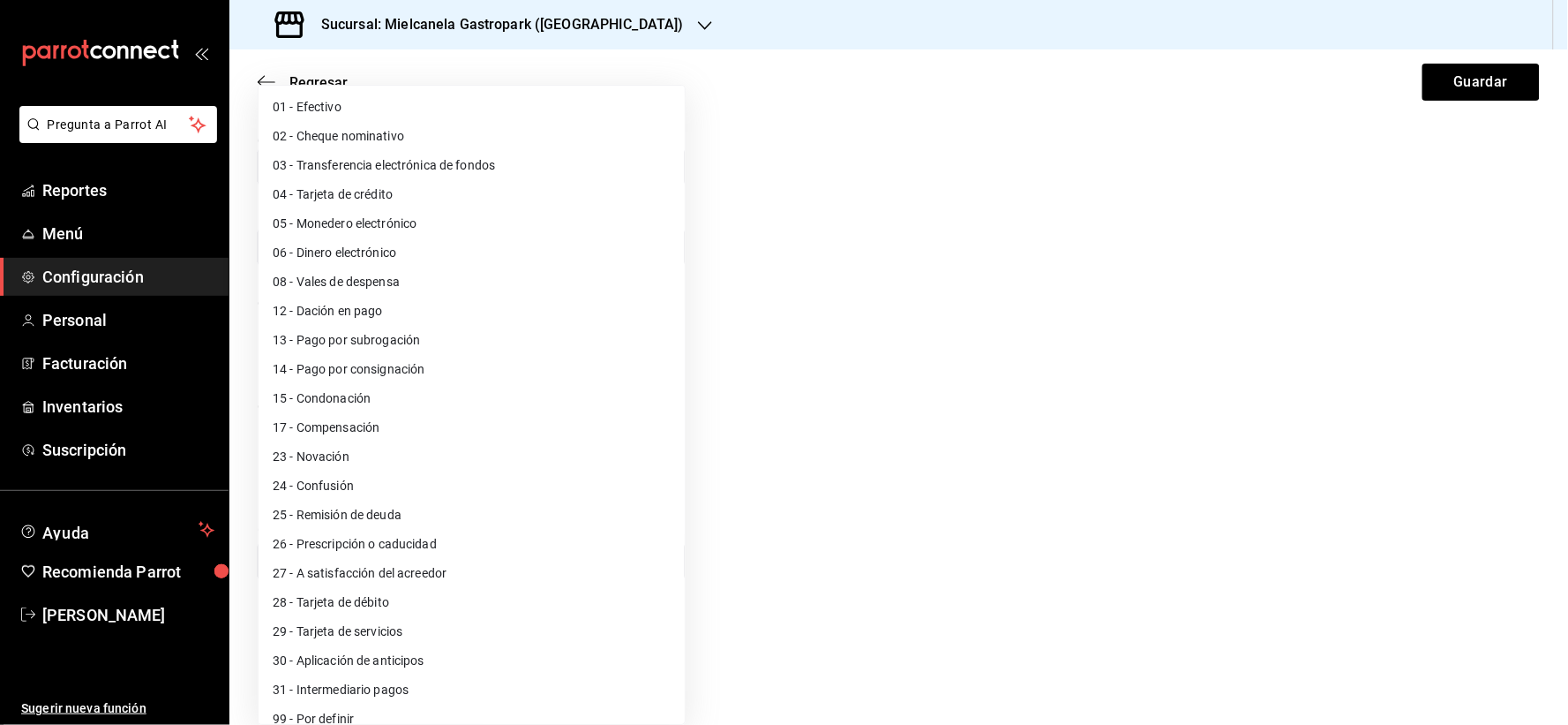
click at [464, 164] on li "03 - Transferencia electrónica de fondos" at bounding box center [472, 165] width 427 height 29
type input "03"
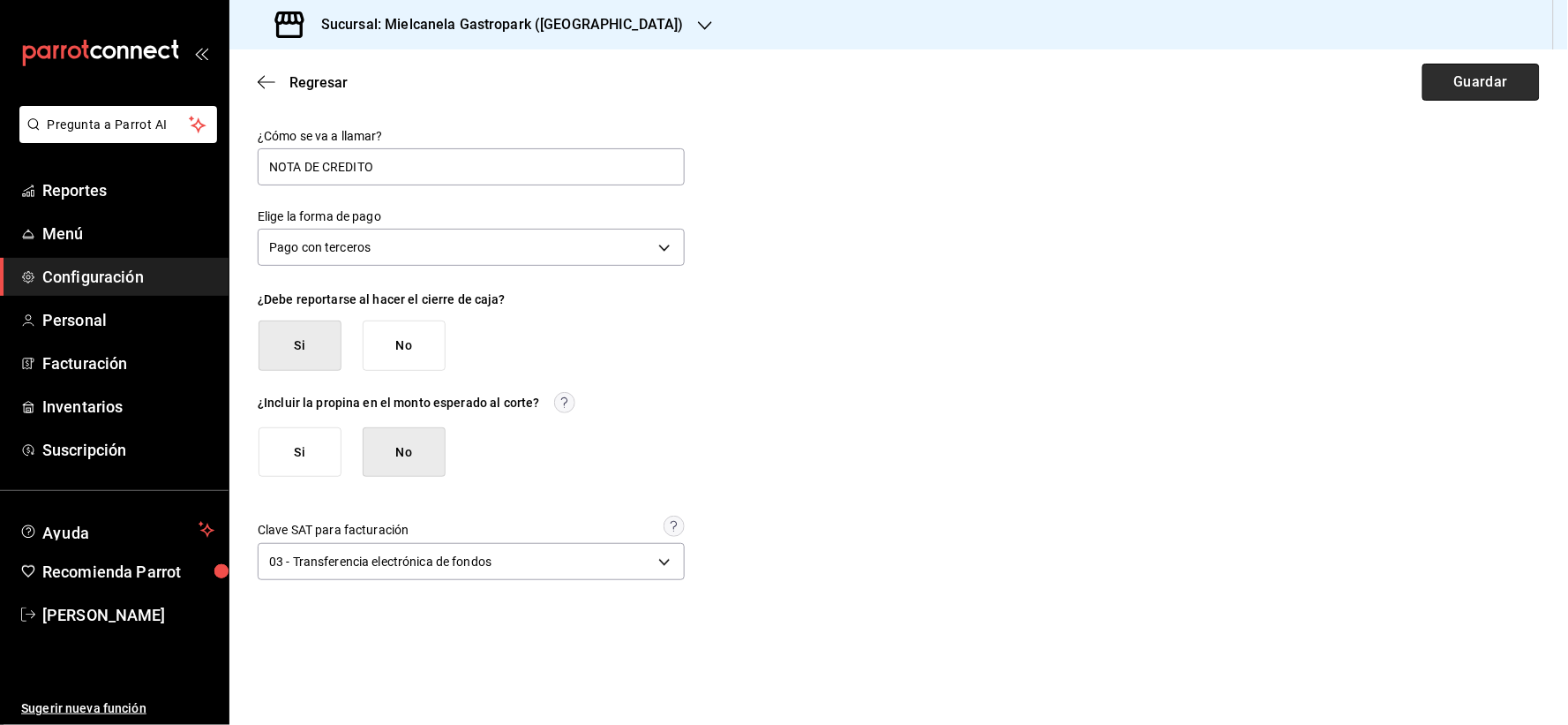
click at [1487, 97] on button "Guardar" at bounding box center [1481, 82] width 117 height 37
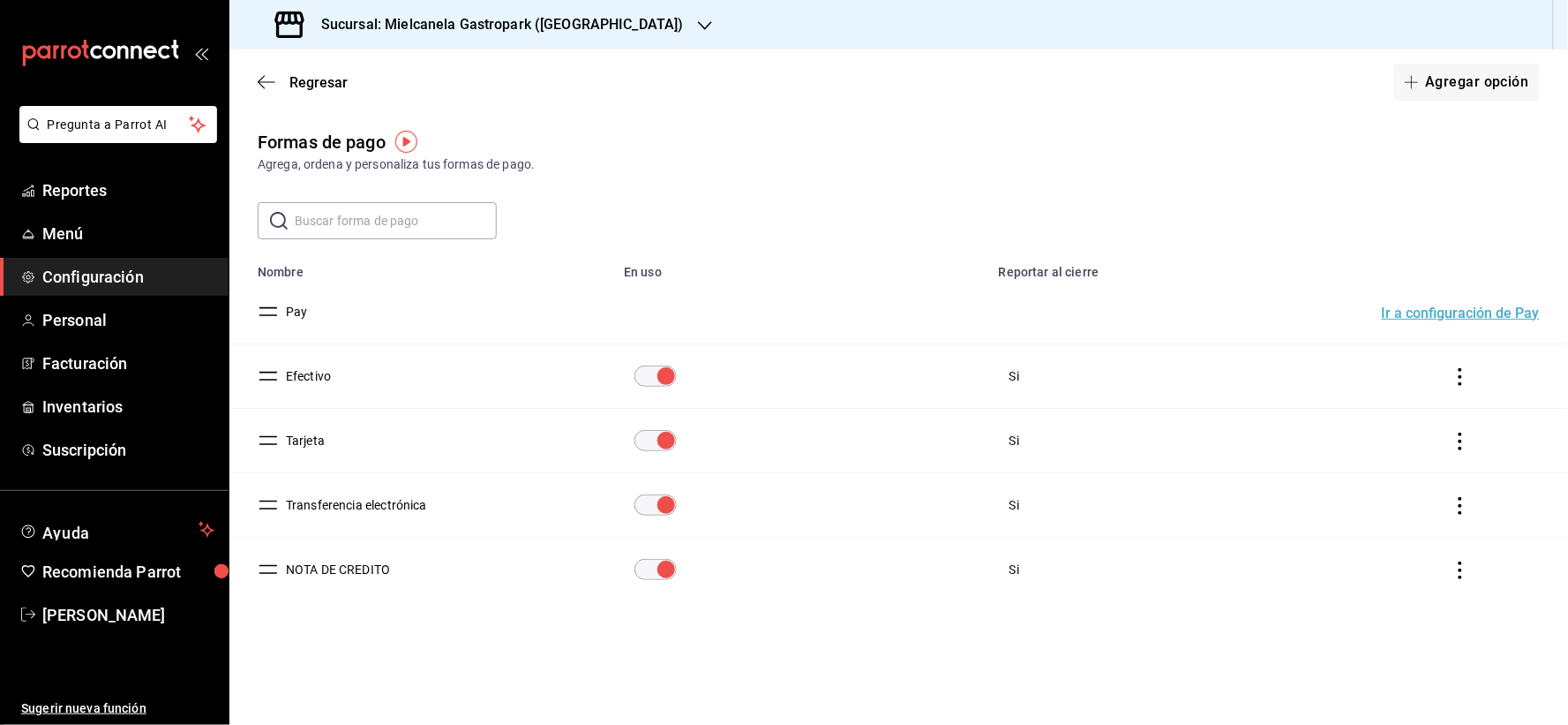
click at [395, 38] on div "Sucursal: Mielcanela Gastropark ([GEOGRAPHIC_DATA])" at bounding box center [481, 25] width 475 height 50
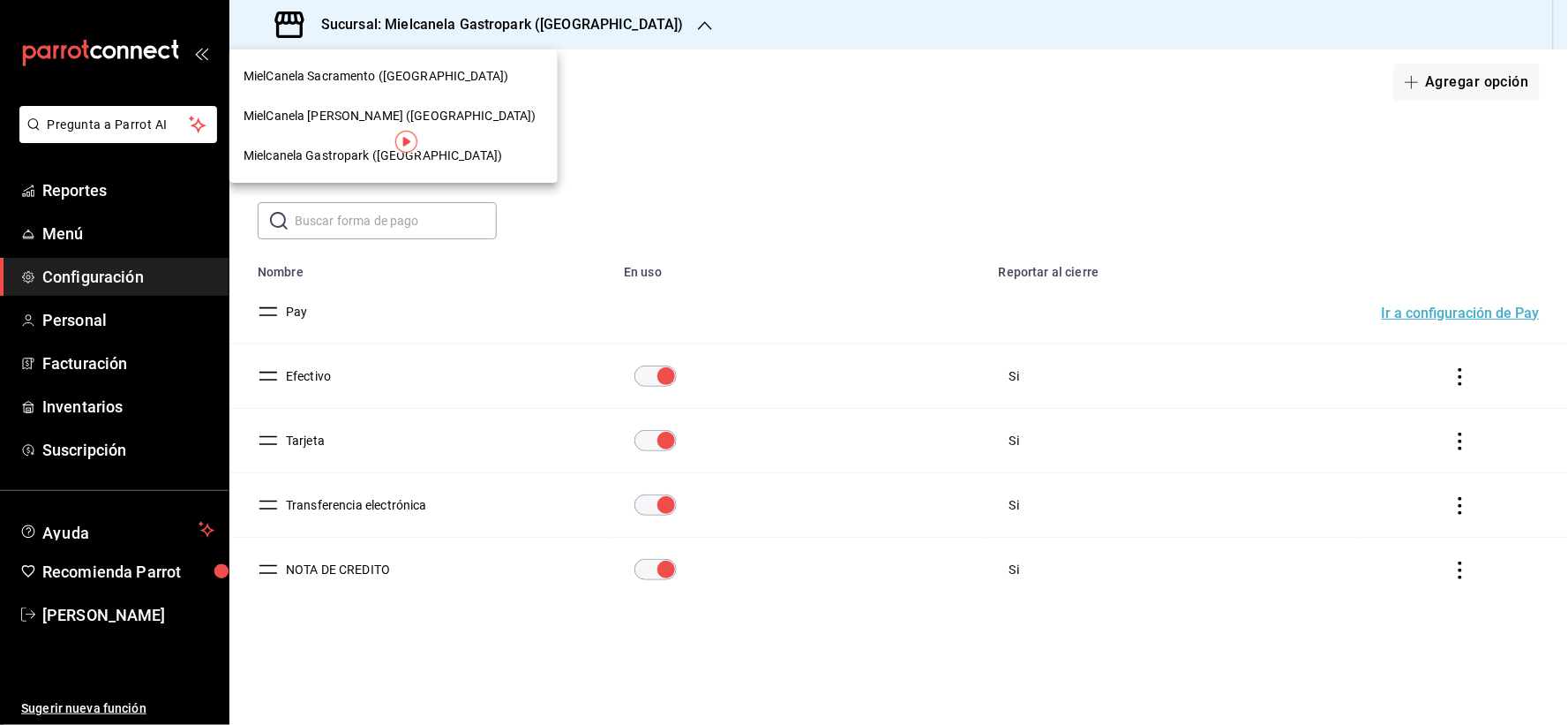
click at [399, 76] on span "MielCanela Sacramento ([GEOGRAPHIC_DATA])" at bounding box center [376, 76] width 265 height 18
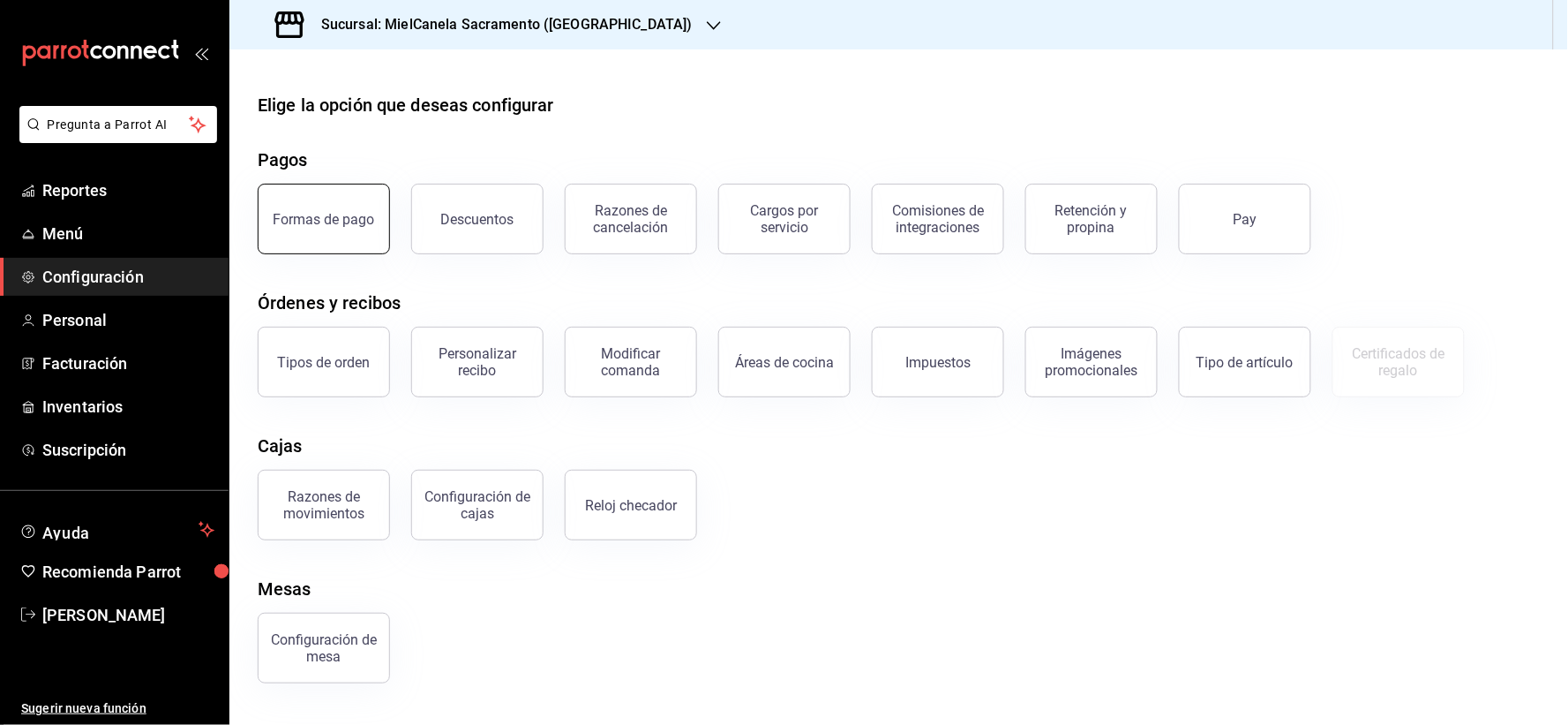
click at [310, 225] on div "Formas de pago" at bounding box center [324, 219] width 102 height 16
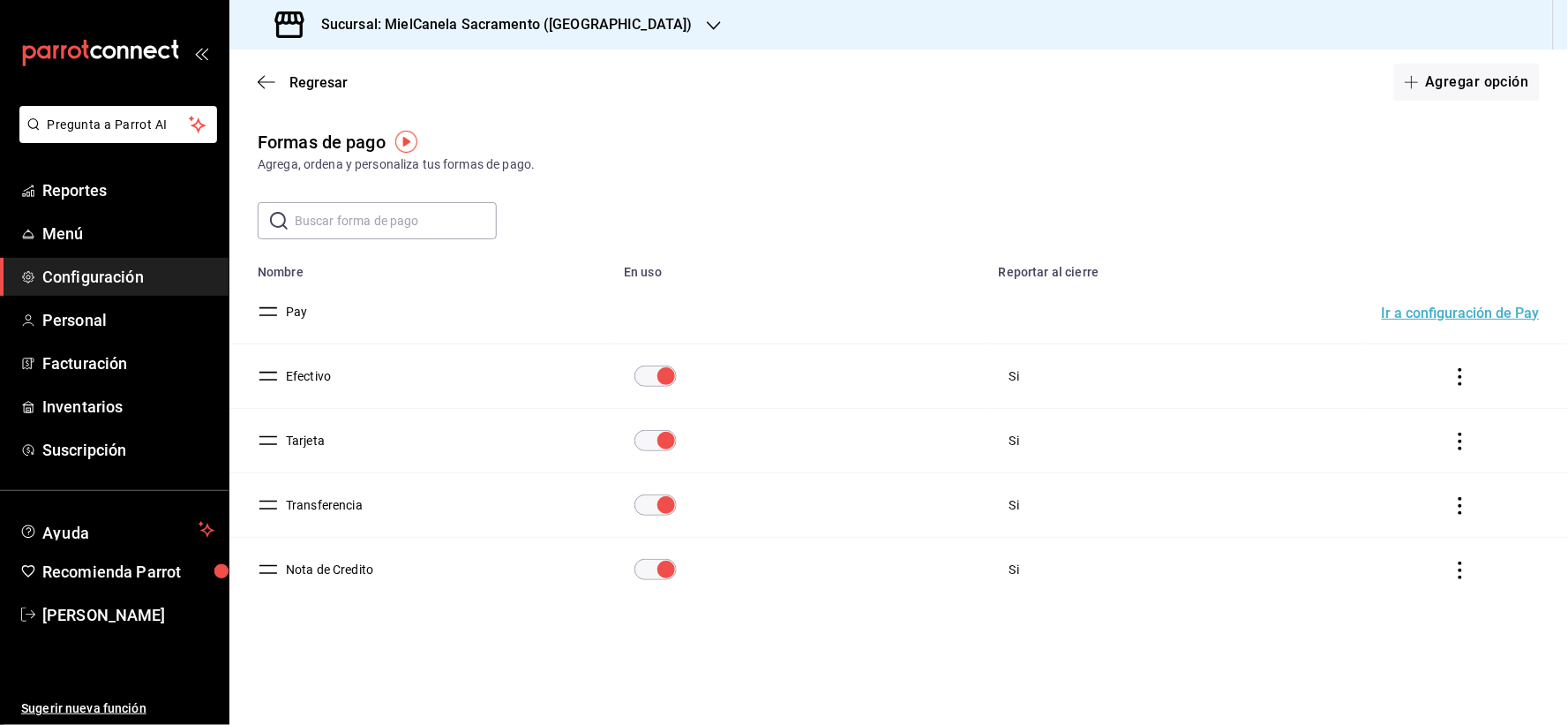
click at [307, 436] on button "Tarjeta" at bounding box center [302, 440] width 46 height 17
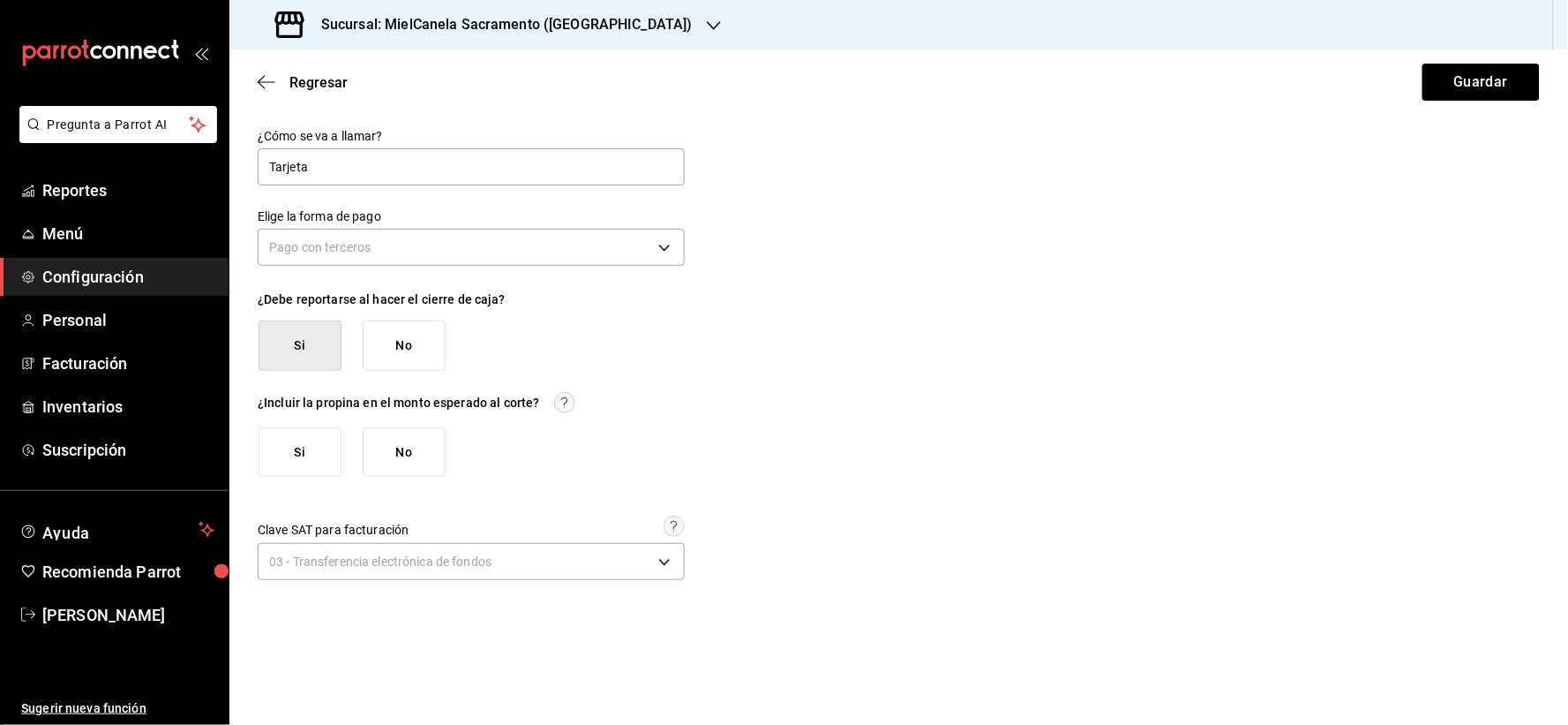
type input "[object Object]"
type input "THIRD_PARTY"
click at [307, 66] on div "Regresar Guardar" at bounding box center [898, 82] width 1339 height 65
click at [318, 80] on span "Regresar" at bounding box center [318, 82] width 58 height 16
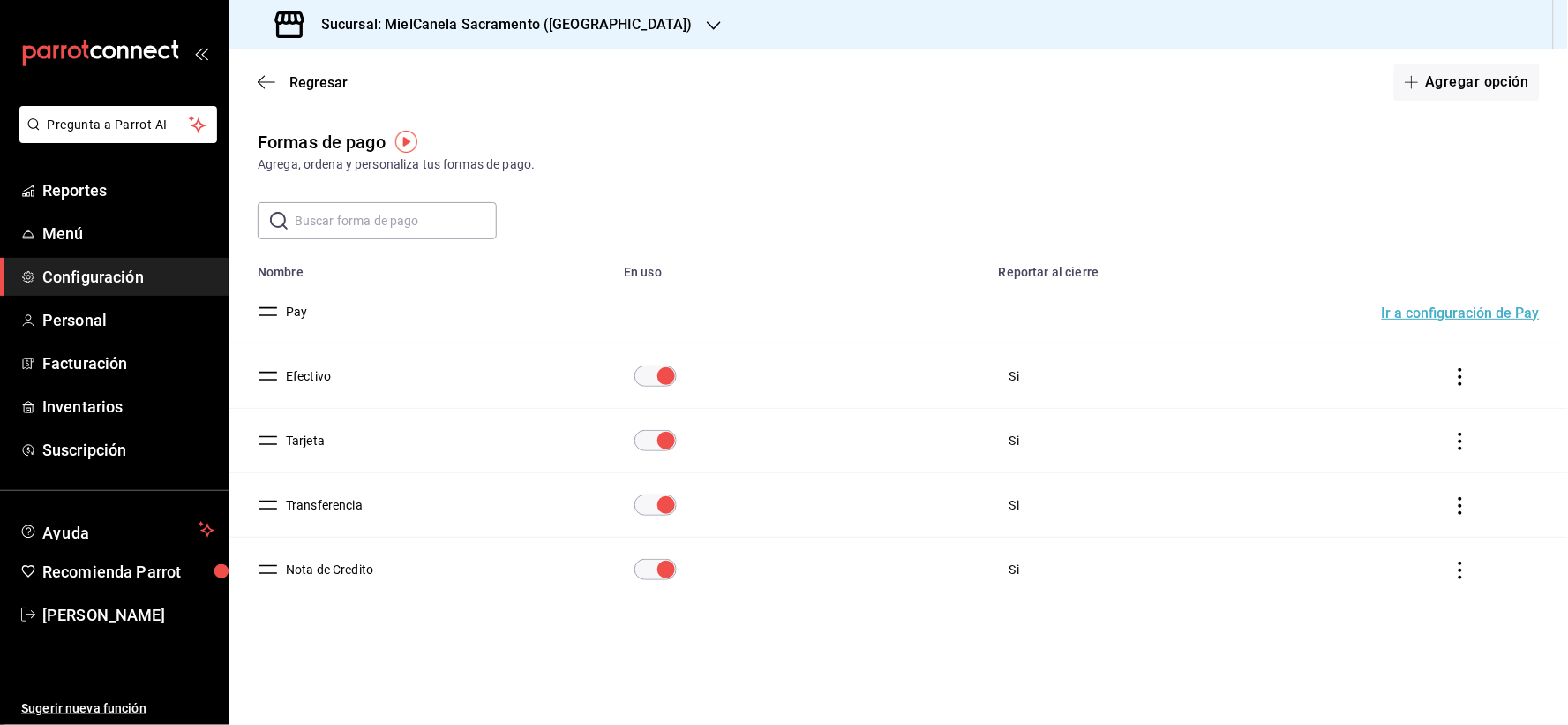
click at [309, 439] on button "Tarjeta" at bounding box center [302, 440] width 46 height 17
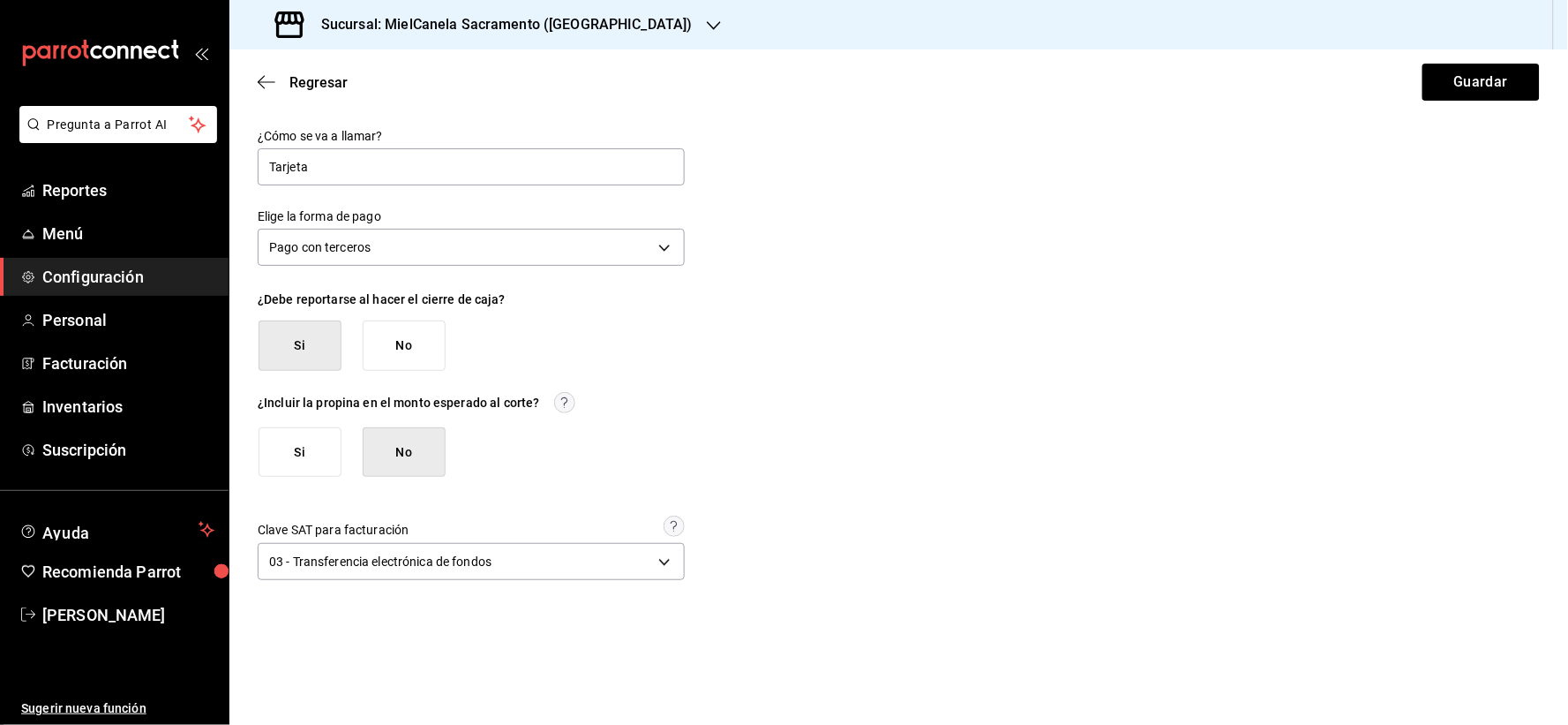
click at [404, 279] on div "¿Cómo se va a llamar? Tarjeta Elige la forma de pago Pago con terceros THIRD_PA…" at bounding box center [472, 357] width 427 height 456
click at [427, 249] on body "Pregunta a Parrot AI Reportes Menú Configuración Personal Facturación Inventari…" at bounding box center [784, 362] width 1568 height 725
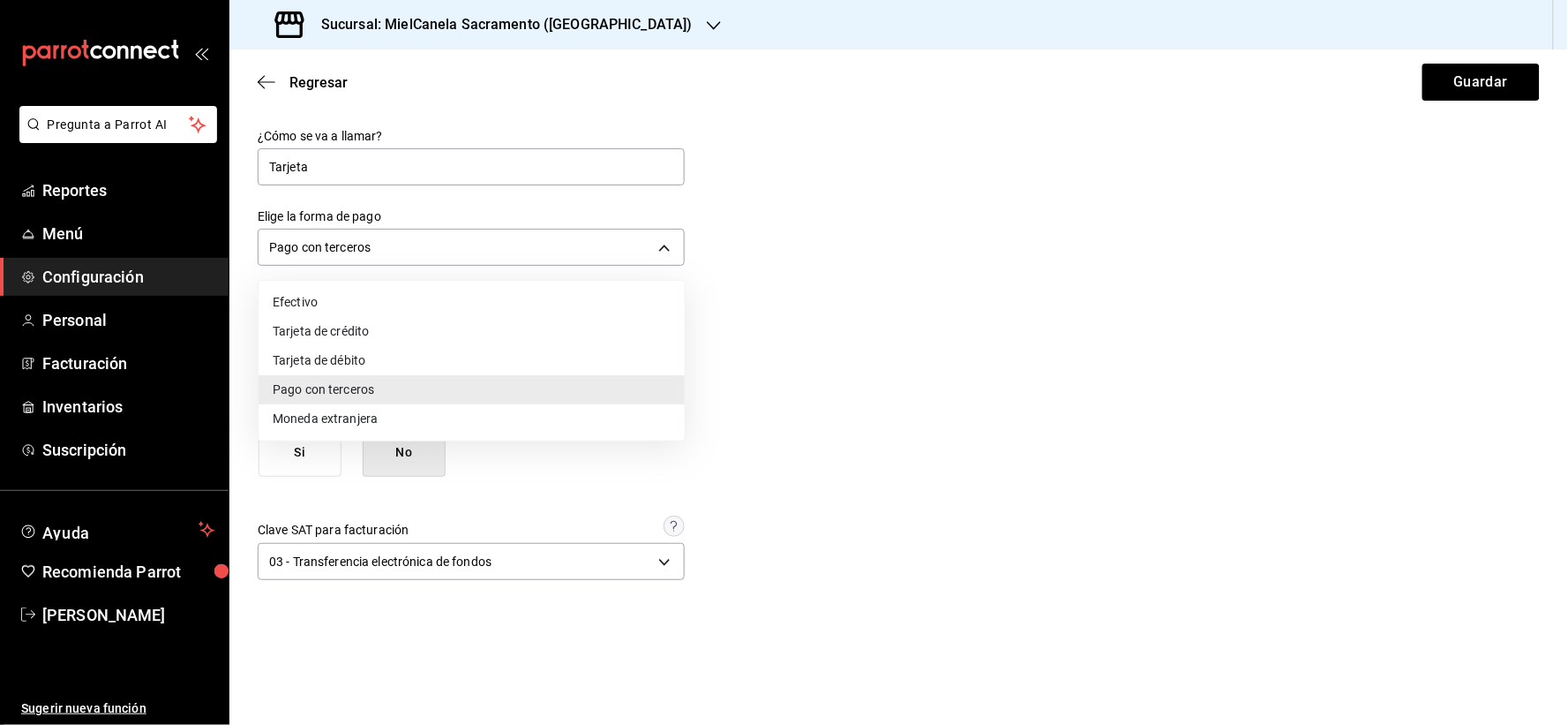
click at [912, 226] on div at bounding box center [784, 362] width 1568 height 725
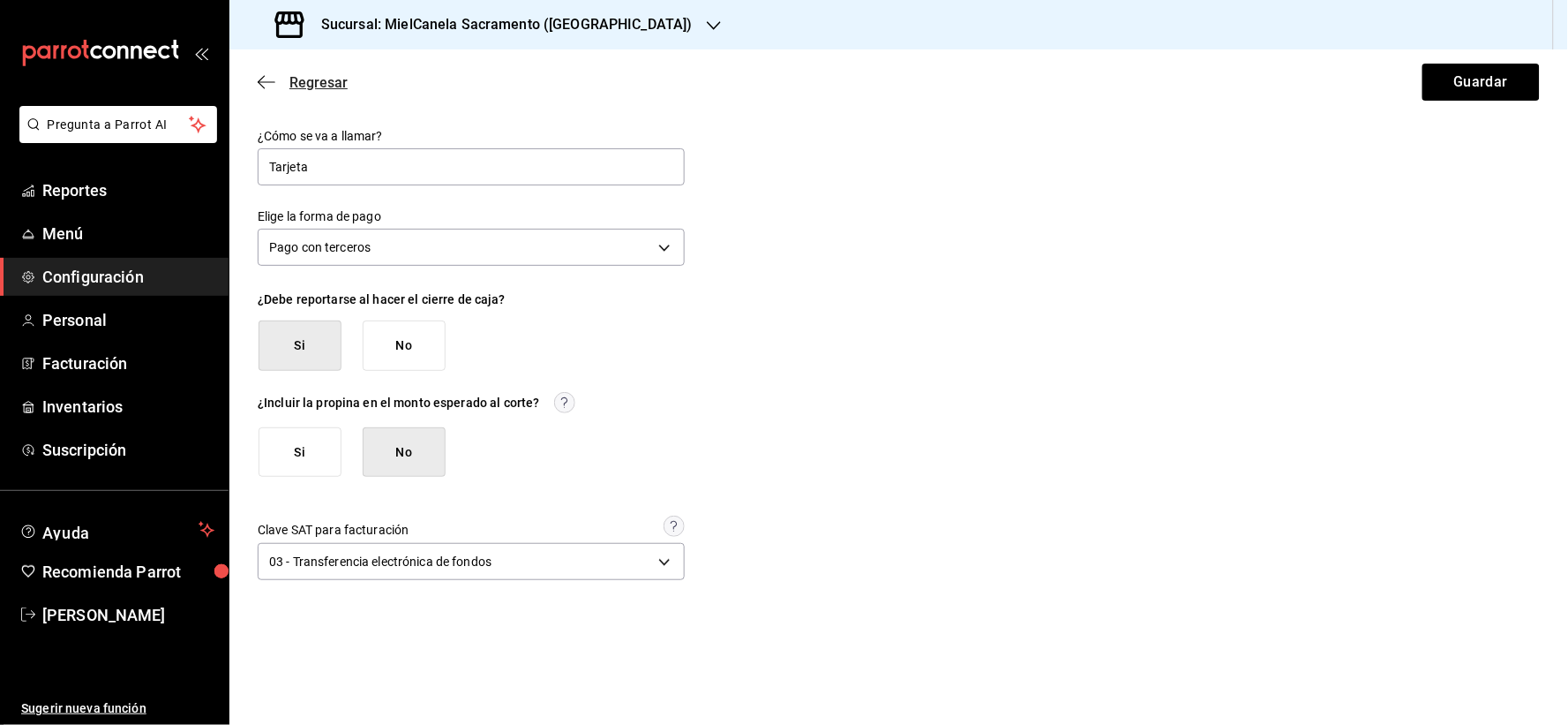
click at [310, 83] on span "Regresar" at bounding box center [318, 82] width 58 height 16
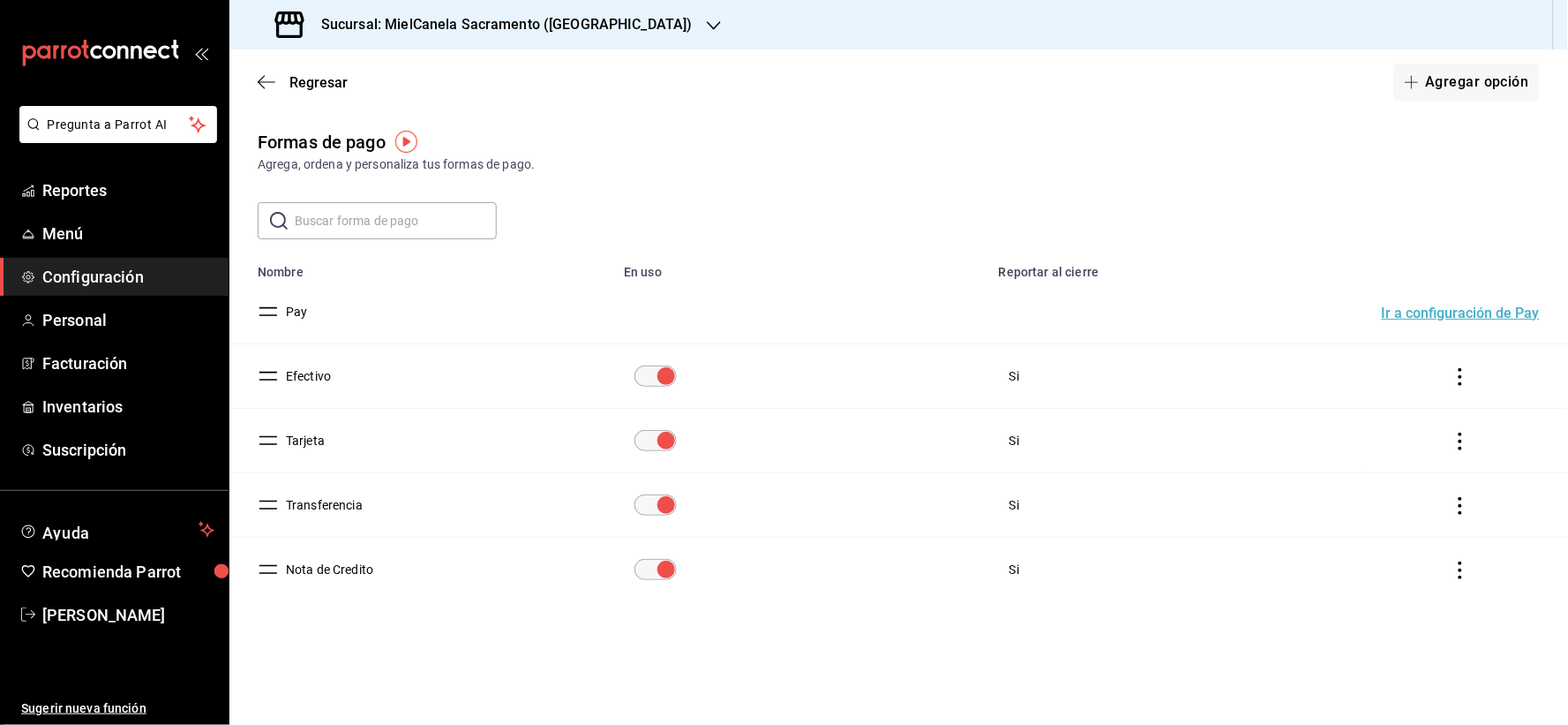
click at [397, 31] on h3 "Sucursal: MielCanela Sacramento ([GEOGRAPHIC_DATA])" at bounding box center [499, 25] width 385 height 21
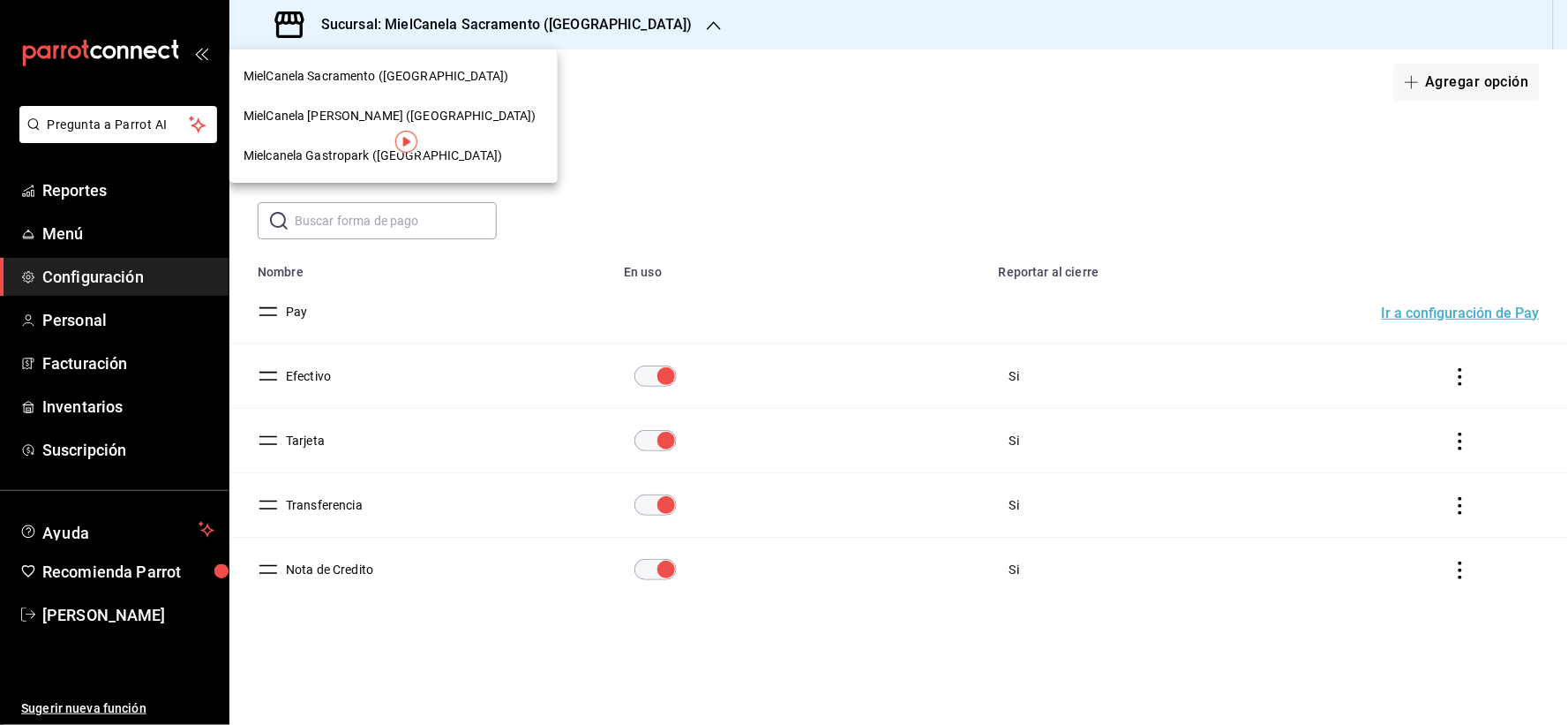
click at [364, 101] on div "MielCanela [PERSON_NAME] ([GEOGRAPHIC_DATA])" at bounding box center [393, 115] width 328 height 39
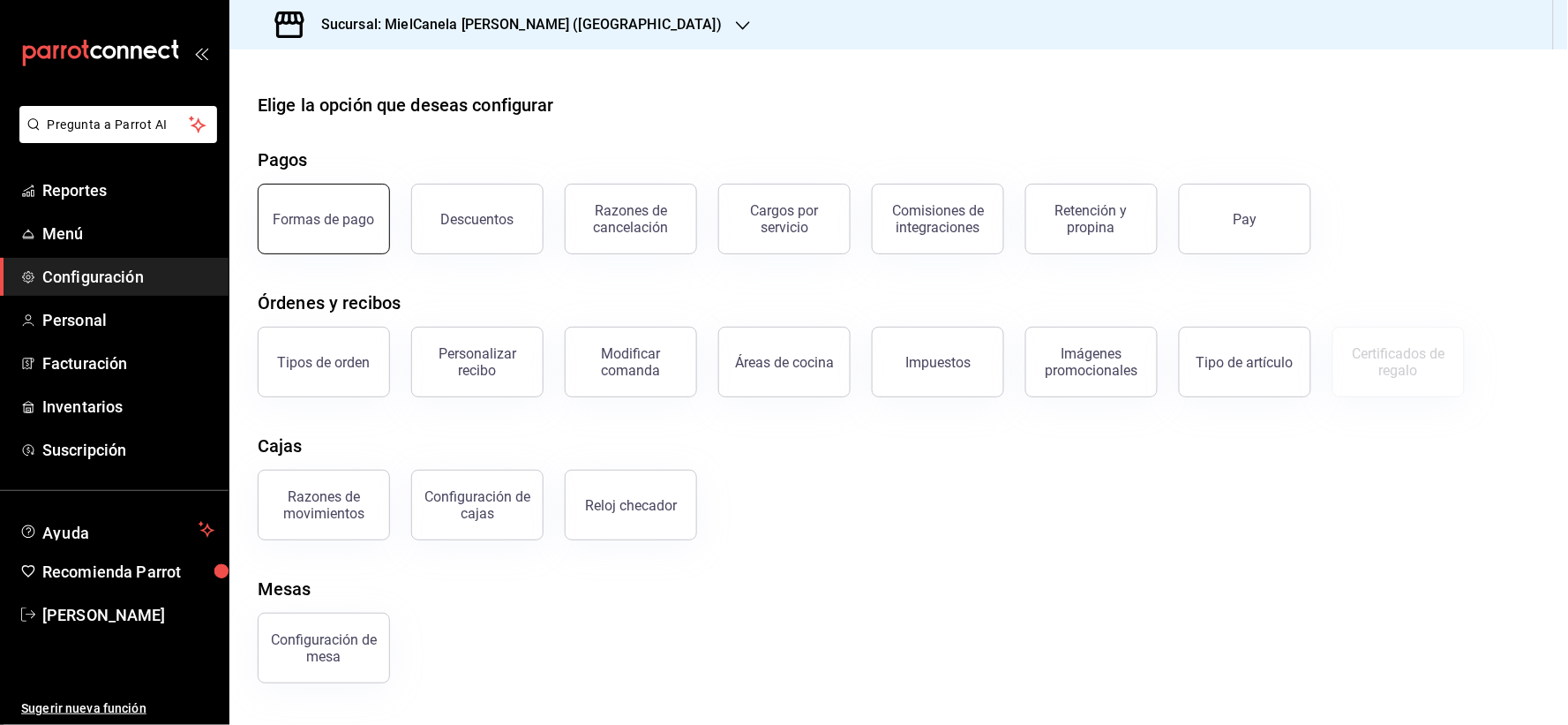
click at [285, 245] on button "Formas de pago" at bounding box center [324, 219] width 132 height 71
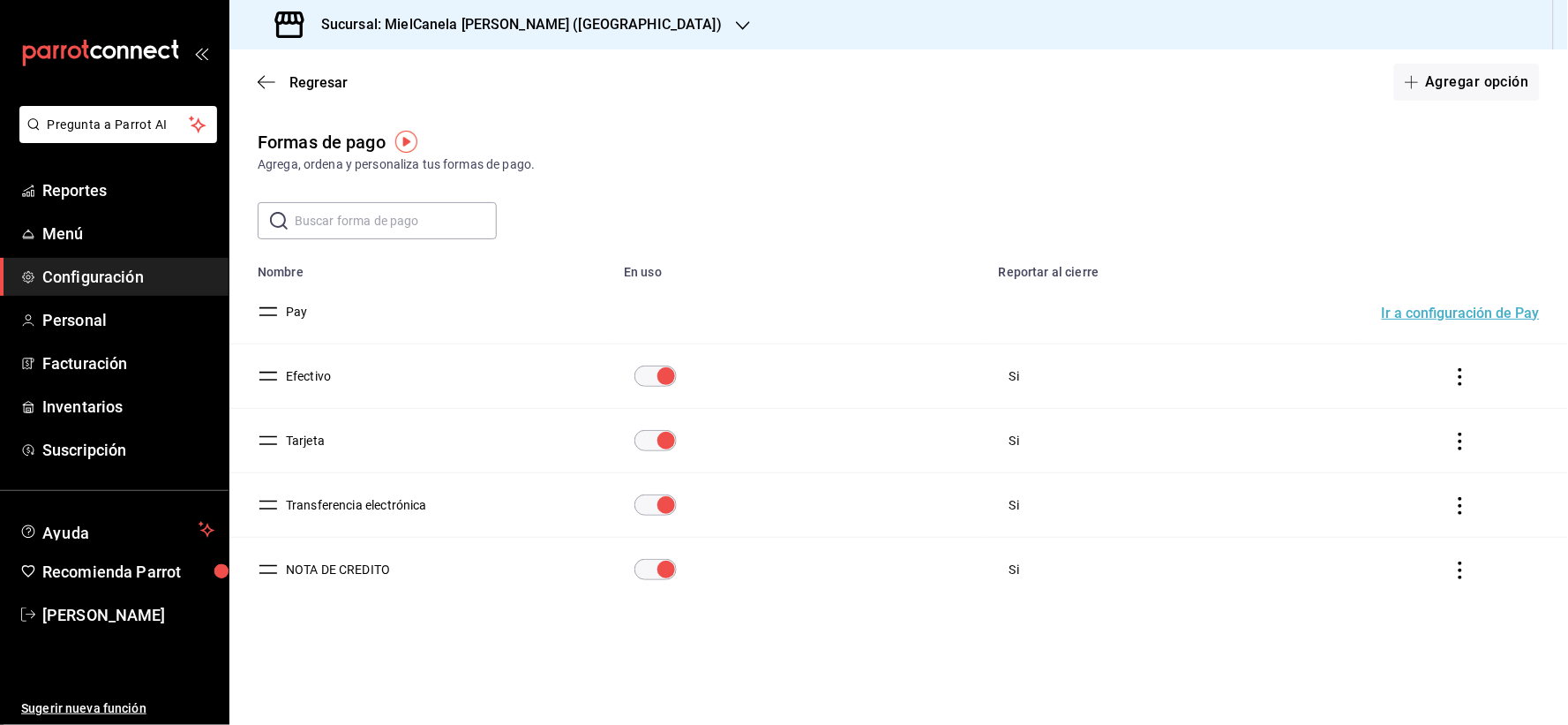
click at [302, 441] on button "Tarjeta" at bounding box center [302, 440] width 46 height 17
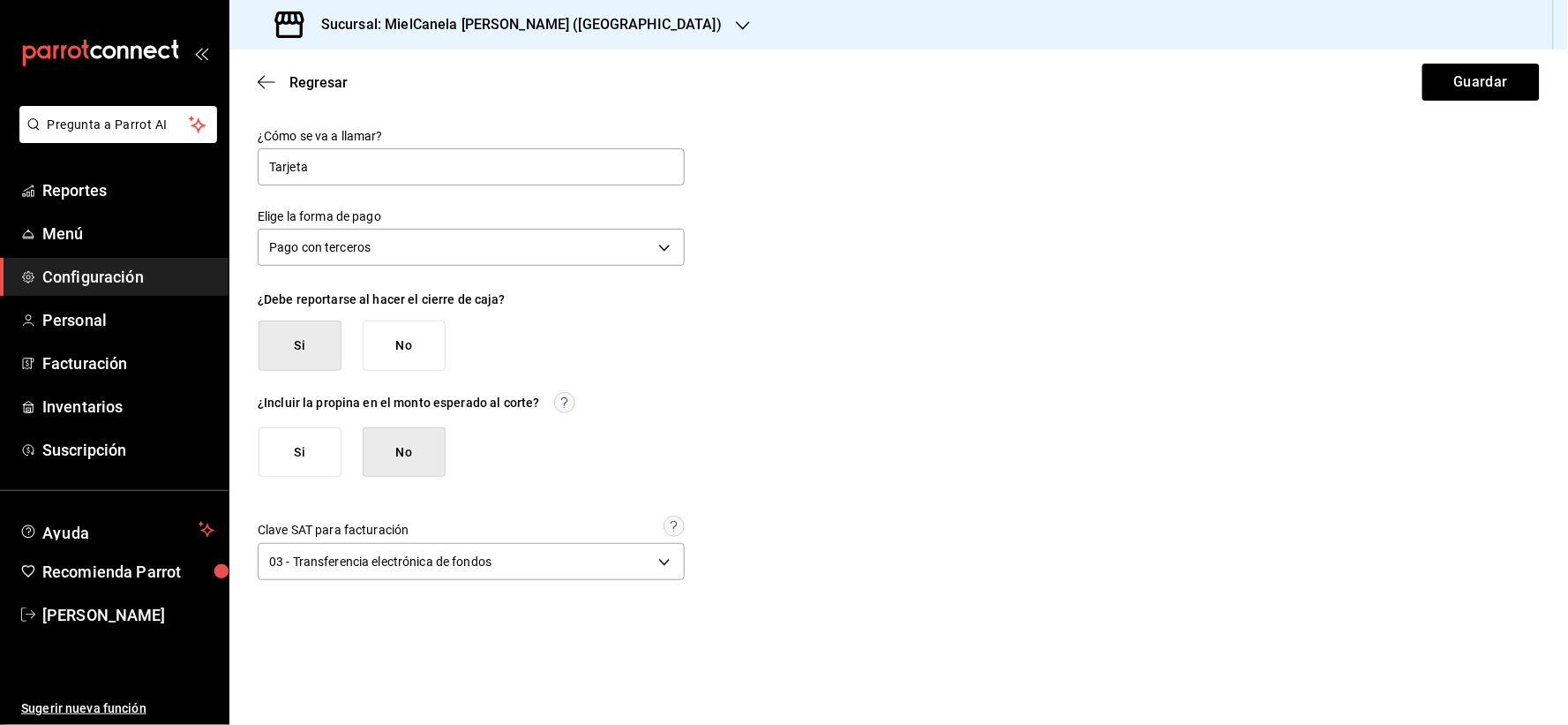
click at [330, 72] on div "Regresar Guardar" at bounding box center [898, 82] width 1339 height 65
click at [332, 83] on span "Regresar" at bounding box center [318, 82] width 58 height 16
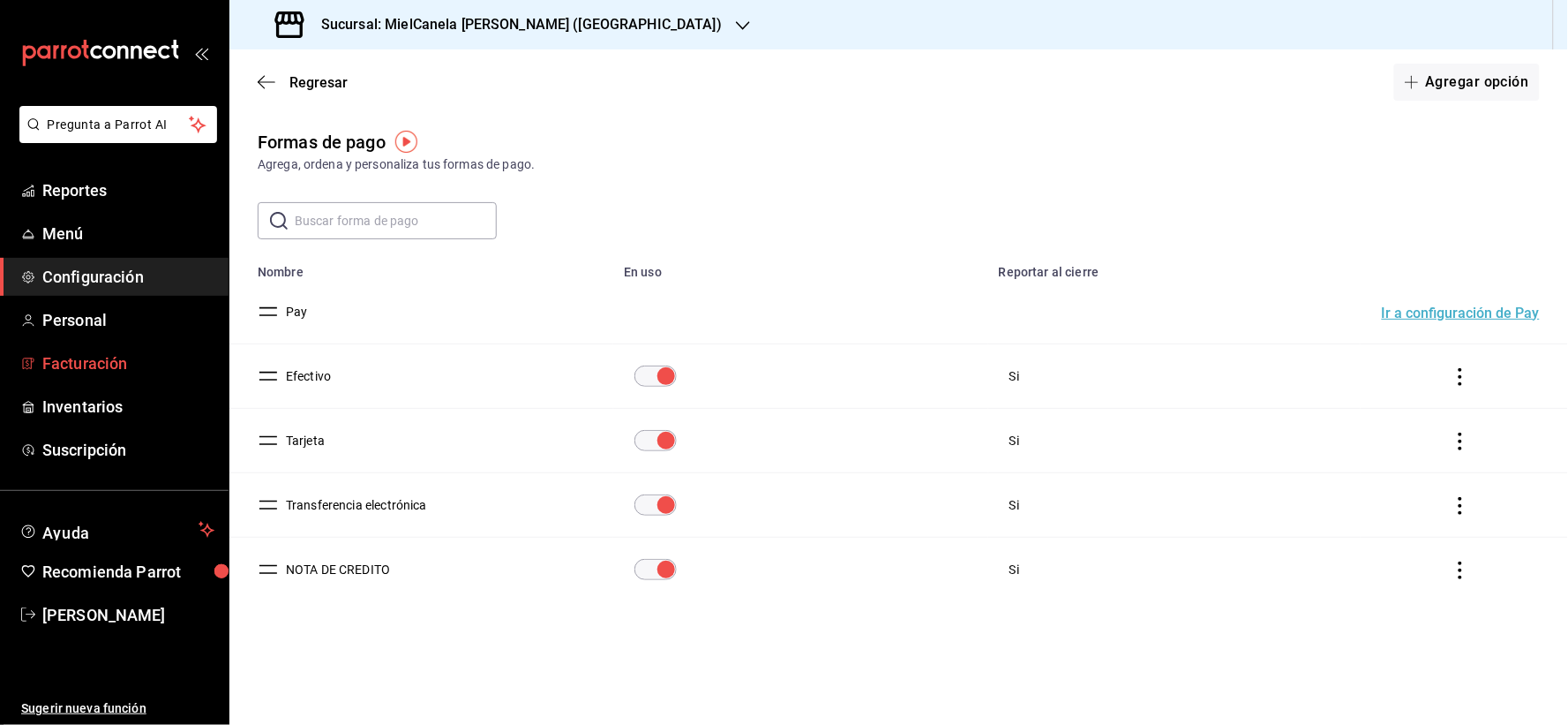
click at [83, 364] on span "Facturación" at bounding box center [128, 362] width 173 height 24
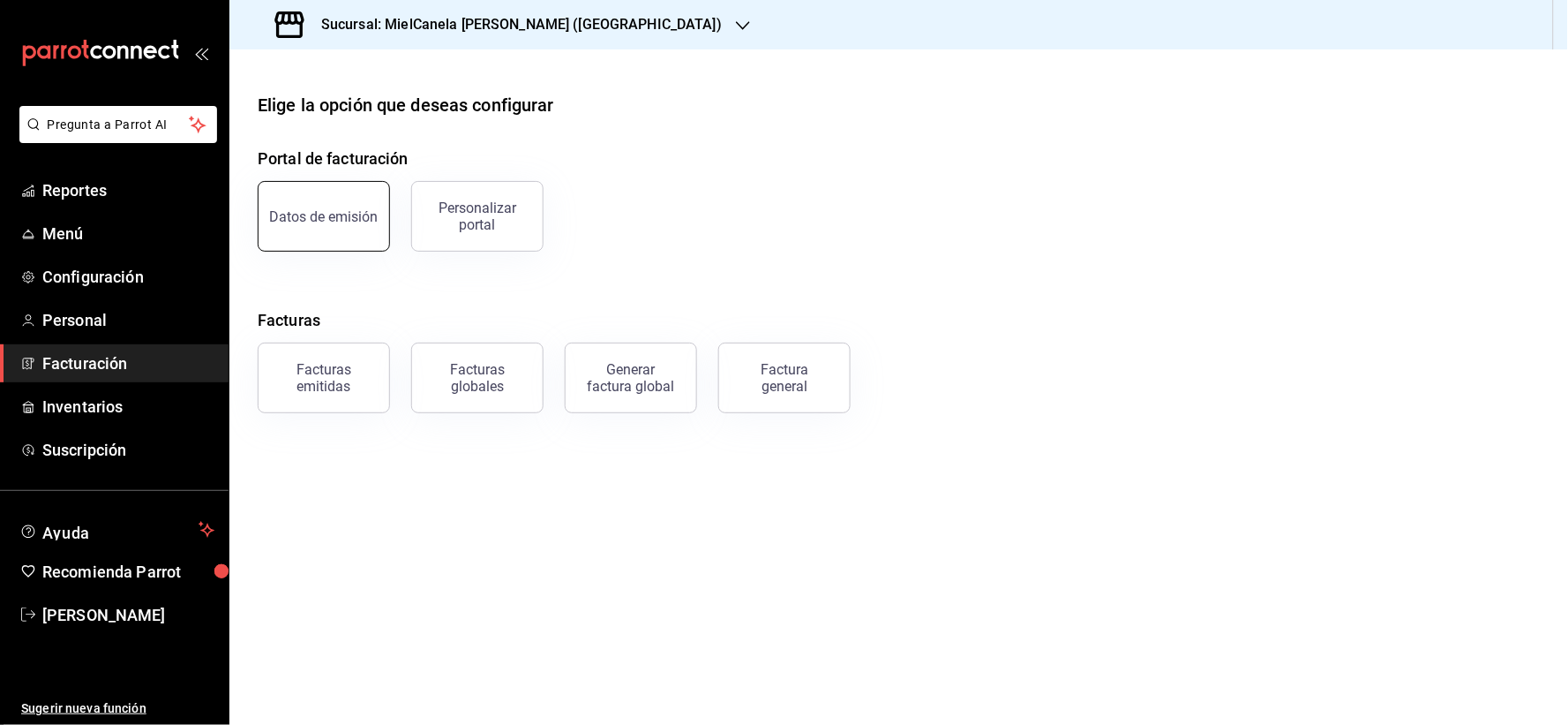
click at [334, 209] on div "Datos de emisión" at bounding box center [324, 216] width 108 height 16
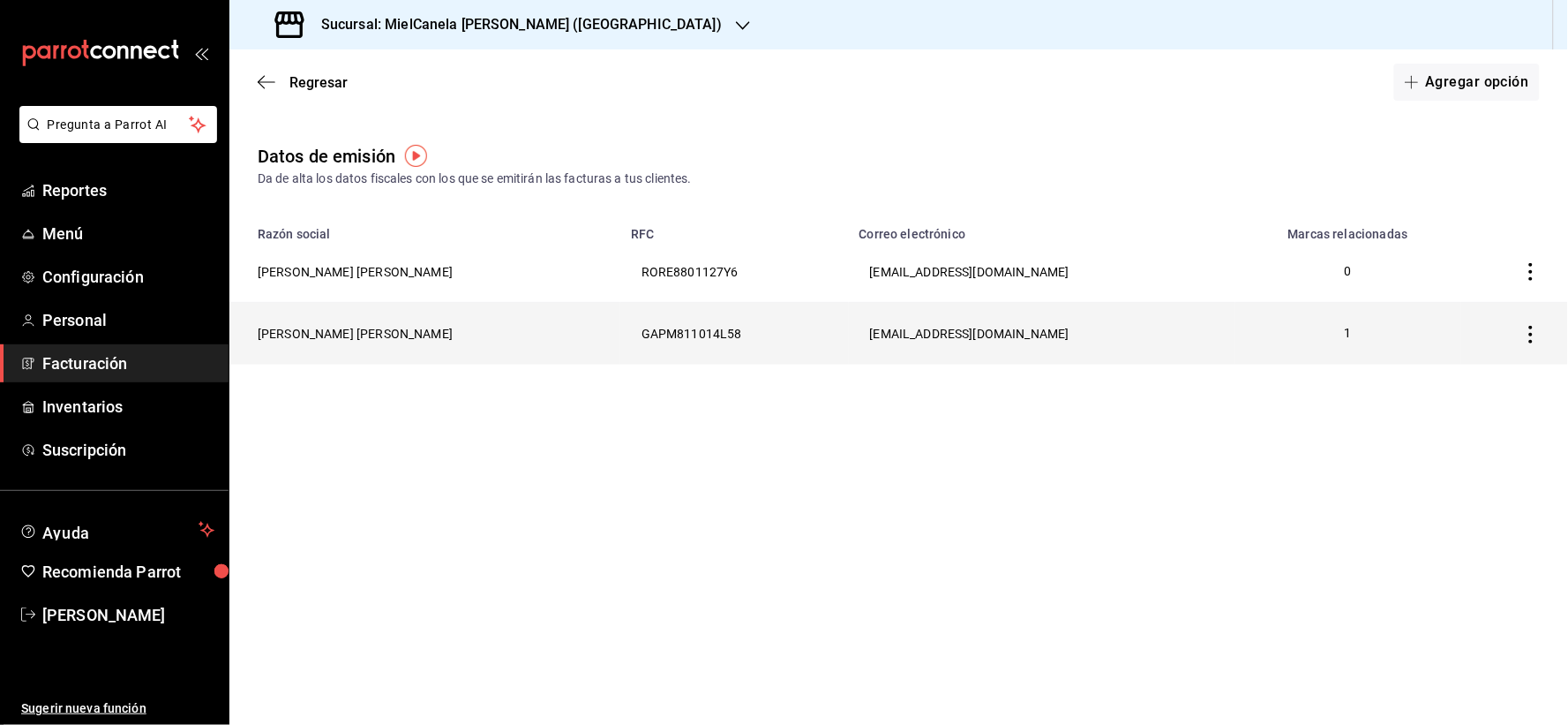
click at [444, 333] on th "[PERSON_NAME] [PERSON_NAME]" at bounding box center [425, 334] width 391 height 61
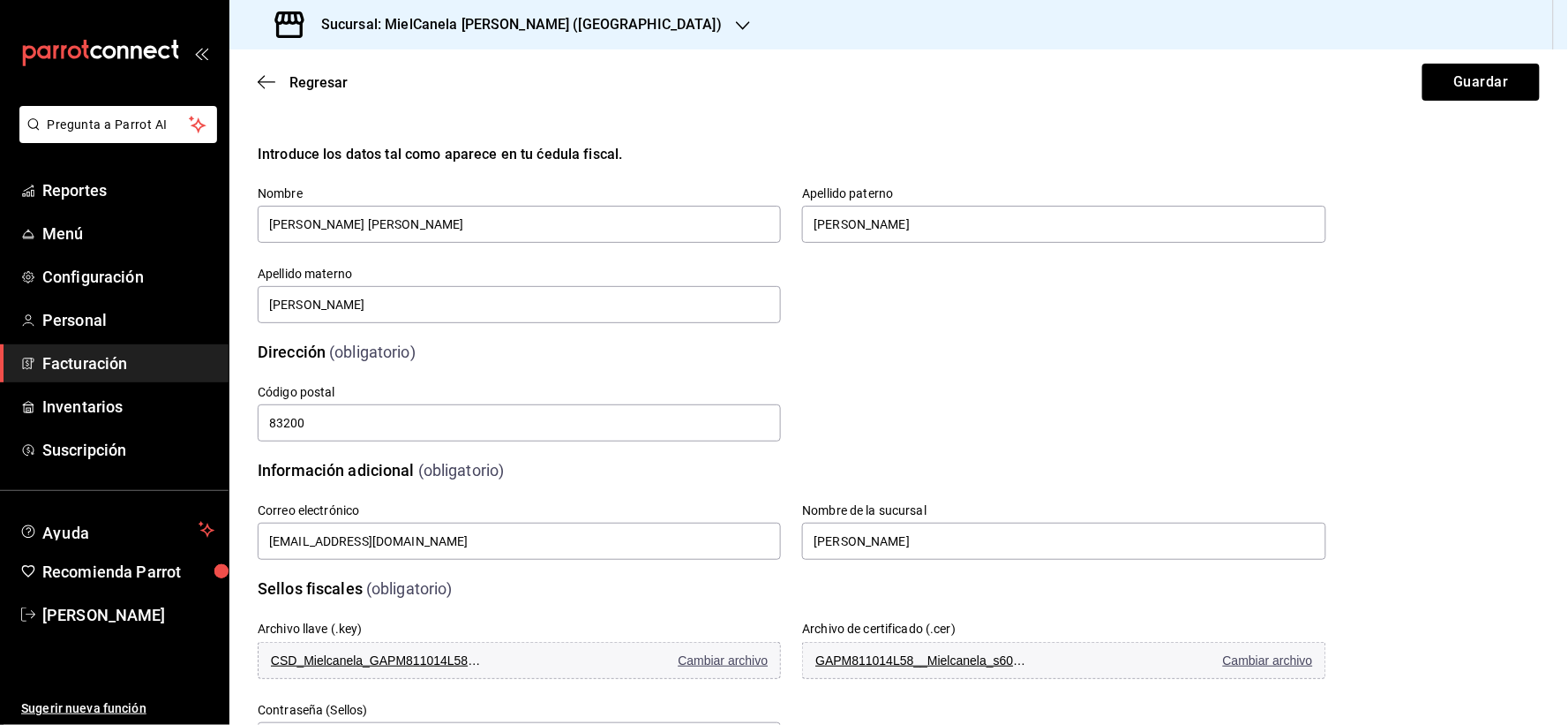
scroll to position [373, 0]
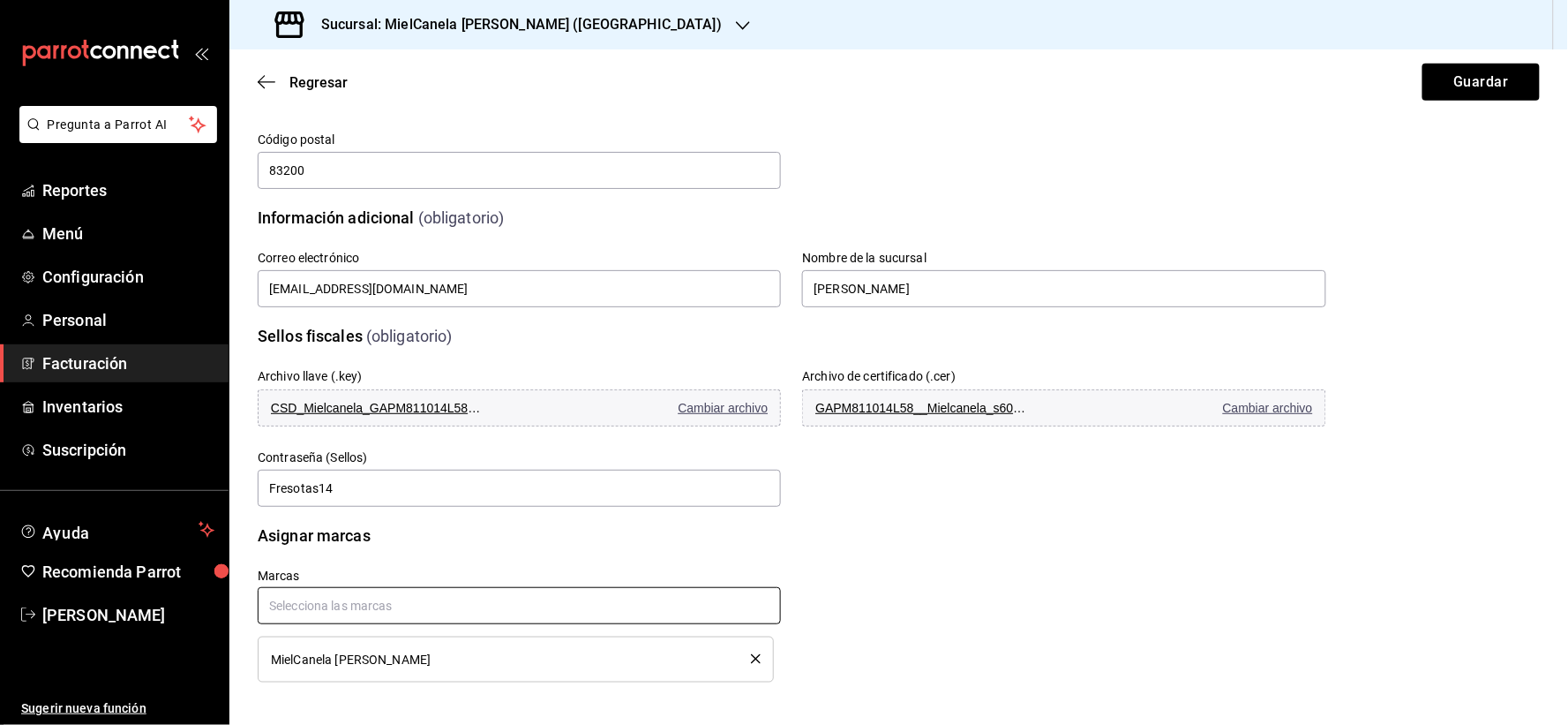
click at [395, 589] on input "text" at bounding box center [519, 605] width 523 height 37
click at [399, 587] on input "text" at bounding box center [519, 605] width 523 height 37
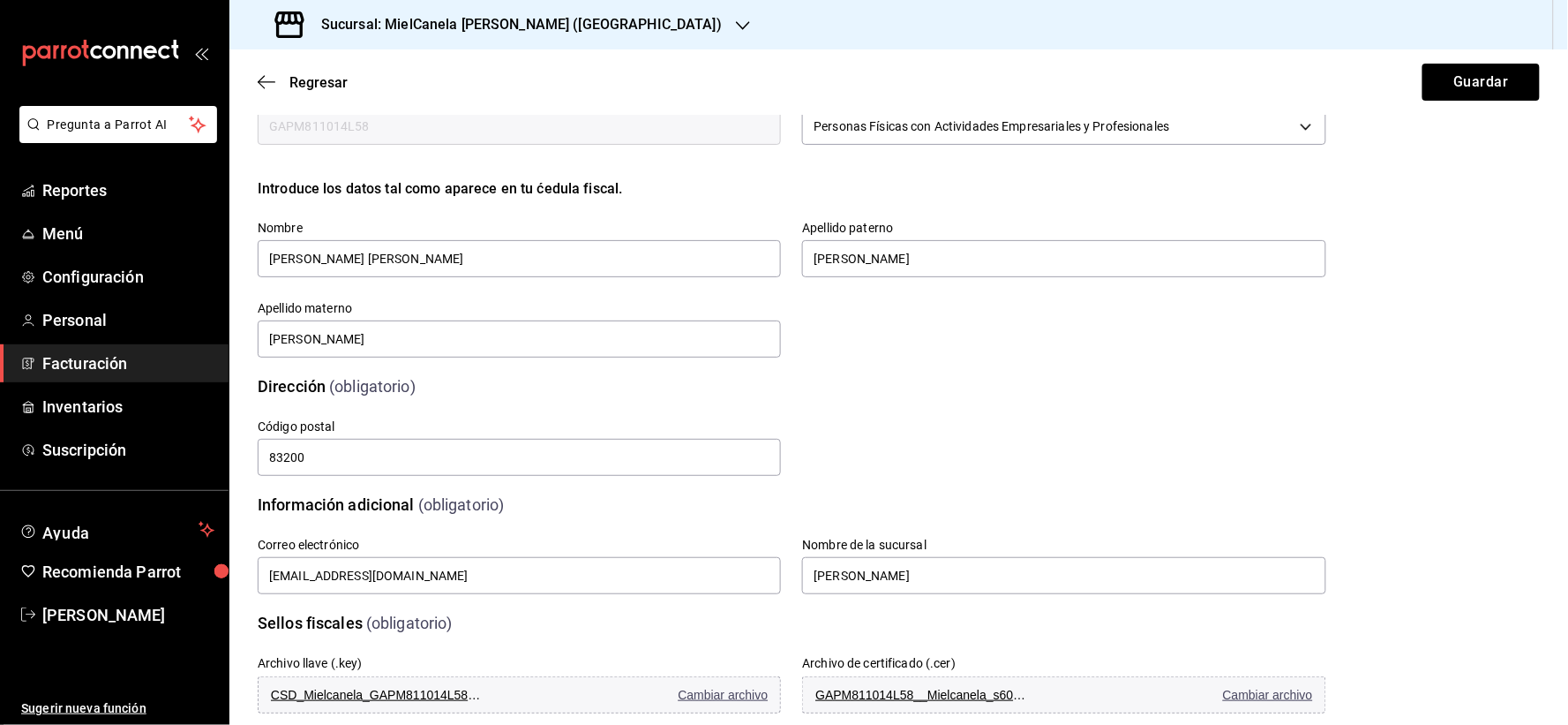
scroll to position [0, 0]
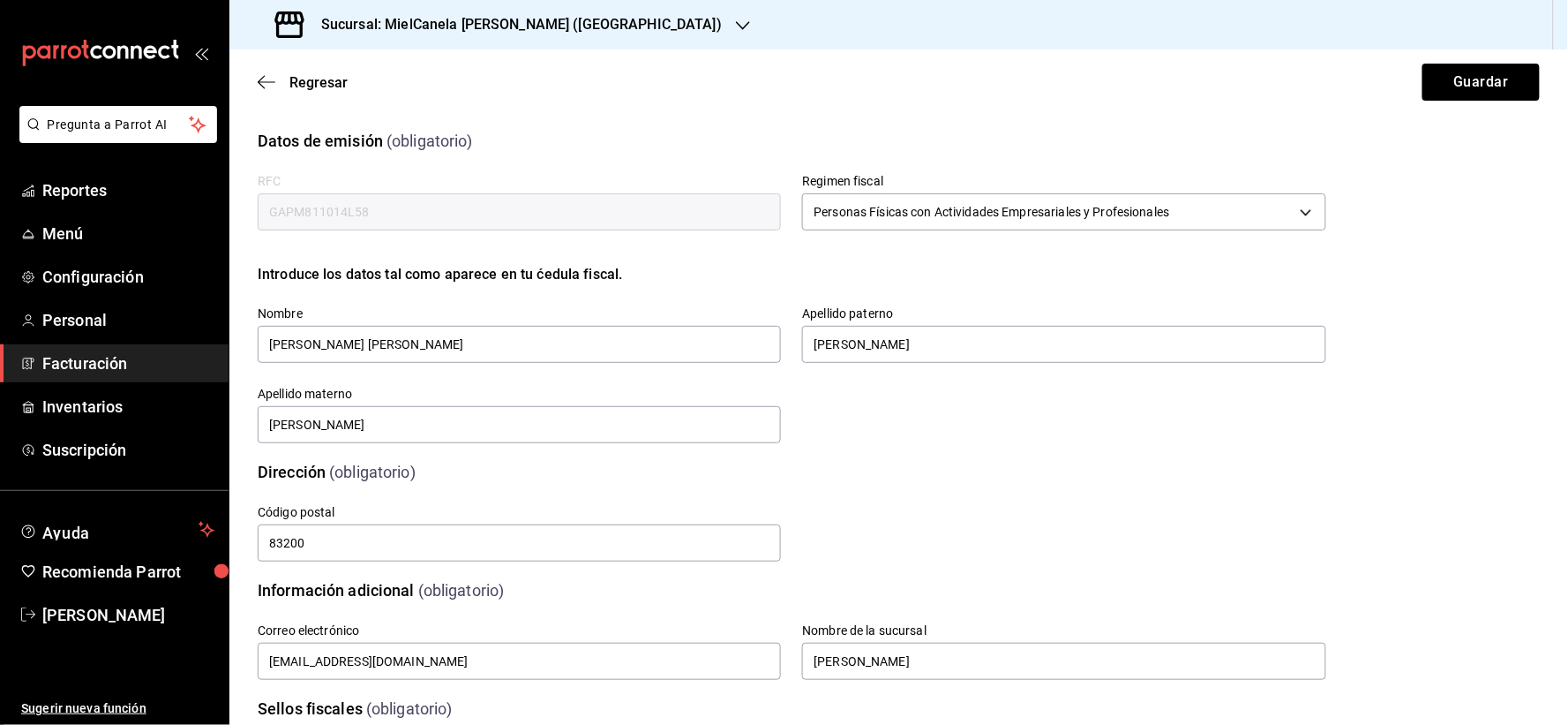
click at [110, 355] on span "Facturación" at bounding box center [128, 362] width 173 height 24
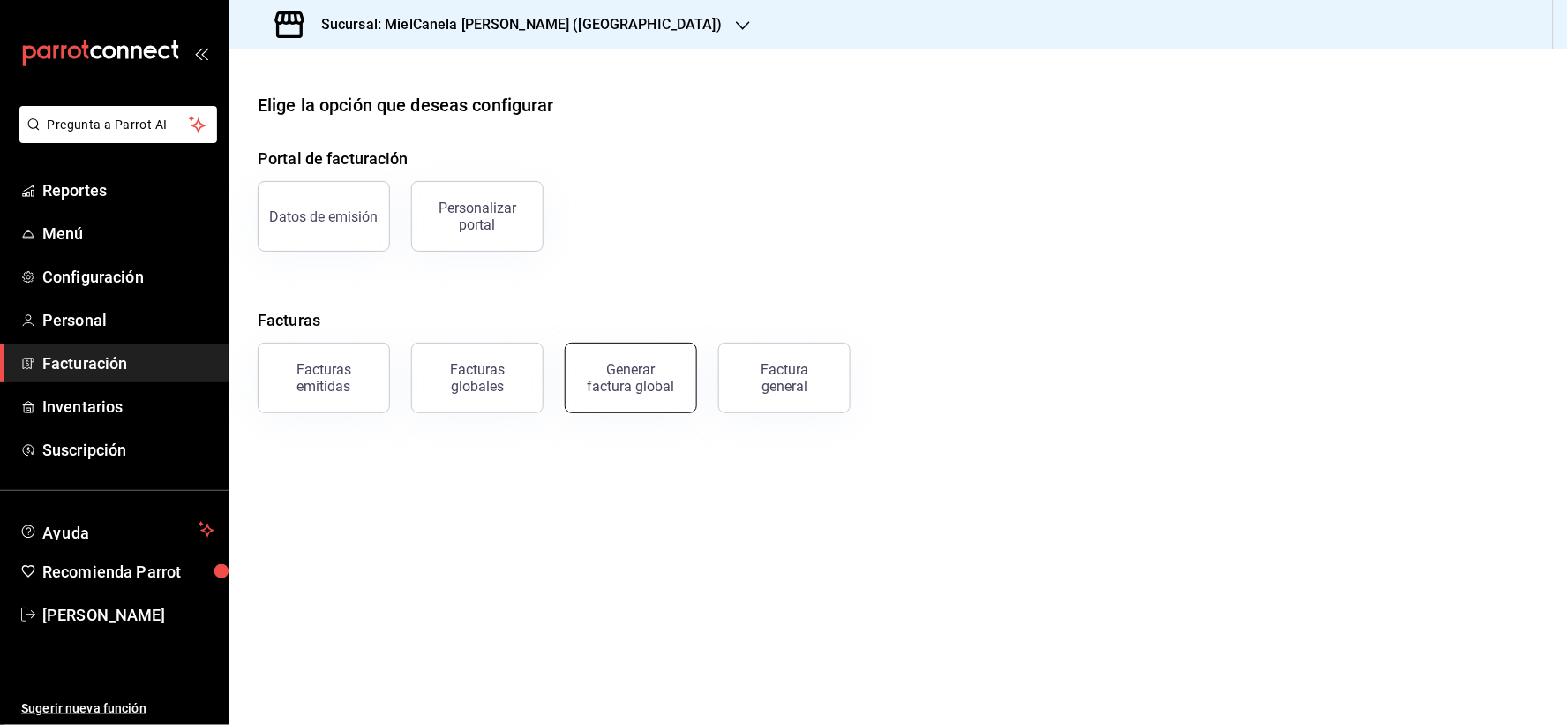
click at [641, 386] on div "Generar factura global" at bounding box center [631, 378] width 88 height 34
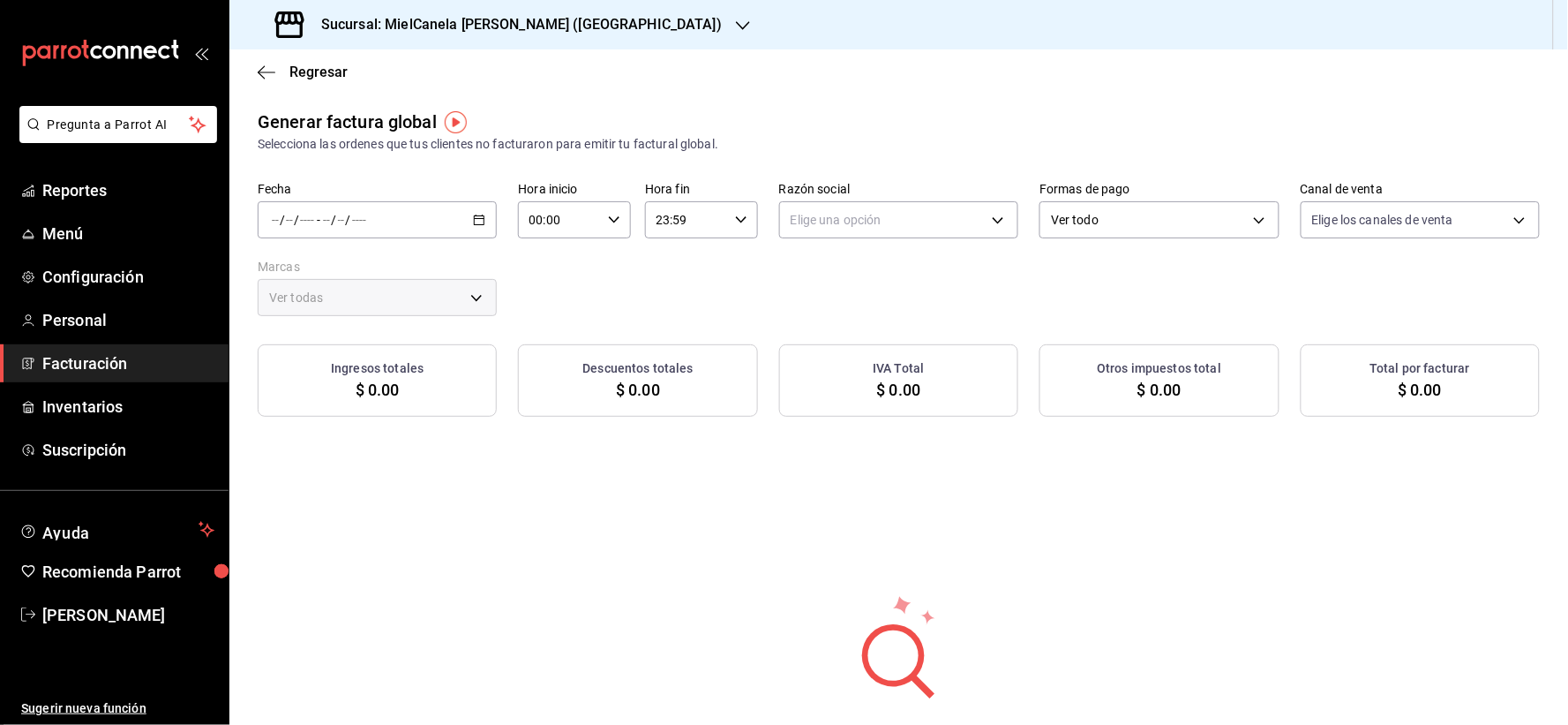
type input "PARROT,UBER_EATS,RAPPI,DIDI_FOOD,ONLINE"
click at [365, 219] on div "/ /" at bounding box center [344, 220] width 48 height 14
click at [357, 268] on span "Rango de fechas" at bounding box center [340, 272] width 137 height 18
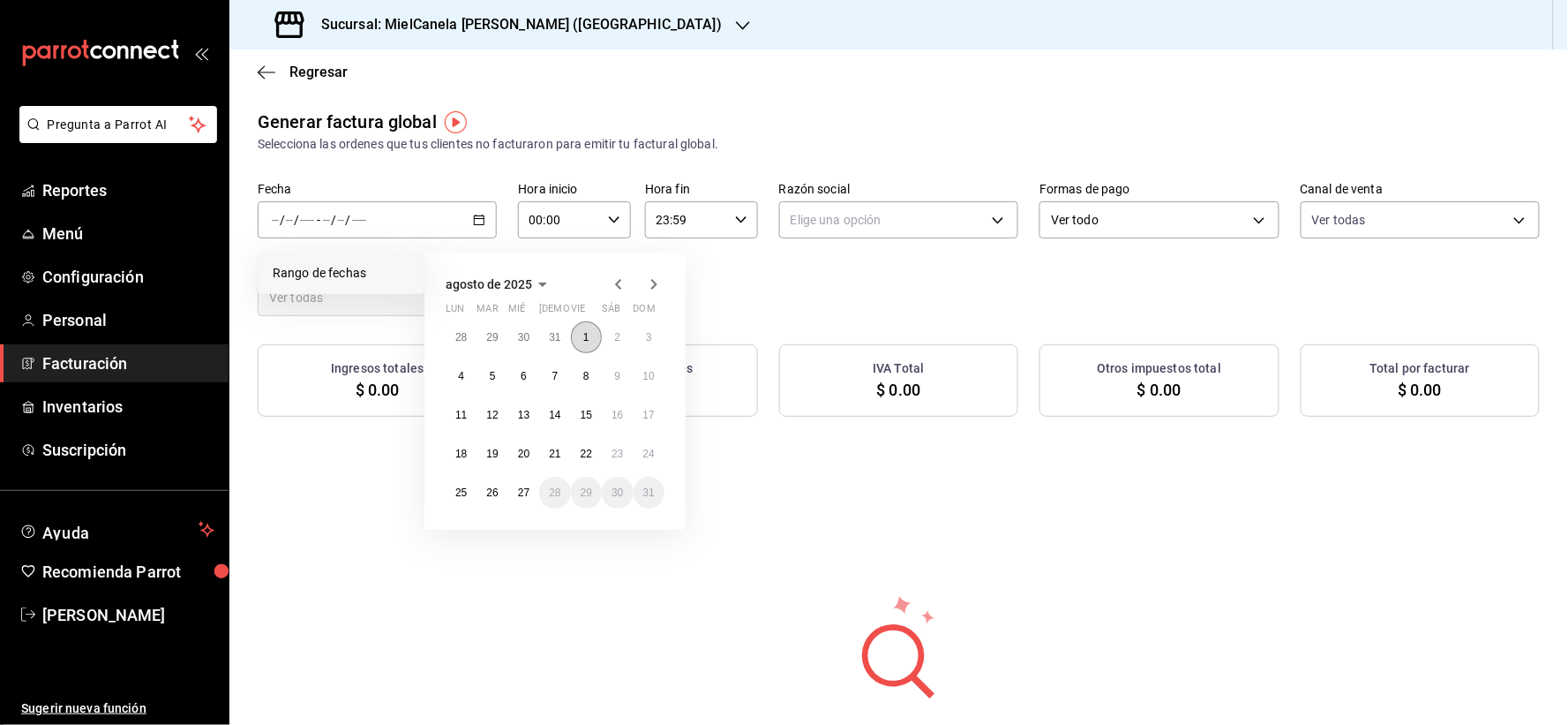
click at [593, 331] on button "1" at bounding box center [587, 337] width 31 height 32
click at [523, 501] on button "27" at bounding box center [523, 492] width 31 height 32
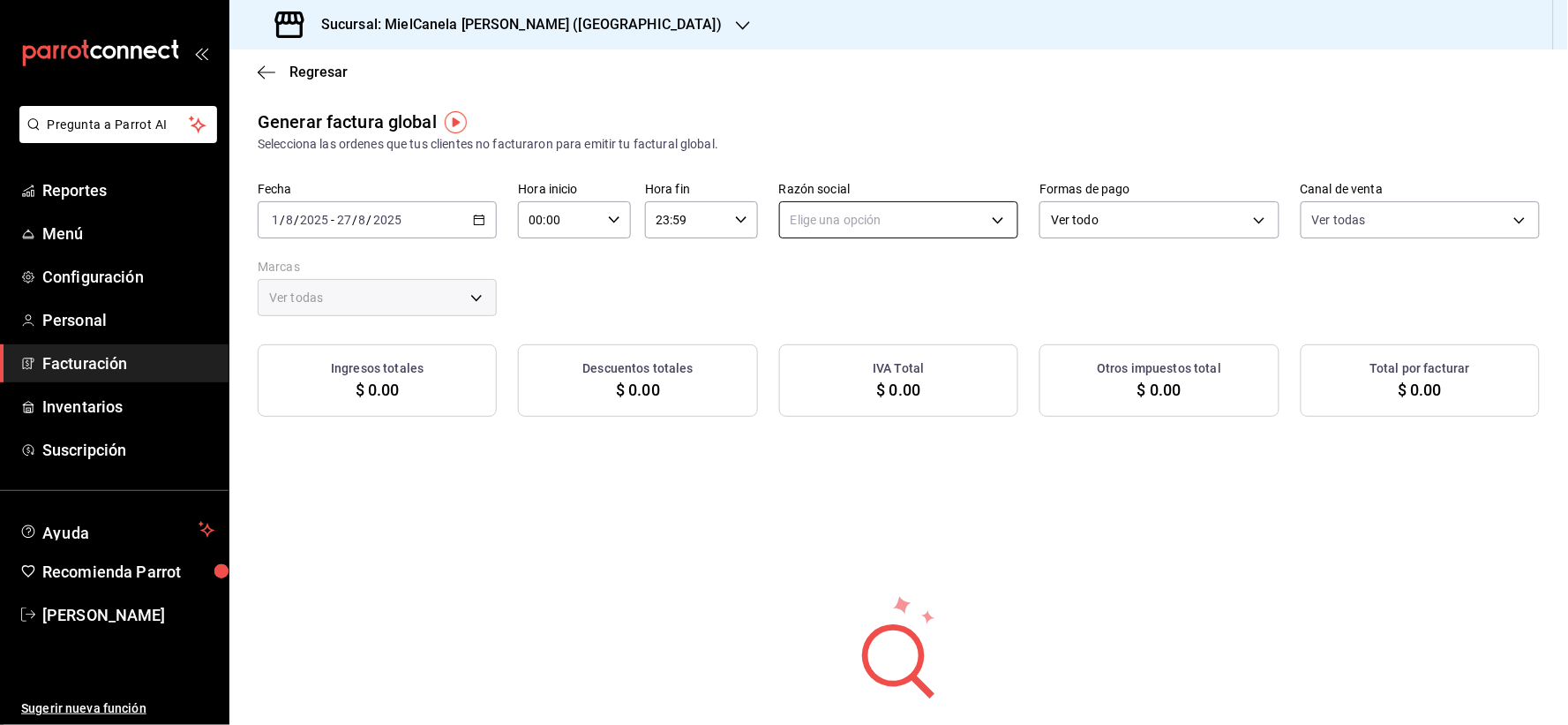
click at [861, 215] on body "Pregunta a Parrot AI Reportes Menú Configuración Personal Facturación Inventari…" at bounding box center [784, 362] width 1568 height 725
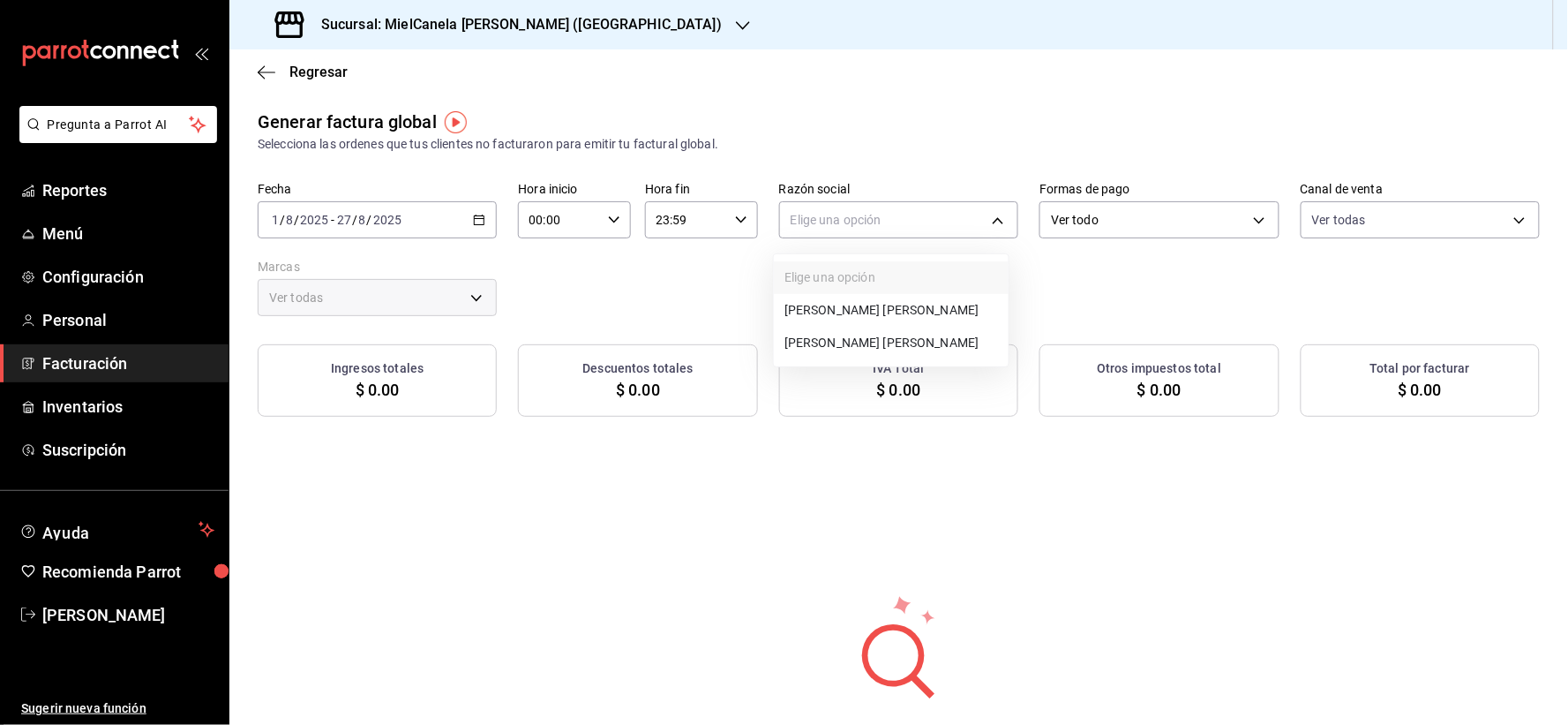
click at [861, 339] on li "[PERSON_NAME] [PERSON_NAME]" at bounding box center [890, 343] width 235 height 33
type input "bb053d67-563e-400c-b129-7b694e0b102c"
type input "639269c5-0ef2-4e0c-be1a-f98249bd9e2f"
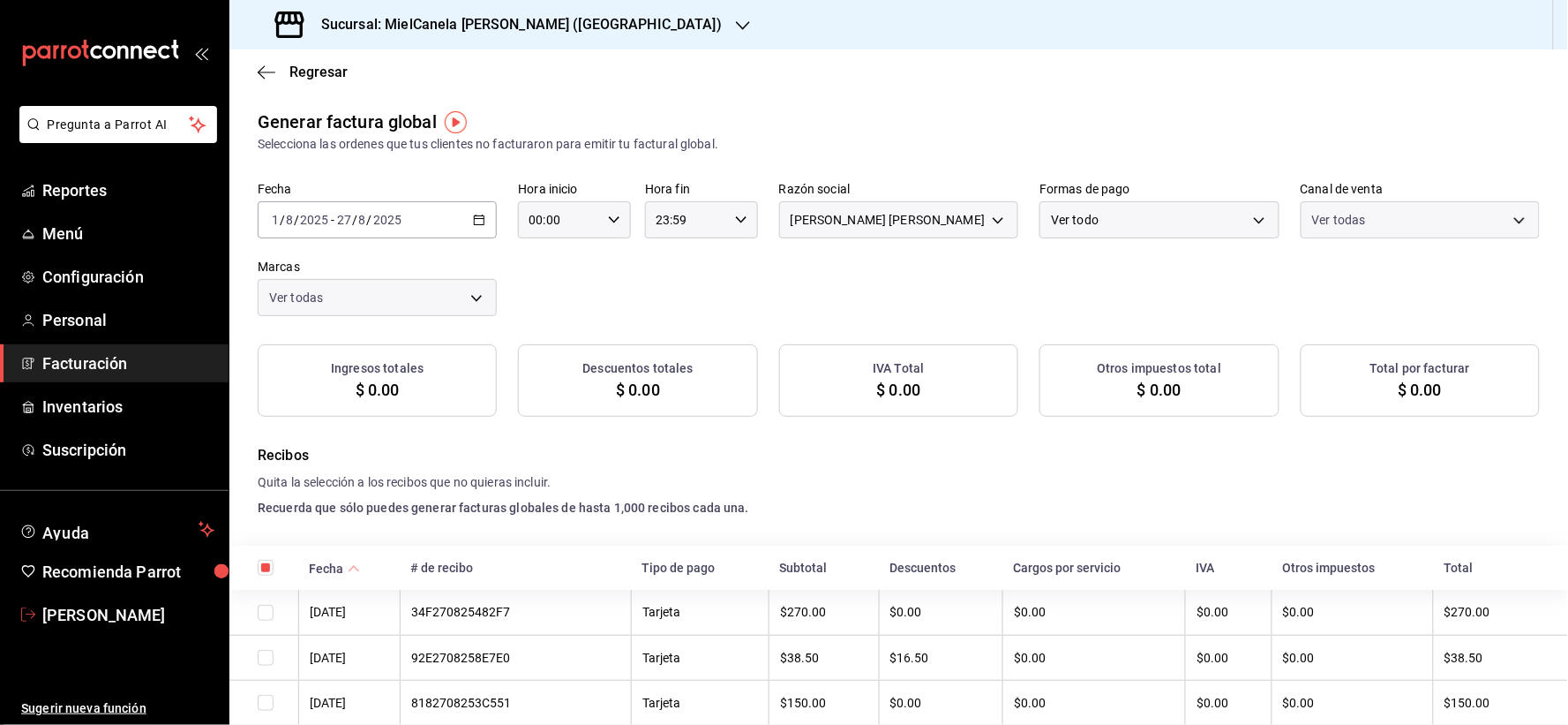
click at [1193, 214] on body "Pregunta a Parrot AI Reportes Menú Configuración Personal Facturación Inventari…" at bounding box center [784, 362] width 1568 height 725
checkbox input "true"
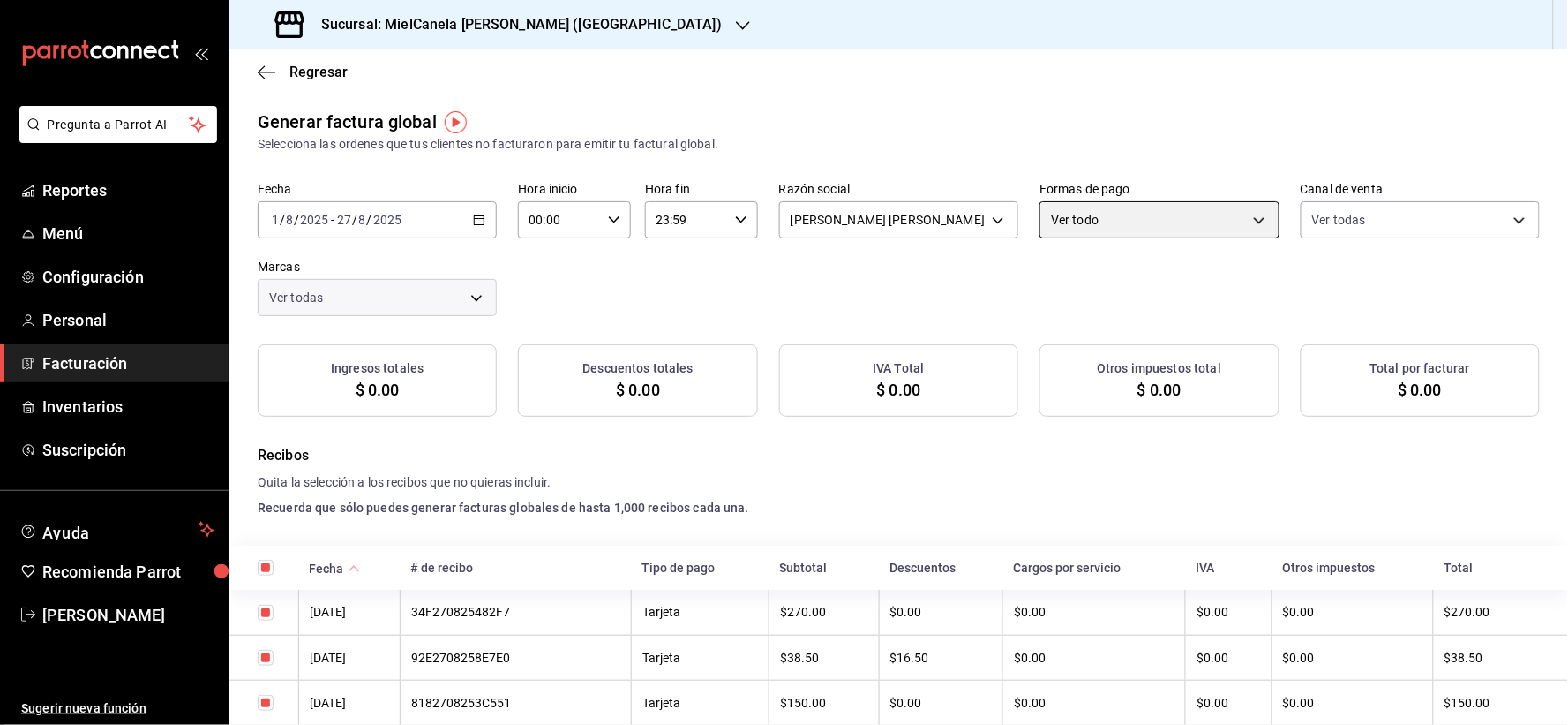
checkbox input "true"
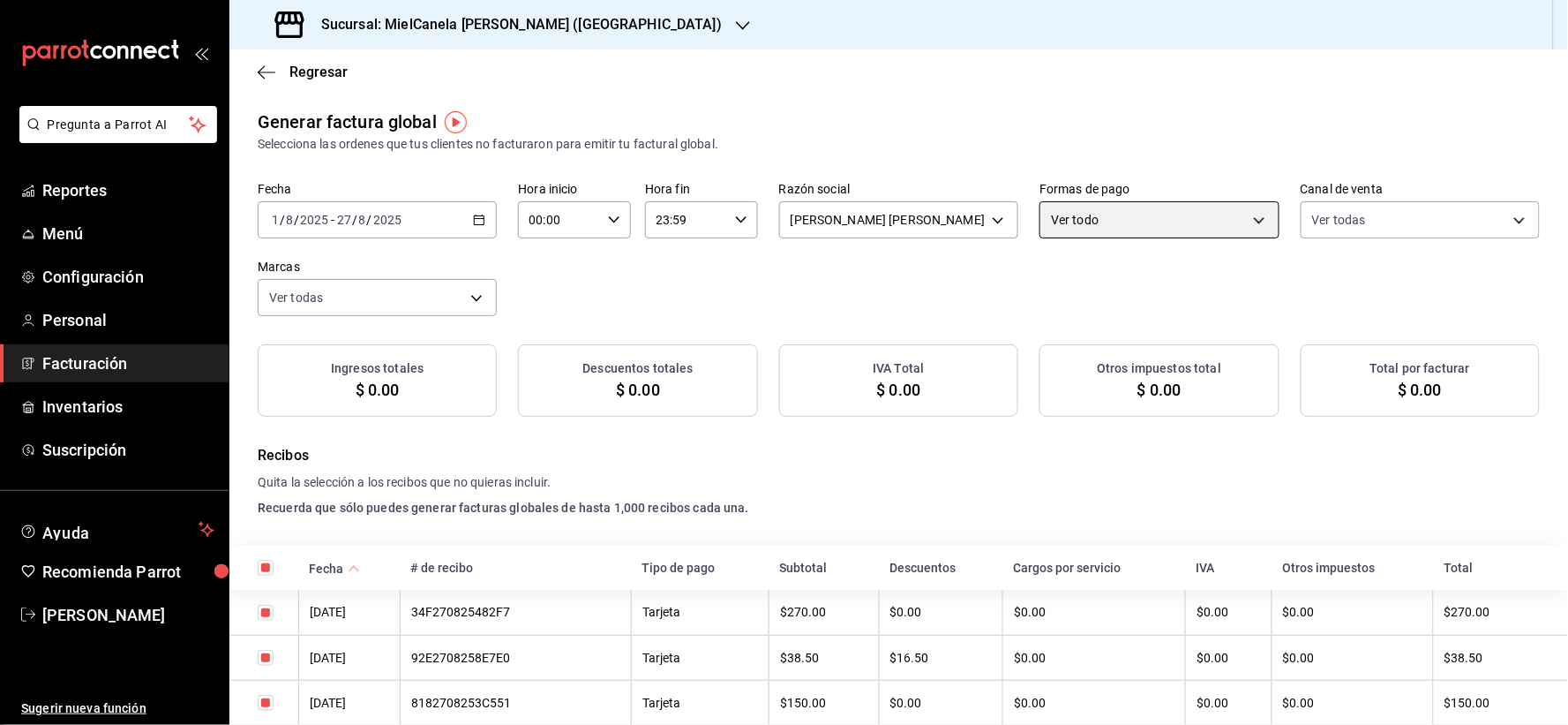
checkbox input "true"
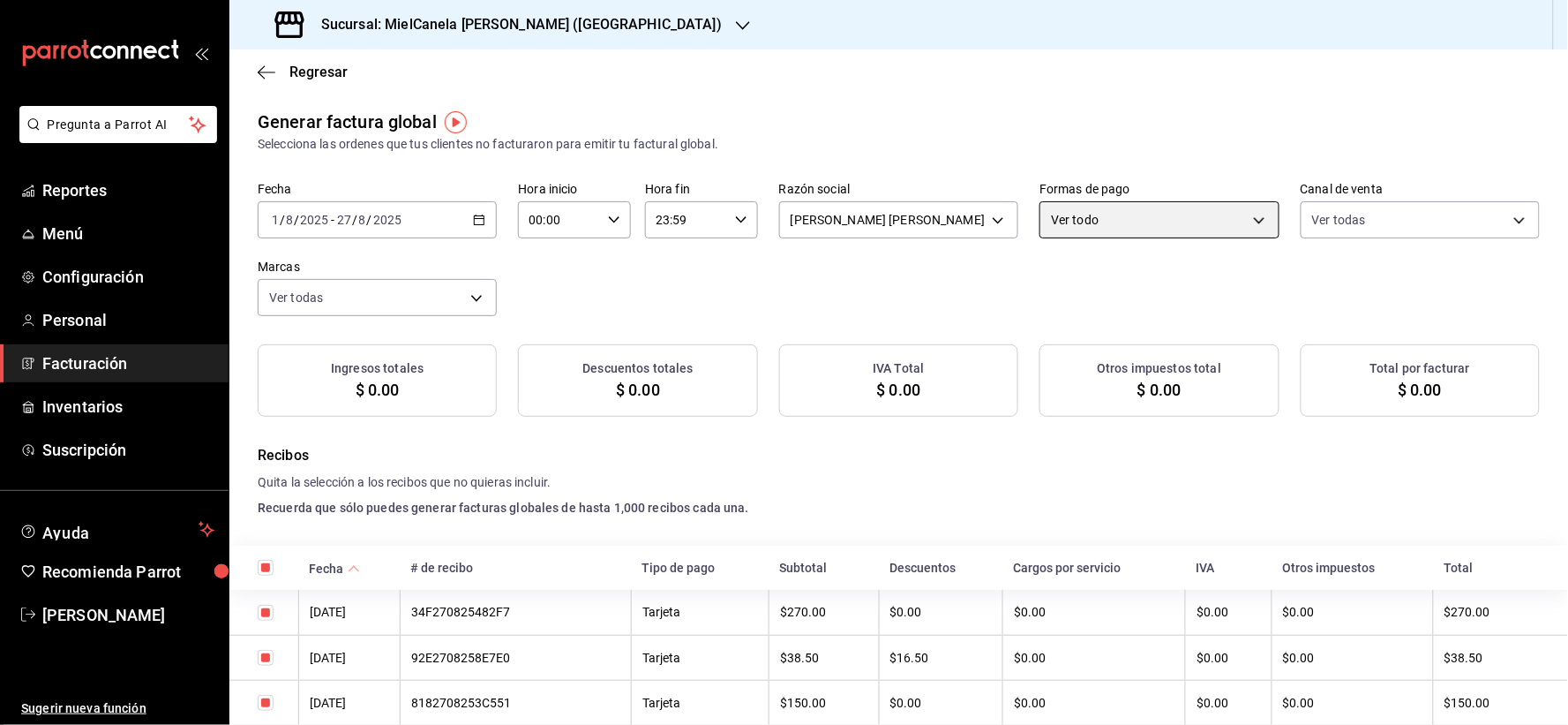
checkbox input "true"
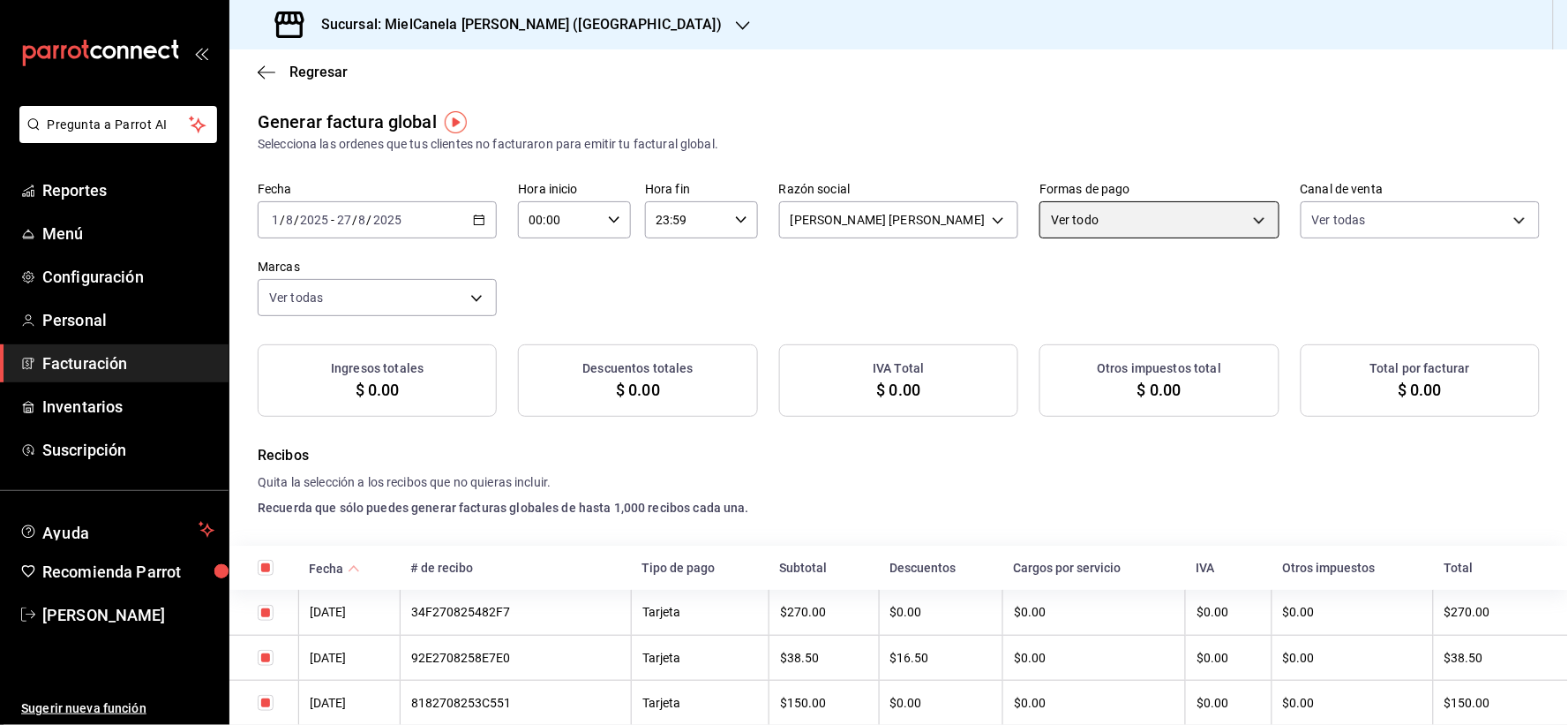
checkbox input "true"
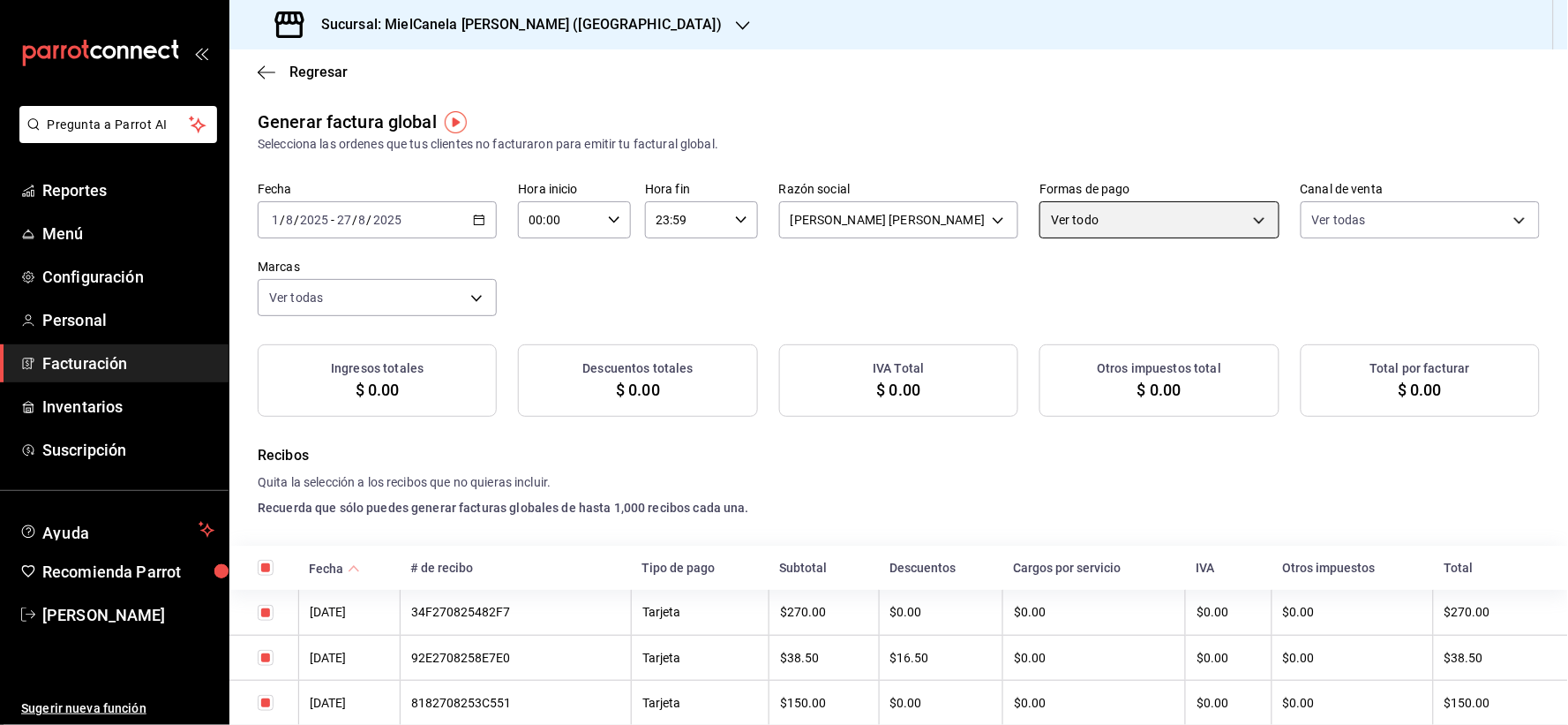
checkbox input "true"
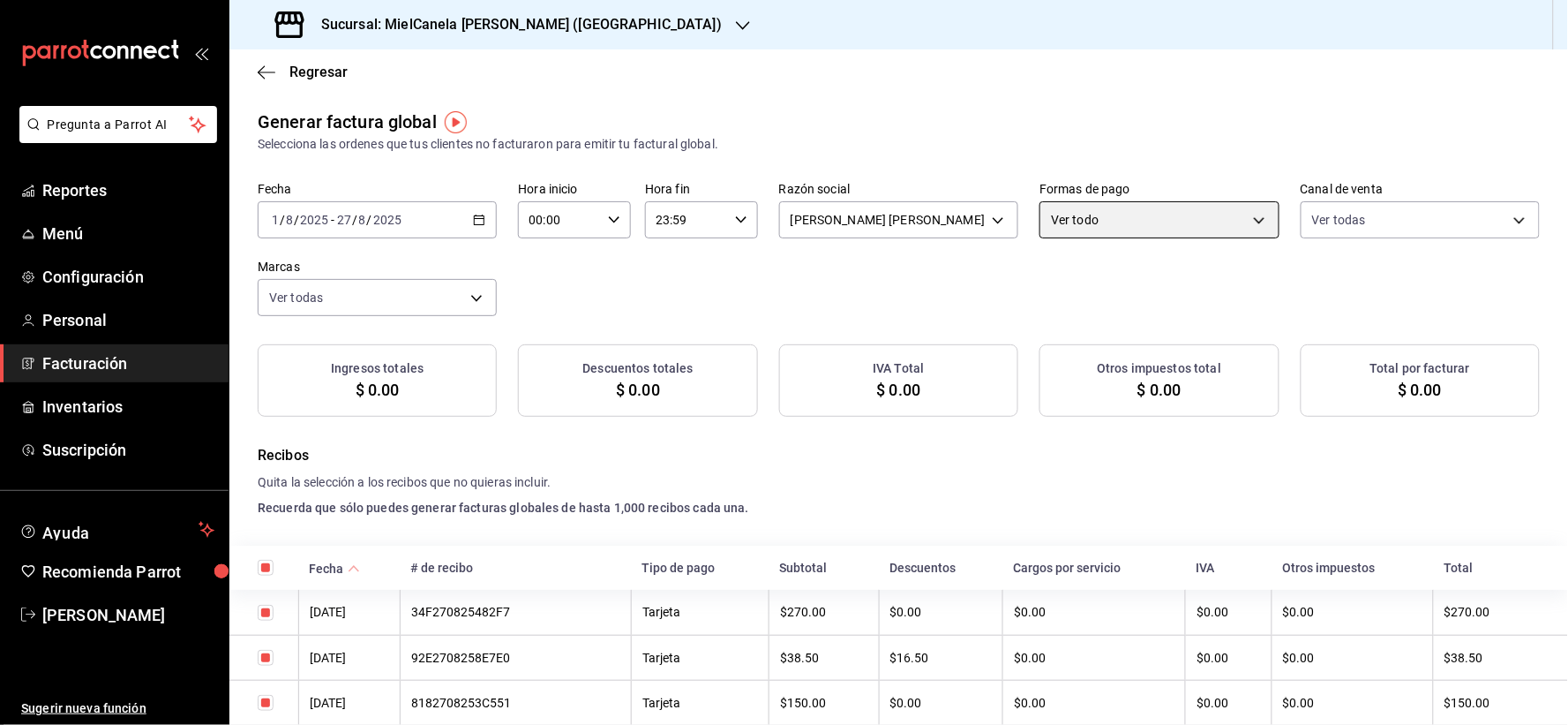
checkbox input "true"
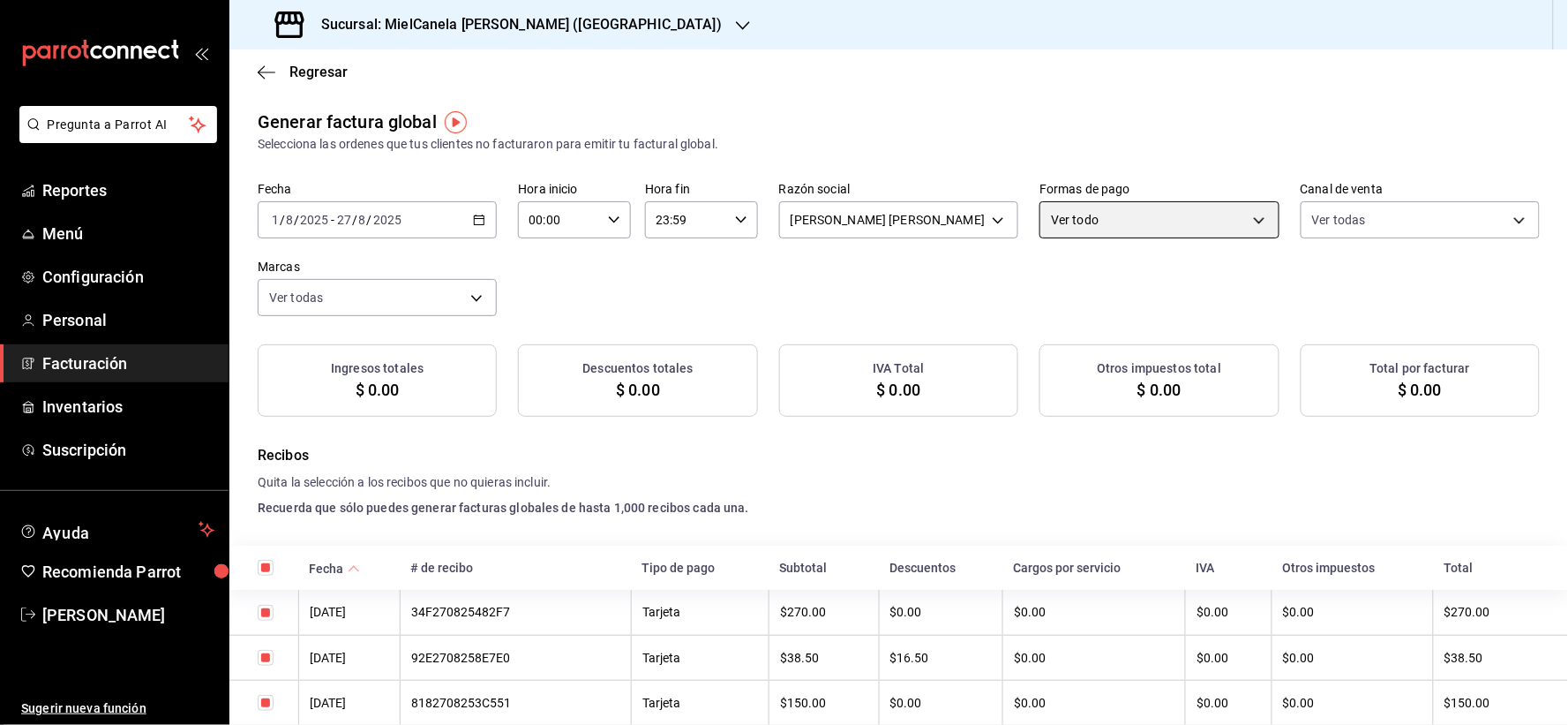
checkbox input "true"
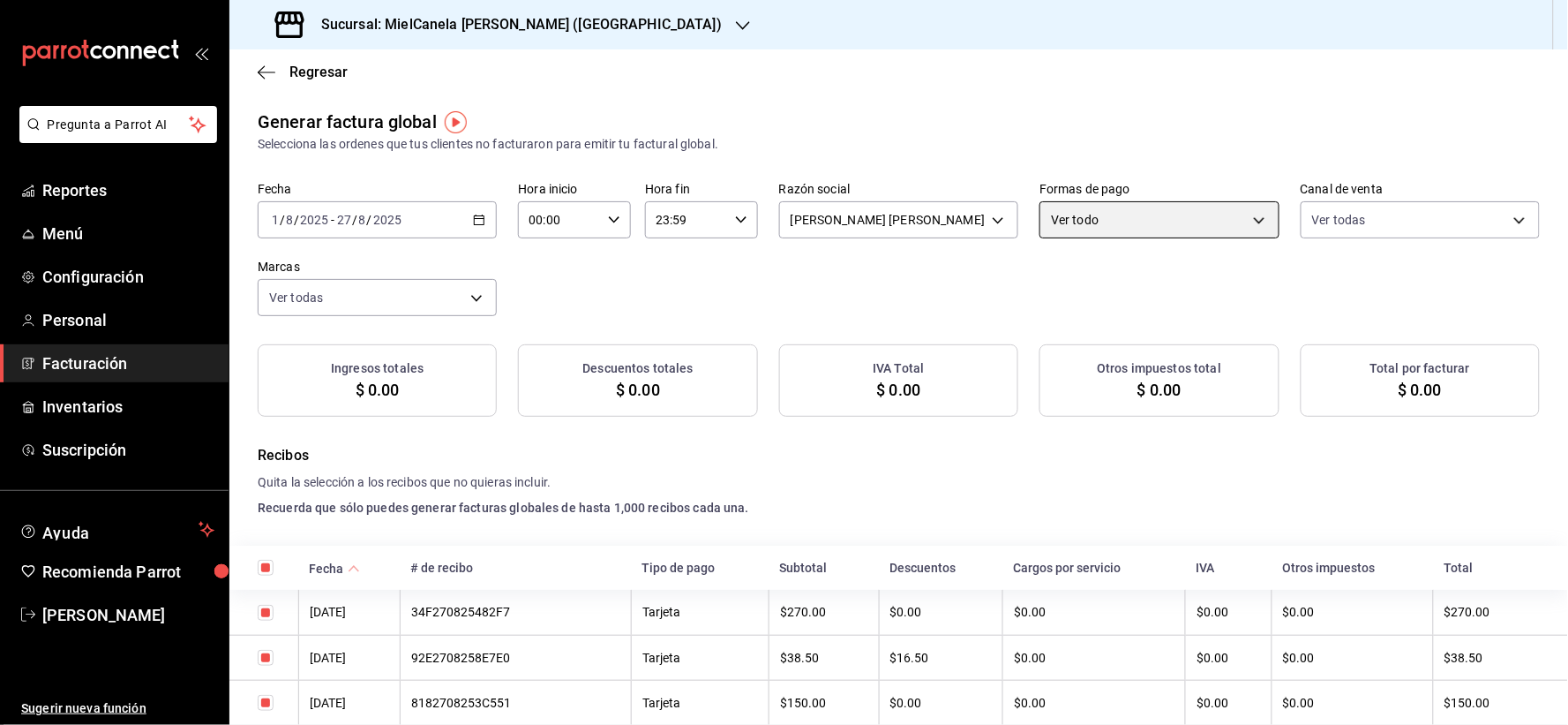
checkbox input "true"
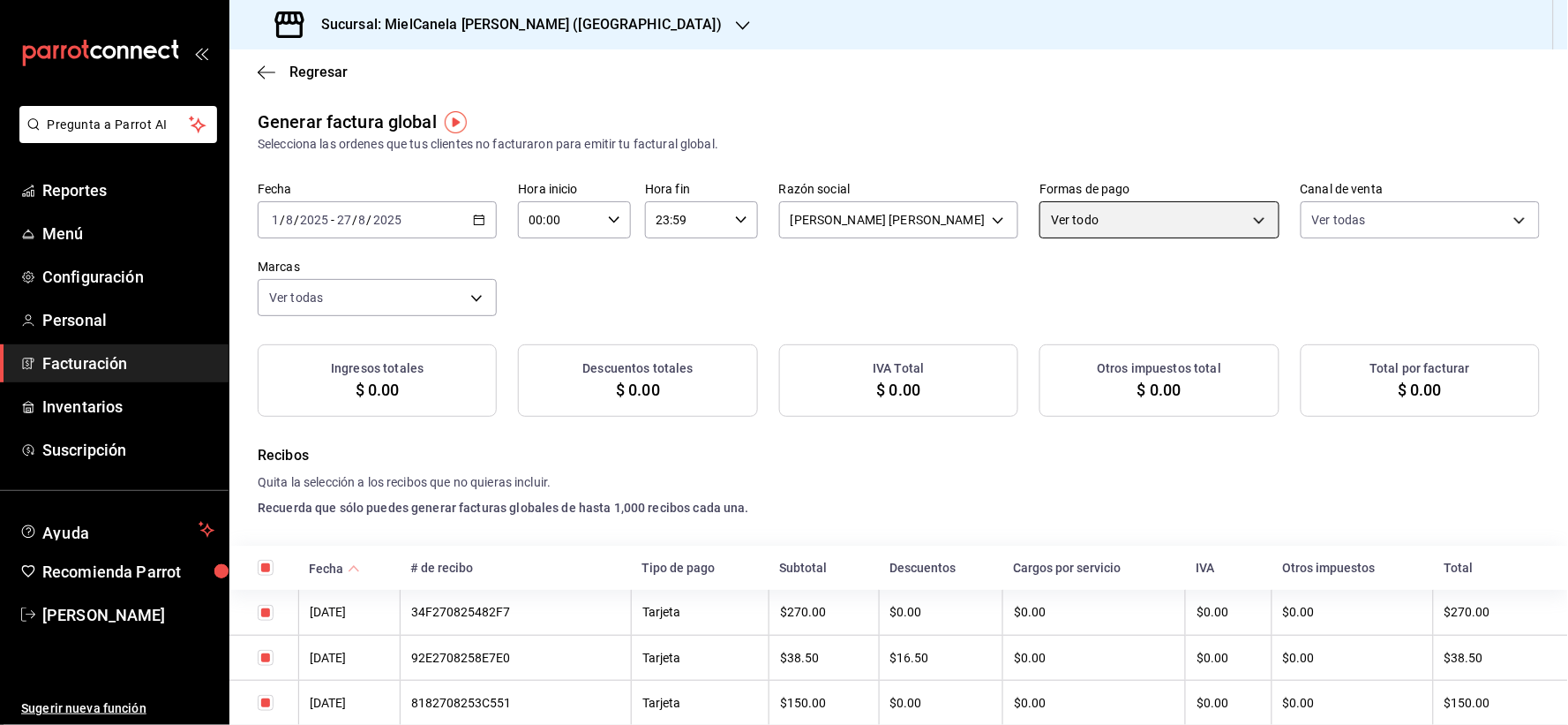
checkbox input "true"
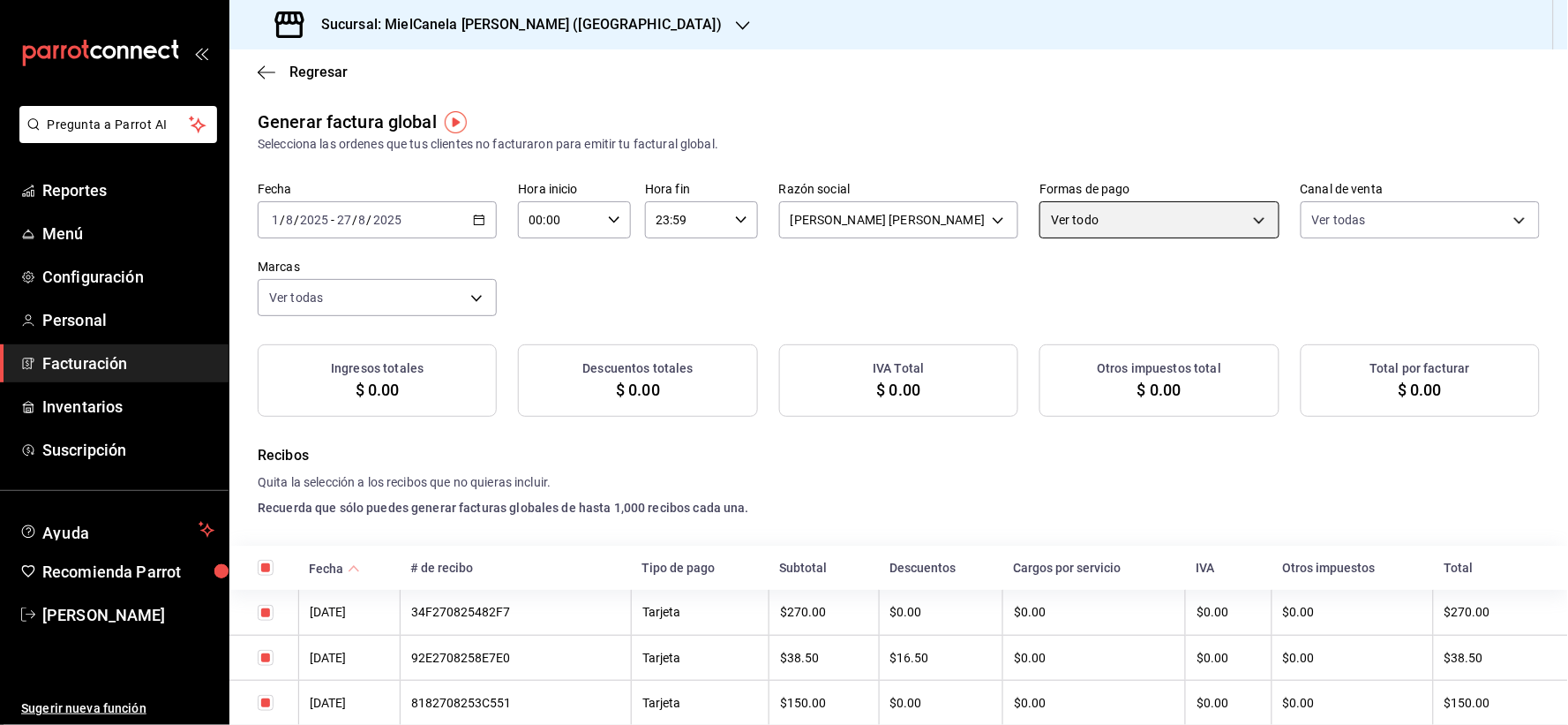
checkbox input "true"
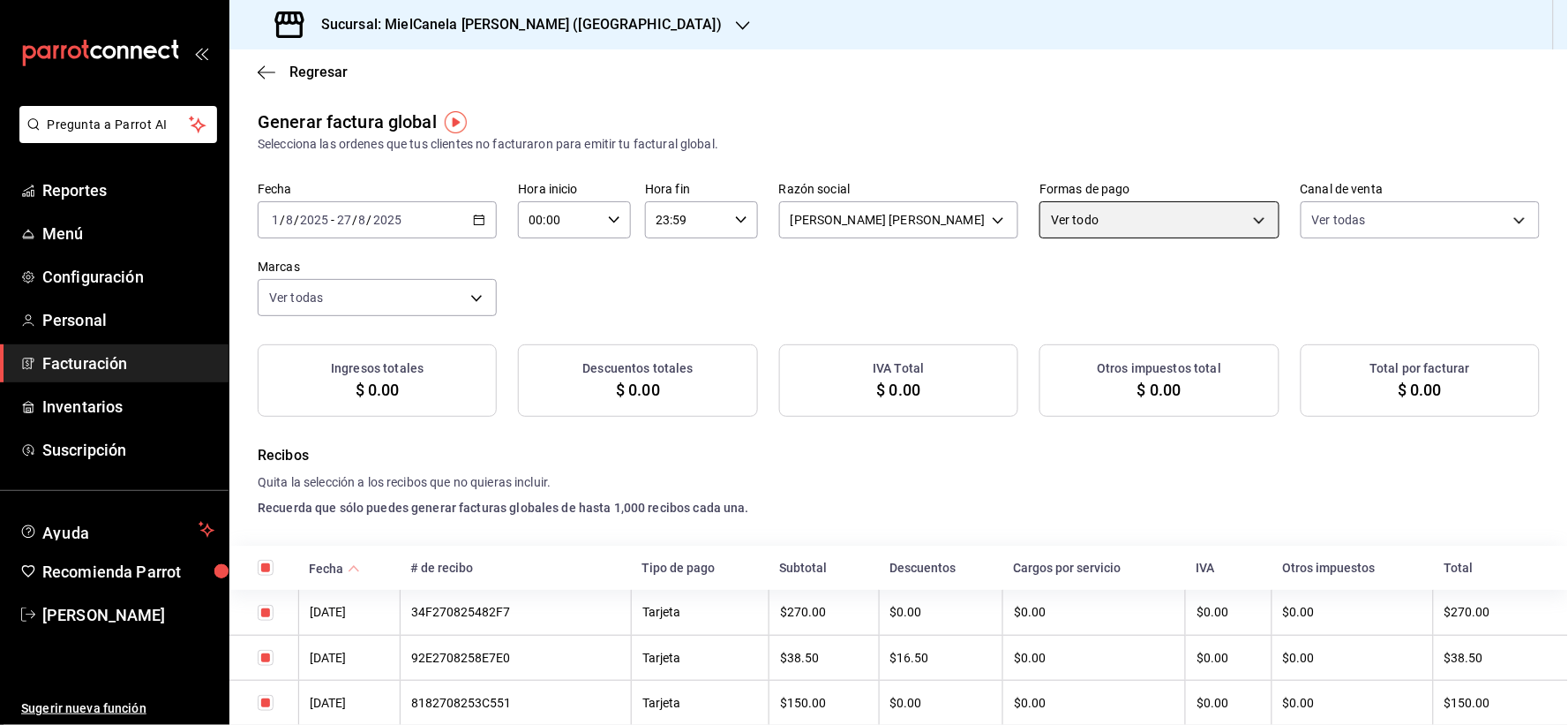
checkbox input "true"
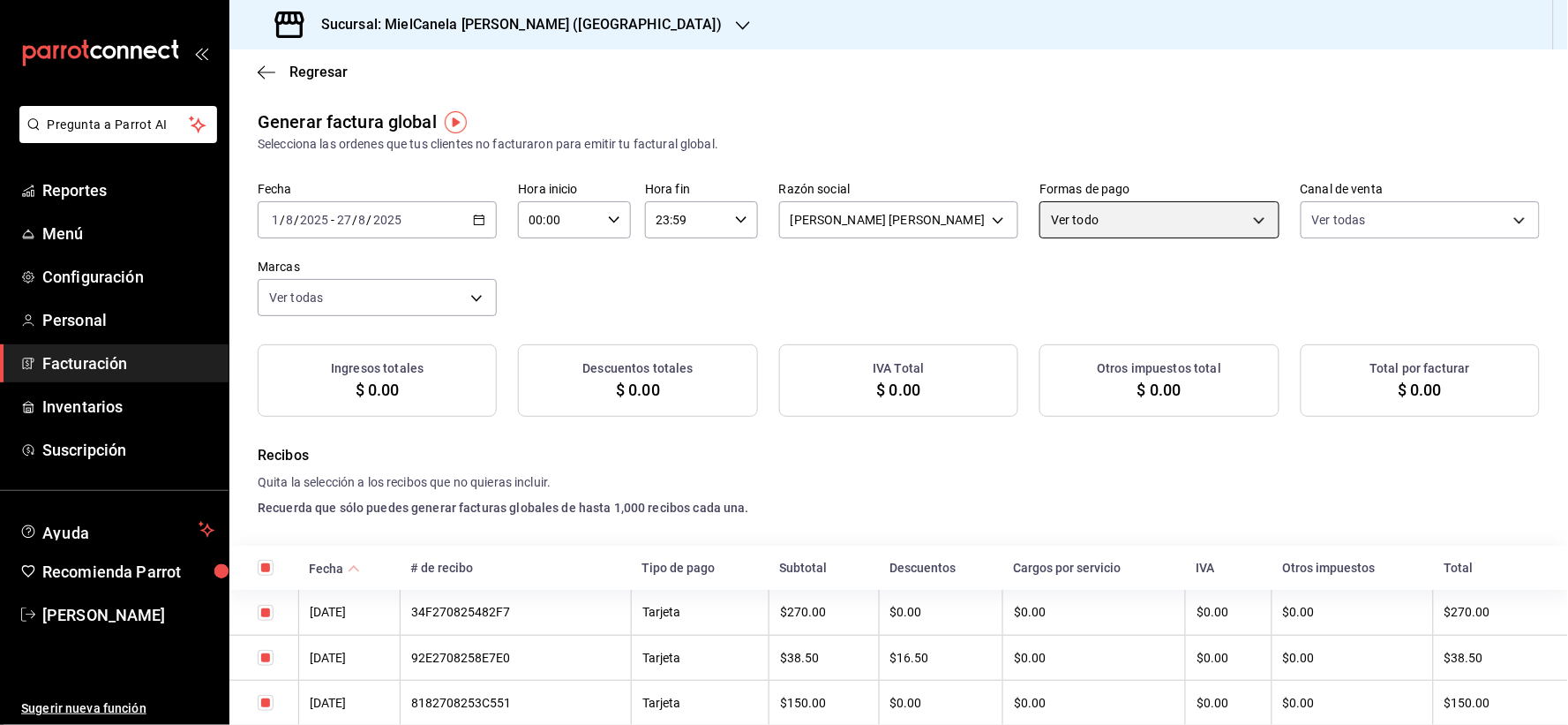
checkbox input "true"
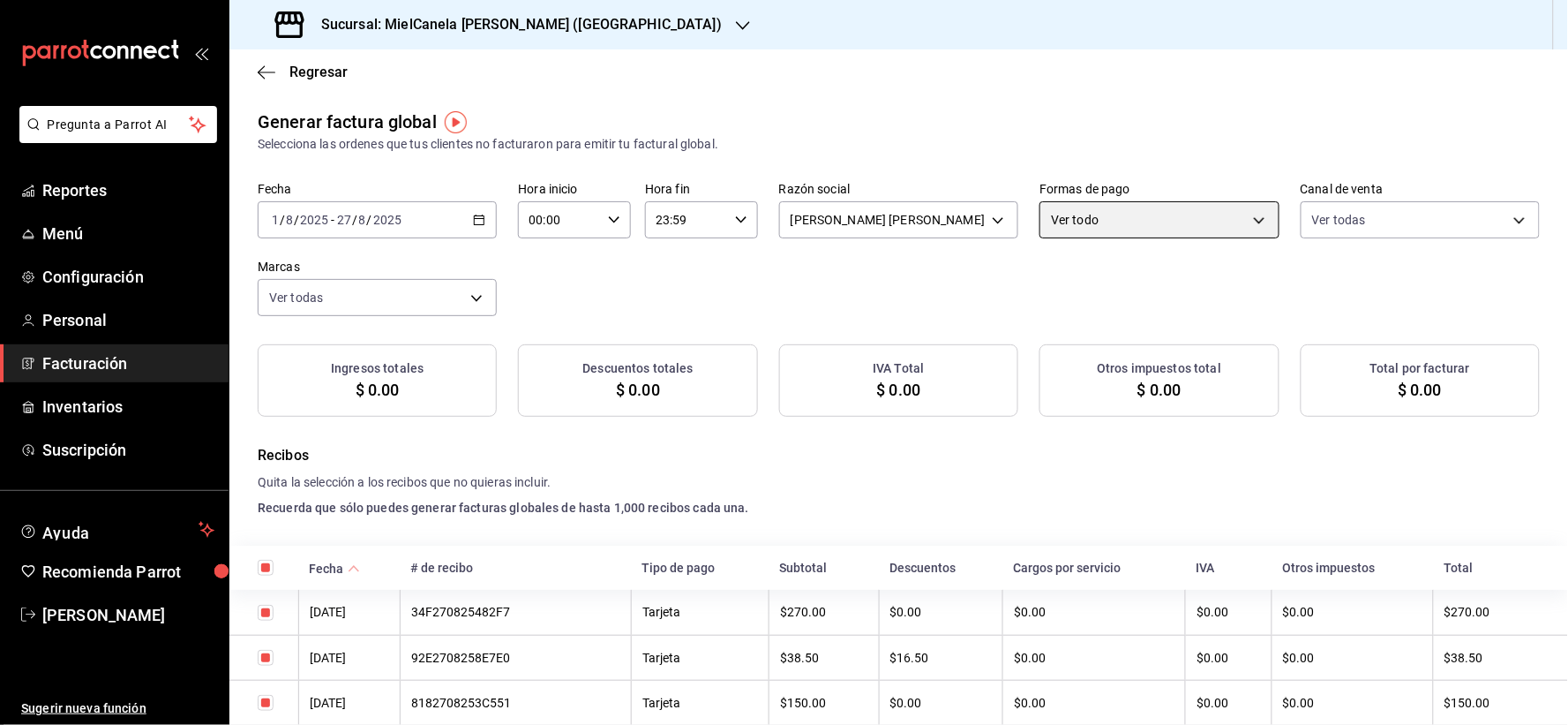
checkbox input "true"
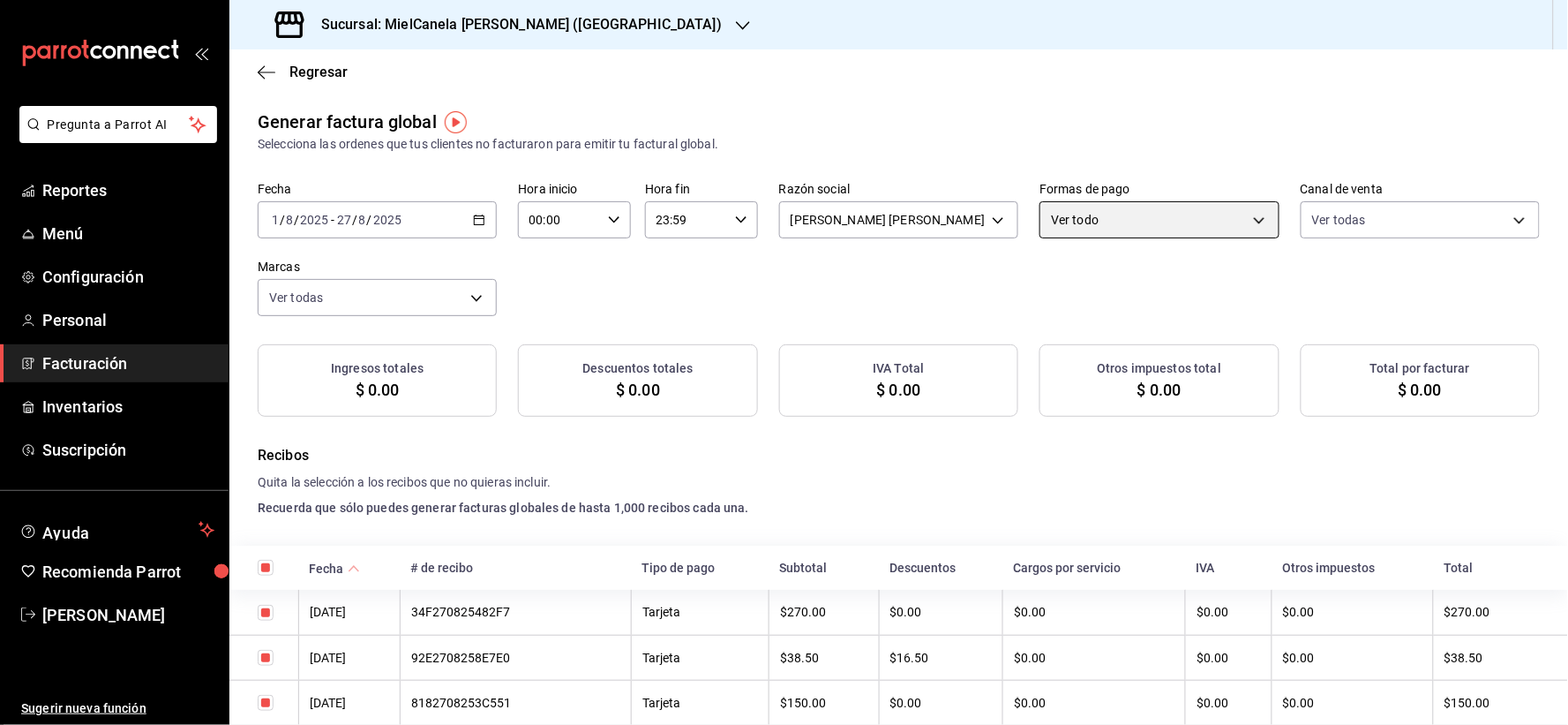
checkbox input "true"
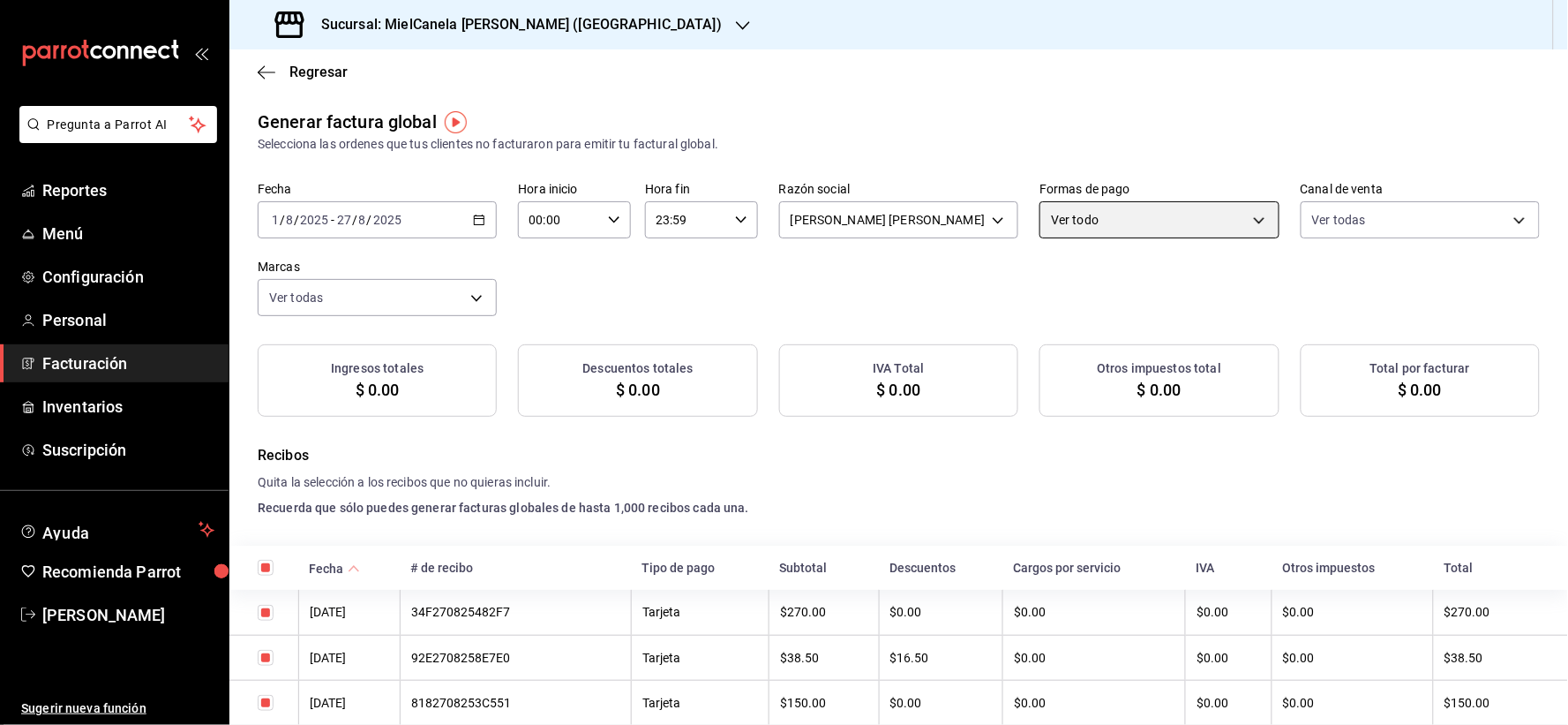
checkbox input "true"
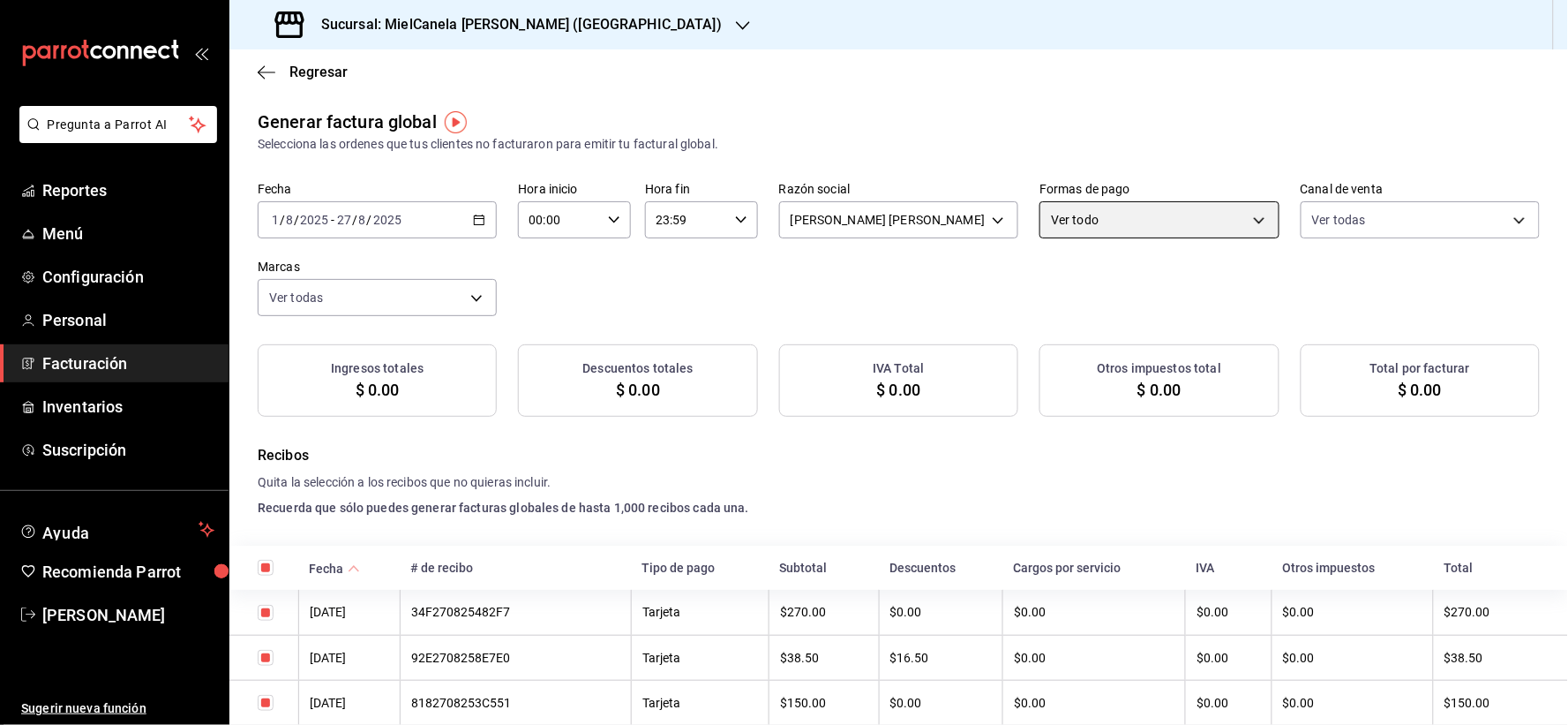
checkbox input "true"
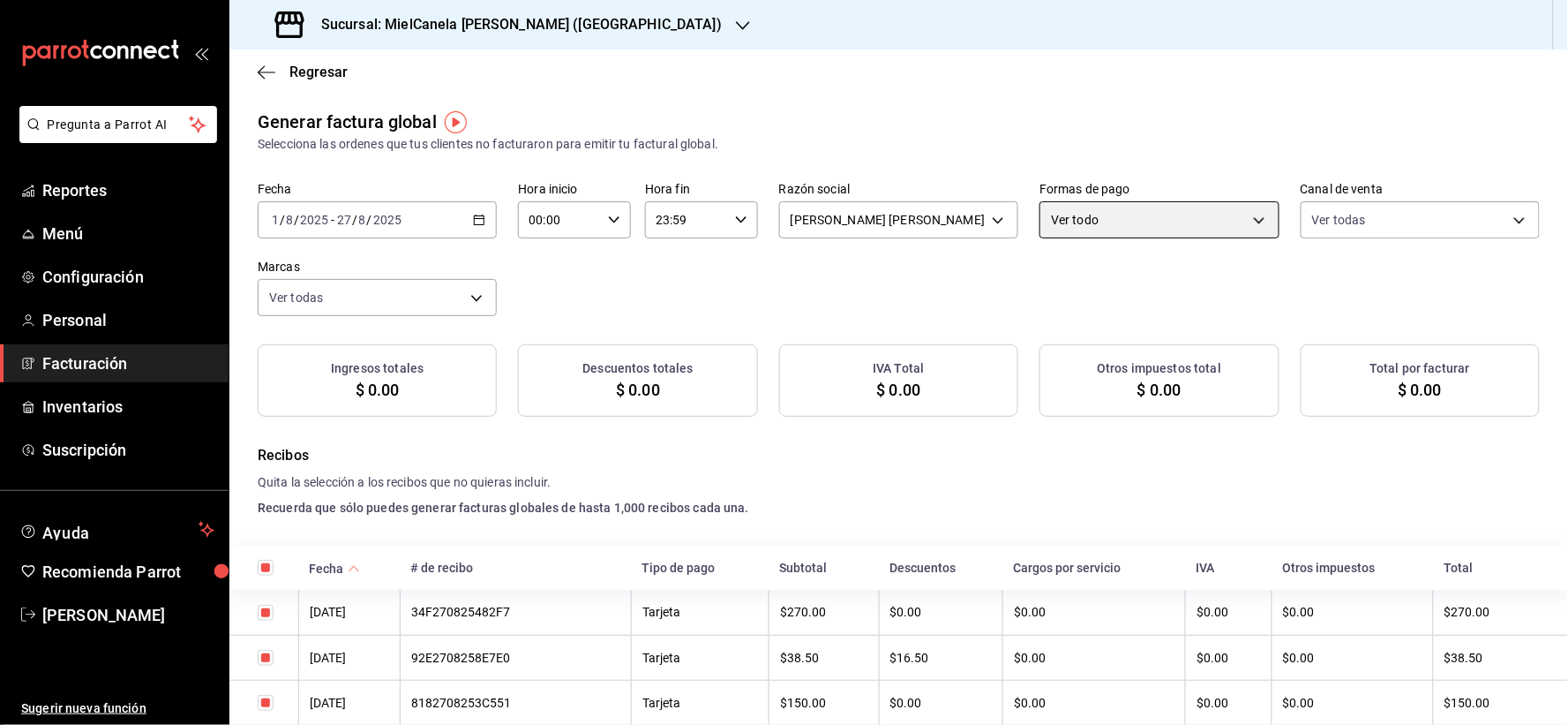
checkbox input "true"
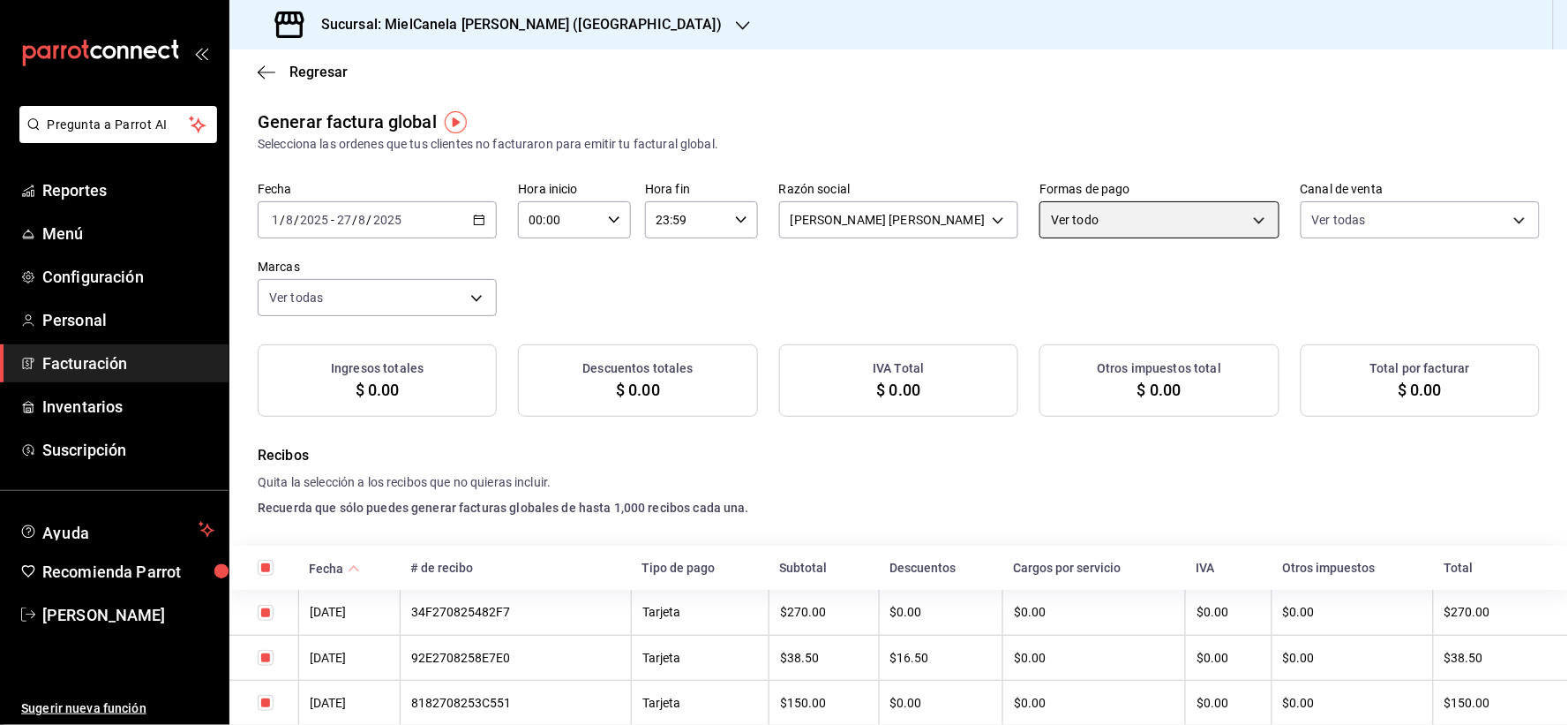
checkbox input "true"
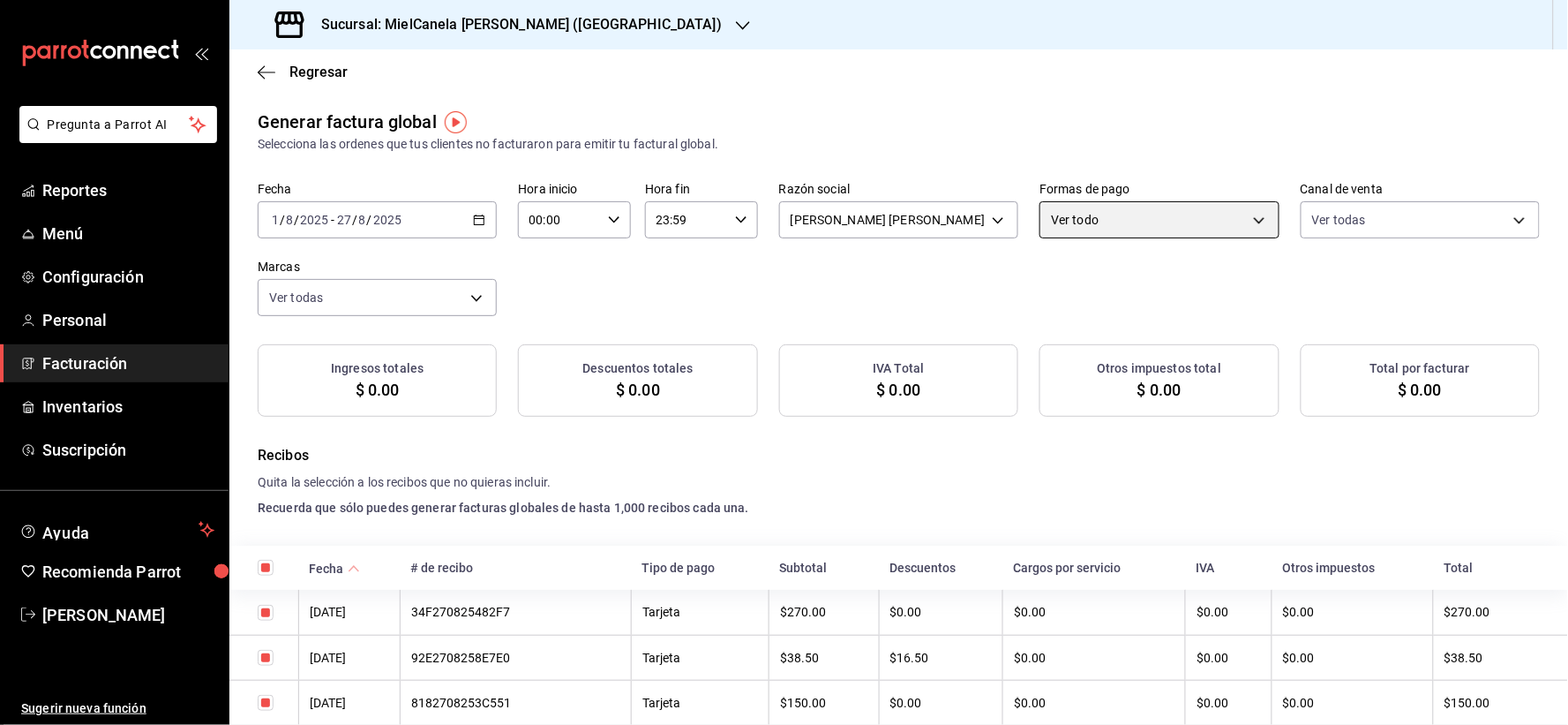
checkbox input "true"
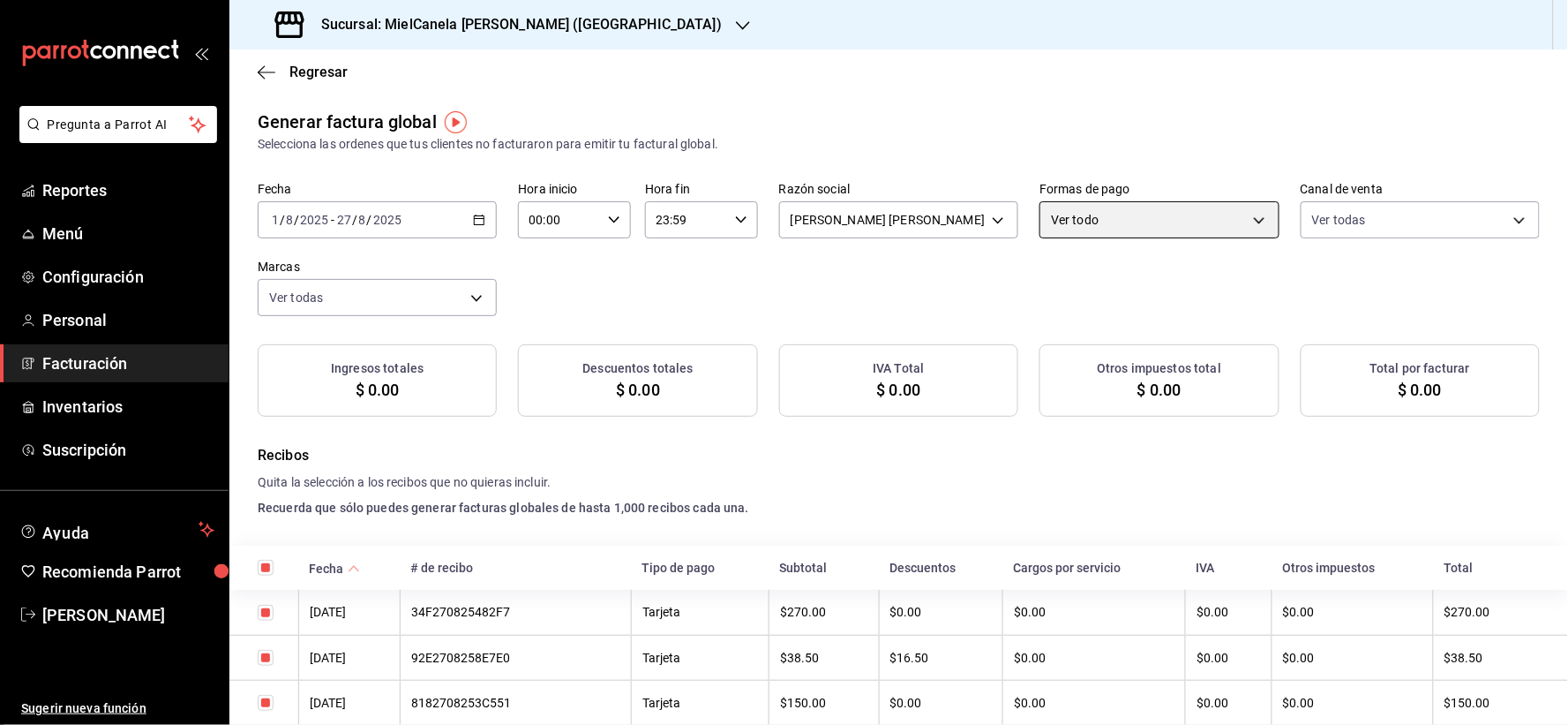
checkbox input "true"
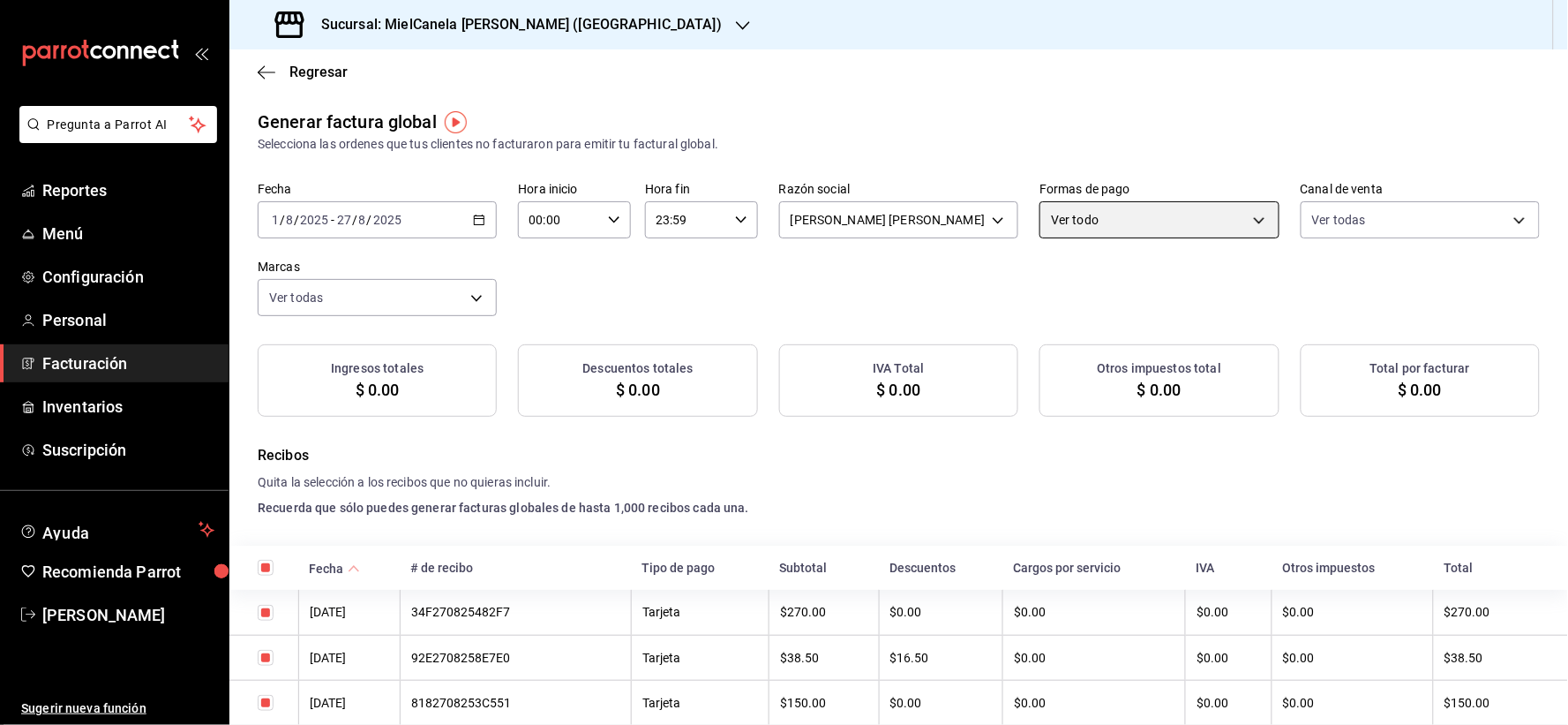
checkbox input "true"
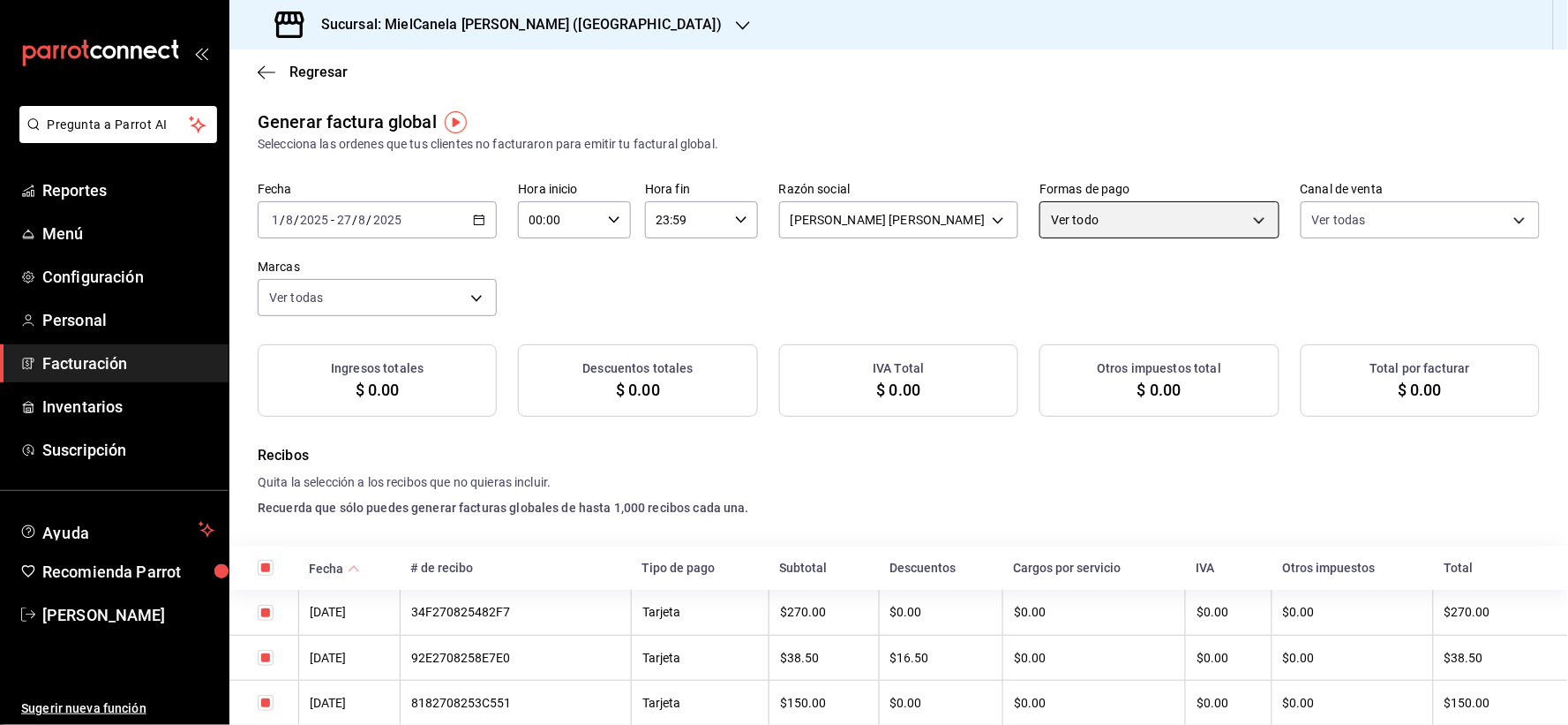
checkbox input "true"
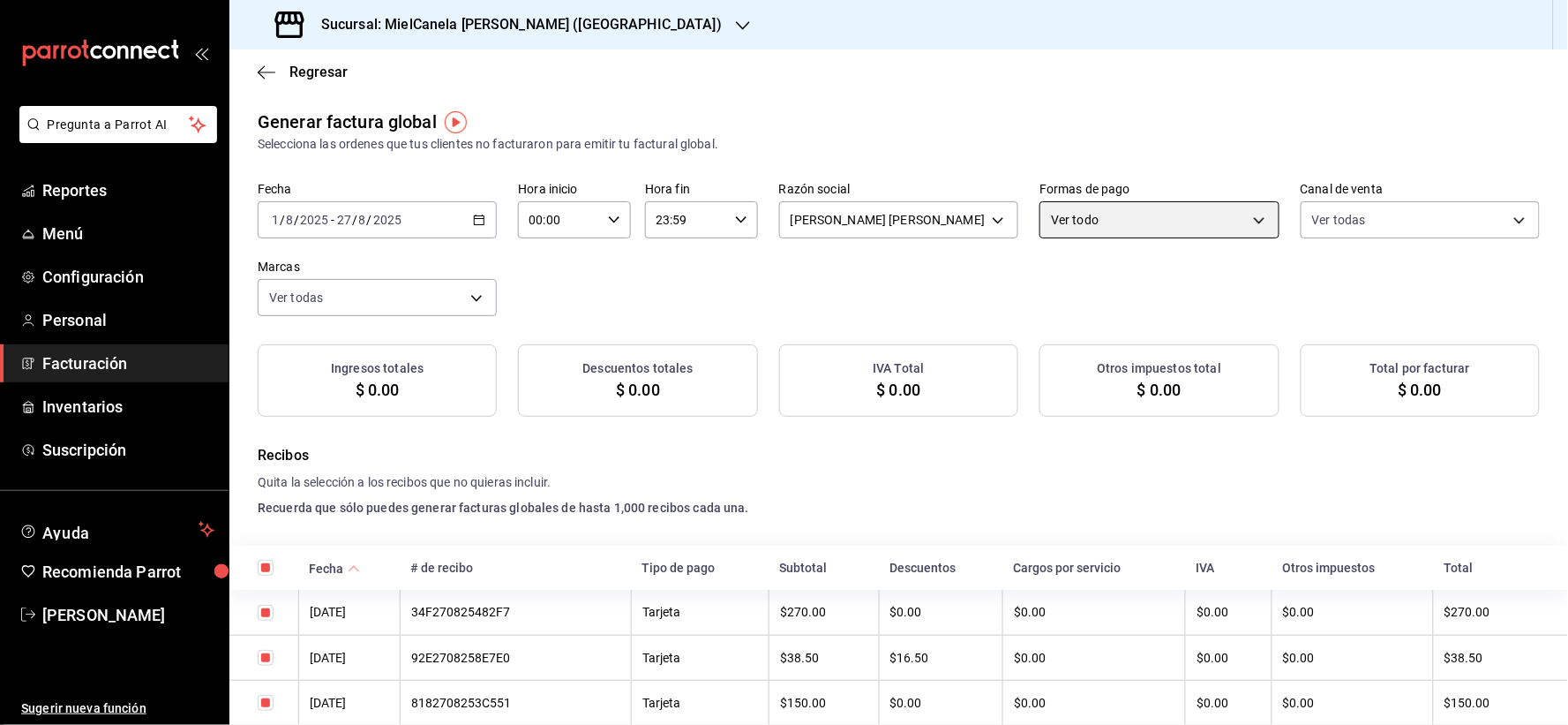
checkbox input "true"
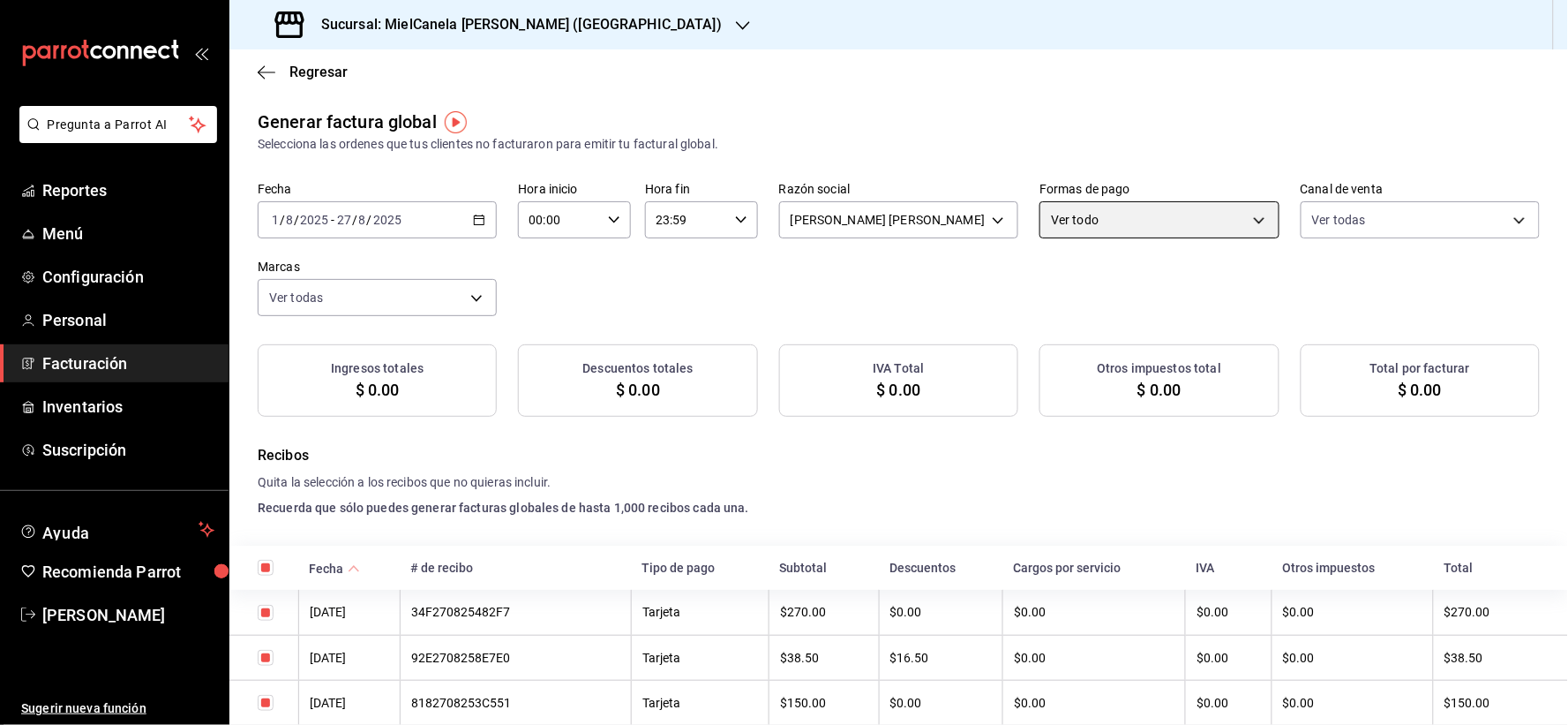
checkbox input "true"
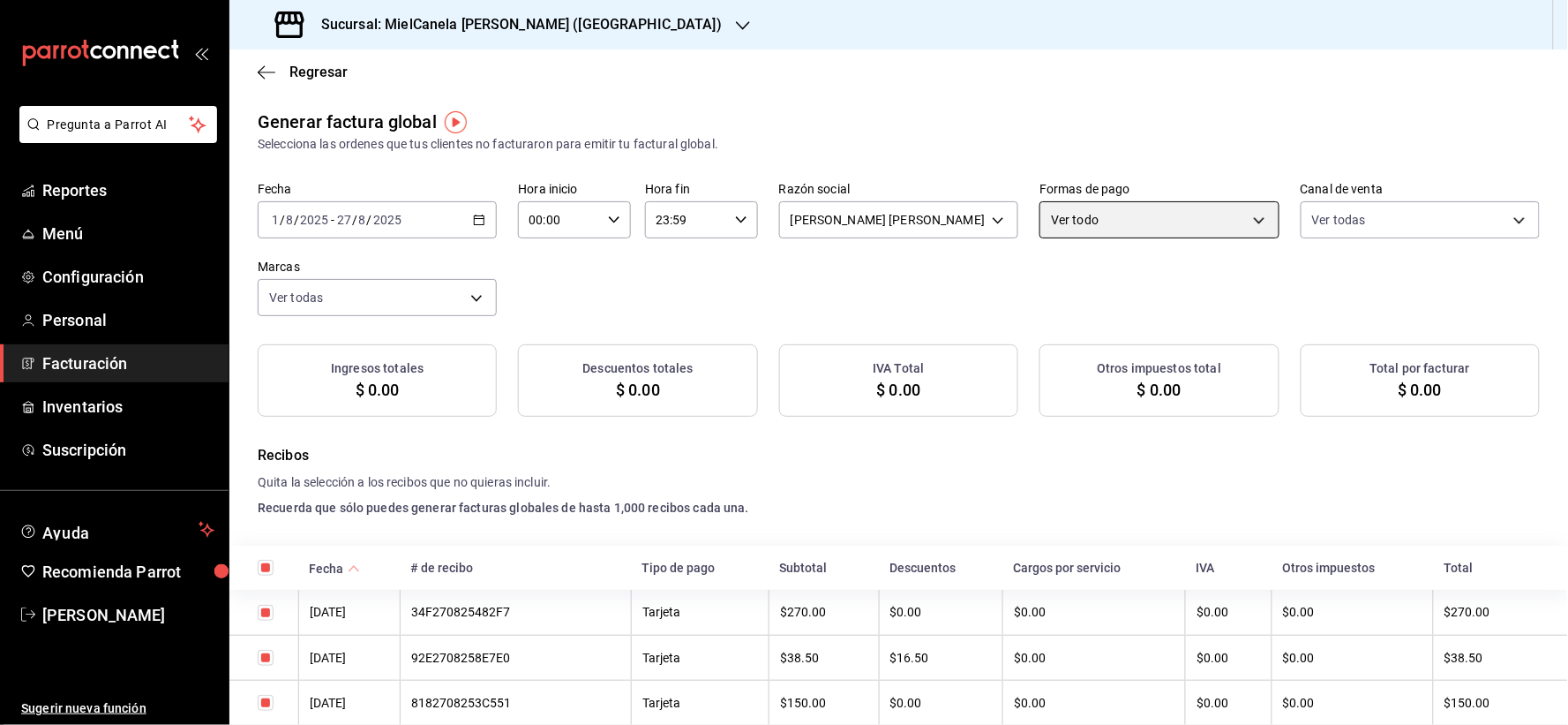
checkbox input "true"
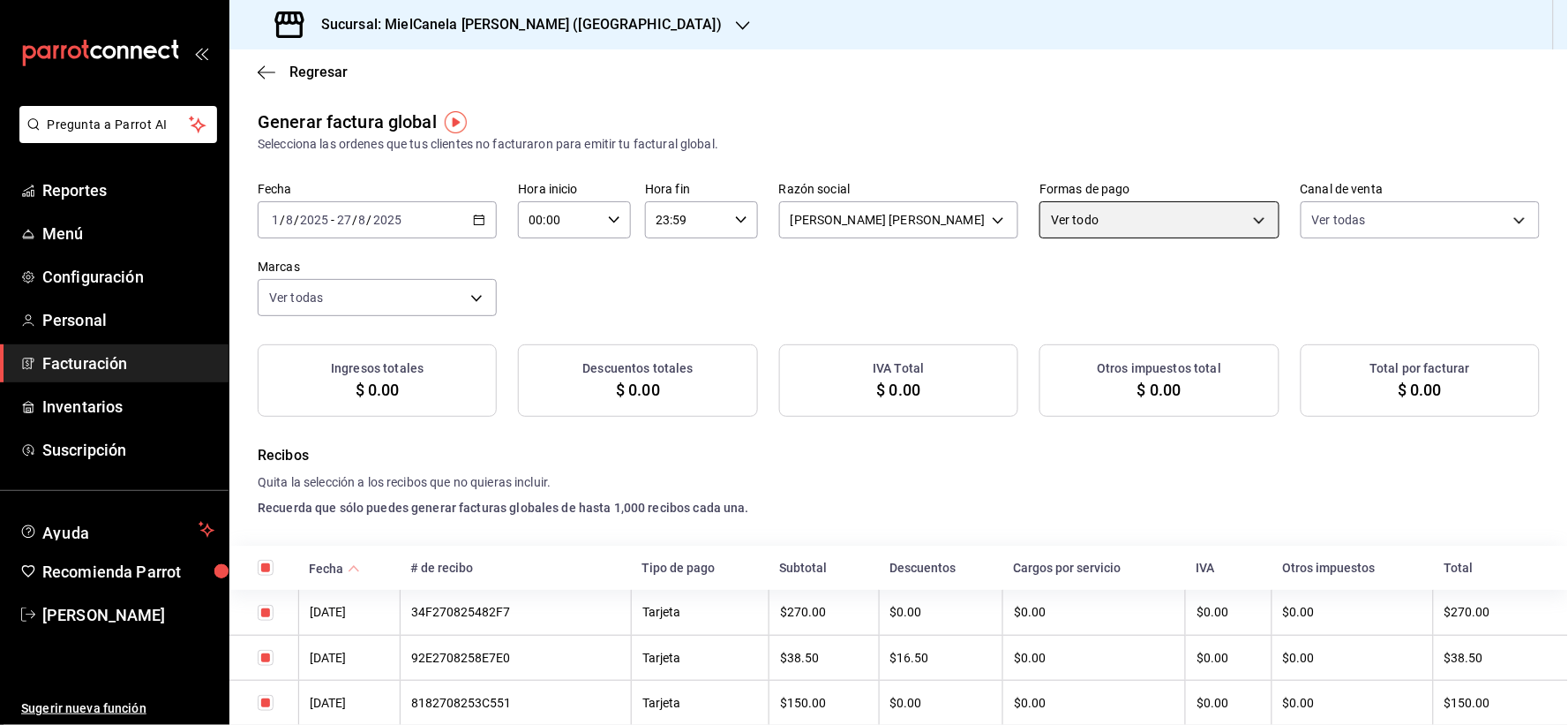
checkbox input "true"
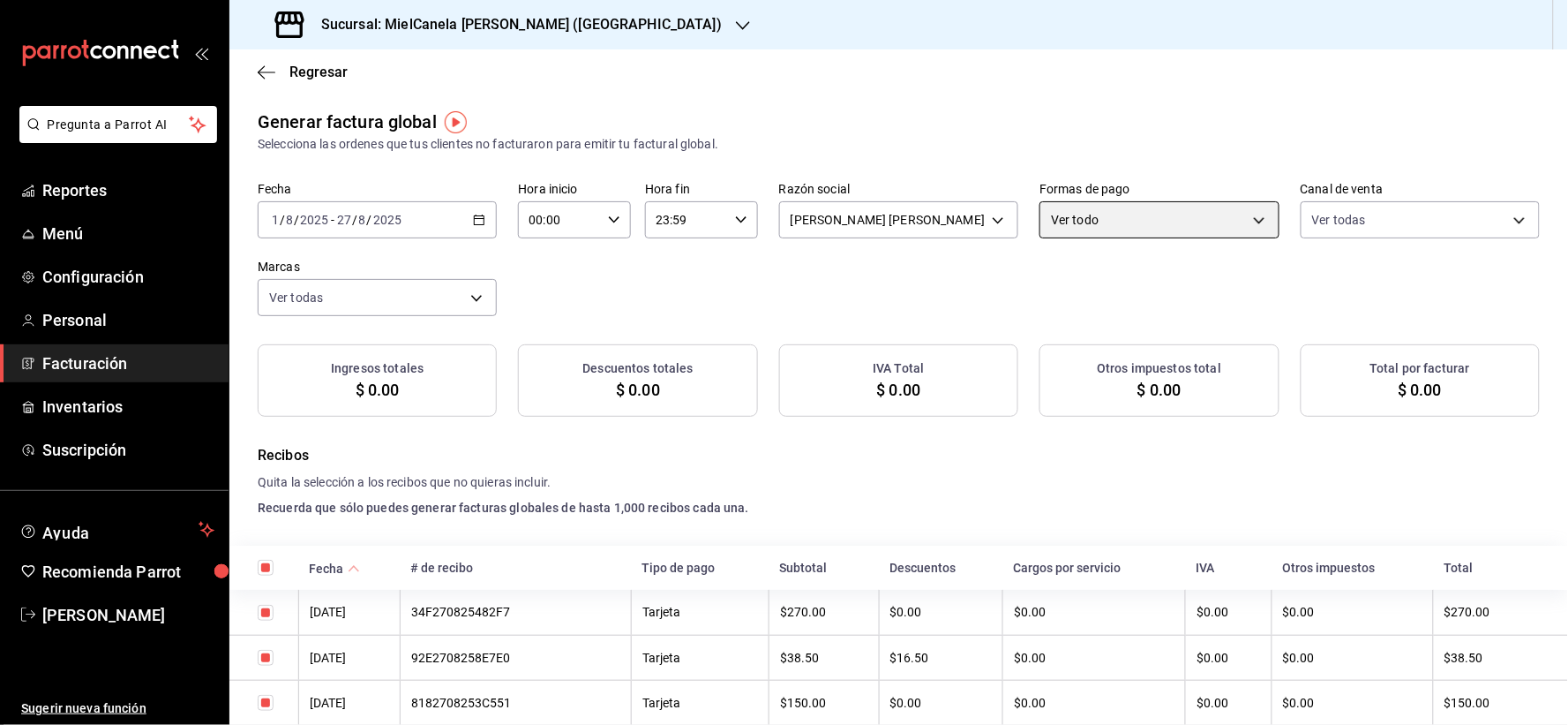
checkbox input "true"
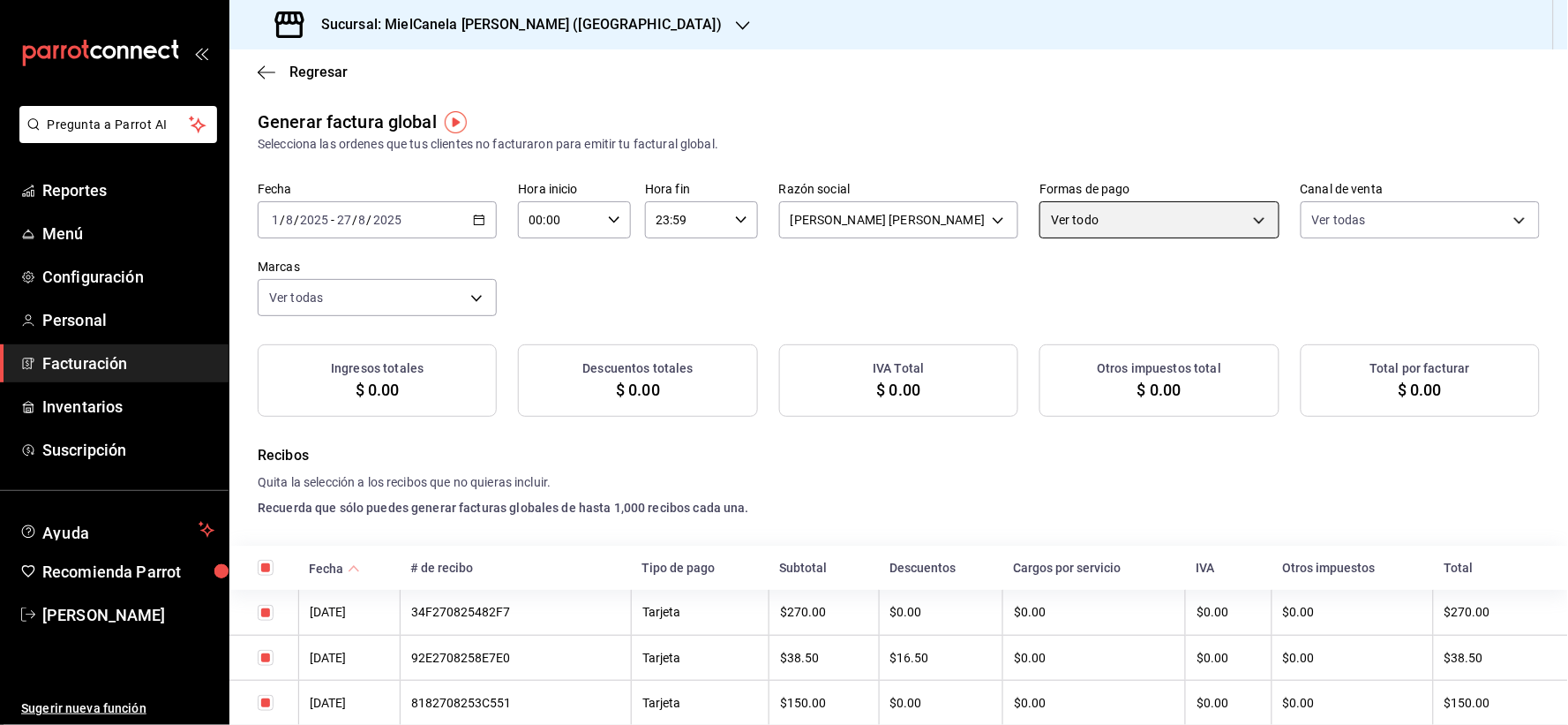
checkbox input "true"
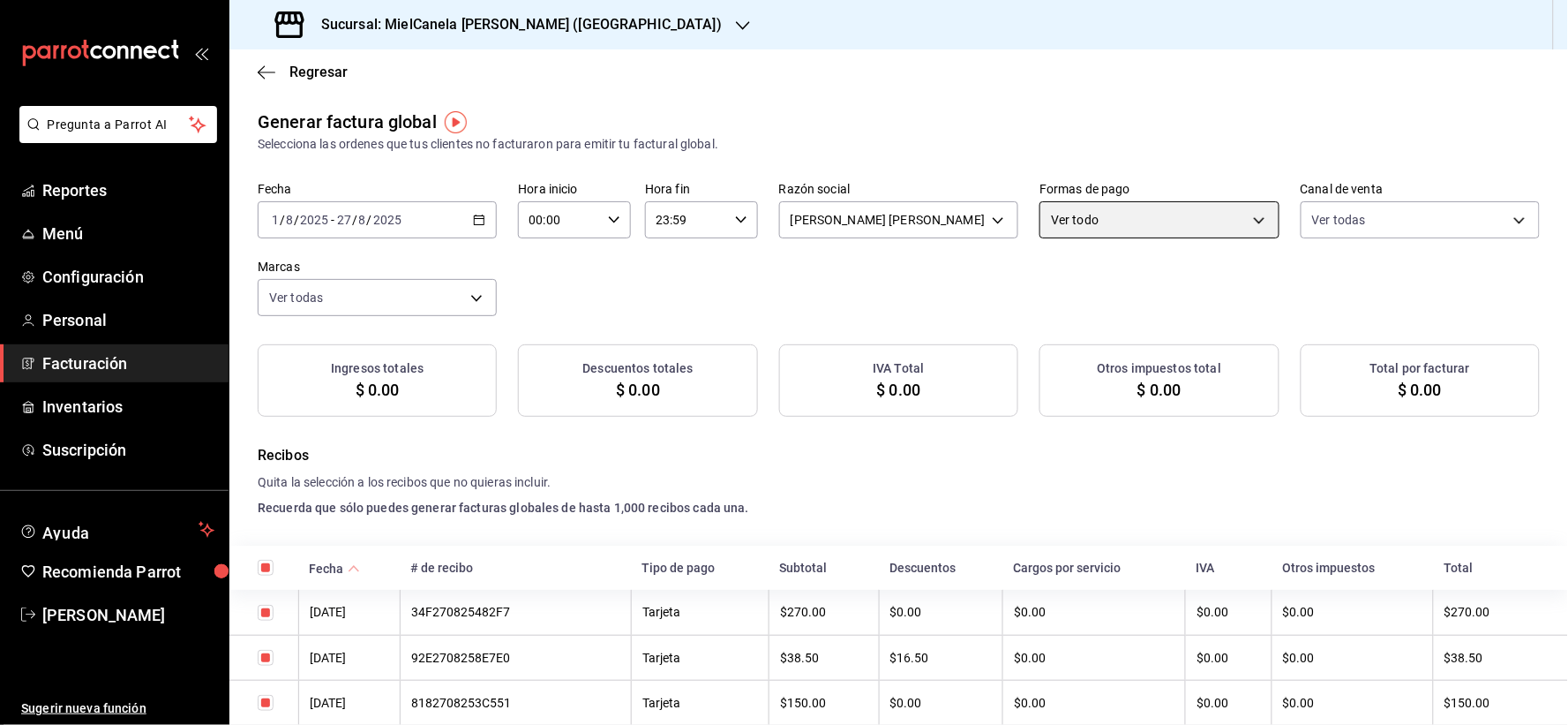
checkbox input "true"
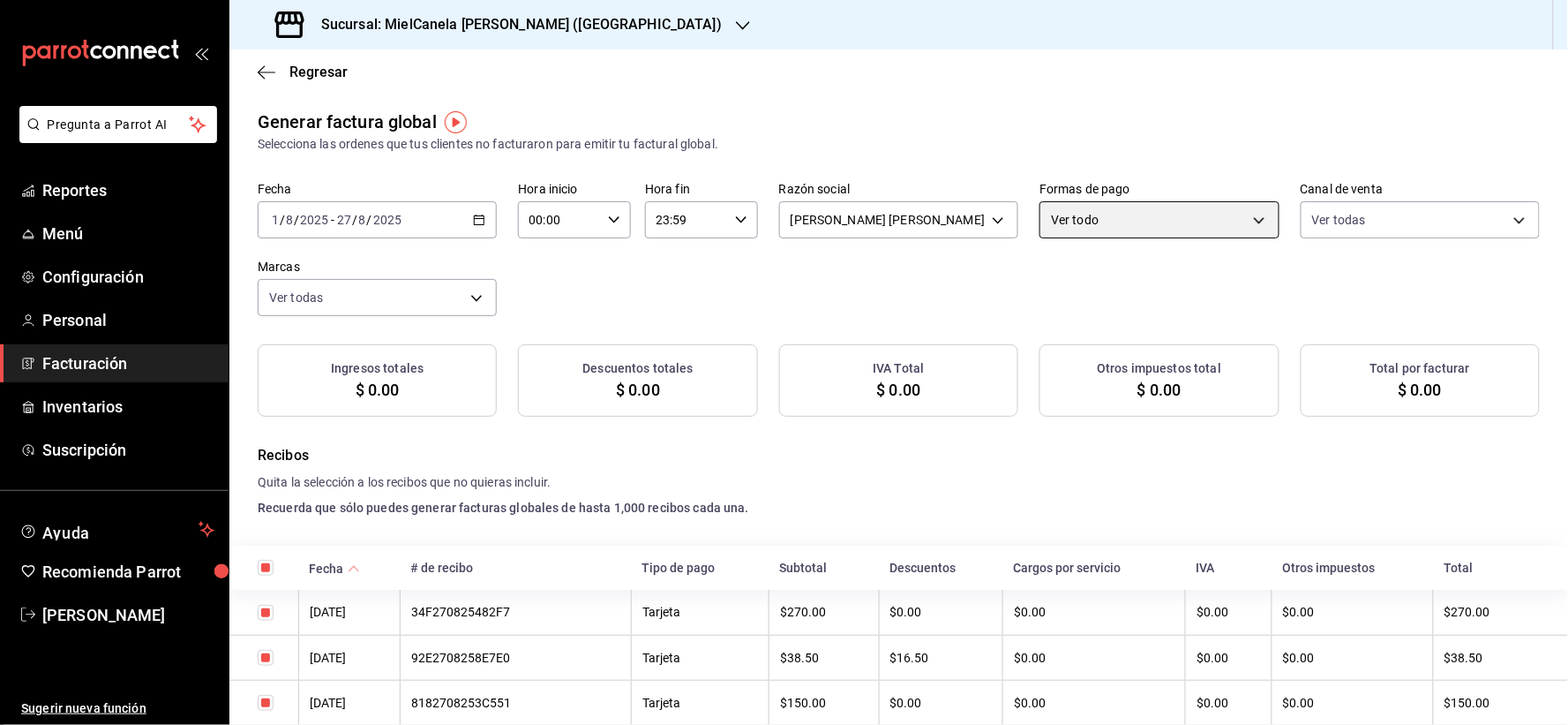
checkbox input "true"
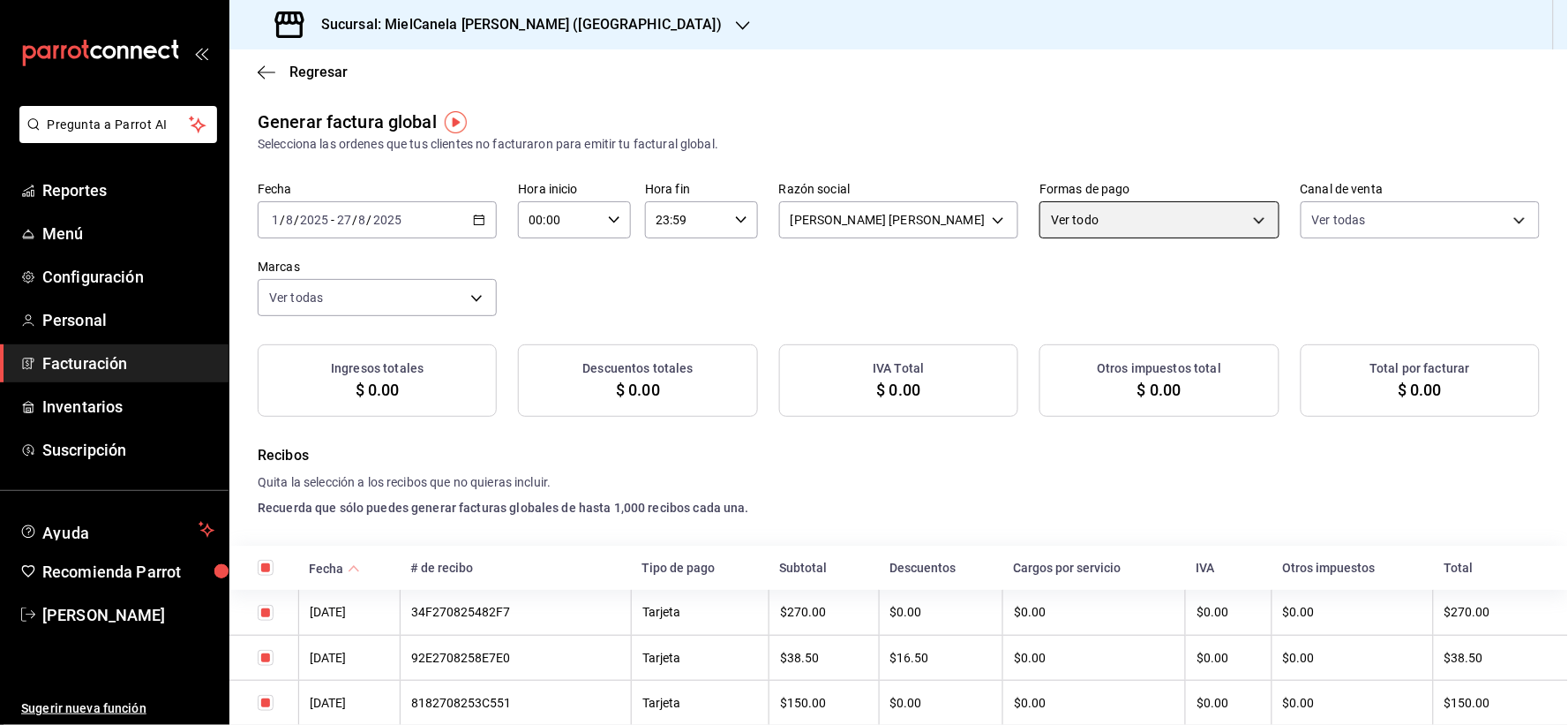
checkbox input "true"
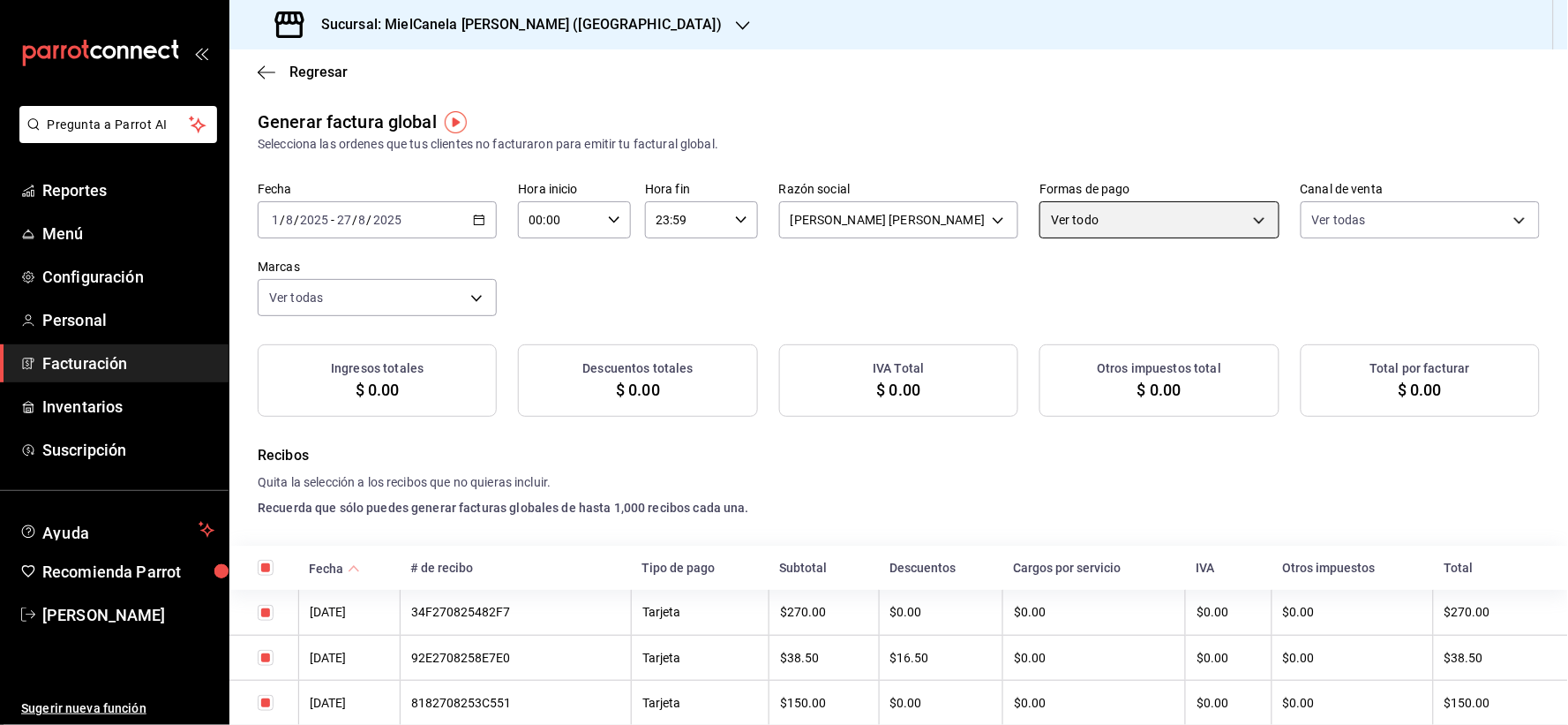
checkbox input "true"
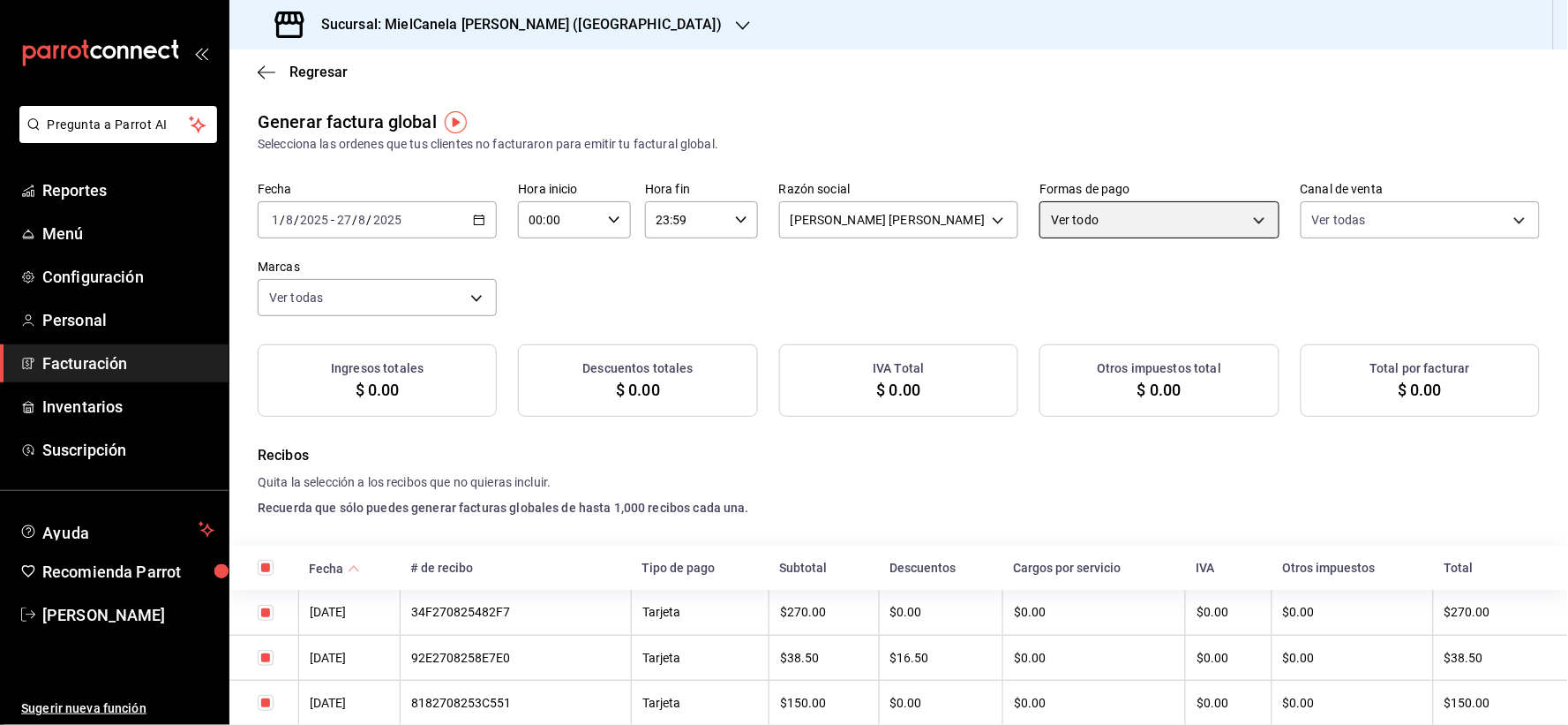
checkbox input "true"
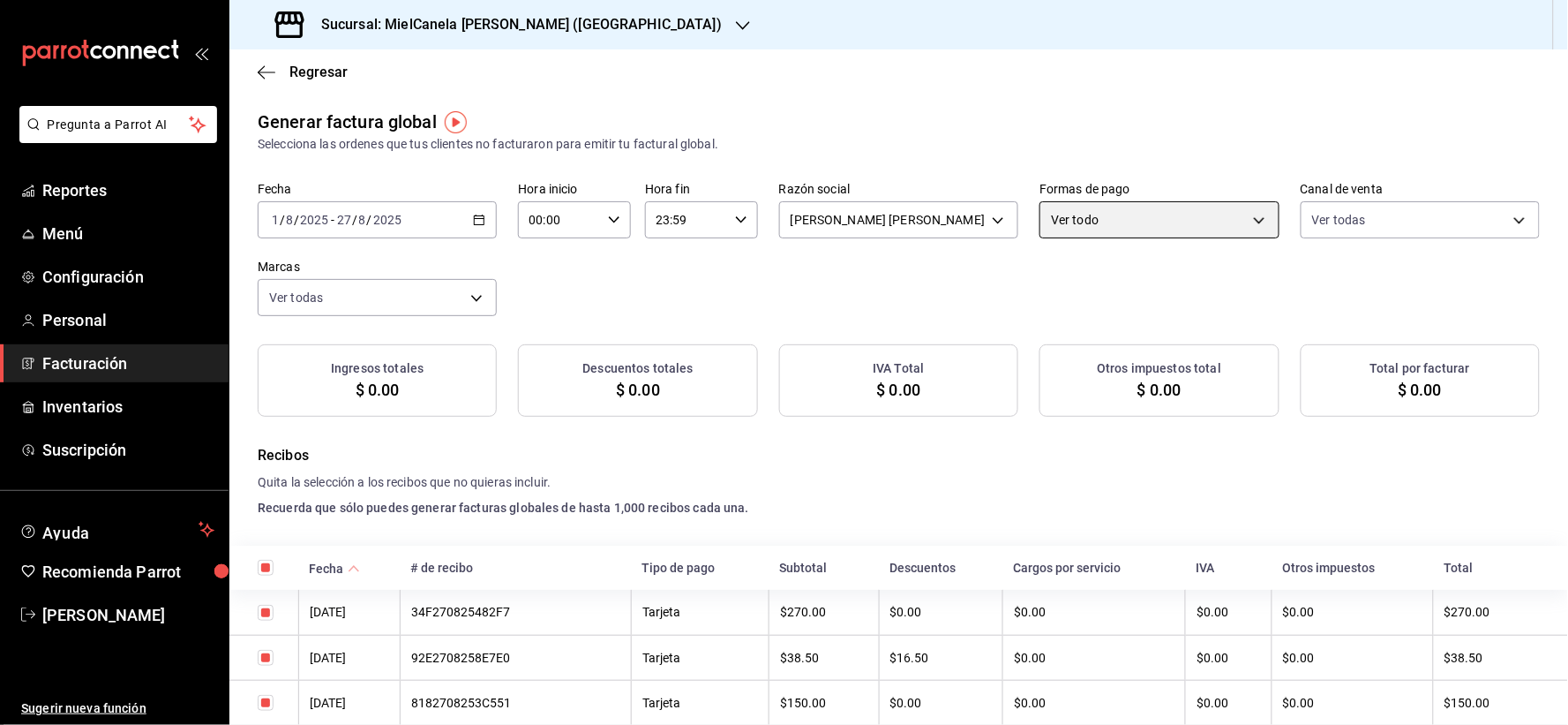
checkbox input "true"
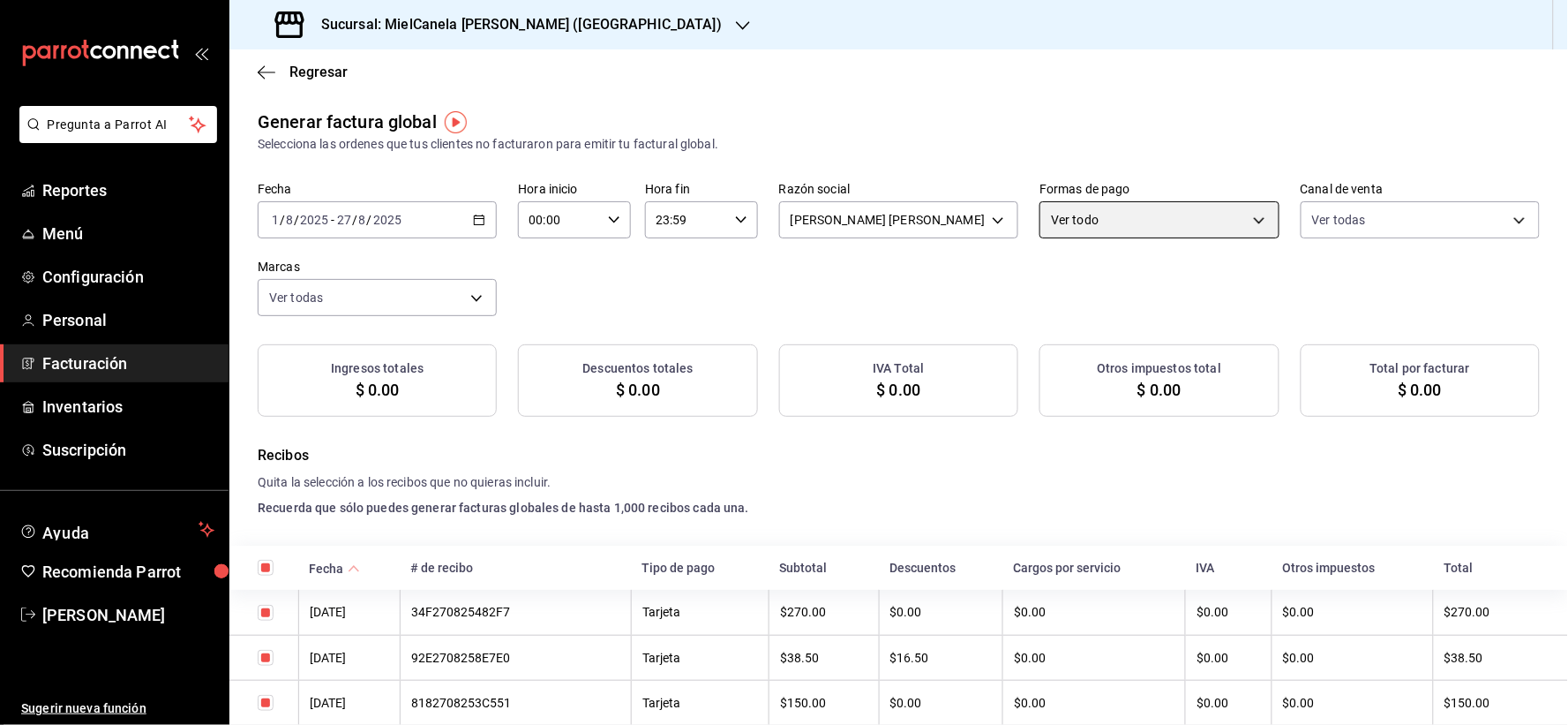
checkbox input "true"
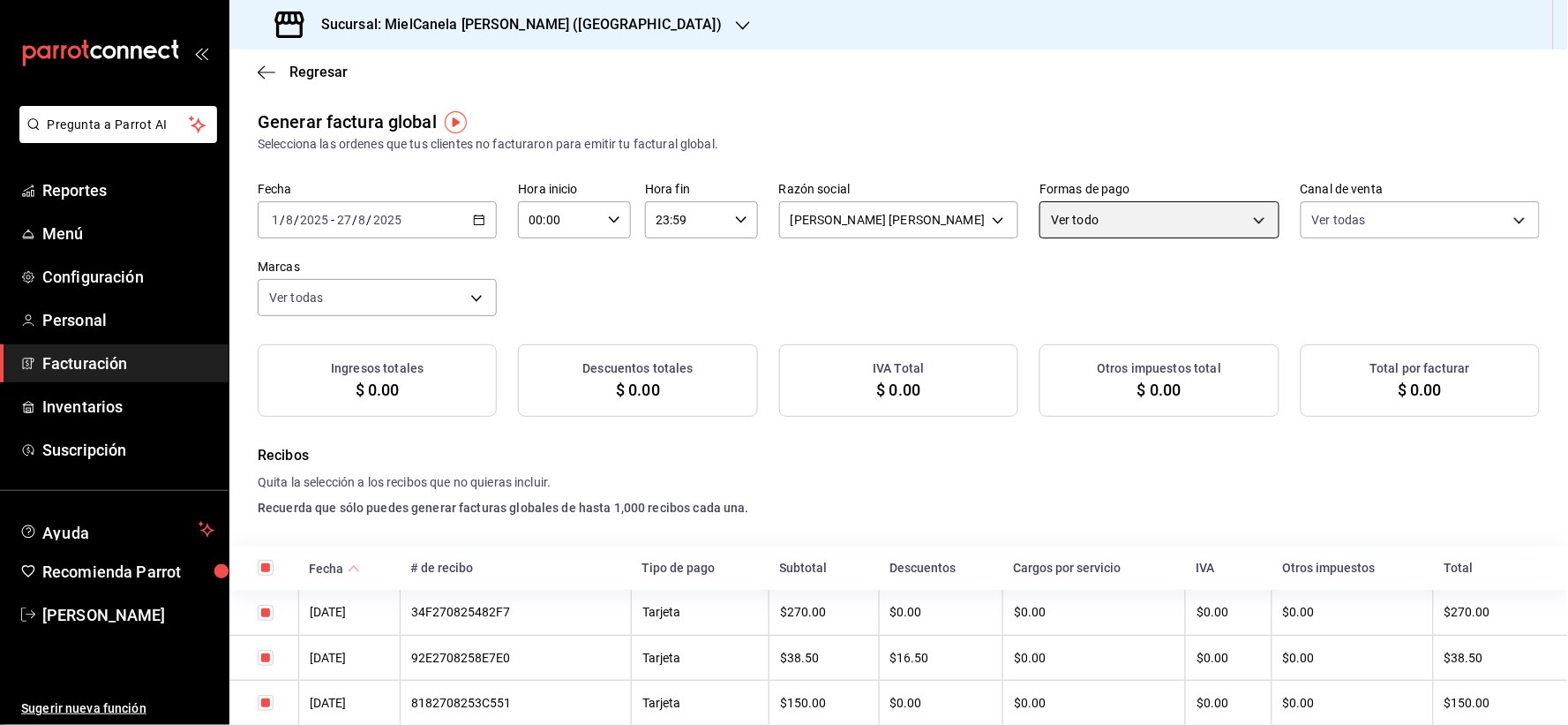
checkbox input "true"
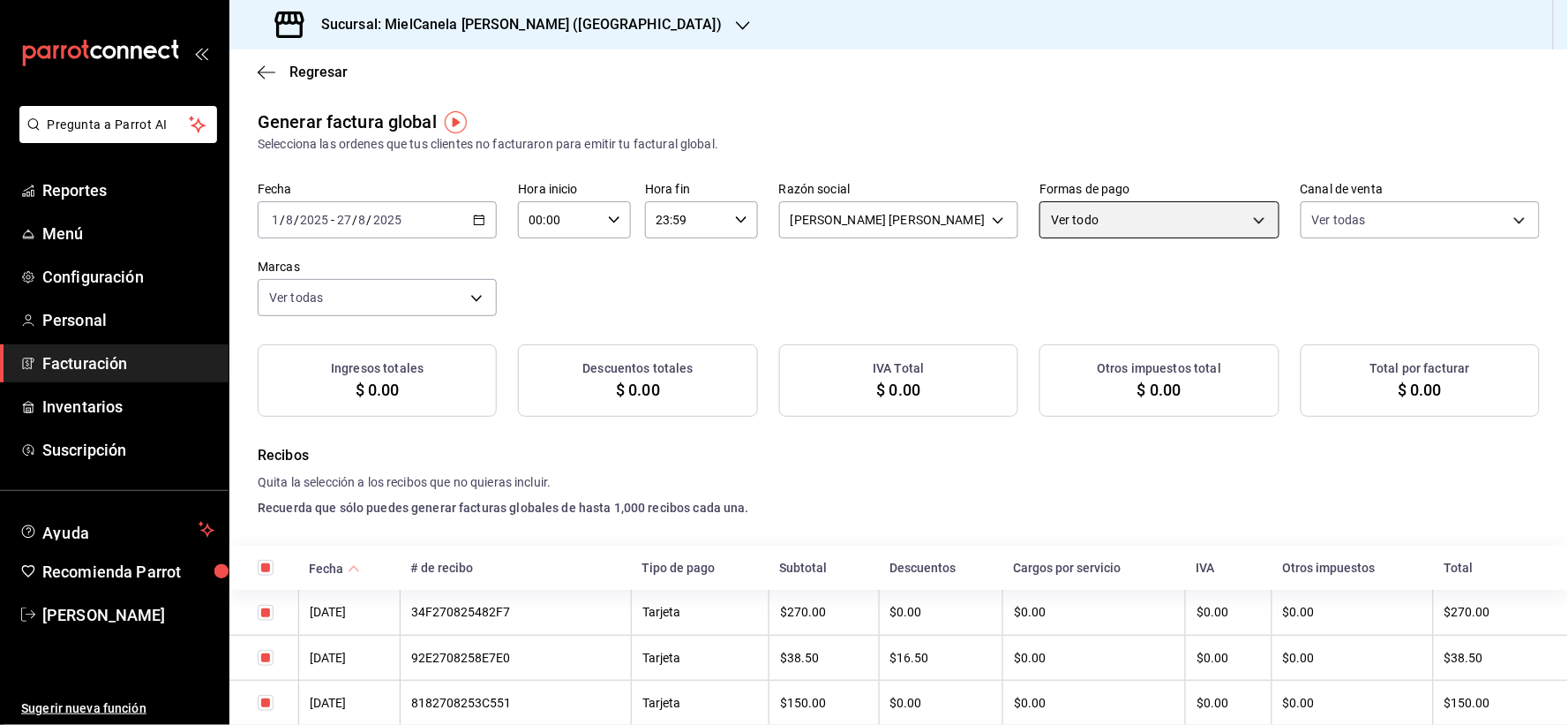
checkbox input "true"
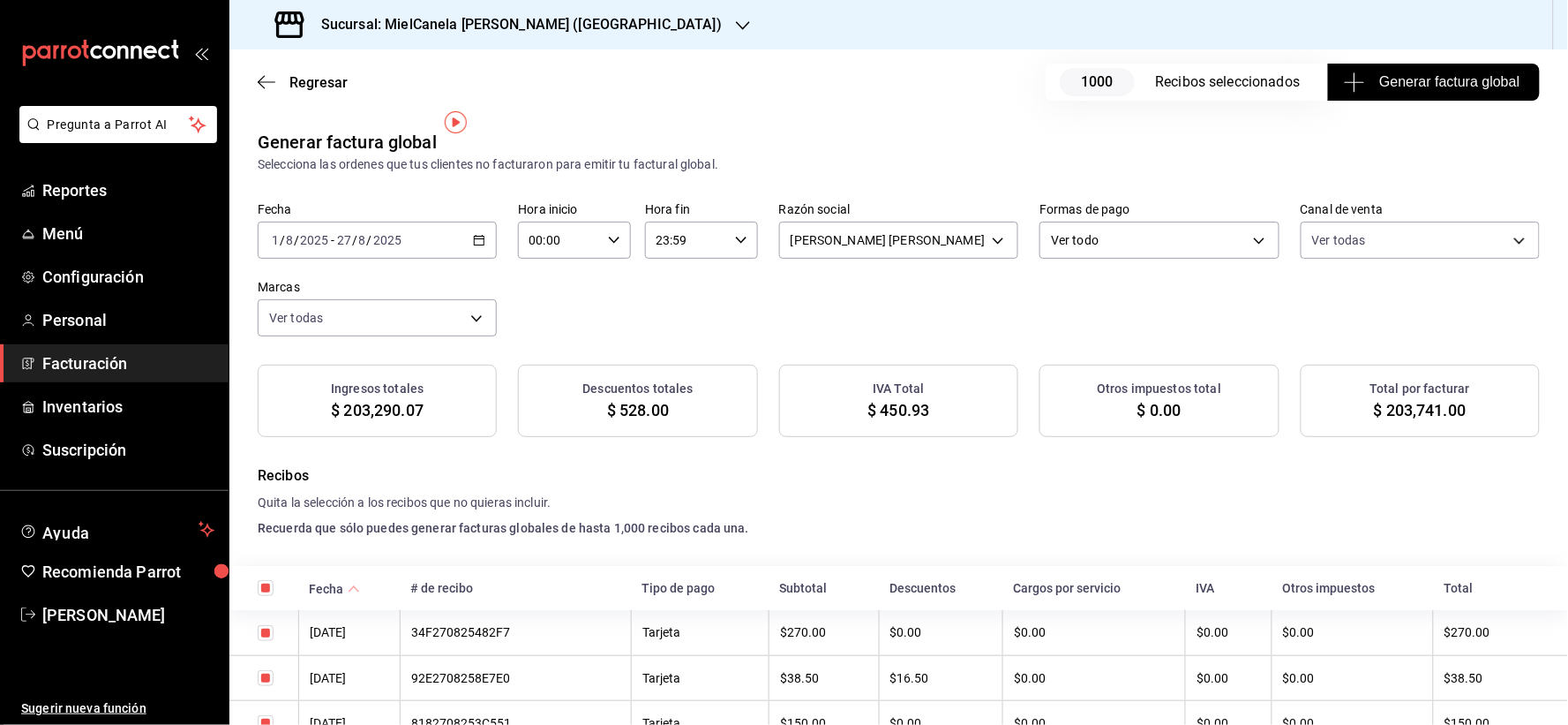
click at [892, 274] on div "Fecha [DATE] [DATE] - [DATE] [DATE] Hora inicio 00:00 Hora inicio Hora fin 23:5…" at bounding box center [899, 269] width 1282 height 134
click at [1098, 229] on body "Pregunta a Parrot AI Reportes Menú Configuración Personal Facturación Inventari…" at bounding box center [784, 362] width 1568 height 725
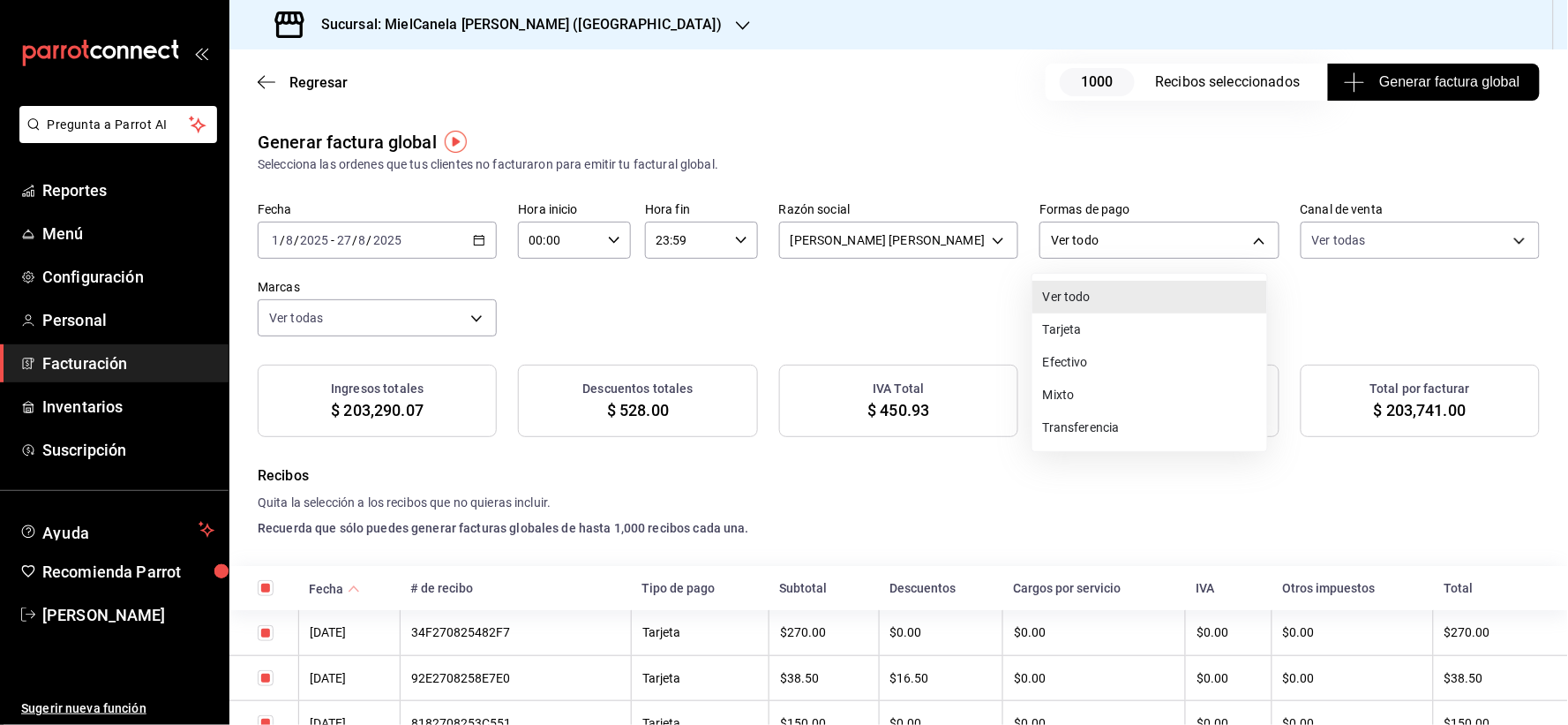
click at [1115, 433] on li "Transferencia" at bounding box center [1149, 428] width 235 height 33
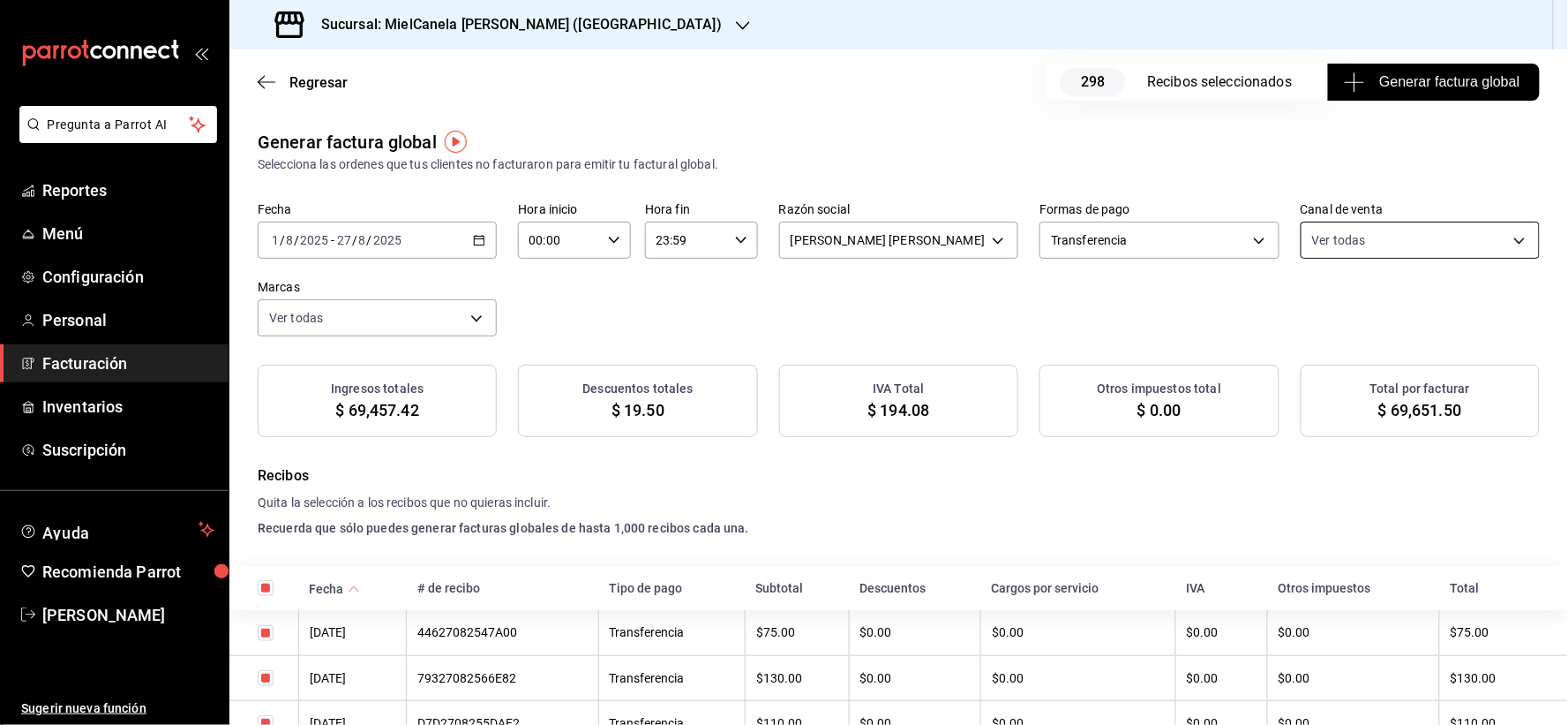
click at [1366, 221] on body "Pregunta a Parrot AI Reportes Menú Configuración Personal Facturación Inventari…" at bounding box center [784, 362] width 1568 height 725
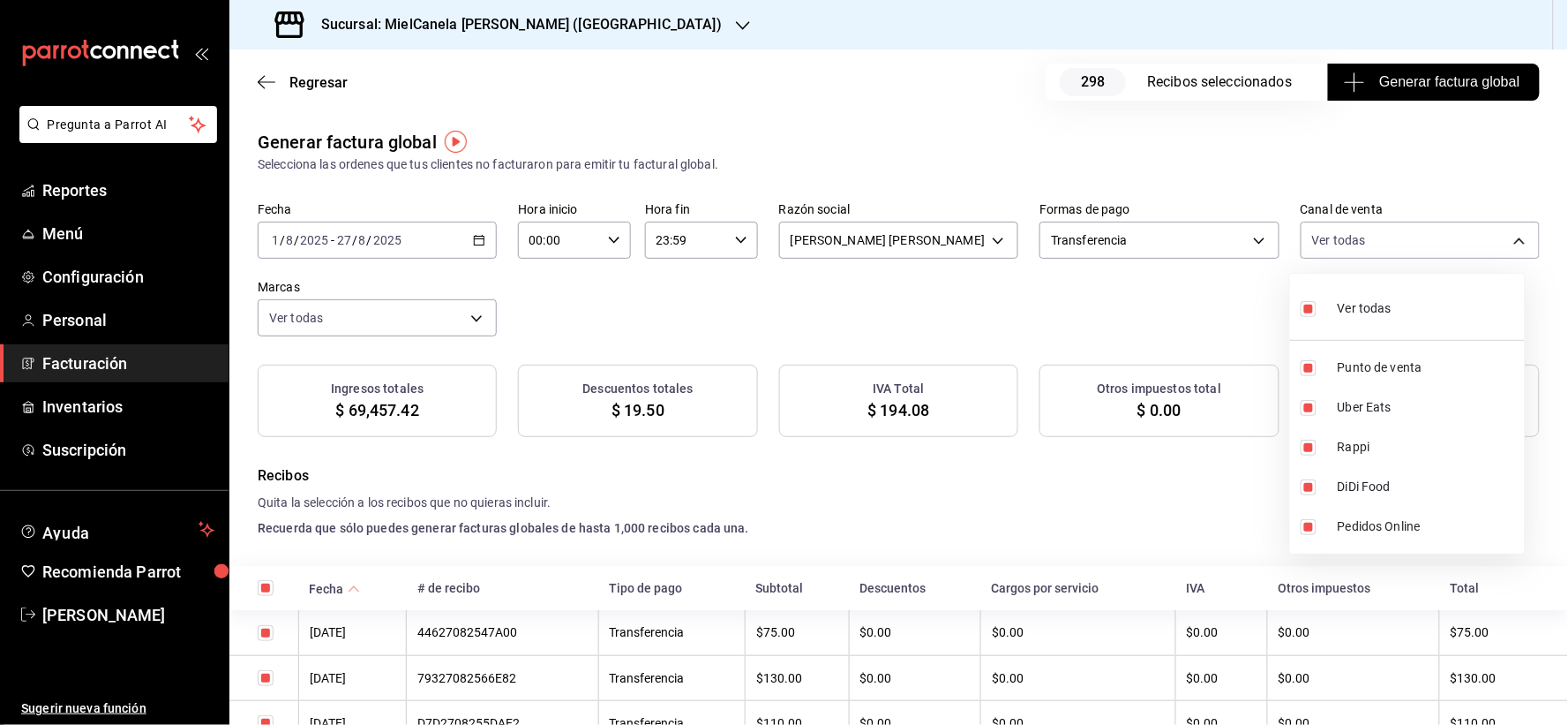
click at [1352, 307] on span "Ver todas" at bounding box center [1365, 308] width 54 height 18
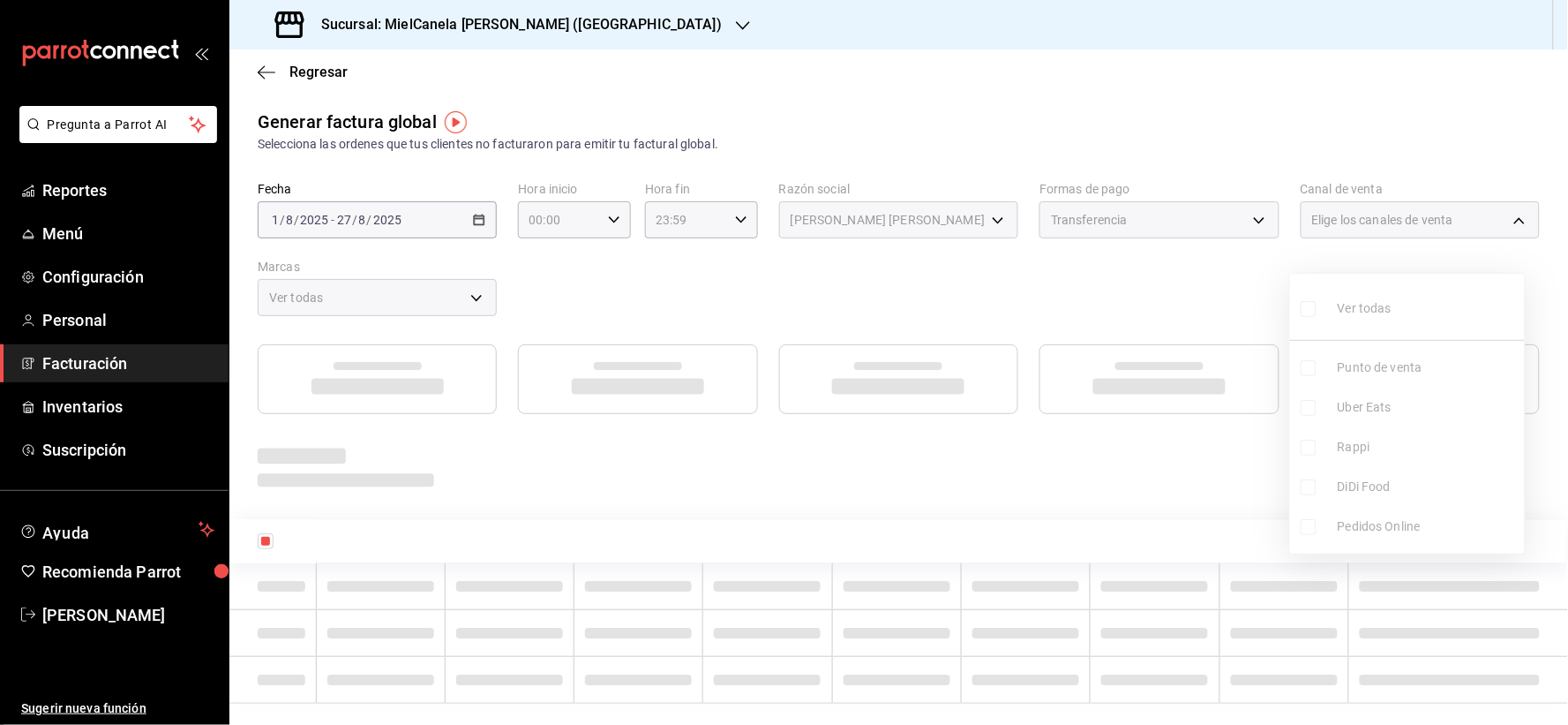
click at [1306, 361] on input "checkbox" at bounding box center [1308, 368] width 16 height 16
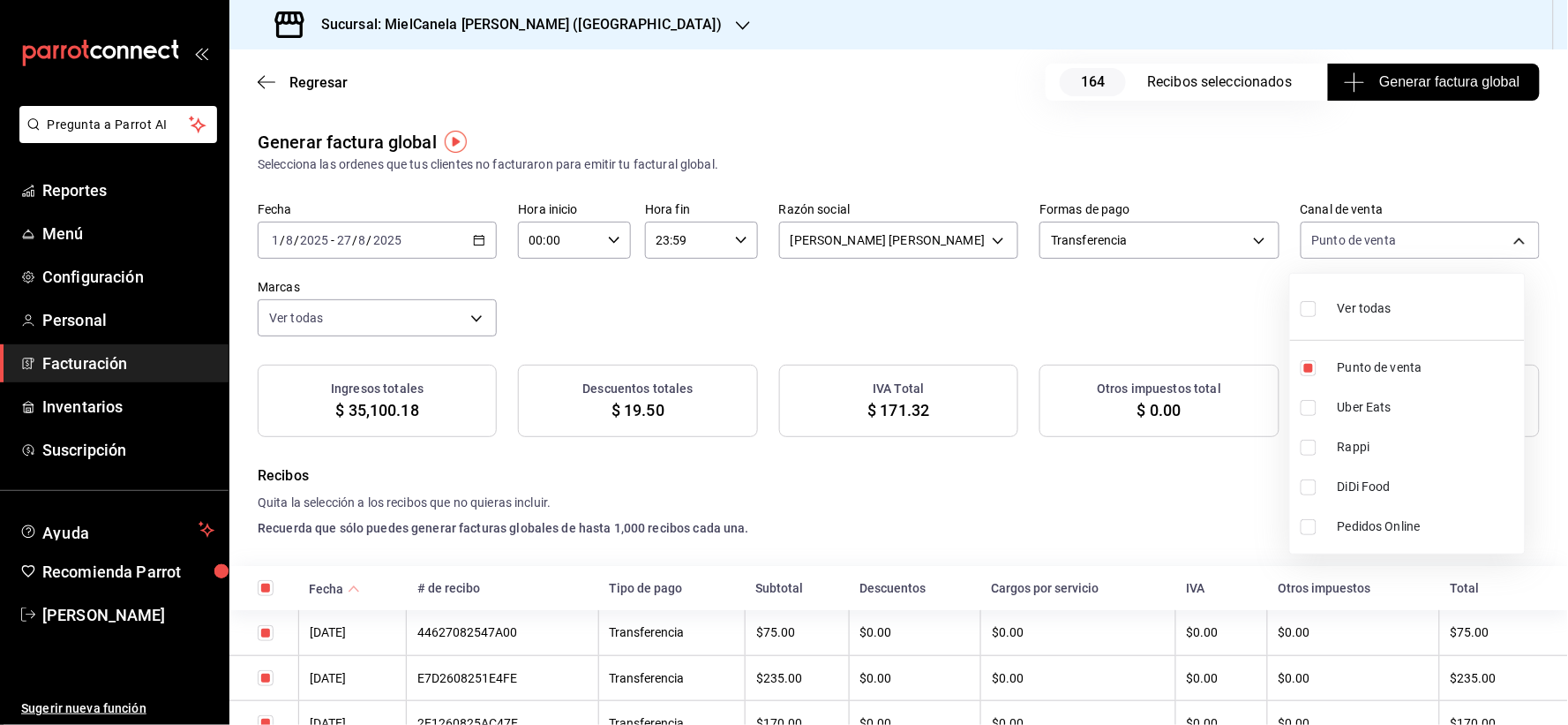
click at [1164, 339] on div at bounding box center [784, 362] width 1568 height 725
click at [948, 477] on div at bounding box center [784, 362] width 1568 height 725
click at [513, 32] on h3 "Sucursal: MielCanela [PERSON_NAME] ([GEOGRAPHIC_DATA])" at bounding box center [514, 25] width 415 height 21
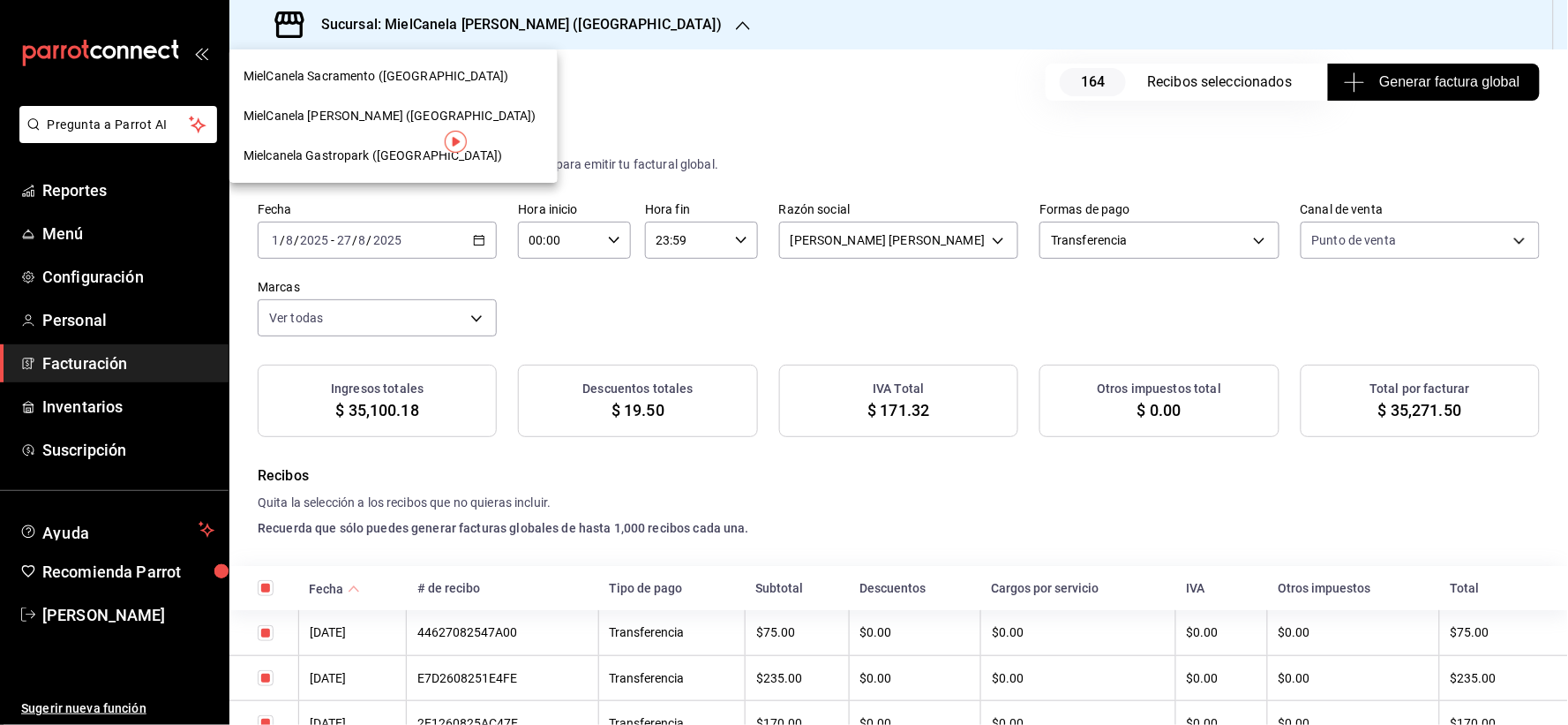
click at [408, 81] on span "MielCanela Sacramento ([GEOGRAPHIC_DATA])" at bounding box center [376, 76] width 265 height 18
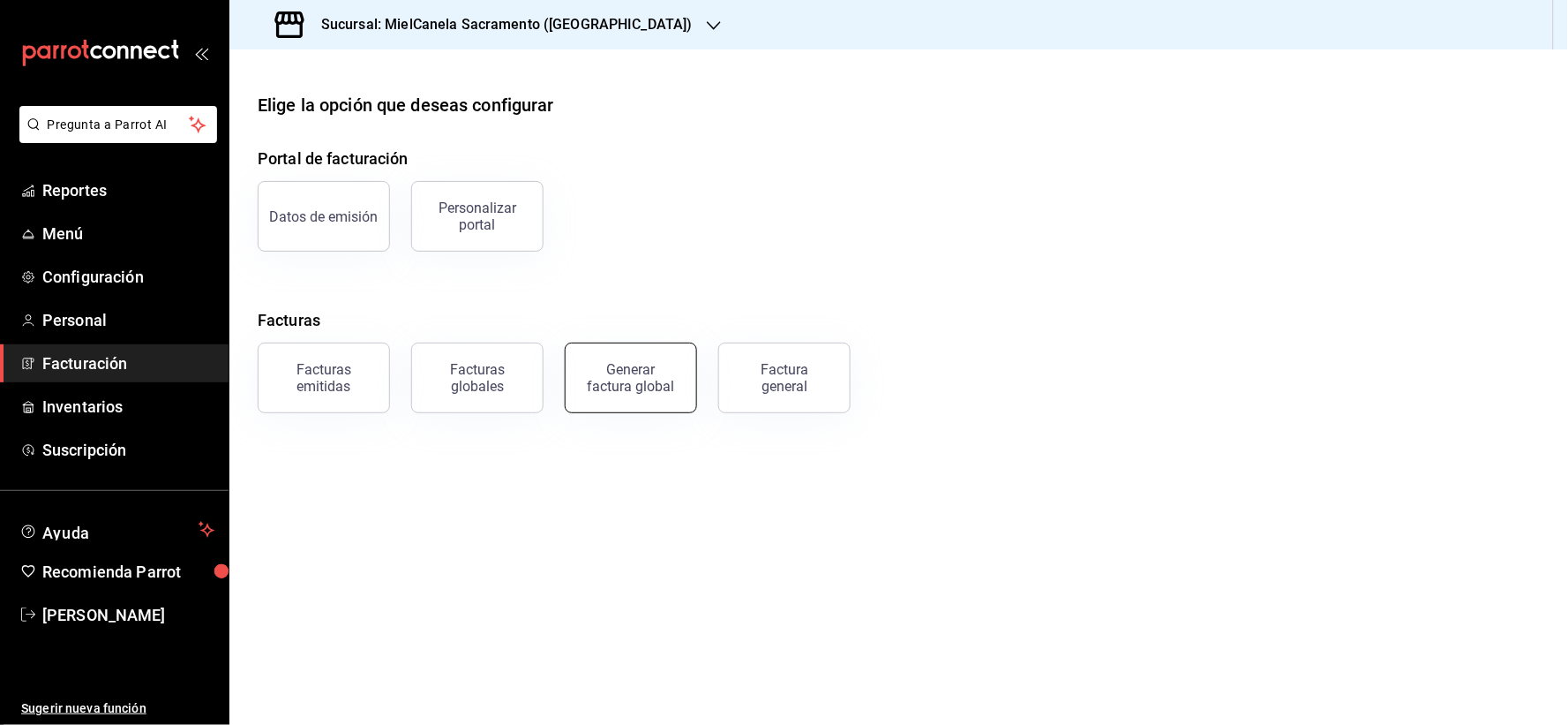
click at [647, 384] on div "Generar factura global" at bounding box center [631, 378] width 88 height 34
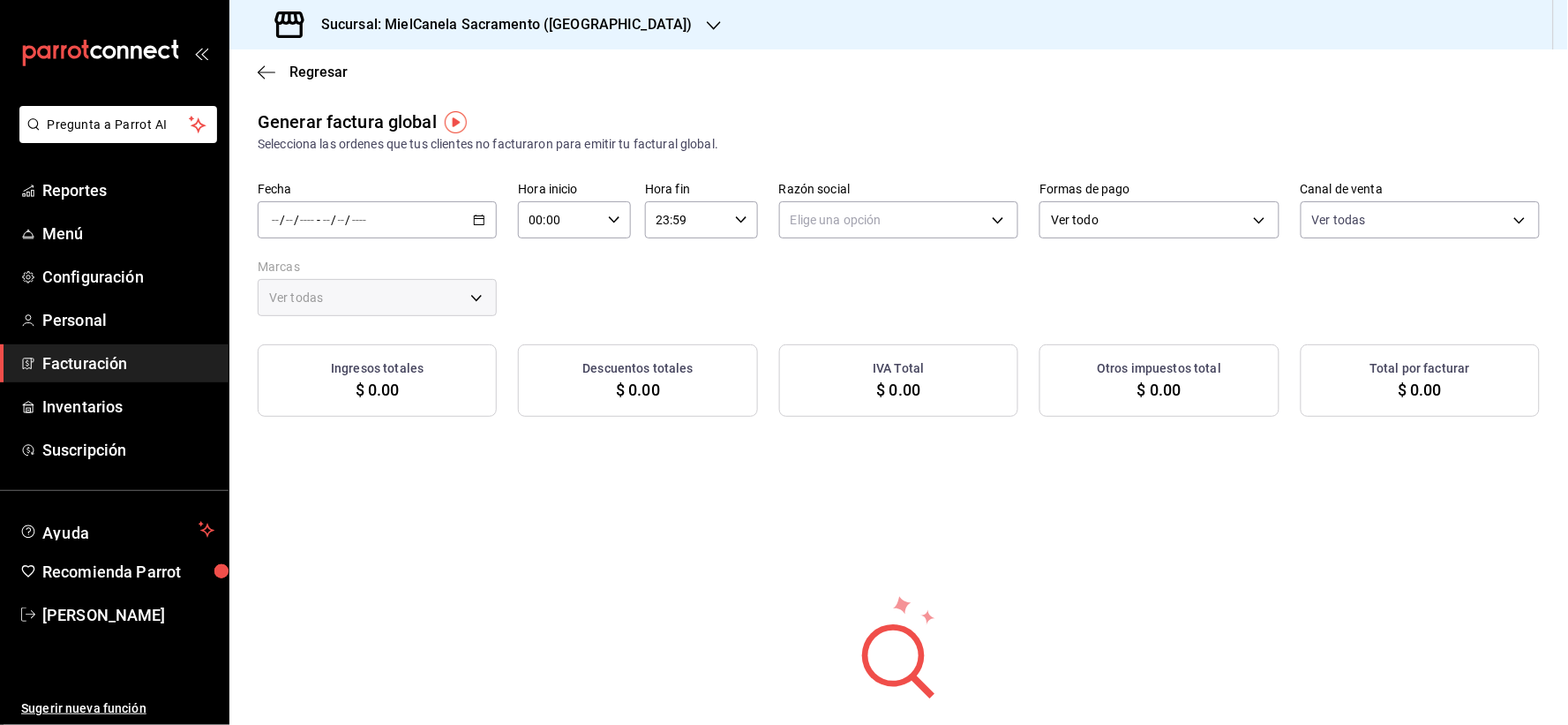
click at [392, 234] on div "/ / - / /" at bounding box center [377, 220] width 239 height 37
click at [380, 278] on span "Rango de fechas" at bounding box center [340, 272] width 137 height 18
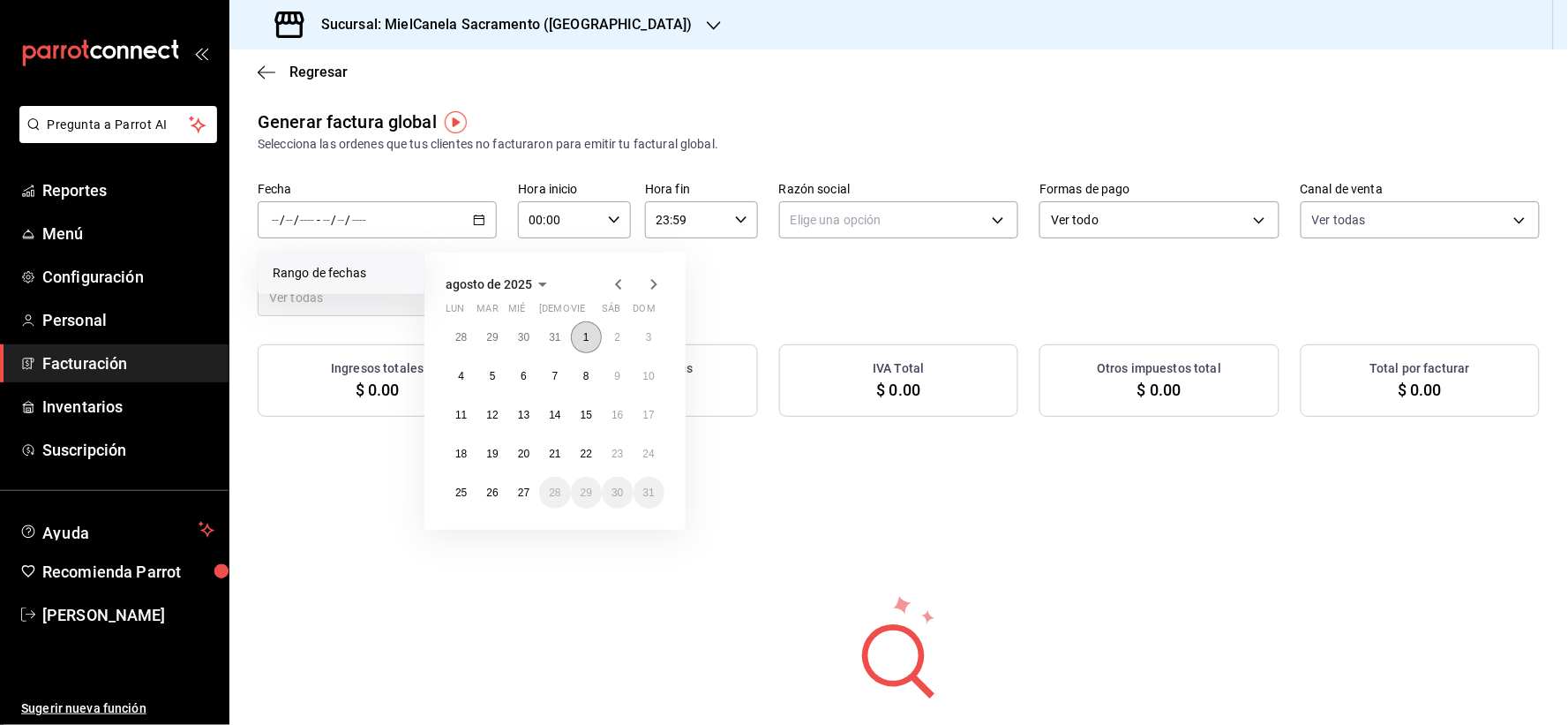
click at [591, 340] on button "1" at bounding box center [587, 337] width 31 height 32
click at [581, 375] on button "8" at bounding box center [587, 376] width 31 height 32
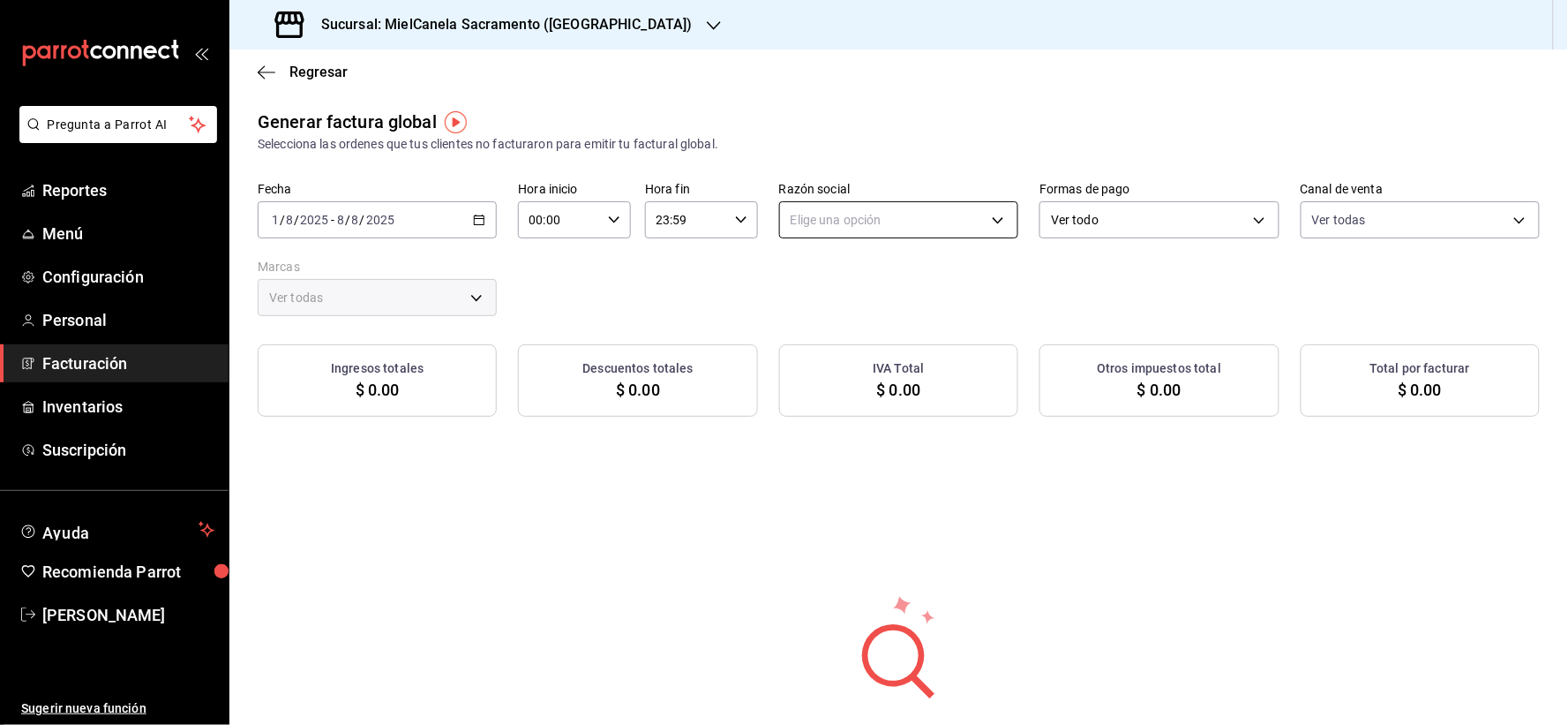
click at [834, 227] on body "Pregunta a Parrot AI Reportes Menú Configuración Personal Facturación Inventari…" at bounding box center [784, 362] width 1568 height 725
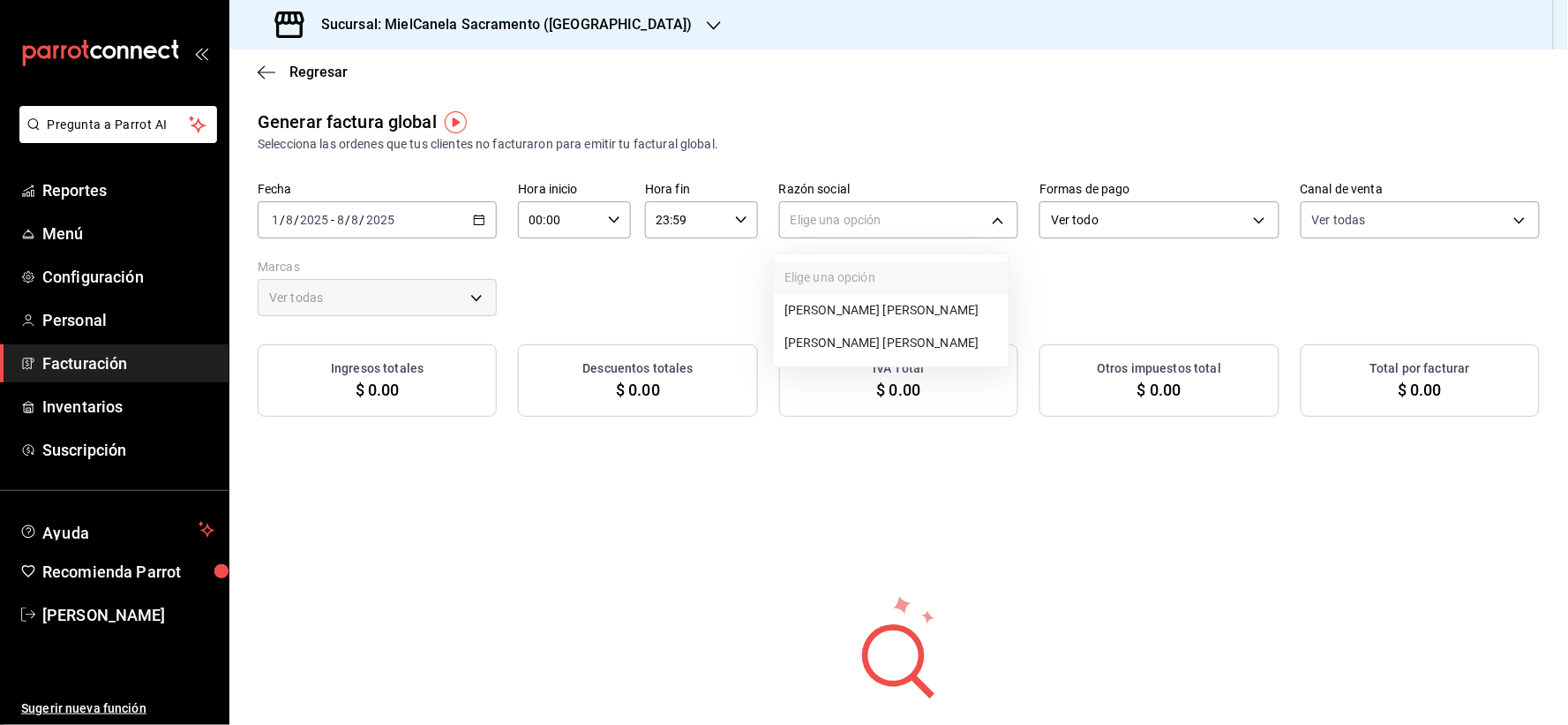
click at [842, 342] on li "[PERSON_NAME] [PERSON_NAME]" at bounding box center [890, 343] width 235 height 33
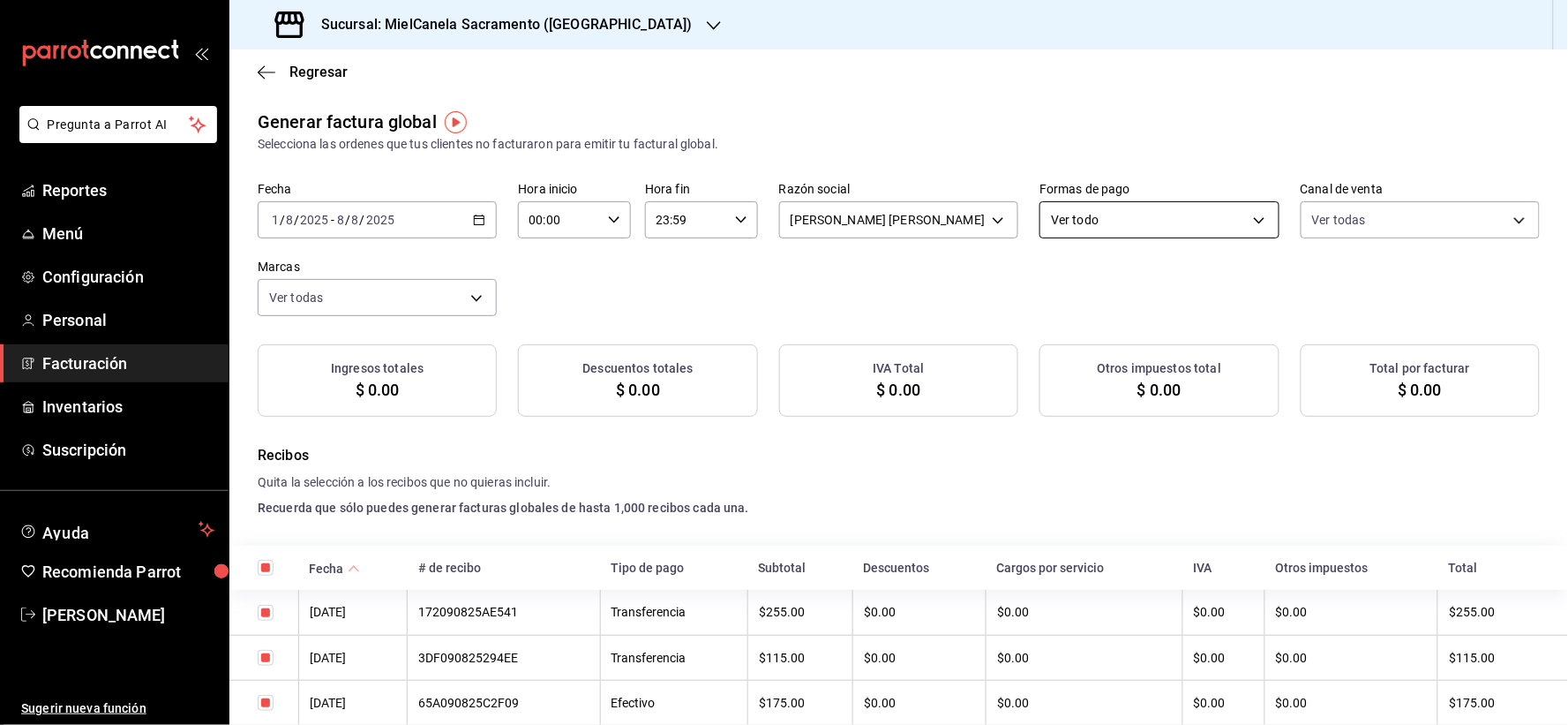
click at [1101, 196] on label "Formas de pago" at bounding box center [1158, 189] width 239 height 12
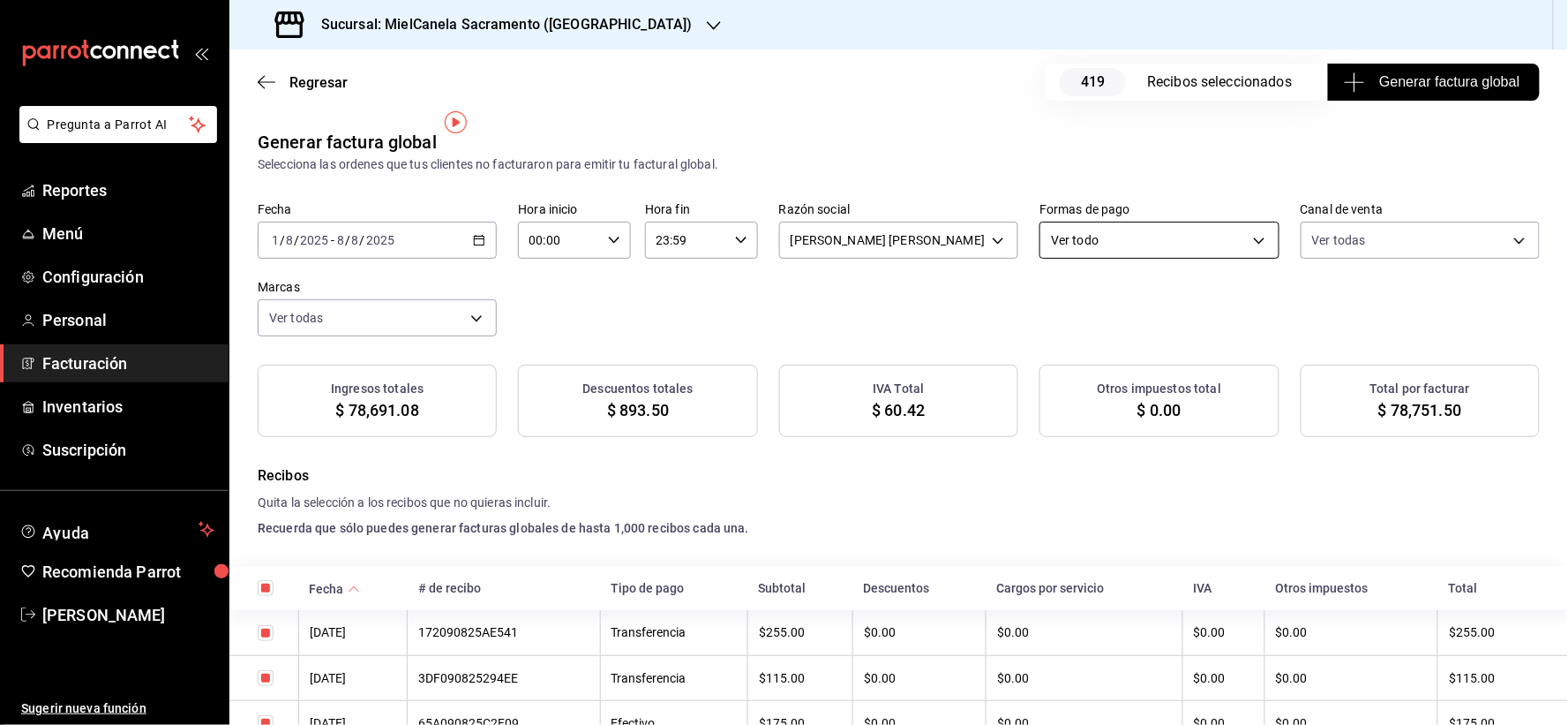
click at [1201, 221] on body "Pregunta a Parrot AI Reportes Menú Configuración Personal Facturación Inventari…" at bounding box center [784, 362] width 1568 height 725
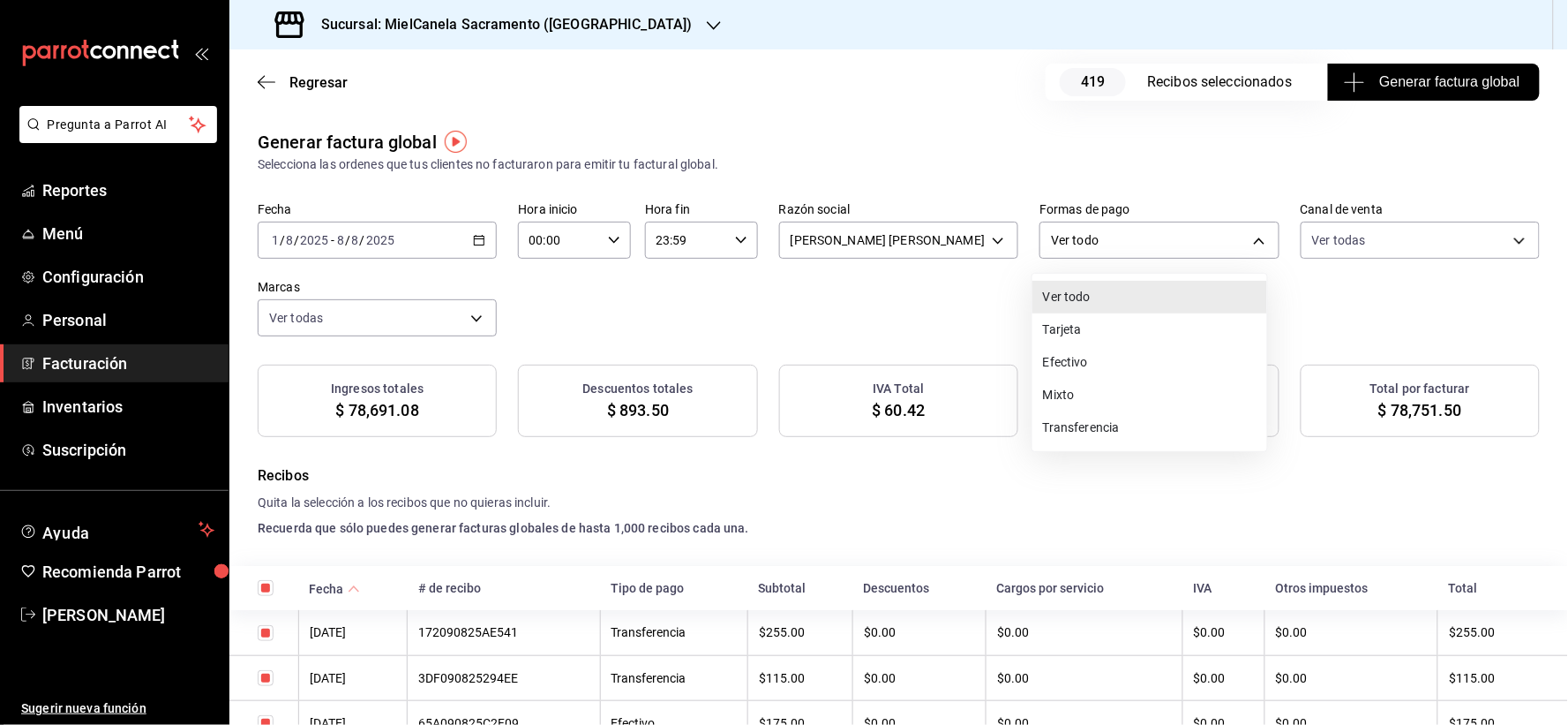
click at [1095, 439] on li "Transferencia" at bounding box center [1149, 428] width 235 height 33
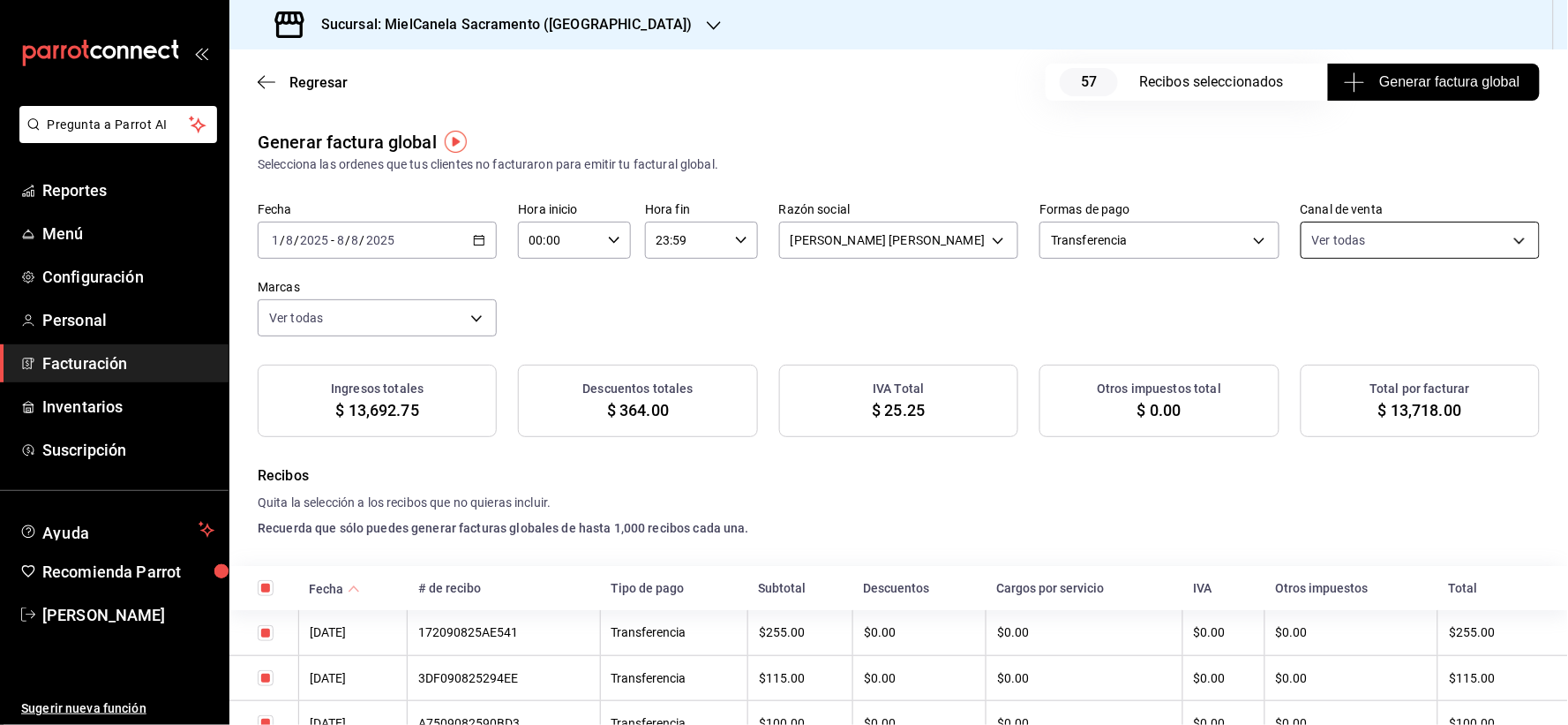
click at [1330, 242] on body "Pregunta a Parrot AI Reportes Menú Configuración Personal Facturación Inventari…" at bounding box center [784, 362] width 1568 height 725
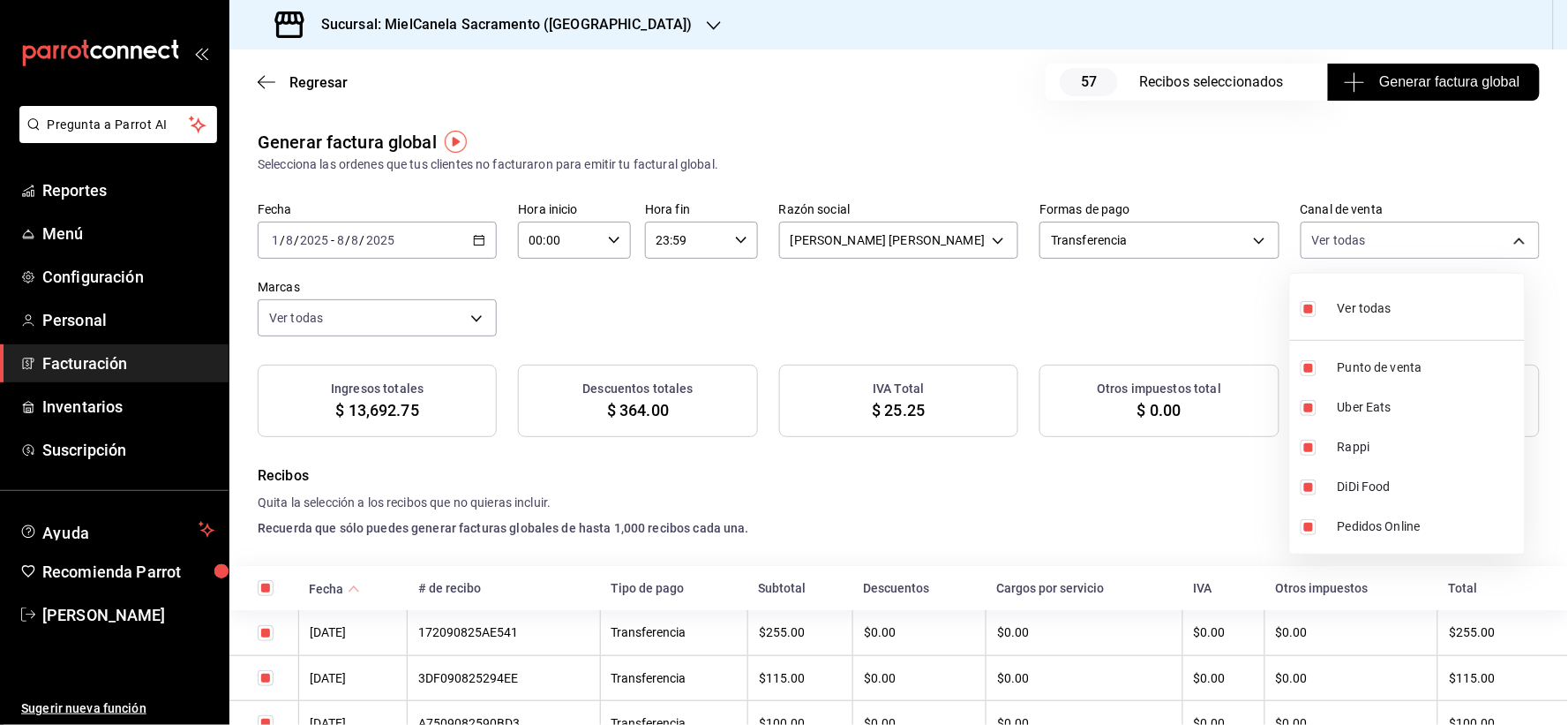
click at [1326, 305] on div "Ver todas" at bounding box center [1346, 307] width 91 height 38
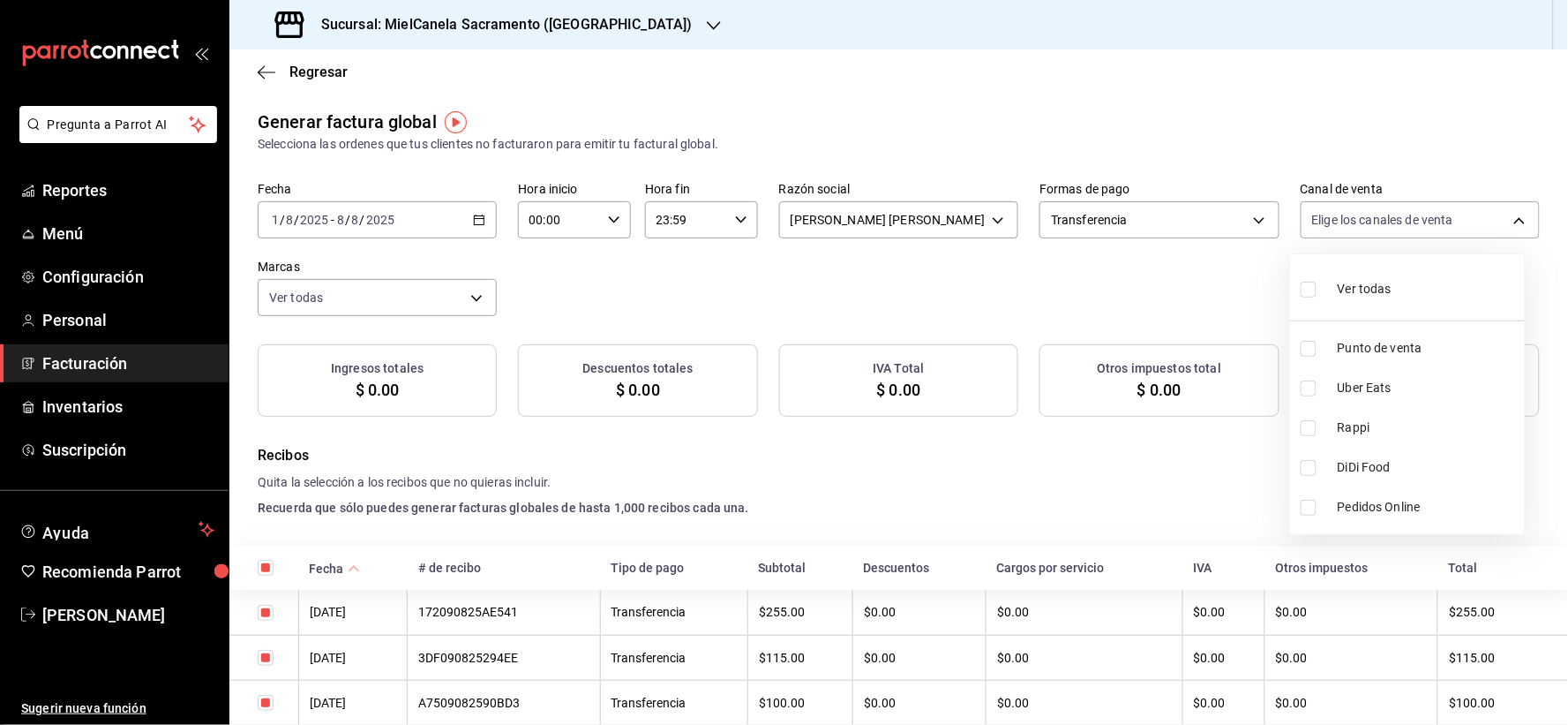
click at [1328, 205] on div at bounding box center [784, 362] width 1568 height 725
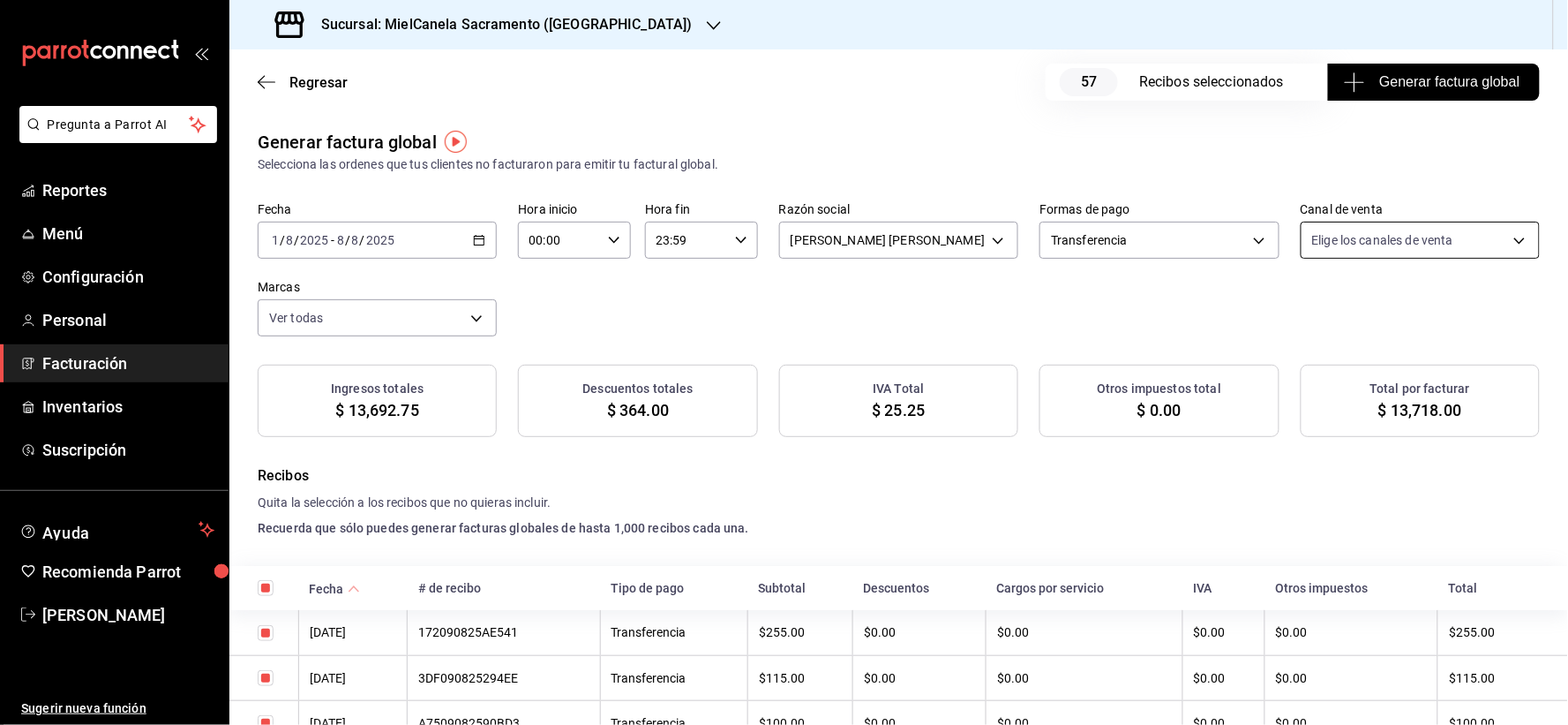
click at [1334, 230] on body "Pregunta a Parrot AI Reportes Menú Configuración Personal Facturación Inventari…" at bounding box center [784, 362] width 1568 height 725
click at [1338, 369] on span "Punto de venta" at bounding box center [1428, 367] width 180 height 18
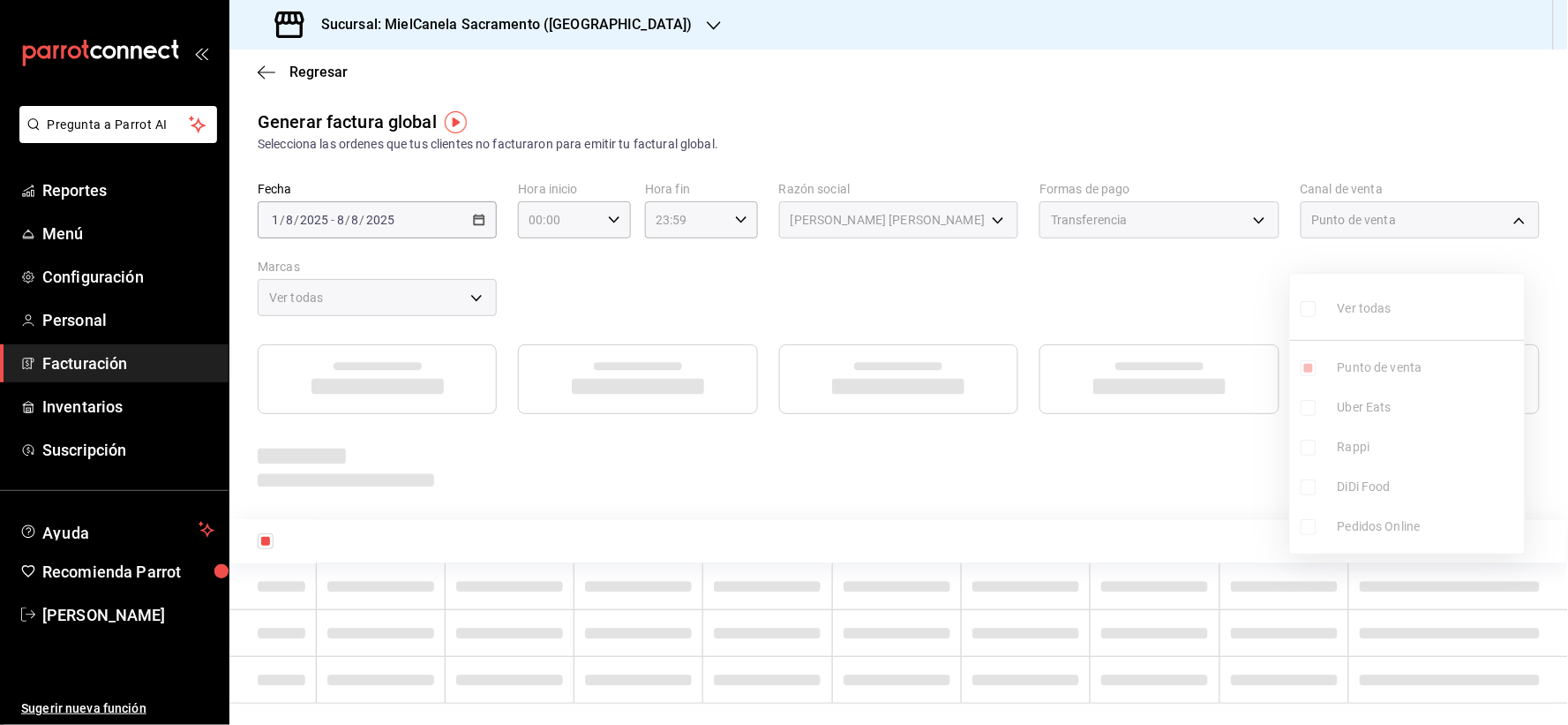
click at [1197, 311] on div at bounding box center [784, 362] width 1568 height 725
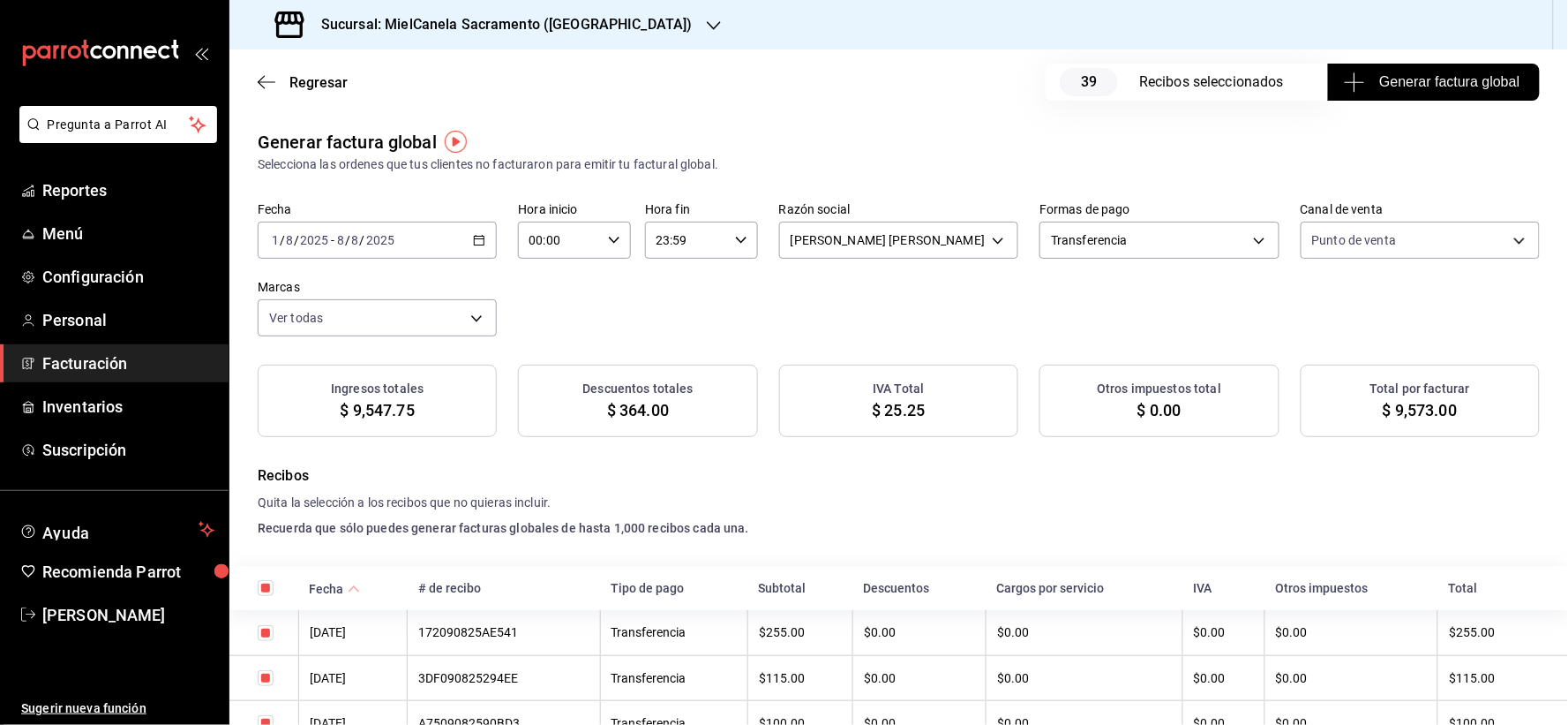
click at [266, 631] on input "checkbox" at bounding box center [265, 633] width 16 height 16
click at [265, 677] on input "checkbox" at bounding box center [265, 678] width 16 height 16
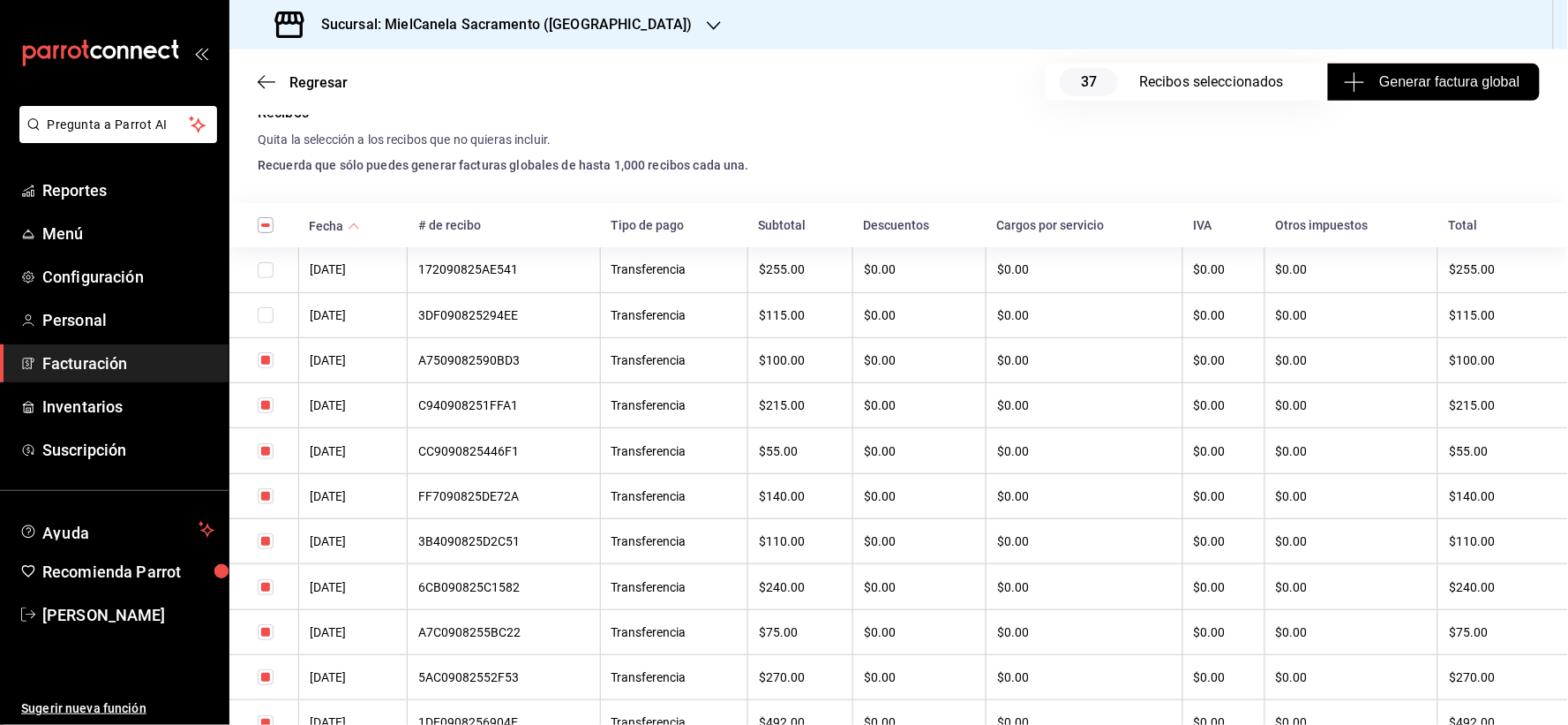
scroll to position [385, 0]
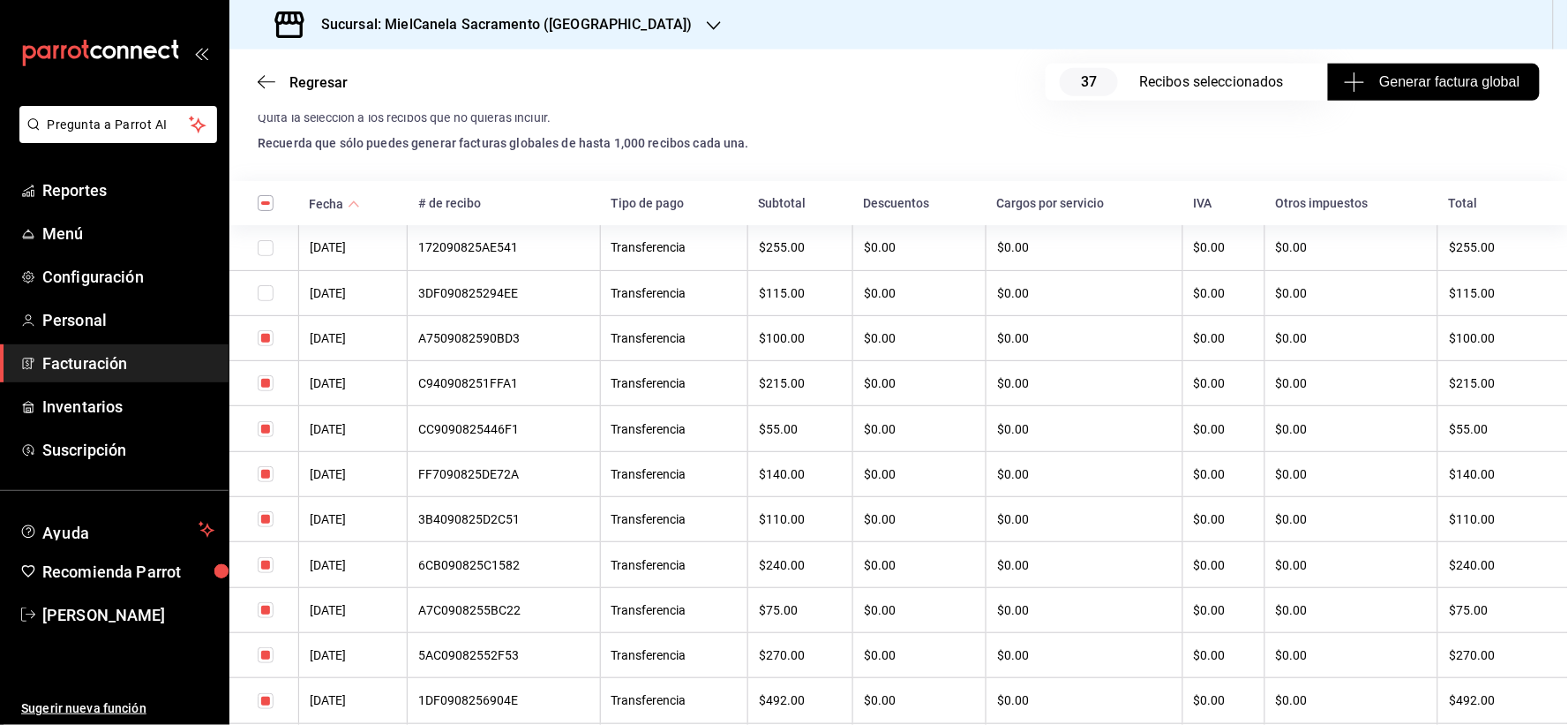
click at [262, 332] on input "checkbox" at bounding box center [265, 338] width 16 height 16
click at [265, 380] on input "checkbox" at bounding box center [265, 383] width 16 height 16
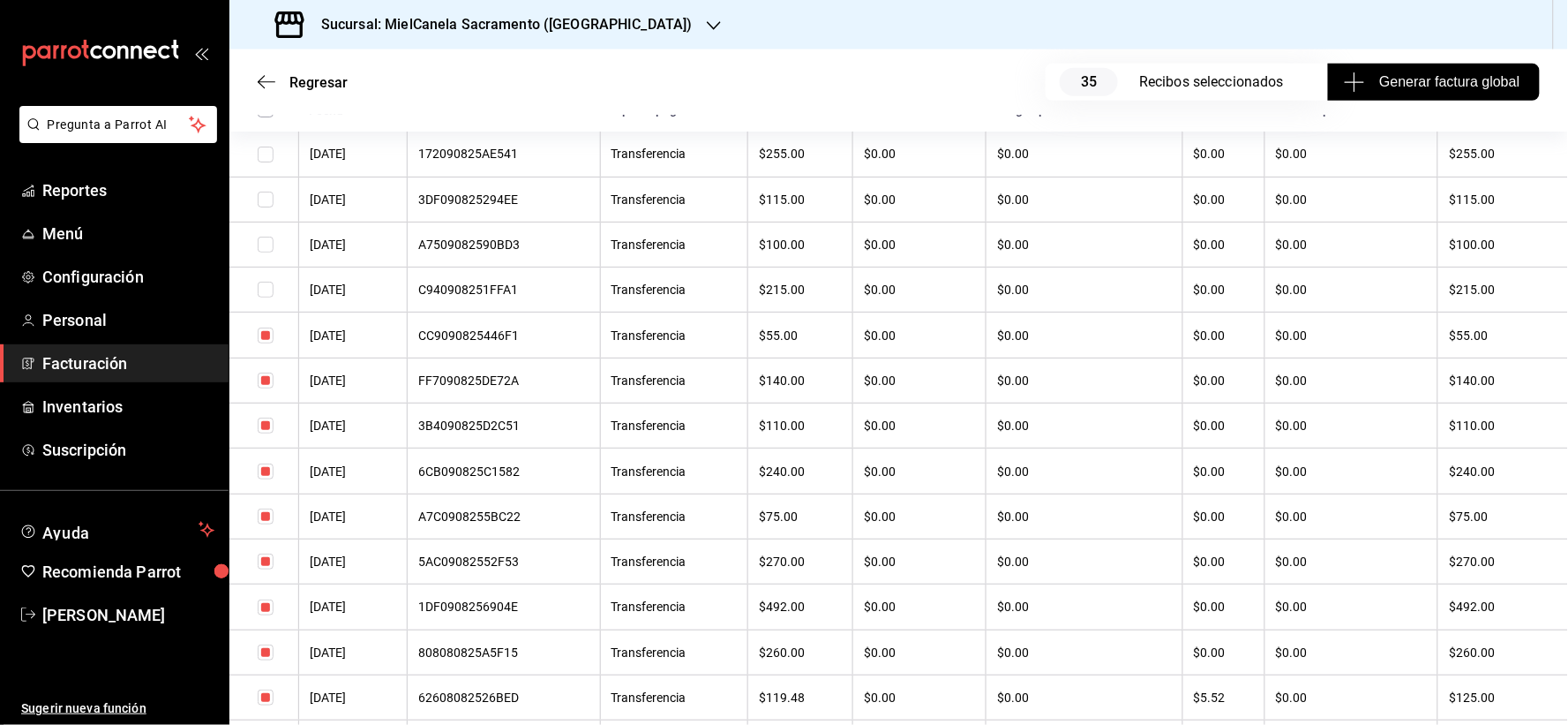
scroll to position [482, 0]
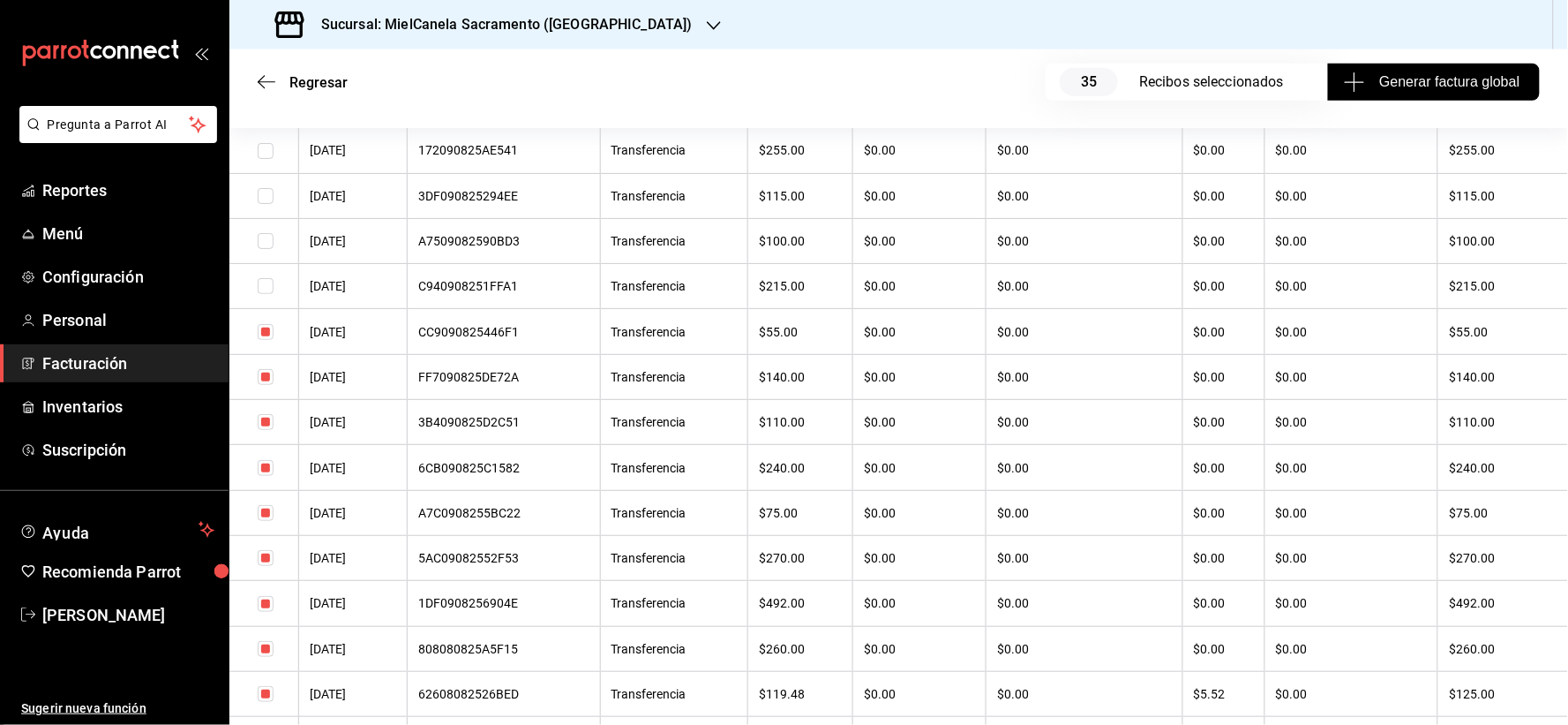
click at [262, 337] on input "checkbox" at bounding box center [265, 332] width 16 height 16
click at [261, 393] on td at bounding box center [264, 376] width 70 height 45
click at [263, 376] on input "checkbox" at bounding box center [265, 377] width 16 height 16
click at [265, 428] on input "checkbox" at bounding box center [265, 422] width 16 height 16
click at [267, 469] on input "checkbox" at bounding box center [265, 468] width 16 height 16
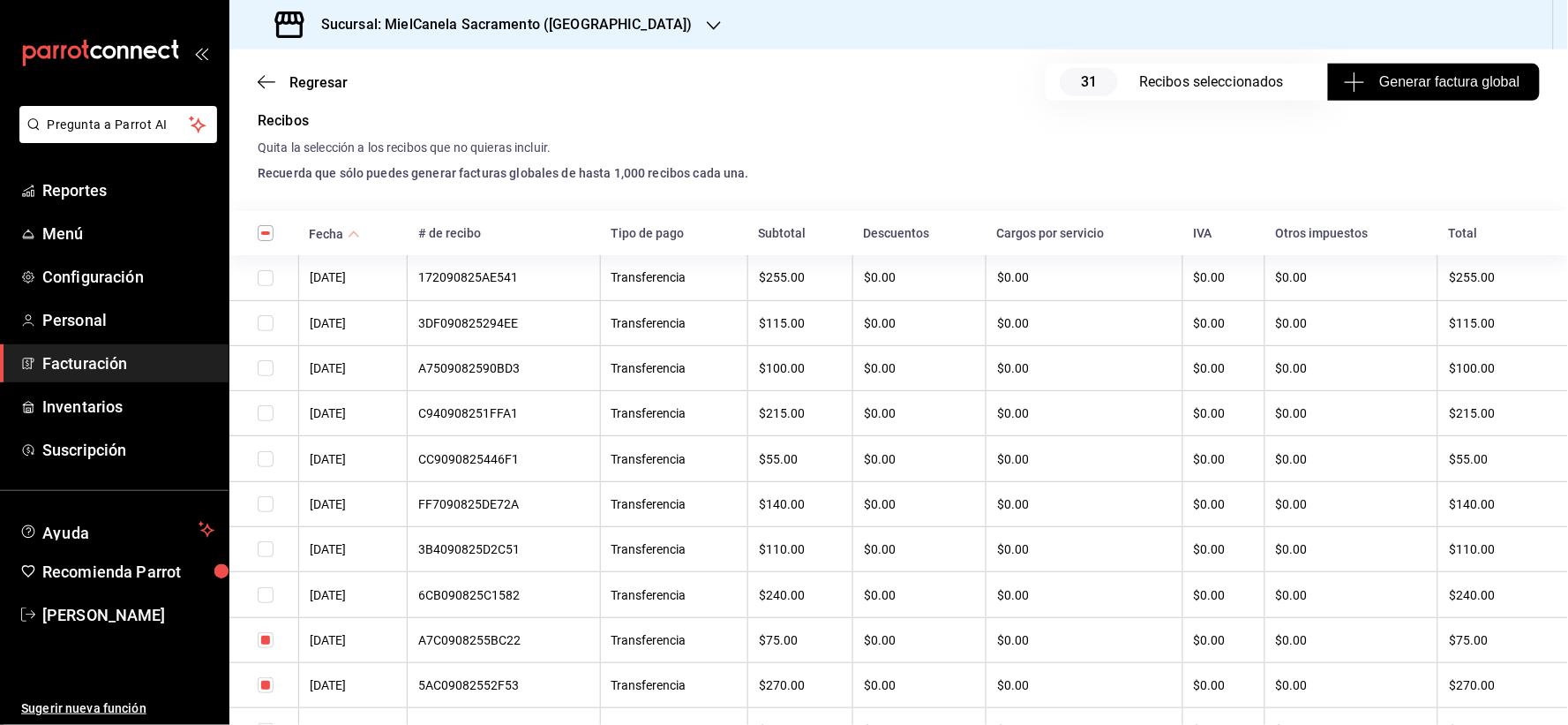
scroll to position [575, 0]
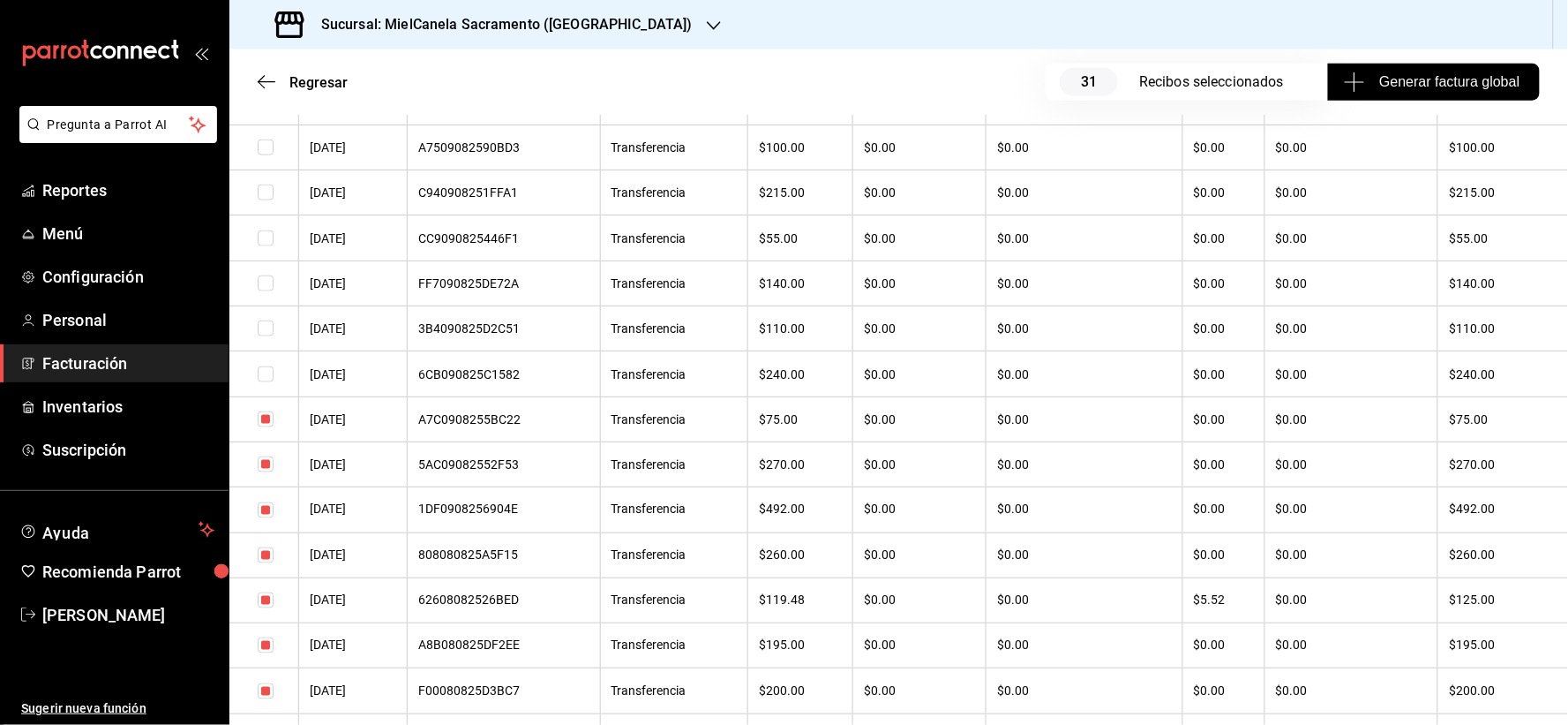
click at [261, 420] on input "checkbox" at bounding box center [265, 419] width 16 height 16
click at [263, 478] on td at bounding box center [264, 463] width 70 height 45
click at [263, 469] on input "checkbox" at bounding box center [265, 464] width 16 height 16
click at [263, 514] on input "checkbox" at bounding box center [265, 510] width 16 height 16
drag, startPoint x: 265, startPoint y: 565, endPoint x: 453, endPoint y: 546, distance: 189.0
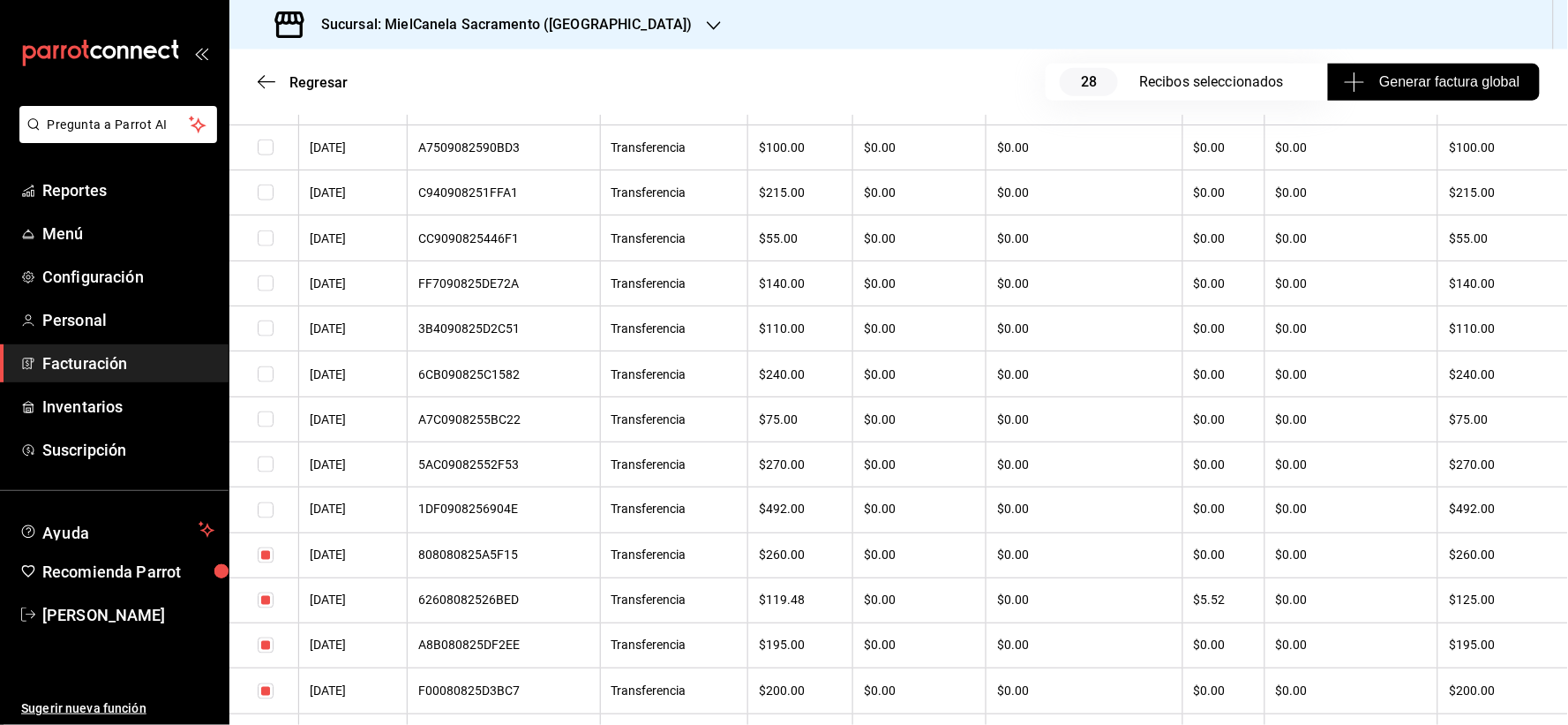
click at [265, 563] on input "checkbox" at bounding box center [265, 555] width 16 height 16
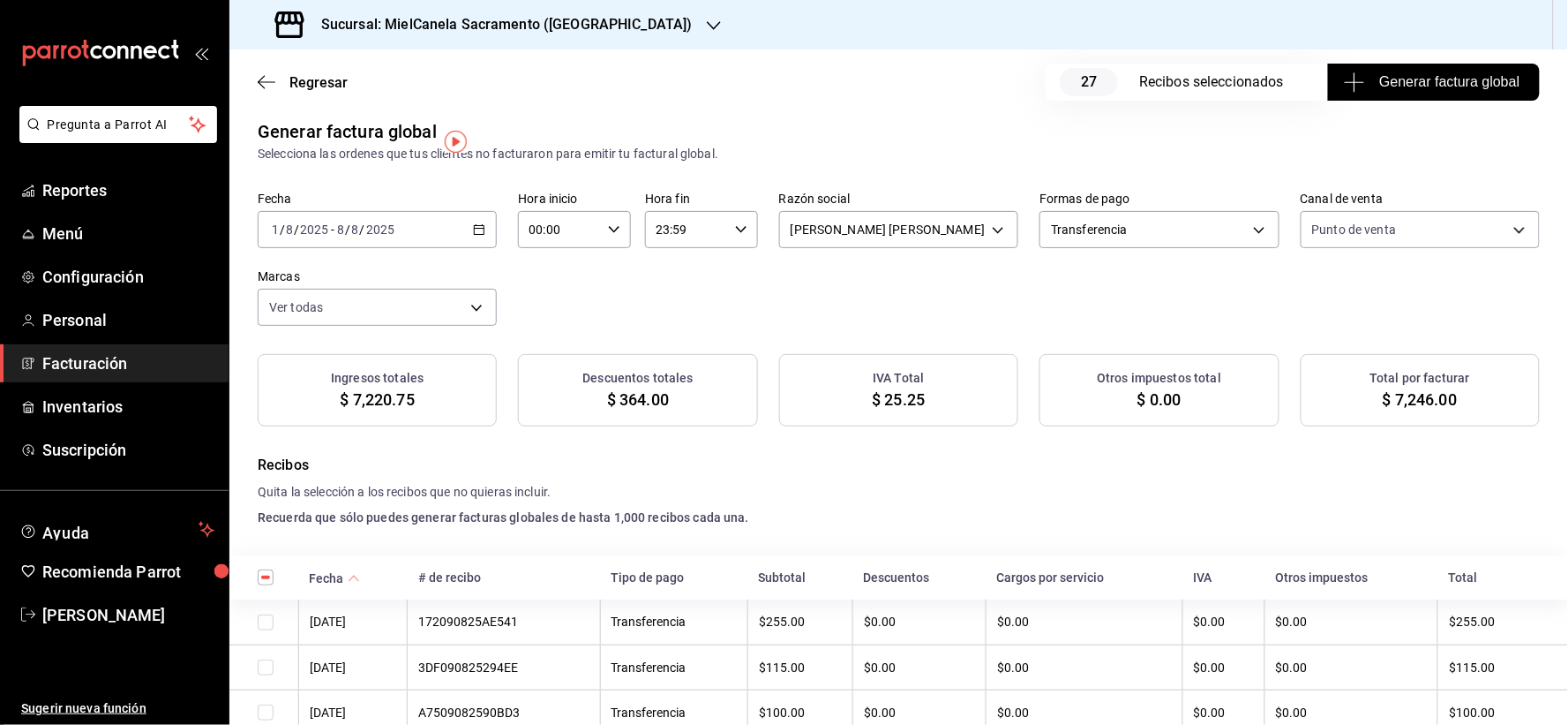
scroll to position [0, 0]
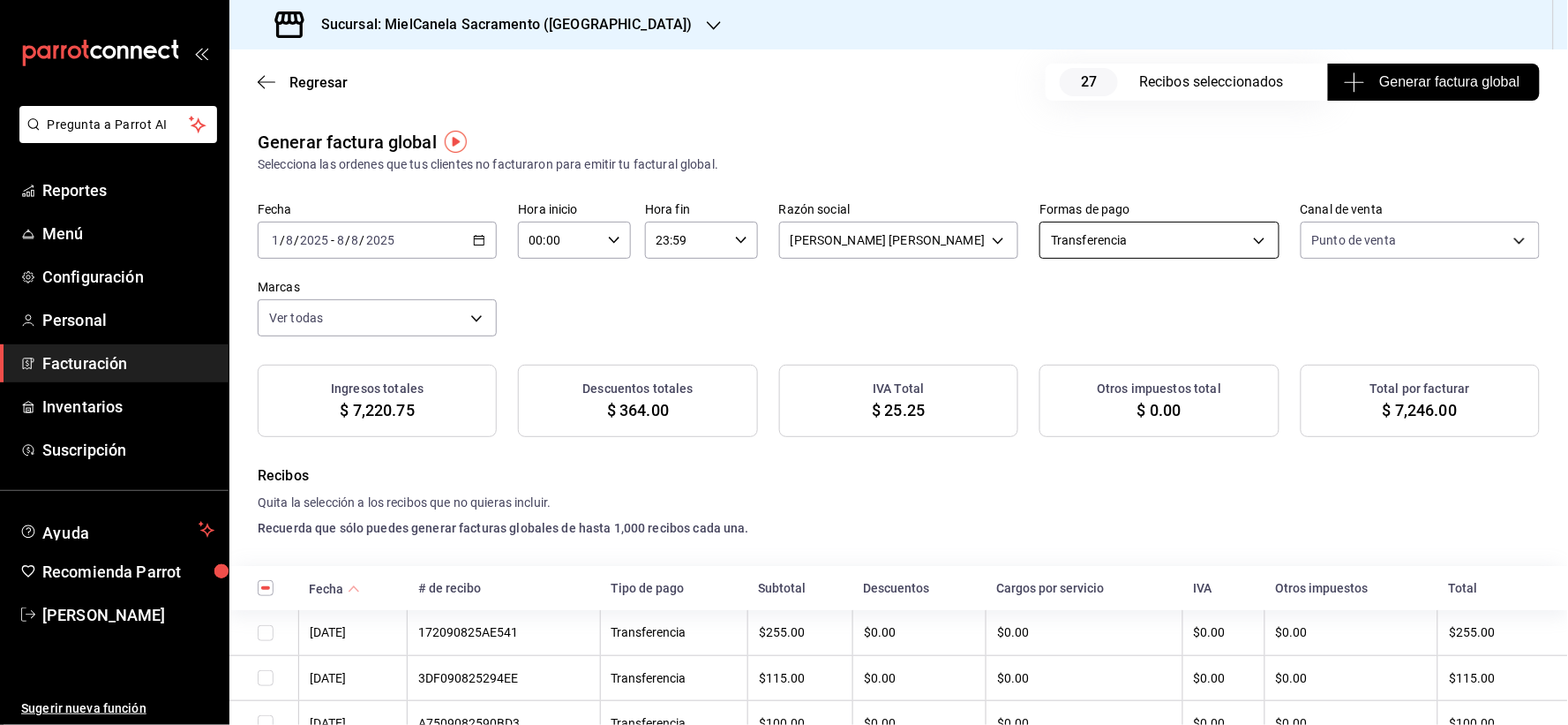
click at [1137, 243] on body "Pregunta a Parrot AI Reportes Menú Configuración Personal Facturación Inventari…" at bounding box center [784, 362] width 1568 height 725
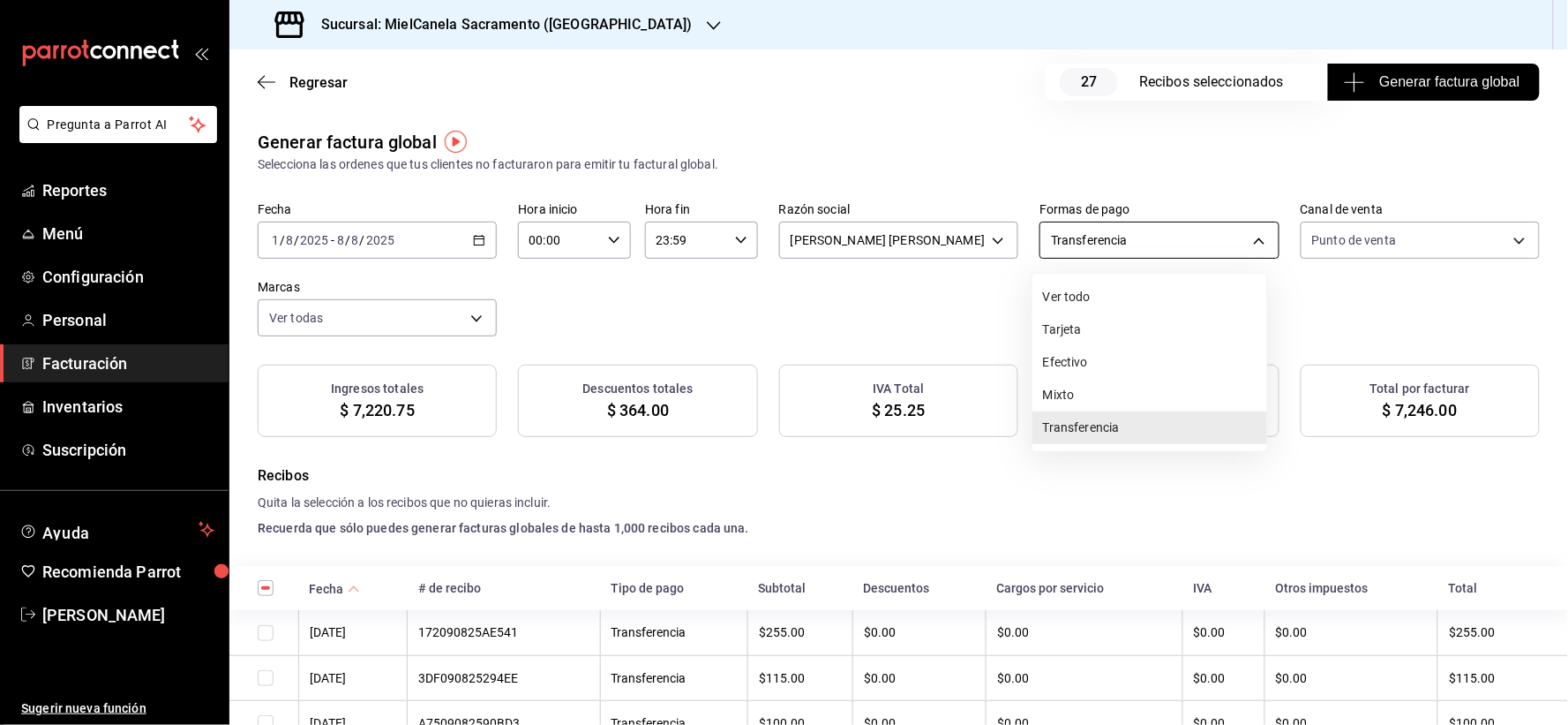
click at [1137, 243] on div at bounding box center [784, 362] width 1568 height 725
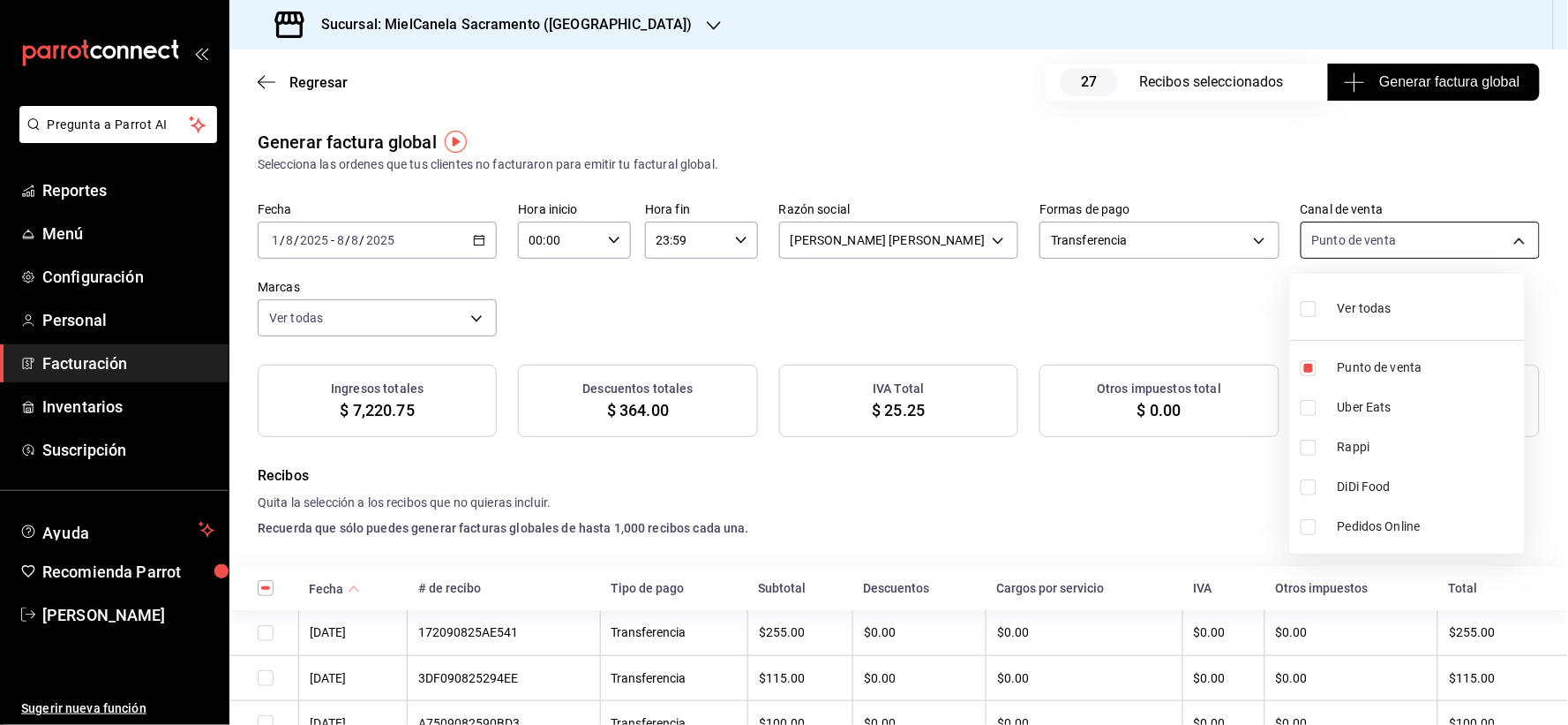
click at [1381, 234] on body "Pregunta a Parrot AI Reportes Menú Configuración Personal Facturación Inventari…" at bounding box center [784, 362] width 1568 height 725
click at [1381, 234] on div at bounding box center [784, 362] width 1568 height 725
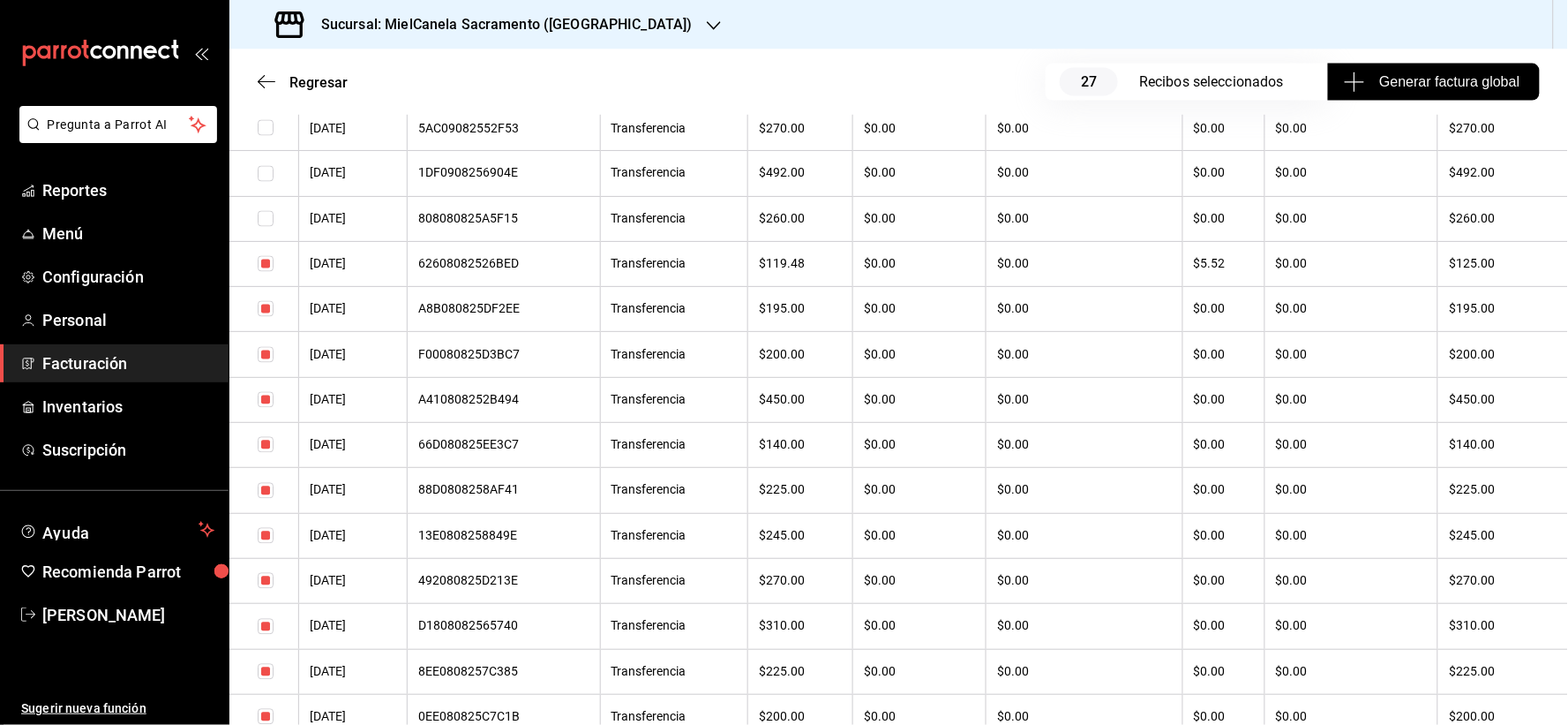
scroll to position [907, 0]
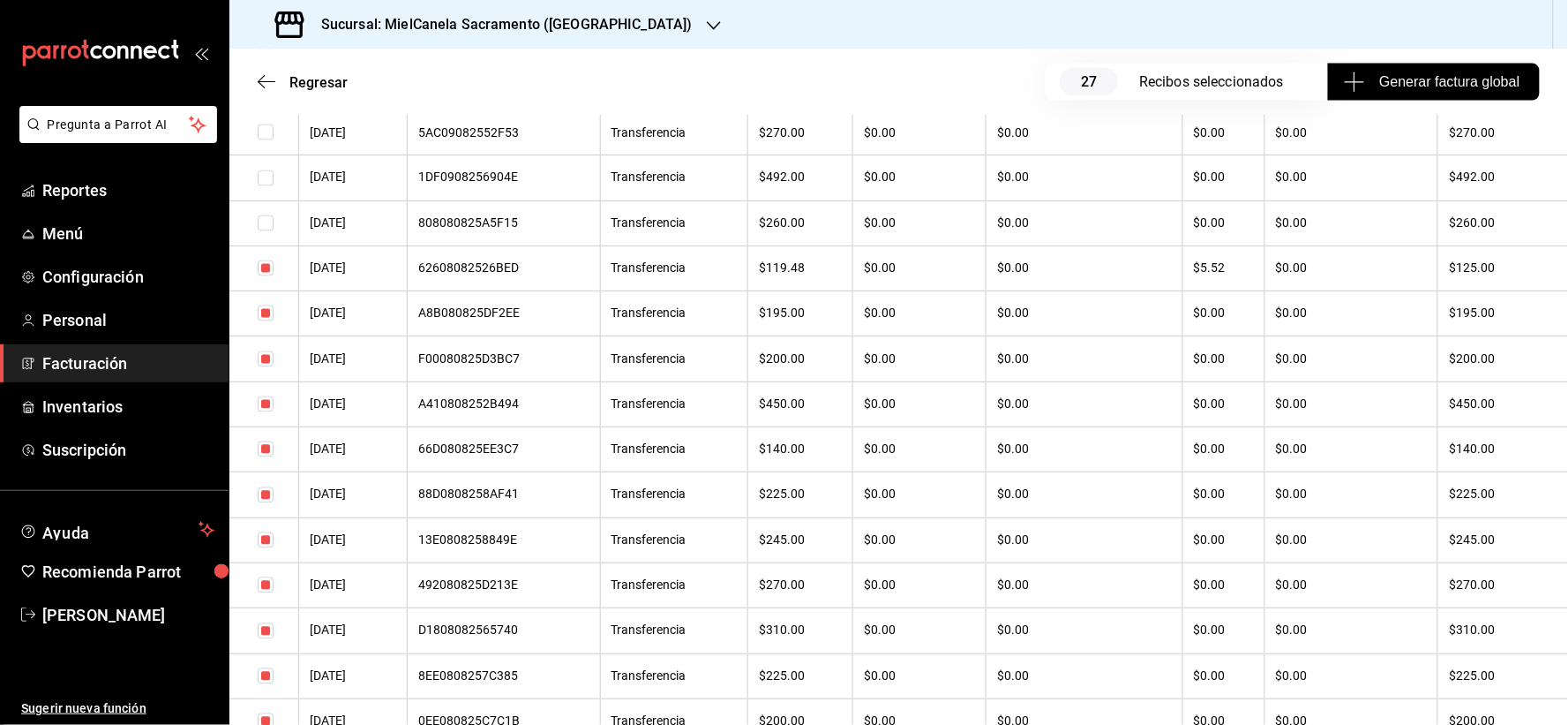
click at [272, 227] on input "checkbox" at bounding box center [265, 223] width 16 height 16
click at [259, 226] on input "checkbox" at bounding box center [265, 223] width 16 height 16
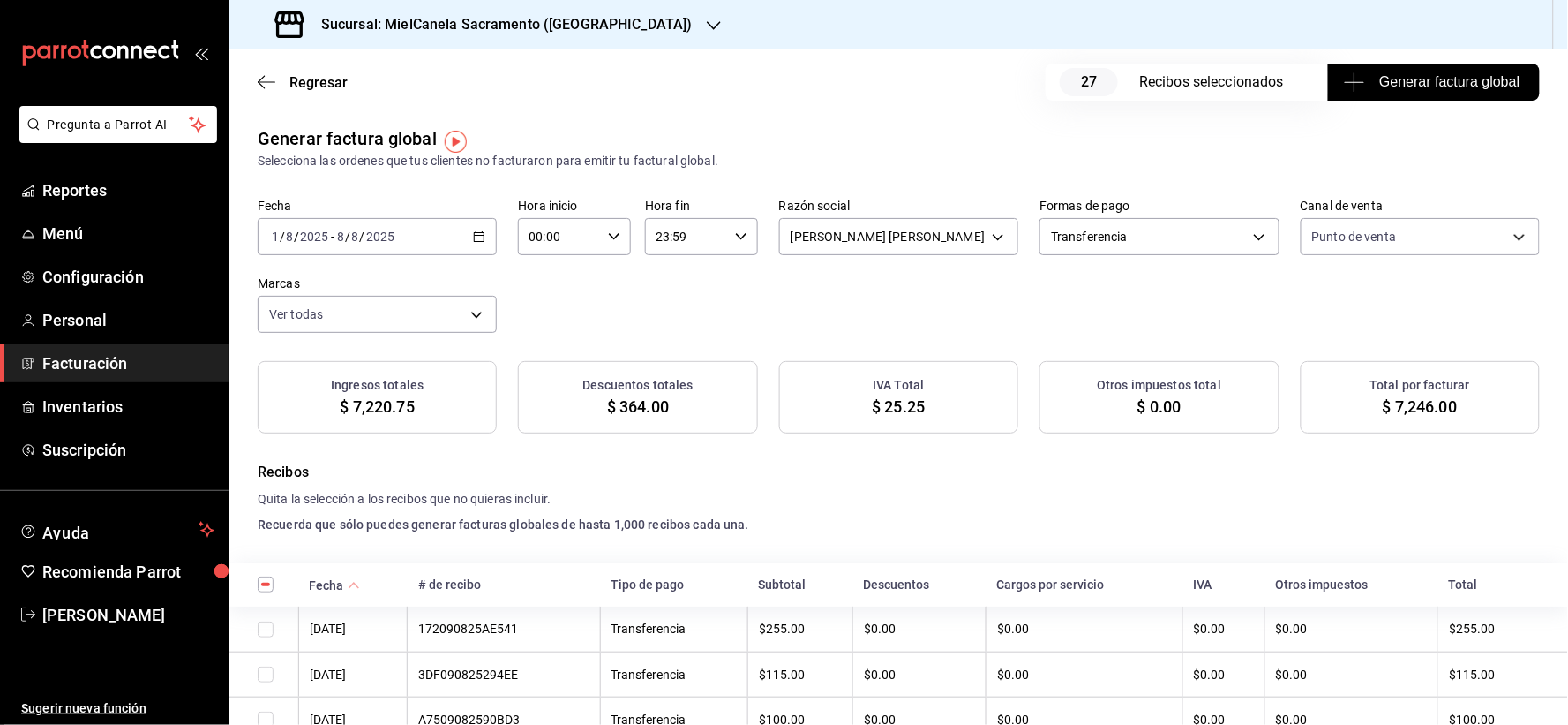
scroll to position [0, 0]
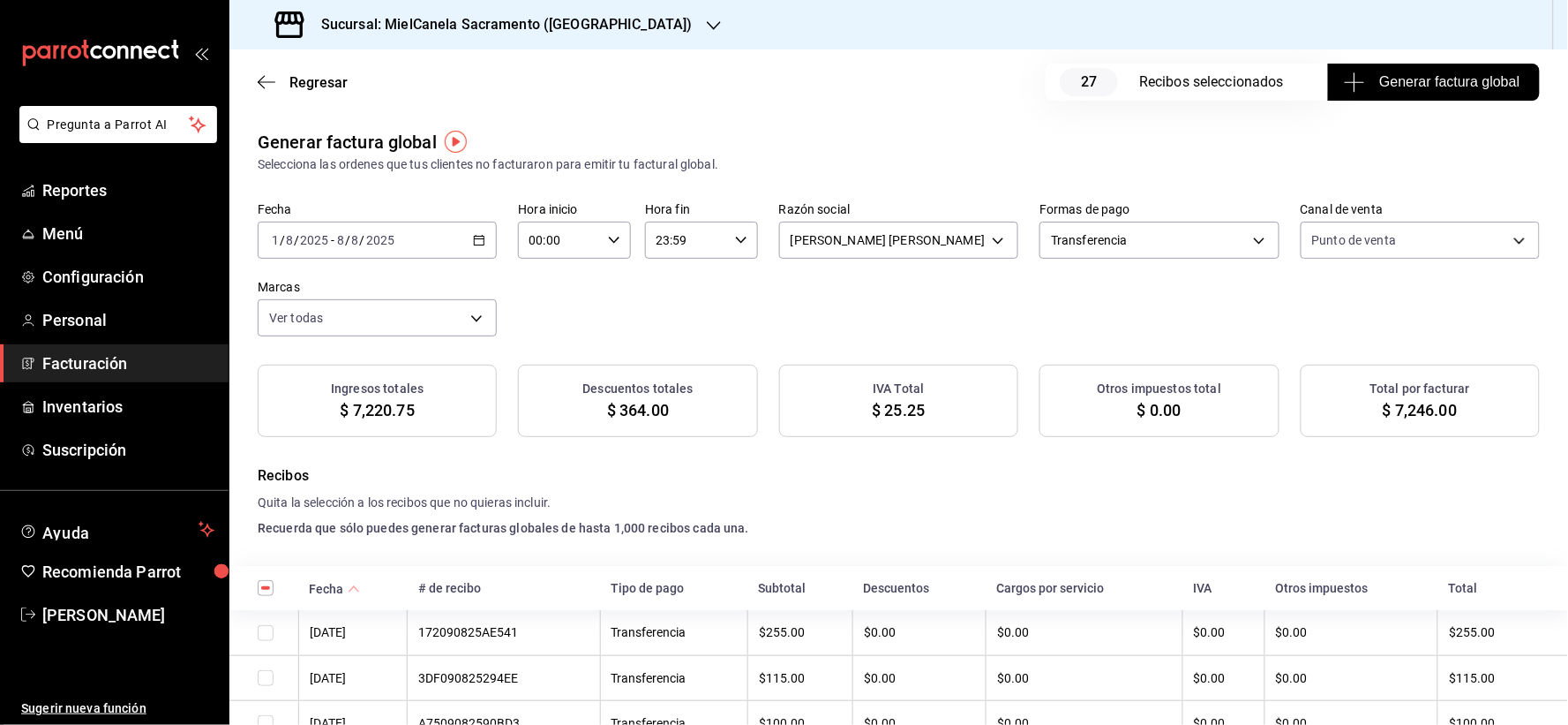
click at [1426, 89] on span "Generar factura global" at bounding box center [1434, 82] width 173 height 21
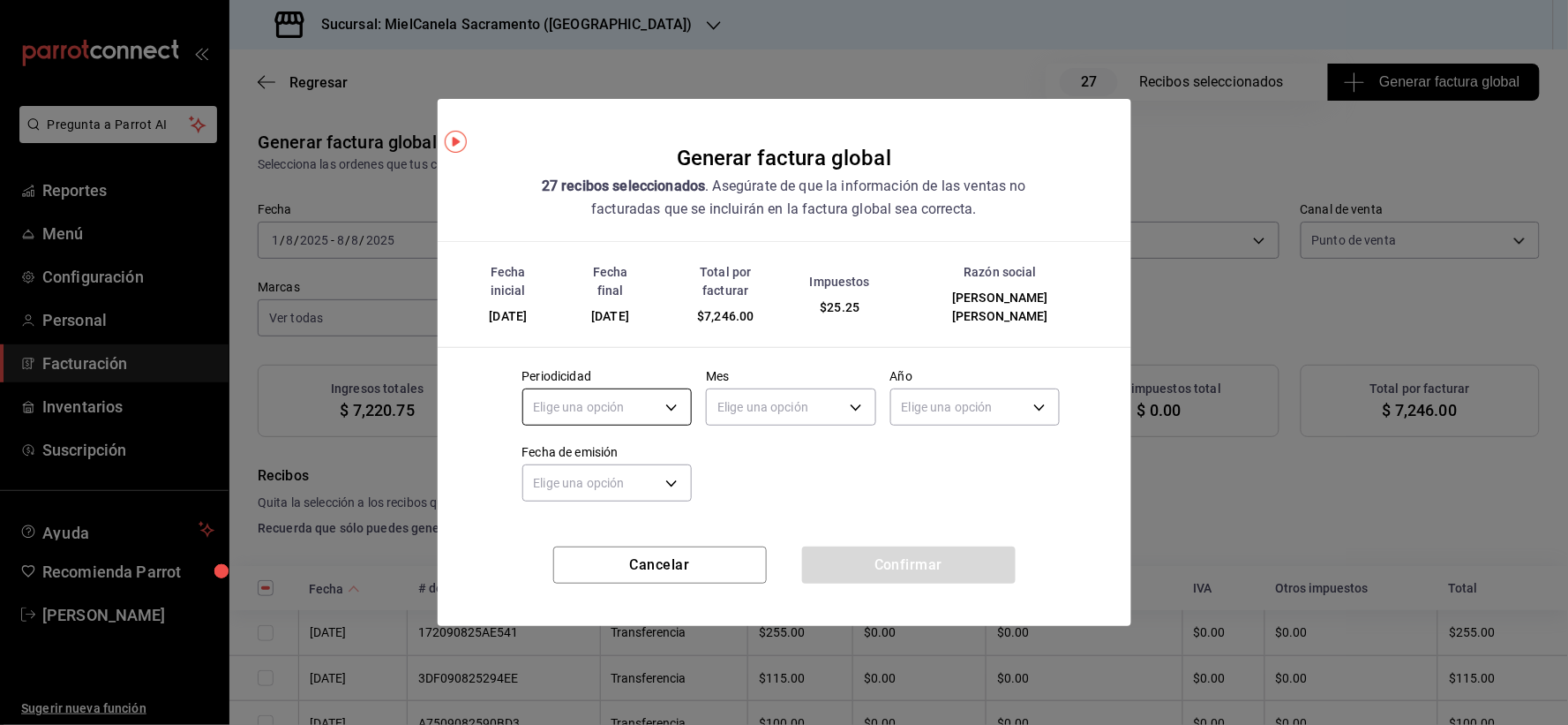
click at [629, 409] on body "Pregunta a Parrot AI Reportes Menú Configuración Personal Facturación Inventari…" at bounding box center [784, 362] width 1568 height 725
click at [561, 552] on li "Mensual" at bounding box center [608, 550] width 169 height 29
click at [771, 399] on body "Pregunta a Parrot AI Reportes Menú Configuración Personal Facturación Inventari…" at bounding box center [784, 362] width 1568 height 725
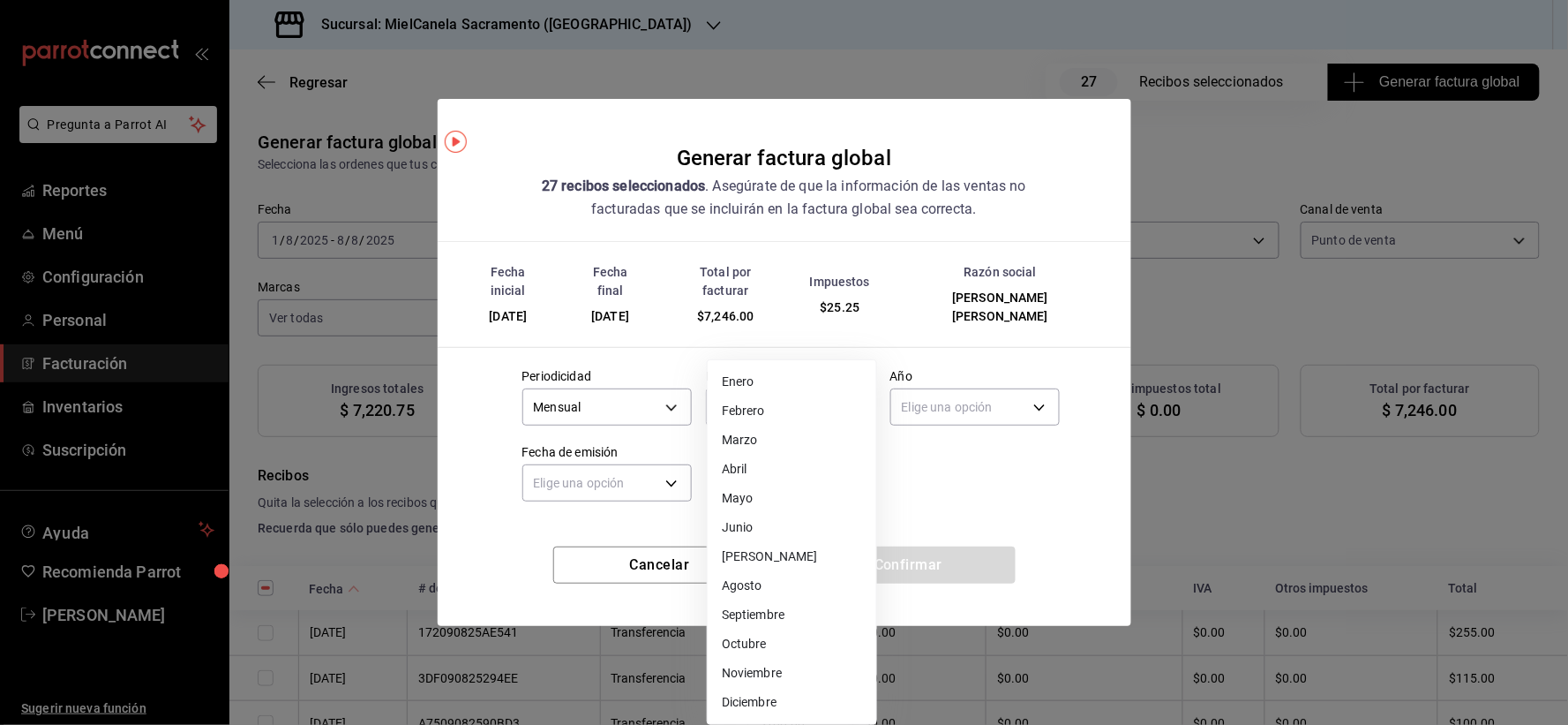
click at [750, 586] on li "Agosto" at bounding box center [792, 586] width 169 height 29
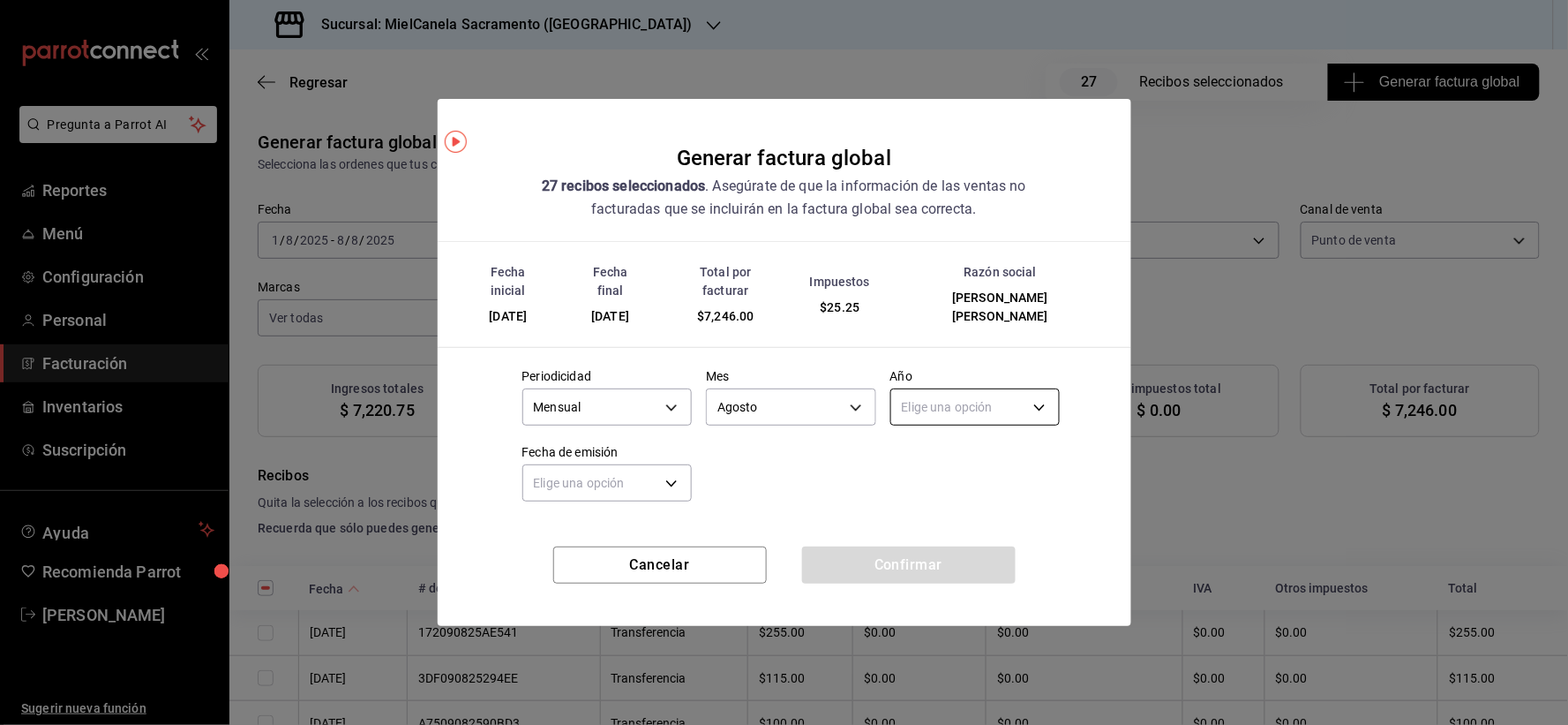
click at [955, 399] on body "Pregunta a Parrot AI Reportes Menú Configuración Personal Facturación Inventari…" at bounding box center [784, 362] width 1568 height 725
click at [959, 469] on li "2025" at bounding box center [976, 462] width 169 height 29
click at [623, 492] on body "Pregunta a Parrot AI Reportes Menú Configuración Personal Facturación Inventari…" at bounding box center [784, 362] width 1568 height 725
click at [594, 570] on li "Ayer" at bounding box center [608, 567] width 169 height 29
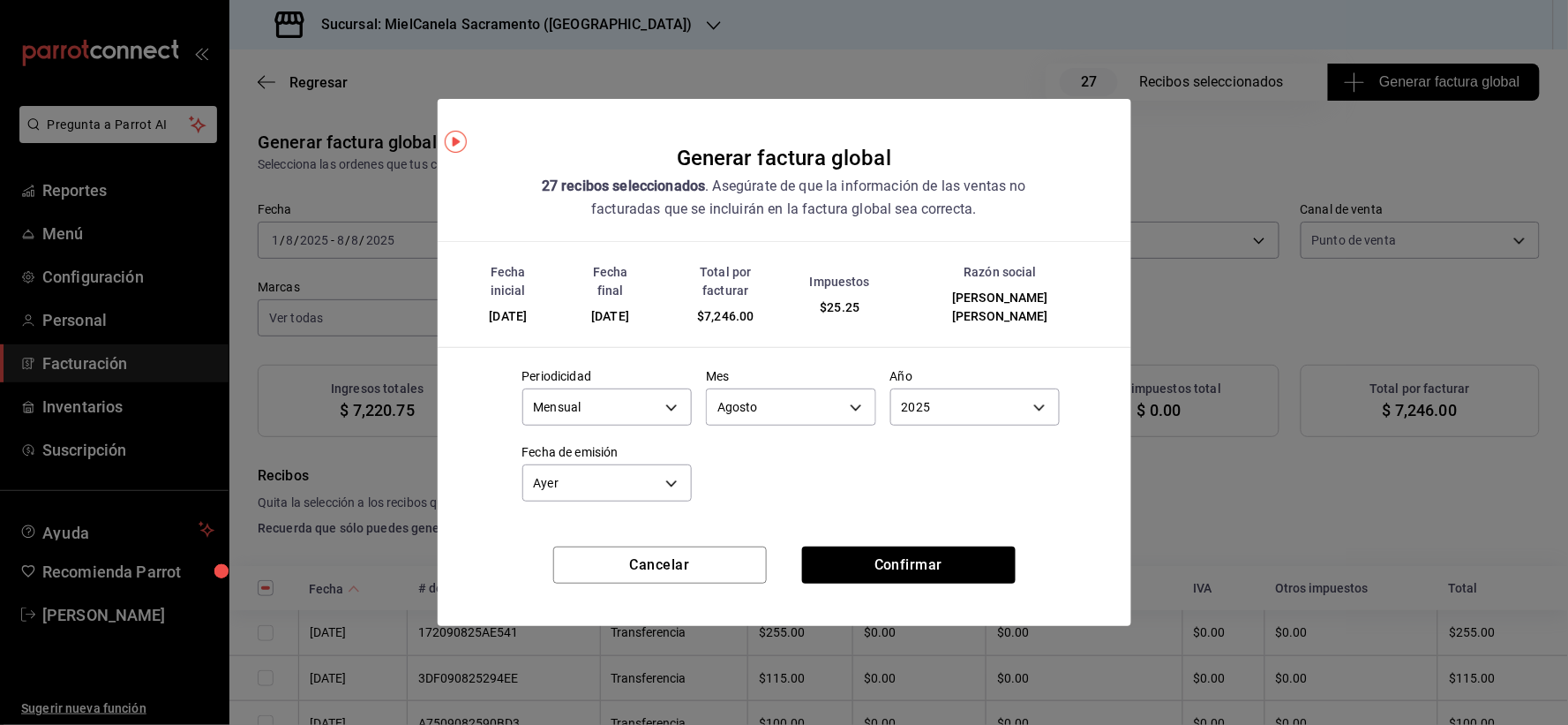
click at [770, 475] on div "Periodicidad Mensual MONTHLY Mes Agosto 8 Año 2025 2025 Fecha de emisión Ayer […" at bounding box center [784, 431] width 552 height 152
click at [842, 563] on button "Confirmar" at bounding box center [909, 565] width 214 height 37
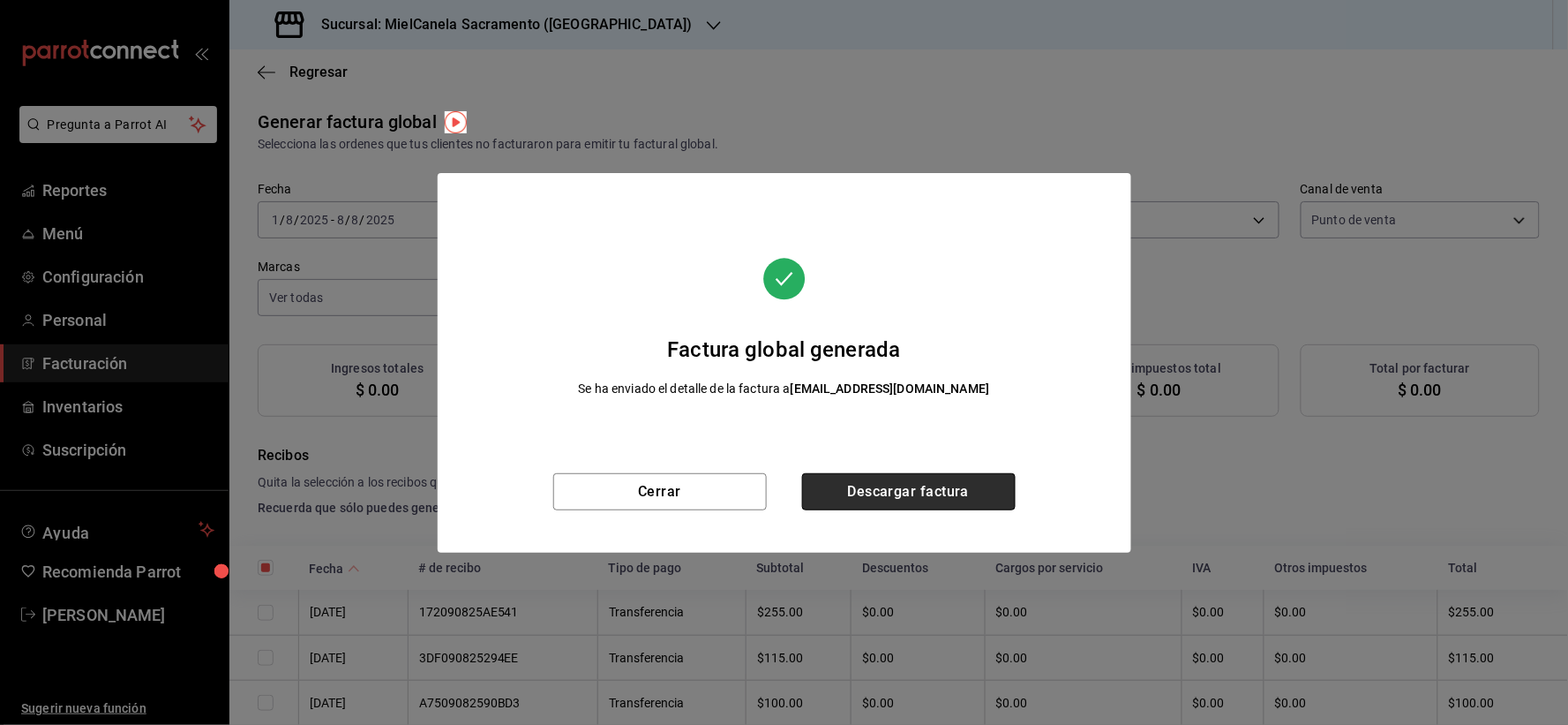
click at [938, 499] on button "Descargar factura" at bounding box center [909, 491] width 214 height 37
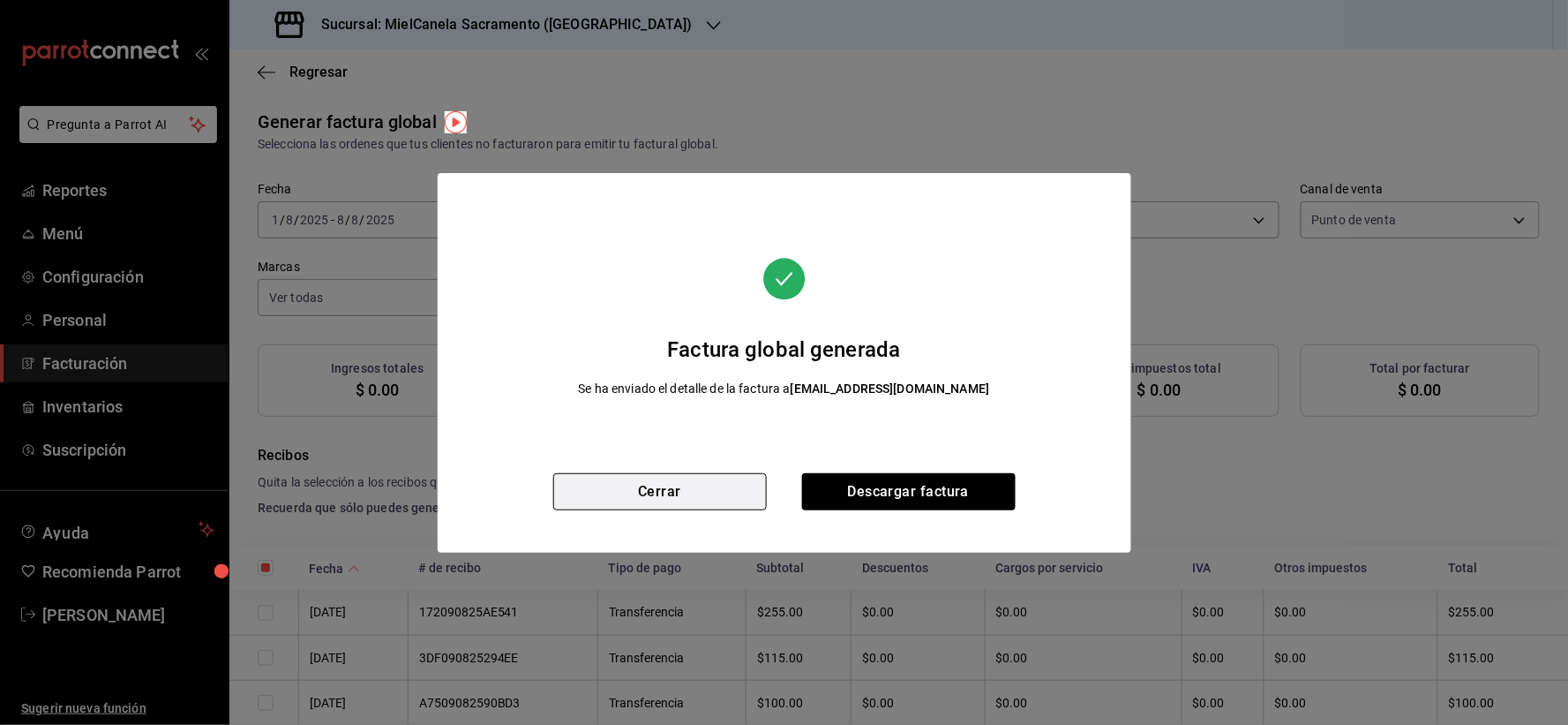
click at [683, 491] on button "Cerrar" at bounding box center [659, 491] width 214 height 37
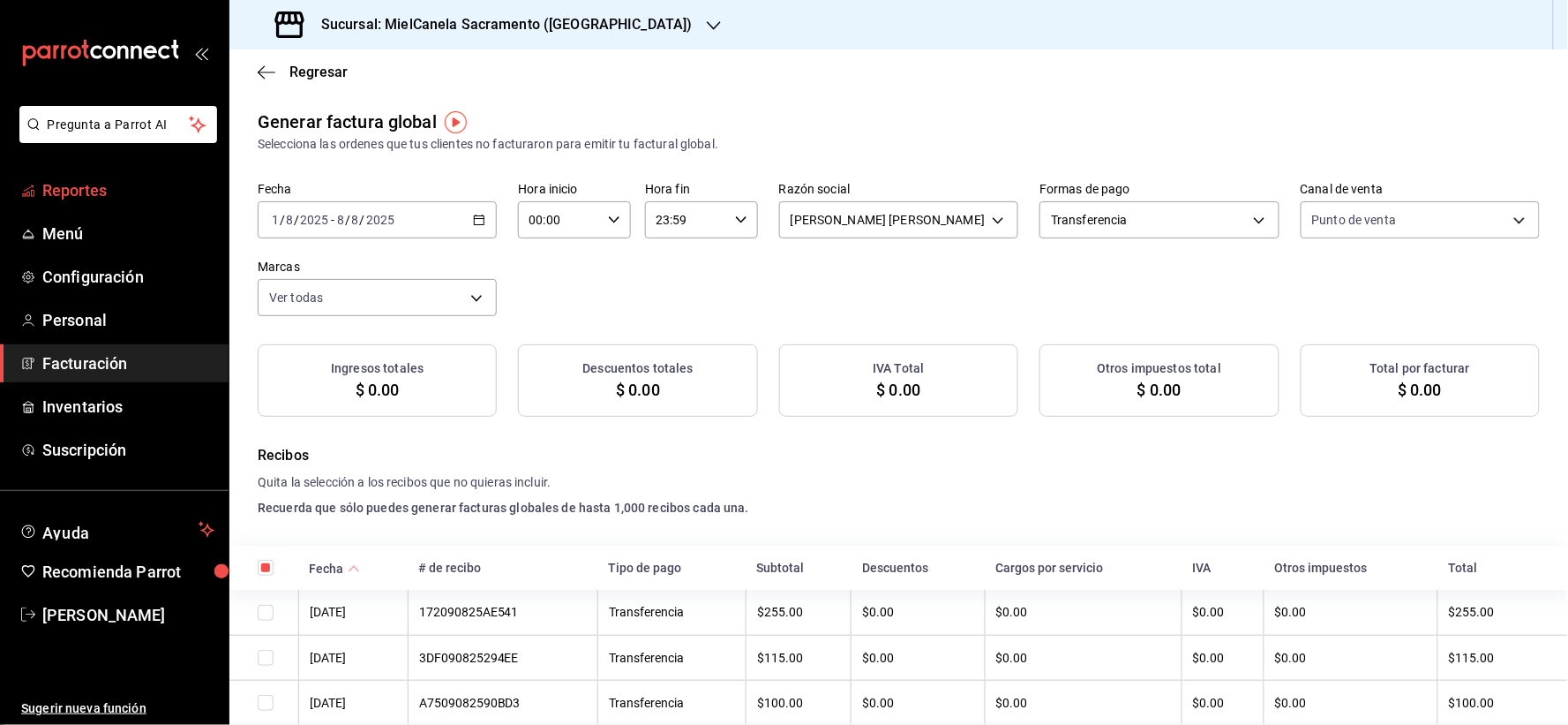
click at [150, 193] on span "Reportes" at bounding box center [128, 190] width 173 height 24
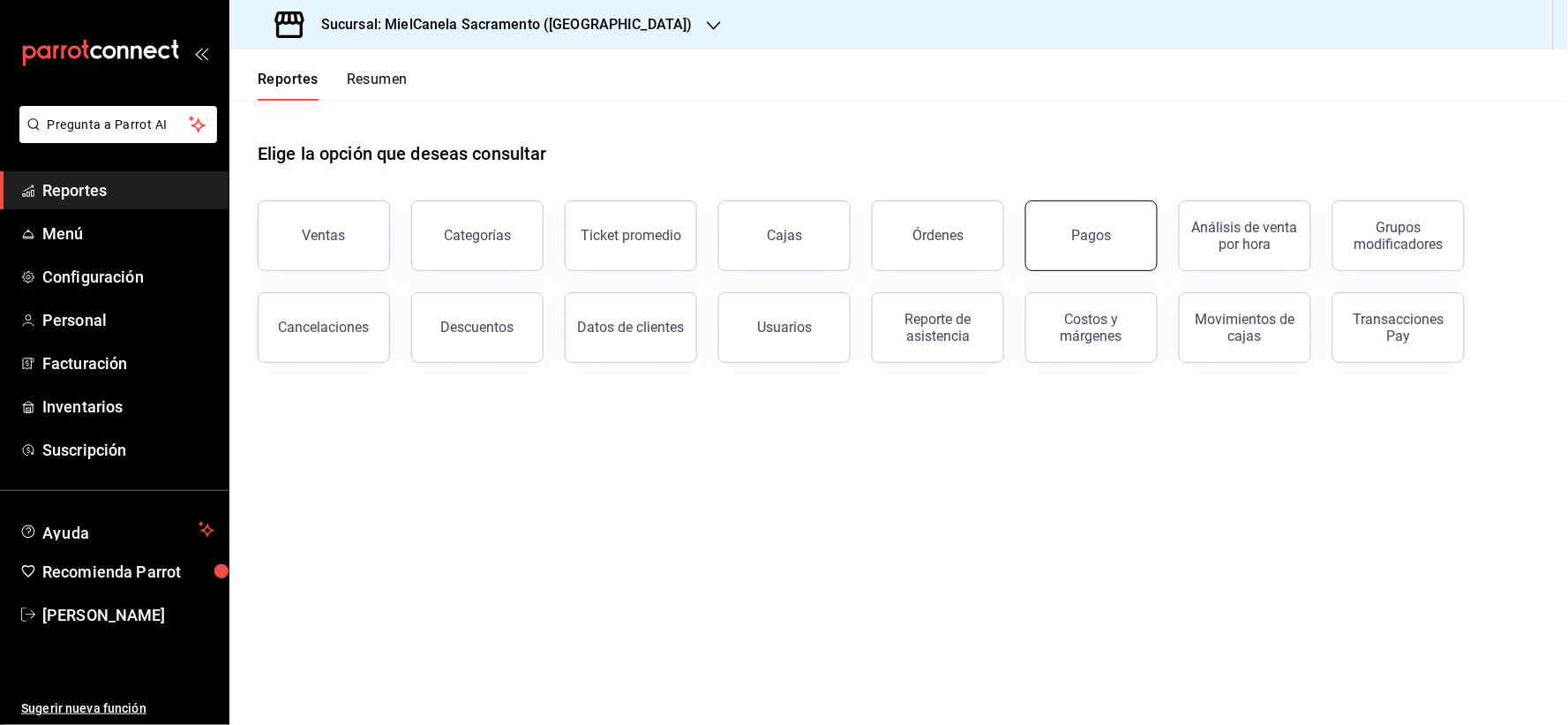
click at [1068, 226] on button "Pagos" at bounding box center [1092, 236] width 132 height 71
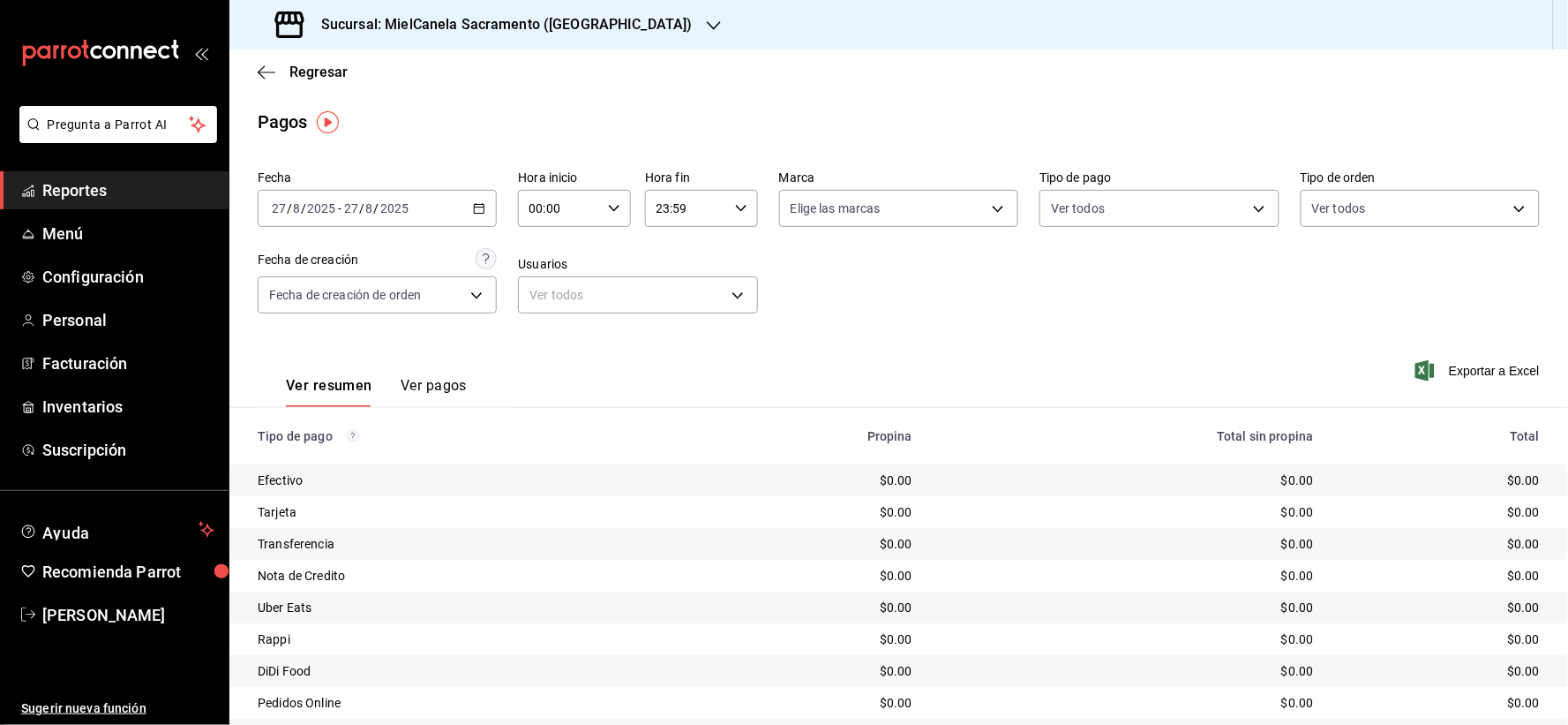
click at [433, 373] on div "Ver resumen Ver pagos" at bounding box center [362, 381] width 209 height 51
click at [442, 389] on button "Ver pagos" at bounding box center [433, 391] width 66 height 30
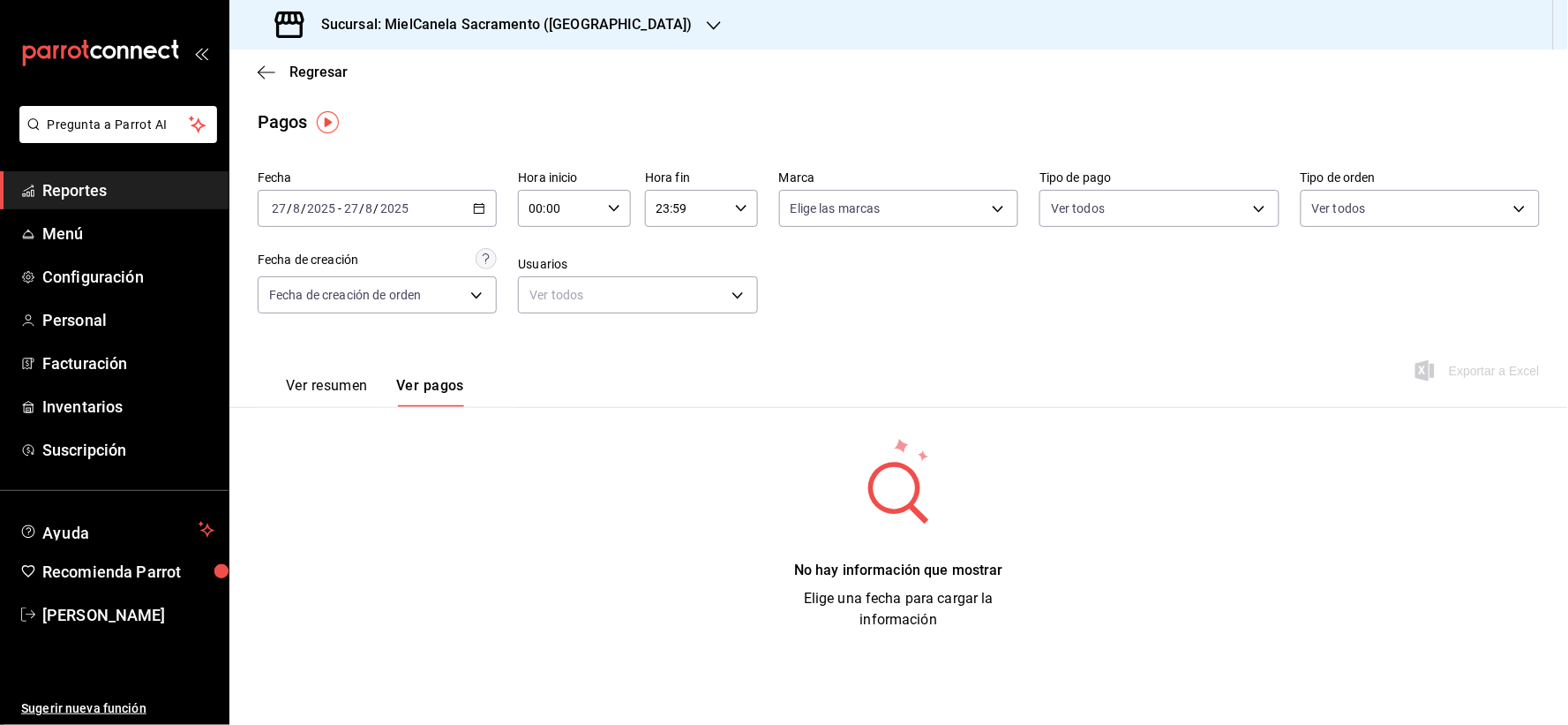
click at [429, 196] on div "[DATE] [DATE] - [DATE] [DATE]" at bounding box center [377, 208] width 239 height 37
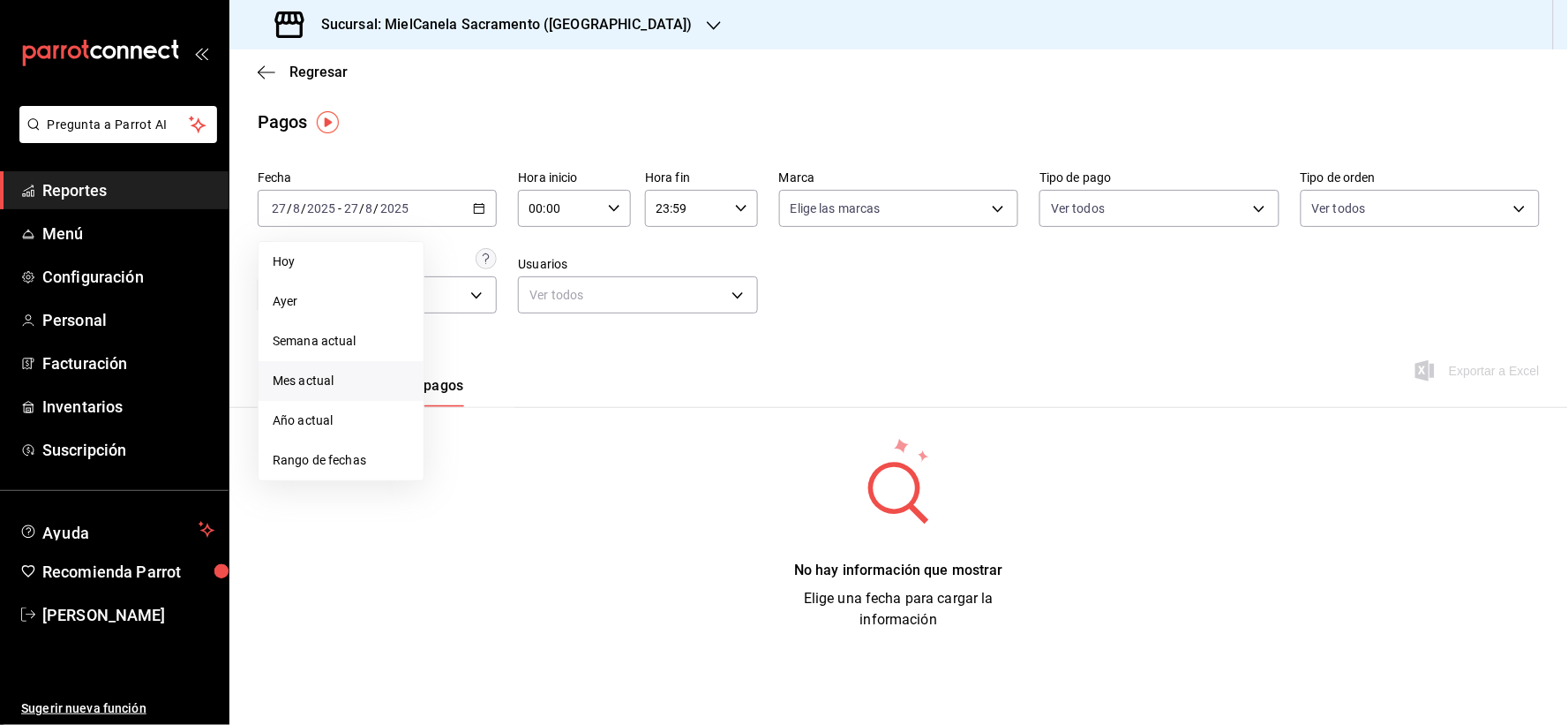
click at [323, 381] on span "Mes actual" at bounding box center [340, 381] width 137 height 18
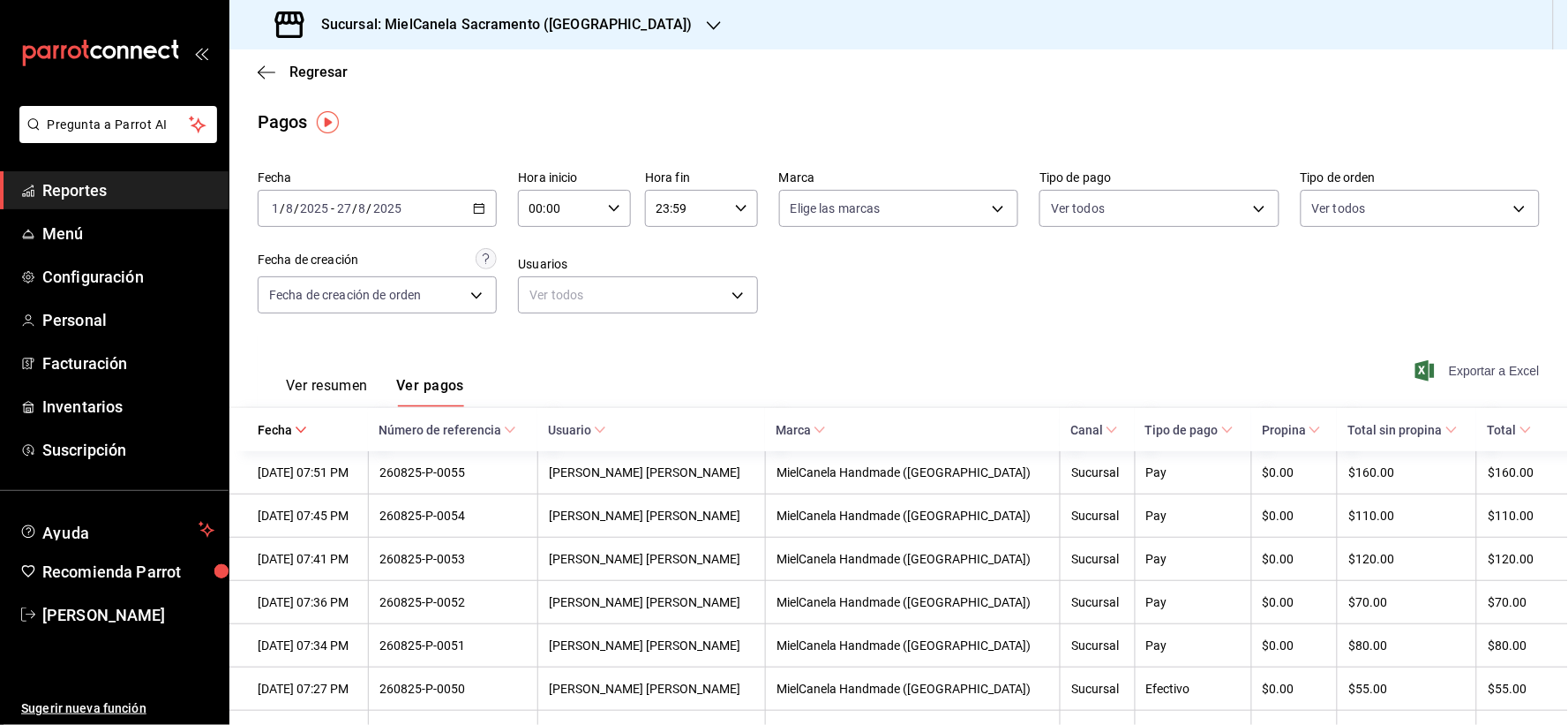
click at [1436, 374] on span "Exportar a Excel" at bounding box center [1479, 371] width 121 height 21
click at [322, 68] on span "Regresar" at bounding box center [318, 71] width 58 height 16
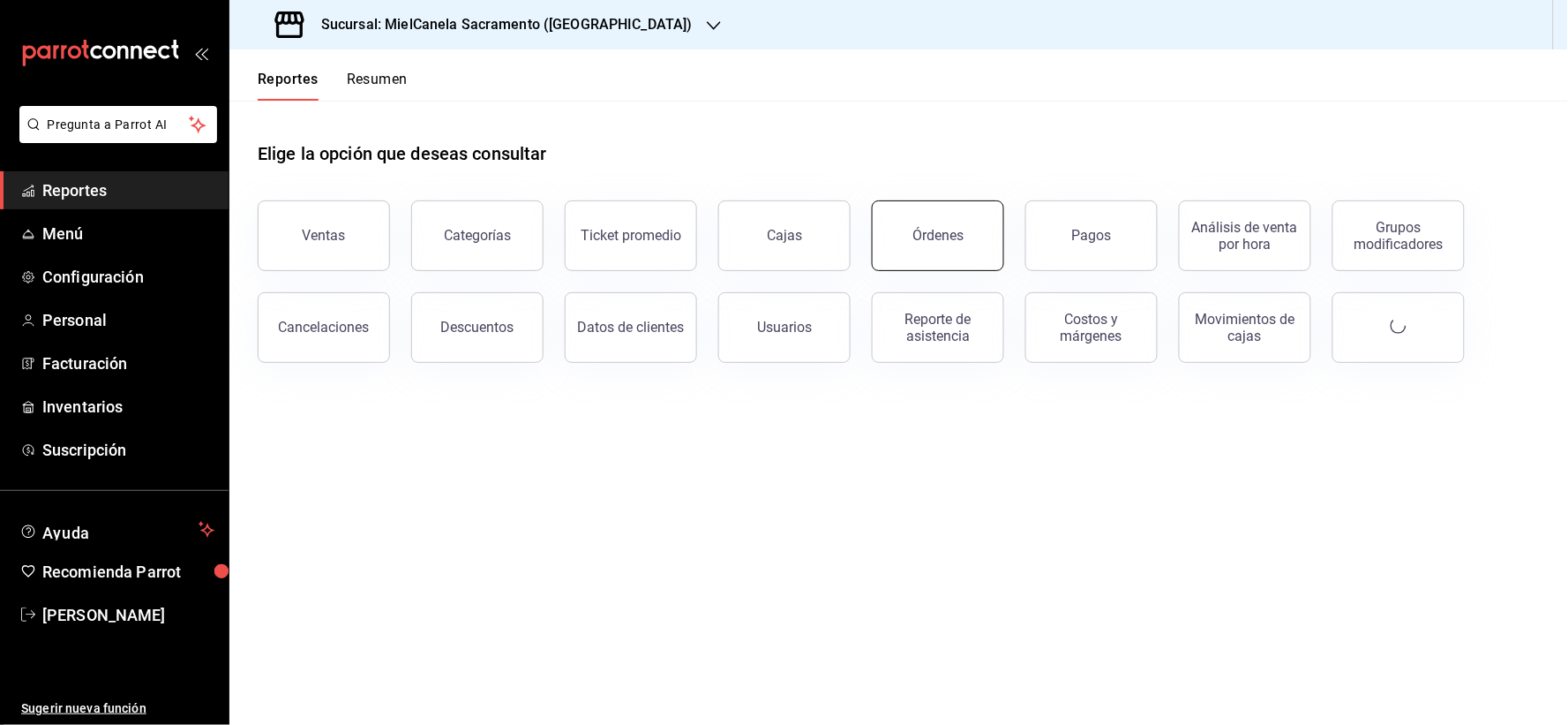
click at [983, 246] on button "Órdenes" at bounding box center [938, 236] width 132 height 71
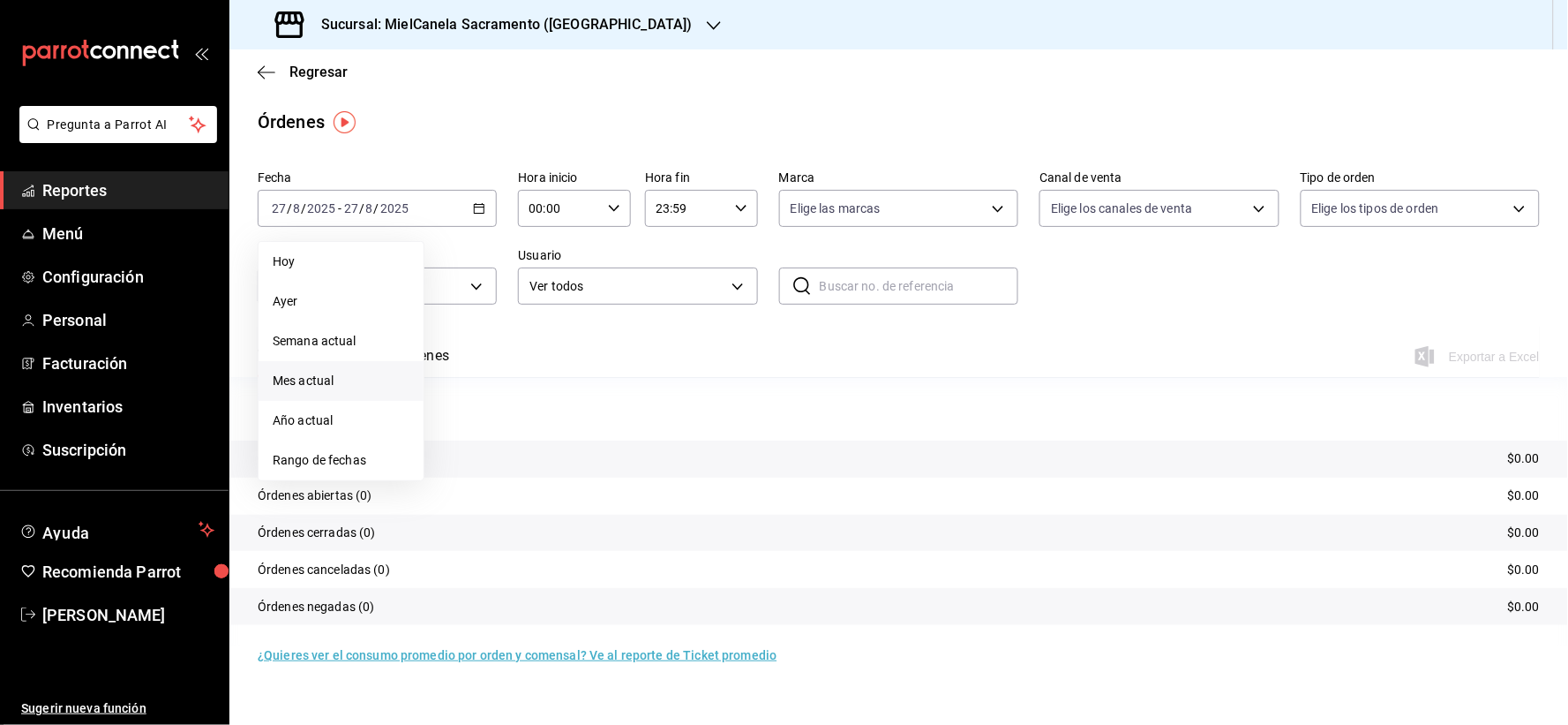
click at [330, 391] on li "Mes actual" at bounding box center [341, 381] width 165 height 39
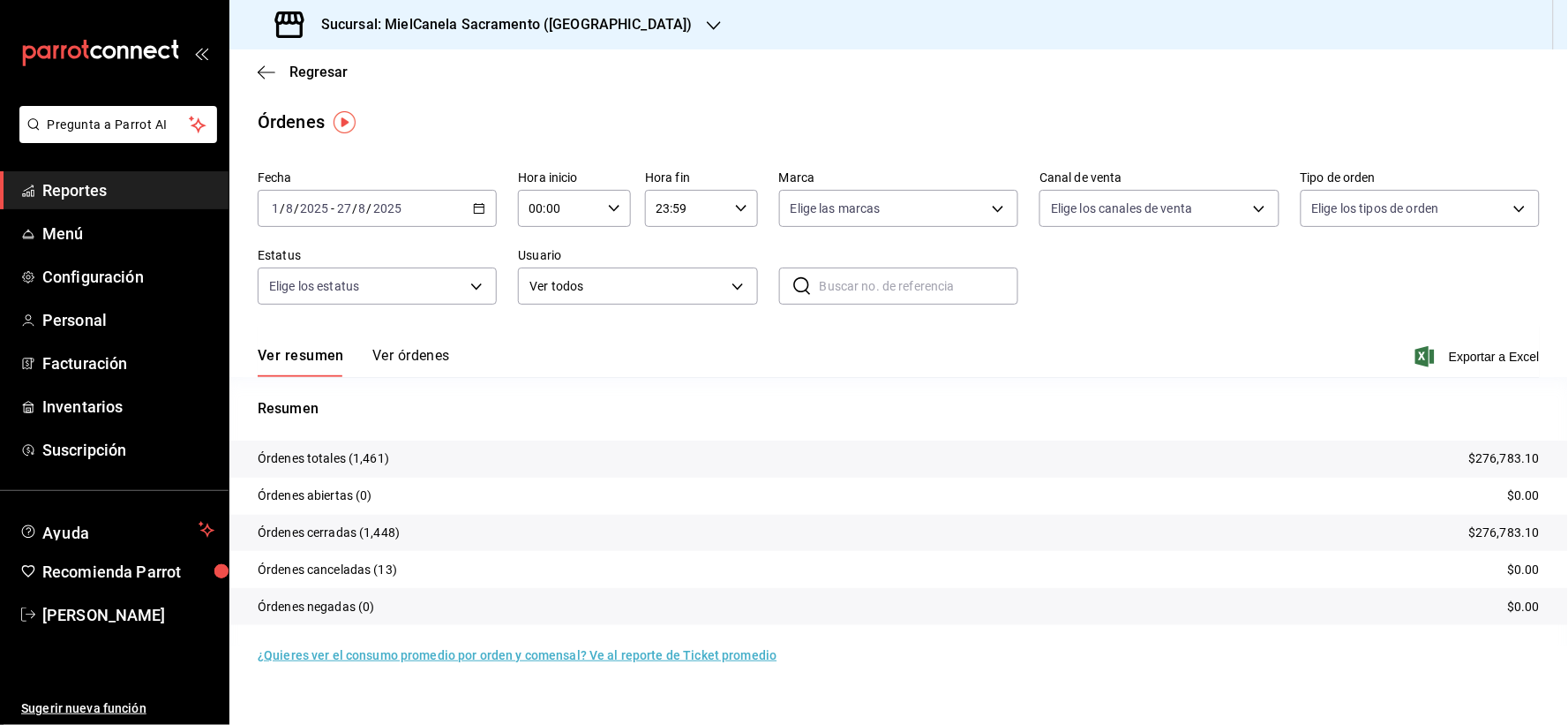
click at [420, 356] on button "Ver órdenes" at bounding box center [411, 362] width 78 height 30
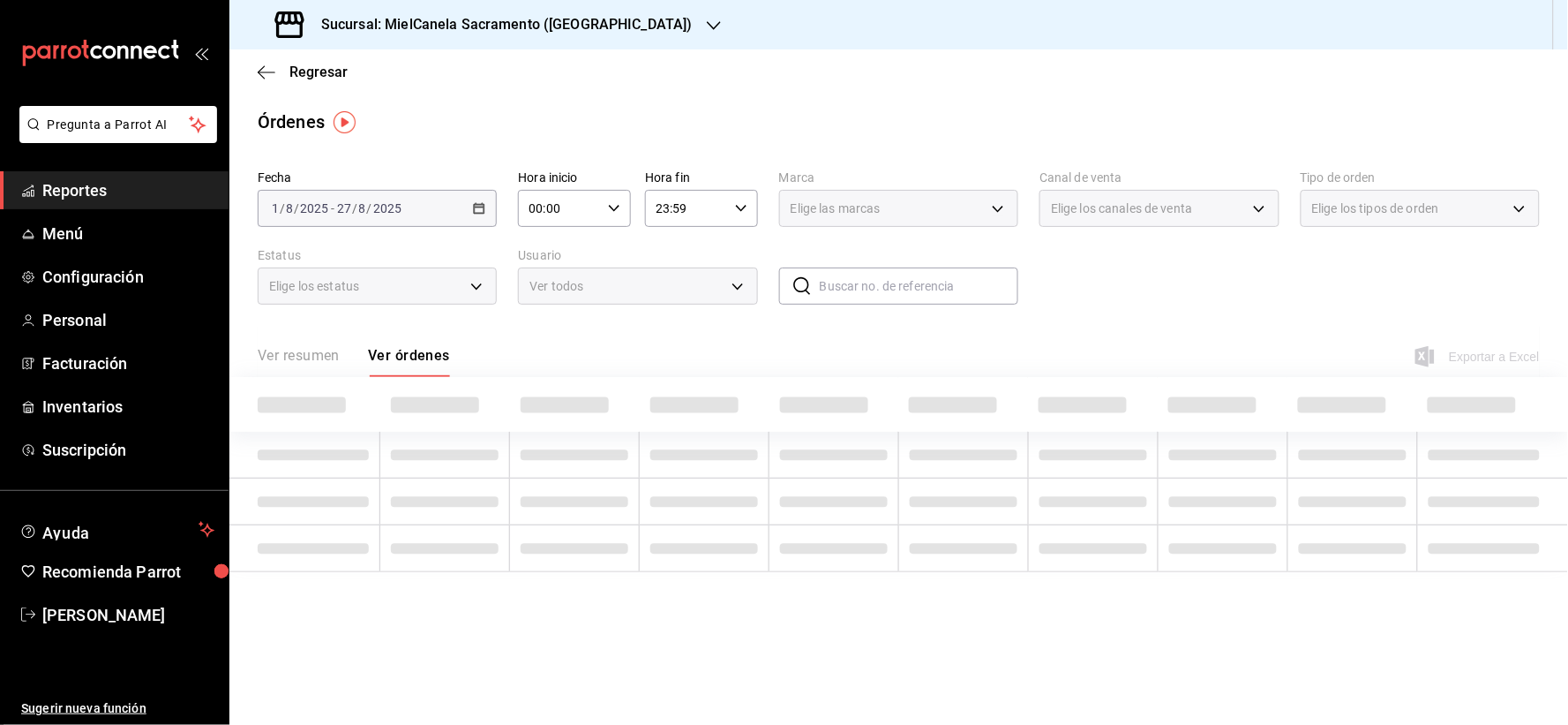
click at [849, 284] on input "text" at bounding box center [918, 286] width 198 height 35
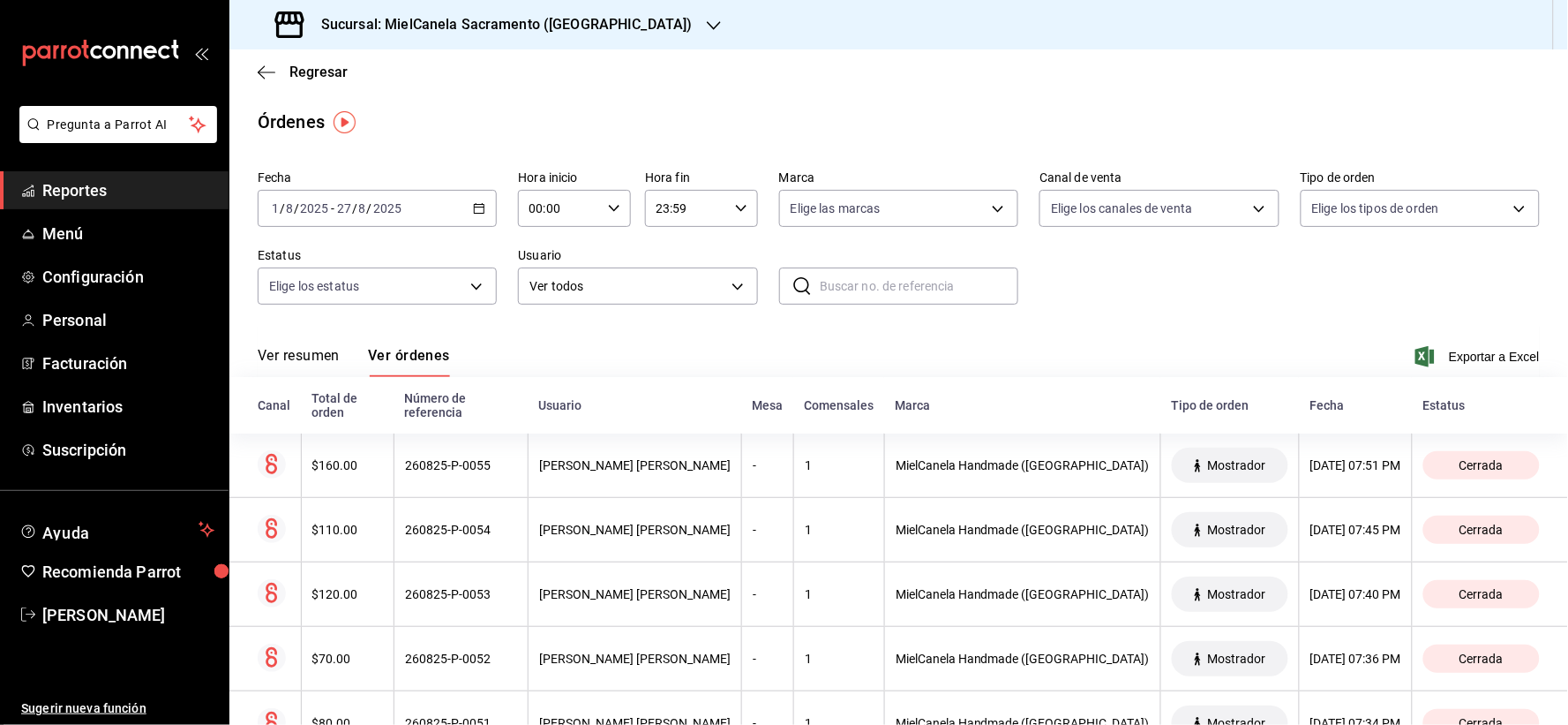
click at [849, 284] on input "text" at bounding box center [918, 286] width 198 height 35
paste input "040825-P-0014"
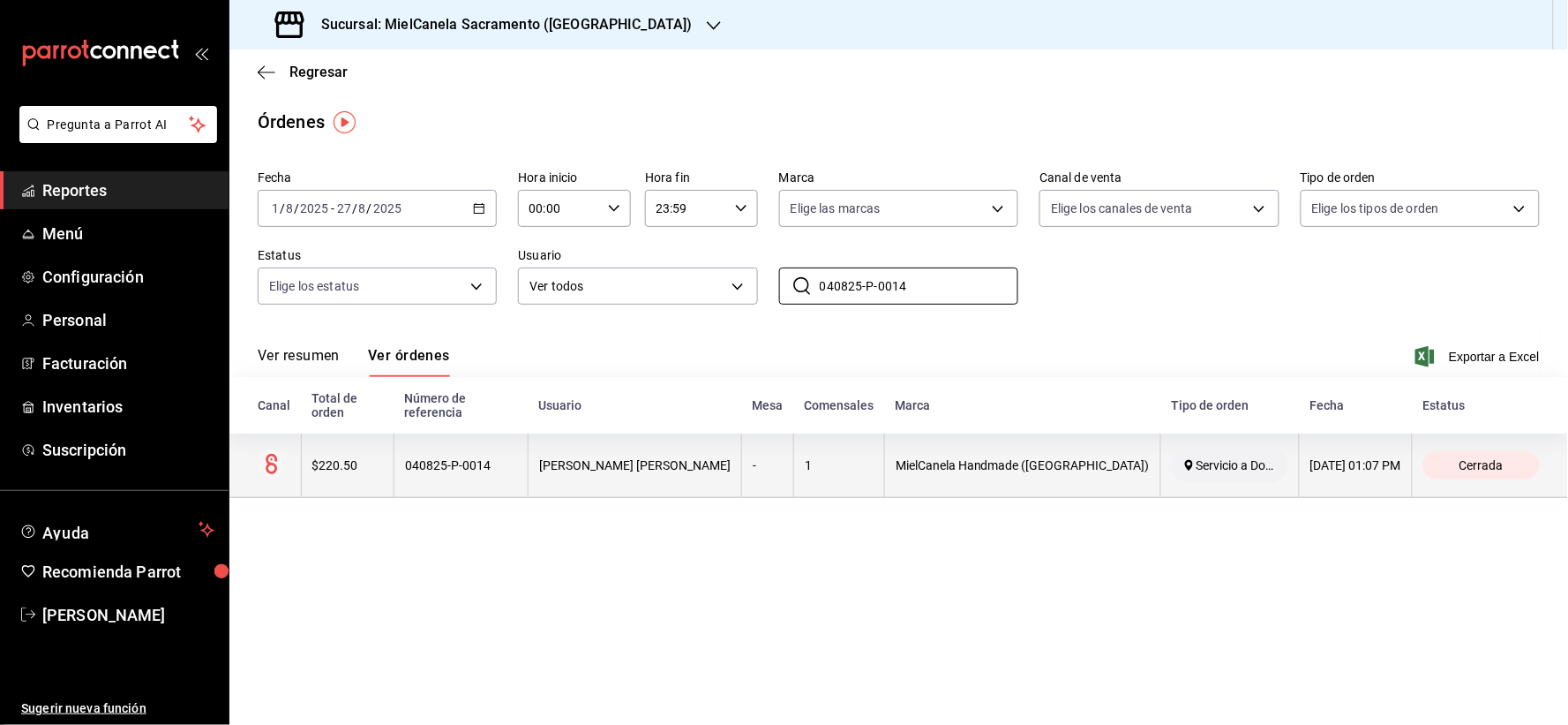
click at [477, 466] on div "040825-P-0014" at bounding box center [461, 465] width 112 height 14
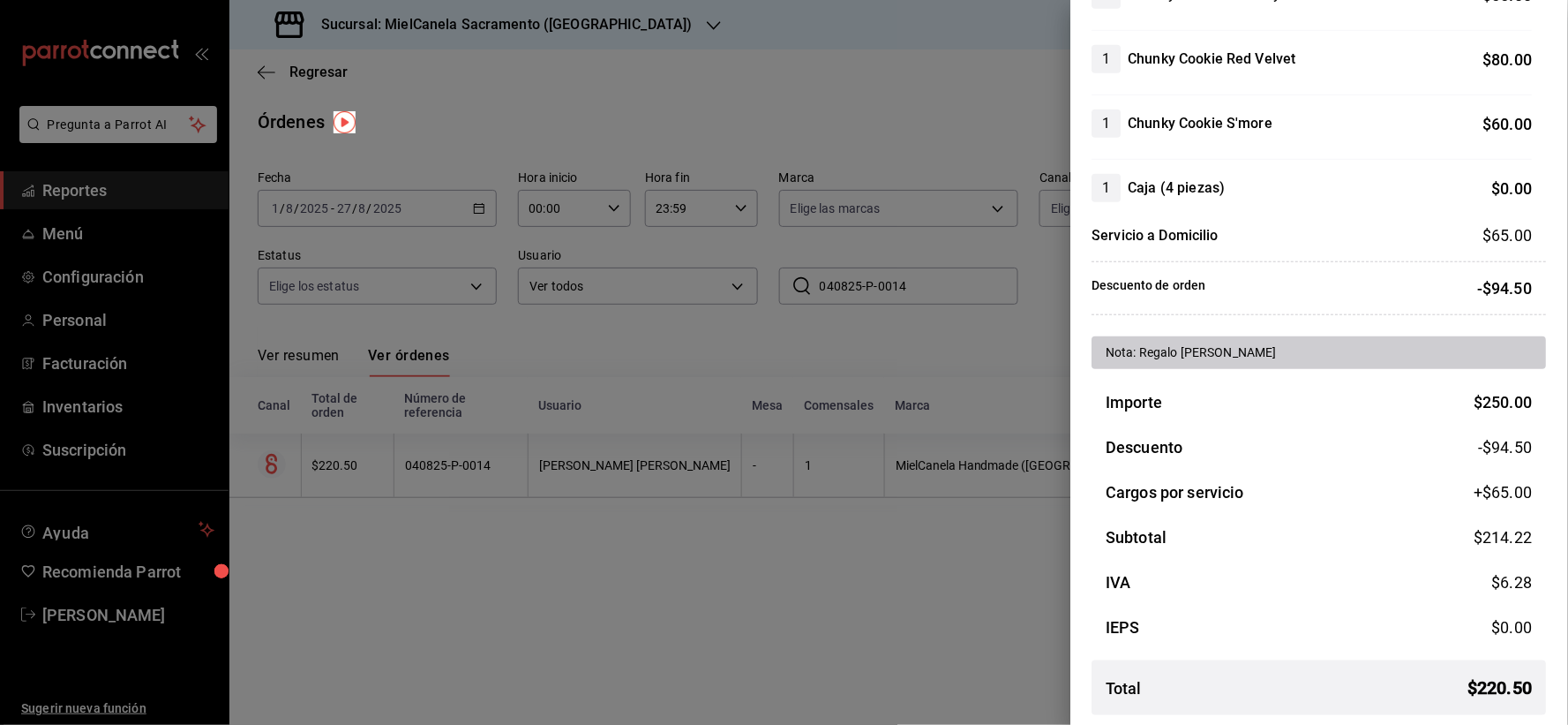
scroll to position [296, 0]
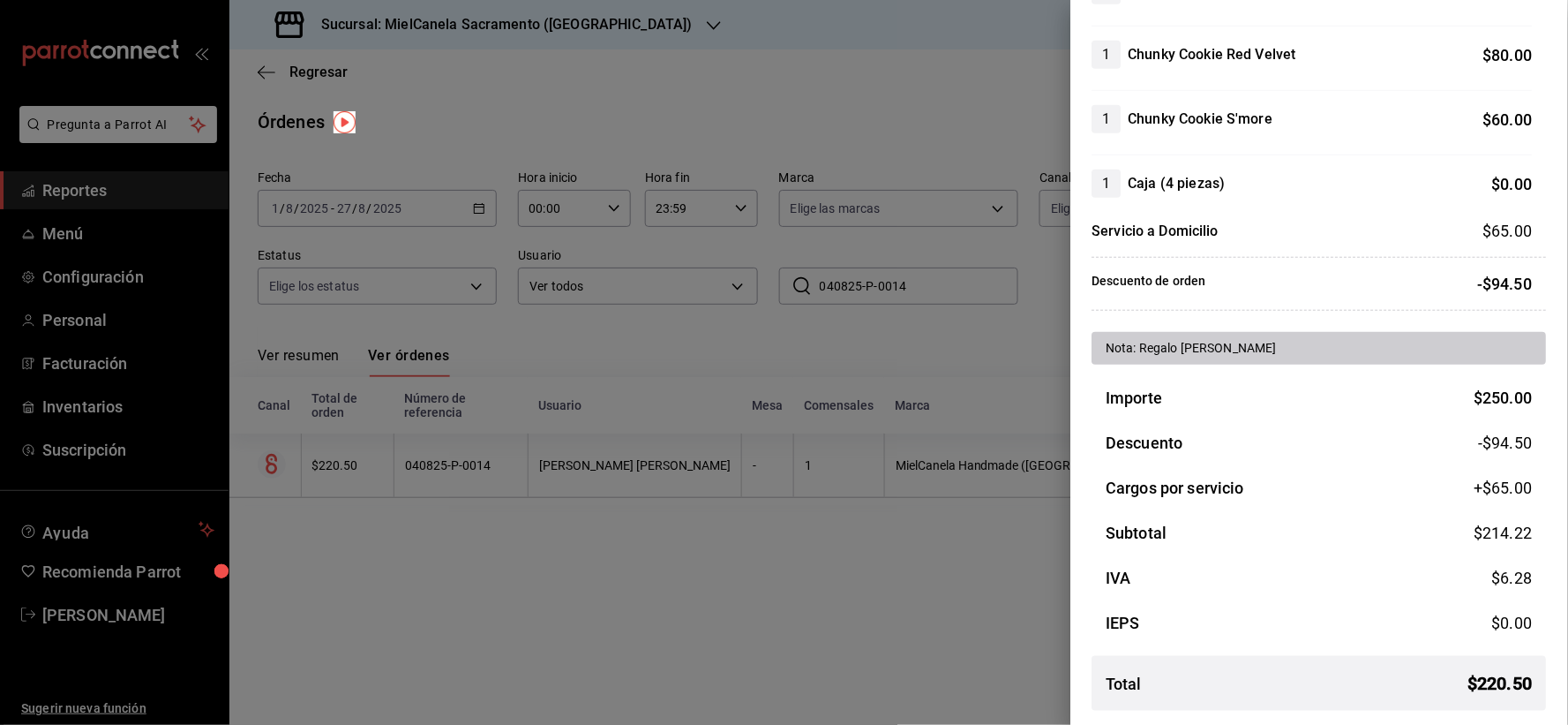
drag, startPoint x: 549, startPoint y: 166, endPoint x: 531, endPoint y: 162, distance: 18.4
click at [549, 165] on div at bounding box center [784, 362] width 1568 height 725
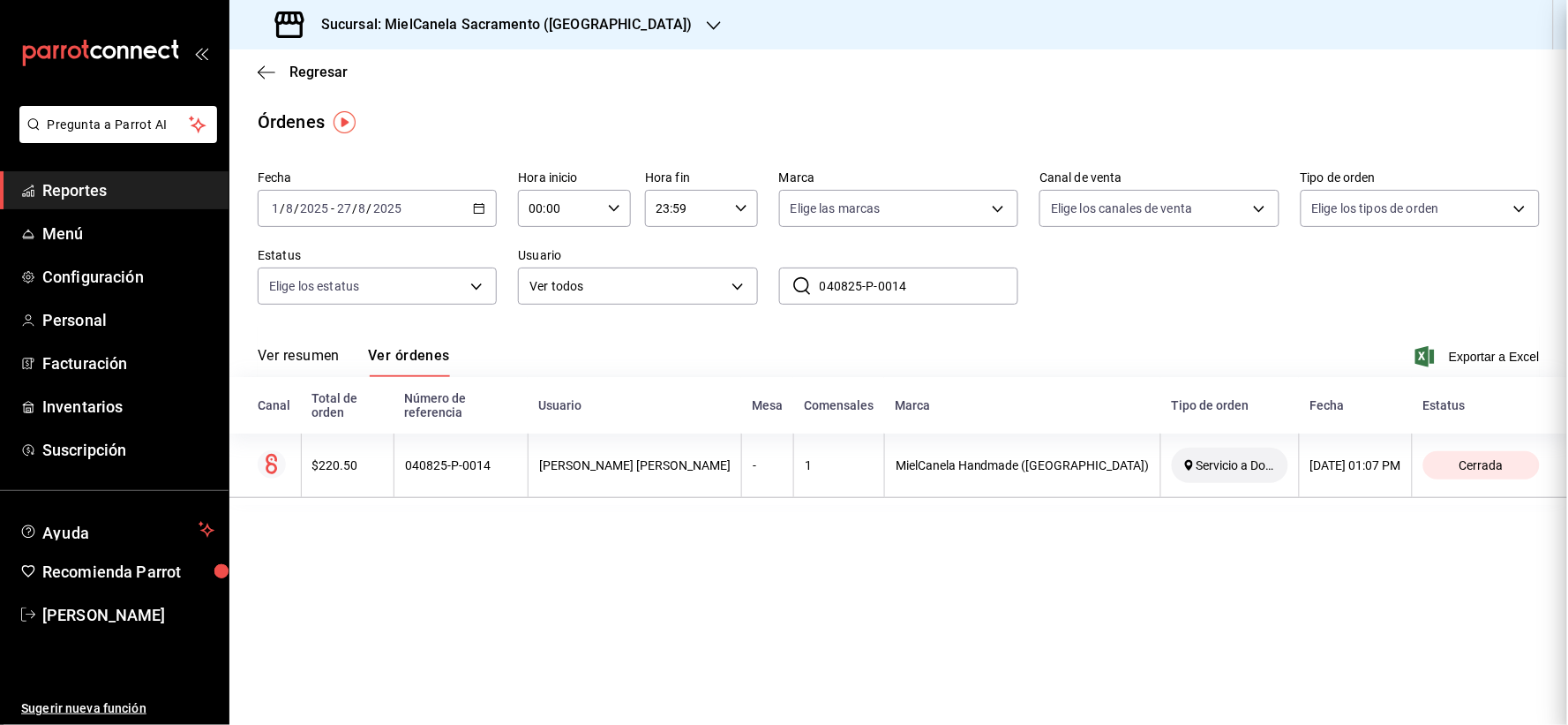
scroll to position [0, 0]
click at [105, 367] on span "Facturación" at bounding box center [128, 362] width 173 height 24
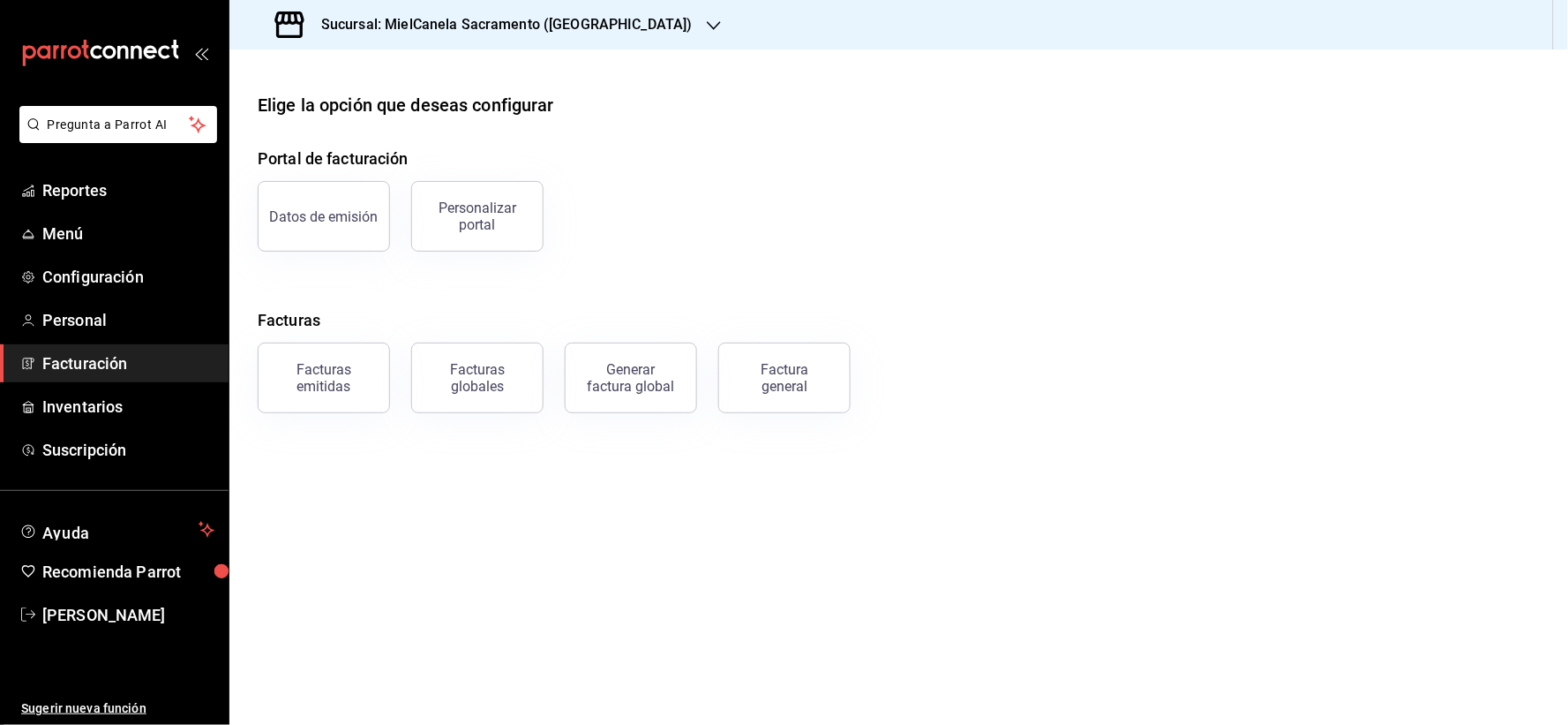
click at [496, 24] on h3 "Sucursal: MielCanela Sacramento ([GEOGRAPHIC_DATA])" at bounding box center [499, 25] width 385 height 21
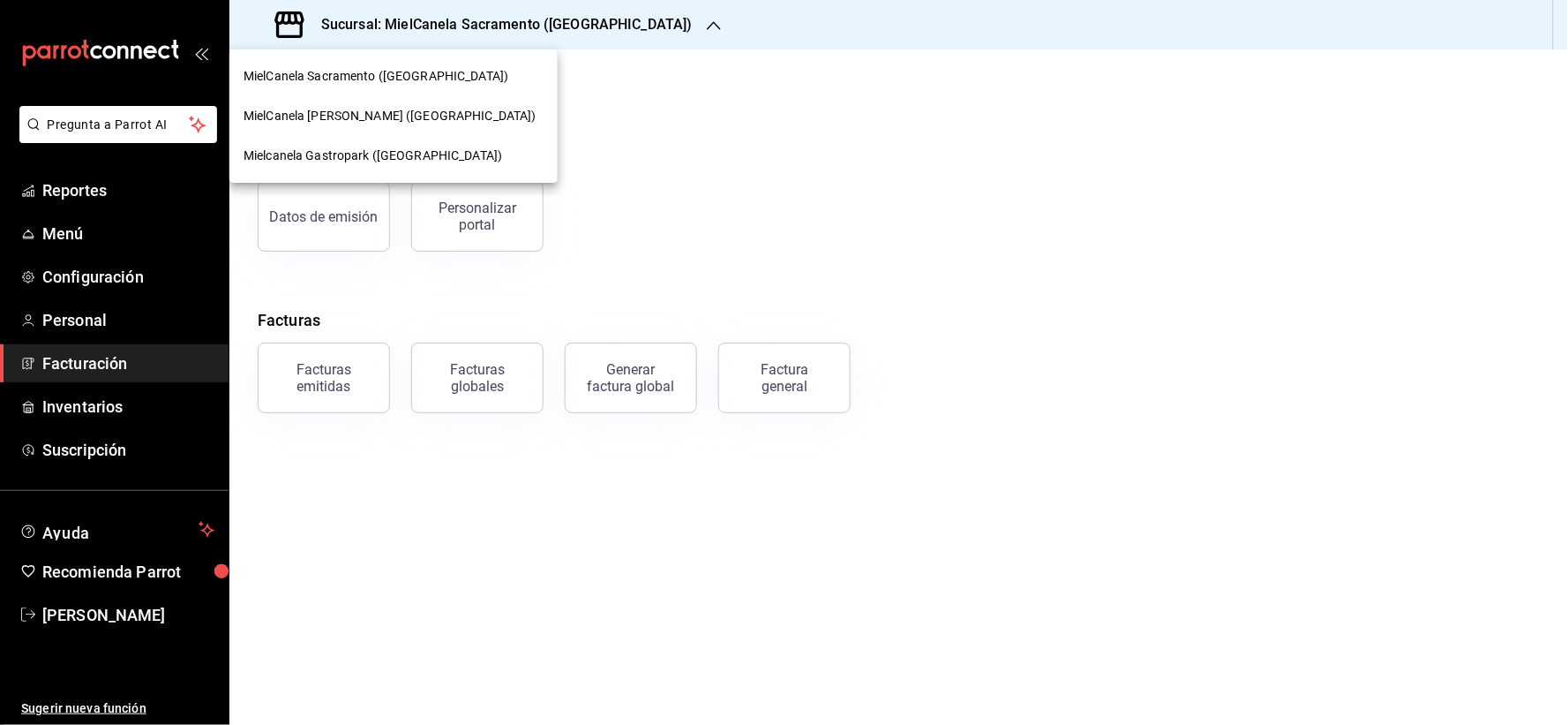
click at [371, 110] on span "MielCanela [PERSON_NAME] ([GEOGRAPHIC_DATA])" at bounding box center [390, 115] width 293 height 18
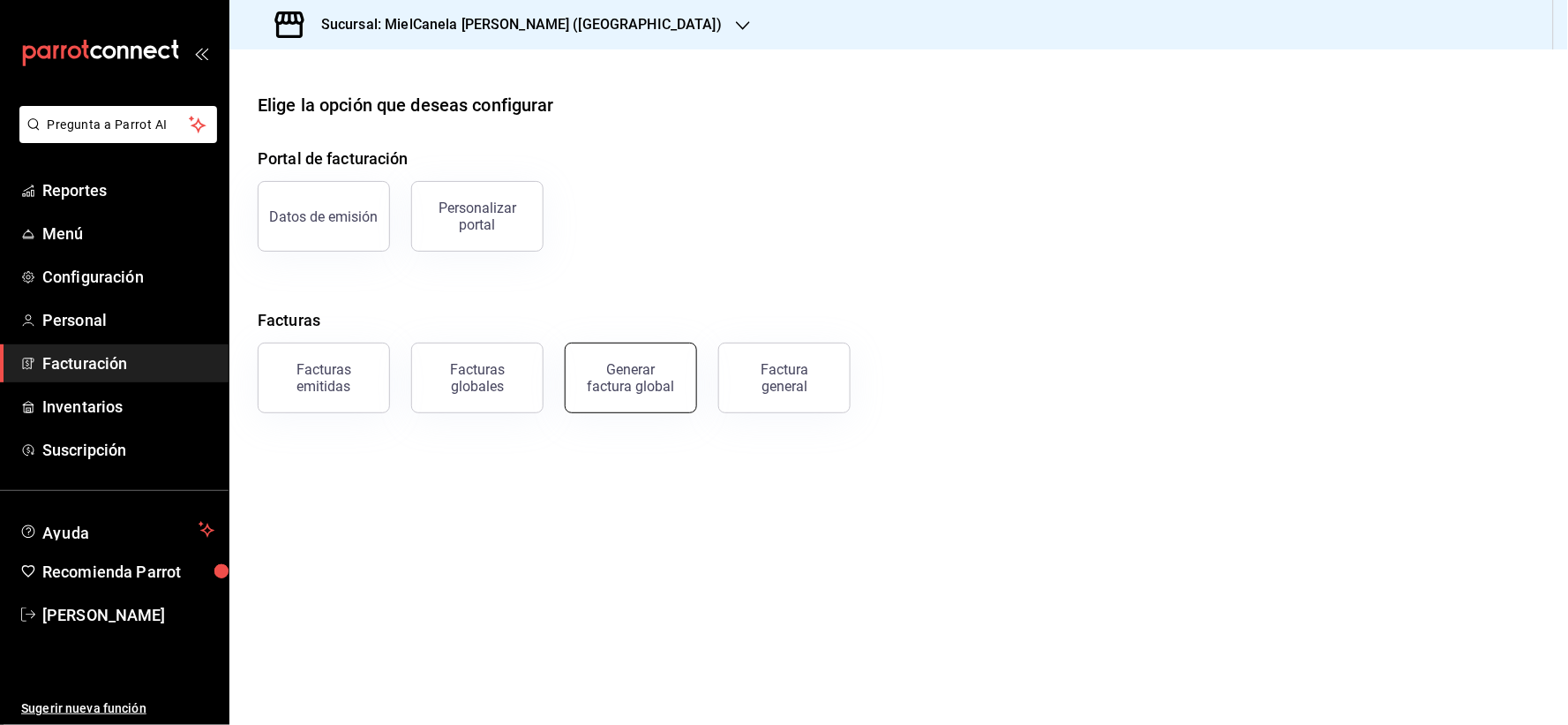
click at [627, 367] on div "Generar factura global" at bounding box center [631, 378] width 88 height 34
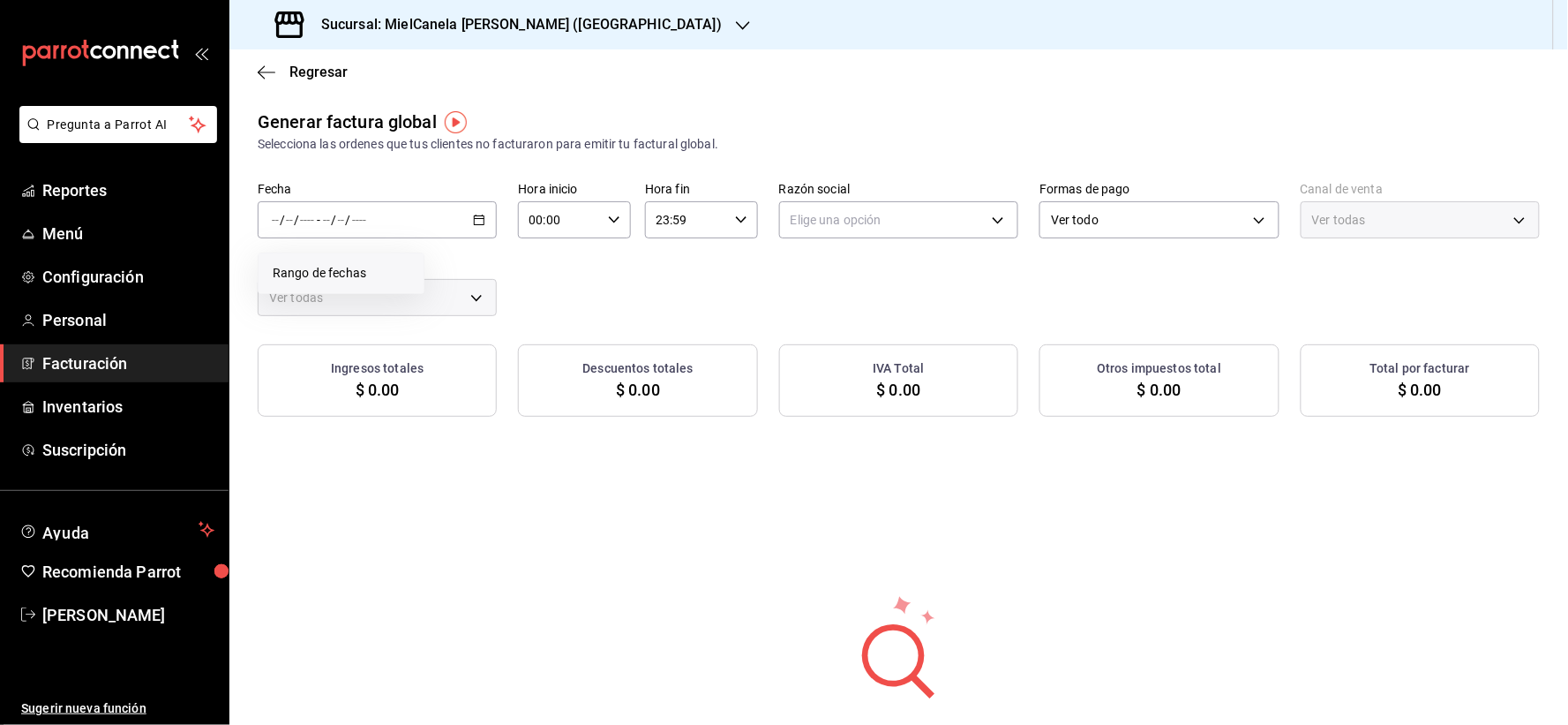
click at [318, 269] on span "Rango de fechas" at bounding box center [340, 272] width 137 height 18
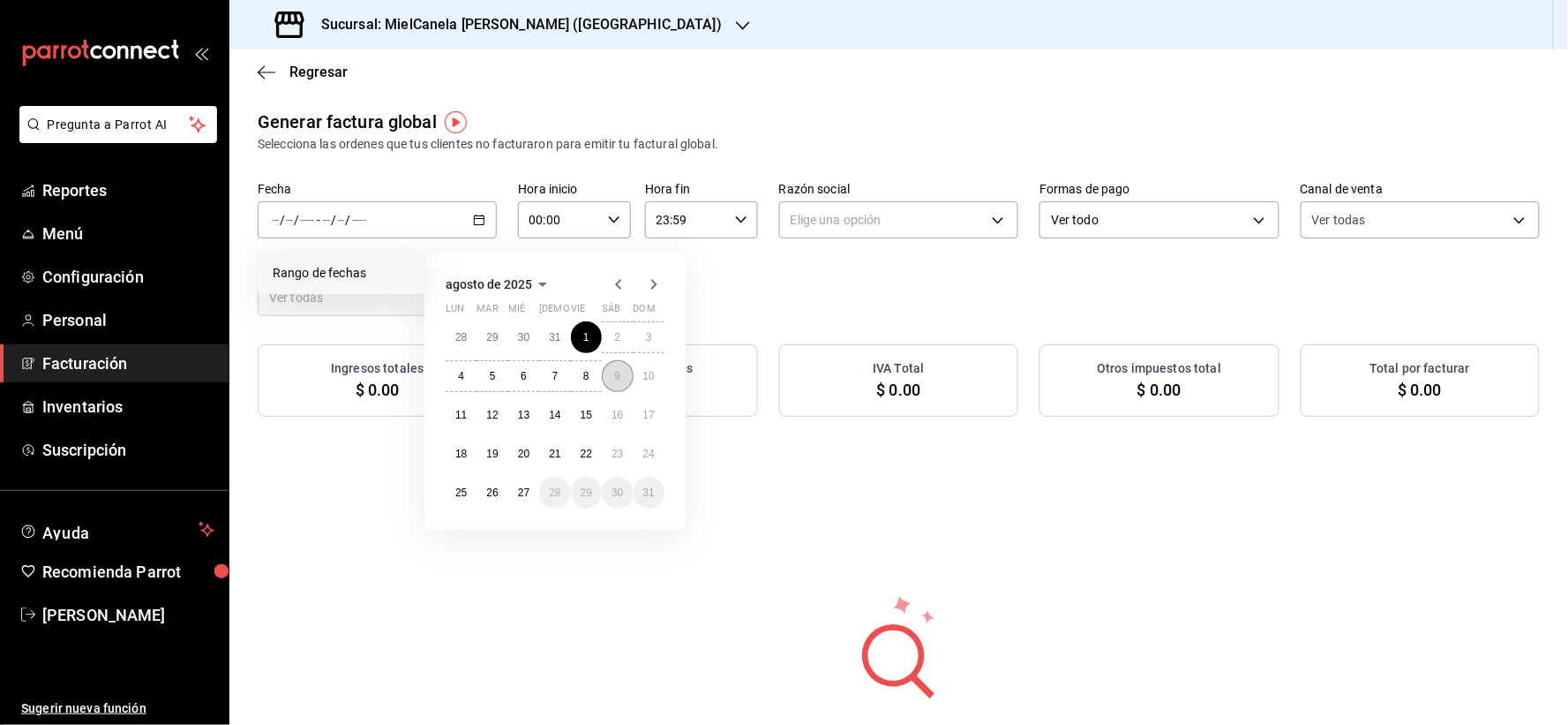
click at [615, 368] on button "9" at bounding box center [617, 376] width 31 height 32
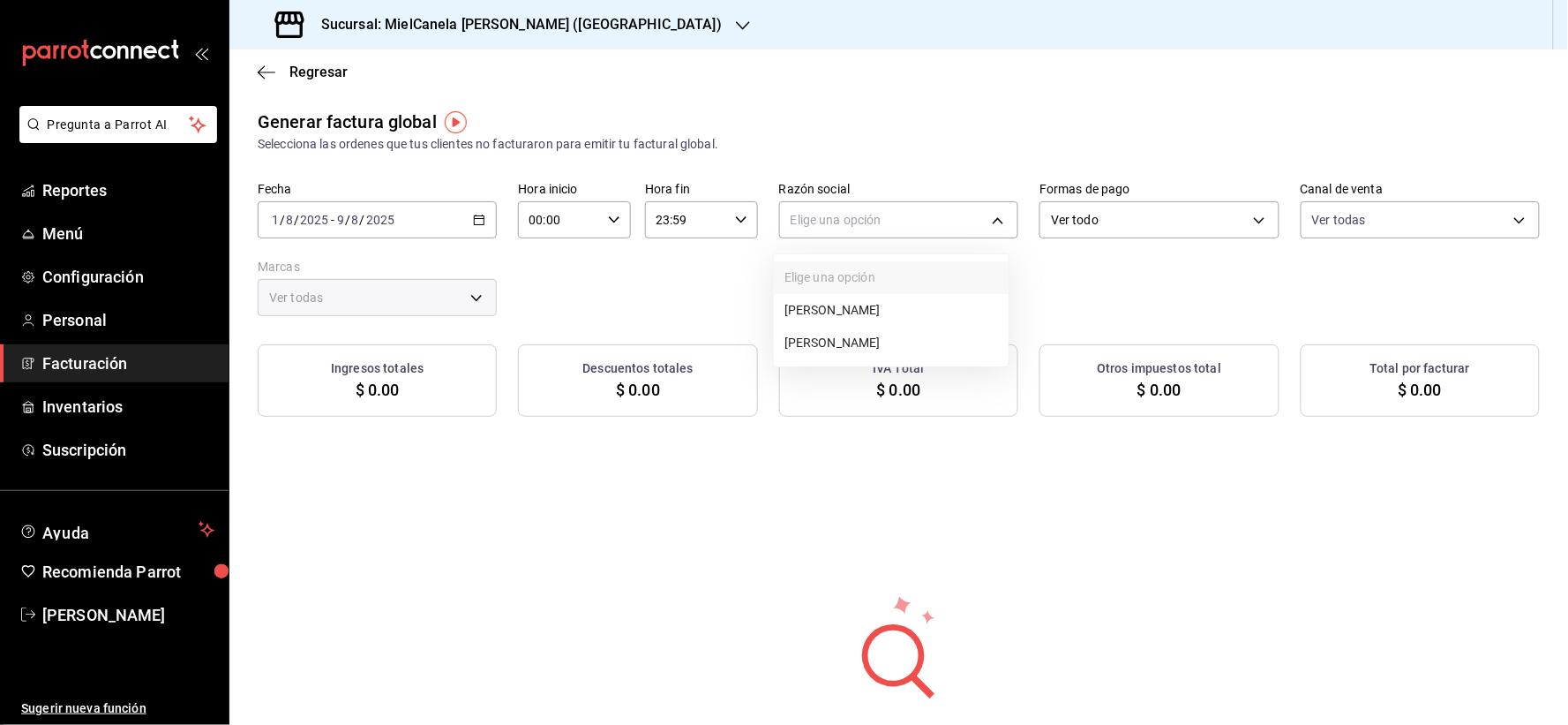
click at [873, 339] on li "[PERSON_NAME]" at bounding box center [890, 343] width 235 height 33
type input "bb053d67-563e-400c-b129-7b694e0b102c"
type input "639269c5-0ef2-4e0c-be1a-f98249bd9e2f"
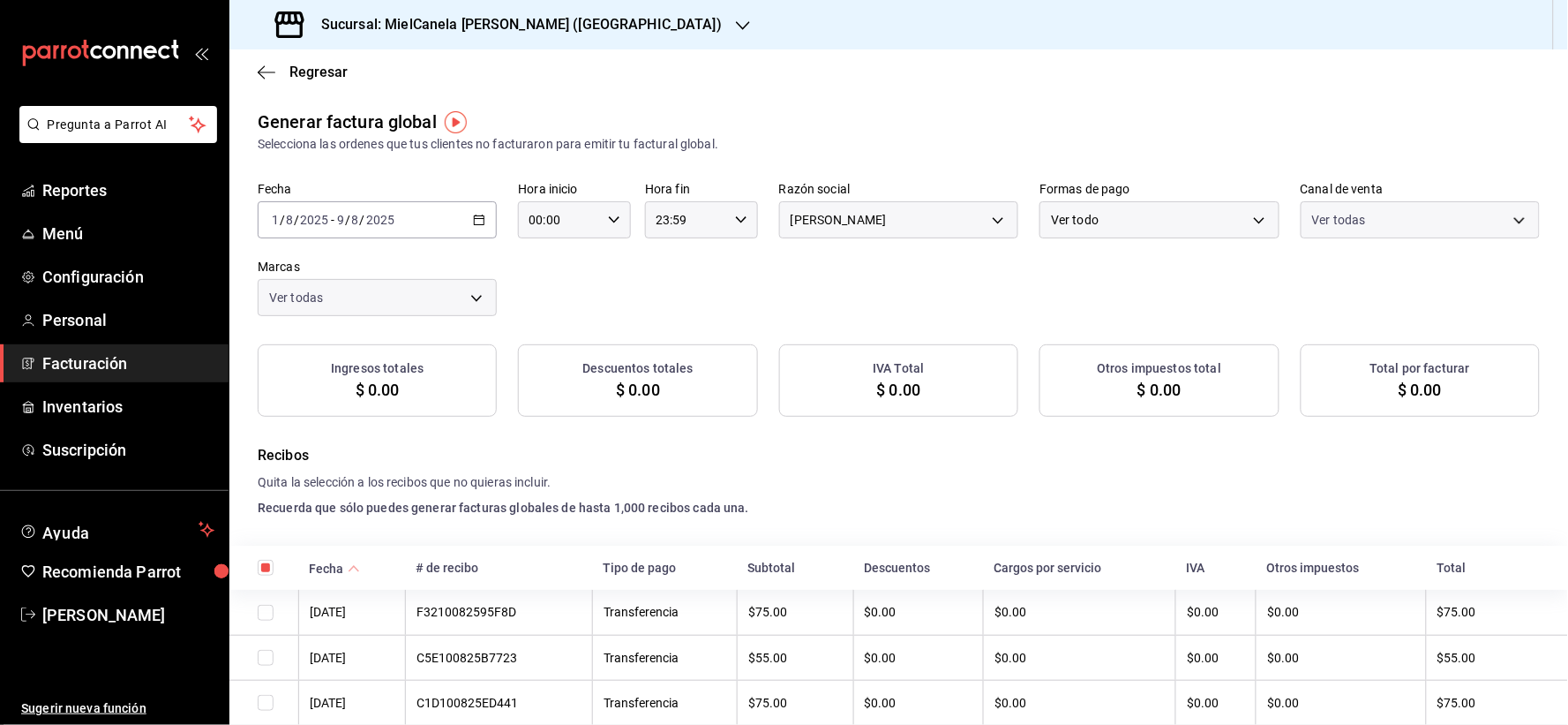
click at [1353, 221] on body "Pregunta a Parrot AI Reportes Menú Configuración Personal Facturación Inventari…" at bounding box center [784, 362] width 1568 height 725
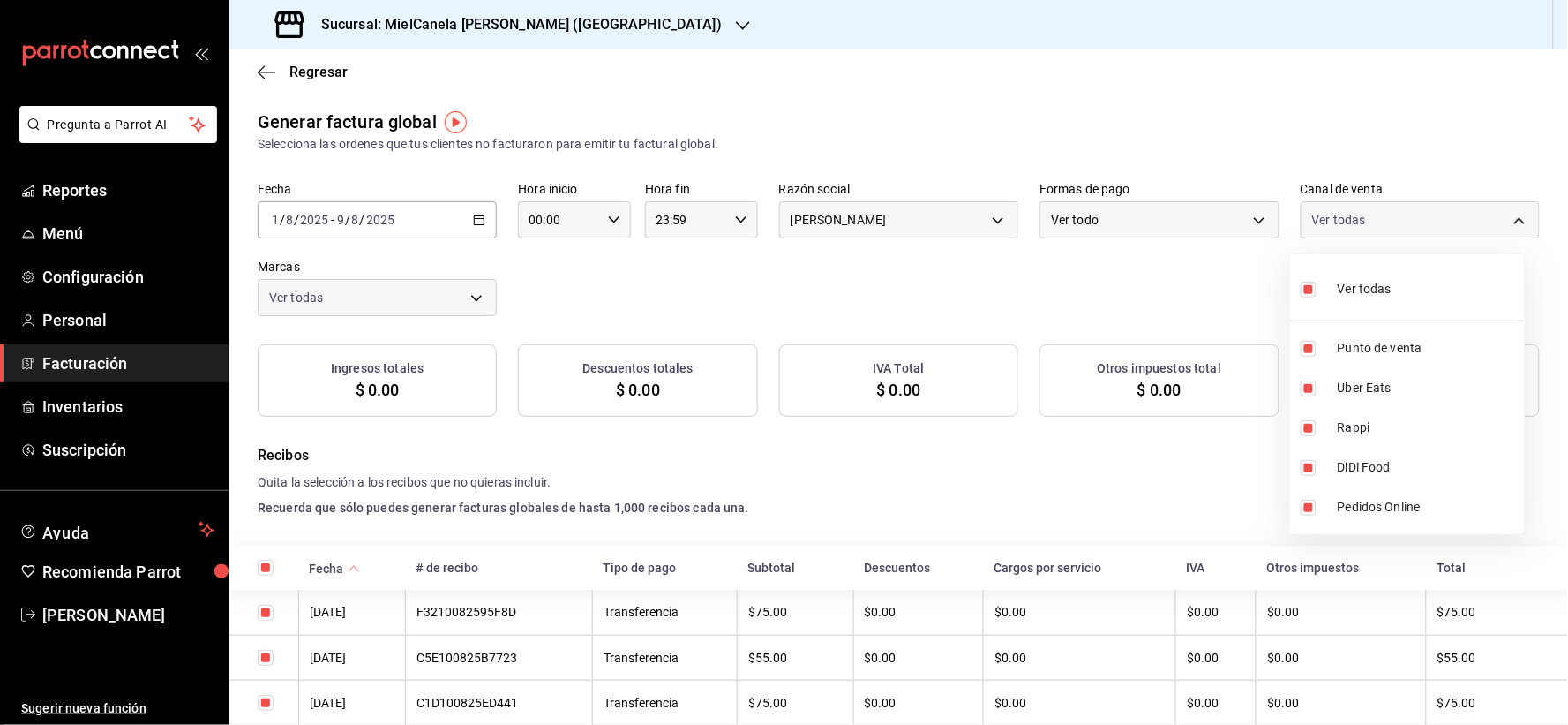
checkbox input "true"
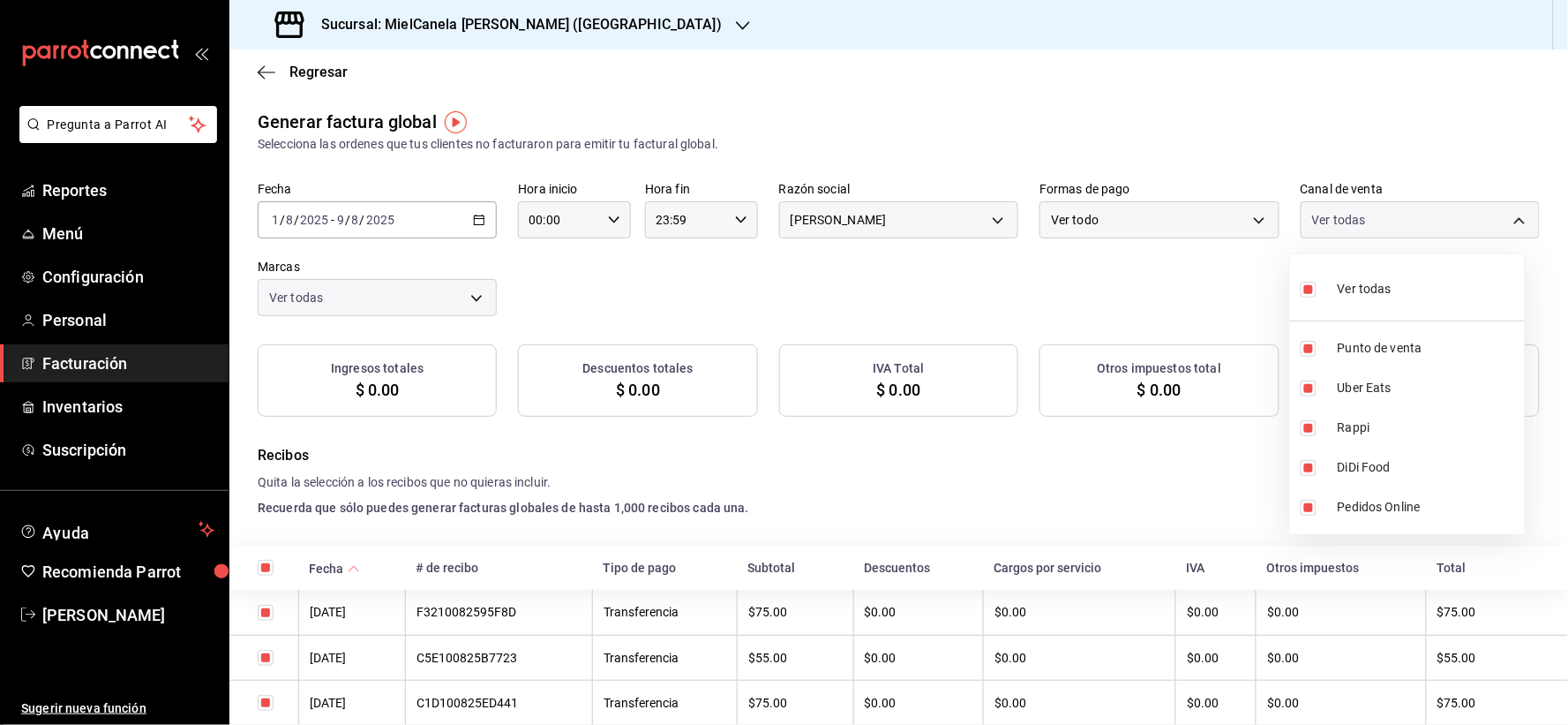
checkbox input "true"
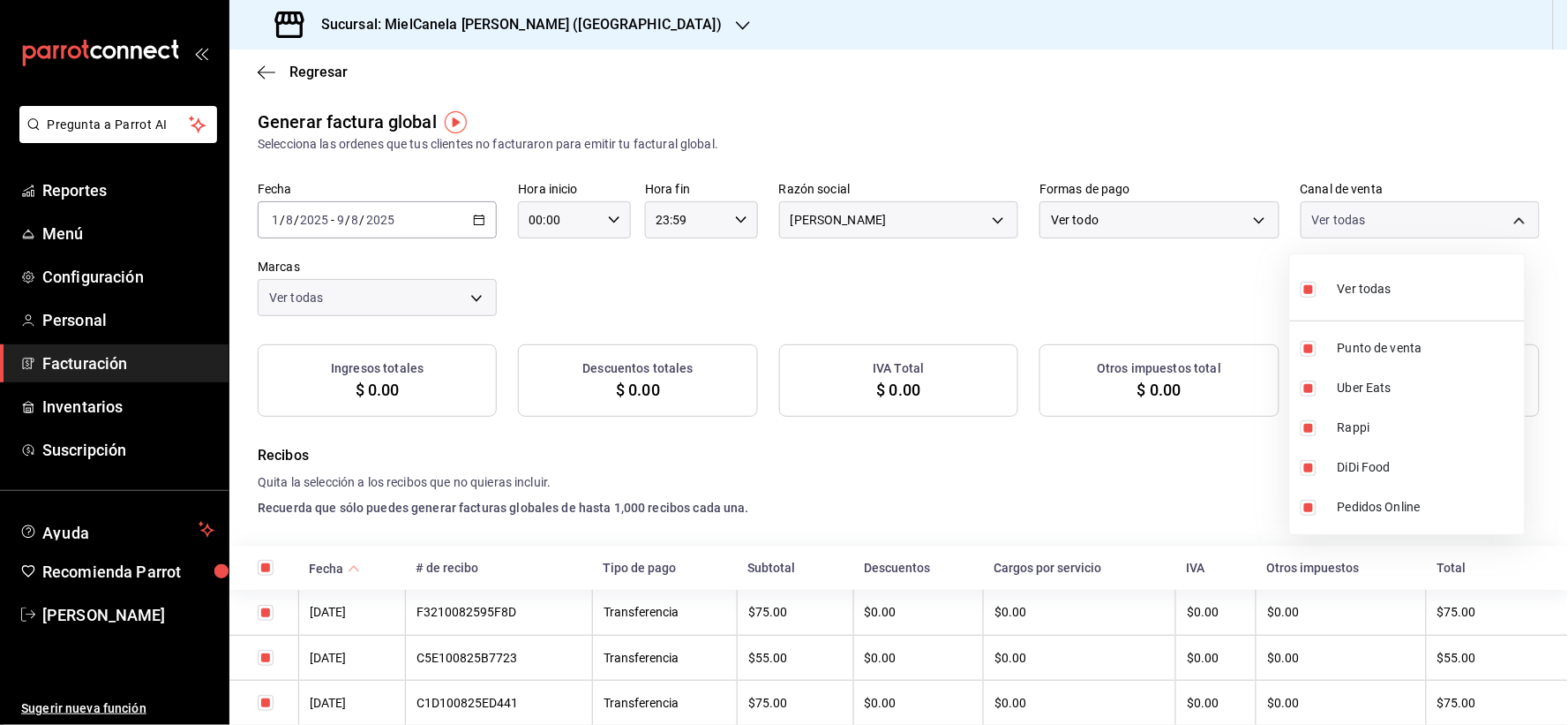
checkbox input "true"
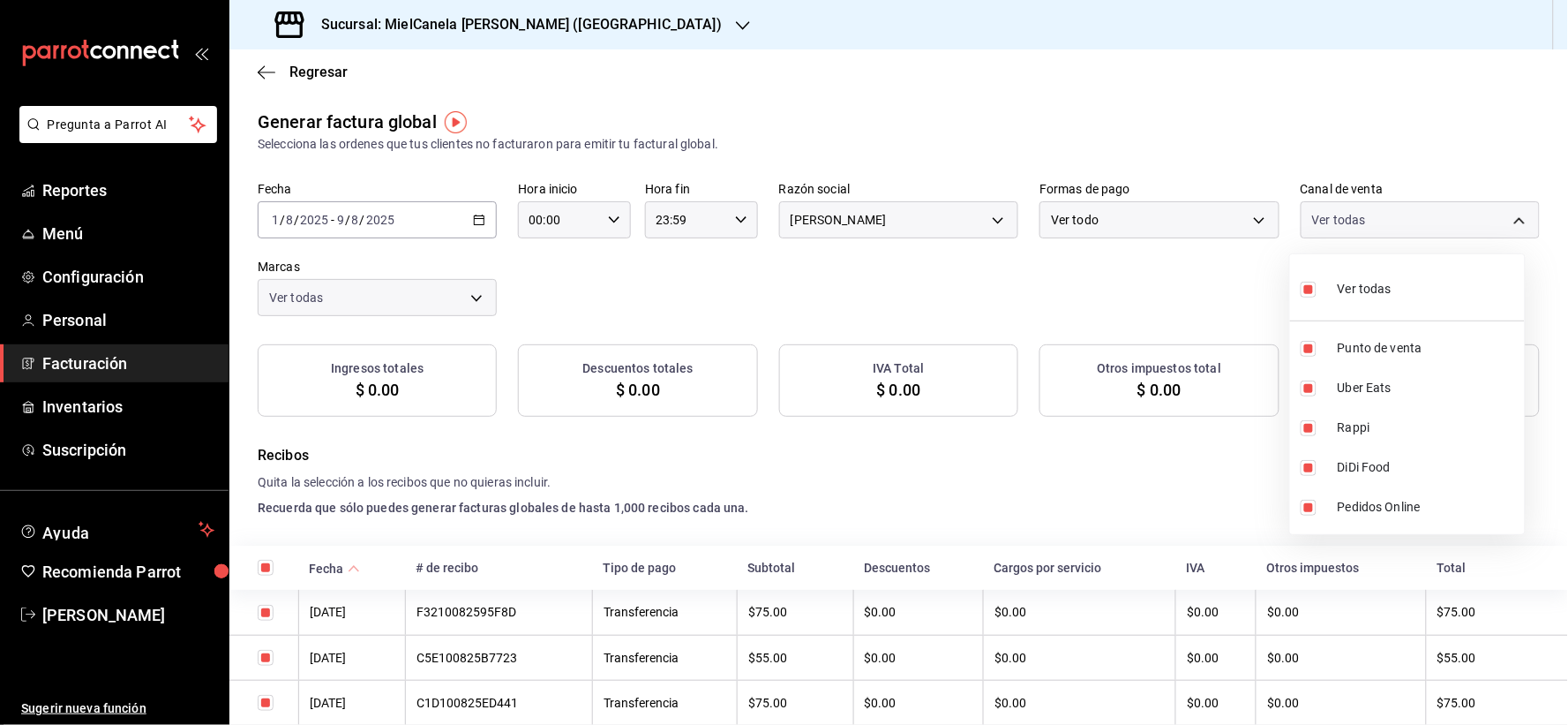
checkbox input "true"
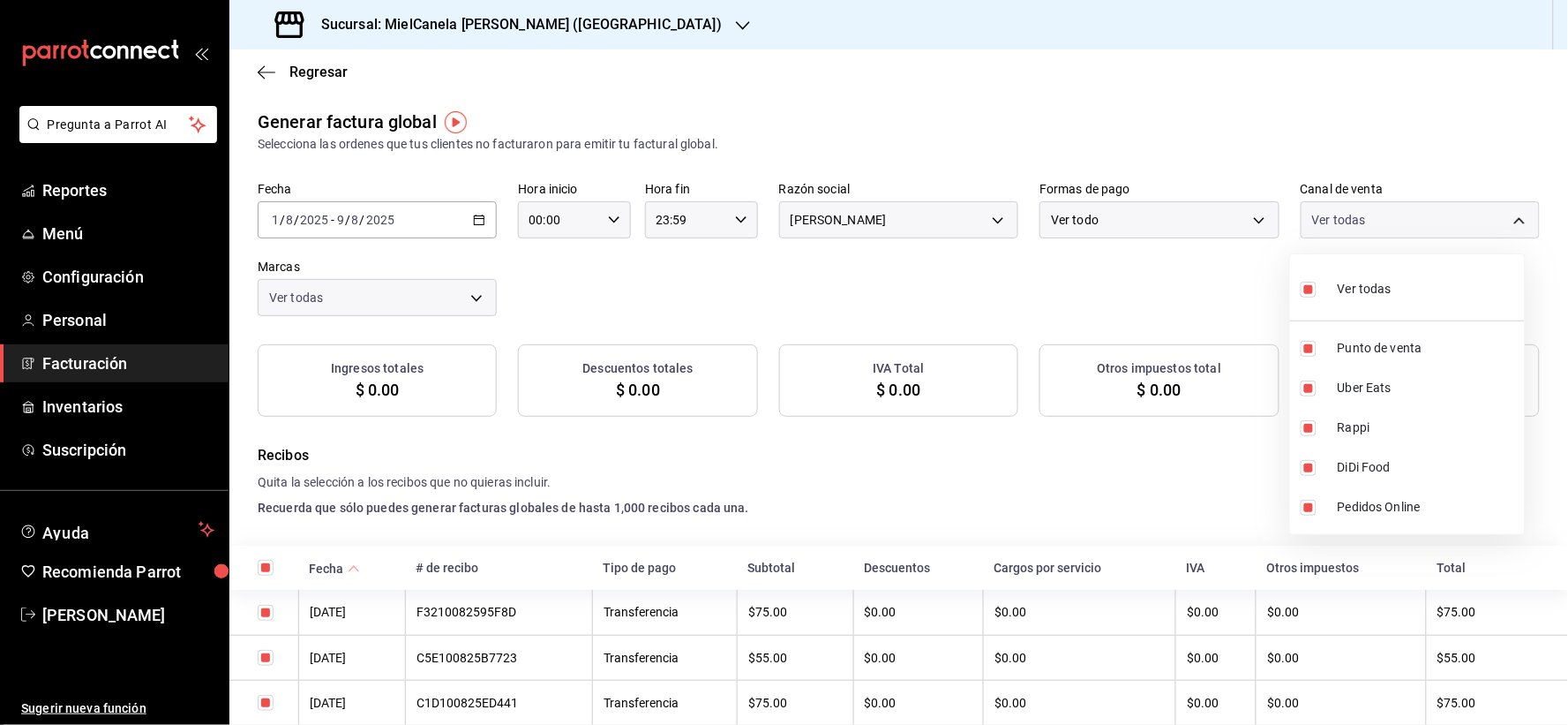
checkbox input "true"
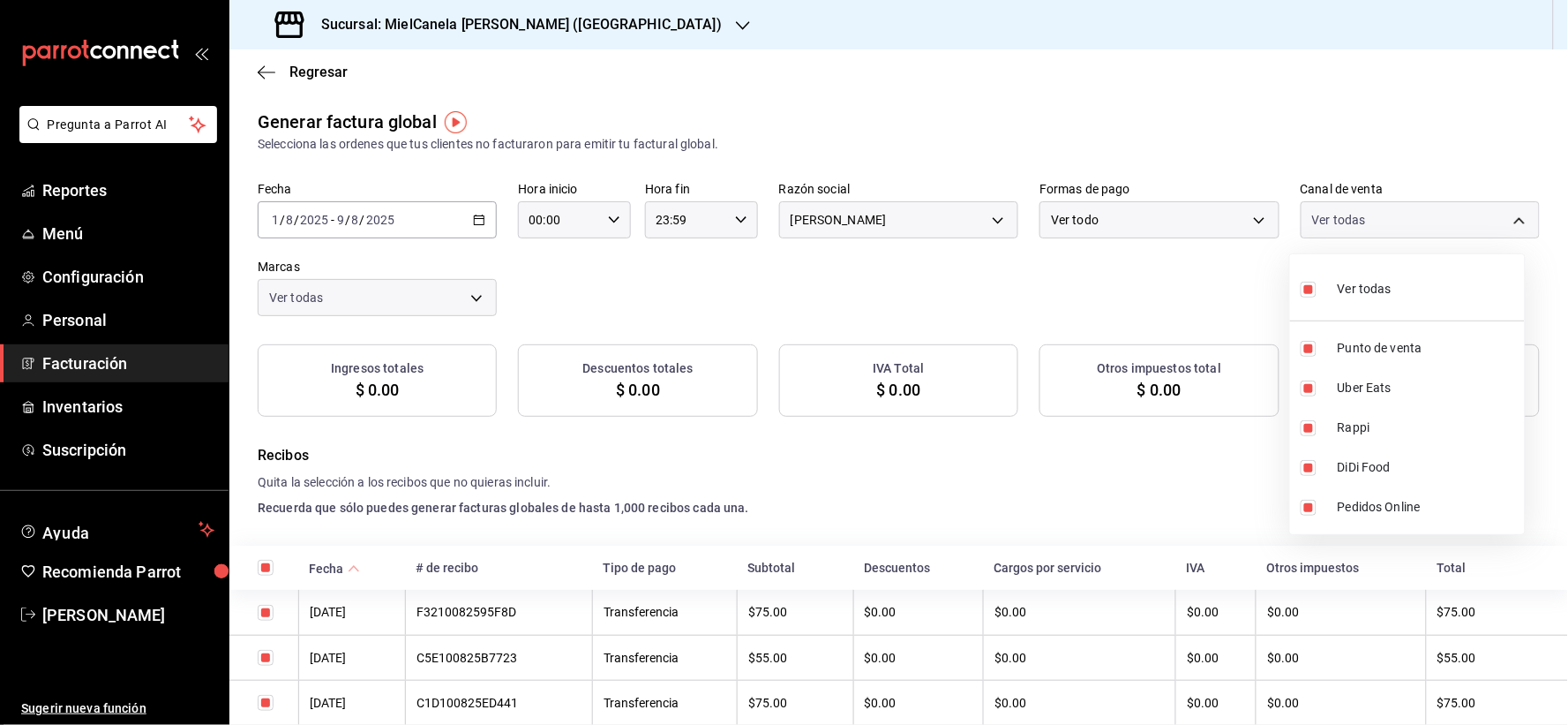
checkbox input "true"
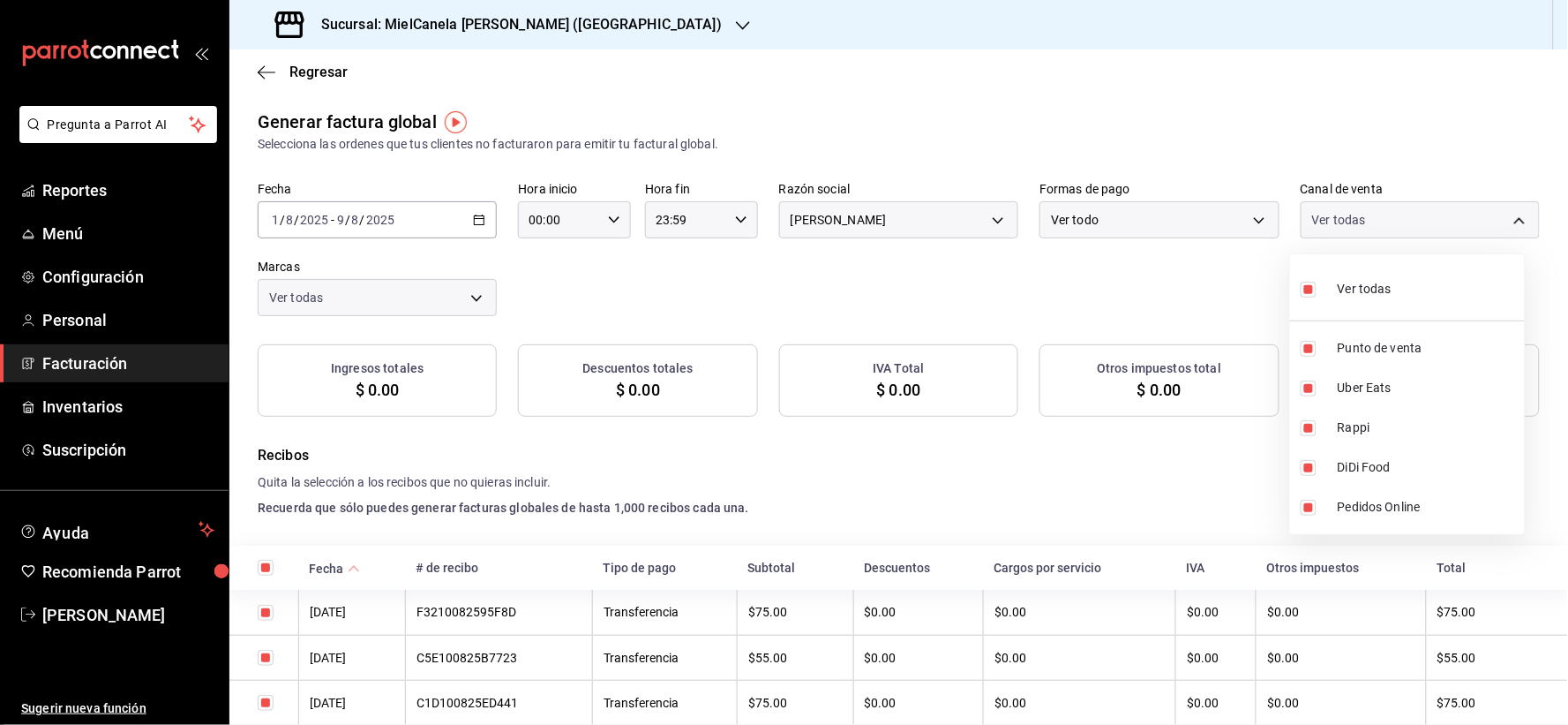
checkbox input "true"
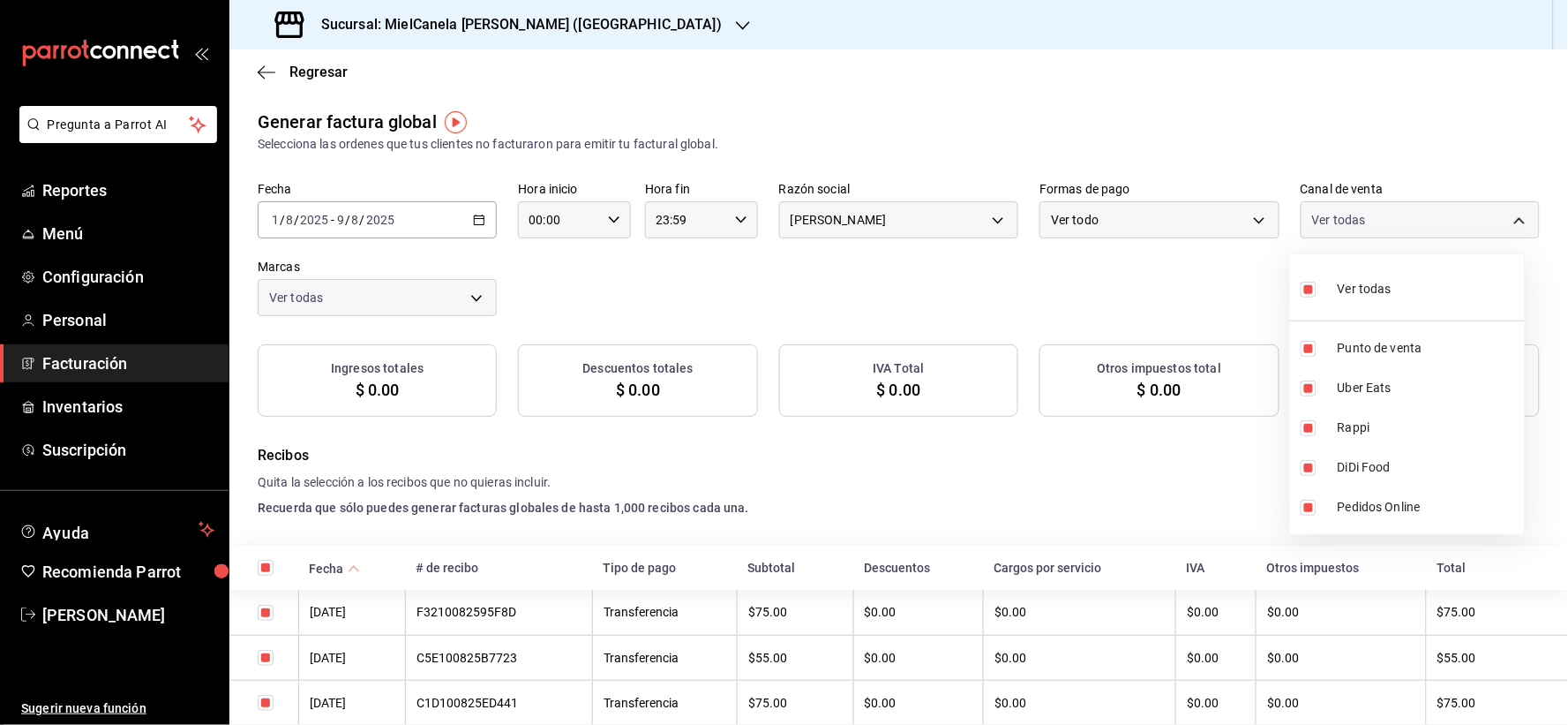
checkbox input "true"
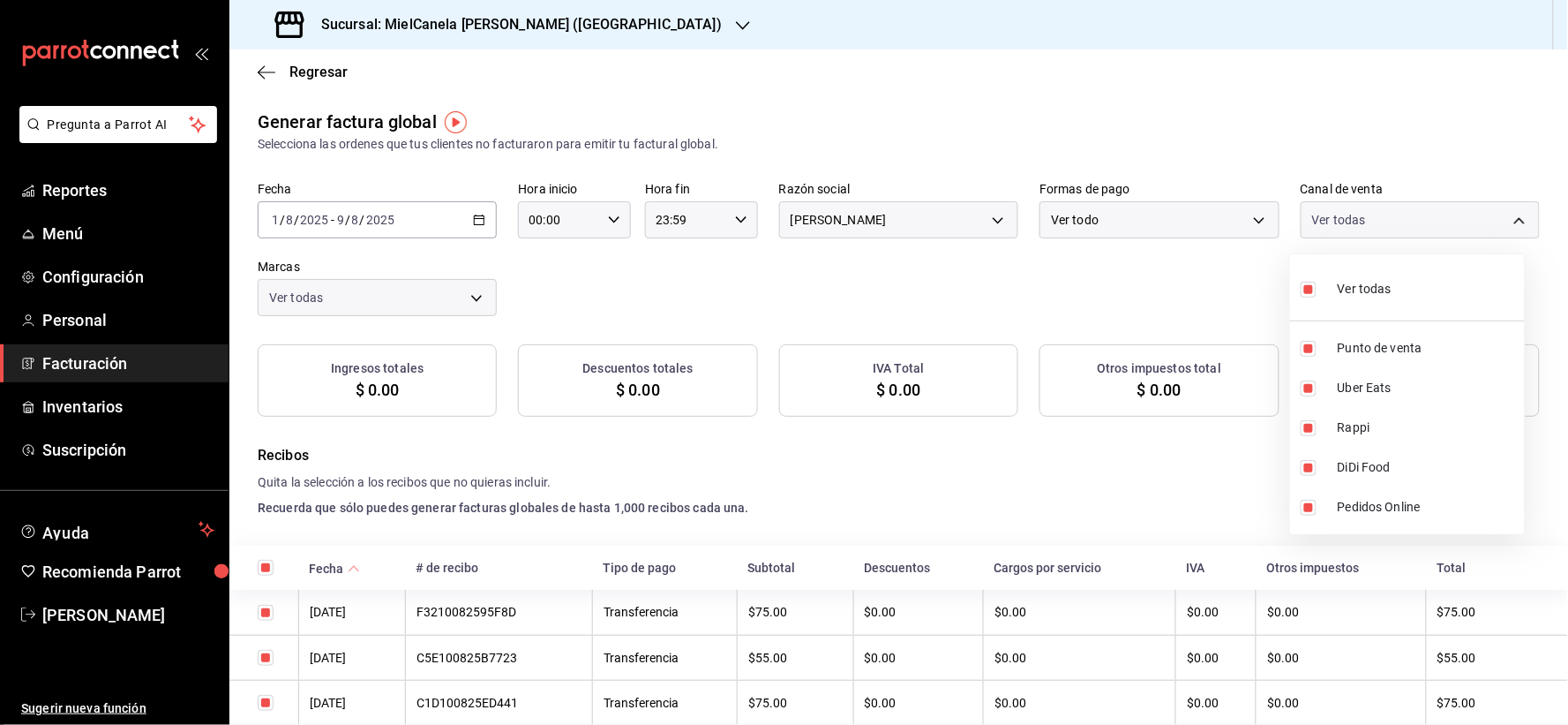
checkbox input "true"
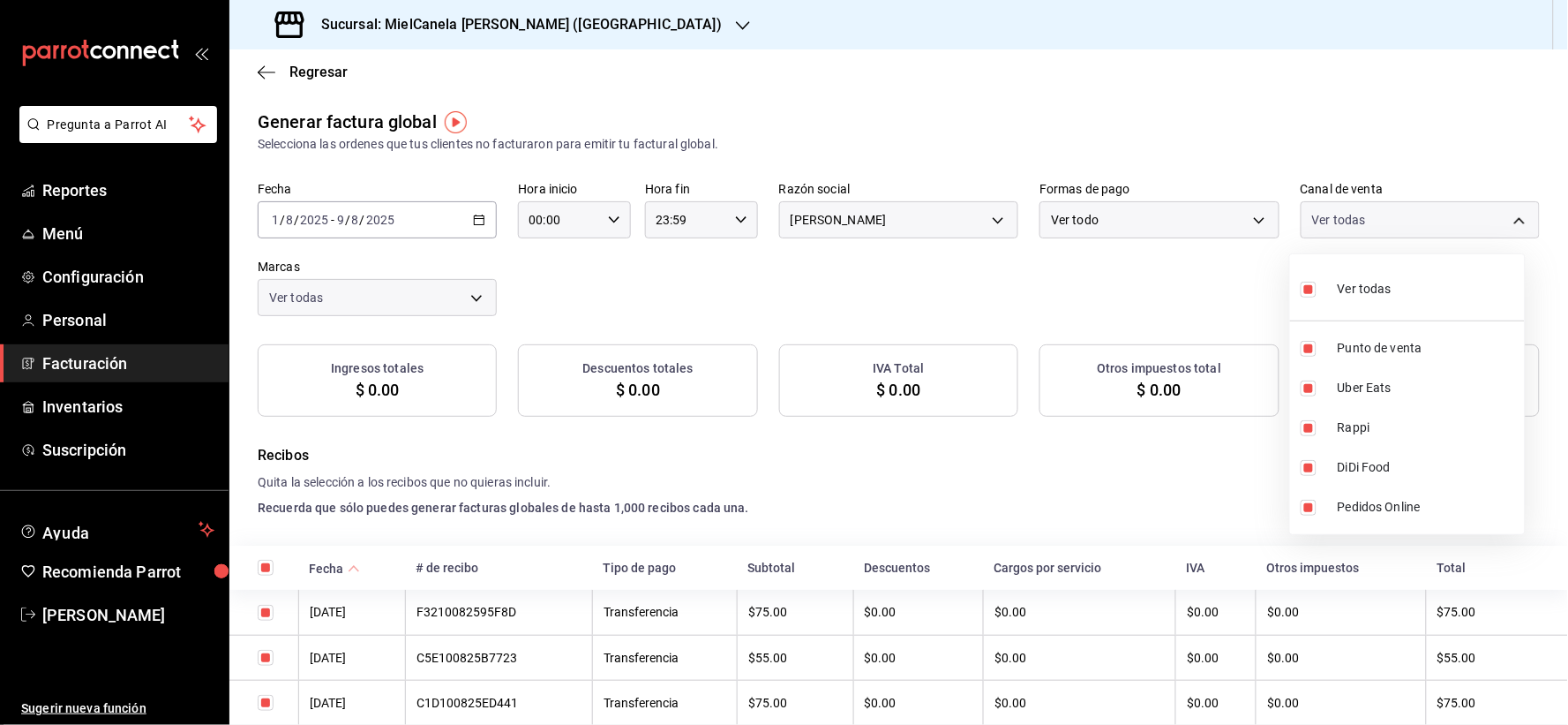
checkbox input "true"
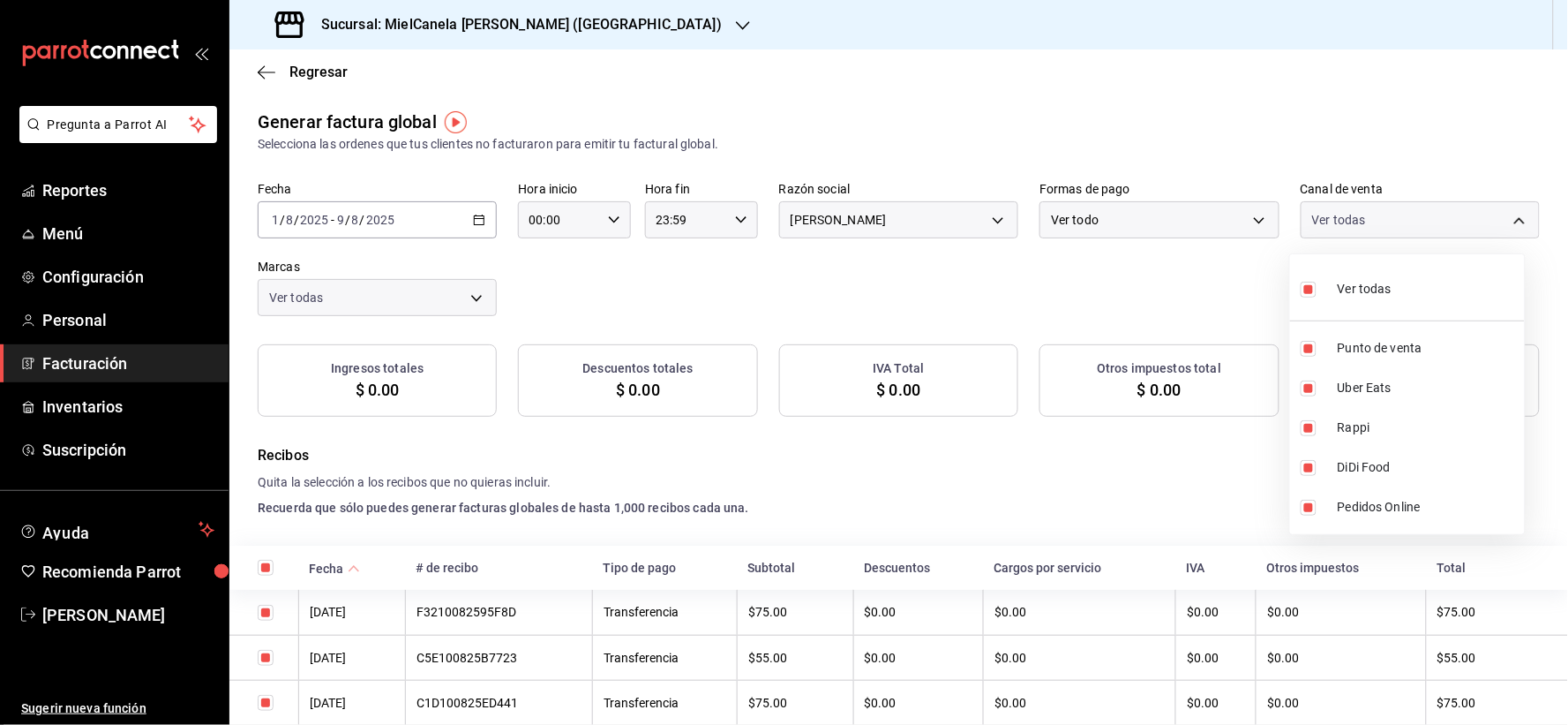
checkbox input "true"
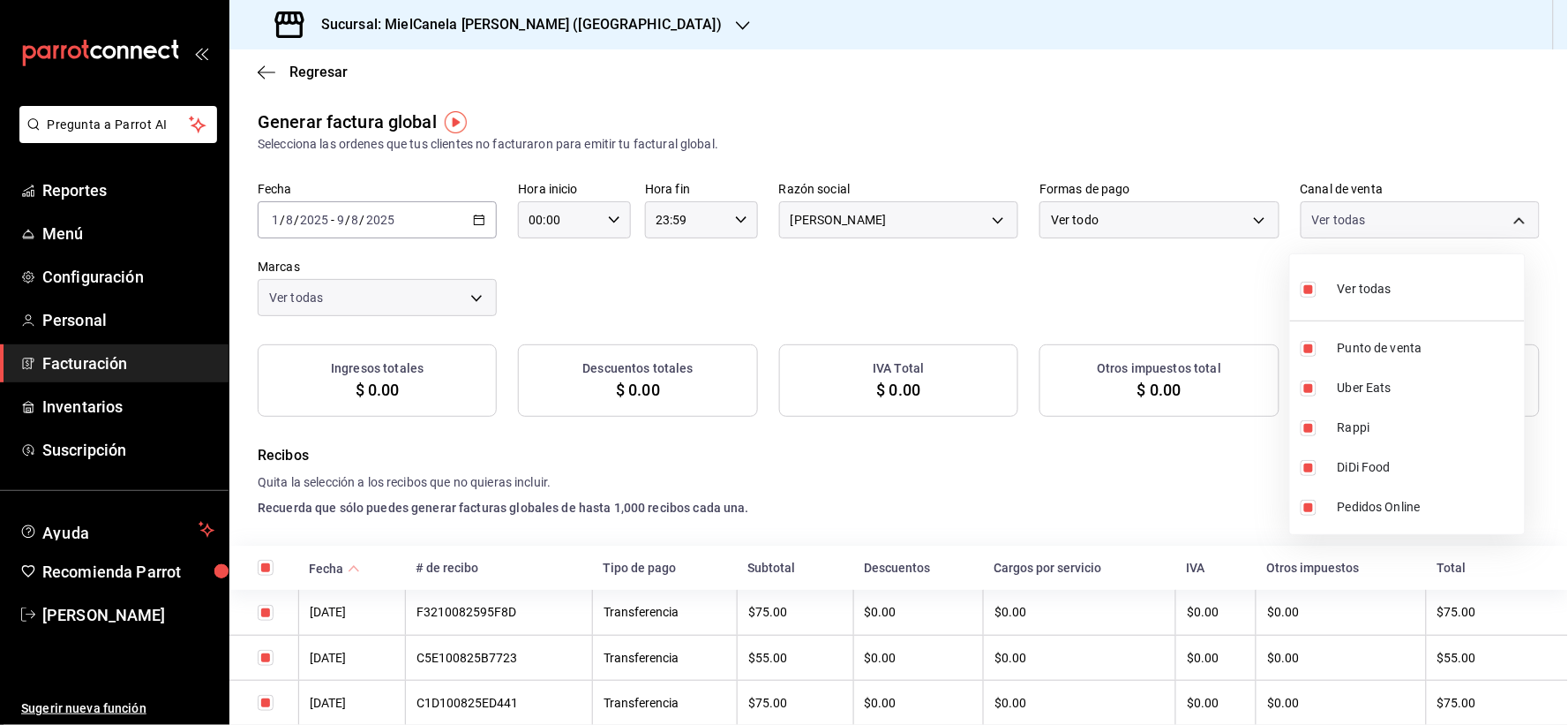
checkbox input "true"
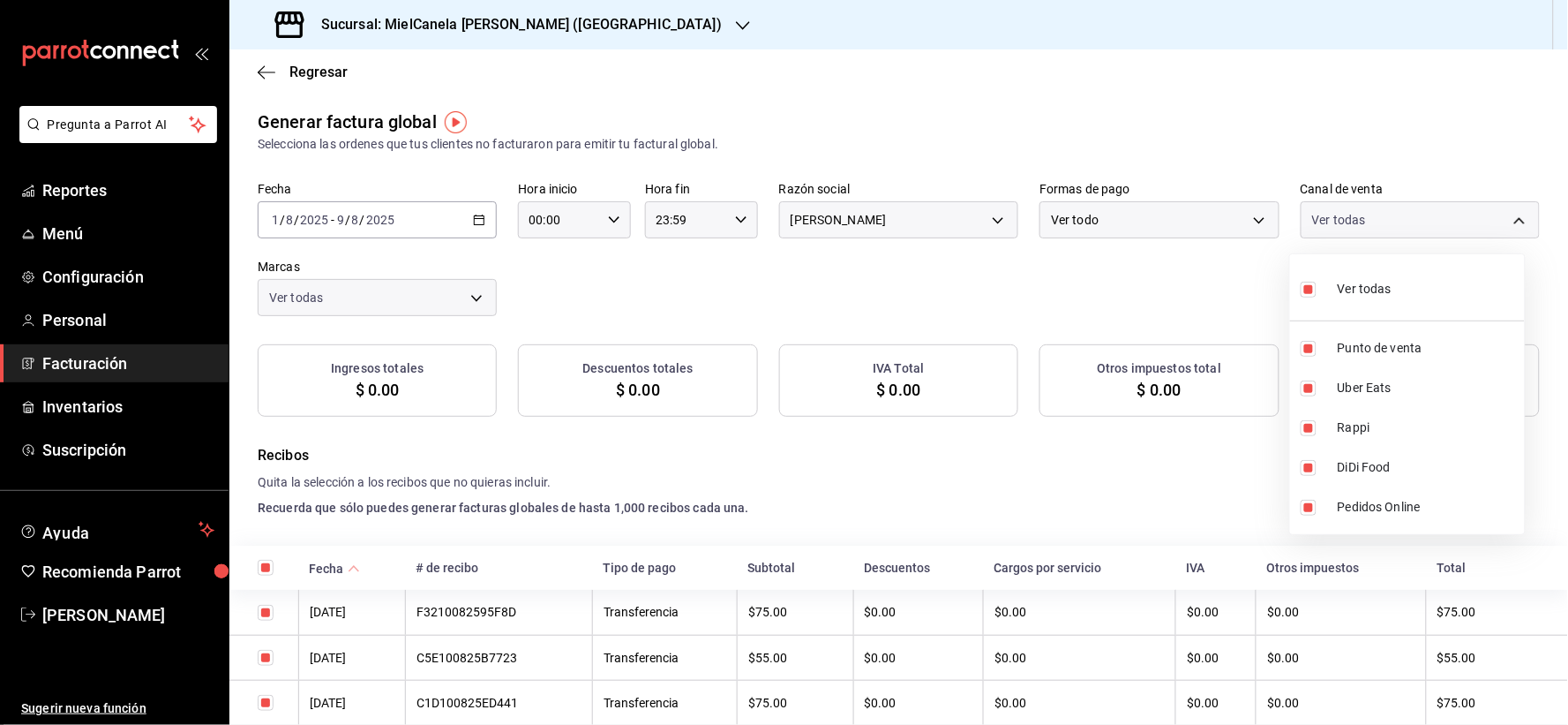
checkbox input "true"
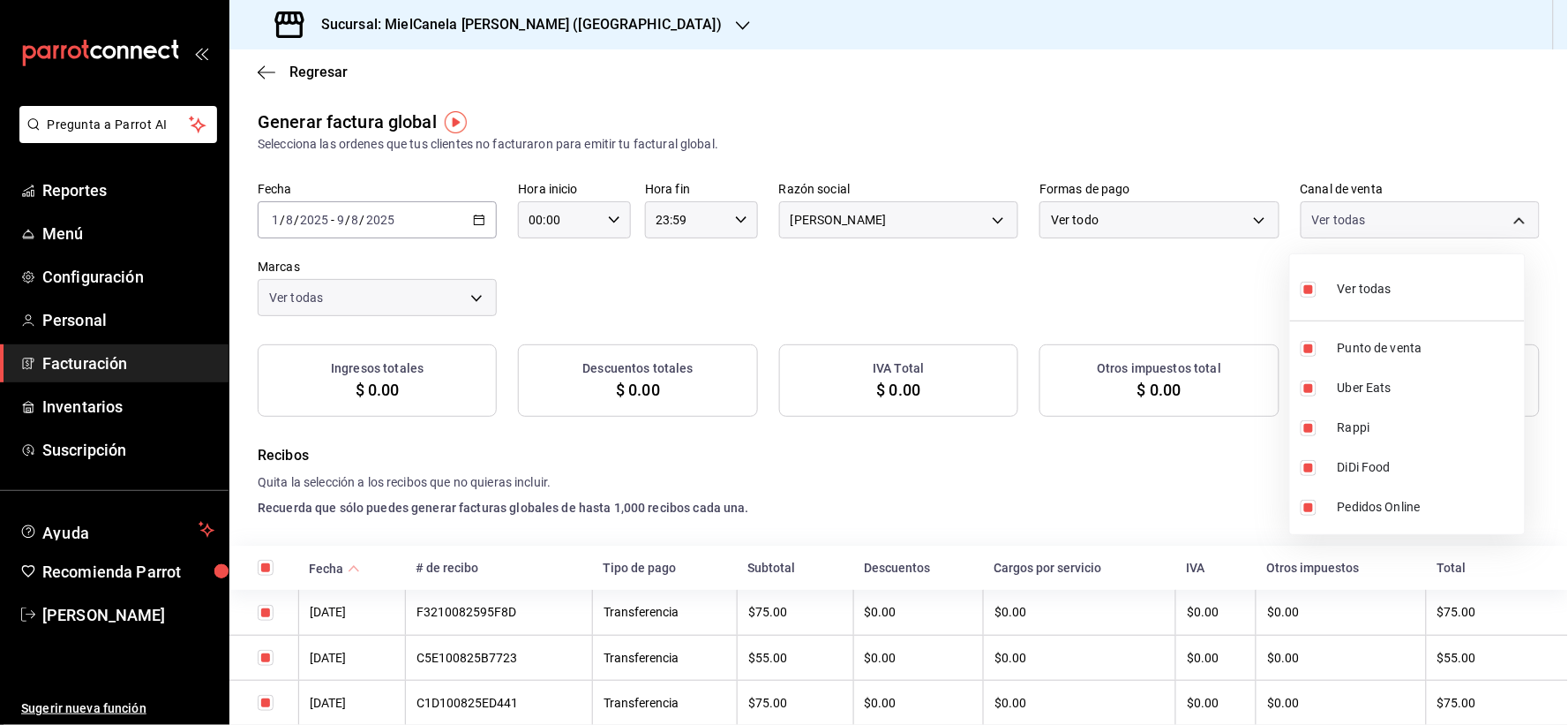
checkbox input "true"
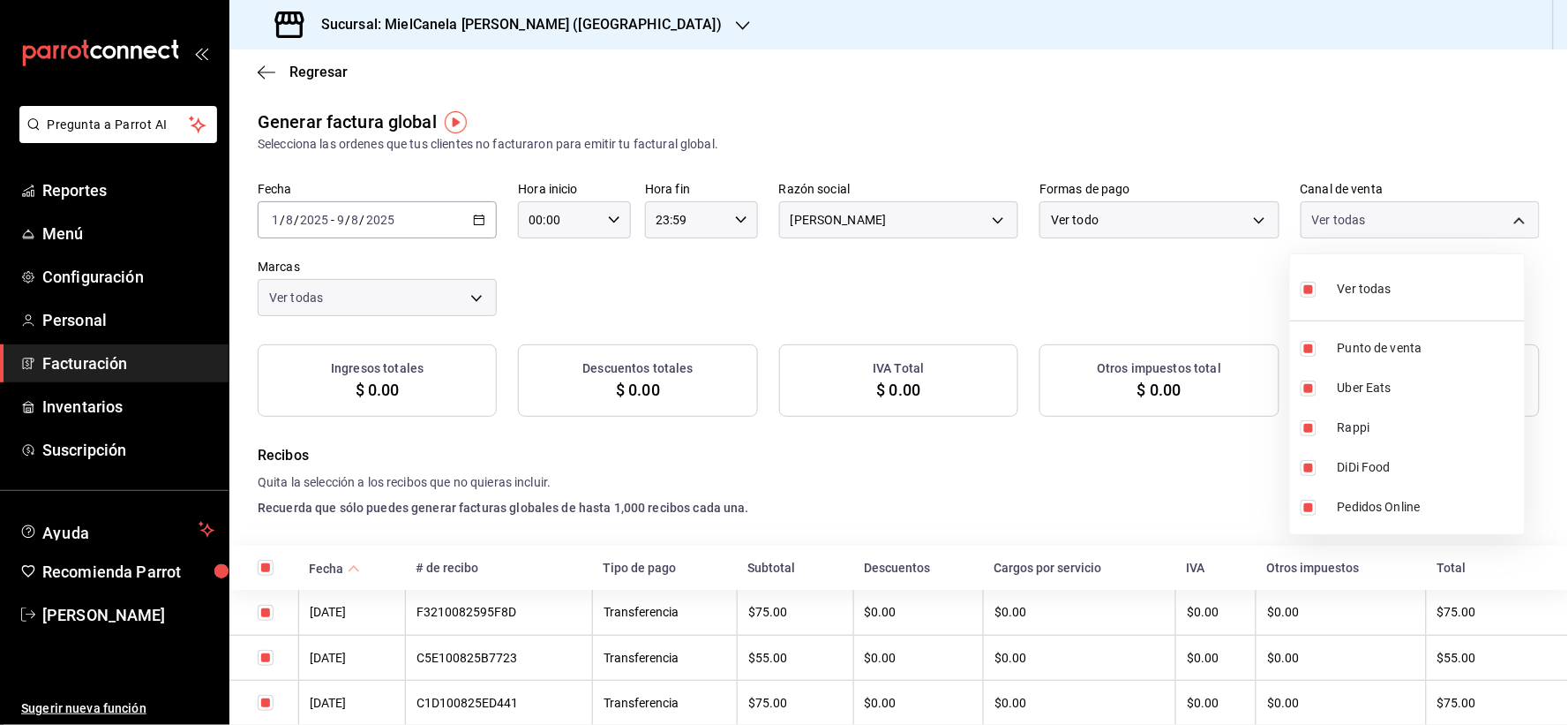
checkbox input "true"
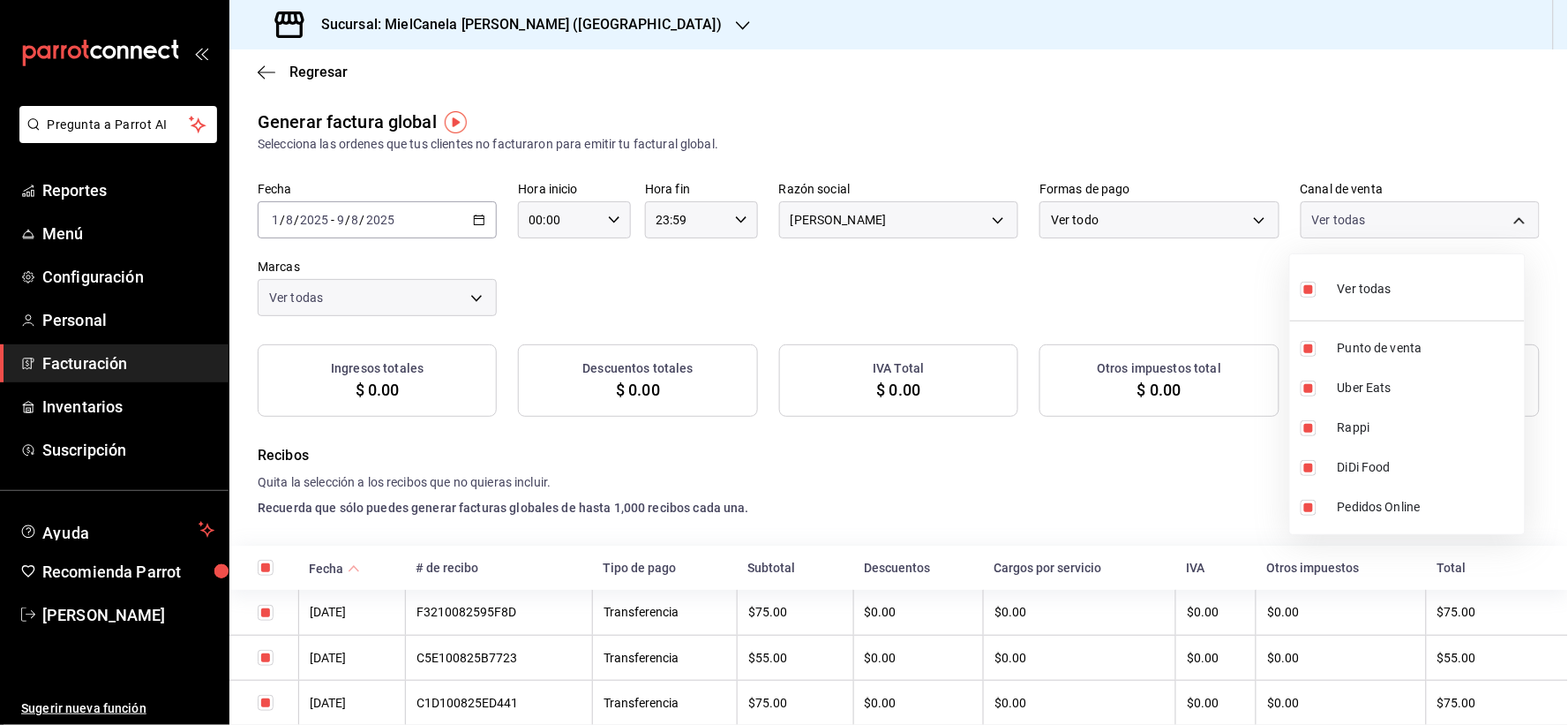
checkbox input "true"
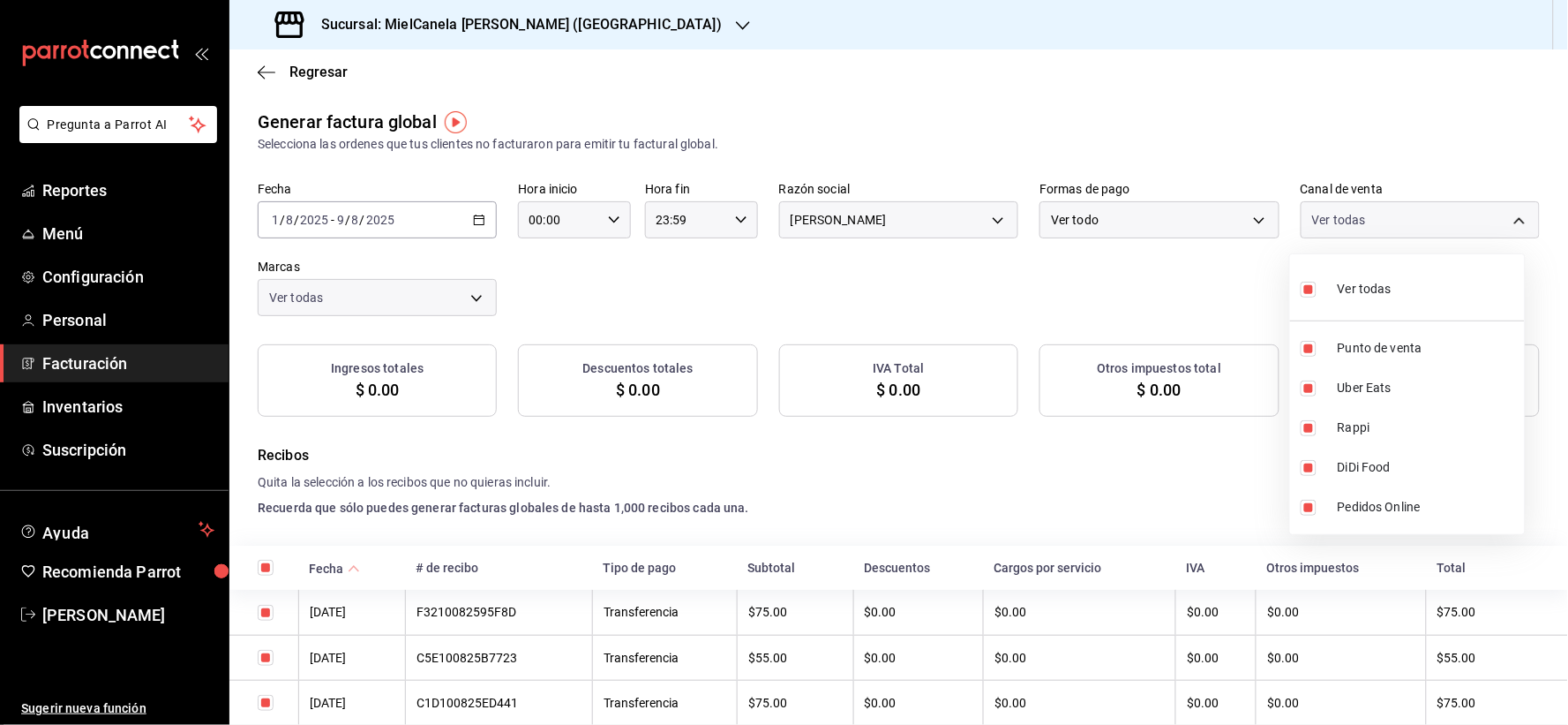
checkbox input "true"
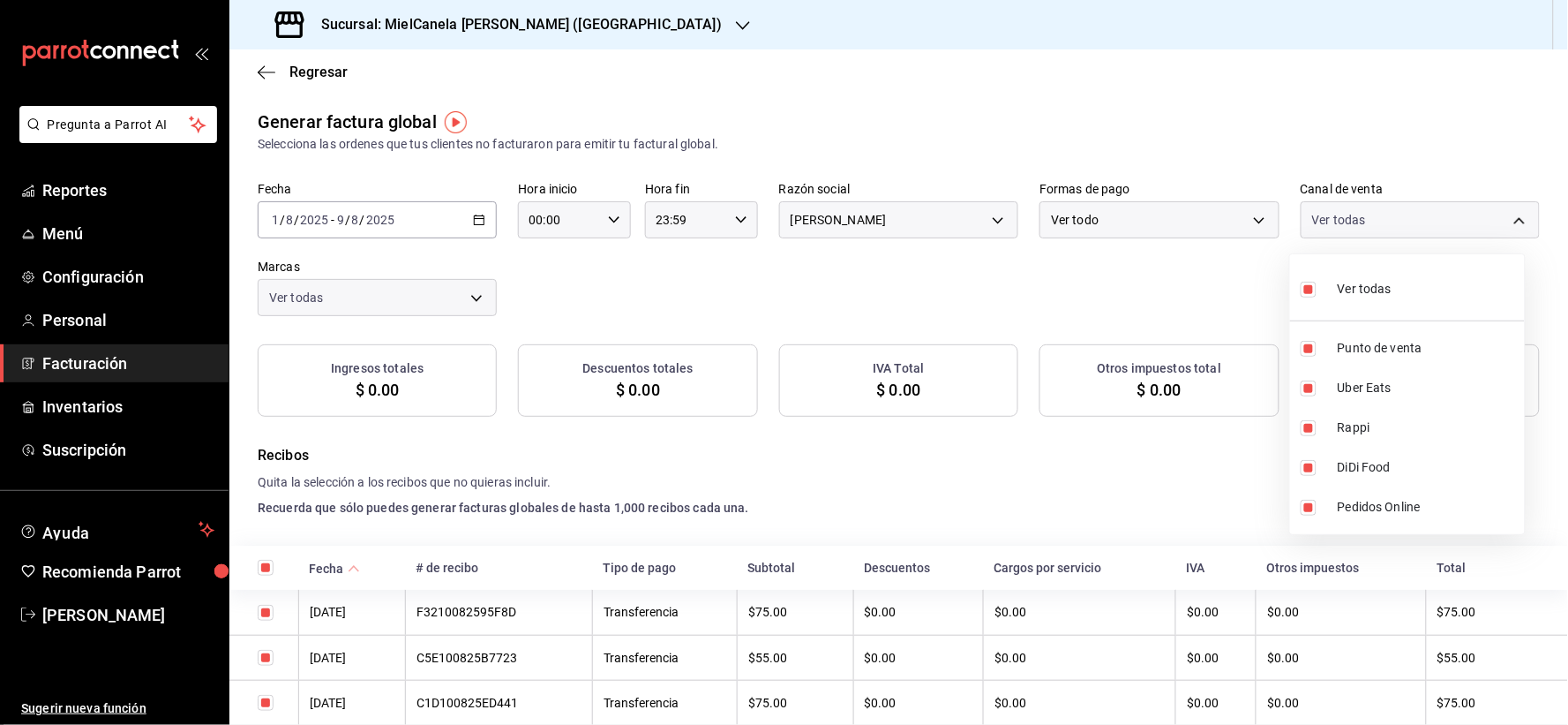
checkbox input "true"
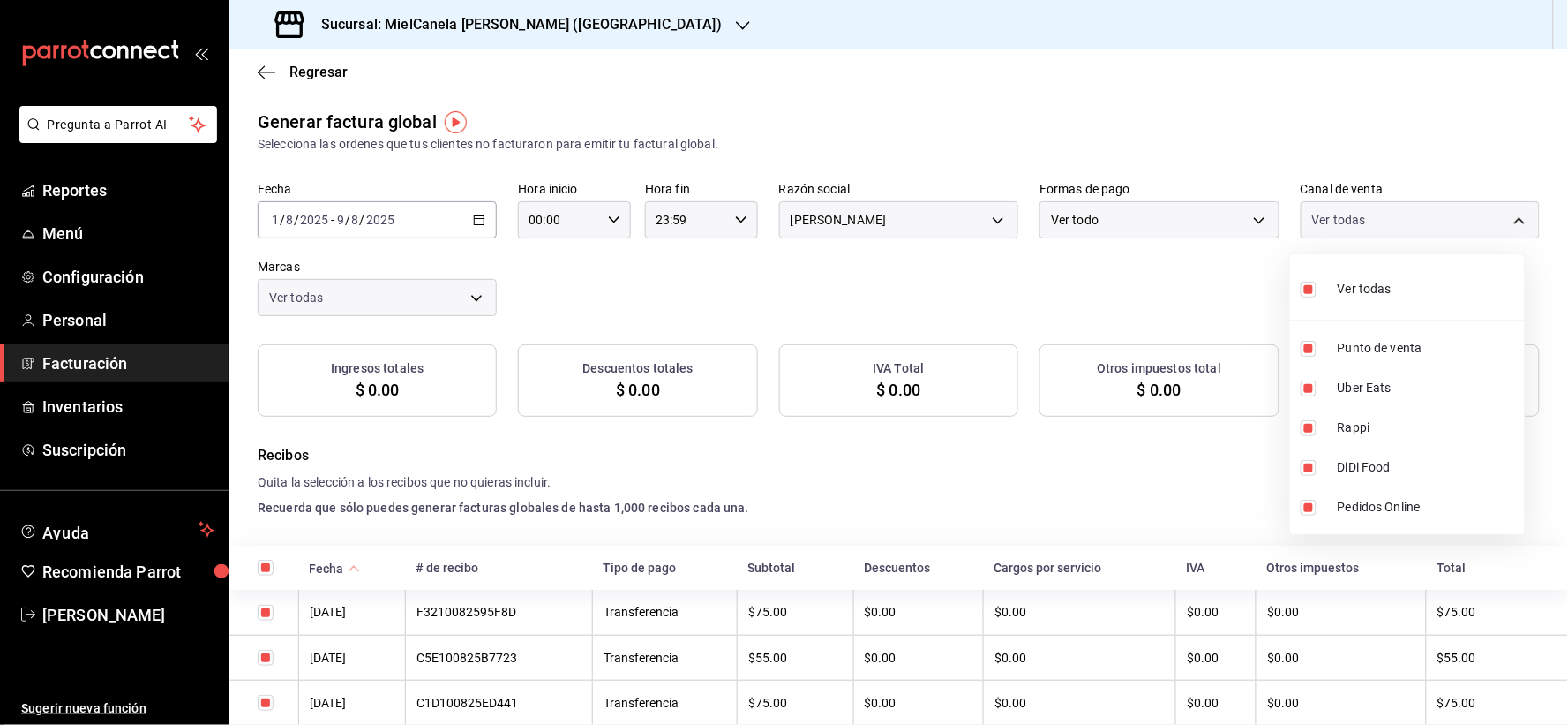
checkbox input "true"
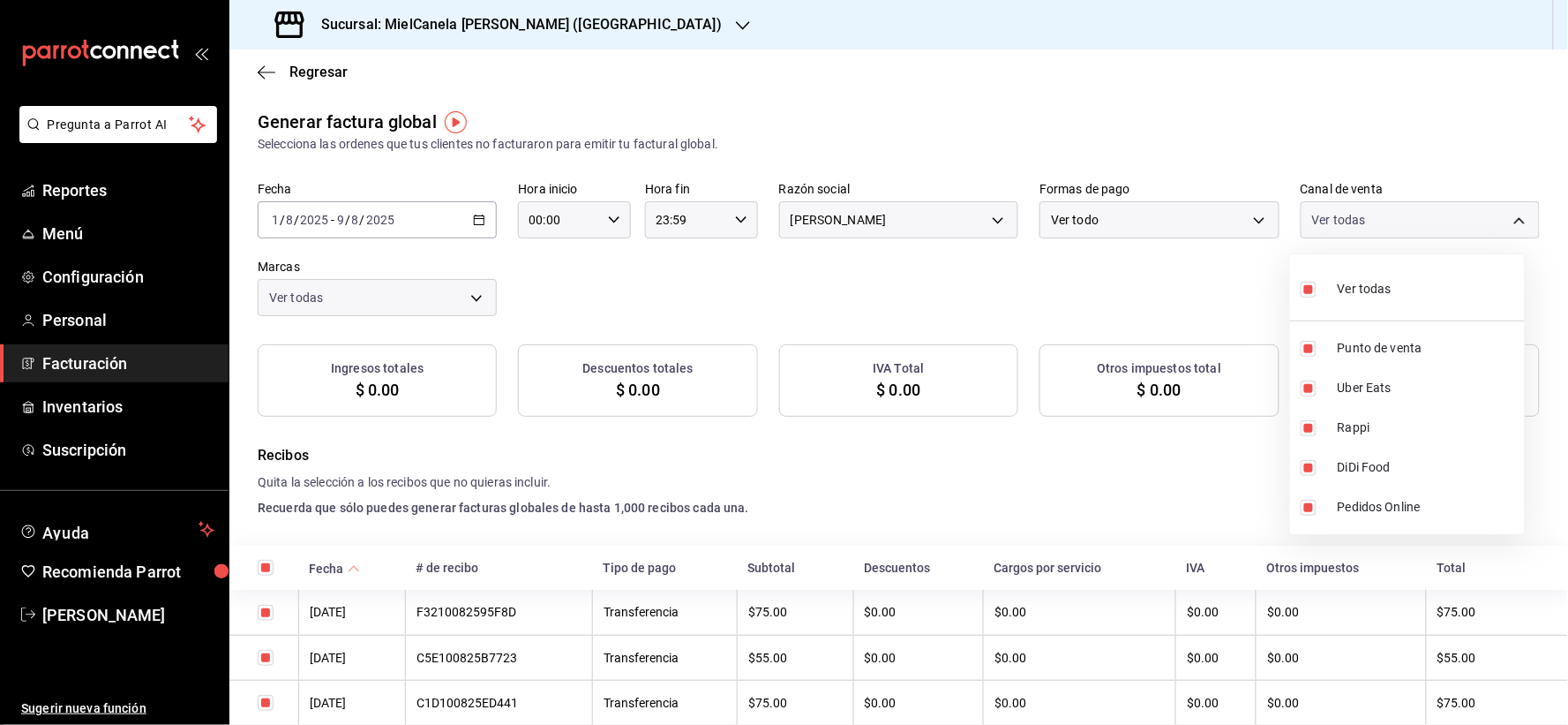
checkbox input "true"
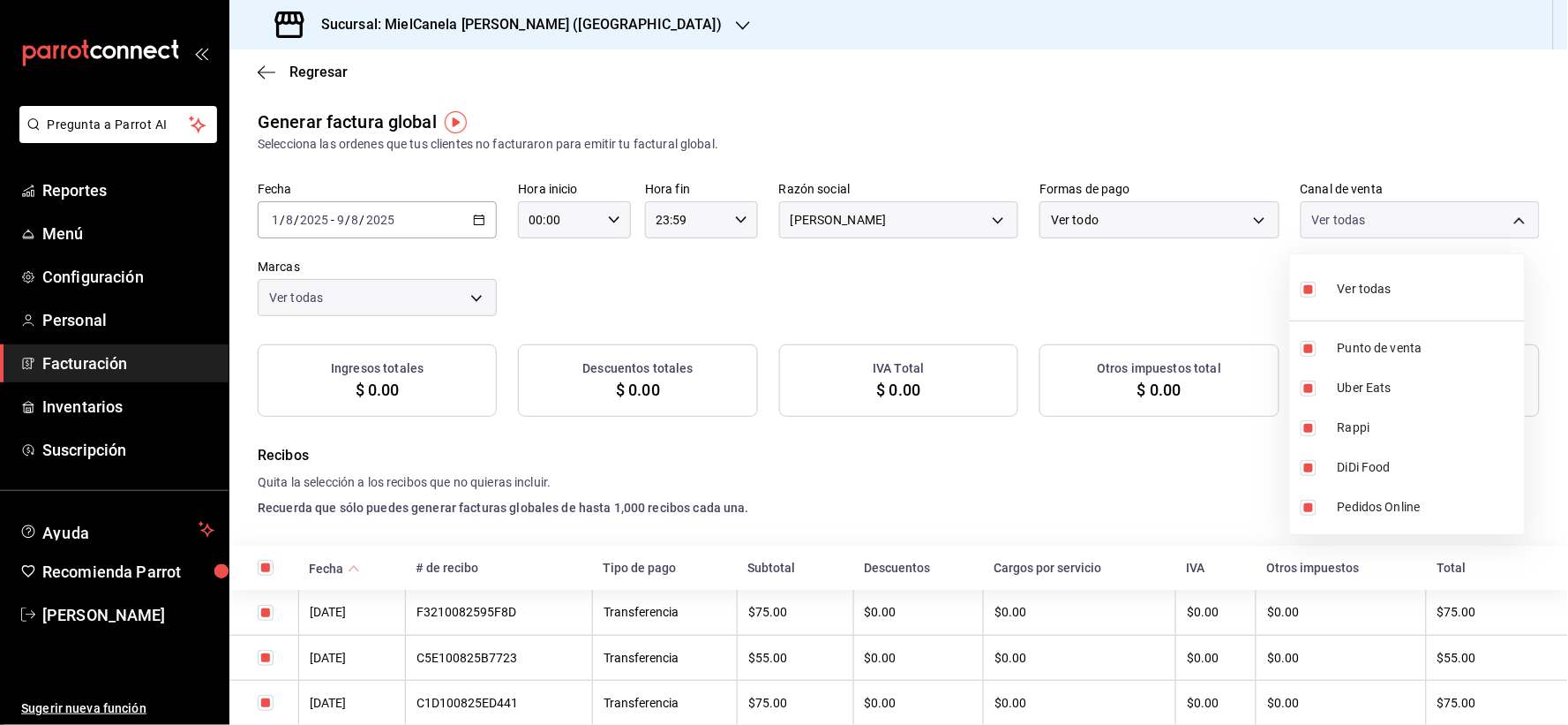
checkbox input "true"
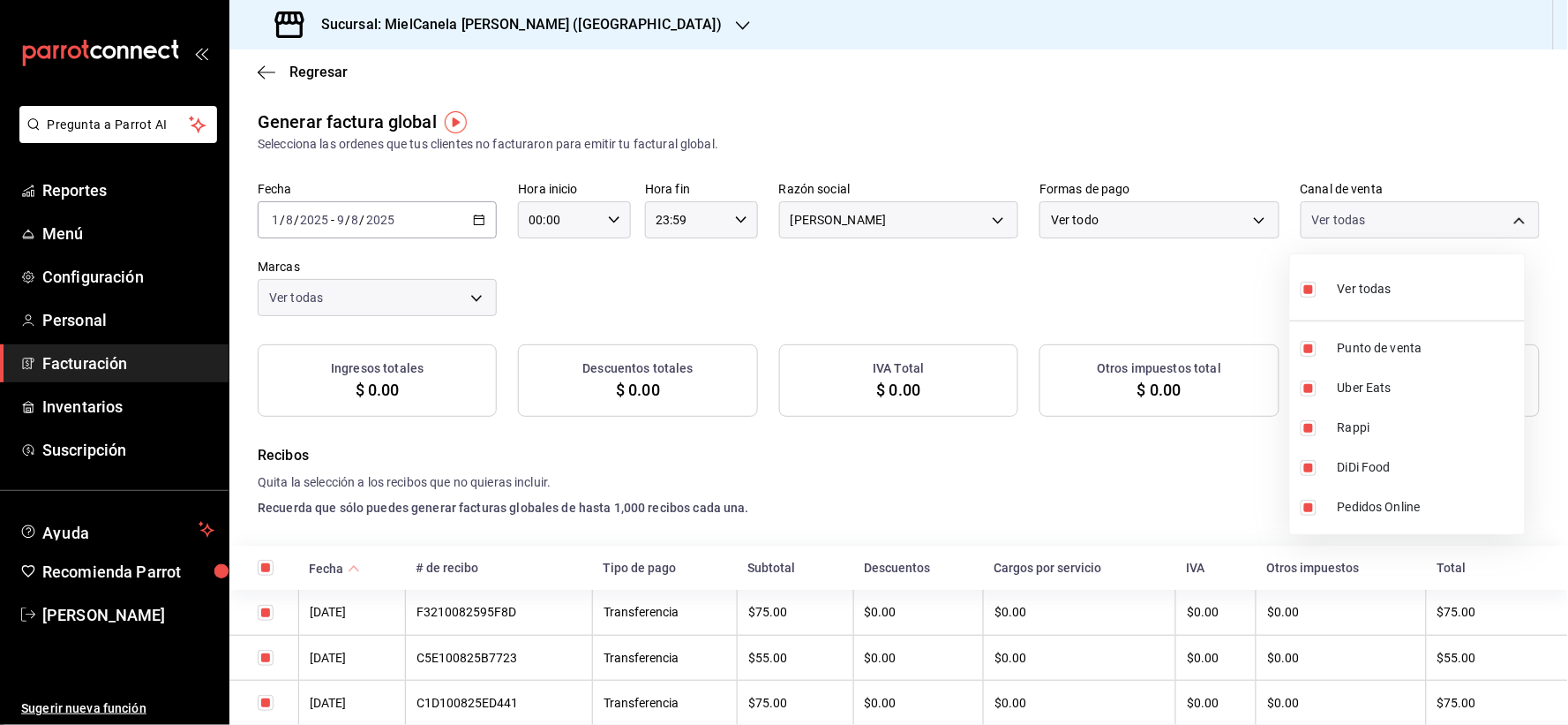
checkbox input "true"
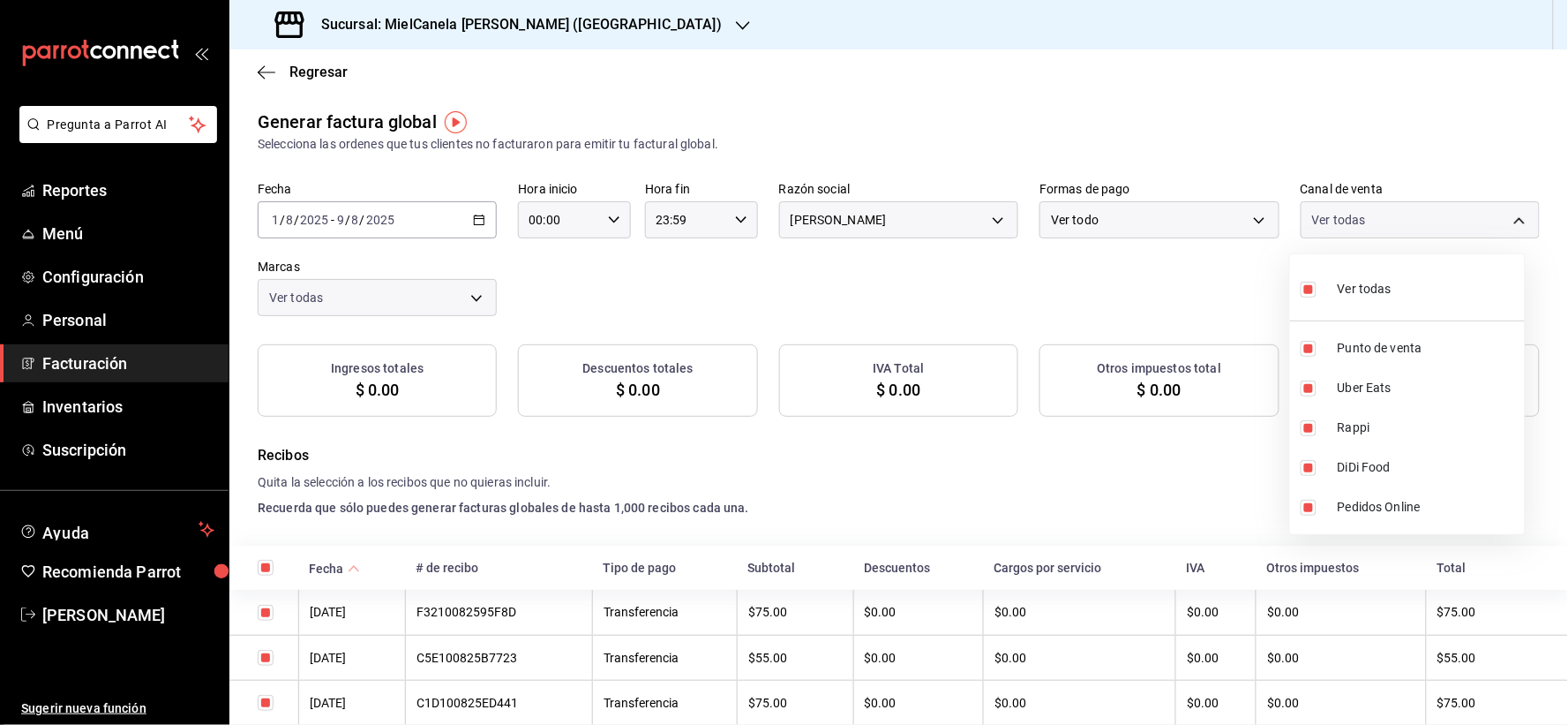
checkbox input "true"
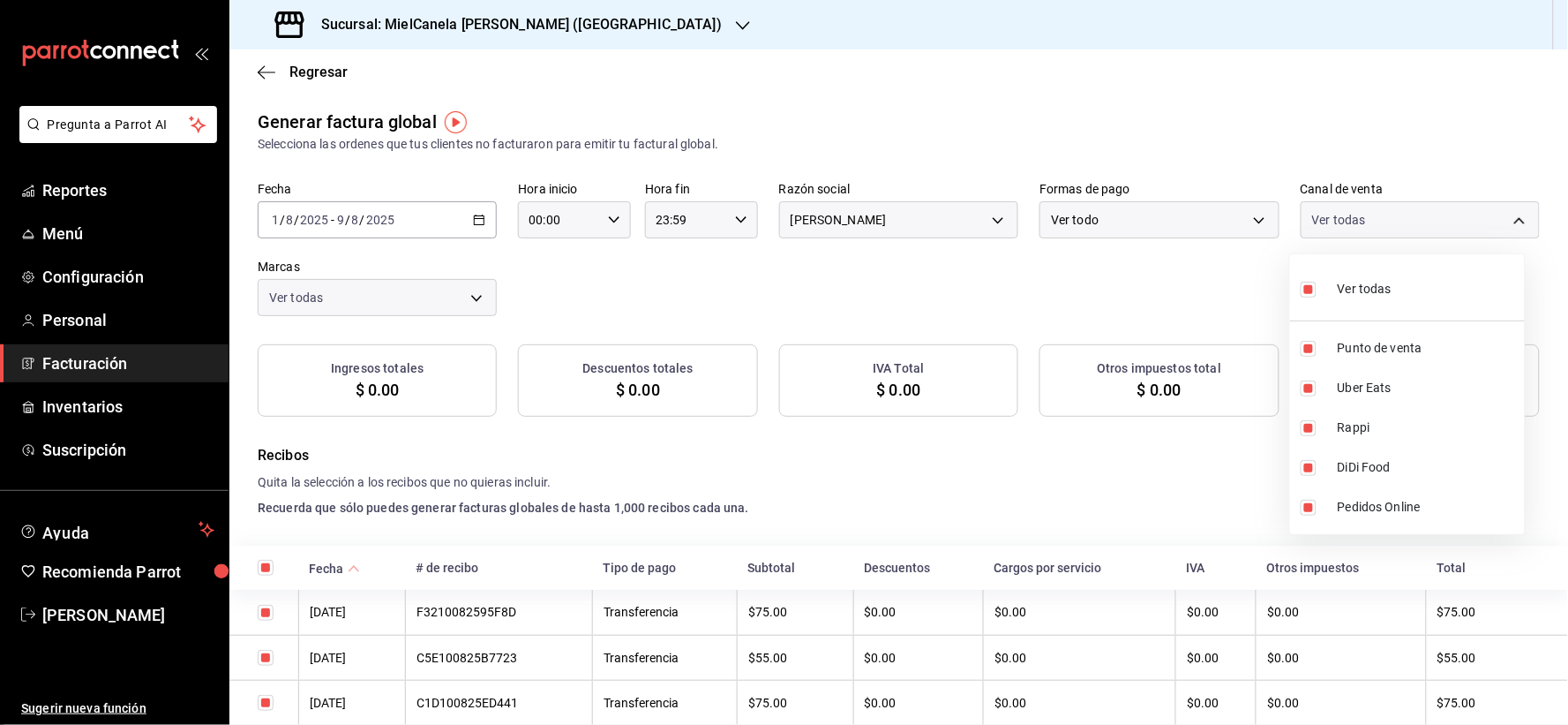
checkbox input "true"
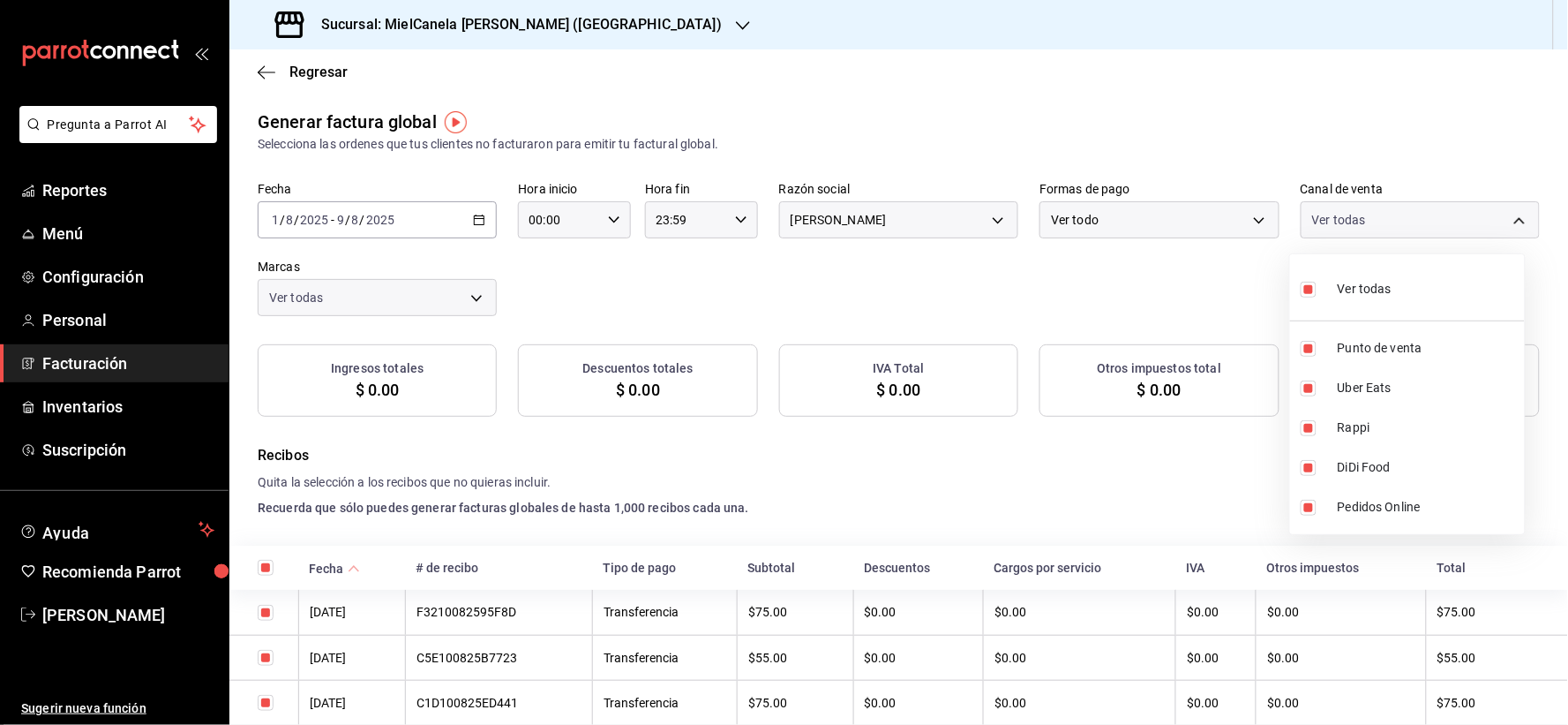
checkbox input "true"
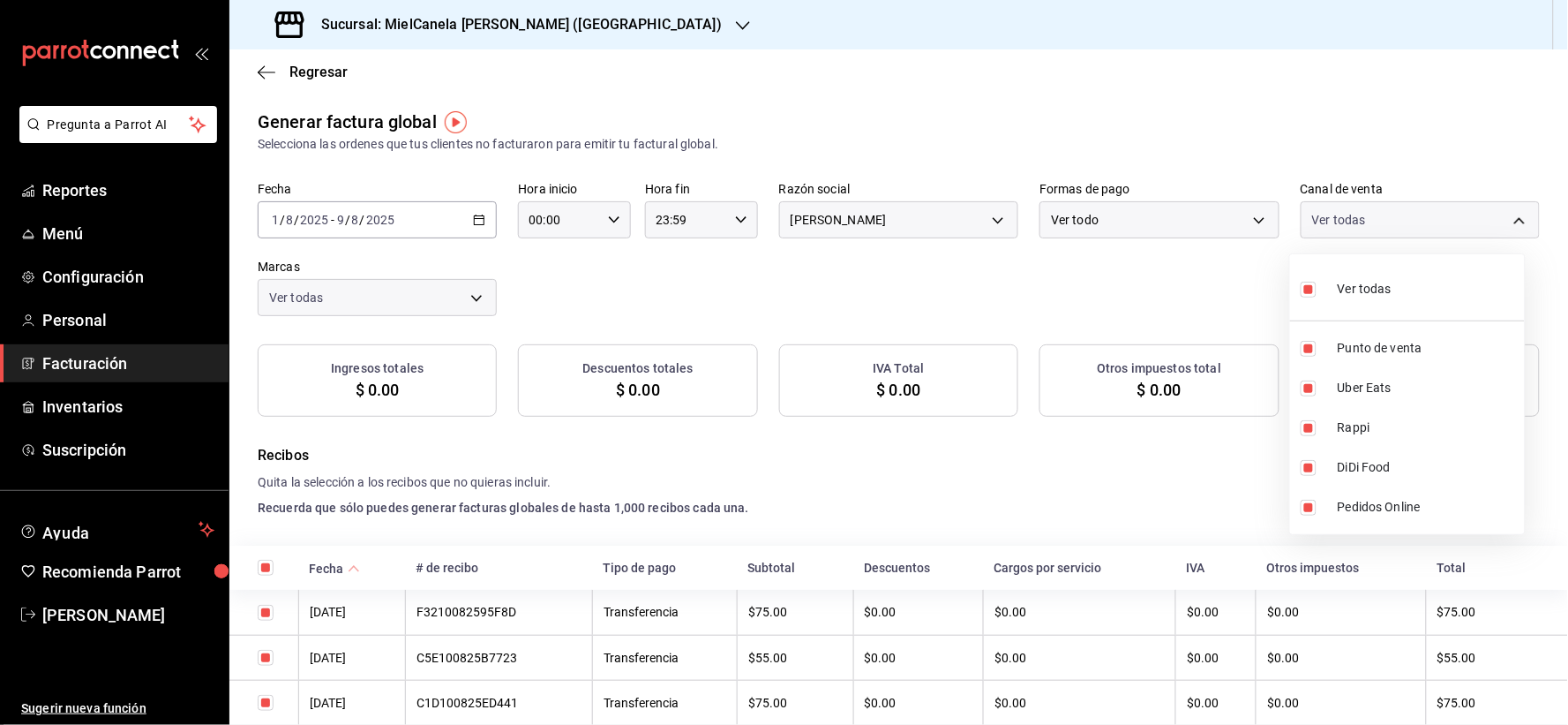
checkbox input "true"
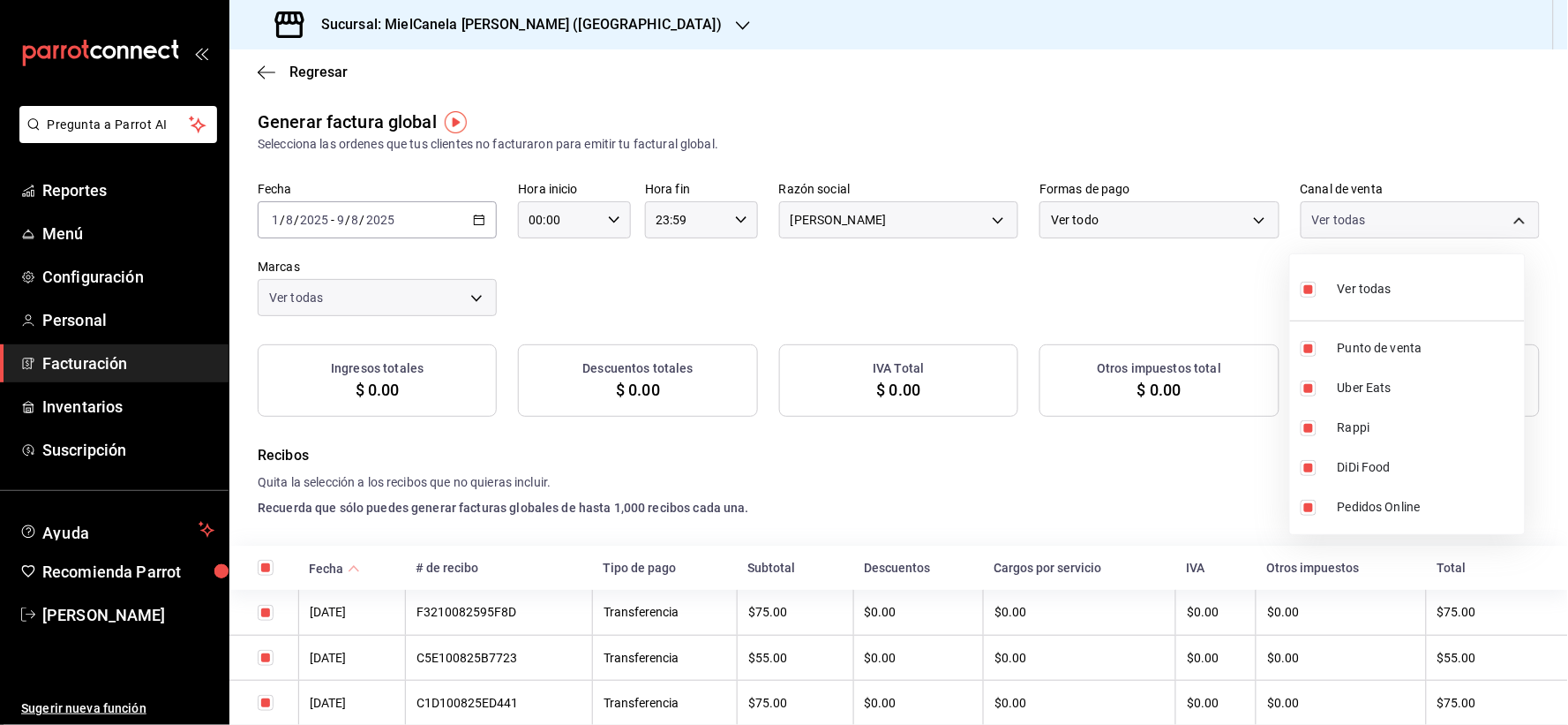
checkbox input "true"
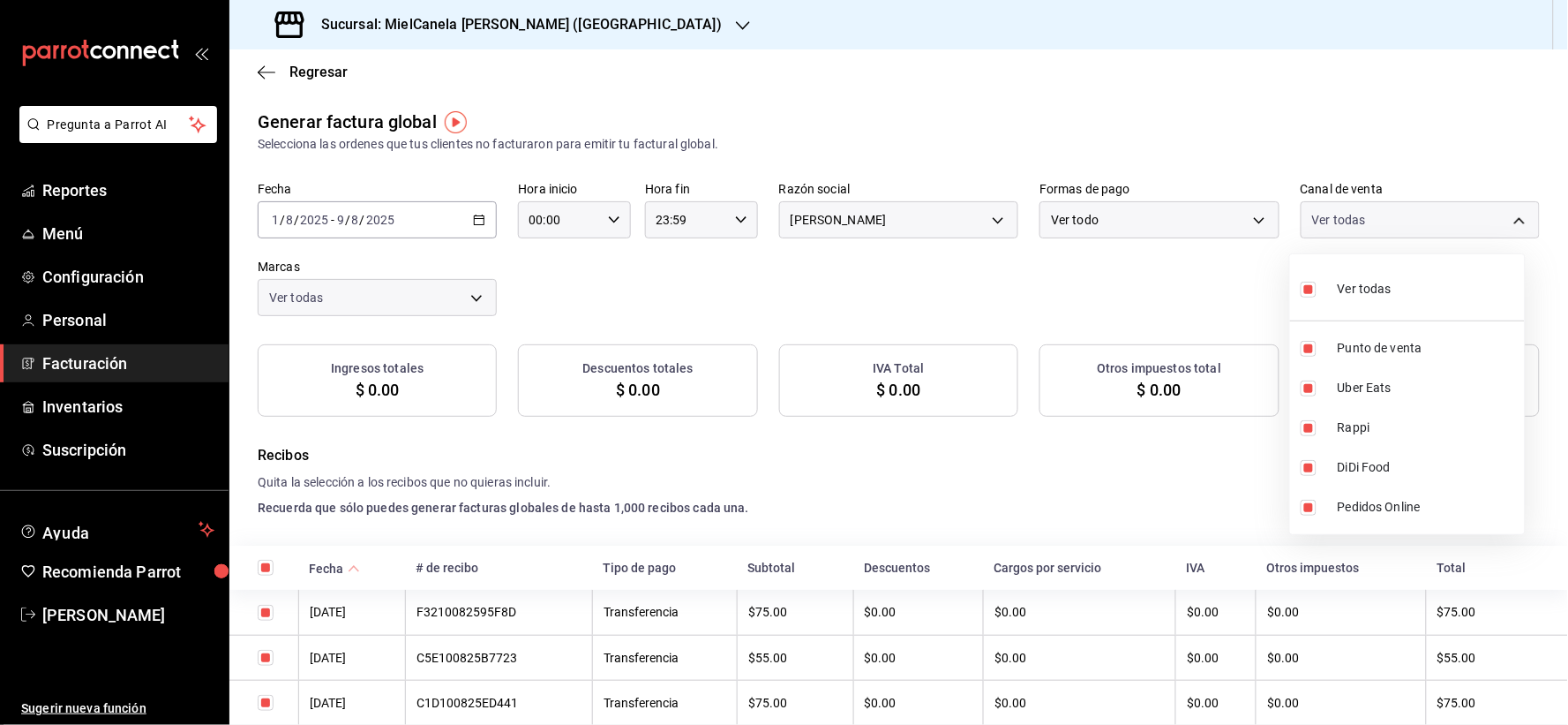
checkbox input "true"
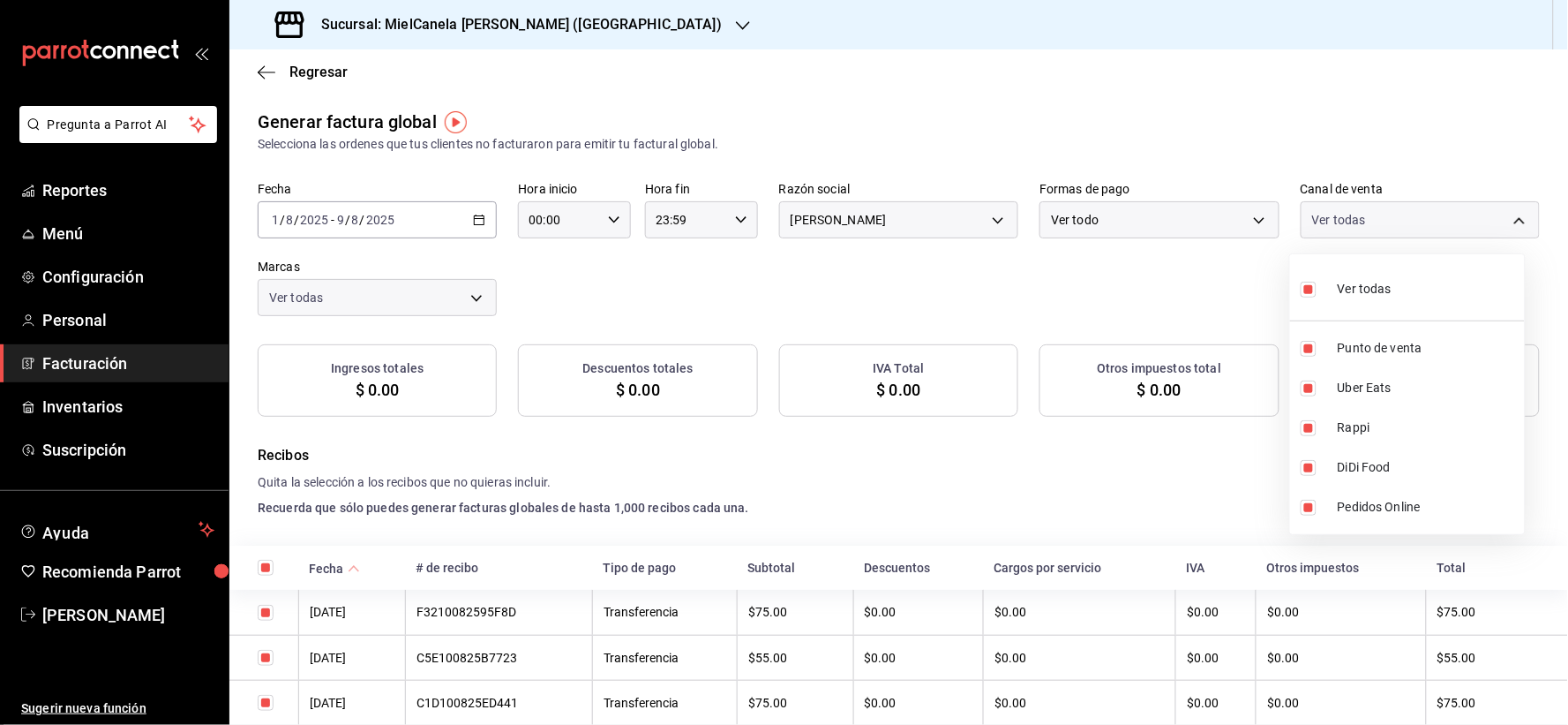
checkbox input "true"
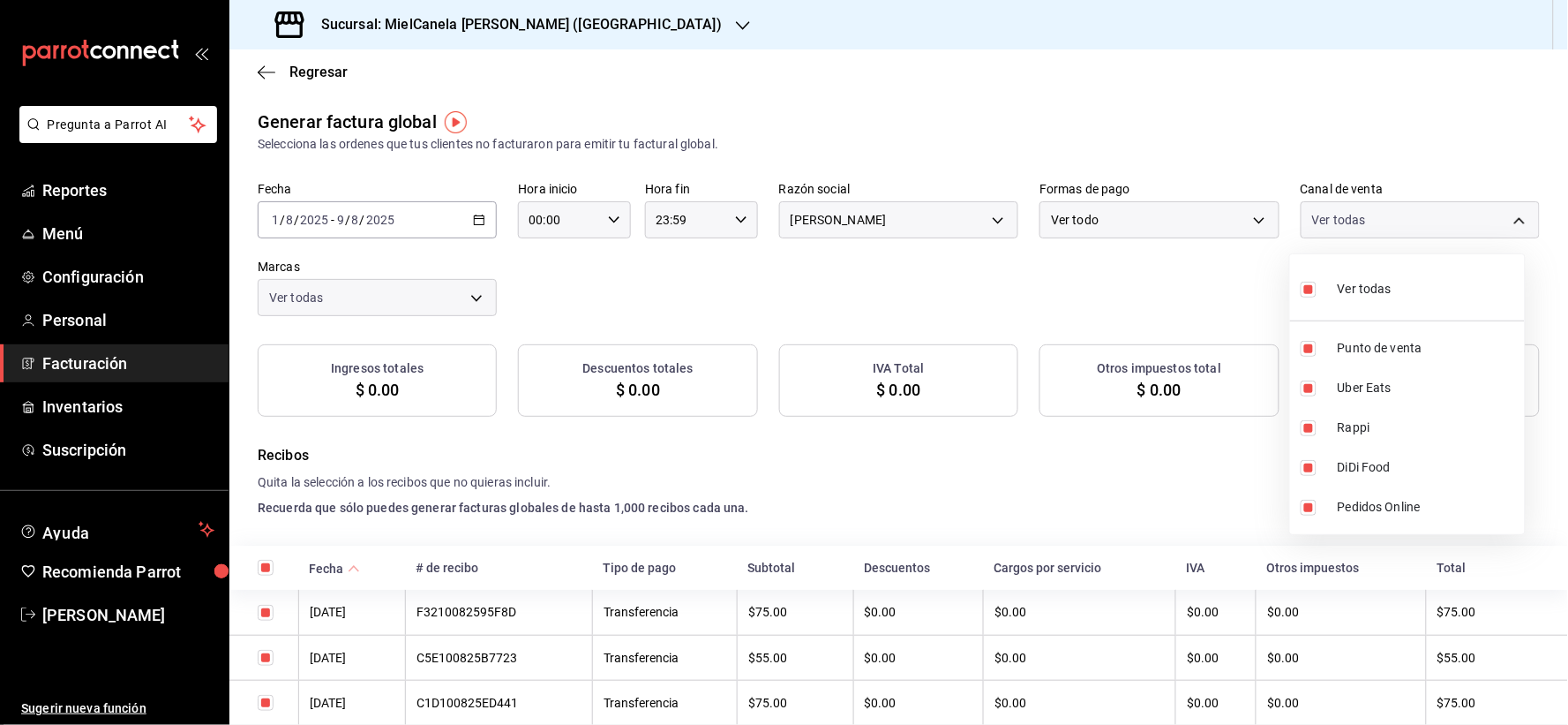
checkbox input "true"
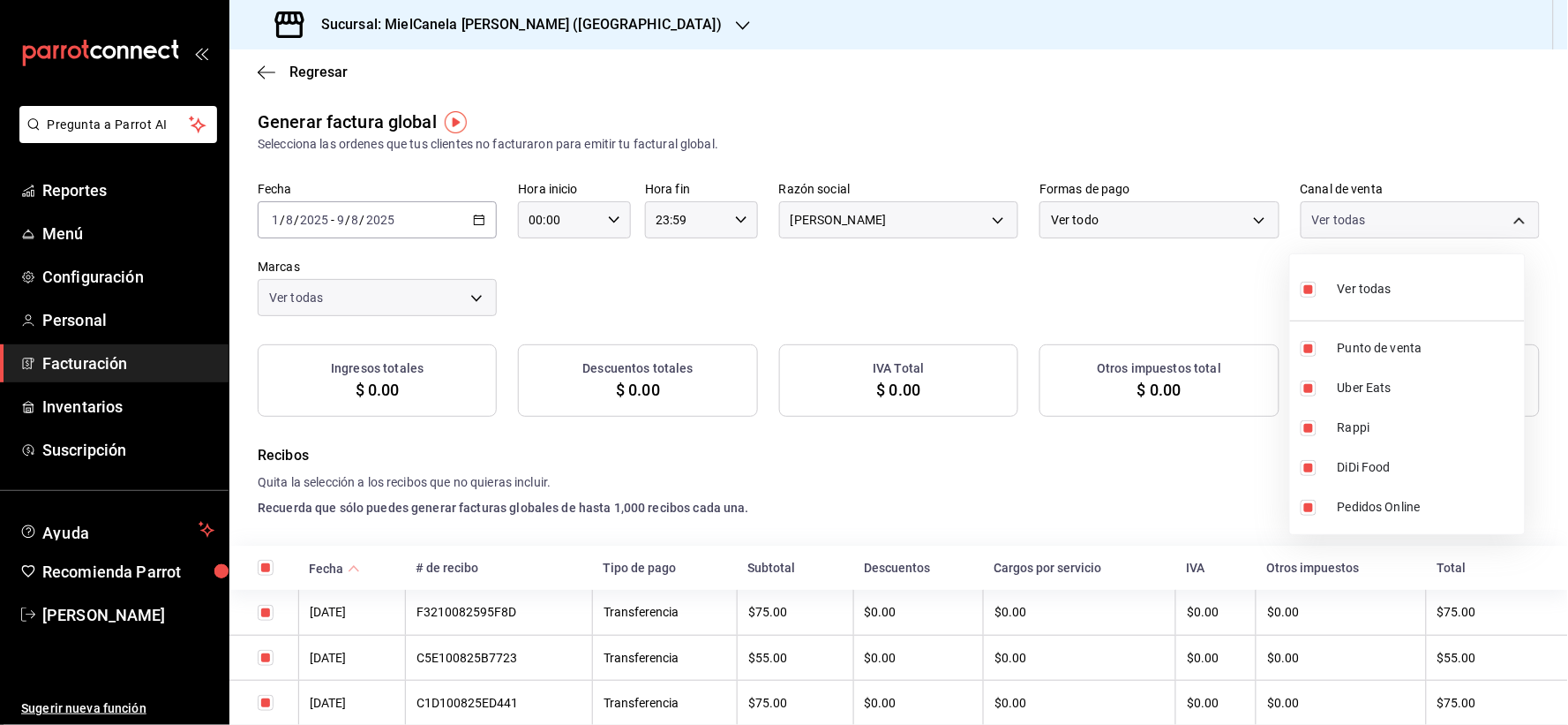
checkbox input "true"
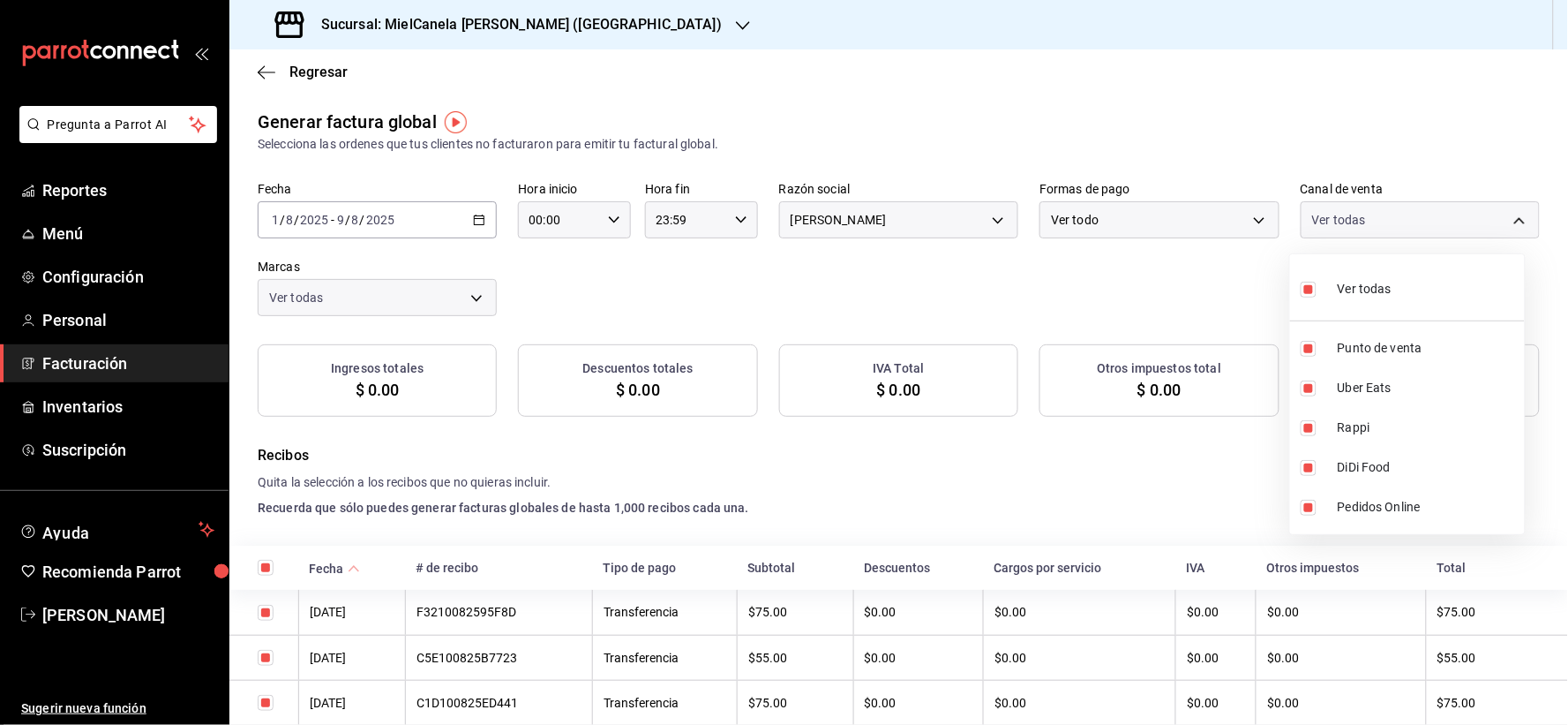
checkbox input "true"
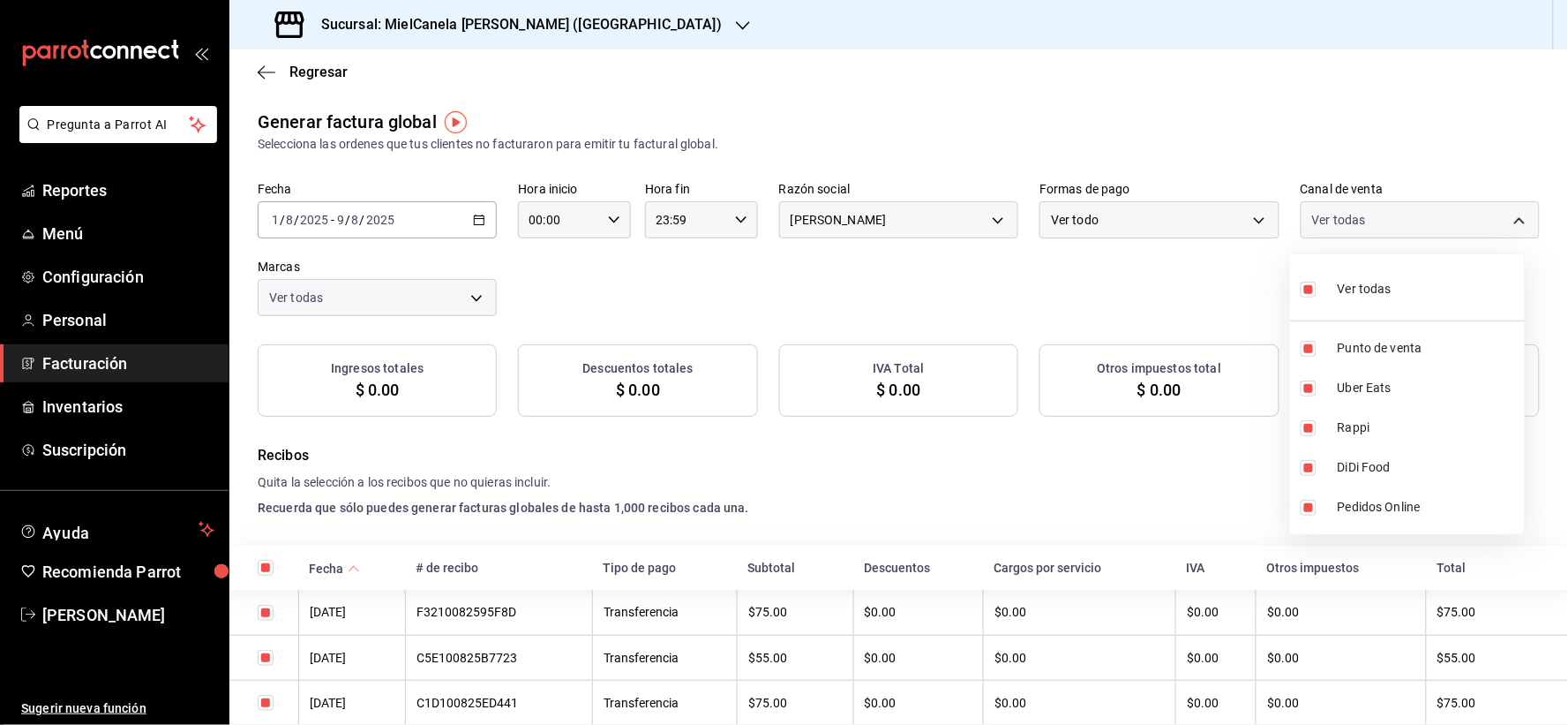
checkbox input "true"
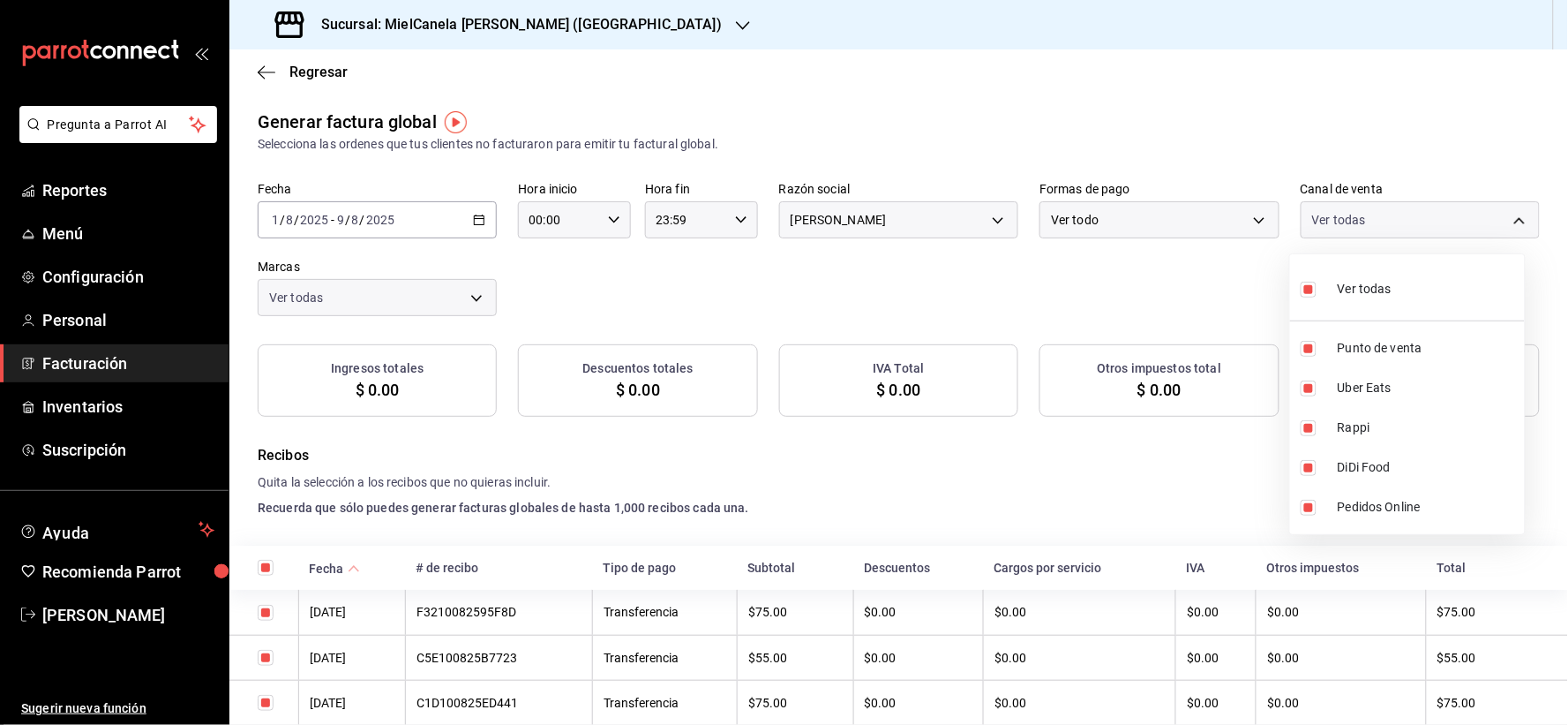
checkbox input "true"
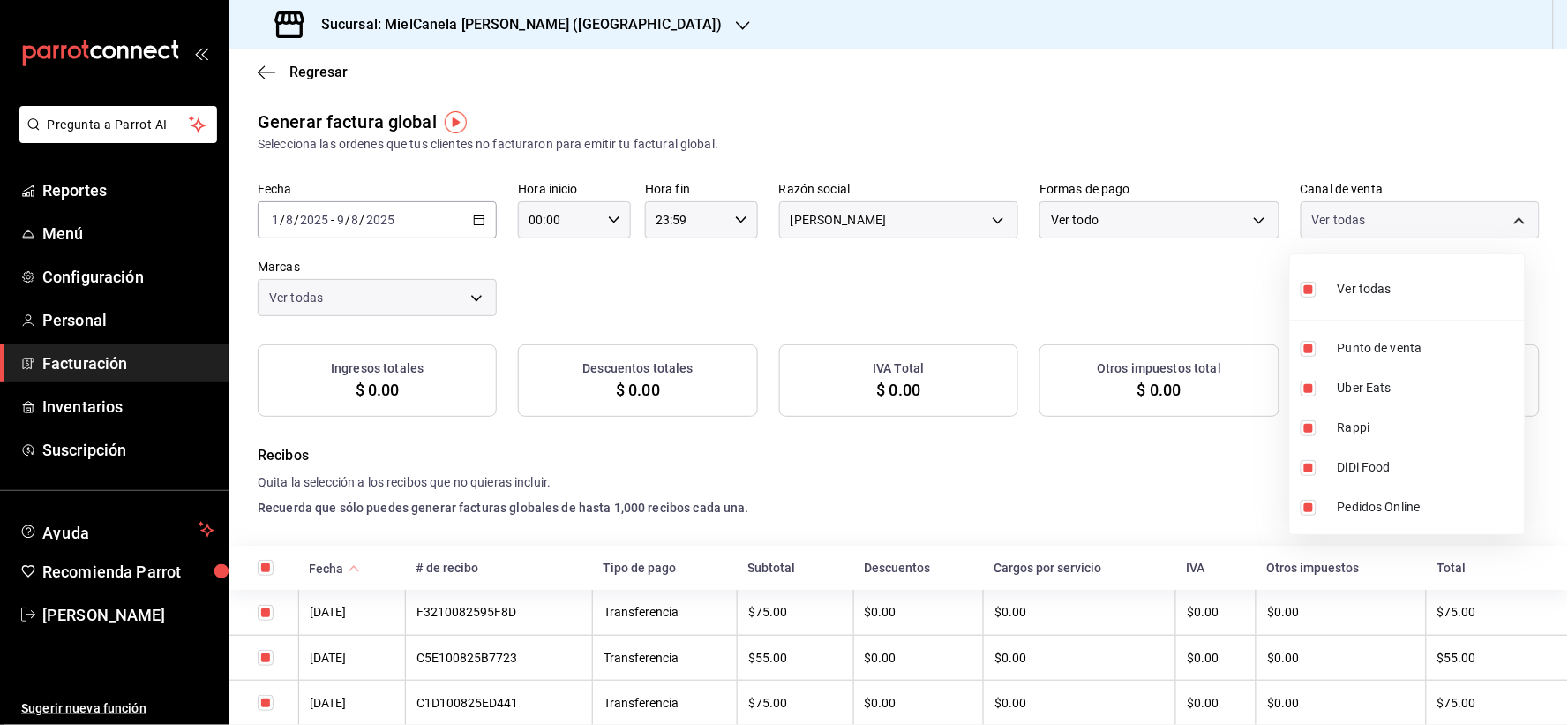
checkbox input "true"
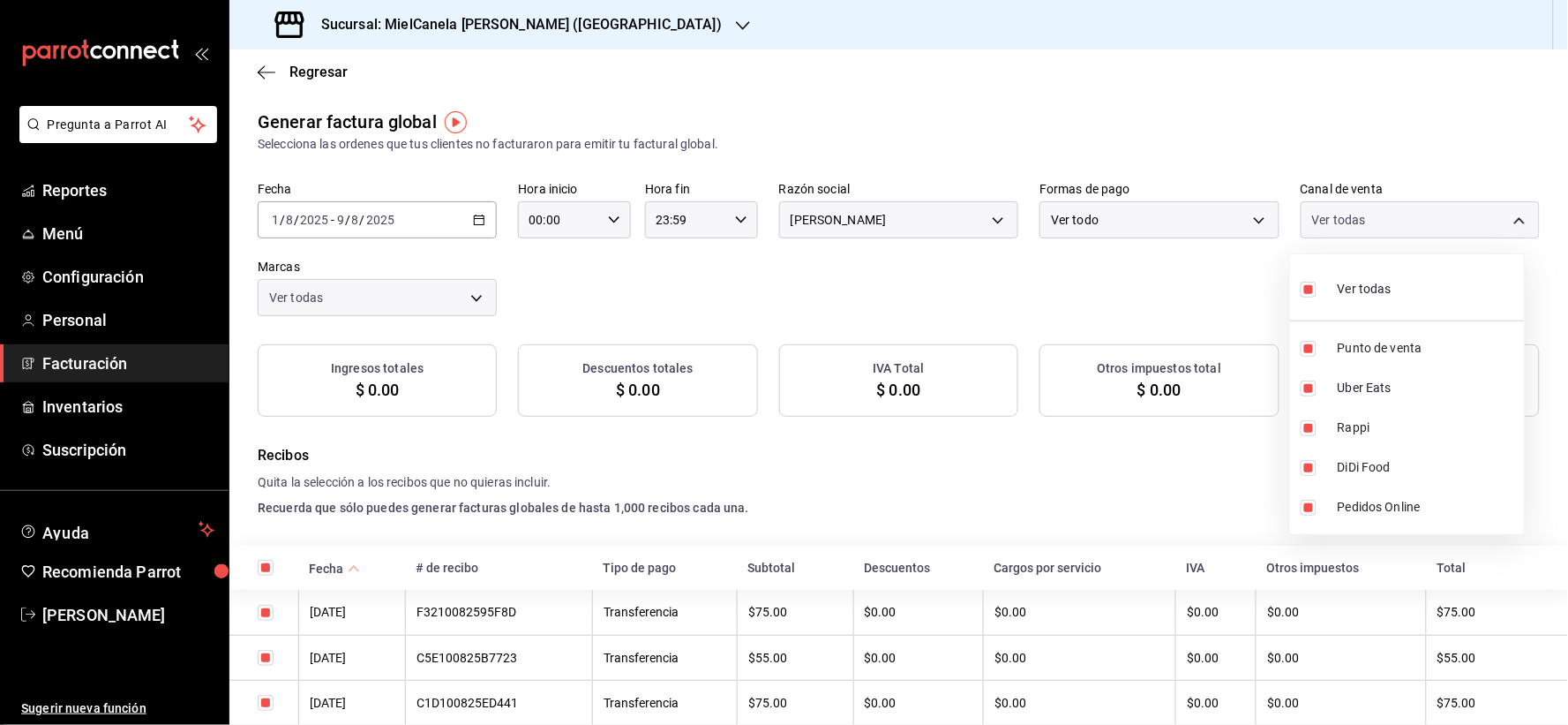
checkbox input "true"
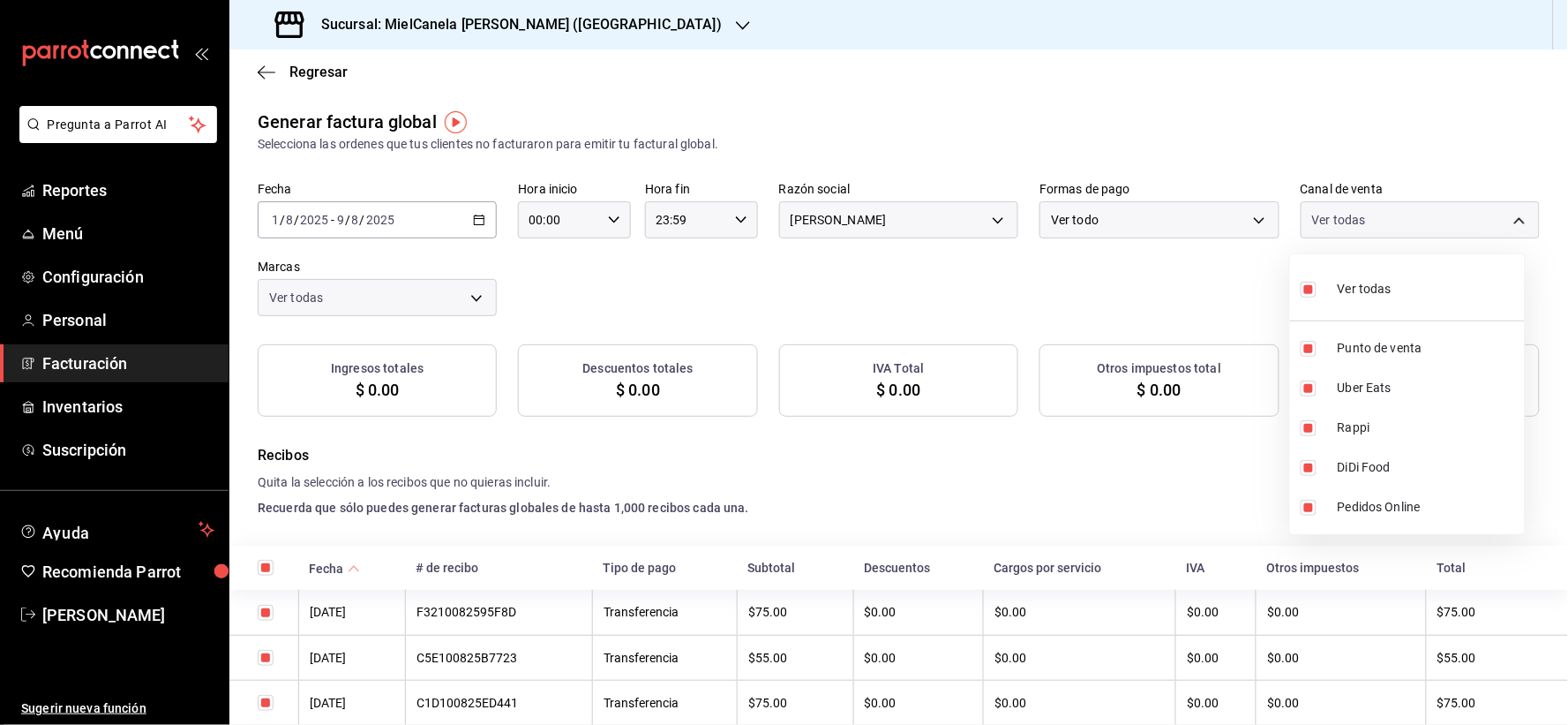
checkbox input "true"
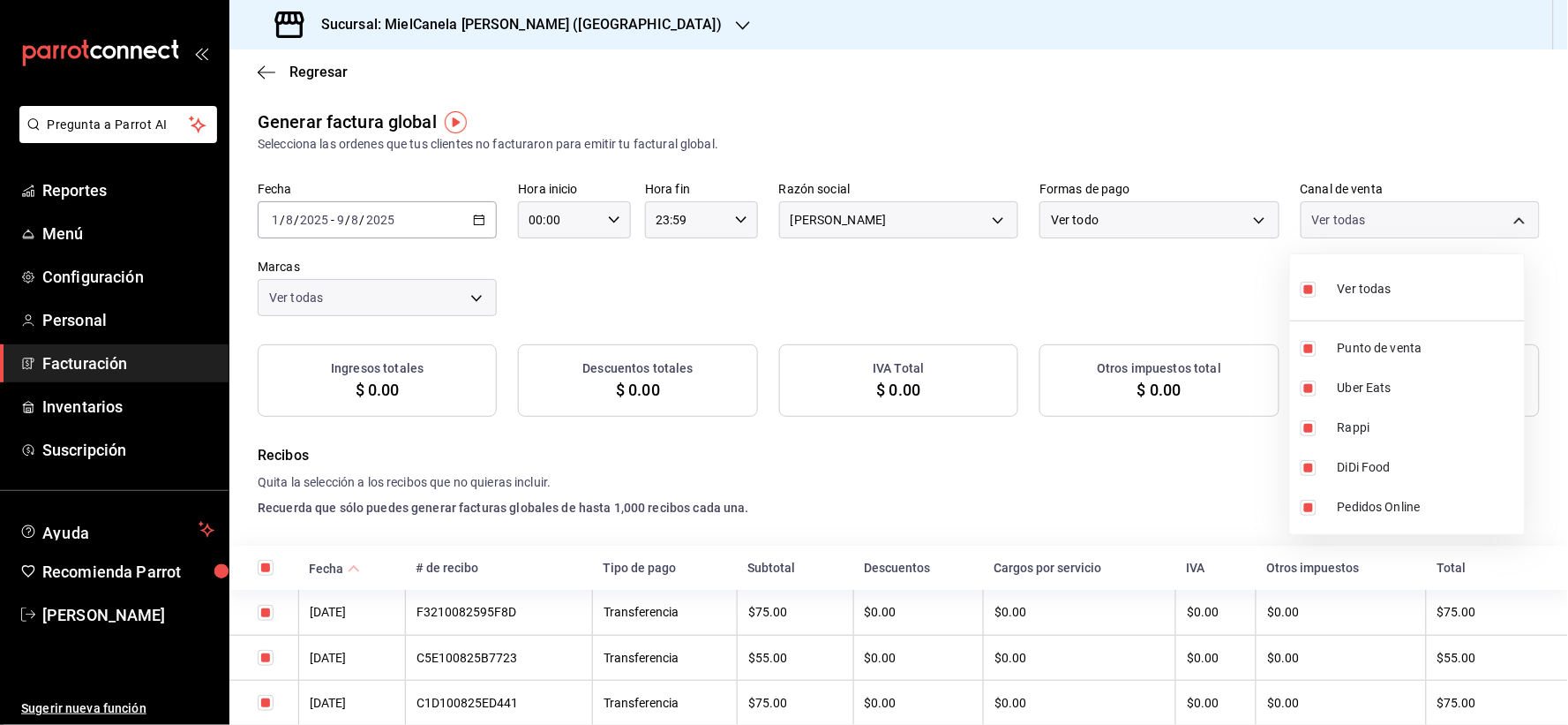
checkbox input "true"
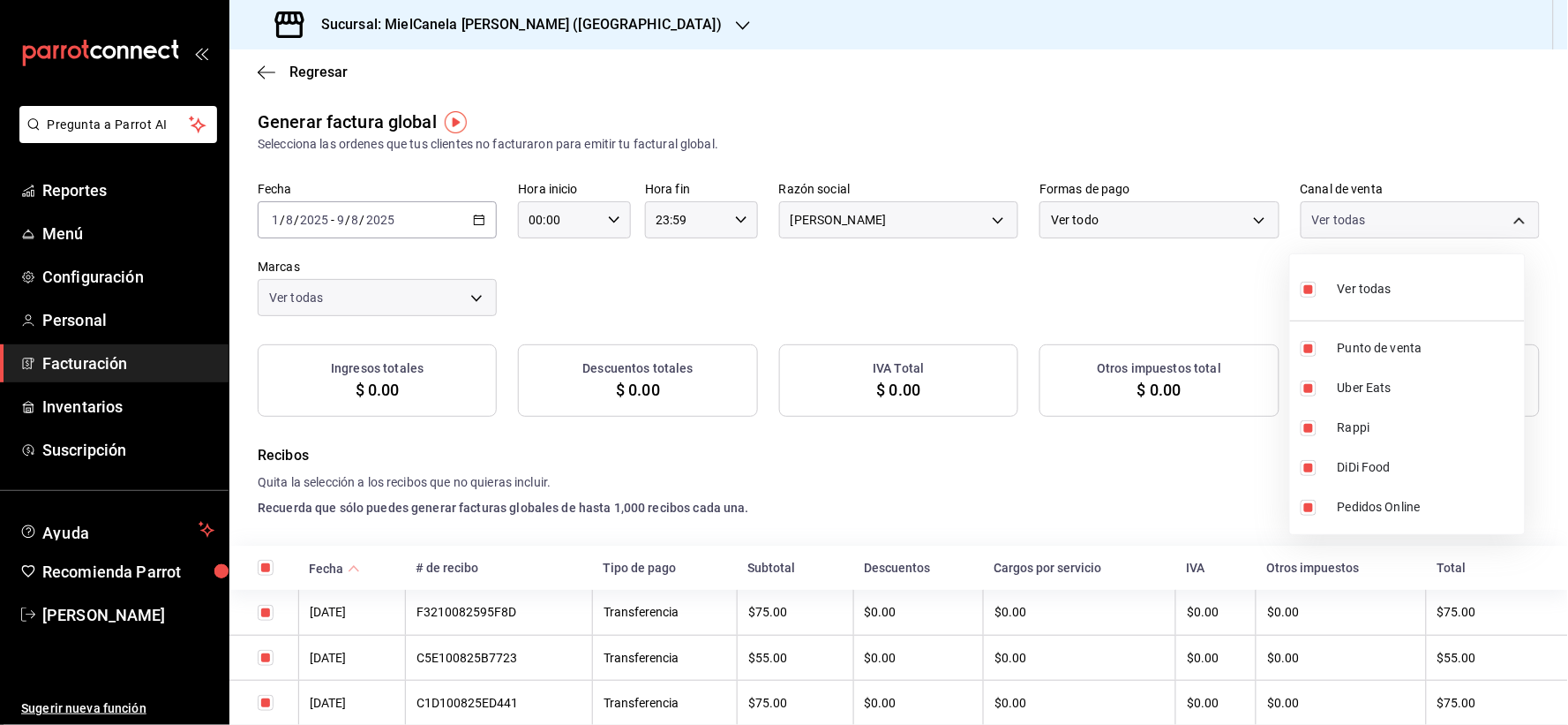
checkbox input "true"
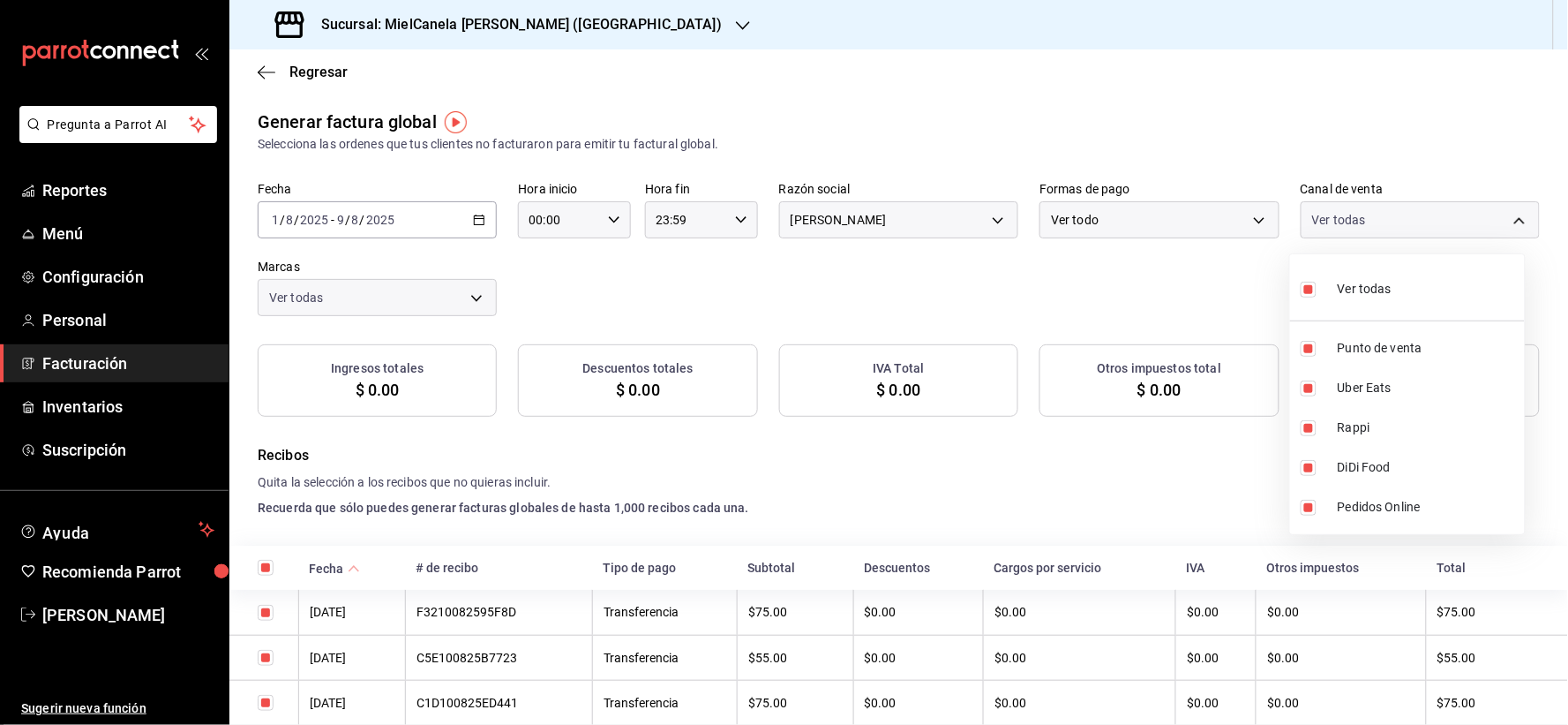
checkbox input "true"
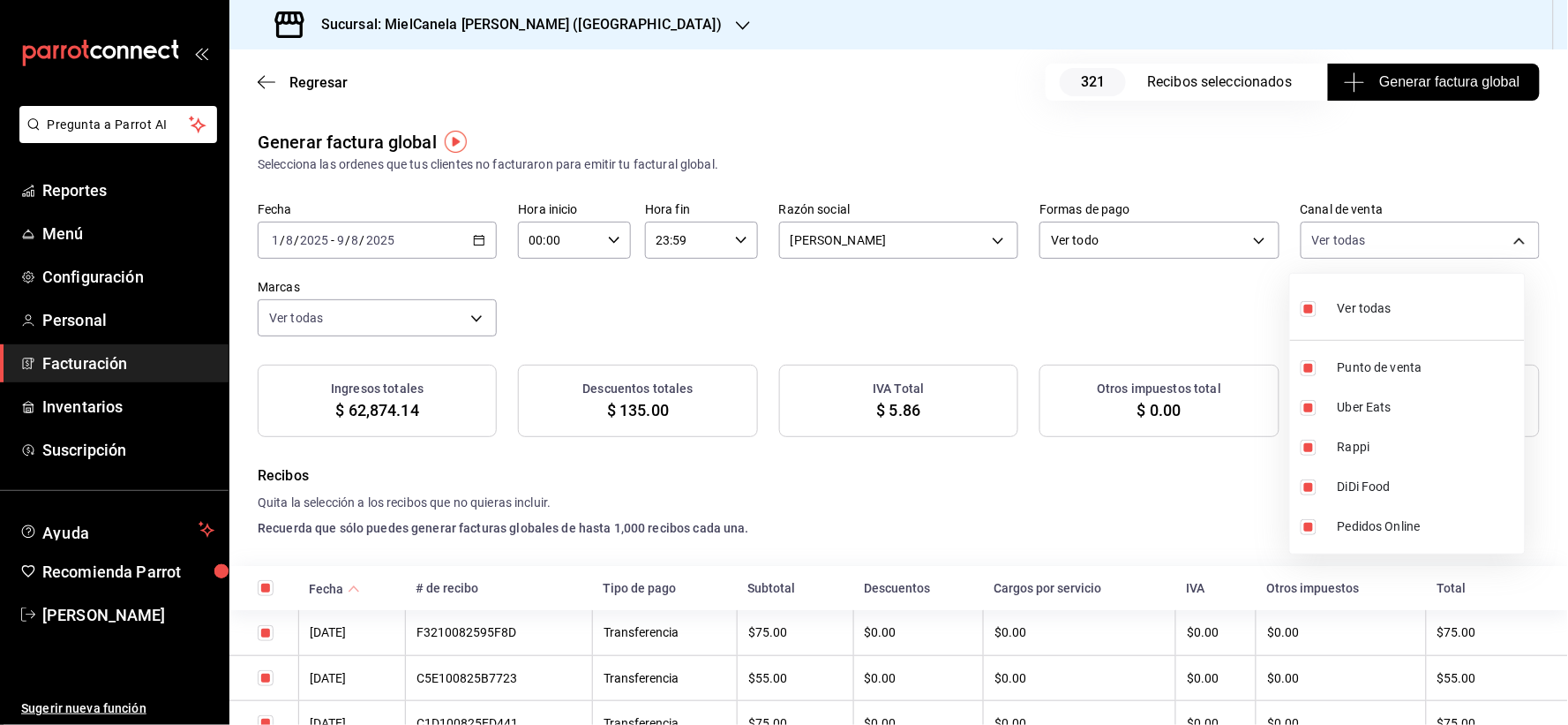
click at [1307, 295] on label at bounding box center [1312, 308] width 23 height 26
click at [1307, 301] on input "checkbox" at bounding box center [1308, 309] width 16 height 16
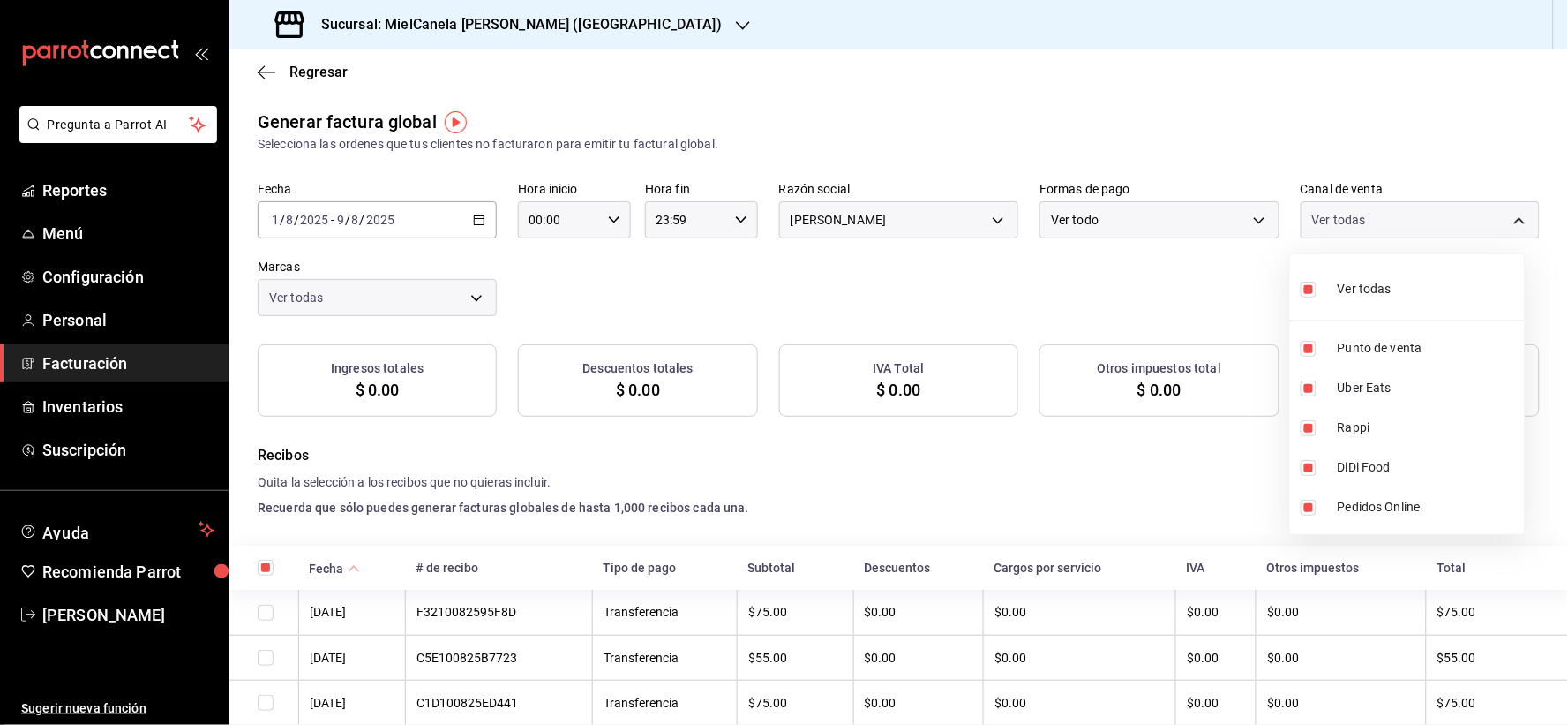
click at [1308, 286] on input "checkbox" at bounding box center [1308, 290] width 16 height 16
click at [1308, 350] on input "checkbox" at bounding box center [1308, 348] width 16 height 16
click at [1089, 284] on div at bounding box center [784, 362] width 1568 height 725
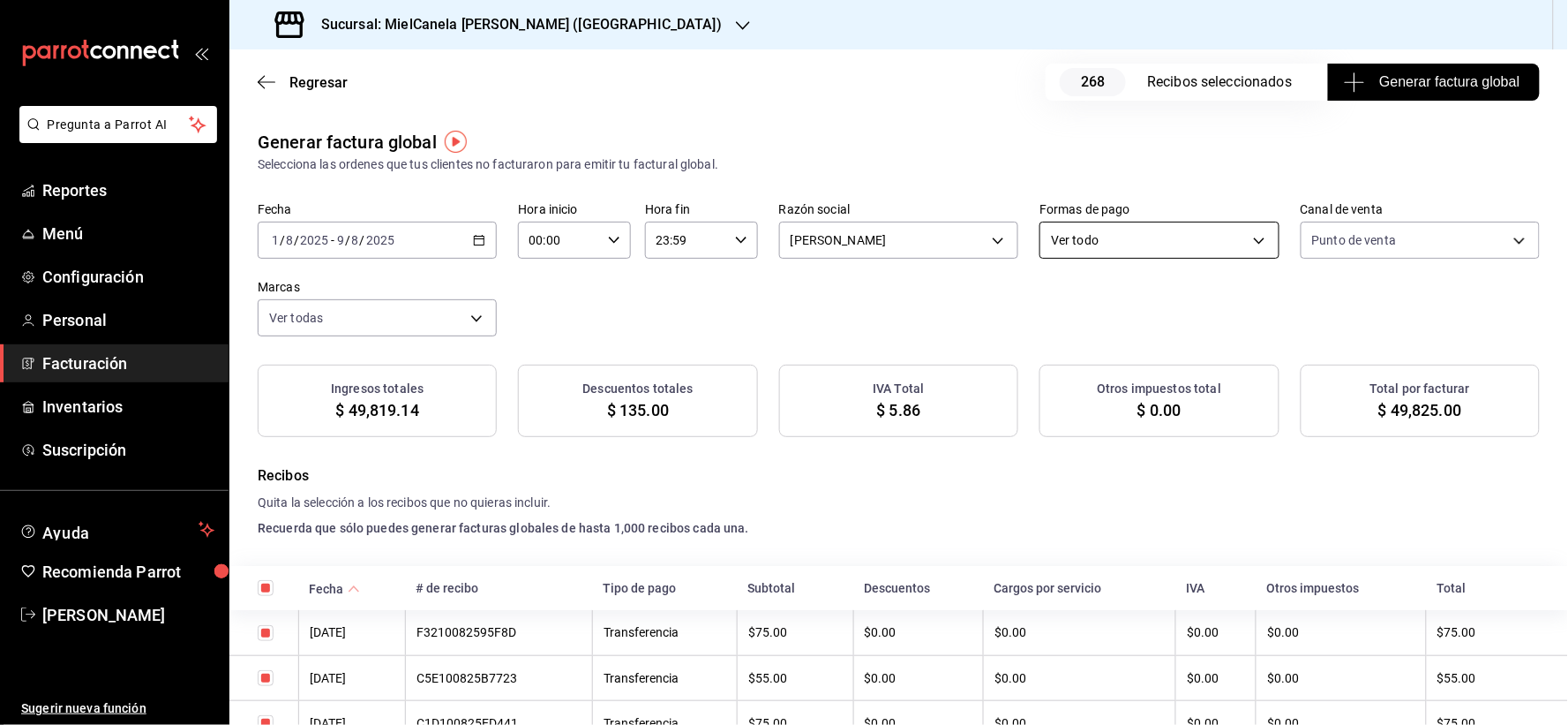
click at [1151, 231] on body "Pregunta a Parrot AI Reportes Menú Configuración Personal Facturación Inventari…" at bounding box center [784, 362] width 1568 height 725
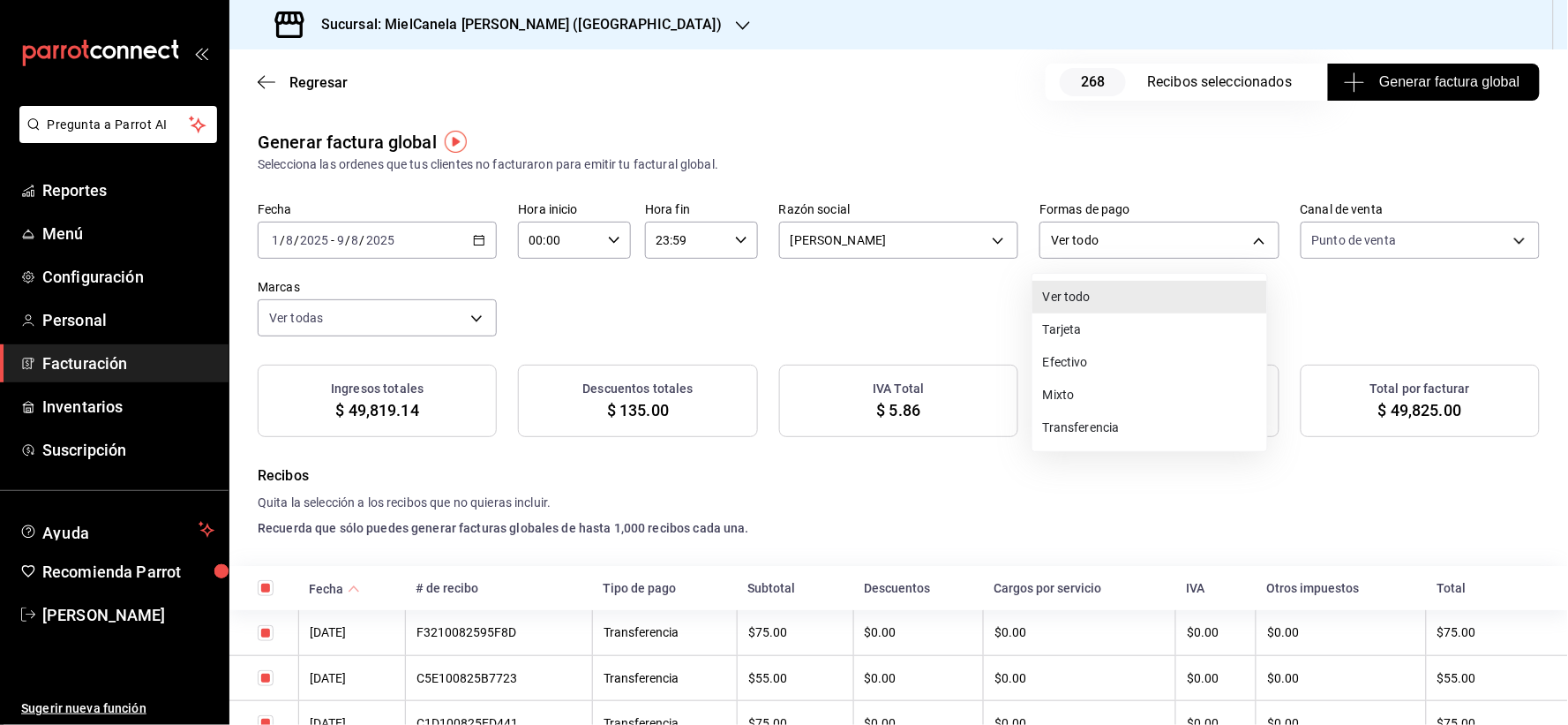
click at [1065, 429] on li "Transferencia" at bounding box center [1149, 428] width 235 height 33
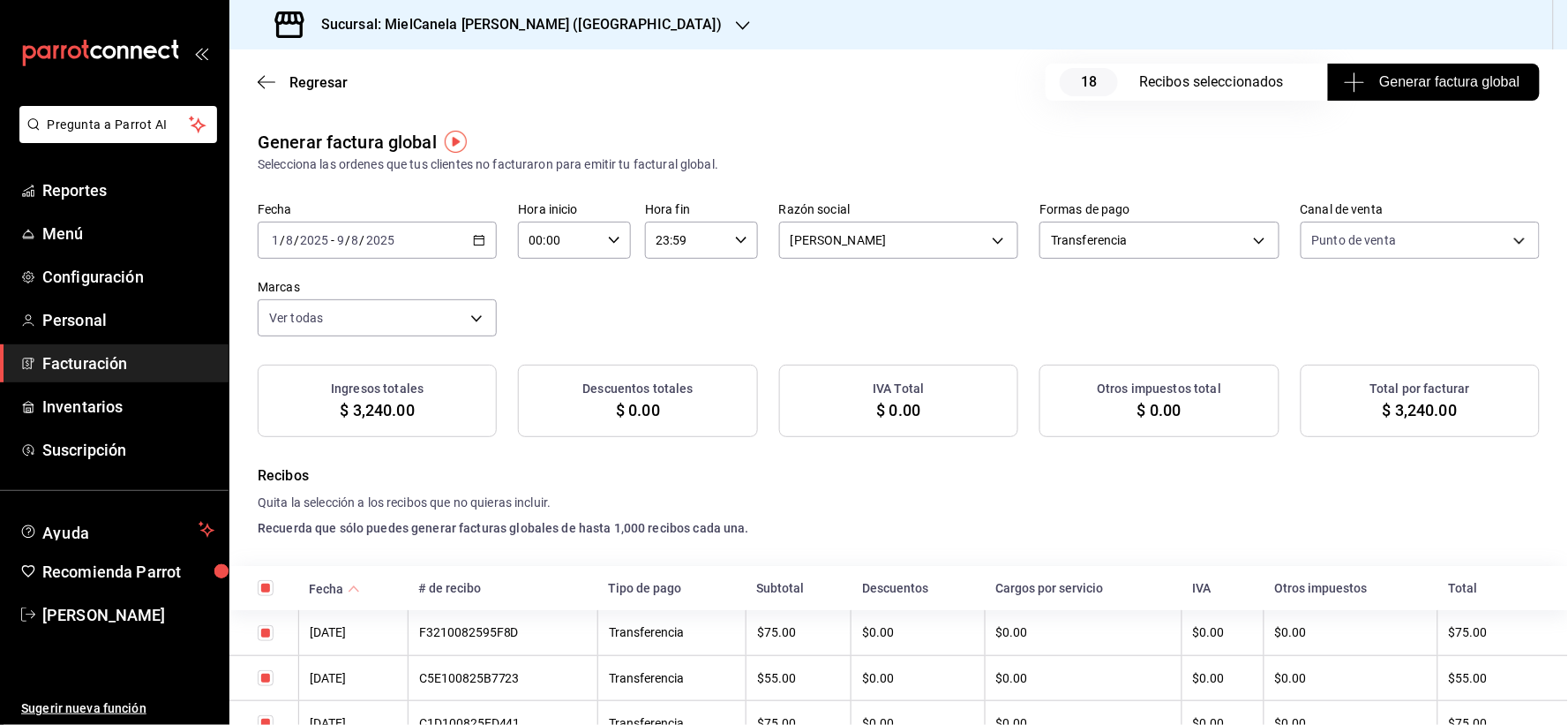
click at [406, 237] on div "2025-08-01 1 / 8 / 2025 - 2025-08-09 9 / 8 / 2025" at bounding box center [377, 240] width 239 height 37
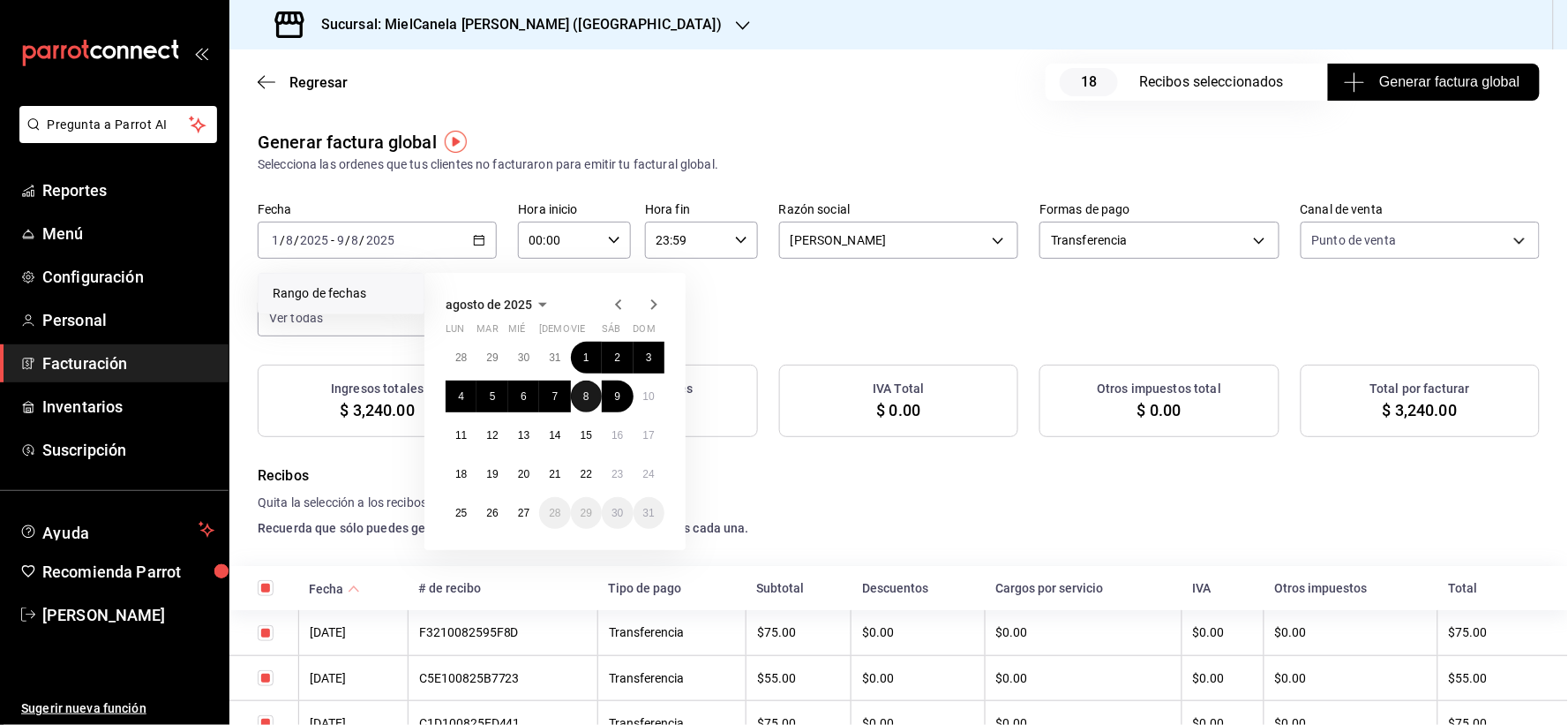
click at [588, 397] on button "8" at bounding box center [587, 396] width 31 height 32
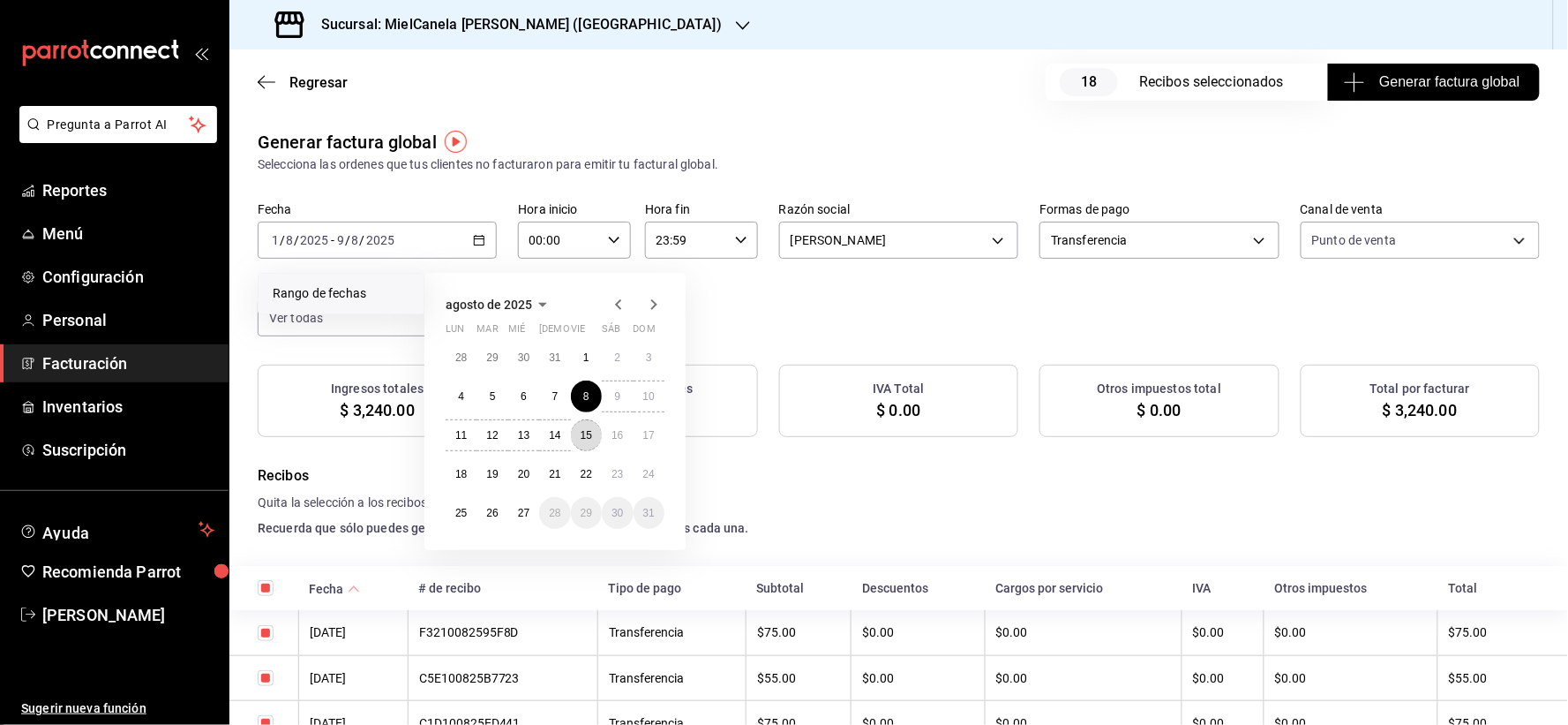
click at [595, 438] on button "15" at bounding box center [587, 434] width 31 height 32
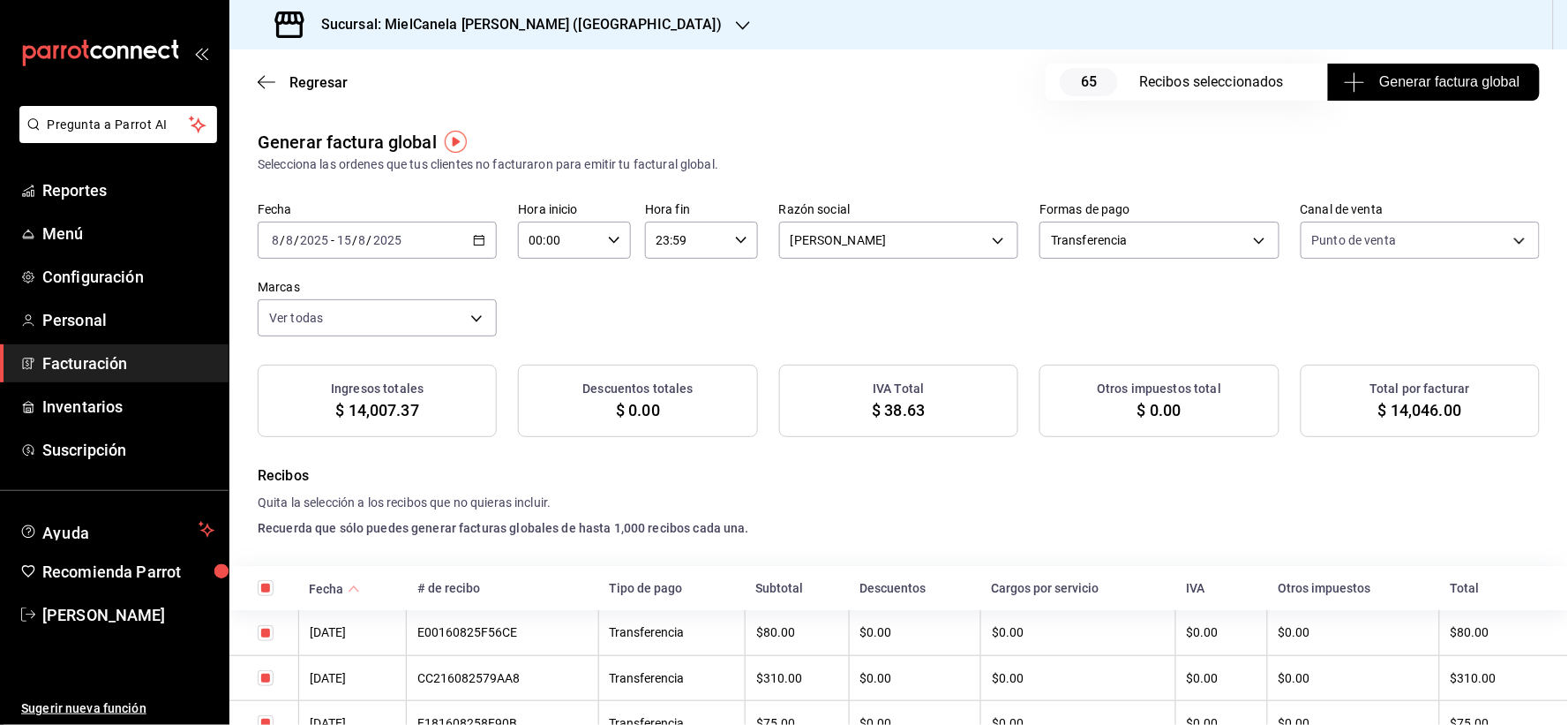
click at [266, 631] on input "checkbox" at bounding box center [265, 633] width 16 height 16
click at [263, 674] on input "checkbox" at bounding box center [265, 678] width 16 height 16
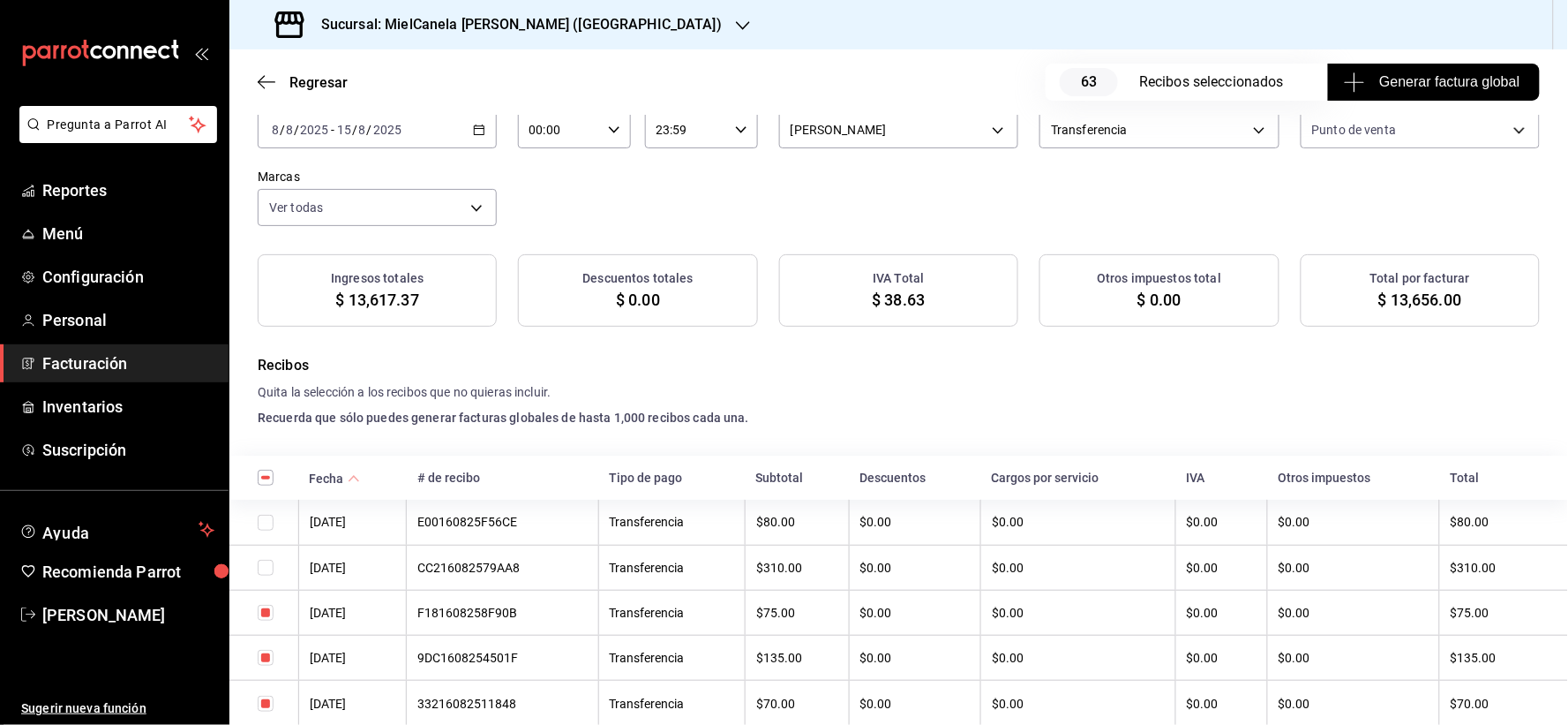
scroll to position [139, 0]
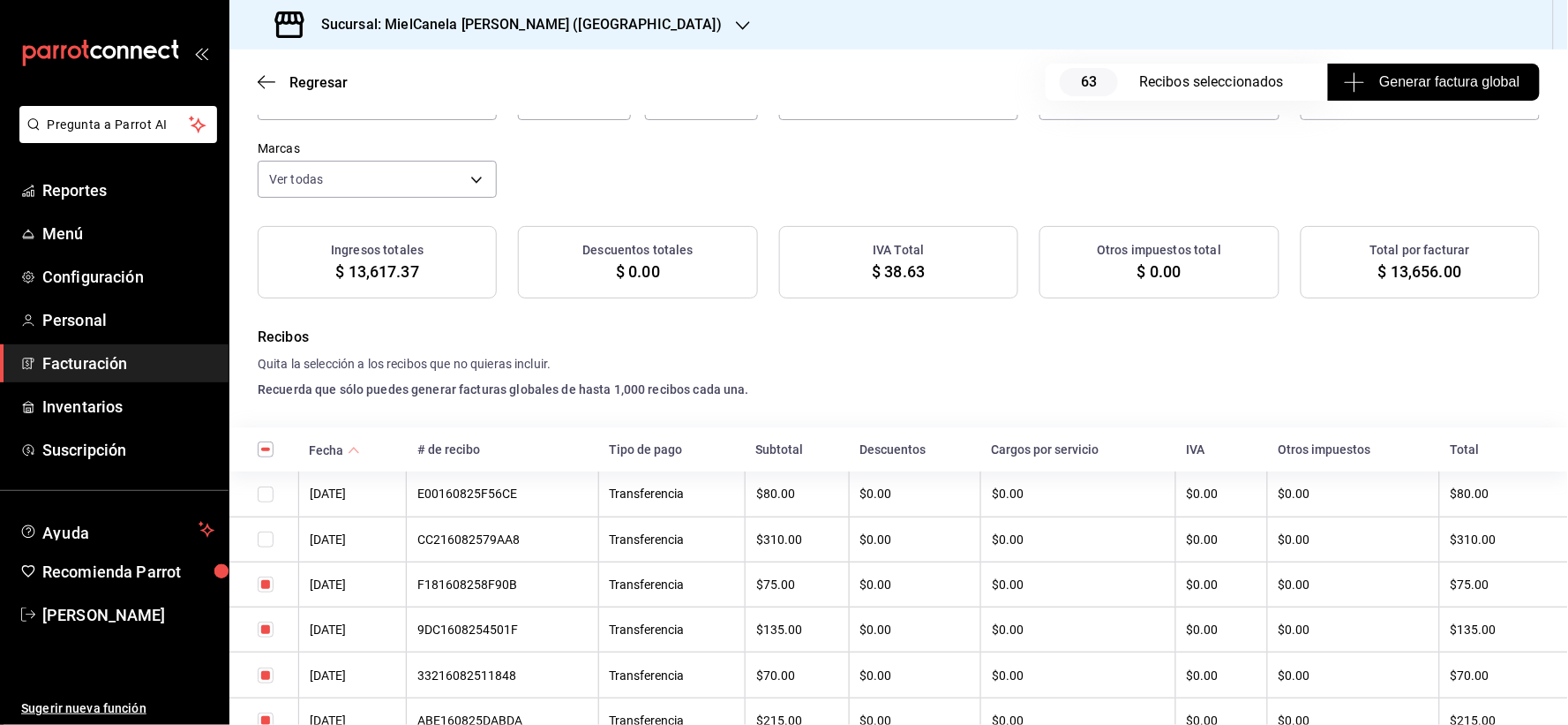
click at [267, 589] on input "checkbox" at bounding box center [265, 584] width 16 height 16
click at [263, 631] on input "checkbox" at bounding box center [265, 629] width 16 height 16
click at [265, 667] on input "checkbox" at bounding box center [265, 675] width 16 height 16
click at [268, 717] on input "checkbox" at bounding box center [265, 720] width 16 height 16
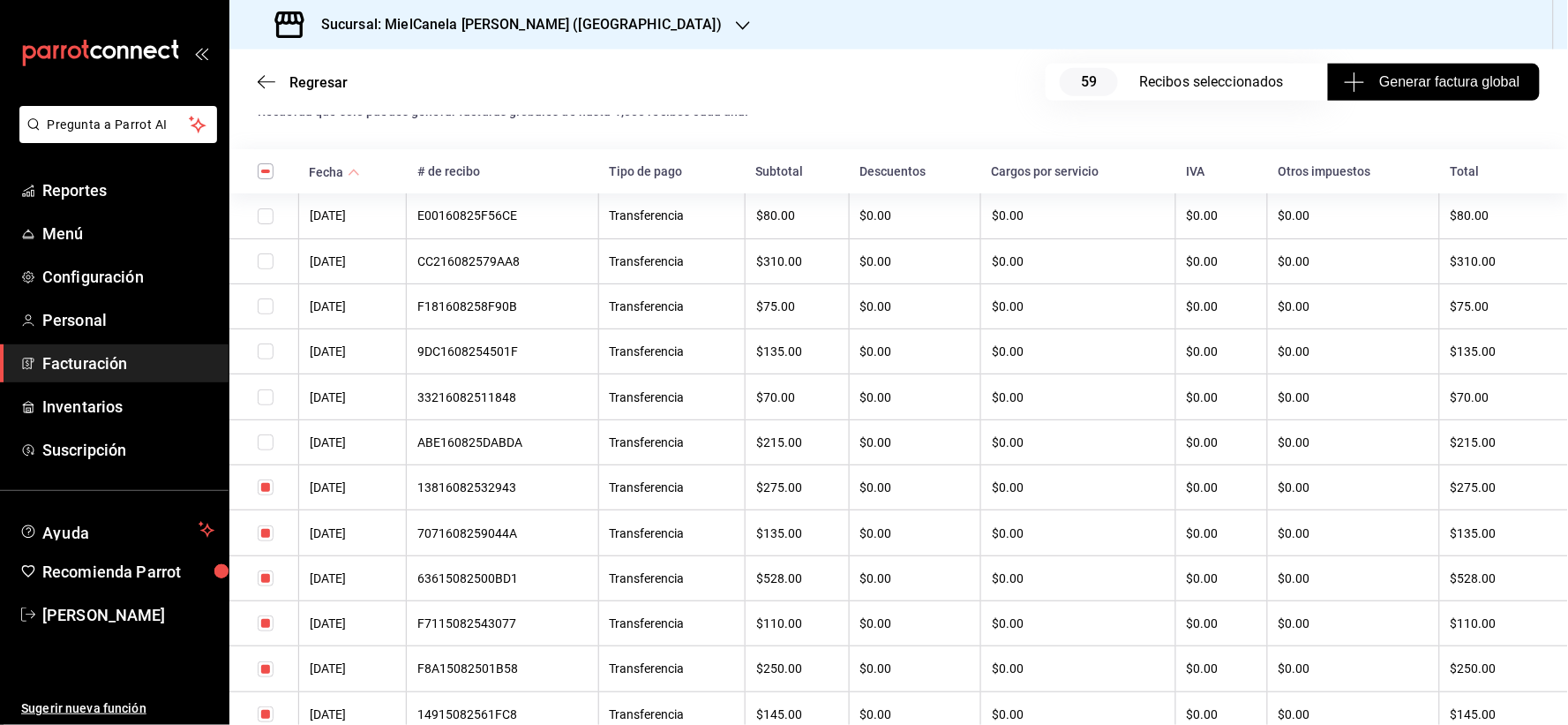
scroll to position [478, 0]
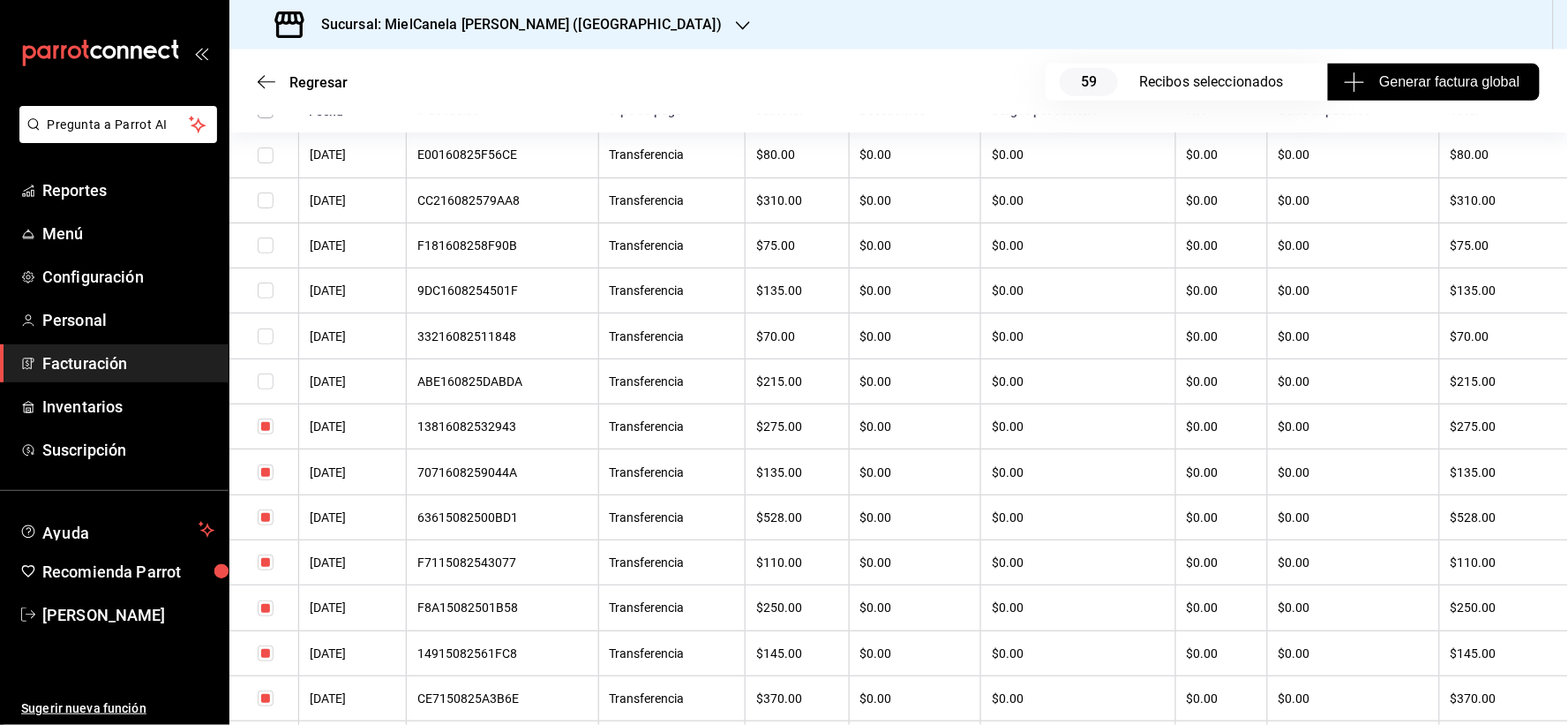
click at [269, 425] on input "checkbox" at bounding box center [265, 426] width 16 height 16
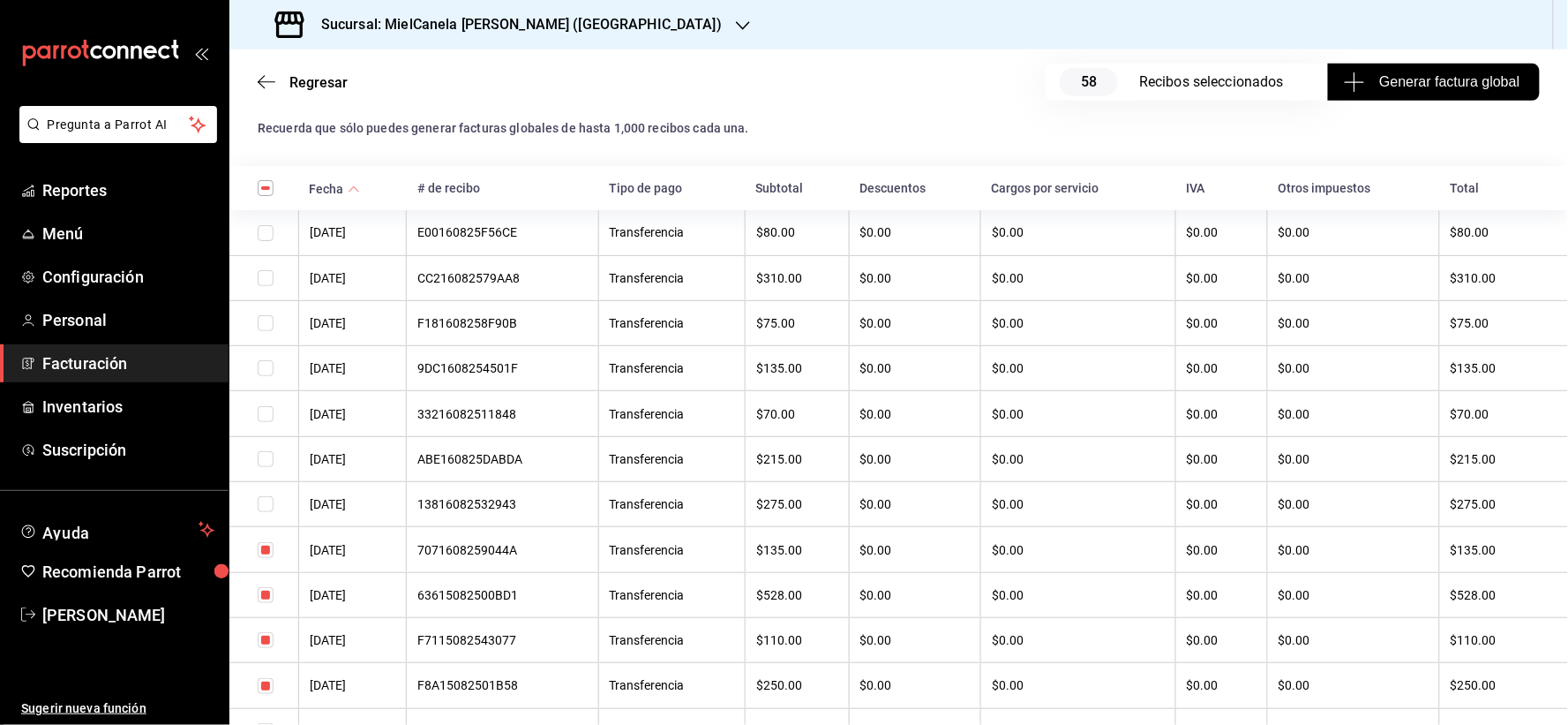
scroll to position [517, 0]
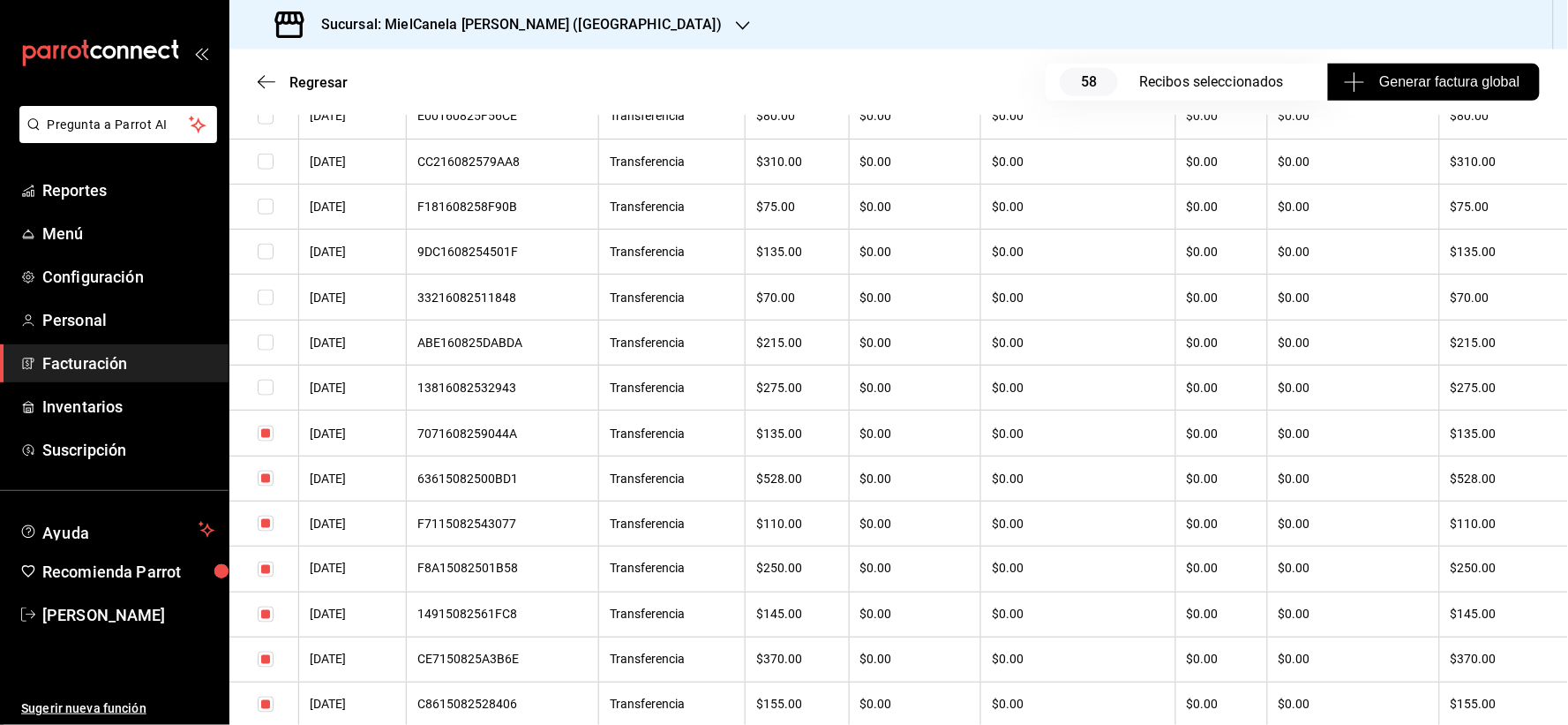
click at [269, 439] on input "checkbox" at bounding box center [265, 433] width 16 height 16
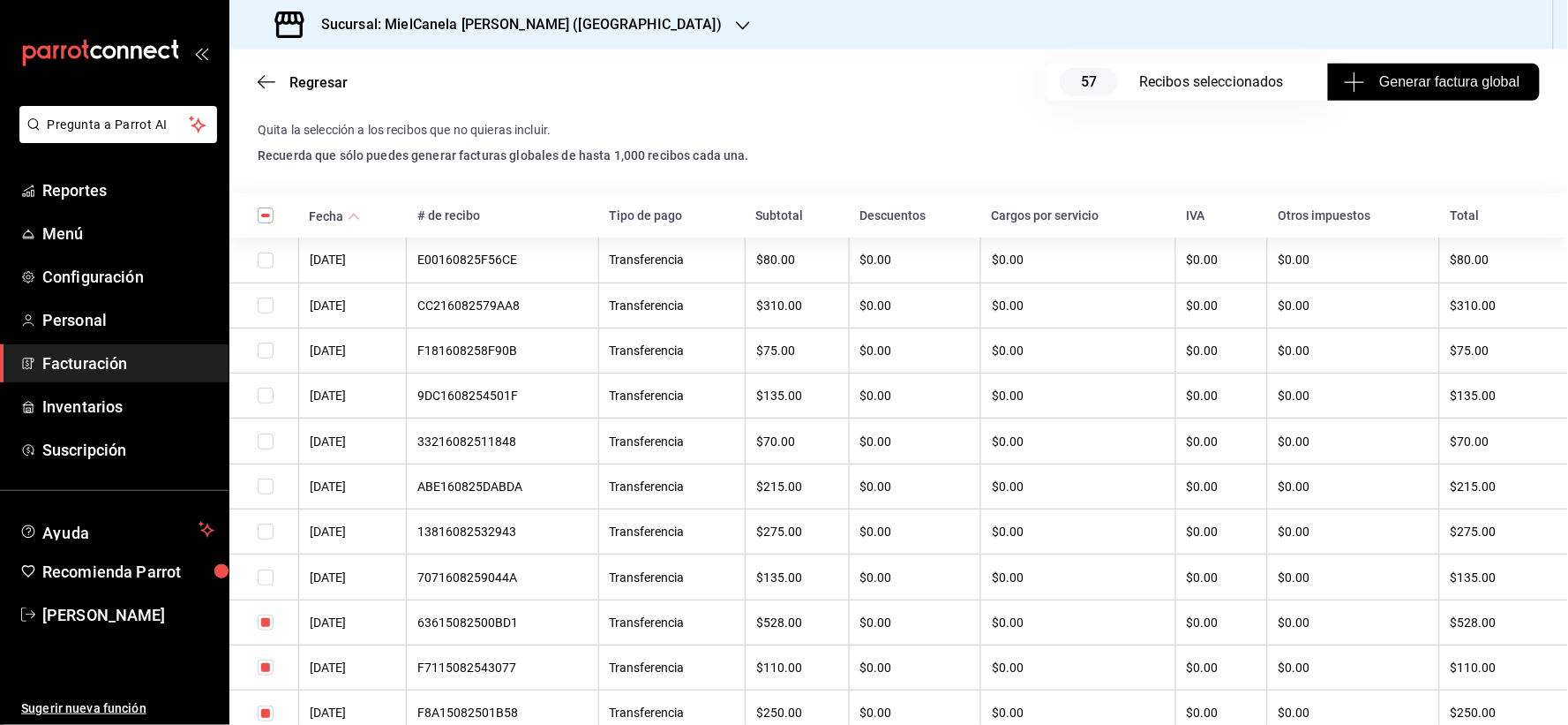
scroll to position [0, 0]
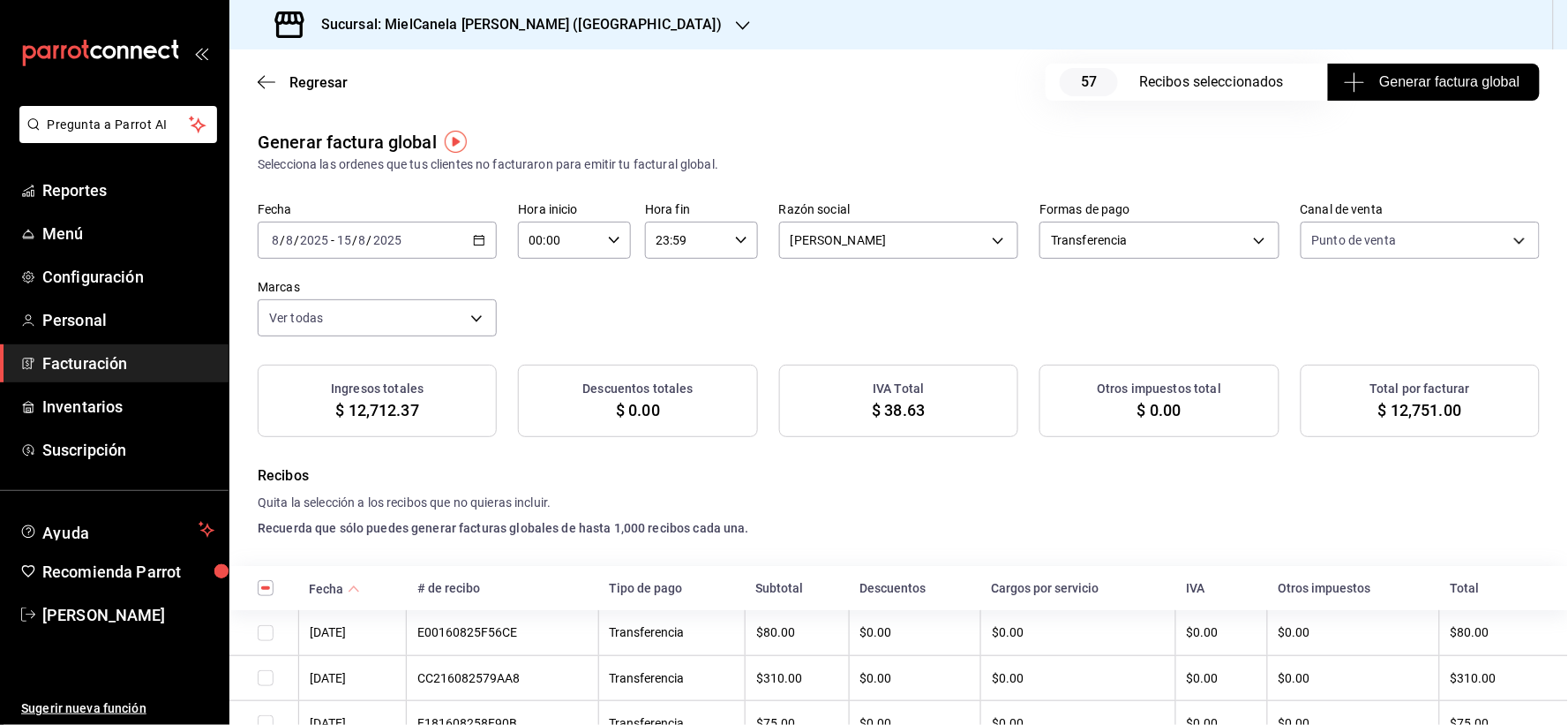
click at [1170, 290] on div "Fecha 2025-08-08 8 / 8 / 2025 - 2025-08-15 15 / 8 / 2025 Hora inicio 00:00 Hora…" at bounding box center [899, 269] width 1282 height 134
click at [1400, 88] on span "Generar factura global" at bounding box center [1434, 82] width 173 height 21
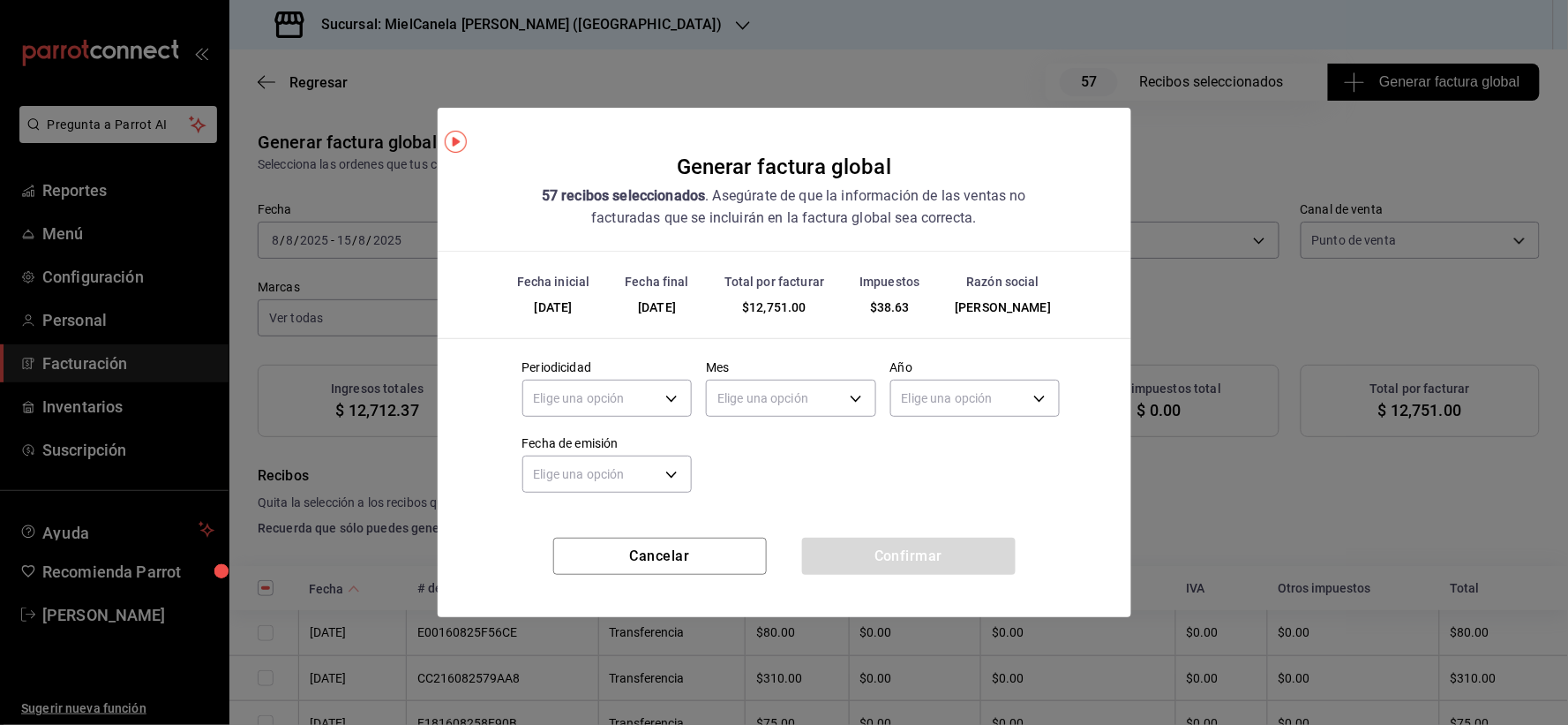
click at [560, 434] on div "Fecha de emisión Elige una opción" at bounding box center [600, 459] width 184 height 76
click at [565, 410] on body "Pregunta a Parrot AI Reportes Menú Configuración Personal Facturación Inventari…" at bounding box center [784, 362] width 1568 height 725
click at [587, 550] on li "Mensual" at bounding box center [608, 550] width 169 height 29
click at [779, 402] on body "Pregunta a Parrot AI Reportes Menú Configuración Personal Facturación Inventari…" at bounding box center [784, 362] width 1568 height 725
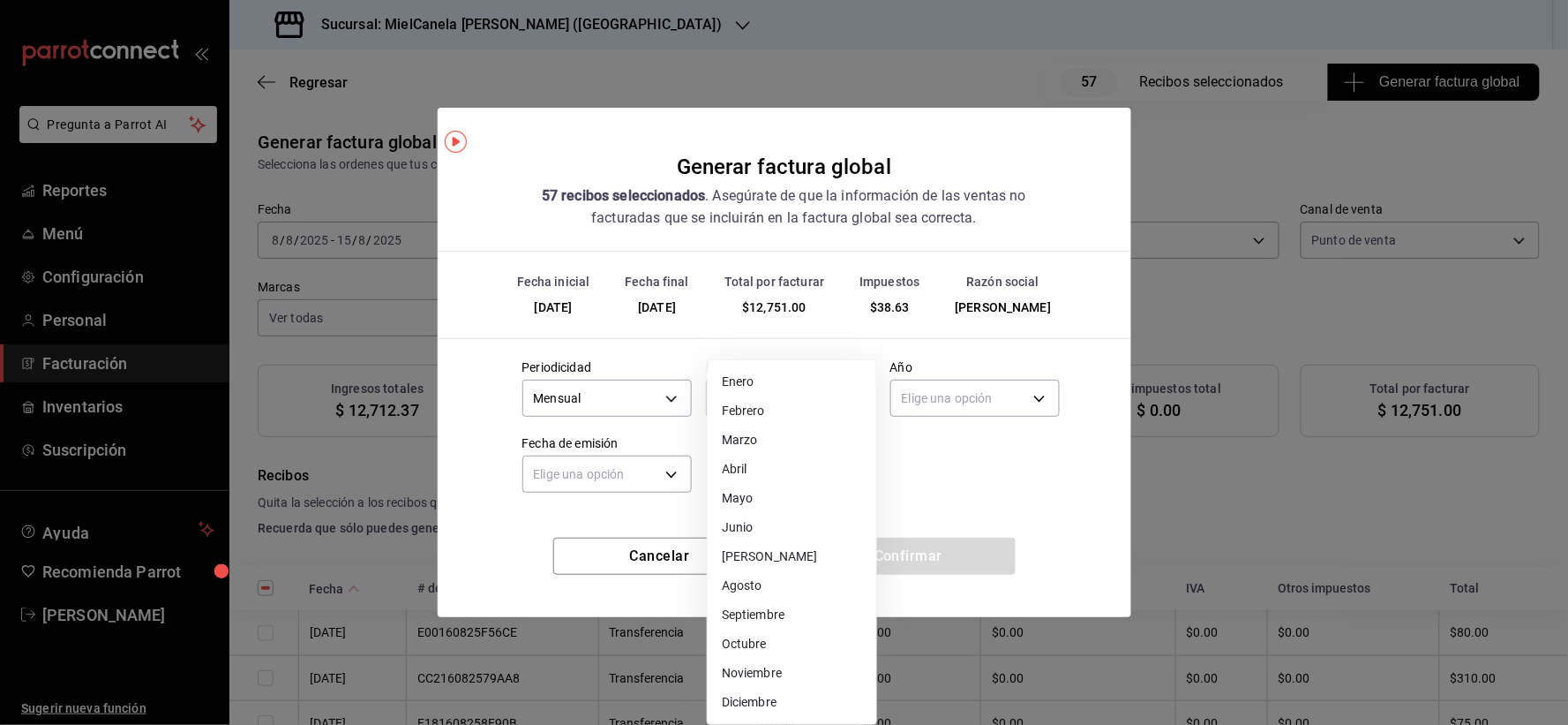
drag, startPoint x: 765, startPoint y: 586, endPoint x: 780, endPoint y: 563, distance: 27.5
click at [765, 585] on li "Agosto" at bounding box center [792, 586] width 169 height 29
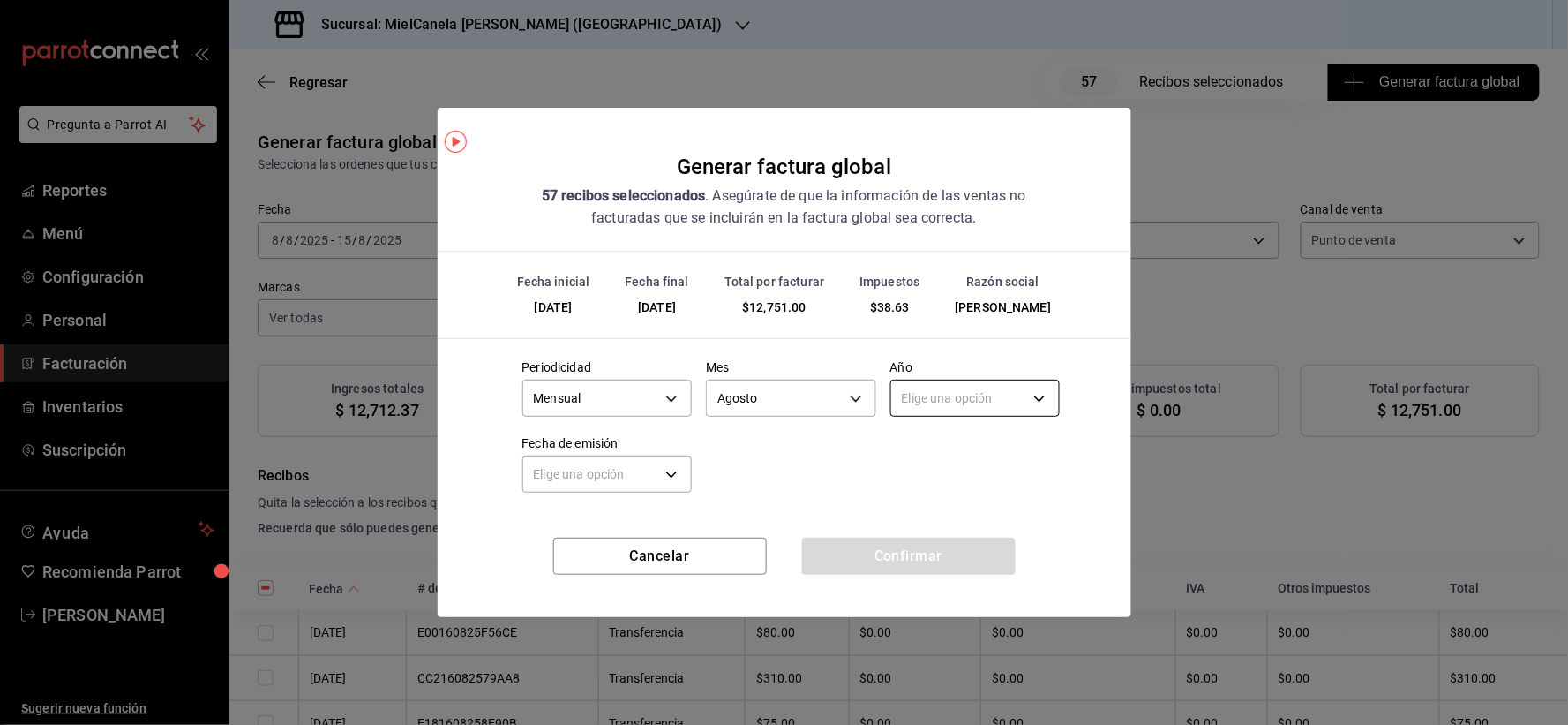
click at [961, 403] on body "Pregunta a Parrot AI Reportes Menú Configuración Personal Facturación Inventari…" at bounding box center [784, 362] width 1568 height 725
click at [951, 461] on li "2025" at bounding box center [976, 462] width 169 height 29
click at [613, 479] on body "Pregunta a Parrot AI Reportes Menú Configuración Personal Facturación Inventari…" at bounding box center [784, 362] width 1568 height 725
click at [593, 566] on li "Ayer" at bounding box center [608, 567] width 169 height 29
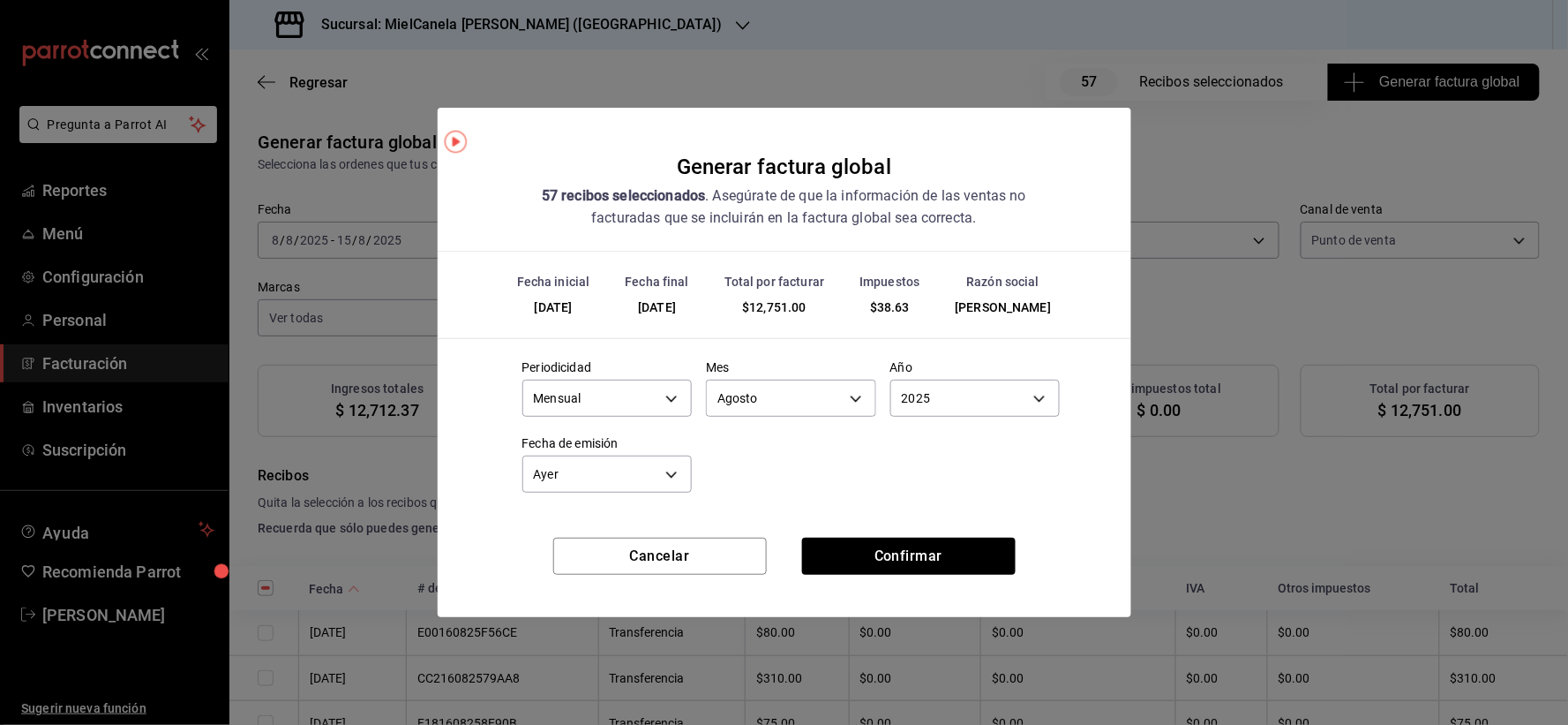
click at [859, 469] on div "Periodicidad Mensual MONTHLY Mes Agosto 8 Año 2025 2025 Fecha de emisión Ayer […" at bounding box center [784, 422] width 552 height 152
click at [873, 567] on button "Confirmar" at bounding box center [909, 556] width 214 height 37
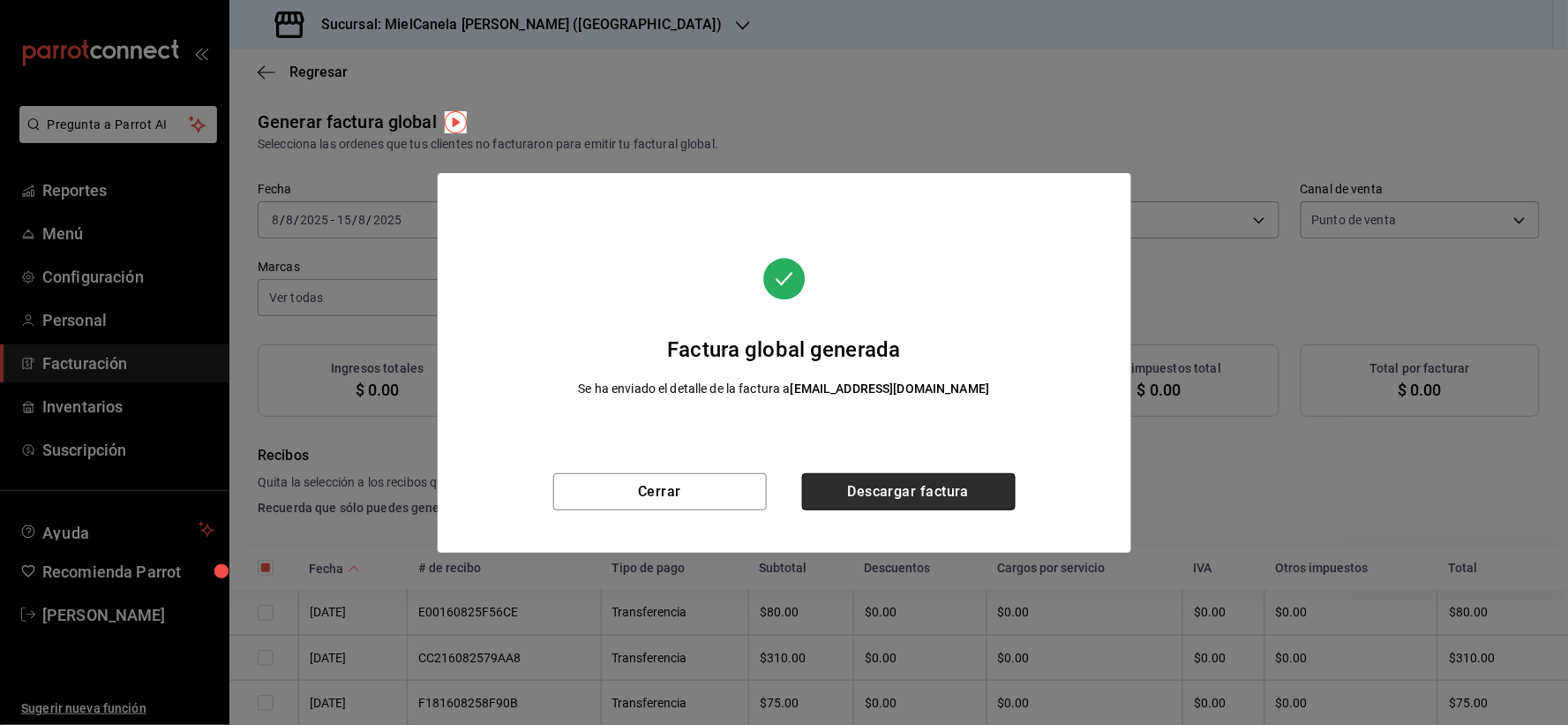
click at [907, 479] on button "Descargar factura" at bounding box center [909, 491] width 214 height 37
